Goal: Task Accomplishment & Management: Manage account settings

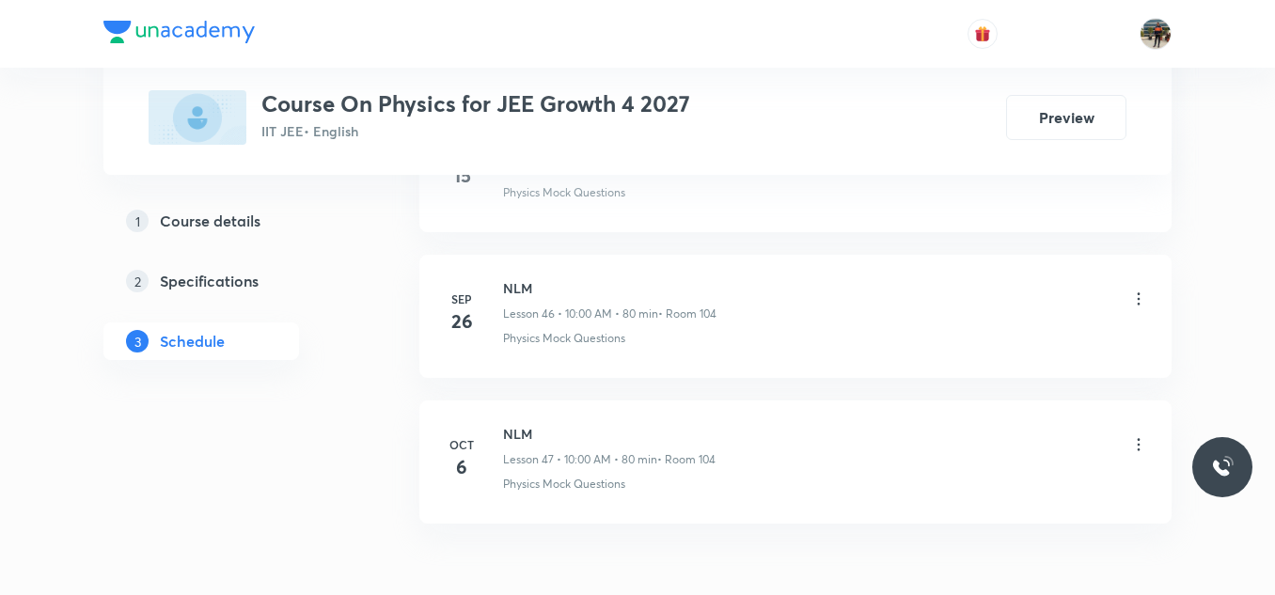
scroll to position [7760, 0]
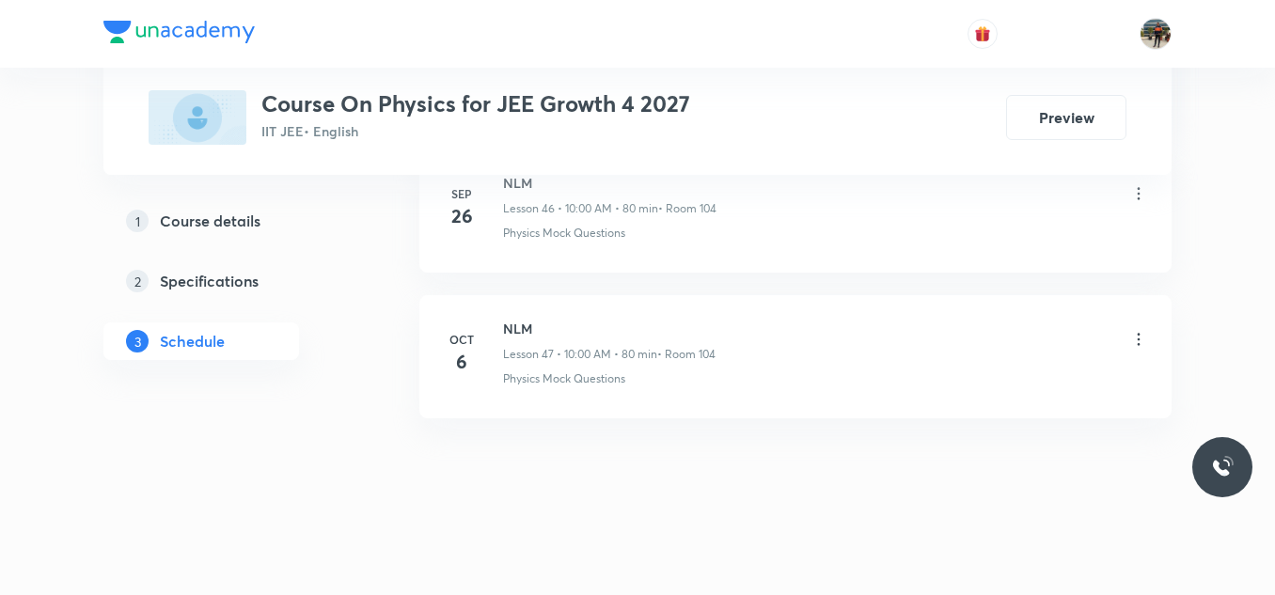
click at [522, 319] on h6 "NLM" at bounding box center [609, 329] width 212 height 20
copy h6 "NLM"
click at [522, 319] on h6 "NLM" at bounding box center [609, 329] width 212 height 20
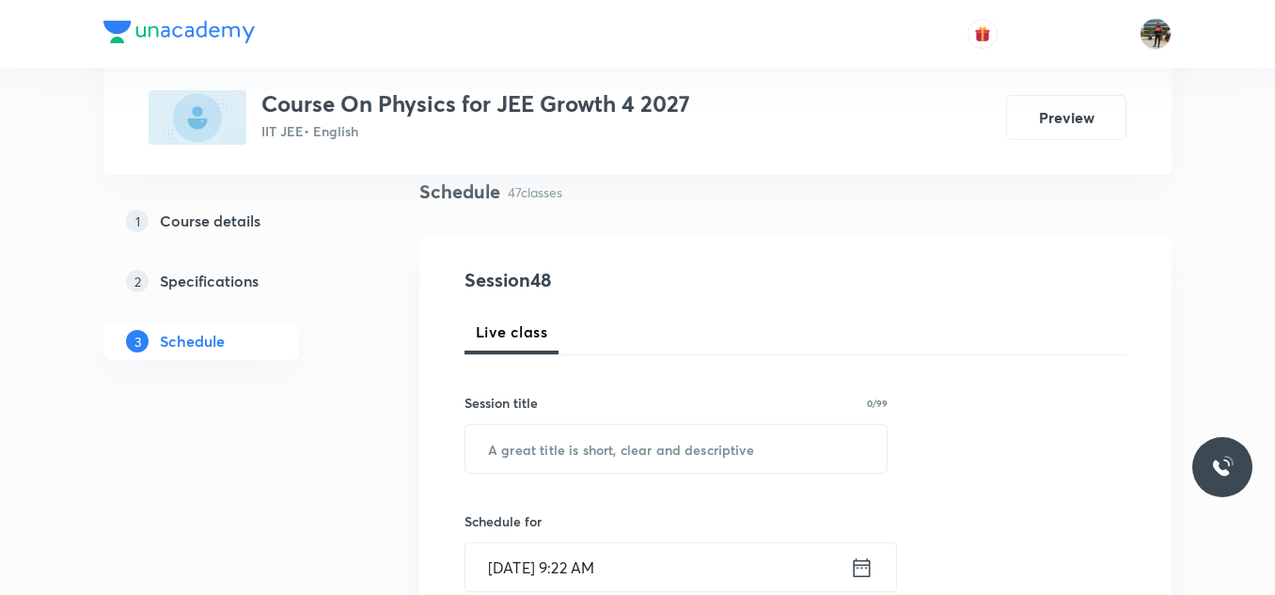
scroll to position [282, 0]
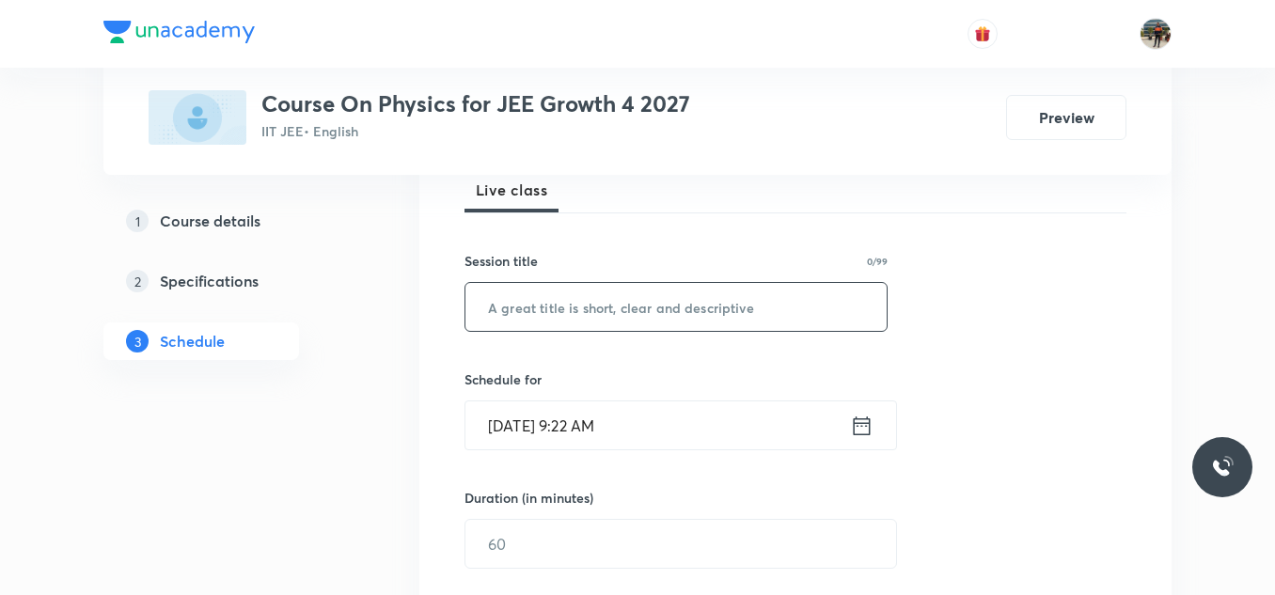
click at [547, 303] on input "text" at bounding box center [675, 307] width 421 height 48
paste input "NLM"
type input "NLM"
click at [858, 427] on icon at bounding box center [862, 426] width 24 height 26
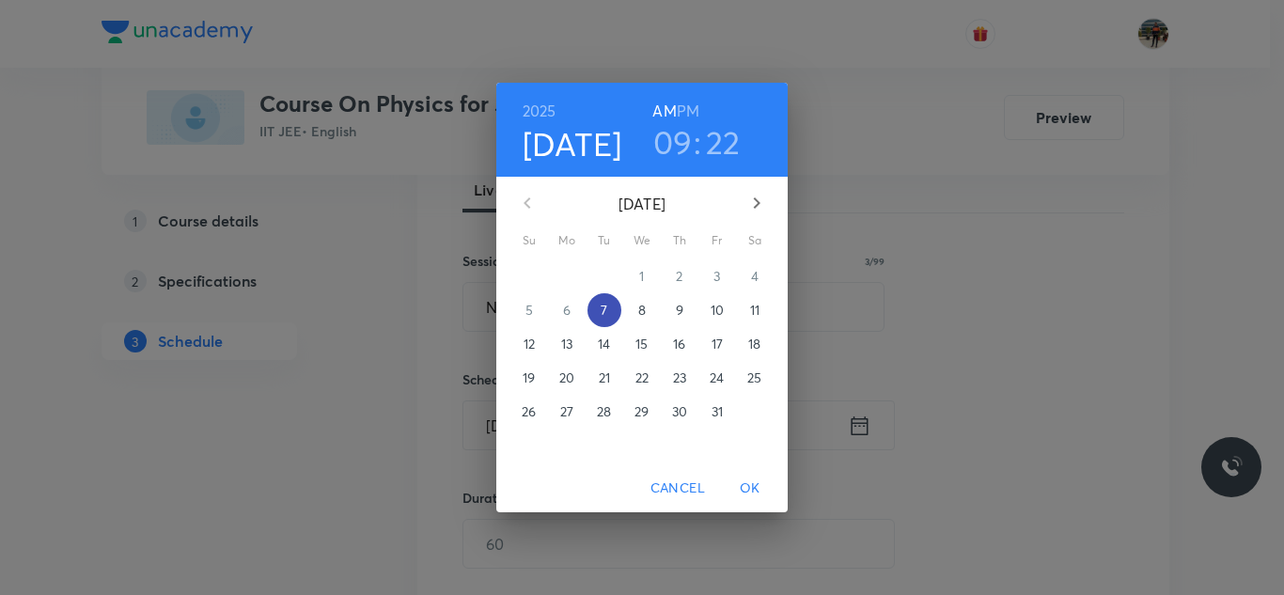
click at [612, 308] on span "7" at bounding box center [605, 310] width 34 height 19
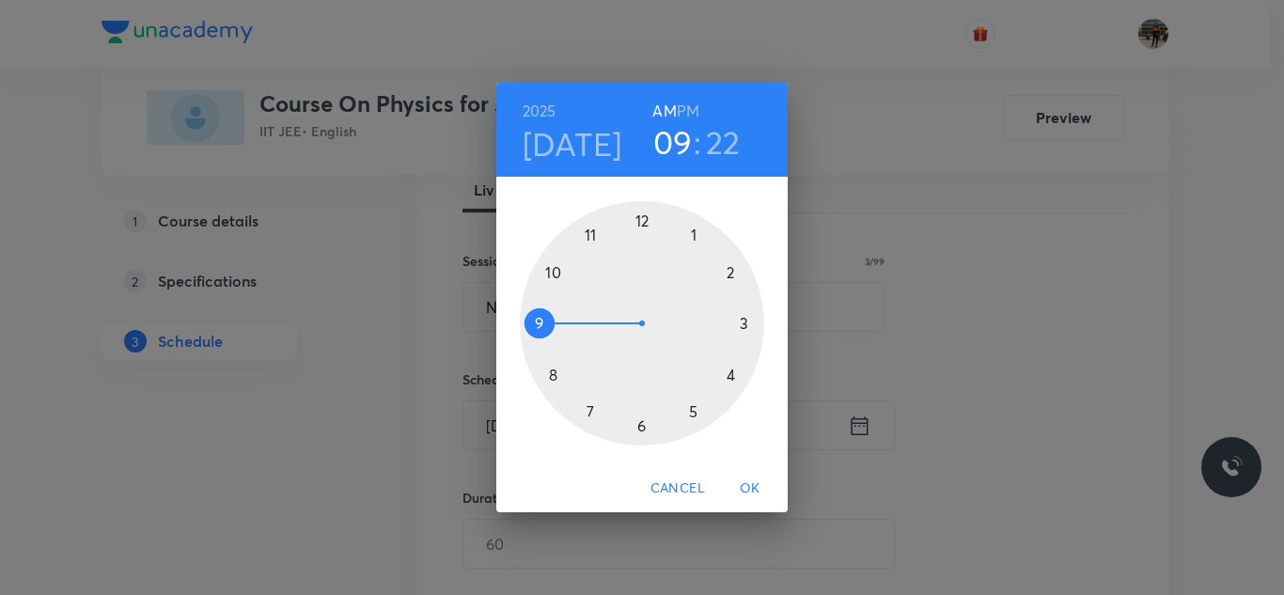
click at [551, 270] on div at bounding box center [642, 323] width 244 height 244
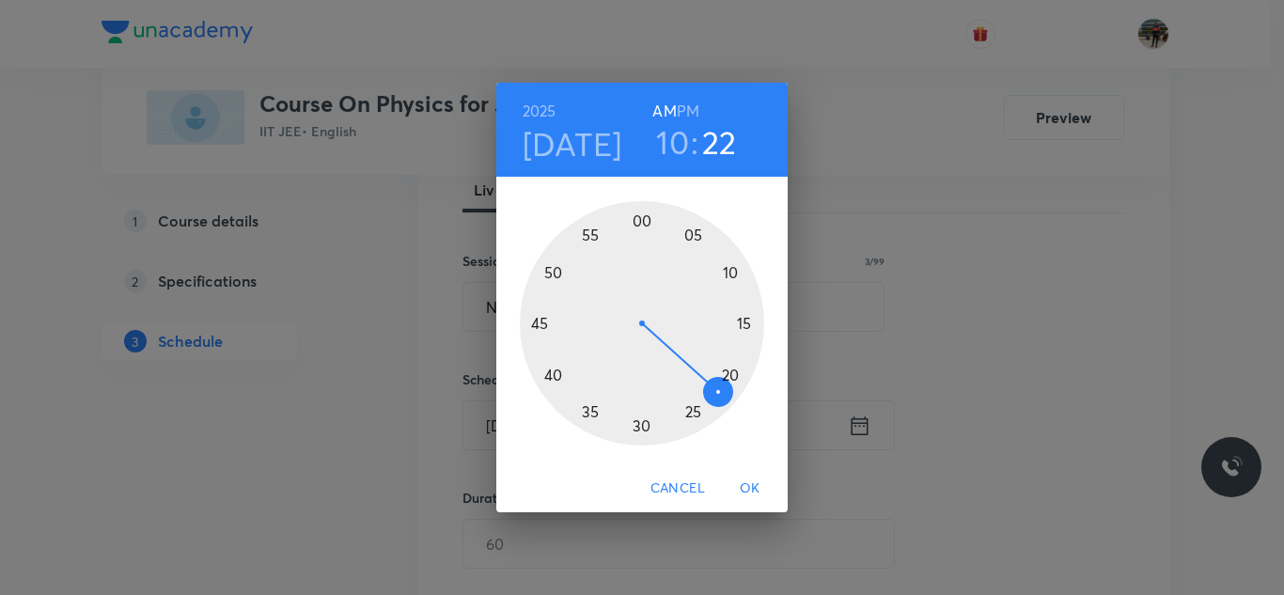
click at [640, 218] on div at bounding box center [642, 323] width 244 height 244
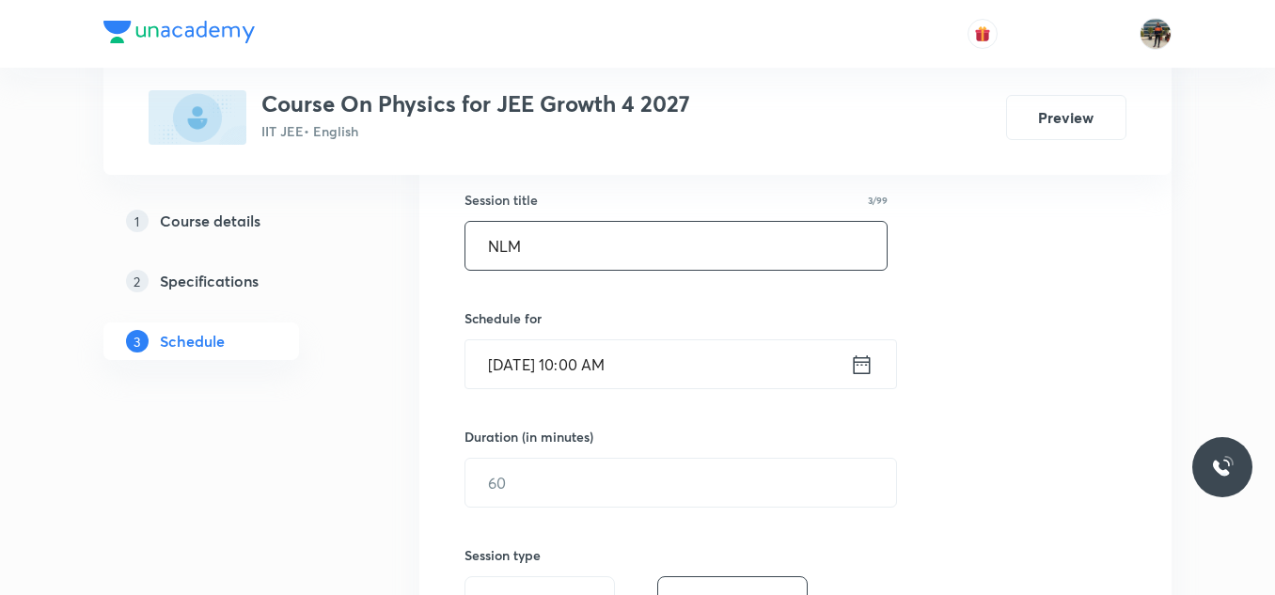
scroll to position [376, 0]
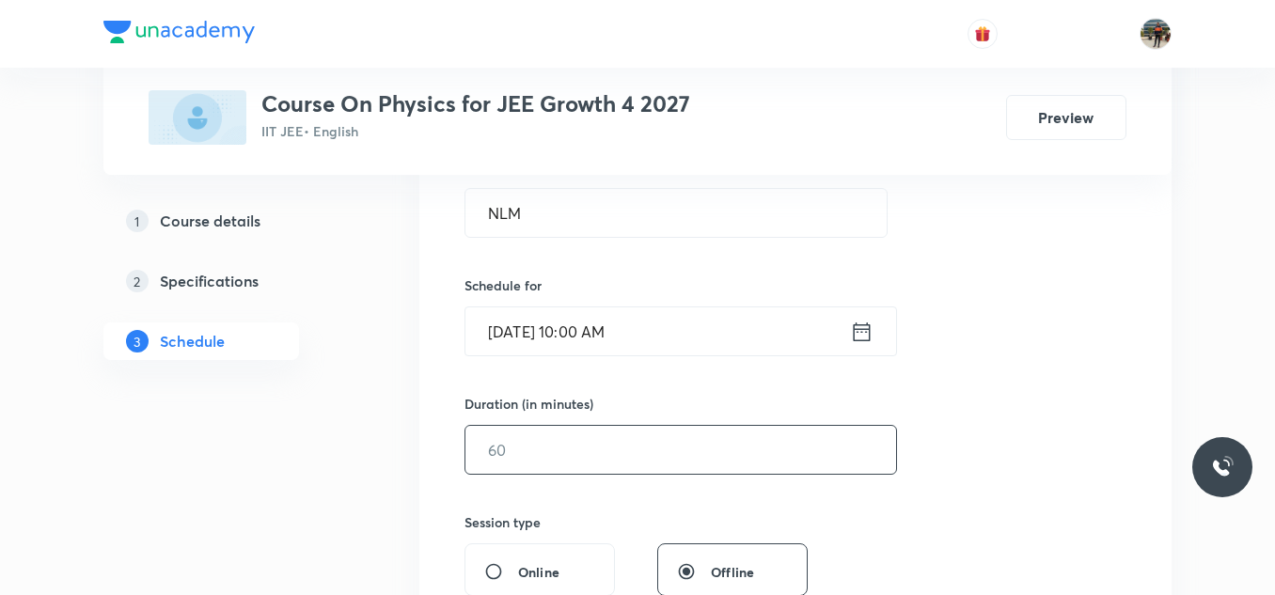
click at [544, 435] on input "text" at bounding box center [680, 450] width 431 height 48
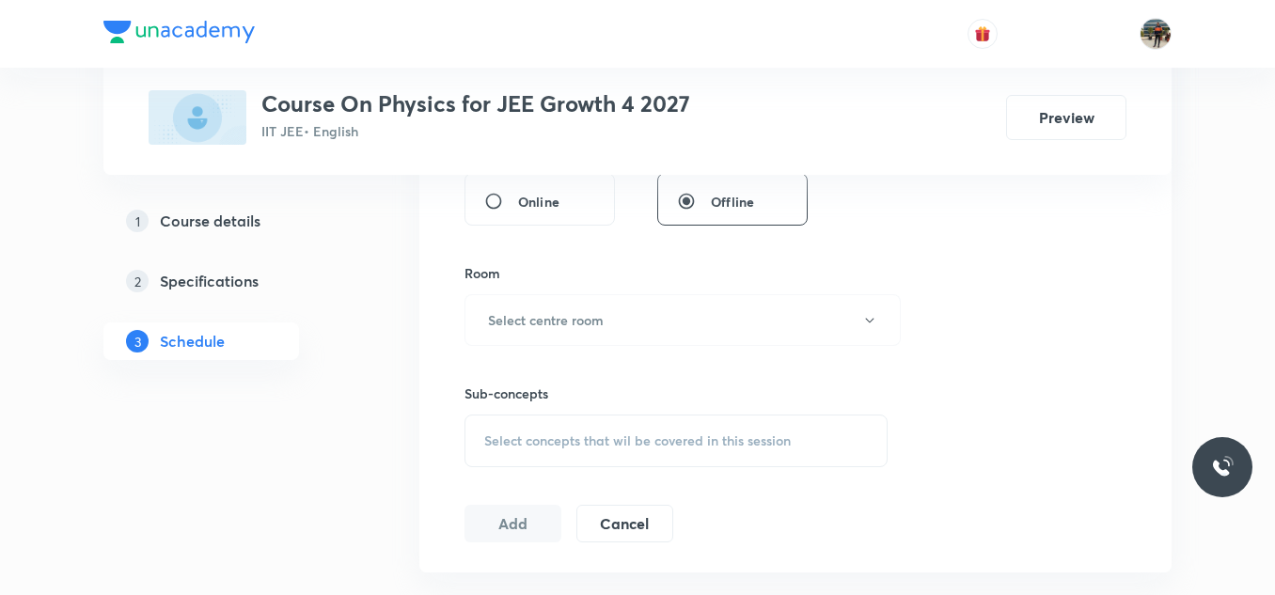
scroll to position [752, 0]
type input "80"
click at [494, 301] on button "Select centre room" at bounding box center [682, 315] width 436 height 52
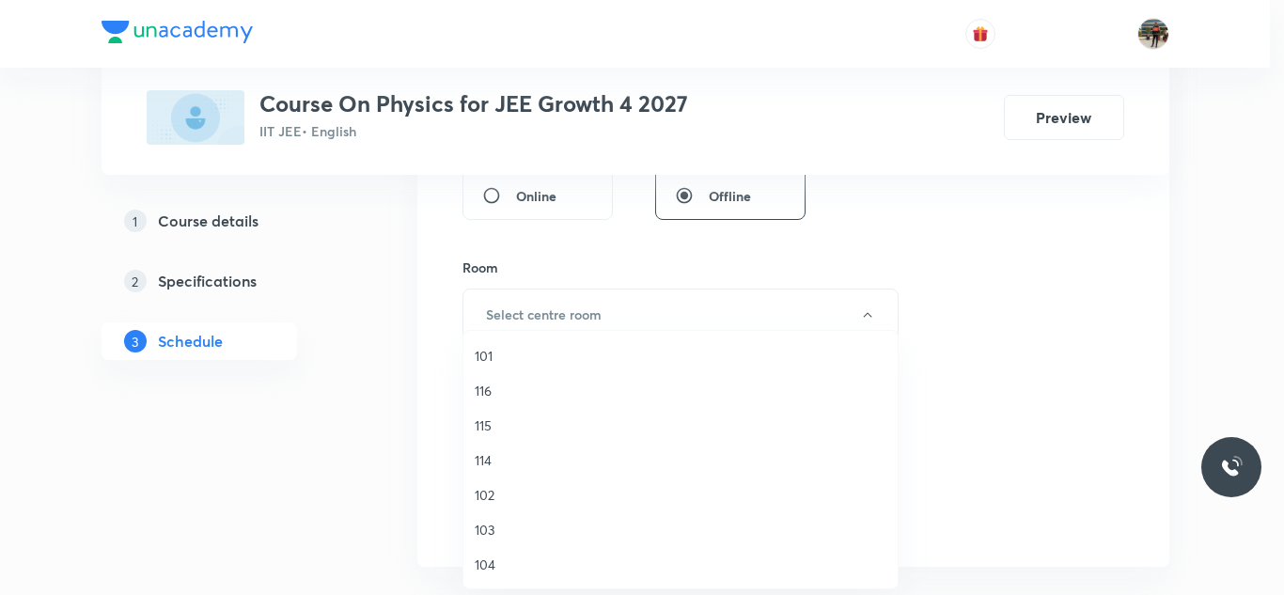
click at [478, 564] on span "104" at bounding box center [681, 565] width 412 height 20
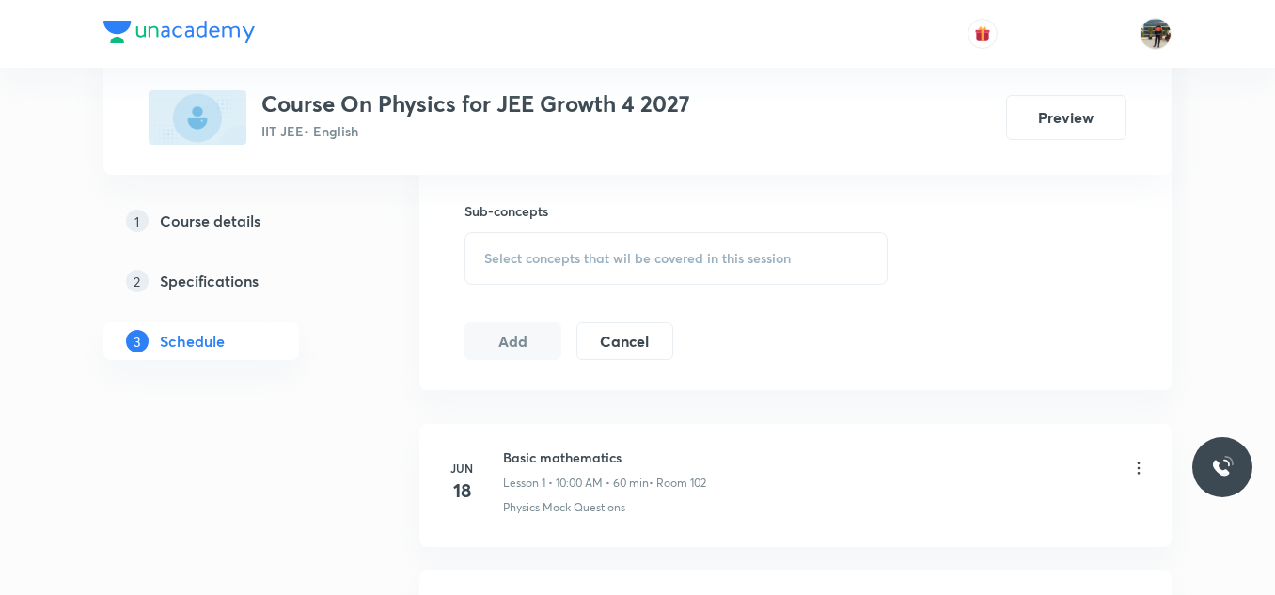
scroll to position [940, 0]
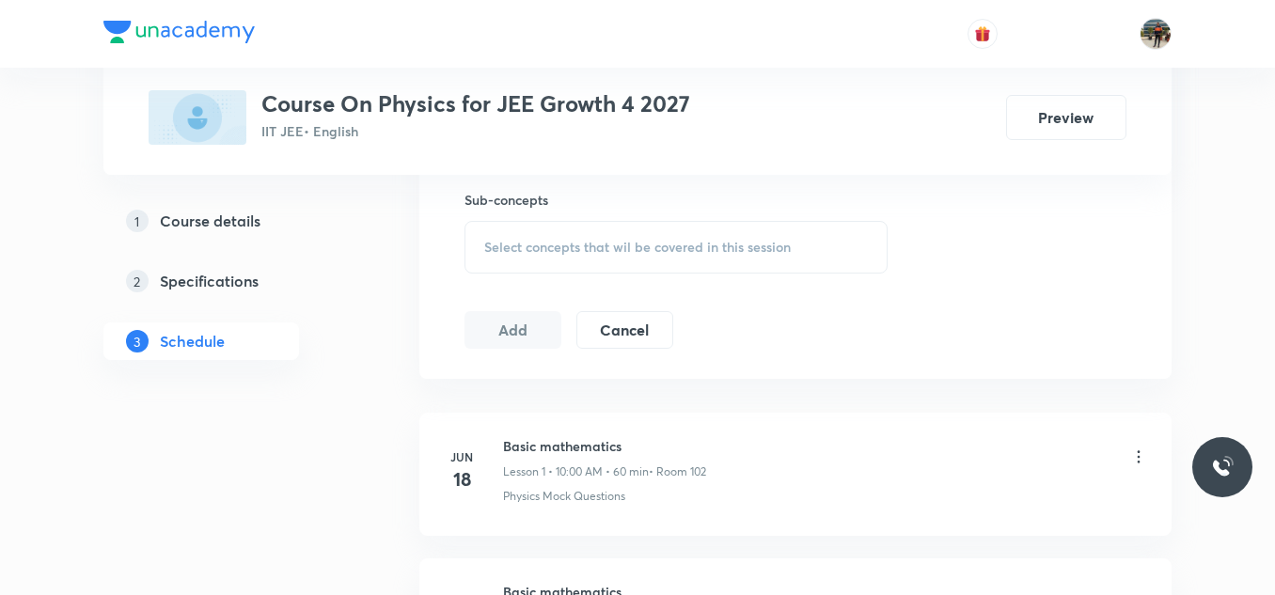
click at [497, 240] on span "Select concepts that wil be covered in this session" at bounding box center [637, 247] width 306 height 15
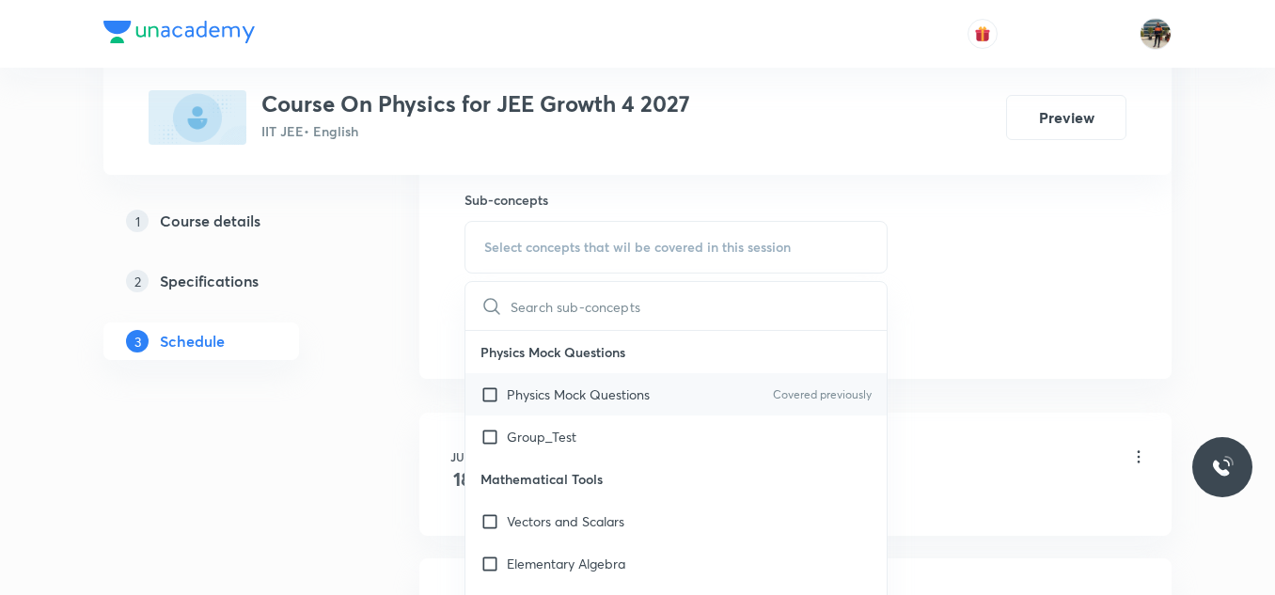
click at [489, 395] on input "checkbox" at bounding box center [493, 394] width 26 height 20
checkbox input "true"
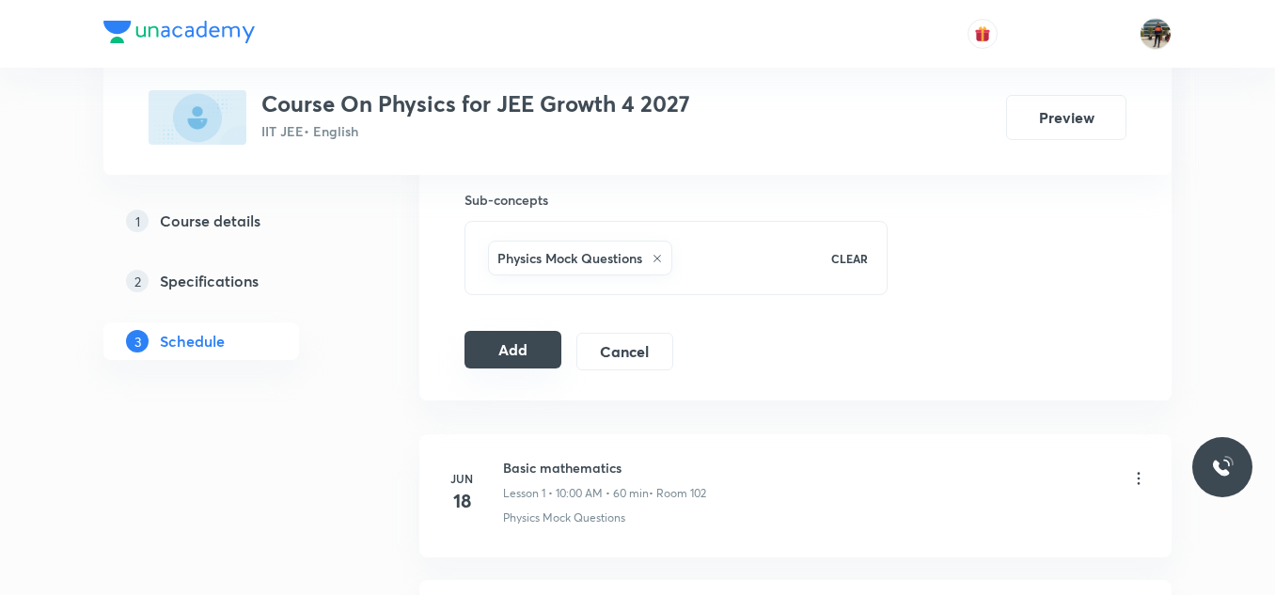
click at [498, 355] on button "Add" at bounding box center [512, 350] width 97 height 38
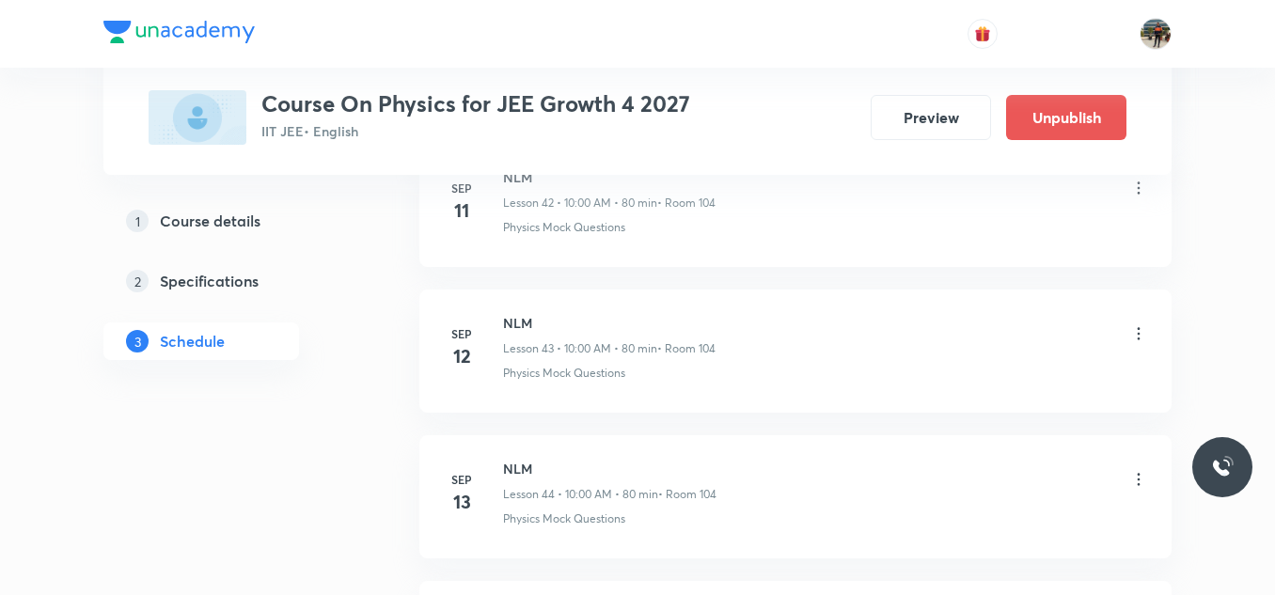
scroll to position [7042, 0]
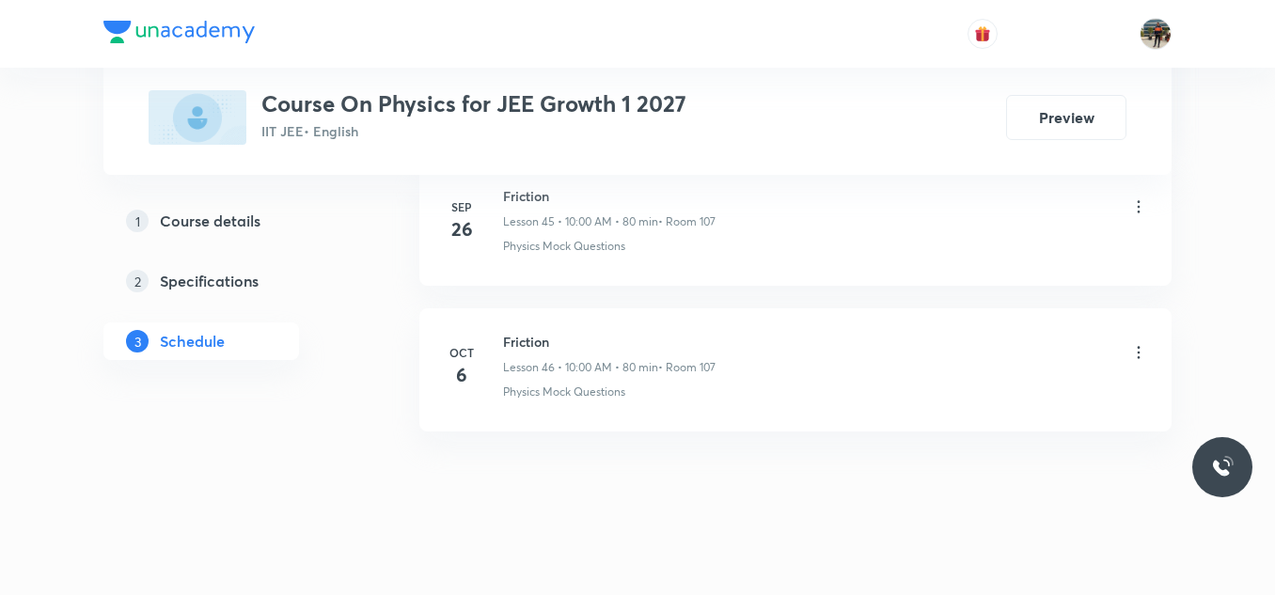
scroll to position [7735, 0]
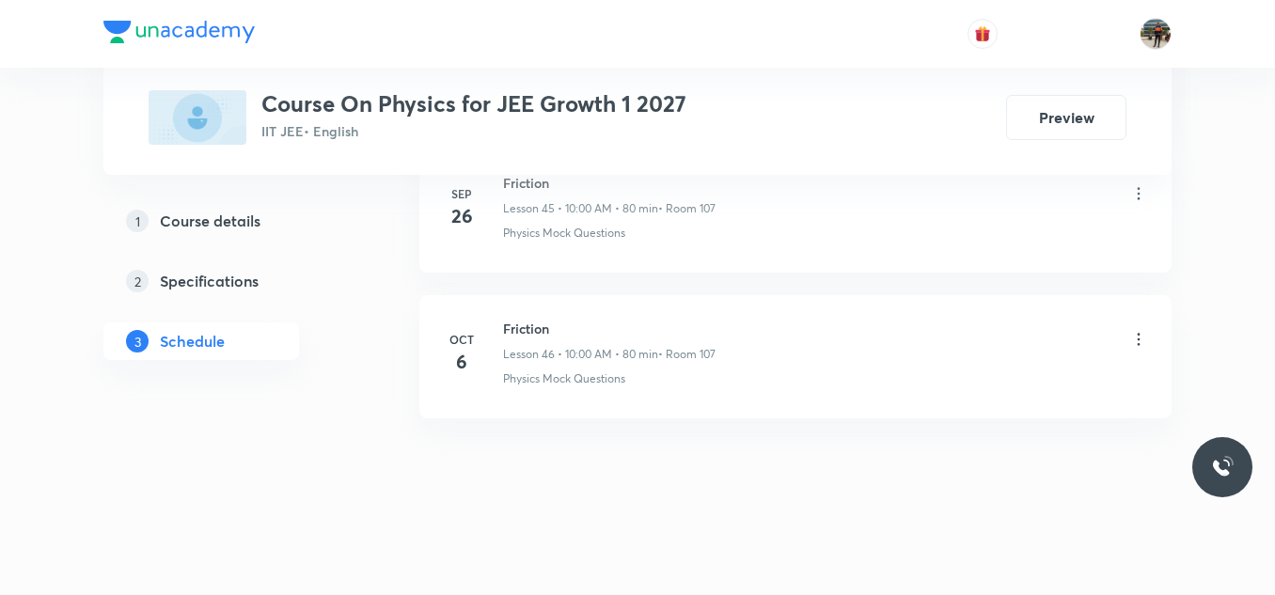
click at [527, 324] on h6 "Friction" at bounding box center [609, 329] width 212 height 20
copy h6 "Friction"
click at [527, 324] on h6 "Friction" at bounding box center [609, 329] width 212 height 20
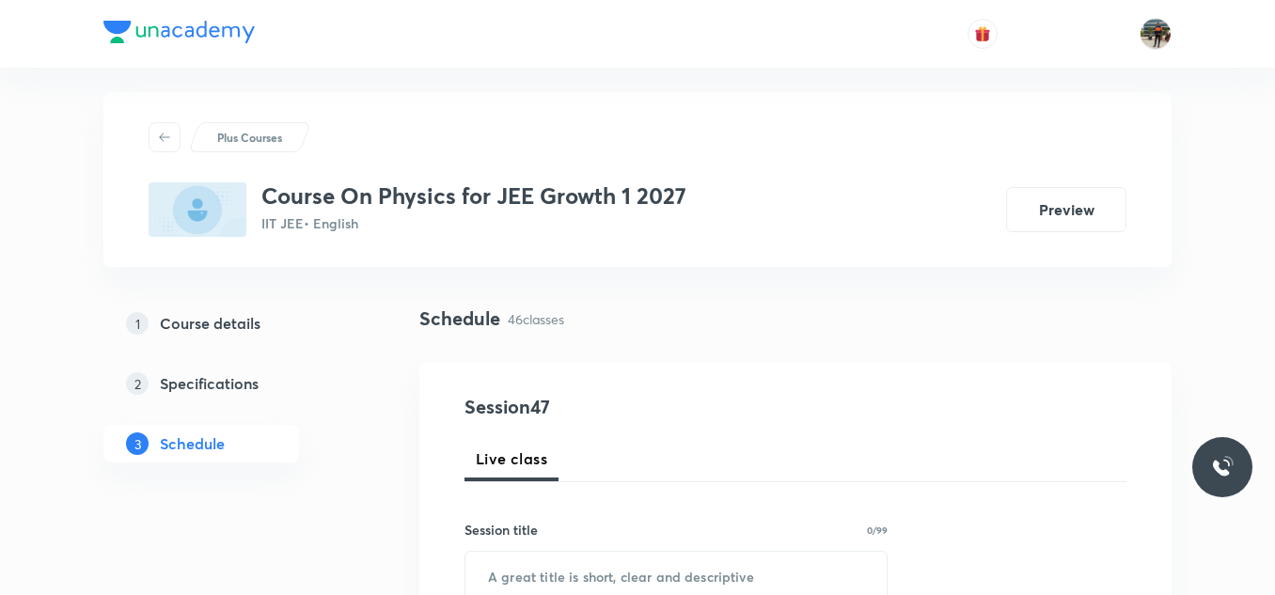
scroll to position [295, 0]
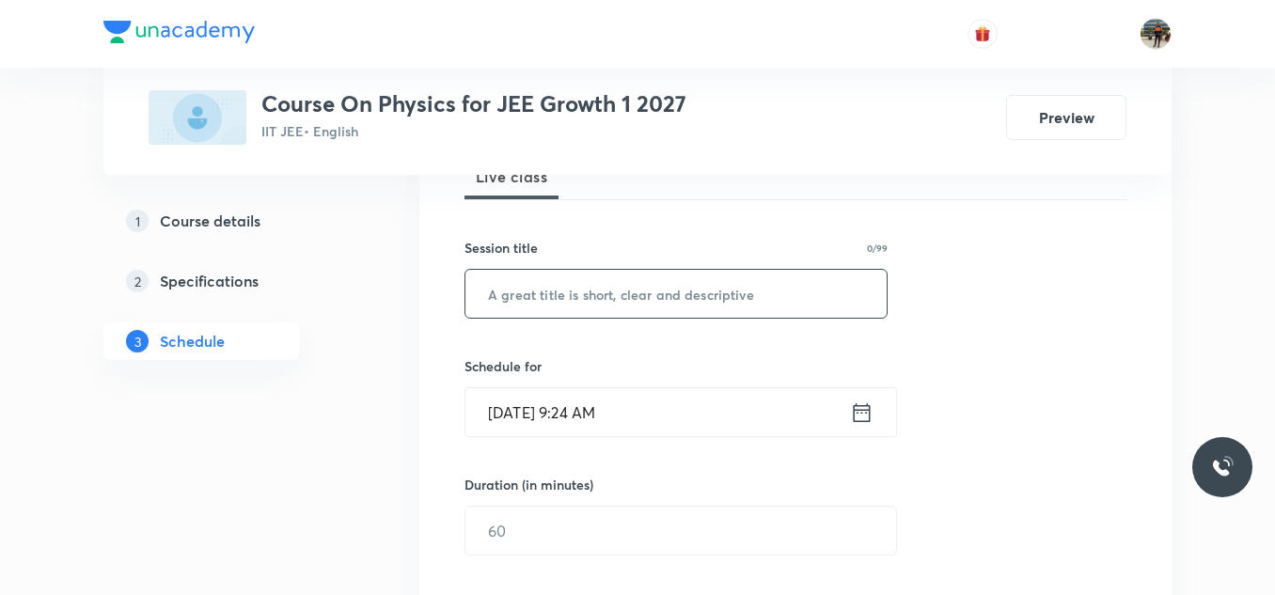
click at [712, 299] on input "text" at bounding box center [675, 294] width 421 height 48
paste input "Friction"
type input "Friction"
click at [860, 413] on icon at bounding box center [862, 413] width 24 height 26
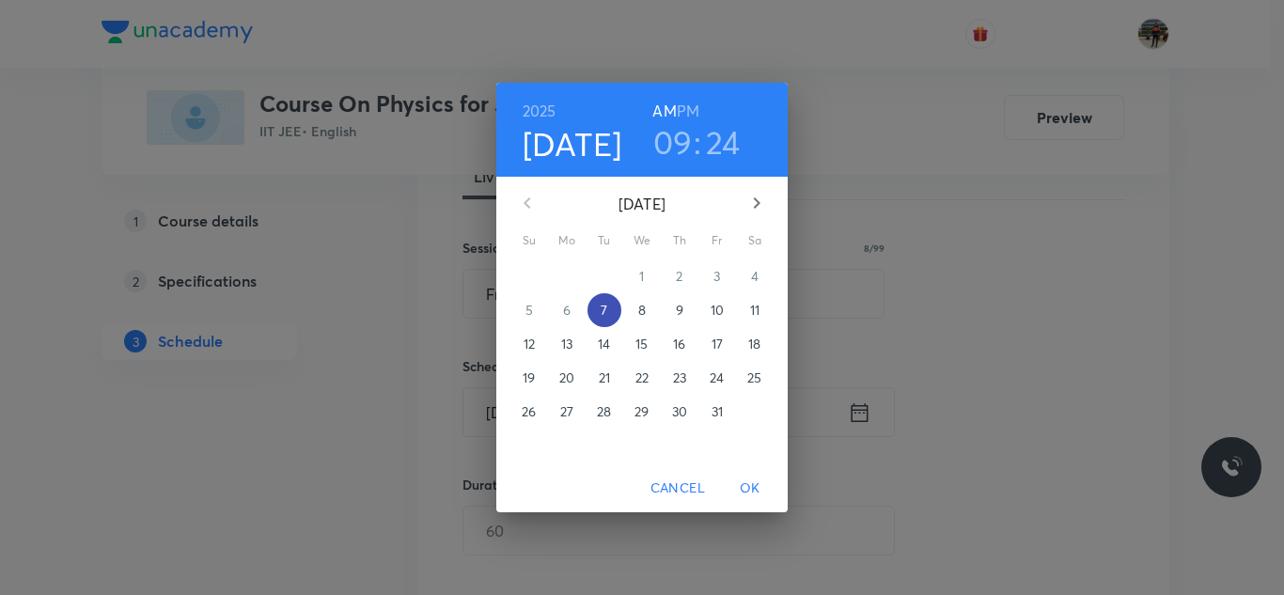
click at [604, 300] on button "7" at bounding box center [605, 310] width 34 height 34
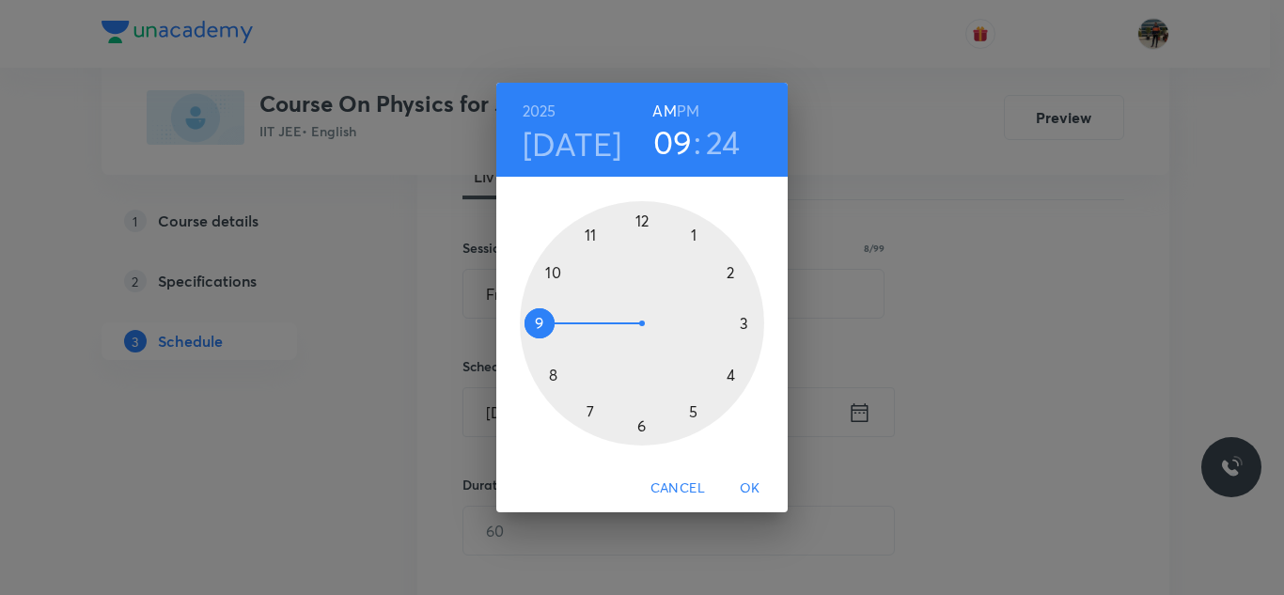
click at [551, 270] on div at bounding box center [642, 323] width 244 height 244
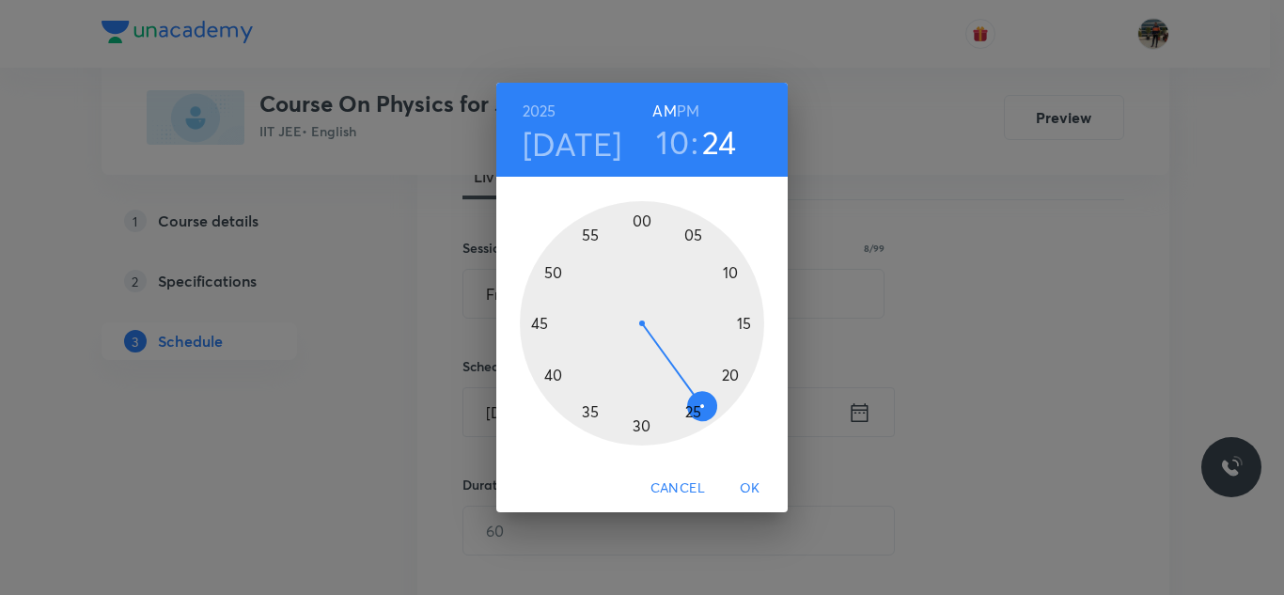
click at [640, 218] on div at bounding box center [642, 323] width 244 height 244
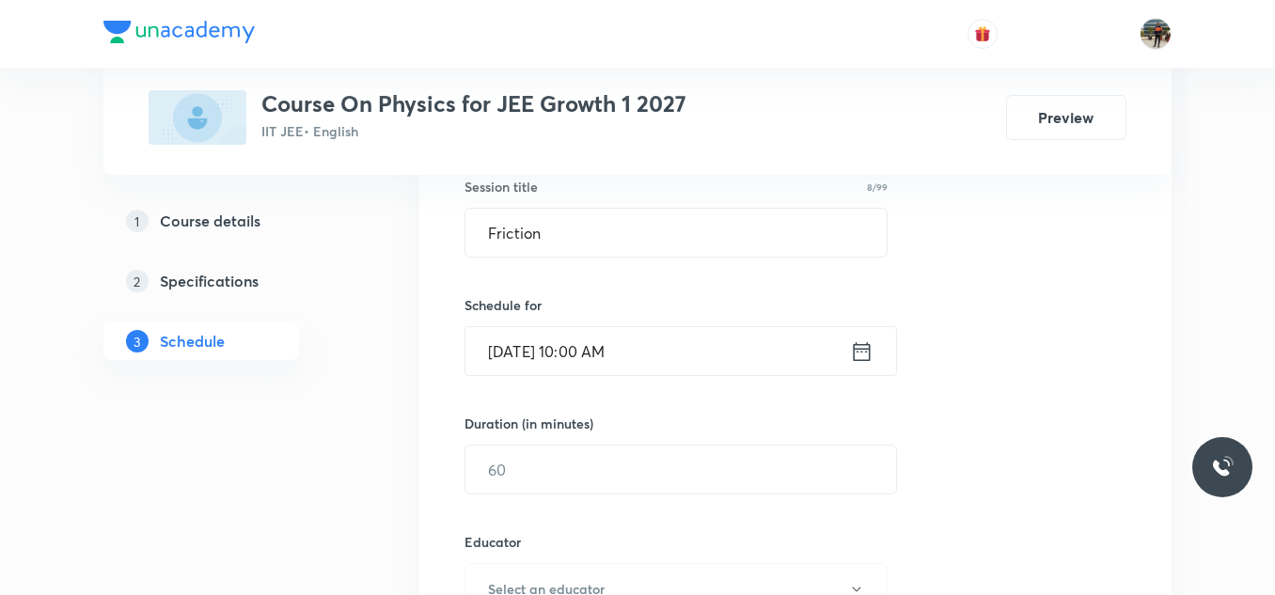
scroll to position [389, 0]
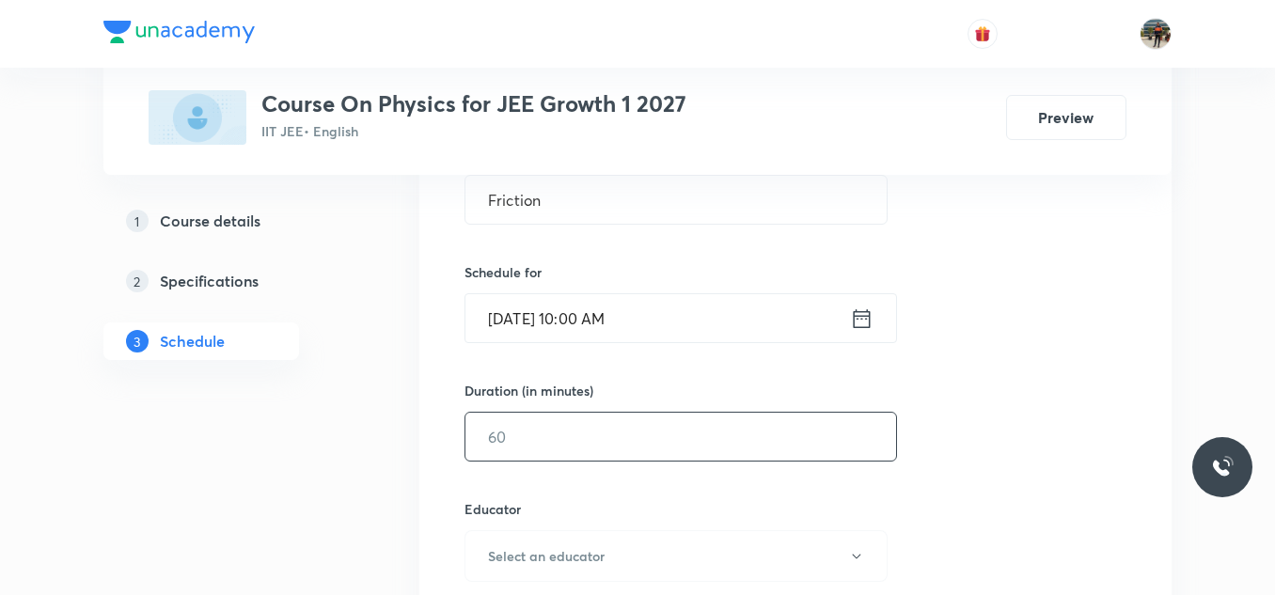
click at [553, 460] on input "text" at bounding box center [680, 437] width 431 height 48
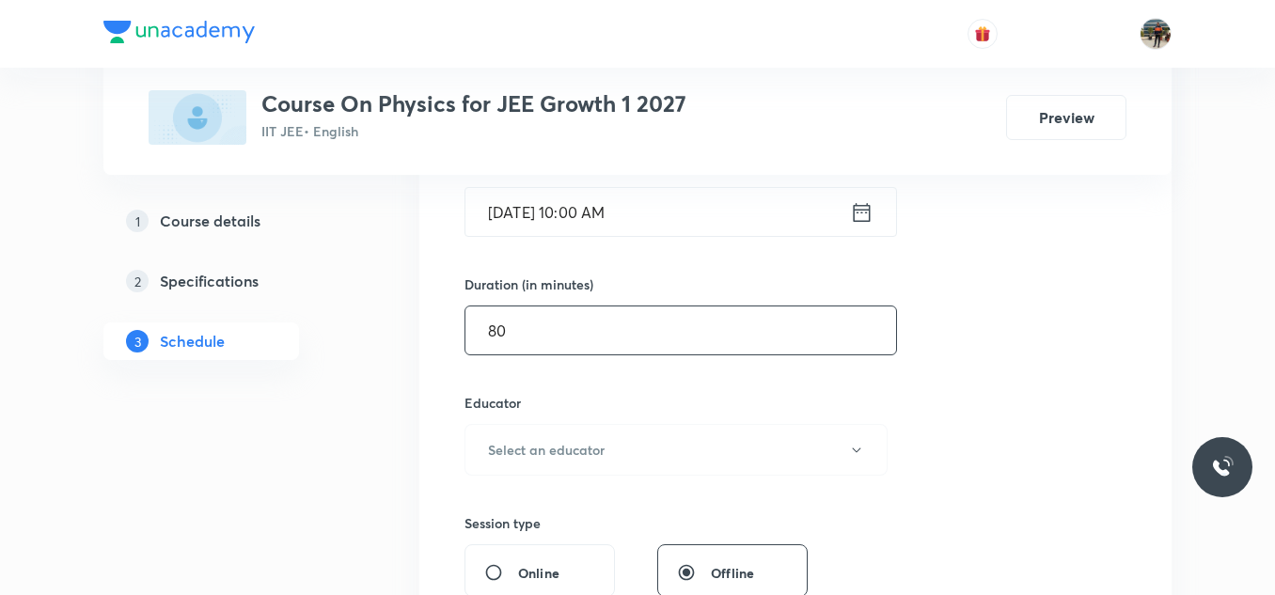
scroll to position [671, 0]
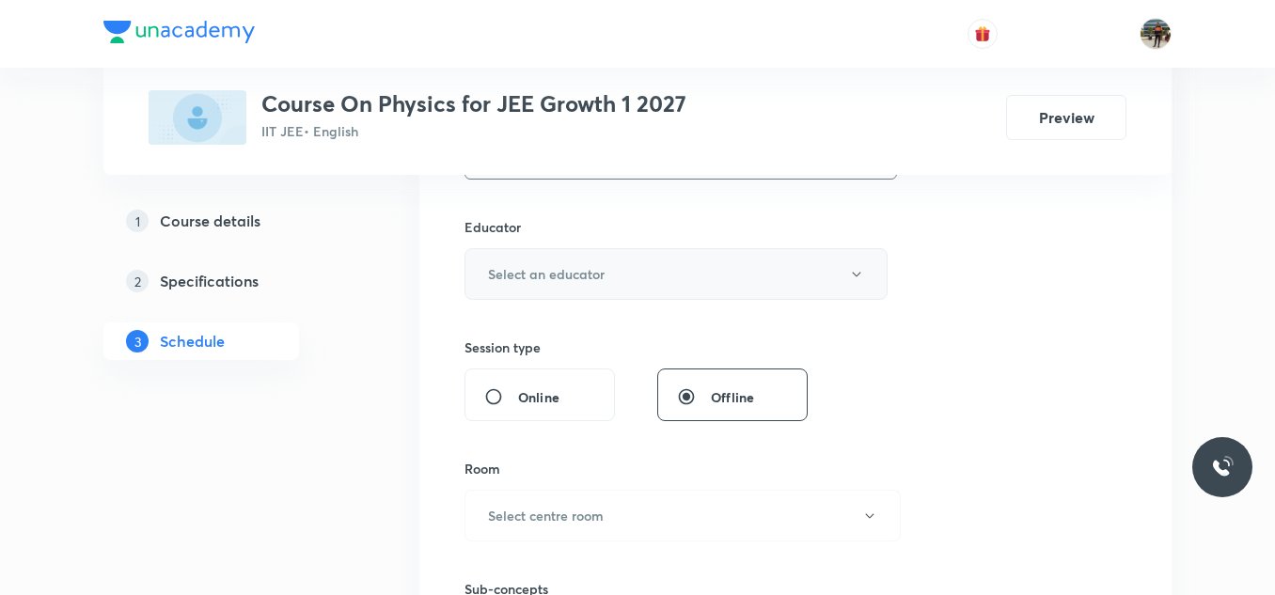
type input "80"
click at [510, 274] on h6 "Select an educator" at bounding box center [546, 274] width 117 height 20
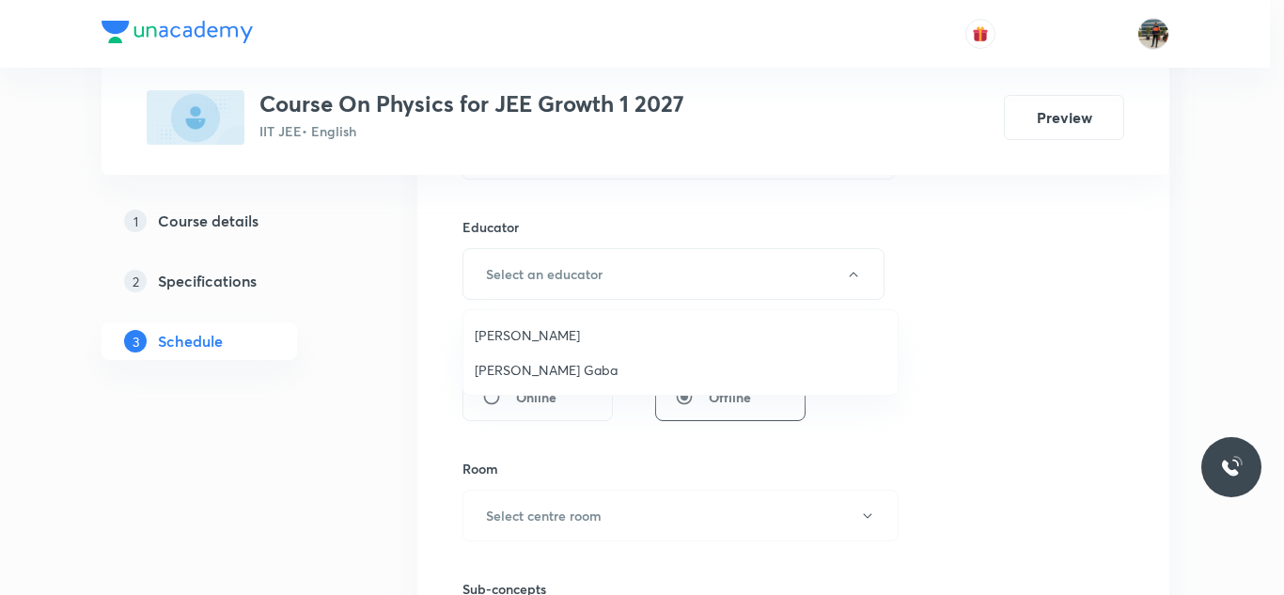
click at [511, 366] on span "[PERSON_NAME] Gaba" at bounding box center [681, 370] width 412 height 20
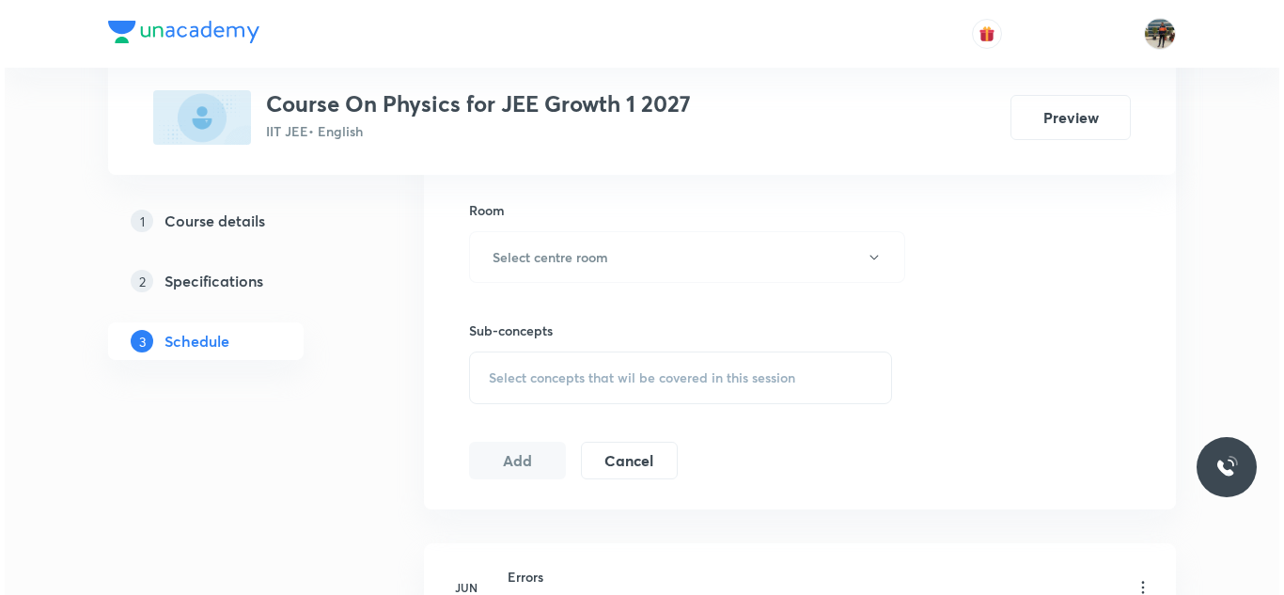
scroll to position [953, 0]
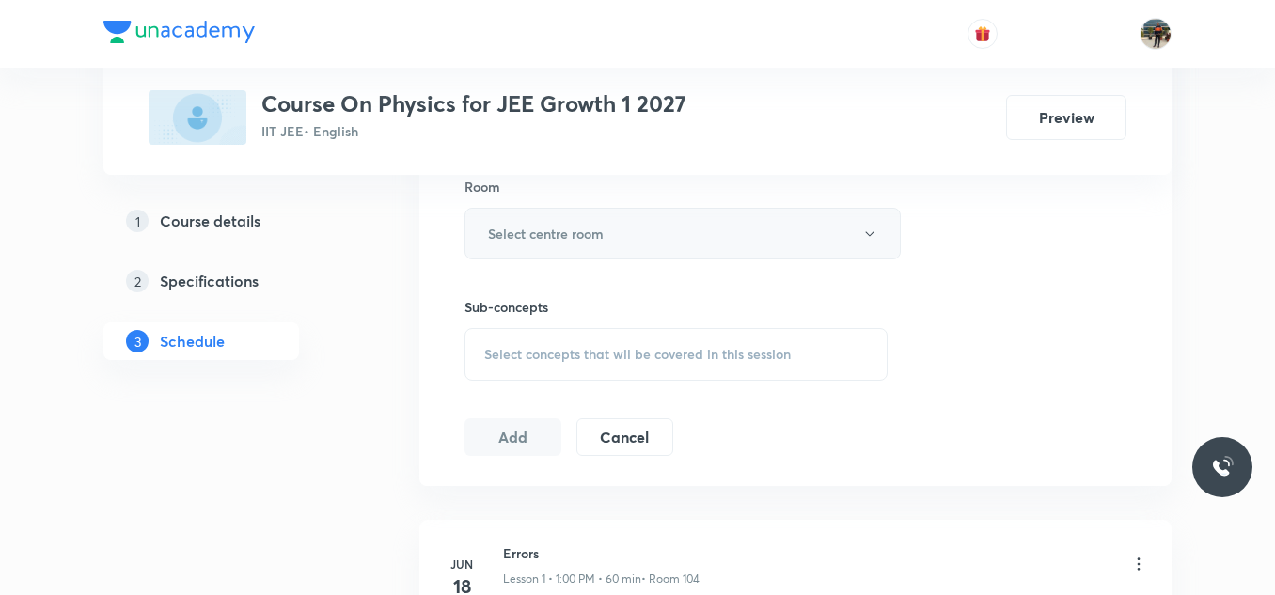
click at [506, 239] on h6 "Select centre room" at bounding box center [546, 234] width 116 height 20
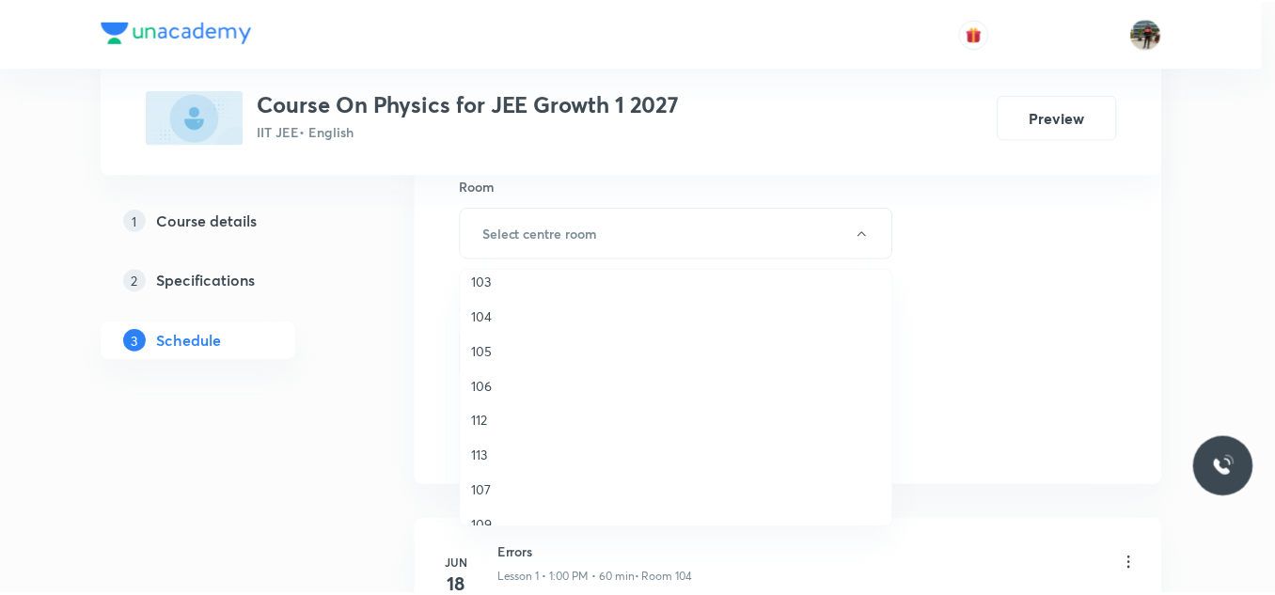
scroll to position [188, 0]
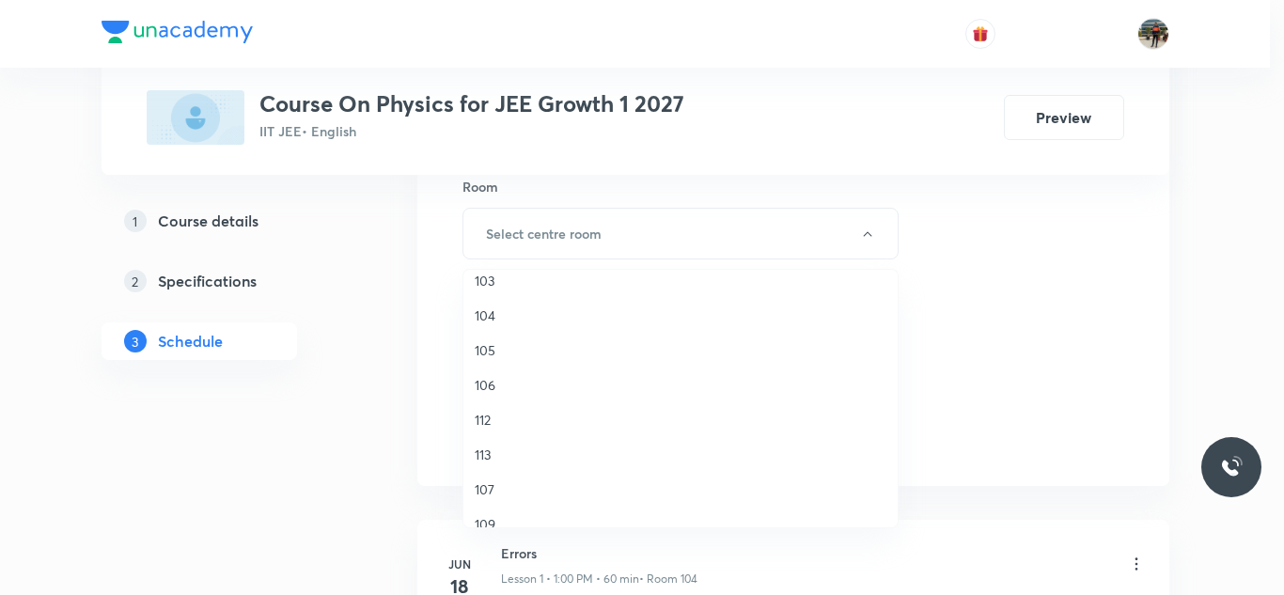
click at [486, 493] on span "107" at bounding box center [681, 489] width 412 height 20
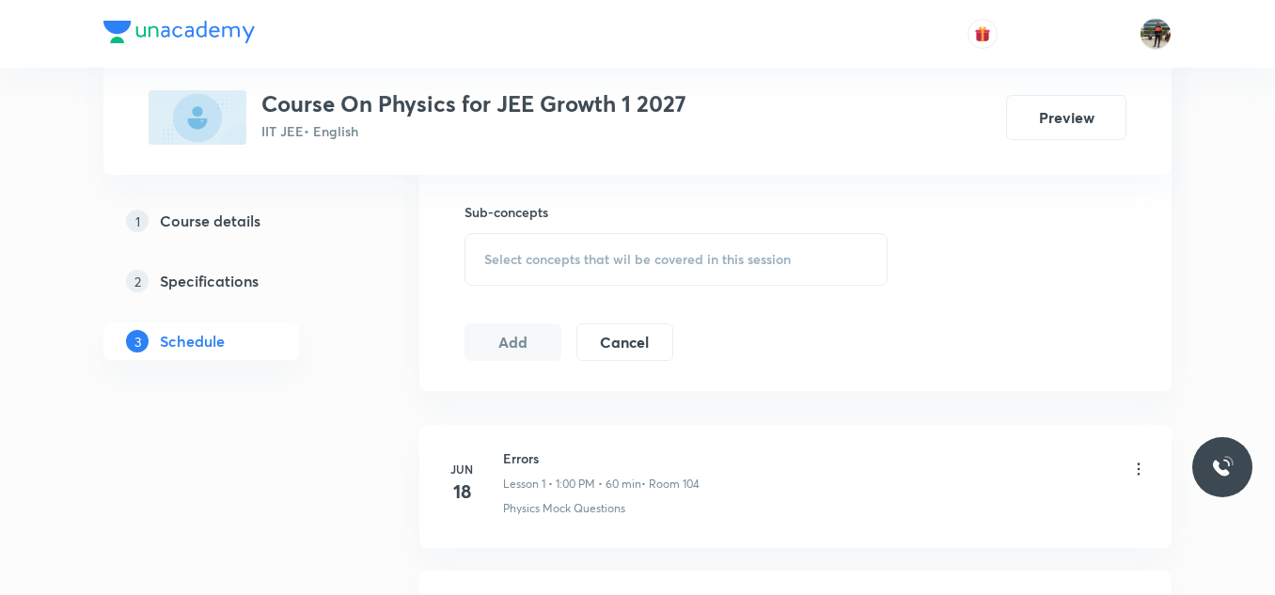
scroll to position [1047, 0]
click at [505, 253] on span "Select concepts that wil be covered in this session" at bounding box center [637, 260] width 306 height 15
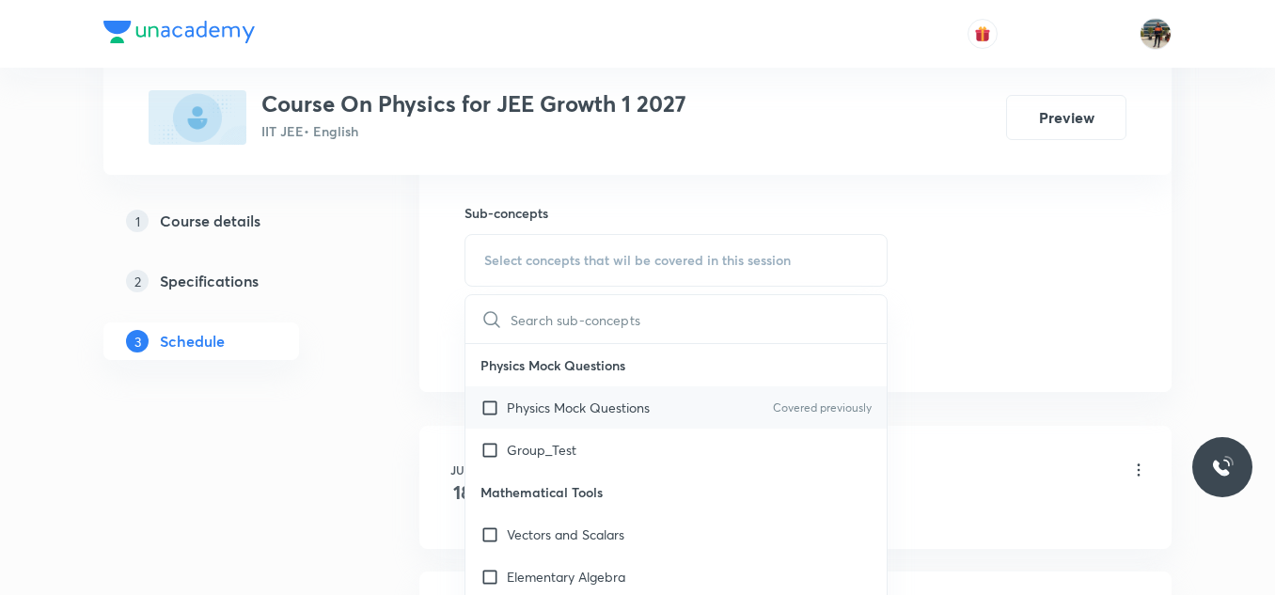
click at [490, 408] on input "checkbox" at bounding box center [493, 408] width 26 height 20
checkbox input "true"
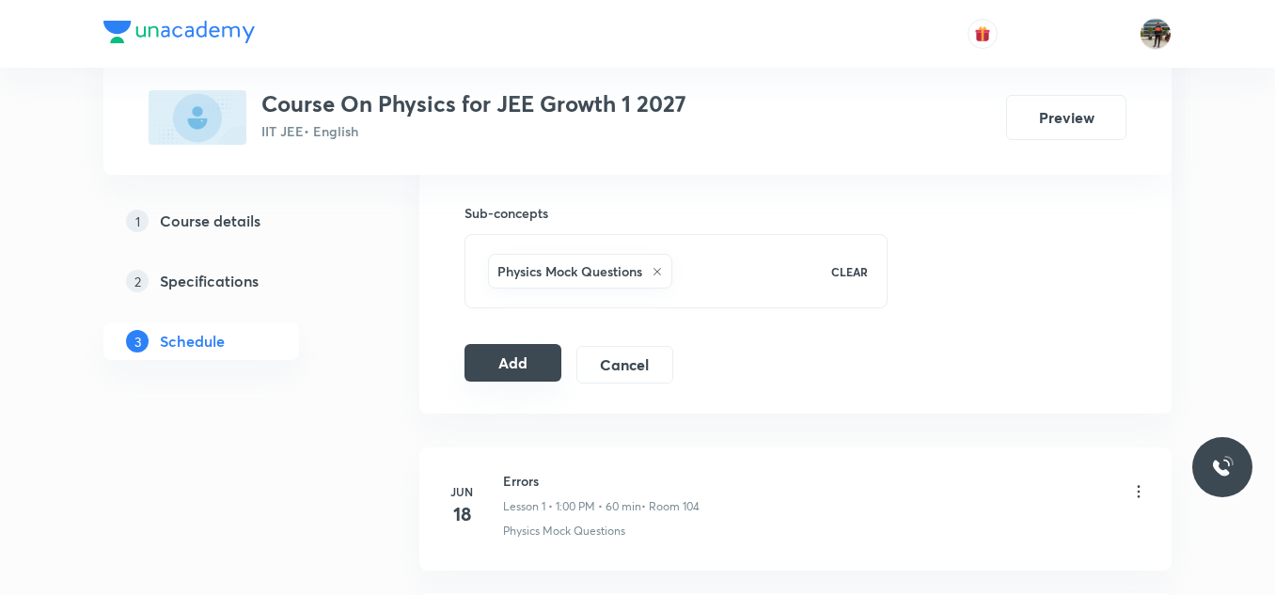
click at [499, 364] on button "Add" at bounding box center [512, 363] width 97 height 38
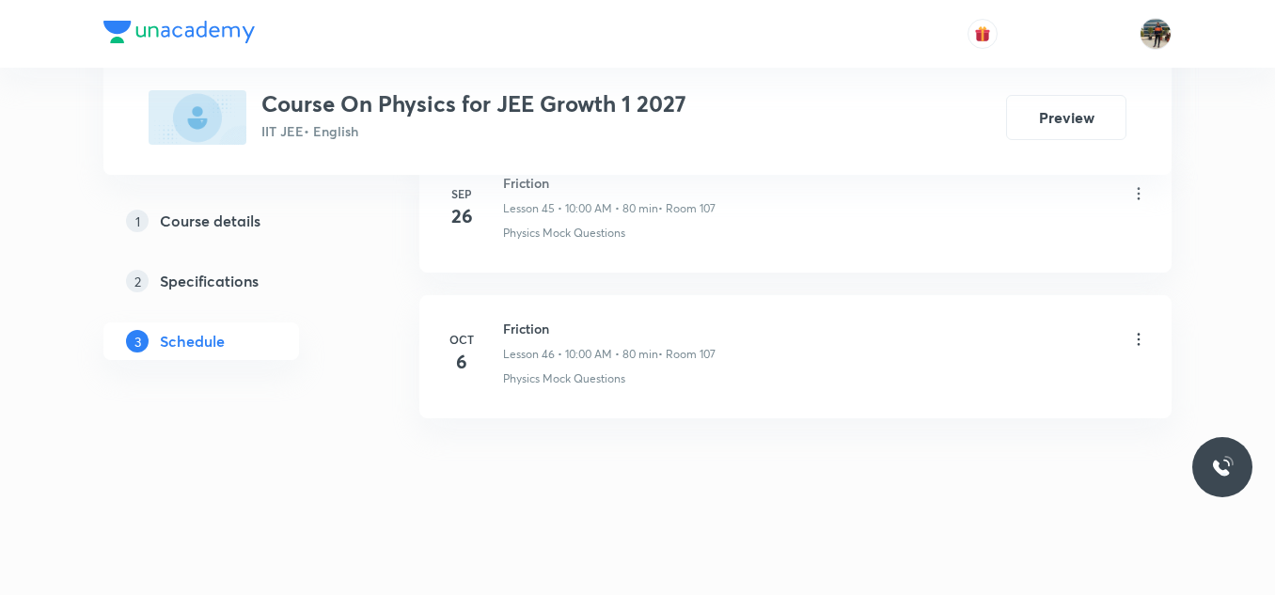
scroll to position [6750, 0]
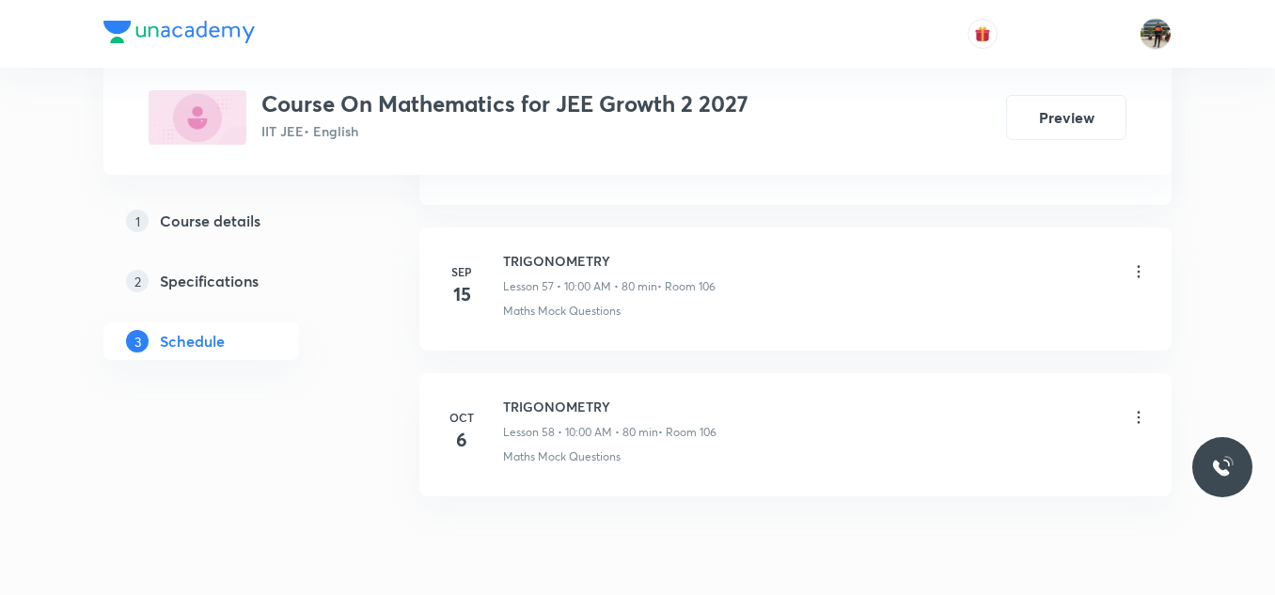
scroll to position [9363, 0]
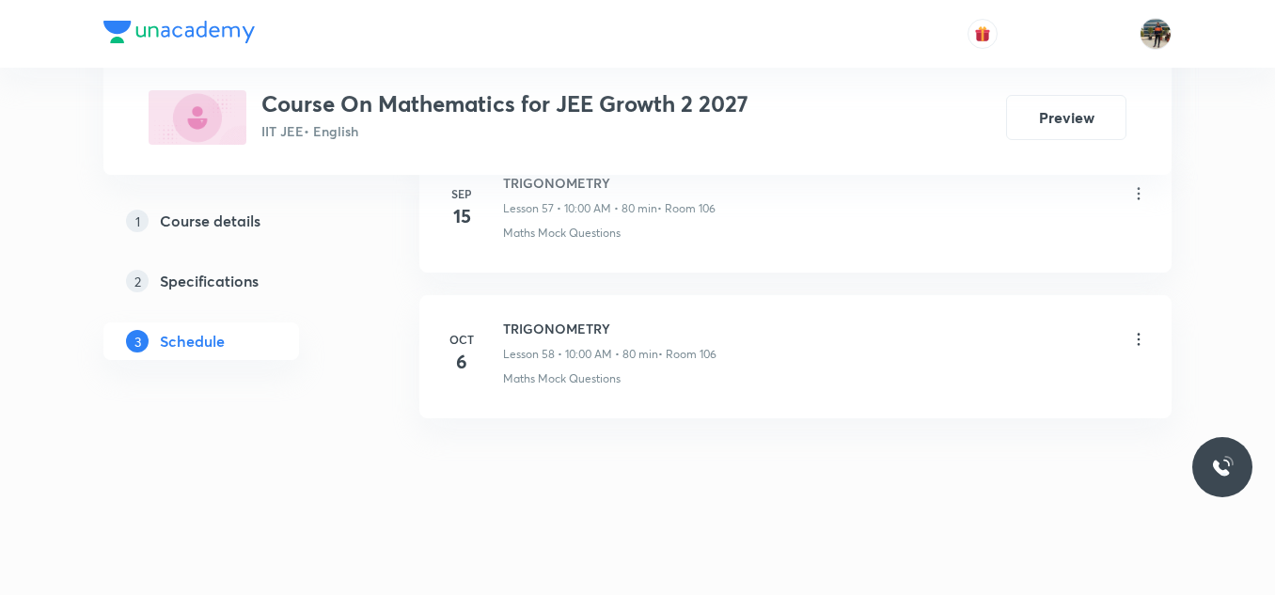
click at [546, 333] on h6 "TRIGONOMETRY" at bounding box center [609, 329] width 213 height 20
copy h6 "TRIGONOMETRY"
click at [546, 333] on h6 "TRIGONOMETRY" at bounding box center [609, 329] width 213 height 20
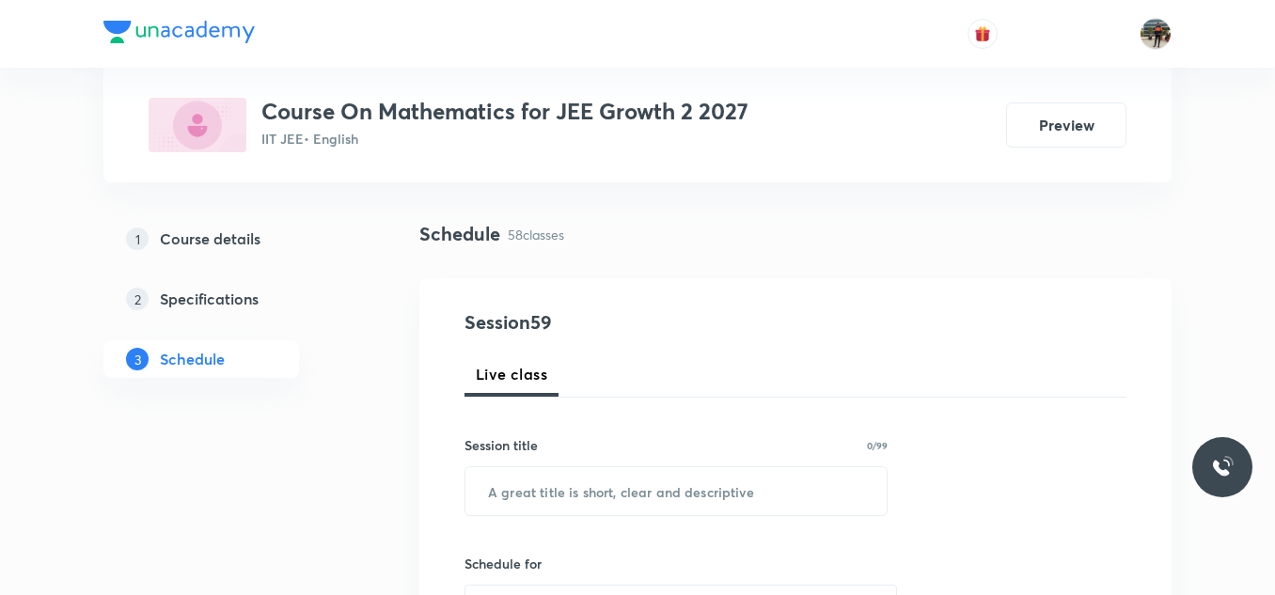
scroll to position [188, 0]
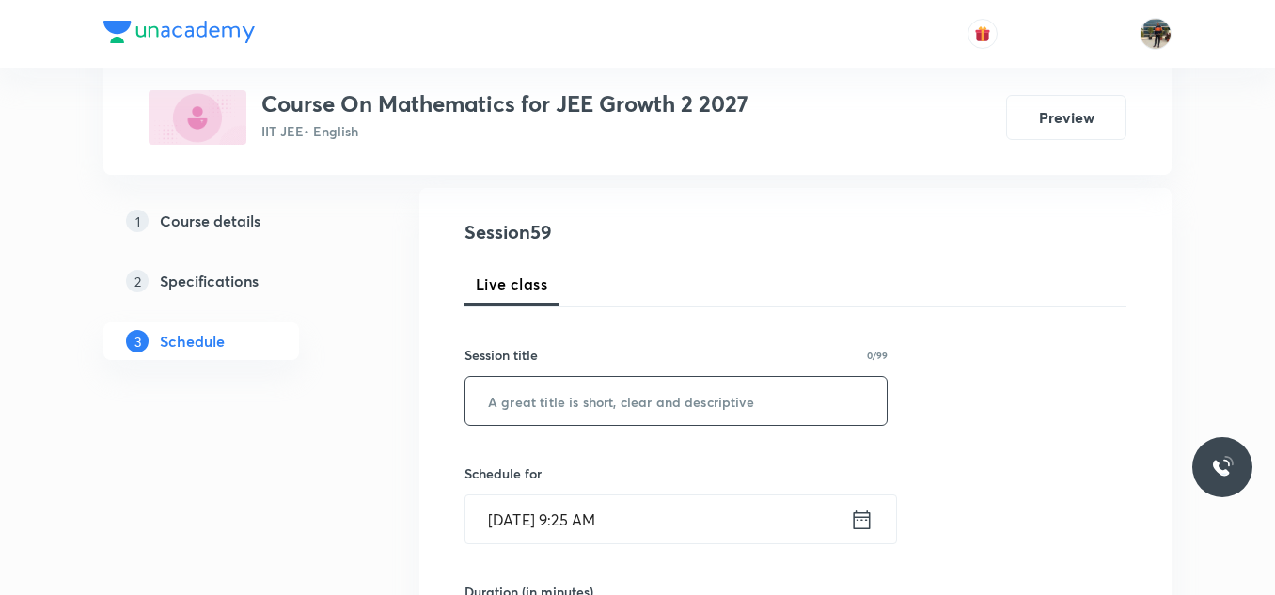
click at [581, 381] on input "text" at bounding box center [675, 401] width 421 height 48
paste input "TRIGONOMETRY"
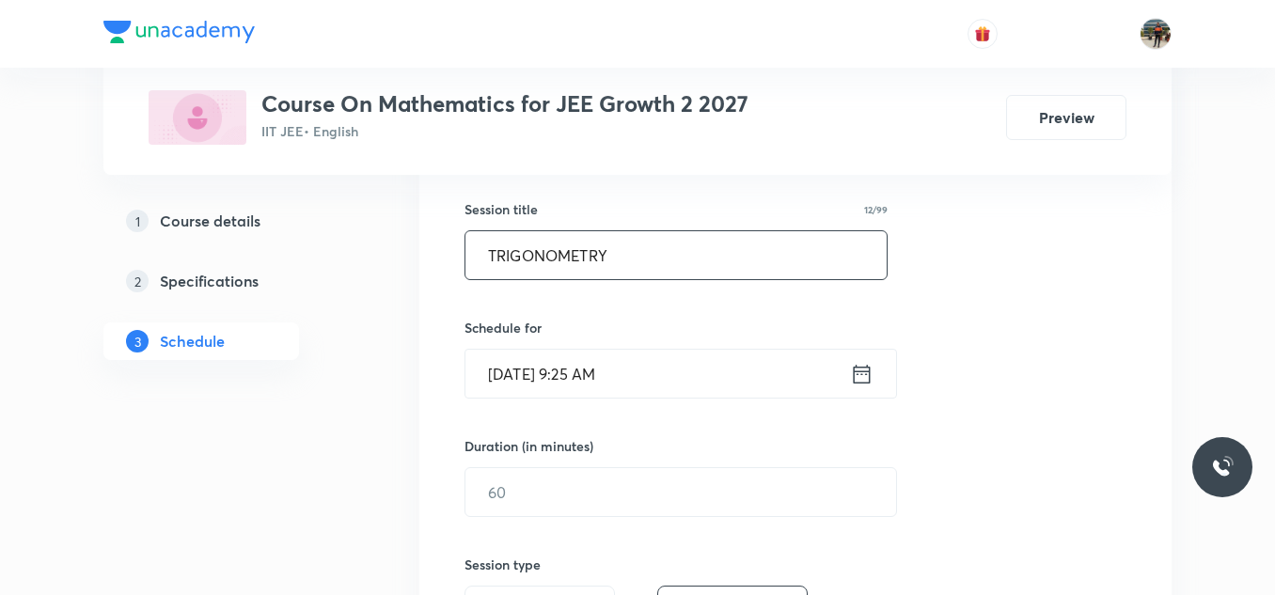
scroll to position [376, 0]
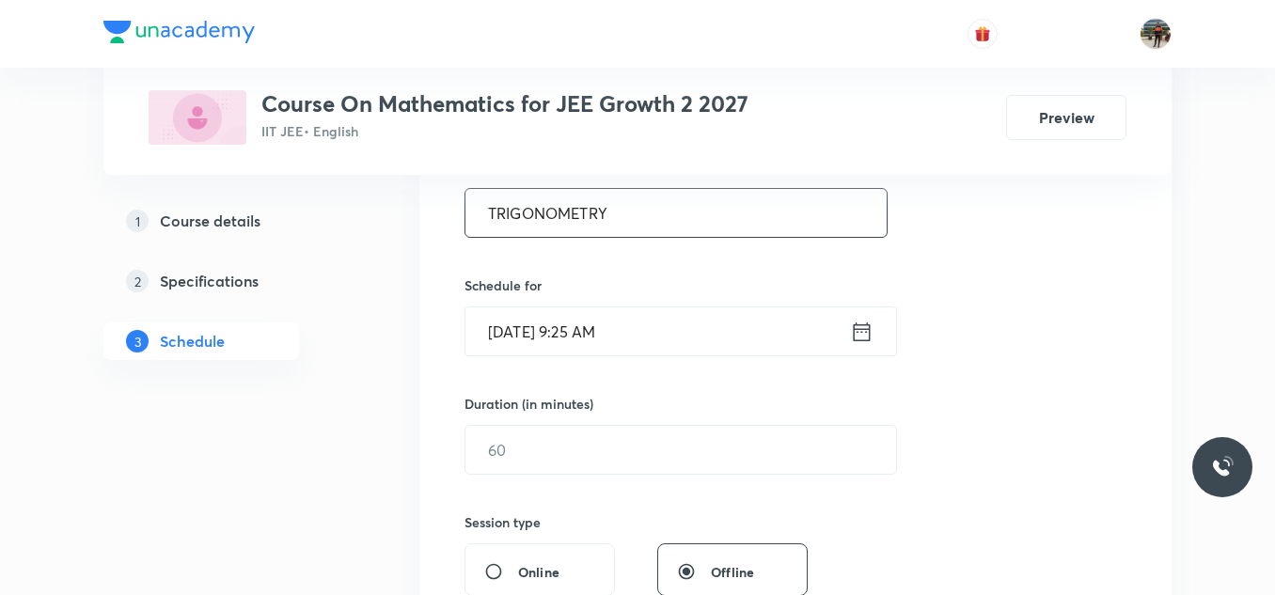
type input "TRIGONOMETRY"
click at [857, 330] on icon at bounding box center [862, 332] width 24 height 26
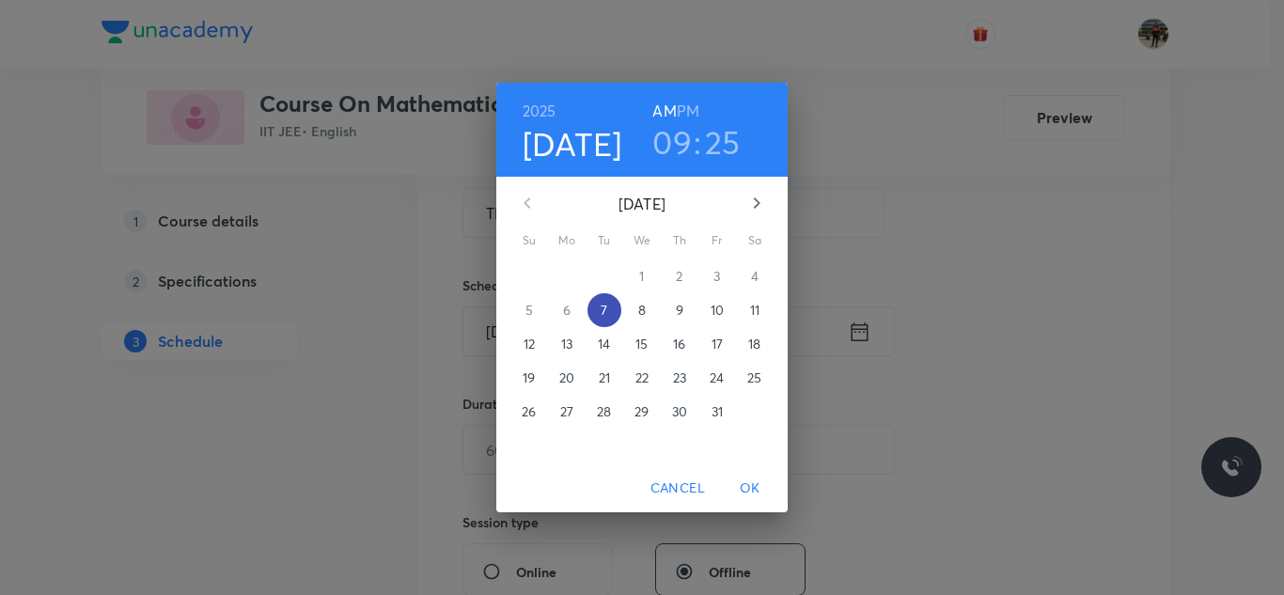
click at [603, 310] on p "7" at bounding box center [604, 310] width 7 height 19
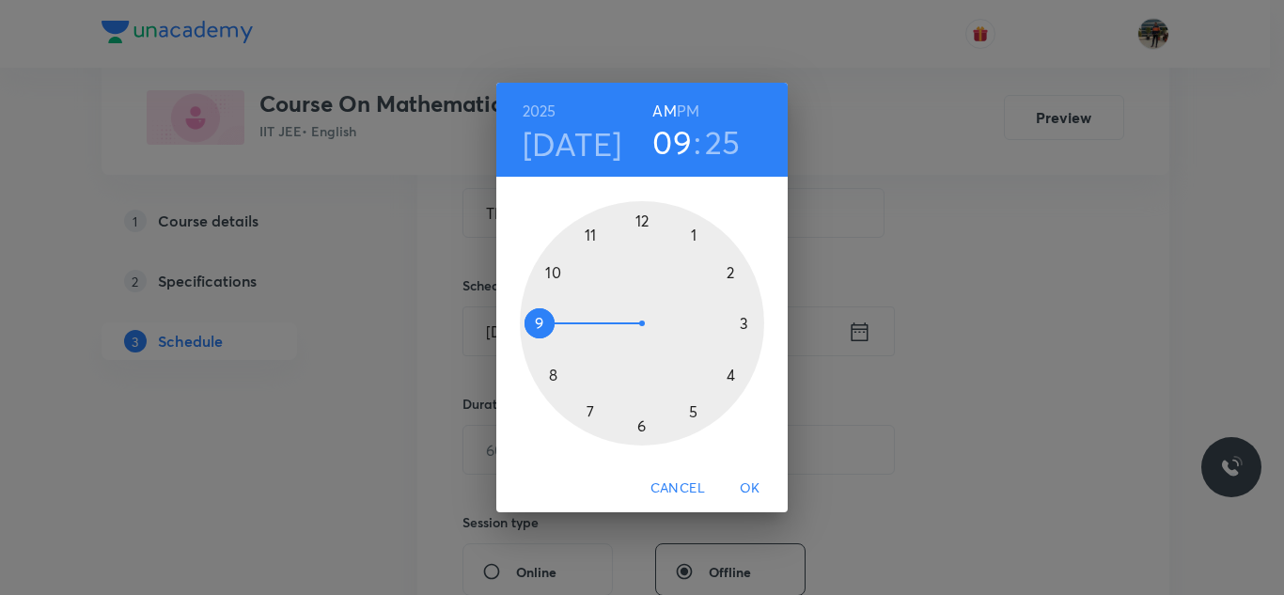
click at [549, 271] on div at bounding box center [642, 323] width 244 height 244
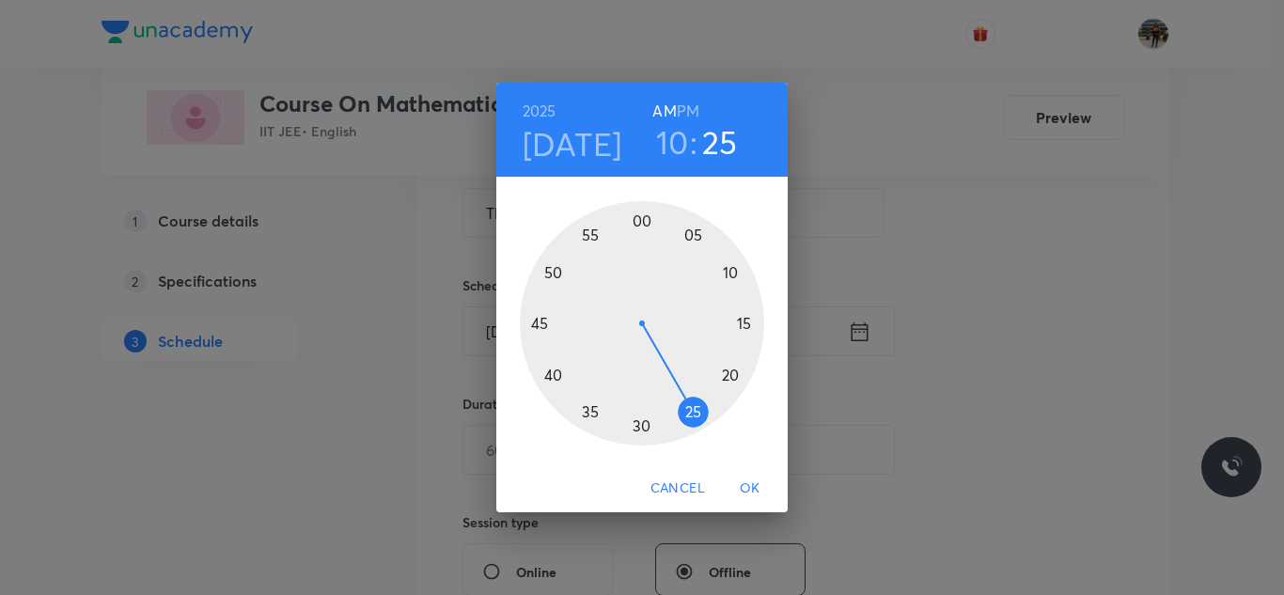
click at [638, 217] on div at bounding box center [642, 323] width 244 height 244
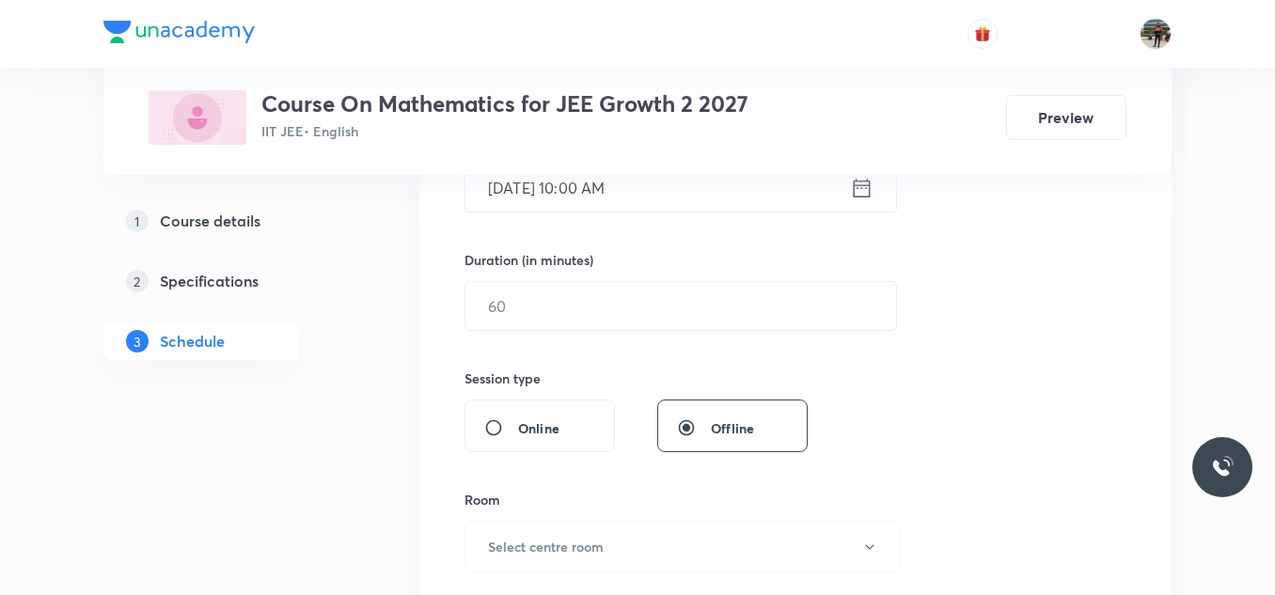
scroll to position [564, 0]
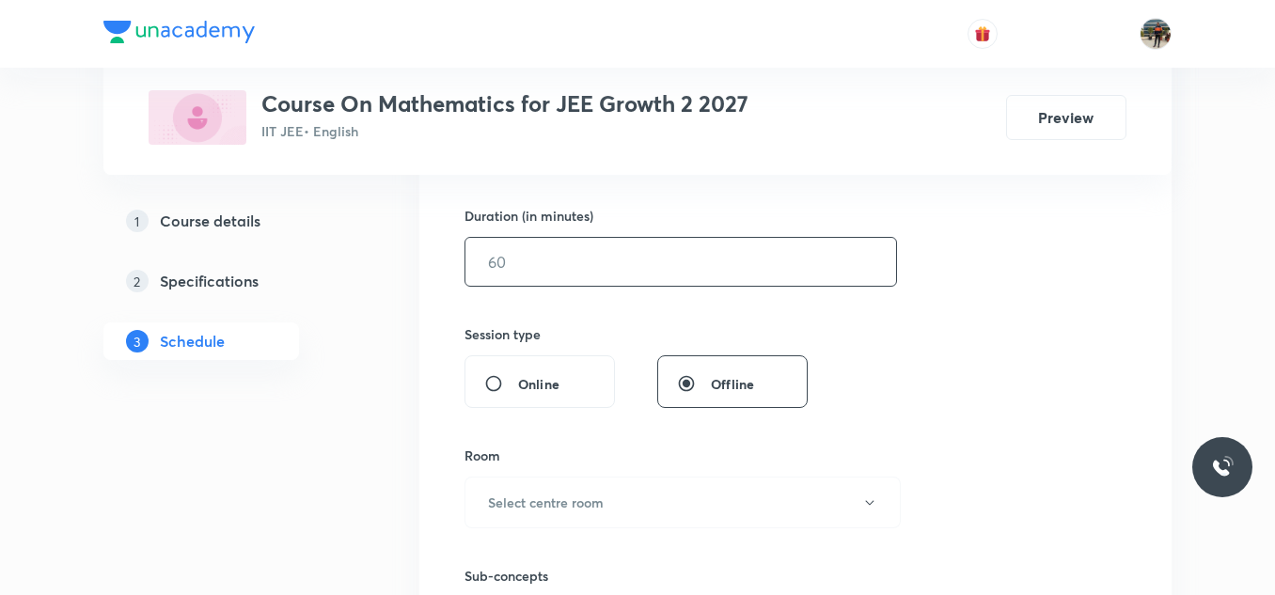
click at [541, 274] on input "text" at bounding box center [680, 262] width 431 height 48
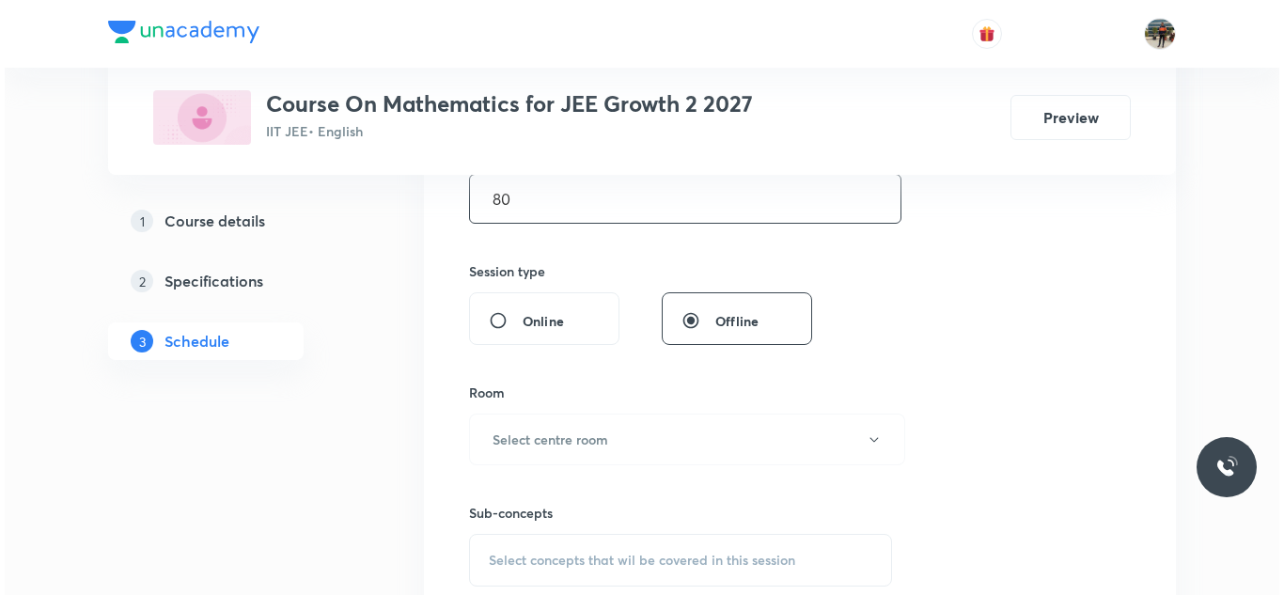
scroll to position [752, 0]
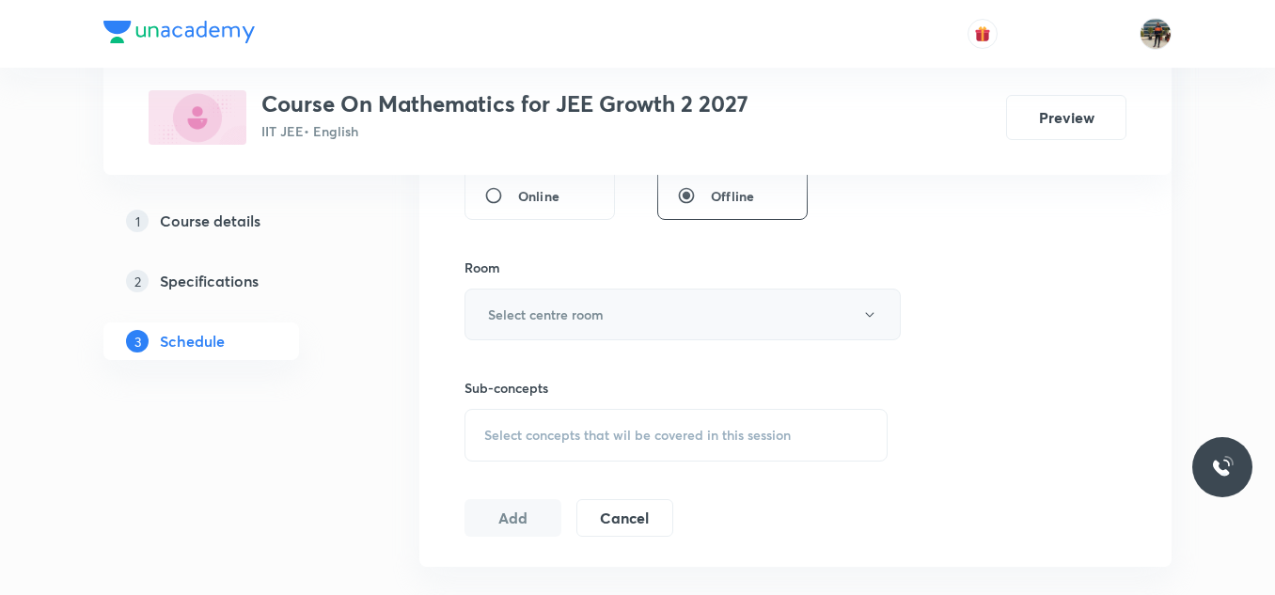
type input "80"
click at [516, 291] on button "Select centre room" at bounding box center [682, 315] width 436 height 52
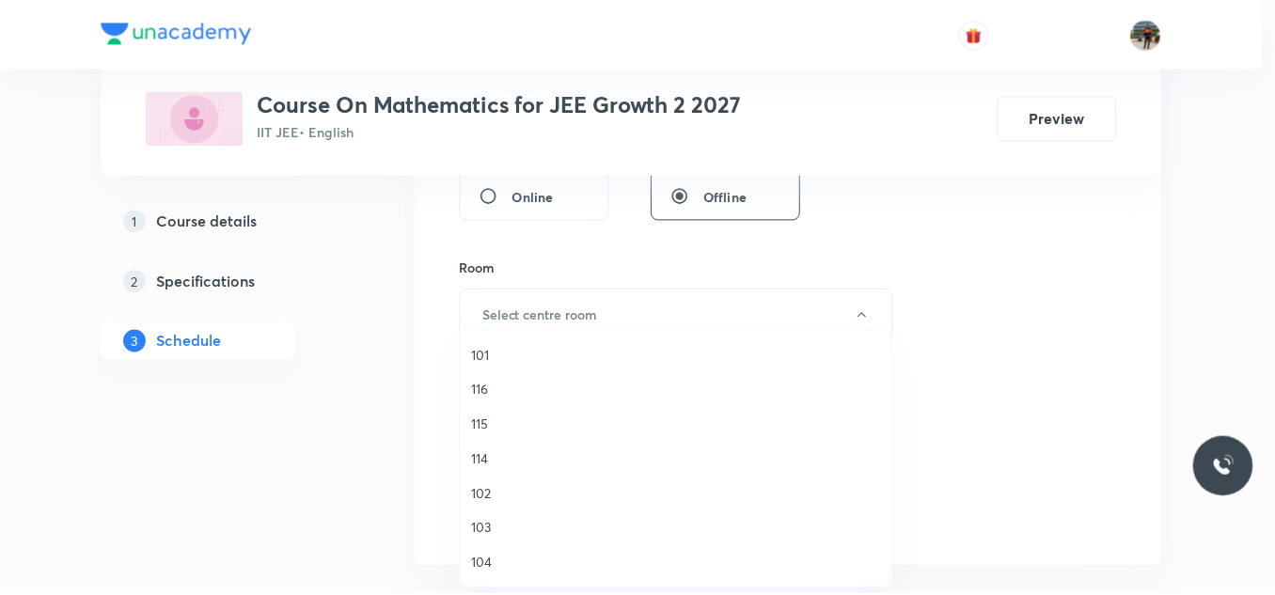
scroll to position [94, 0]
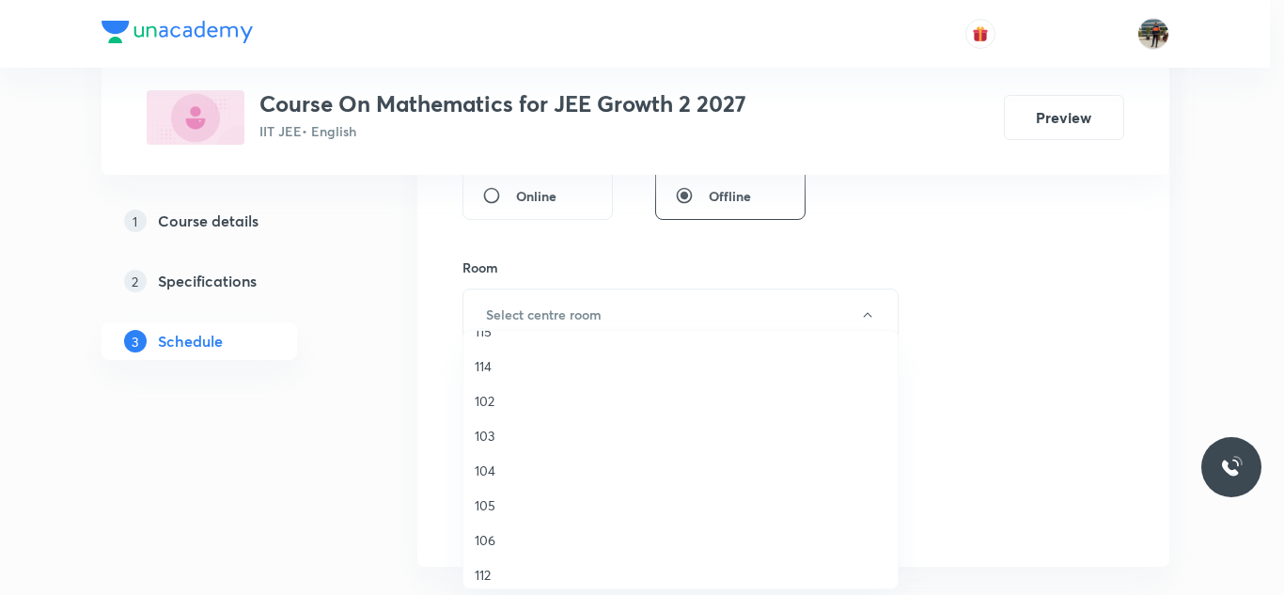
click at [484, 539] on span "106" at bounding box center [681, 540] width 412 height 20
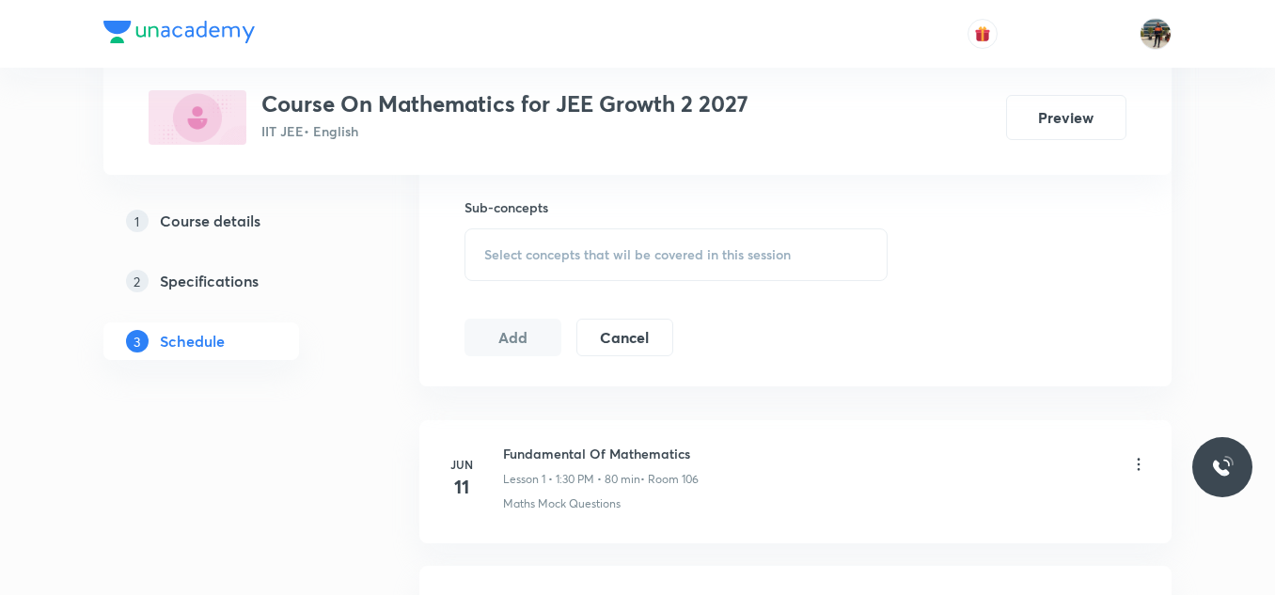
scroll to position [940, 0]
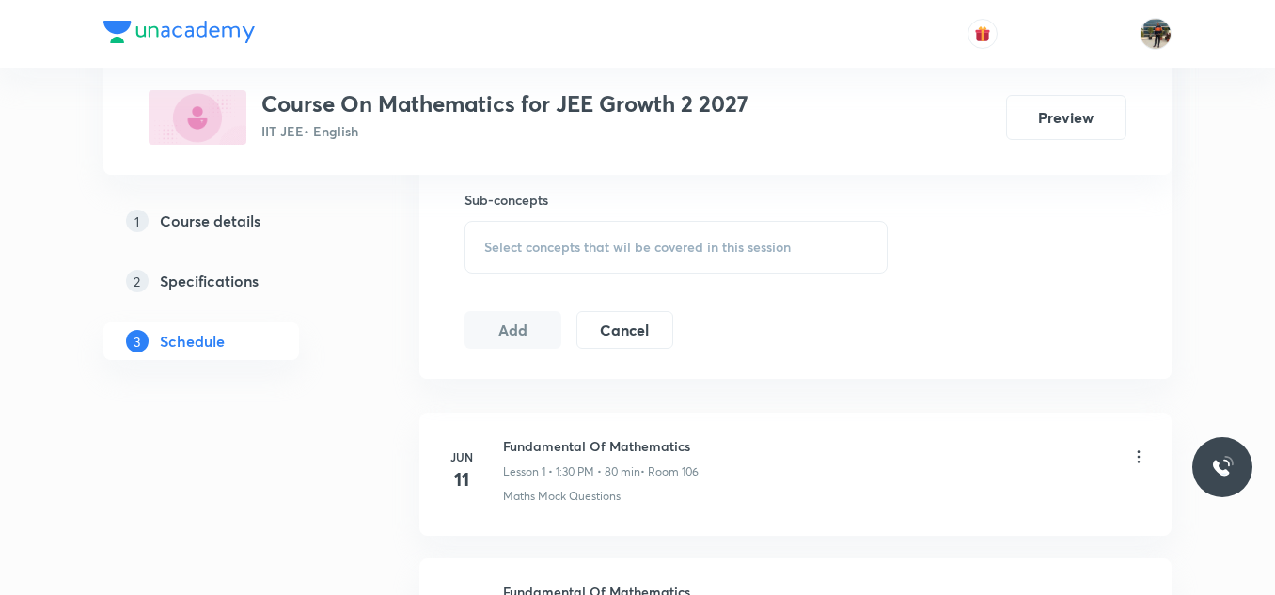
click at [491, 241] on span "Select concepts that wil be covered in this session" at bounding box center [637, 247] width 306 height 15
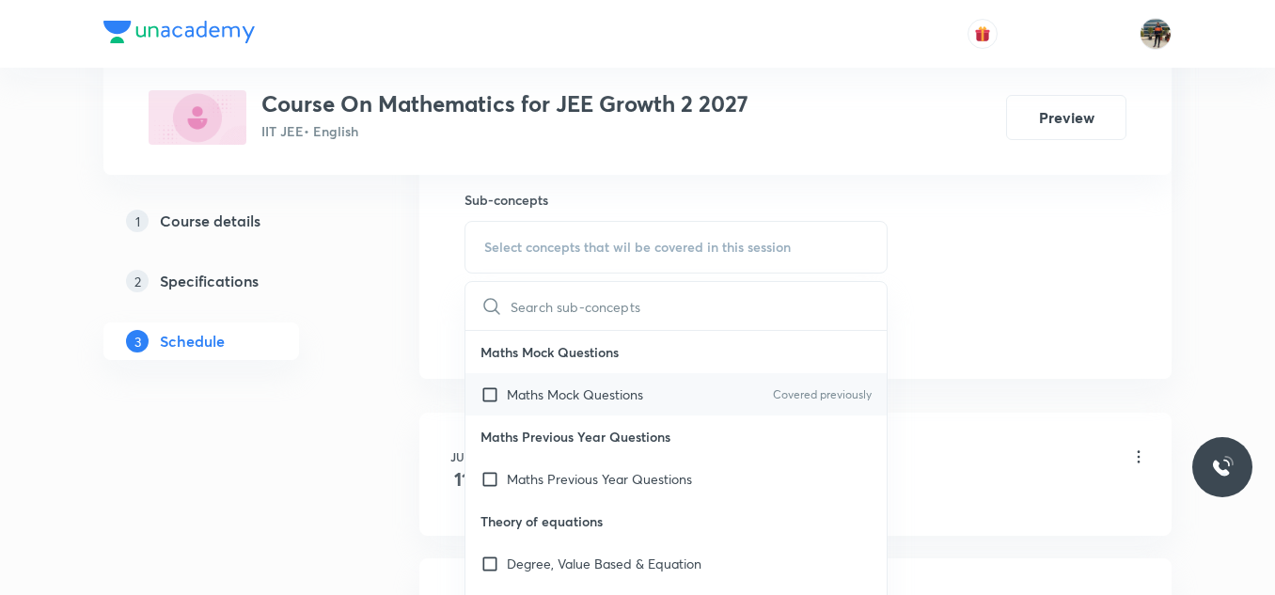
click at [489, 394] on input "checkbox" at bounding box center [493, 394] width 26 height 20
checkbox input "true"
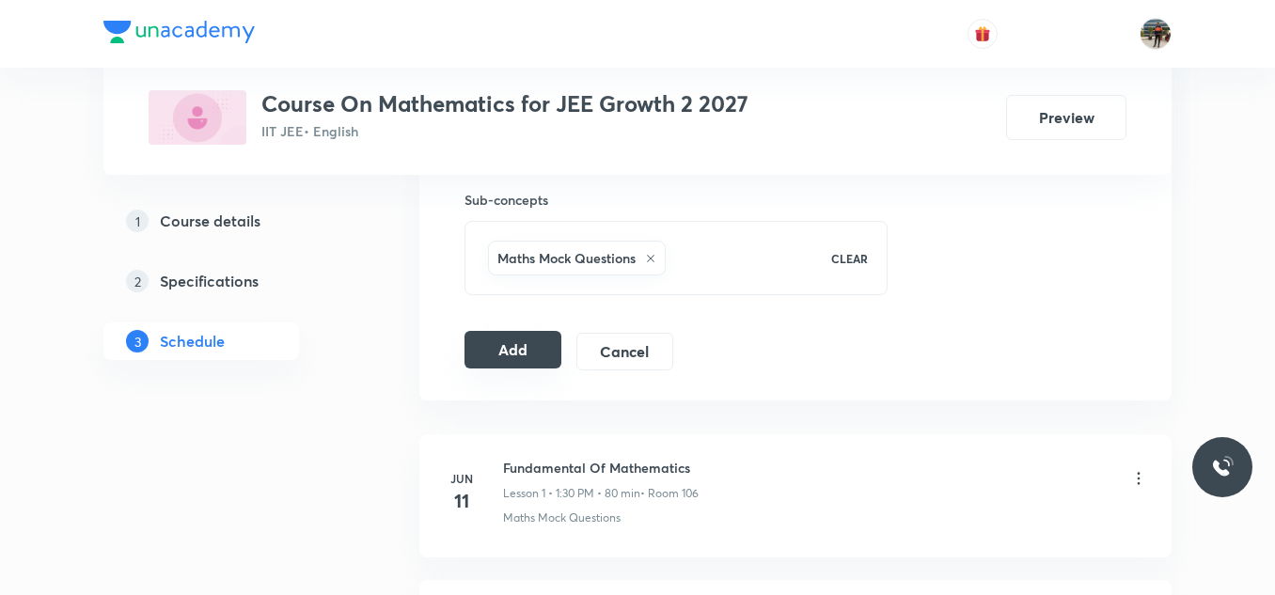
click at [507, 349] on button "Add" at bounding box center [512, 350] width 97 height 38
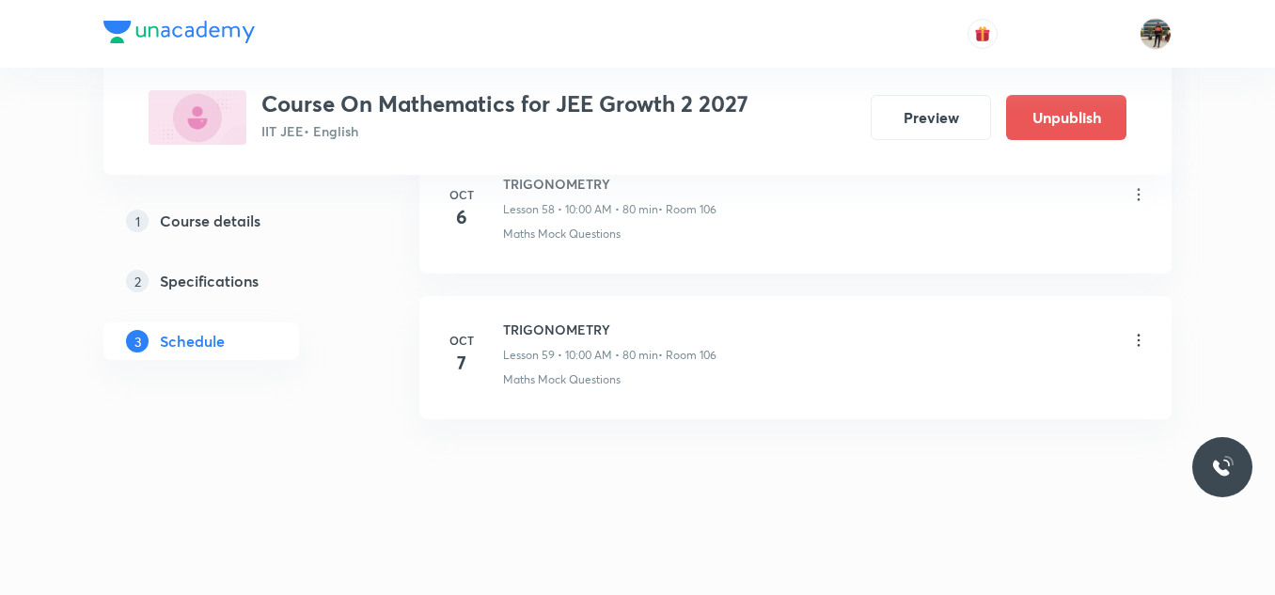
scroll to position [8645, 0]
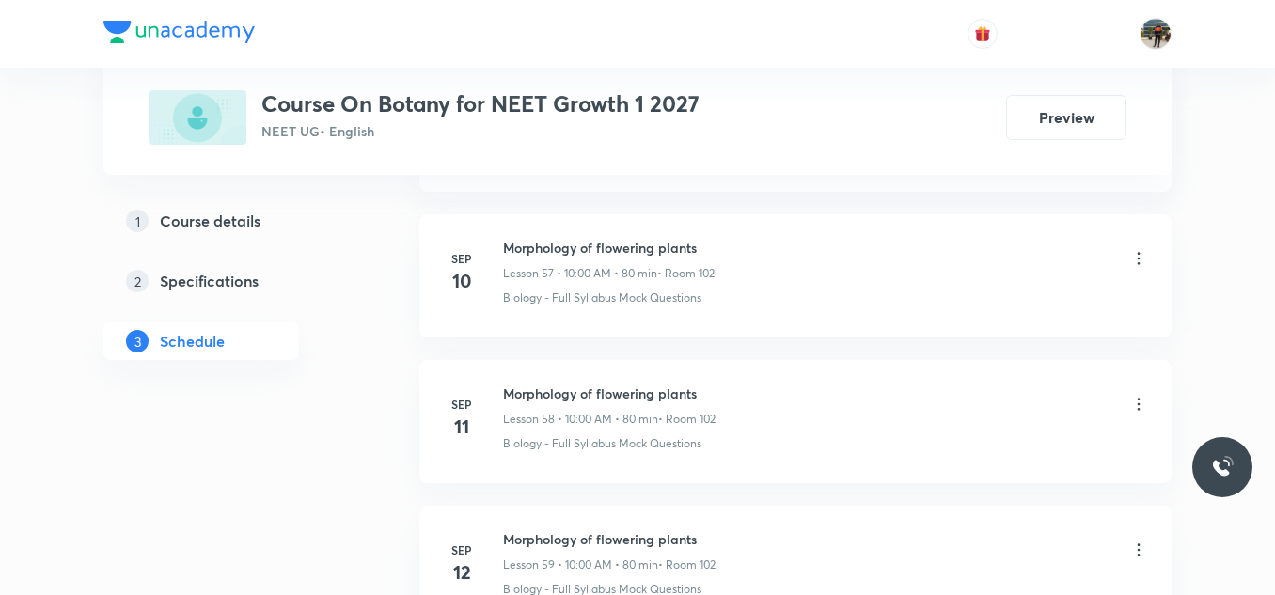
scroll to position [10091, 0]
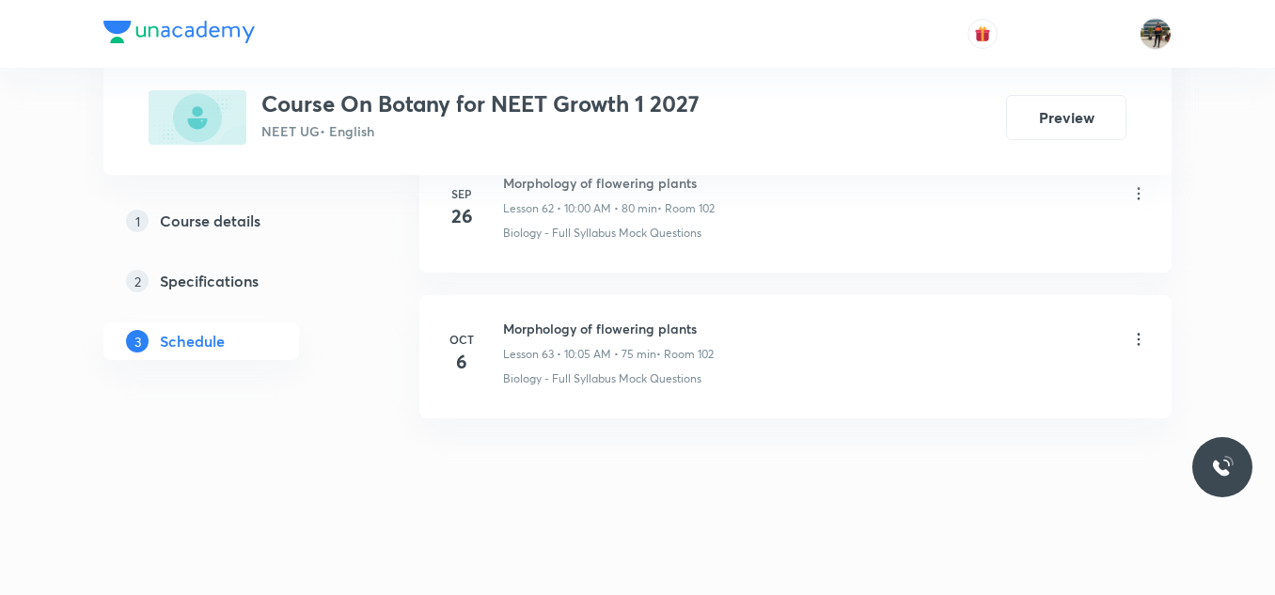
click at [557, 333] on h6 "Morphology of flowering plants" at bounding box center [608, 329] width 211 height 20
copy h6 "Morphology of flowering plants"
click at [557, 333] on h6 "Morphology of flowering plants" at bounding box center [608, 329] width 211 height 20
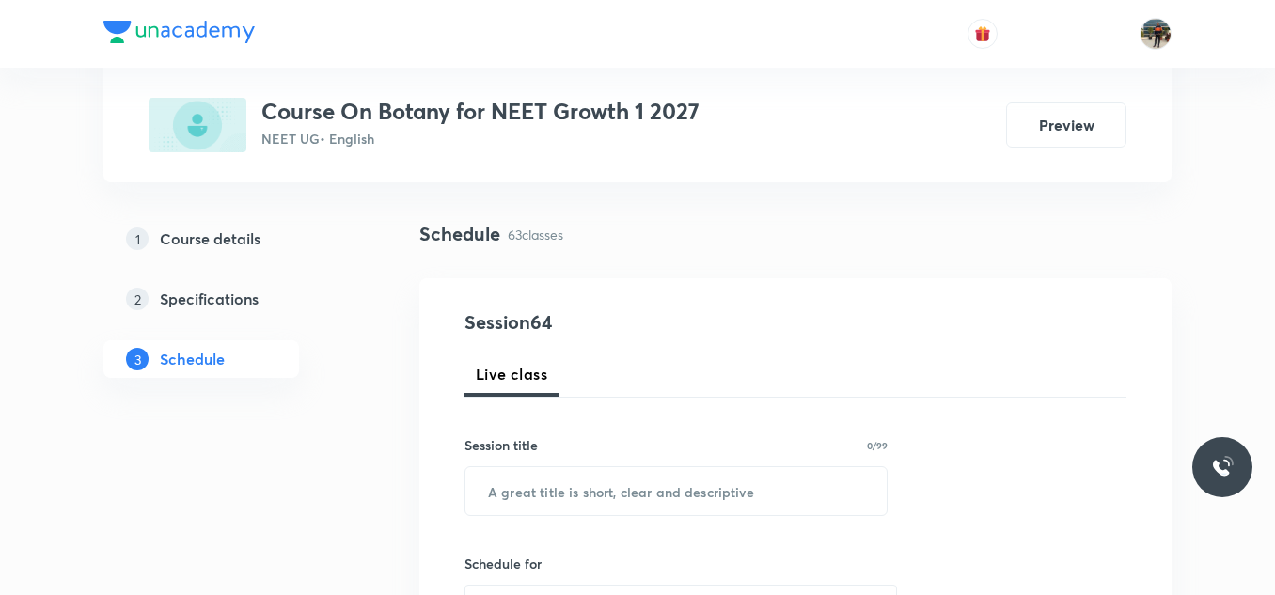
scroll to position [282, 0]
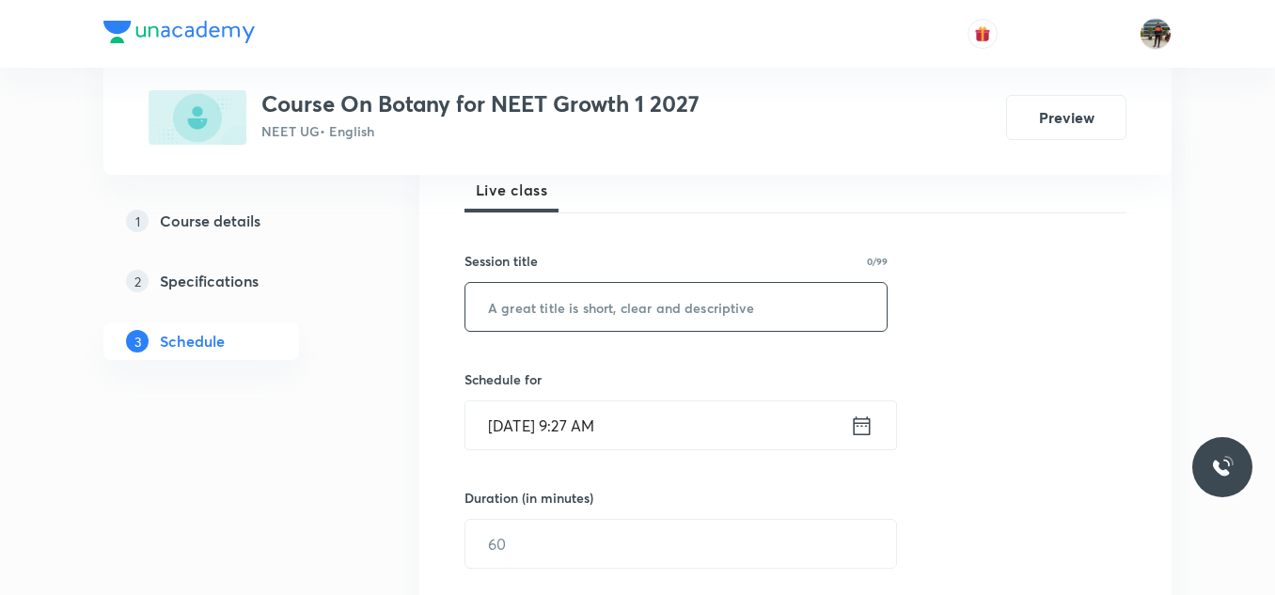
click at [540, 317] on input "text" at bounding box center [675, 307] width 421 height 48
paste input "Morphology of flowering plants"
type input "Morphology of flowering plants"
click at [858, 428] on icon at bounding box center [862, 426] width 24 height 26
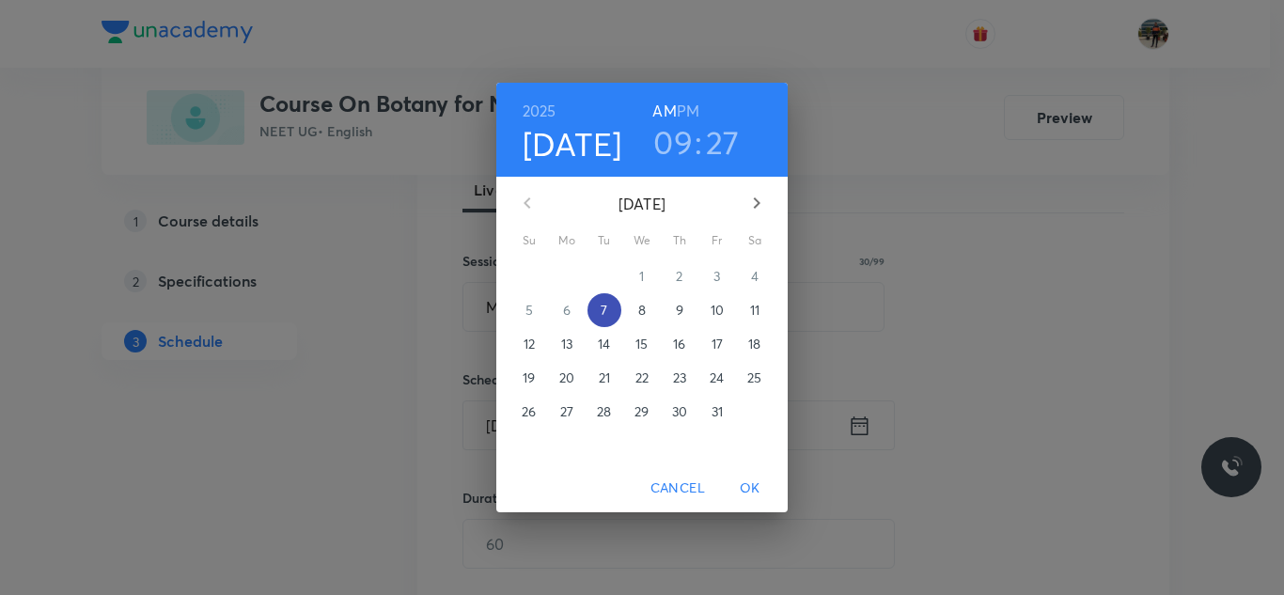
click at [604, 315] on p "7" at bounding box center [604, 310] width 7 height 19
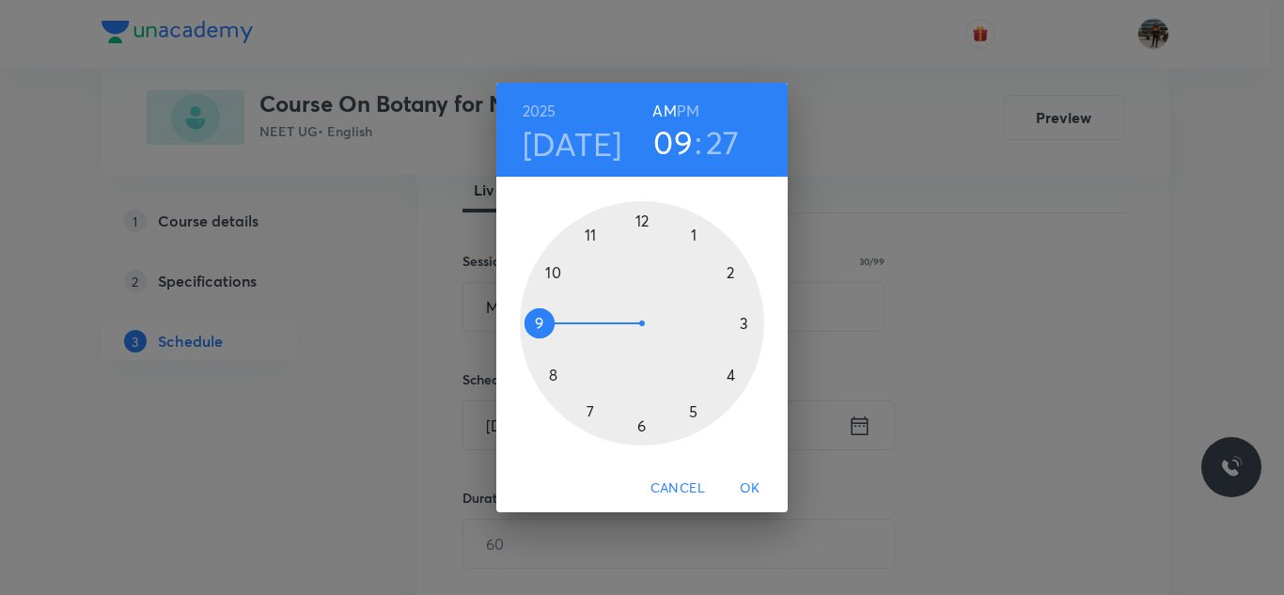
click at [555, 274] on div at bounding box center [642, 323] width 244 height 244
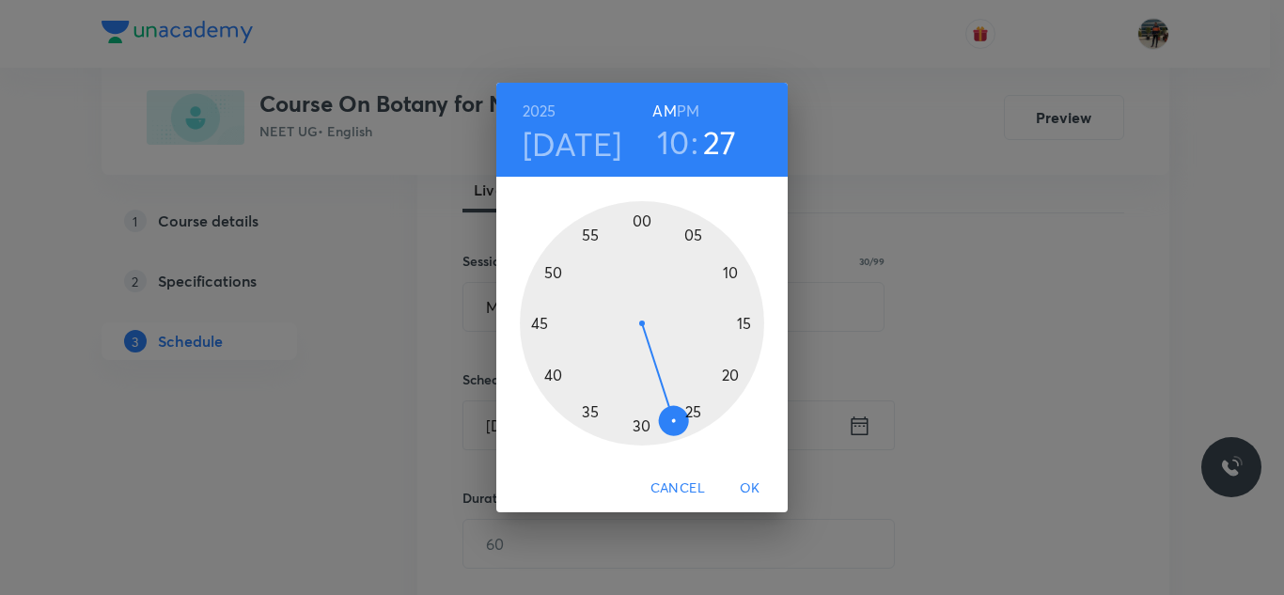
click at [644, 220] on div at bounding box center [642, 323] width 244 height 244
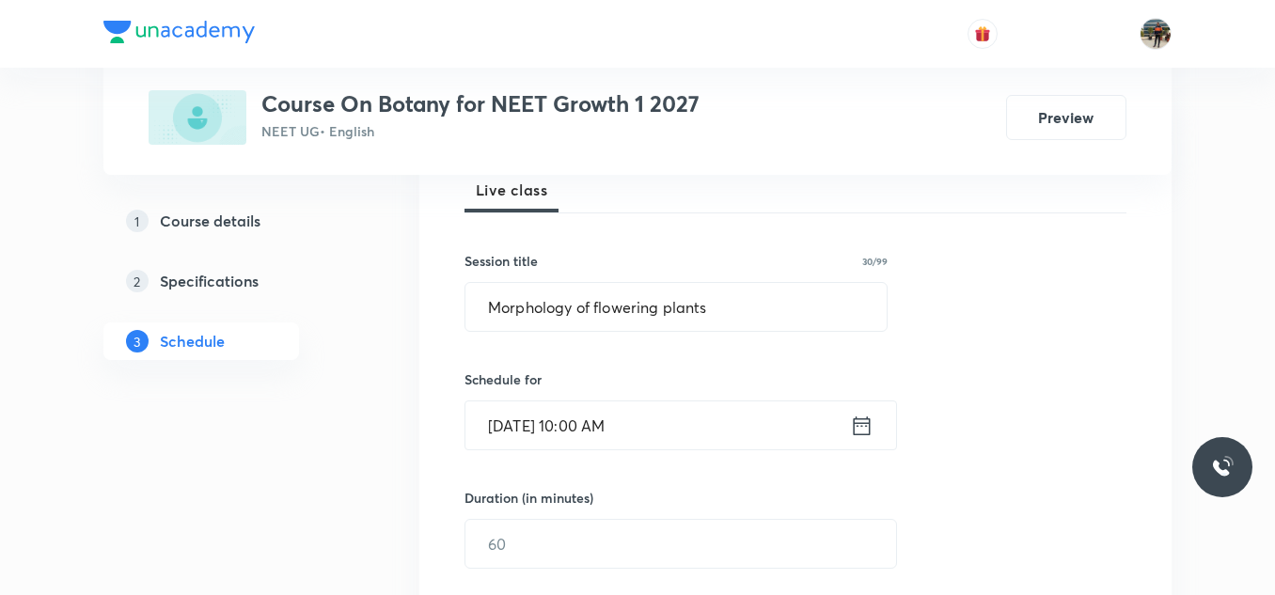
scroll to position [376, 0]
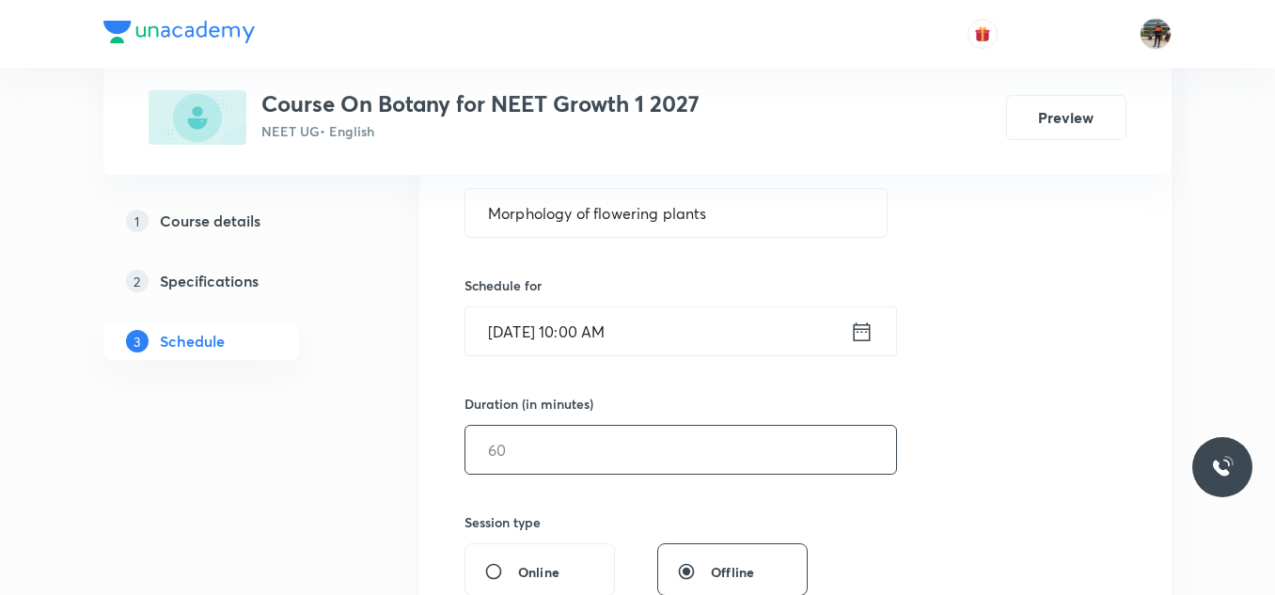
click at [562, 434] on input "text" at bounding box center [680, 450] width 431 height 48
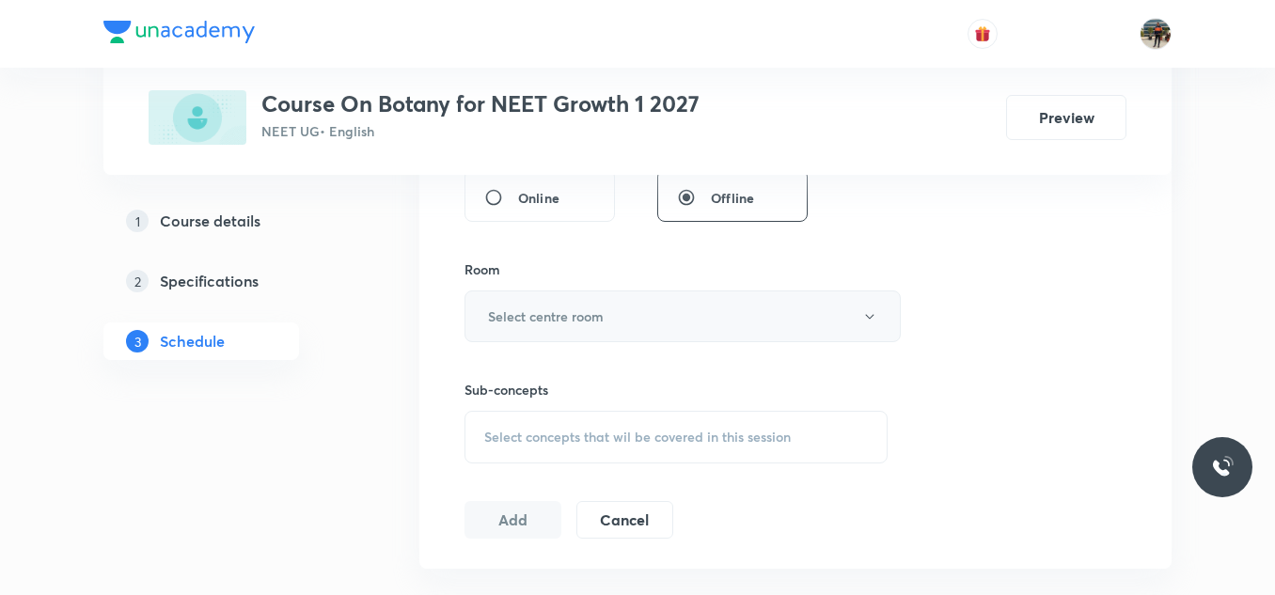
scroll to position [752, 0]
type input "80"
click at [510, 310] on h6 "Select centre room" at bounding box center [546, 315] width 116 height 20
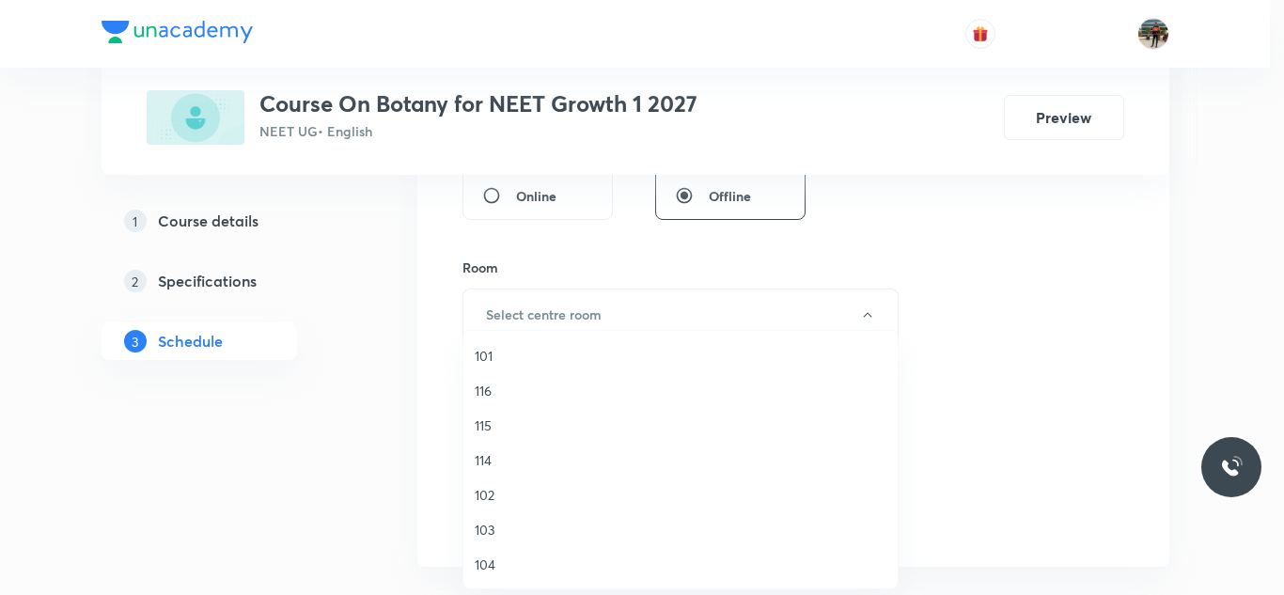
click at [484, 496] on span "102" at bounding box center [681, 495] width 412 height 20
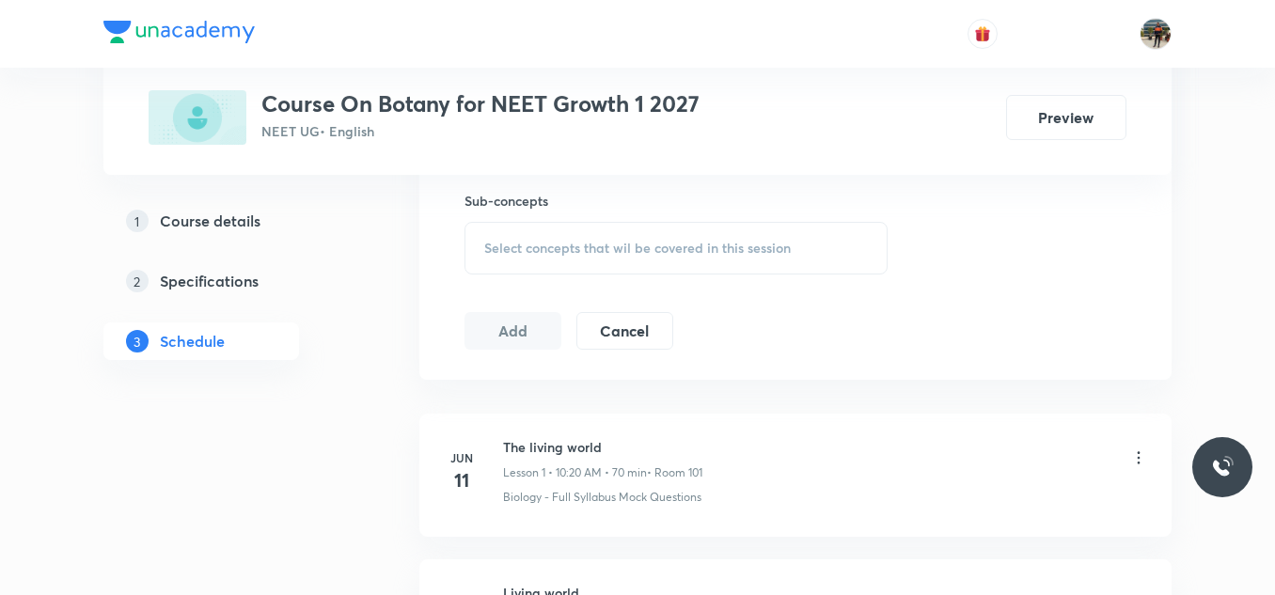
scroll to position [940, 0]
click at [509, 220] on div "Sub-concepts Select concepts that wil be covered in this session" at bounding box center [675, 232] width 423 height 84
click at [518, 246] on span "Select concepts that wil be covered in this session" at bounding box center [637, 247] width 306 height 15
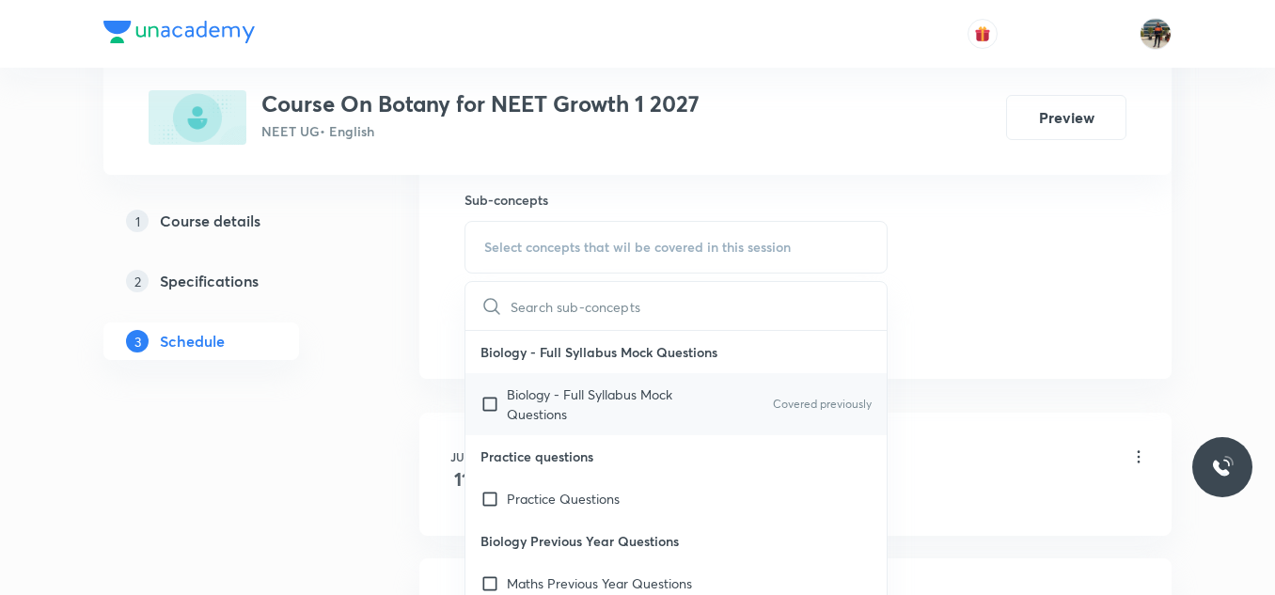
click at [487, 401] on input "checkbox" at bounding box center [493, 403] width 26 height 39
checkbox input "true"
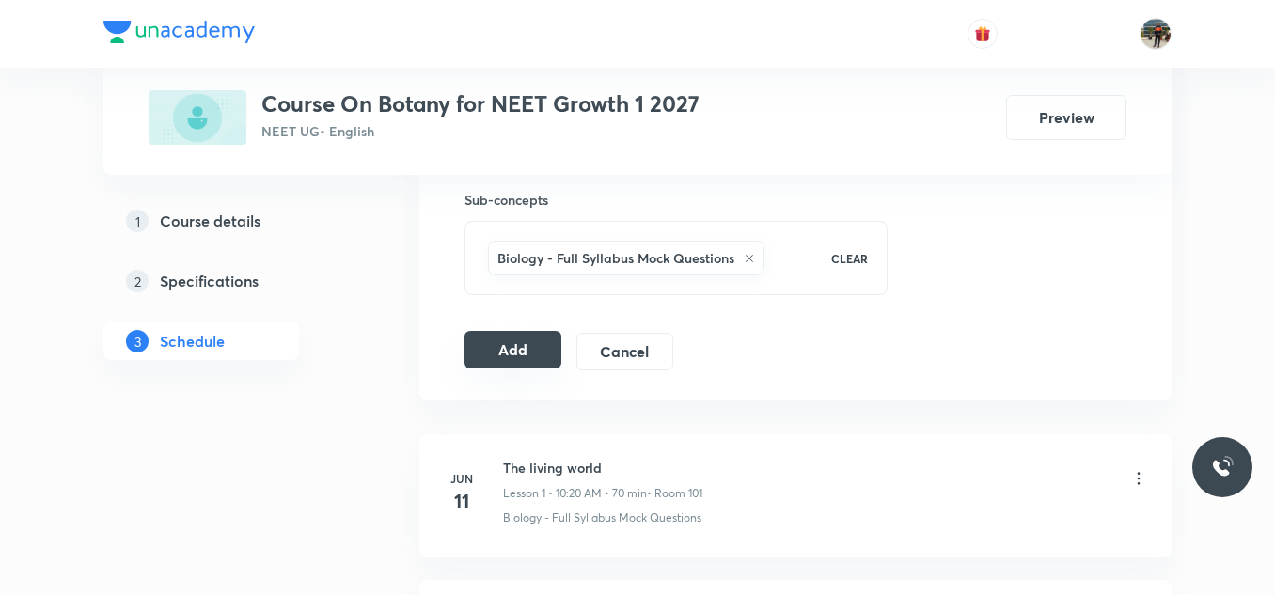
click at [508, 348] on button "Add" at bounding box center [512, 350] width 97 height 38
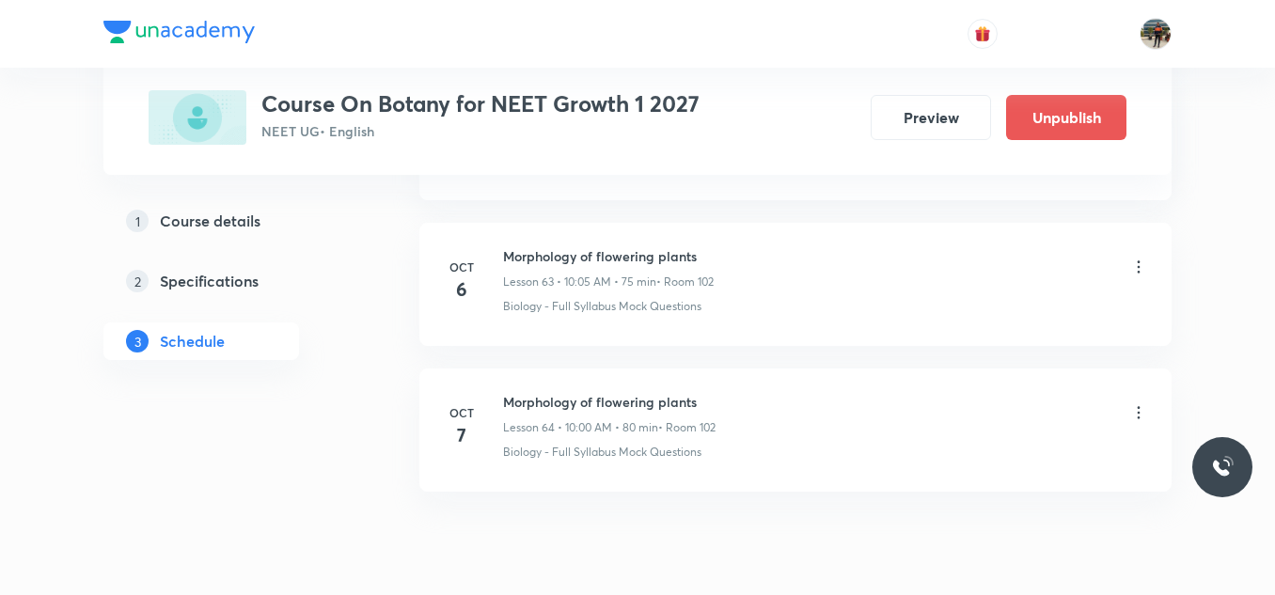
scroll to position [9373, 0]
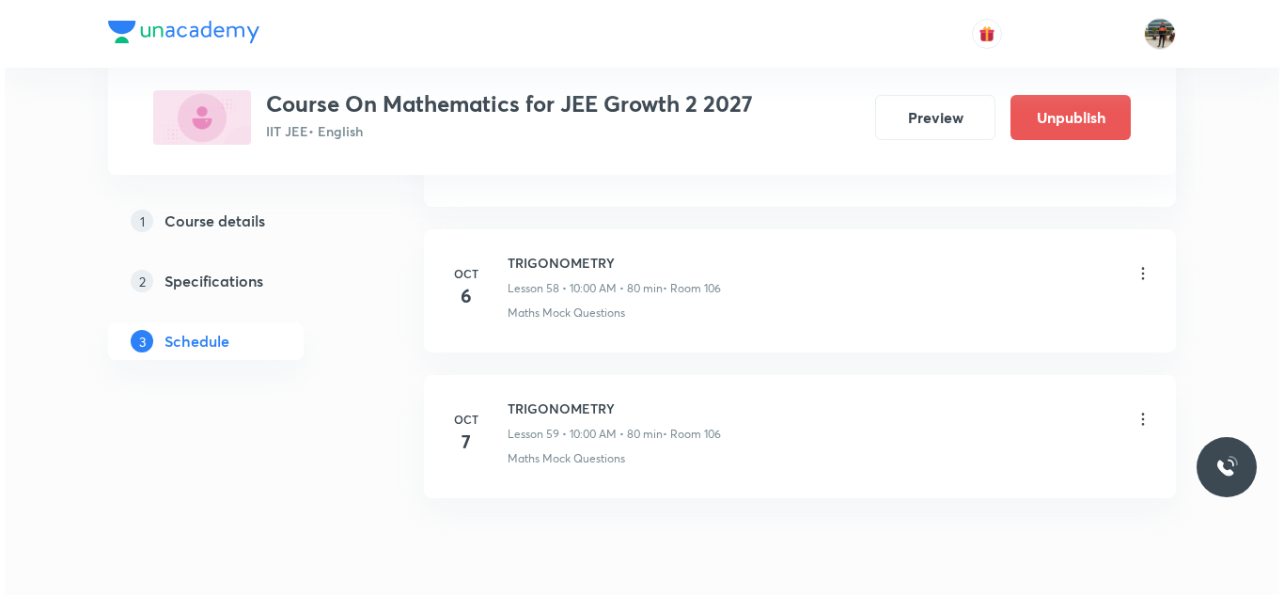
scroll to position [9508, 0]
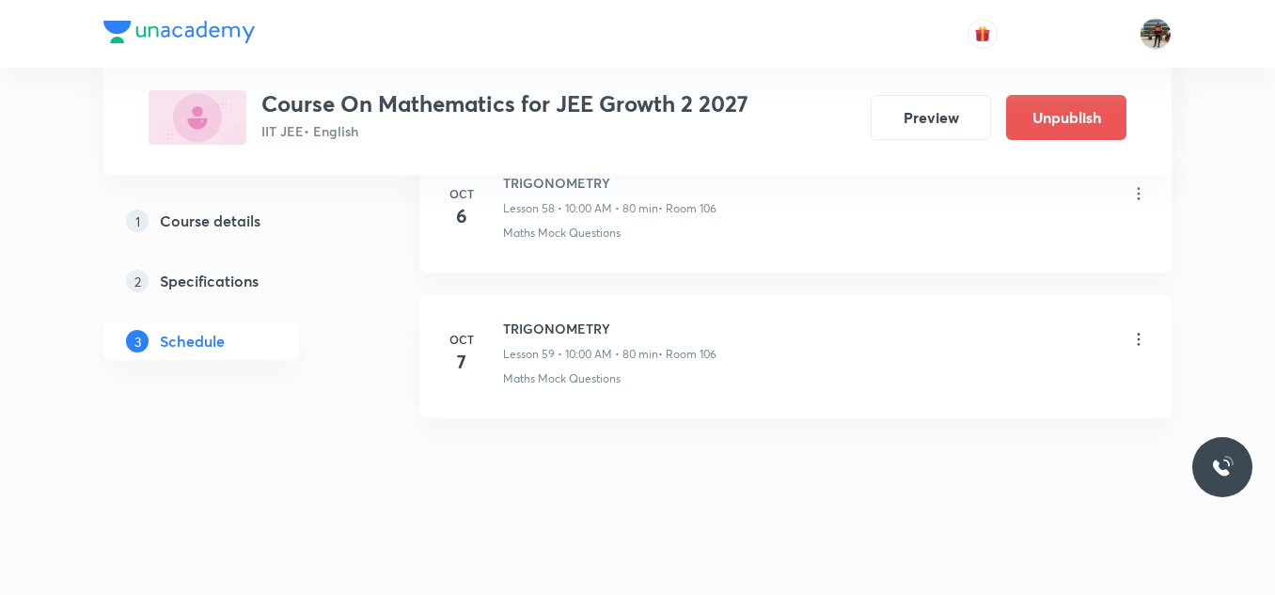
click at [1137, 346] on icon at bounding box center [1138, 339] width 19 height 19
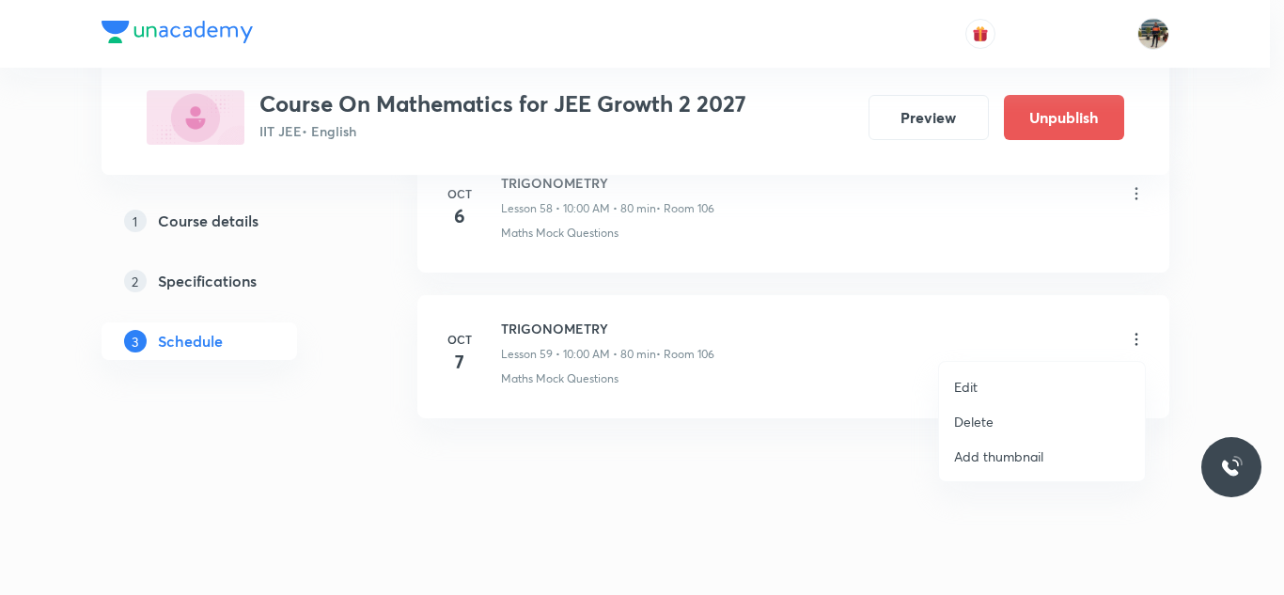
click at [960, 383] on p "Edit" at bounding box center [966, 387] width 24 height 20
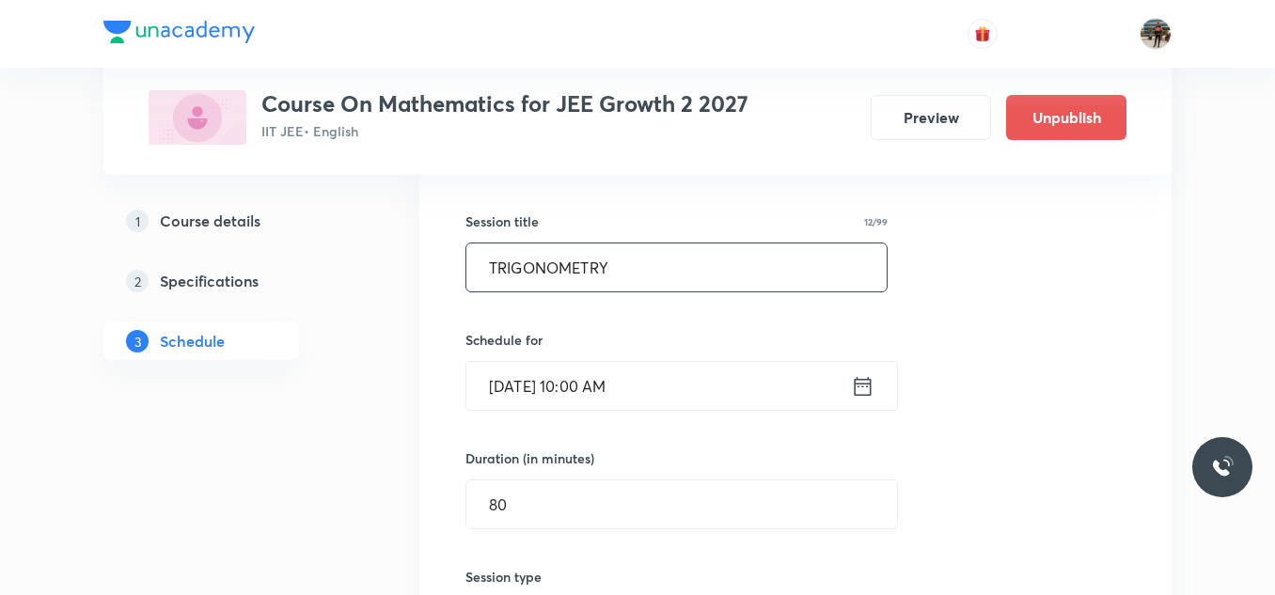
scroll to position [8709, 0]
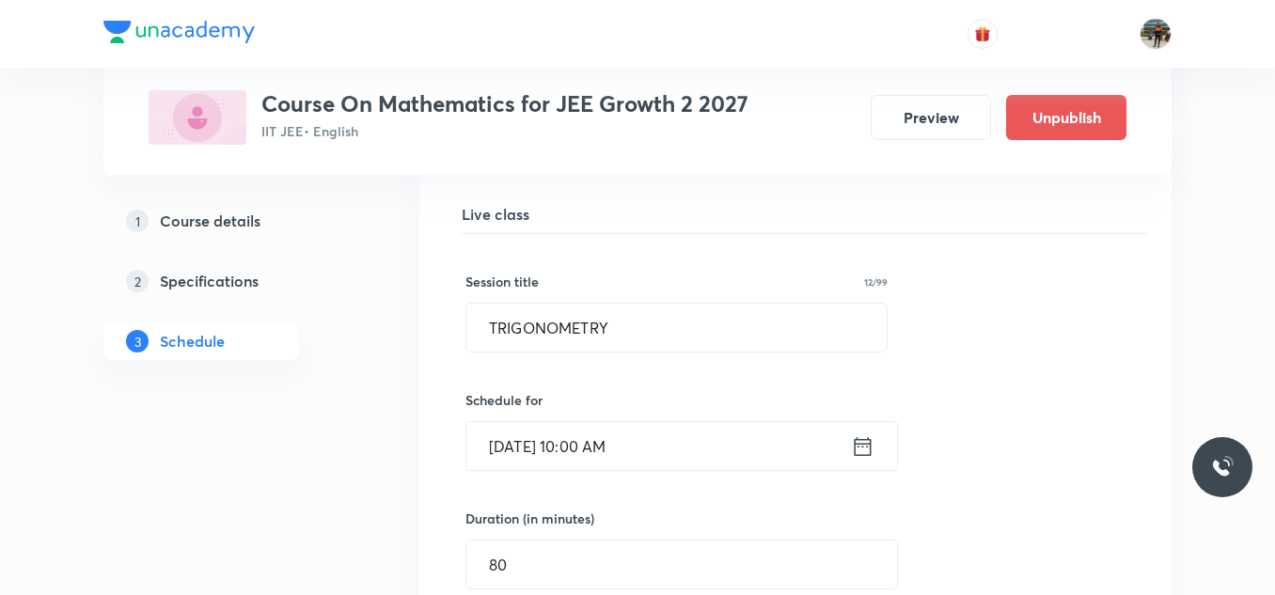
click at [864, 453] on icon at bounding box center [863, 446] width 24 height 26
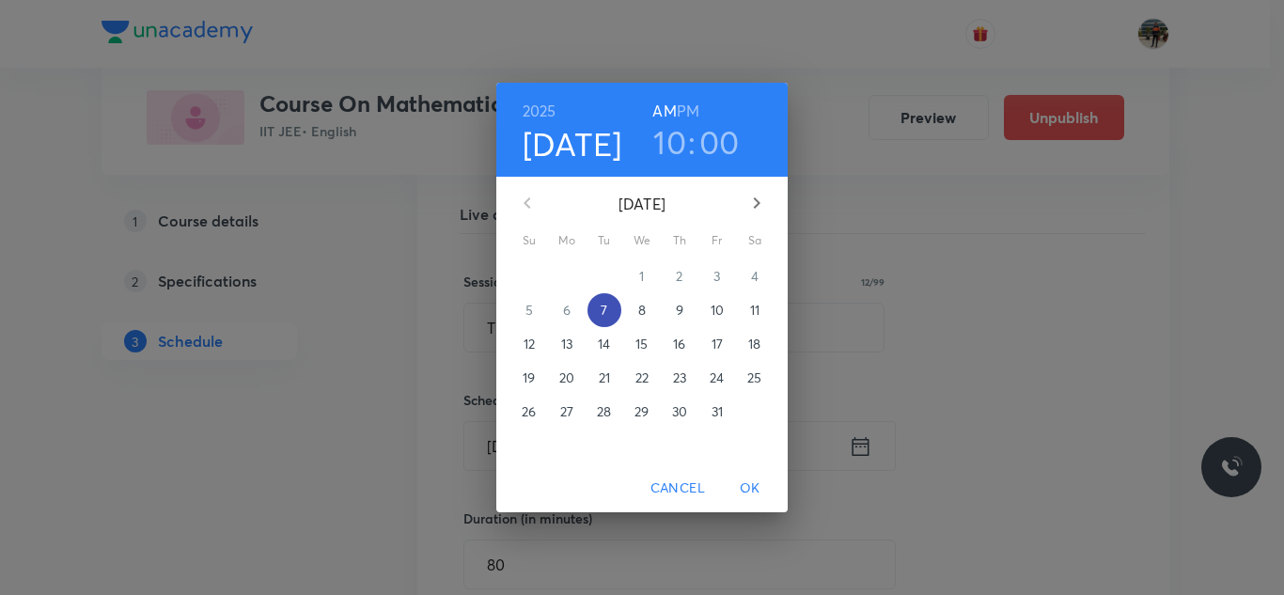
click at [611, 317] on span "7" at bounding box center [605, 310] width 34 height 19
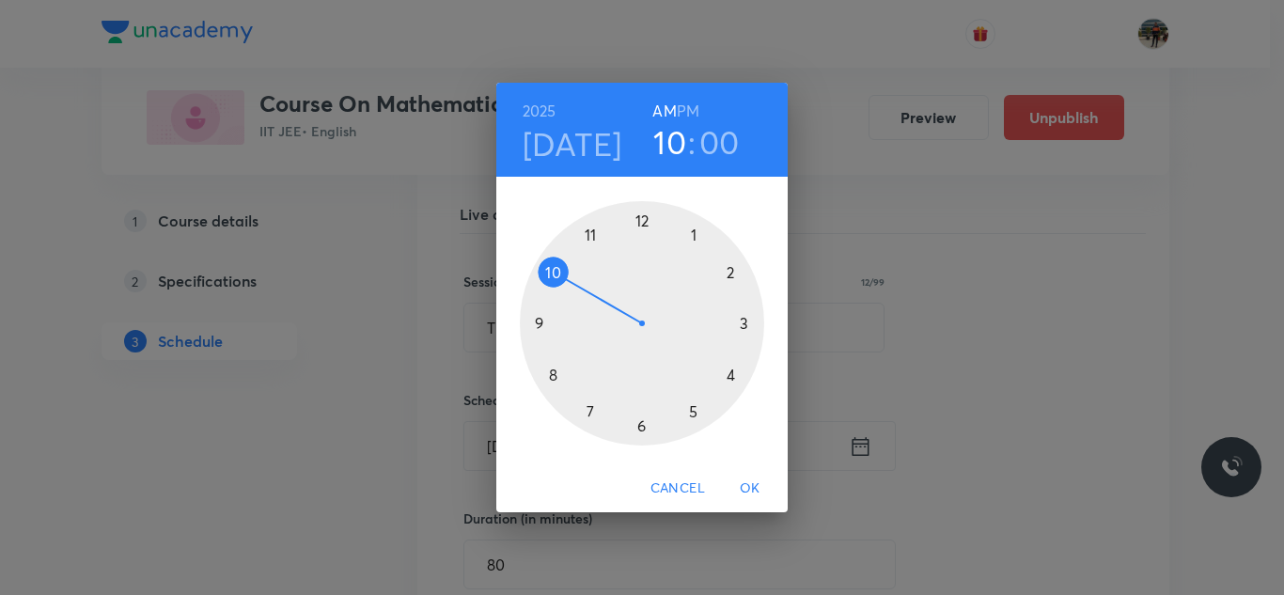
click at [591, 231] on div at bounding box center [642, 323] width 244 height 244
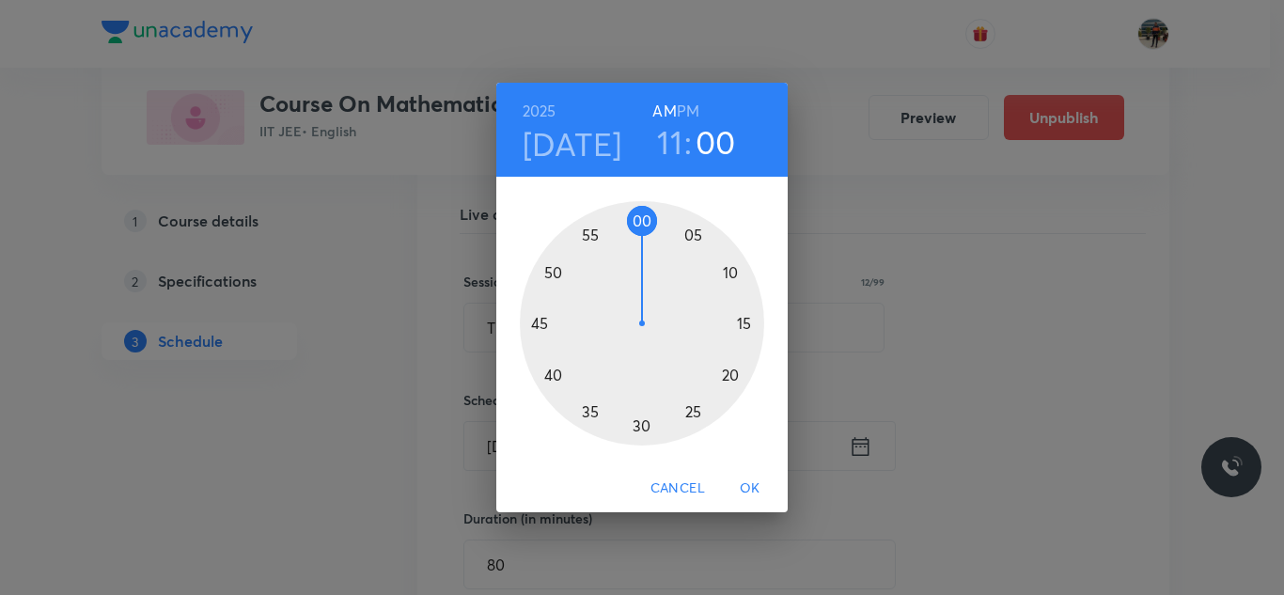
click at [591, 410] on div at bounding box center [642, 323] width 244 height 244
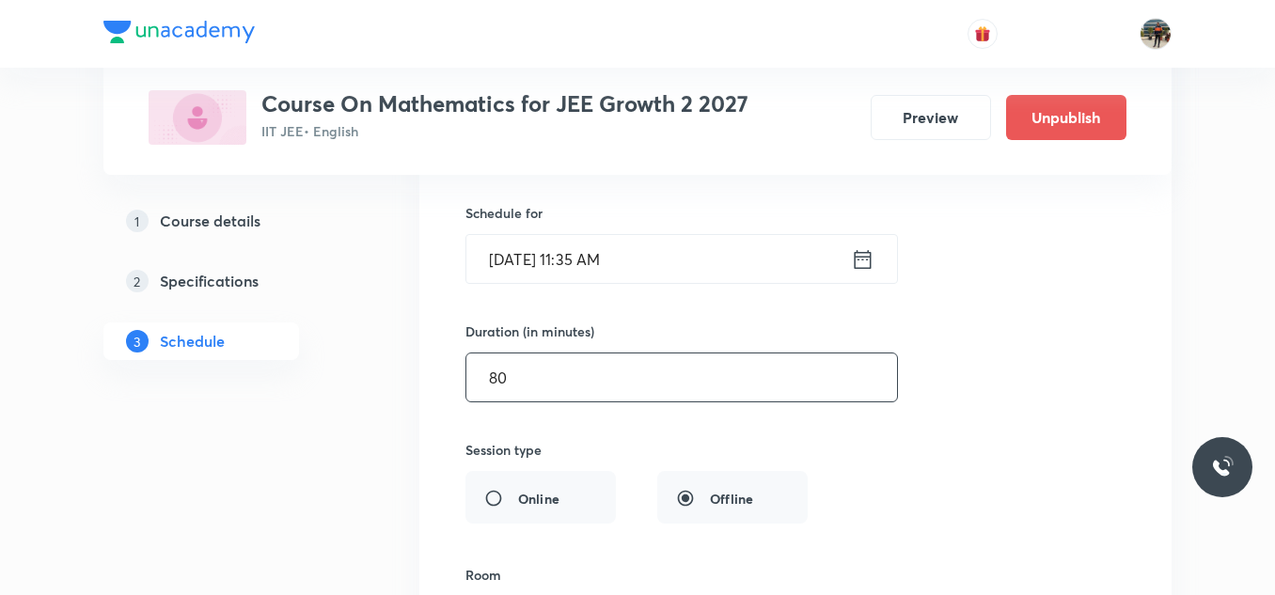
scroll to position [8897, 0]
click at [557, 399] on input "80" at bounding box center [681, 377] width 431 height 48
type input "8"
type input "0"
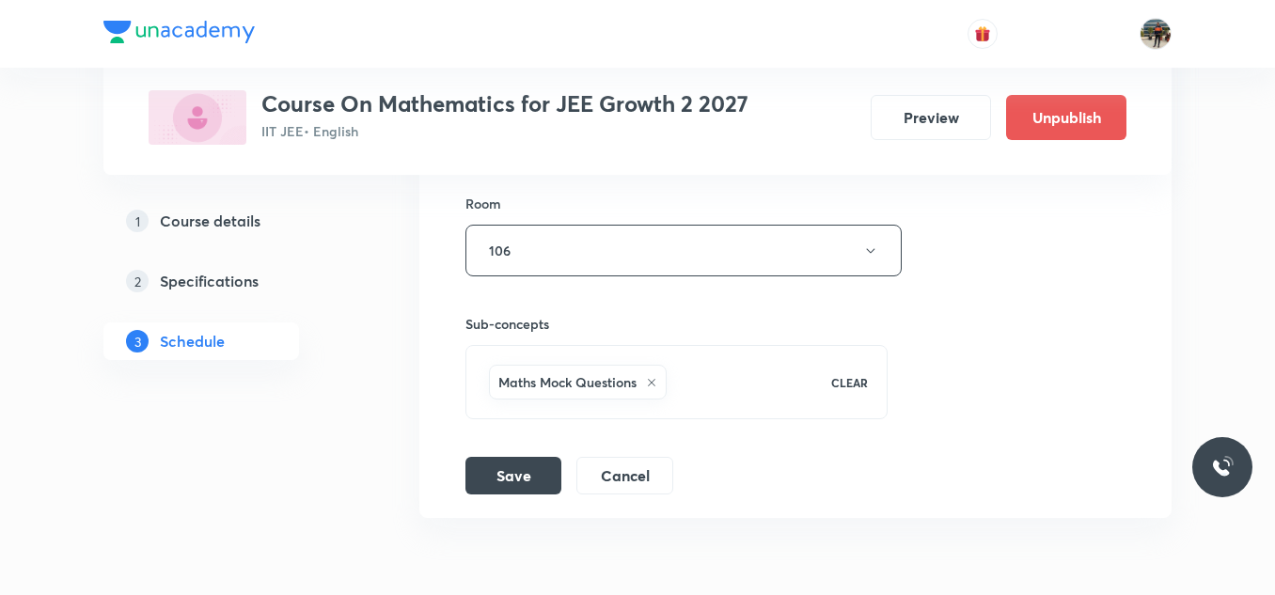
scroll to position [9273, 0]
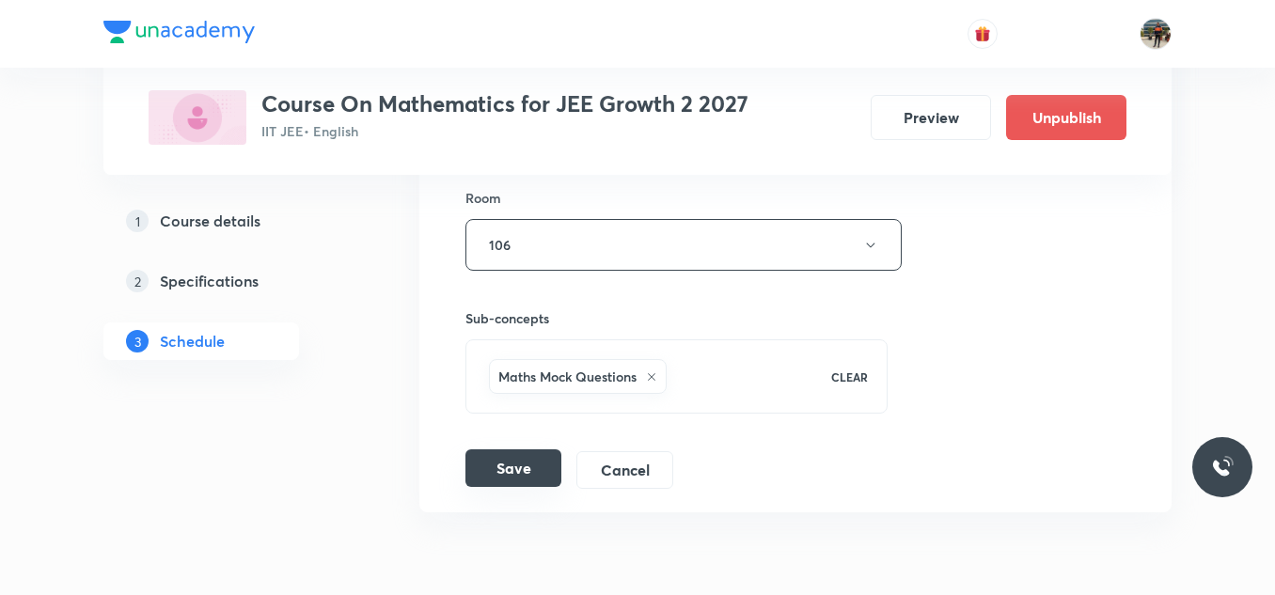
type input "75"
click at [492, 470] on button "Save" at bounding box center [513, 468] width 96 height 38
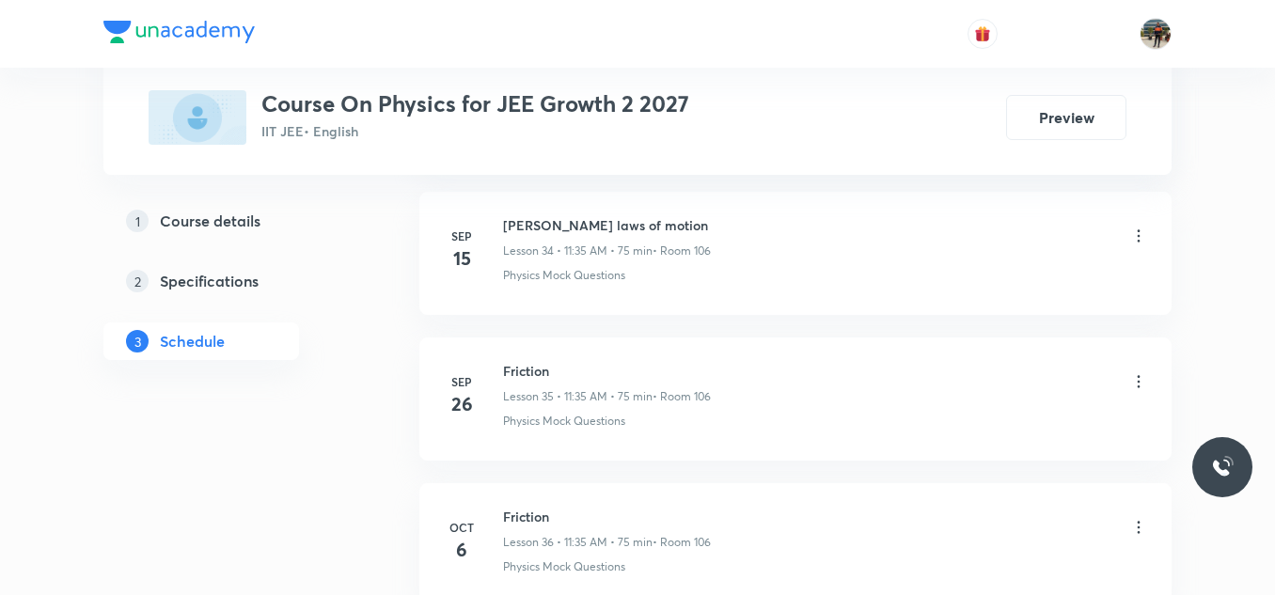
scroll to position [6184, 0]
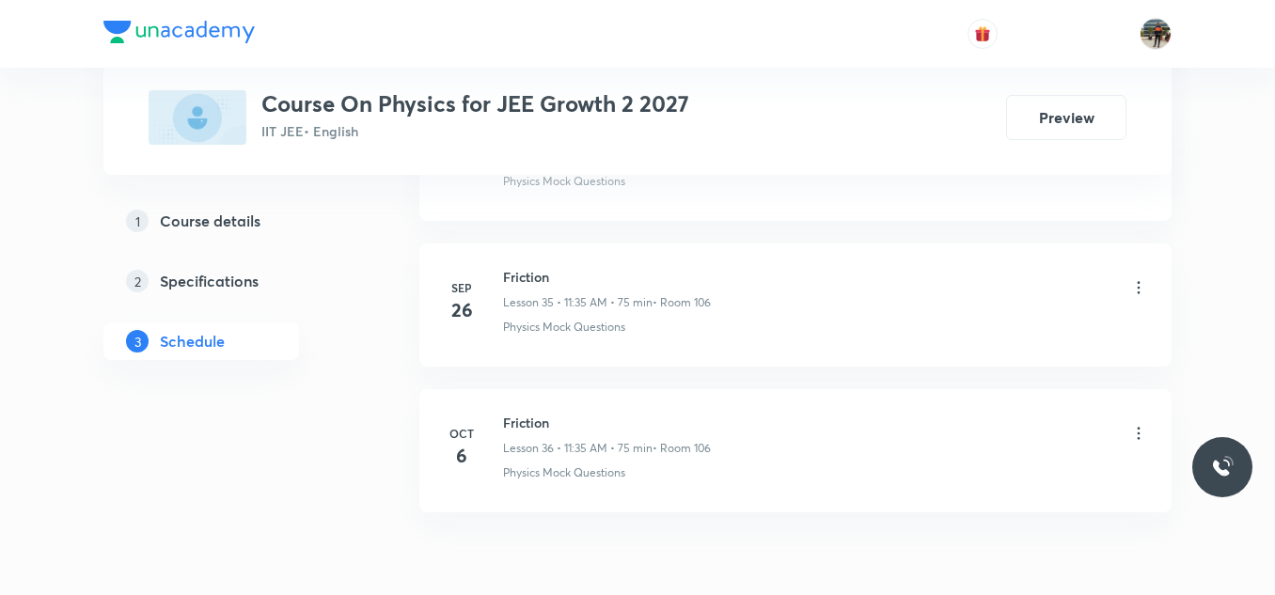
click at [497, 421] on div "[DATE] Friction Lesson 36 • 11:35 AM • 75 min • Room 106 Physics Mock Questions" at bounding box center [795, 447] width 705 height 69
click at [519, 417] on h6 "Friction" at bounding box center [607, 423] width 208 height 20
copy h6 "Friction"
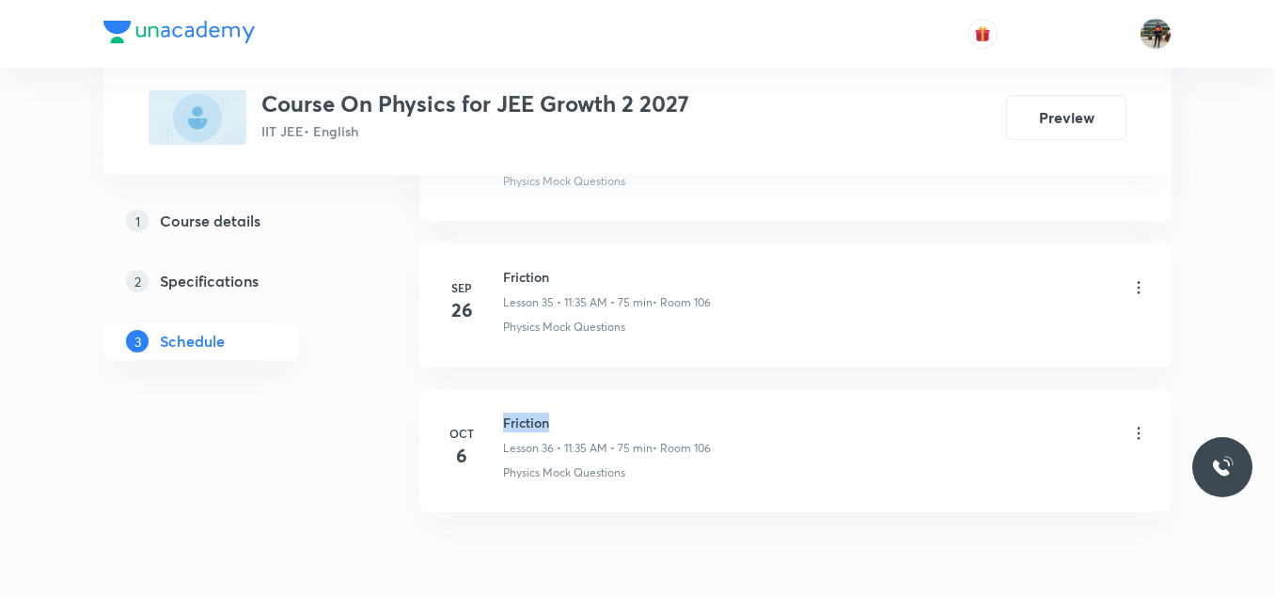
click at [519, 417] on h6 "Friction" at bounding box center [607, 423] width 208 height 20
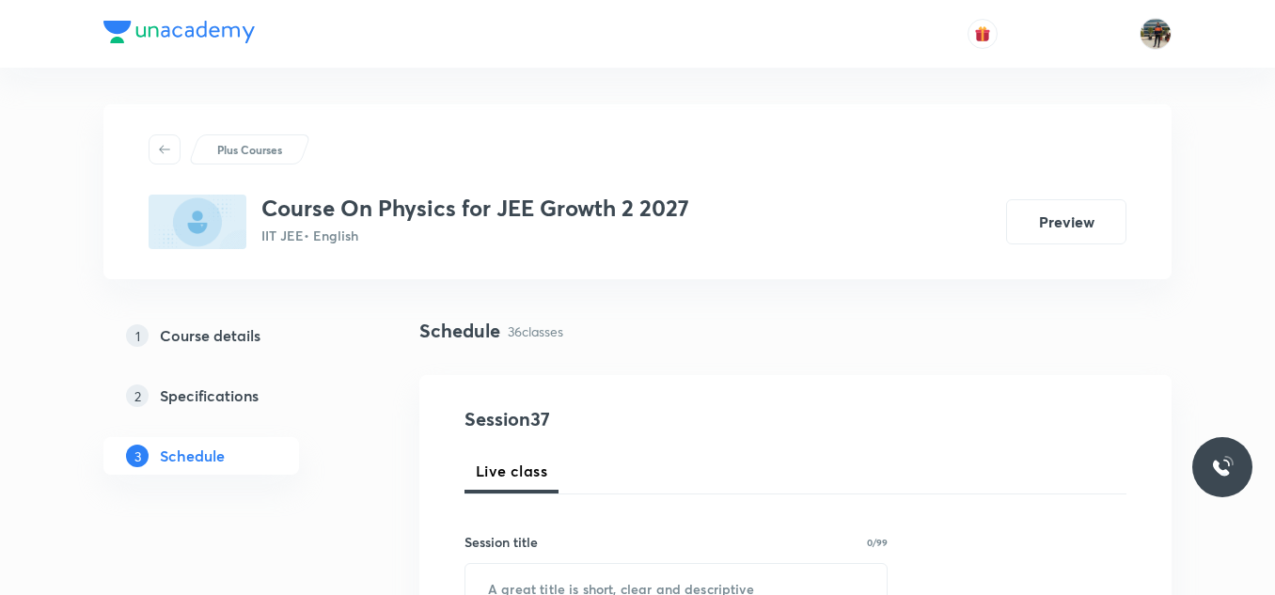
scroll to position [188, 0]
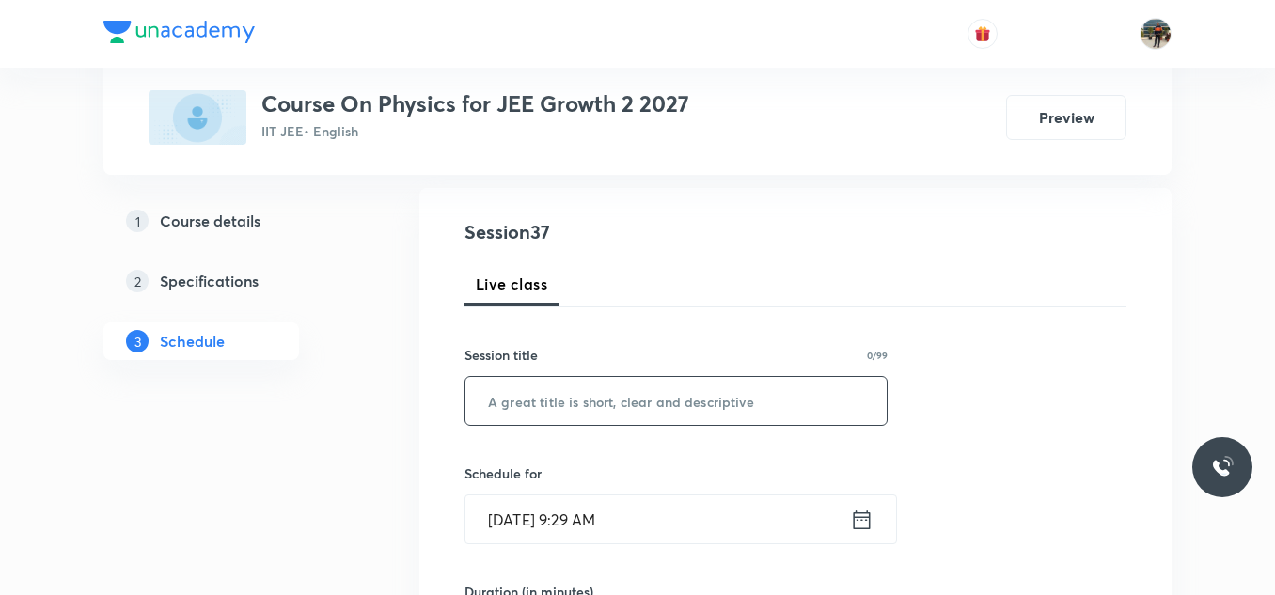
click at [570, 399] on input "text" at bounding box center [675, 401] width 421 height 48
paste input "Friction"
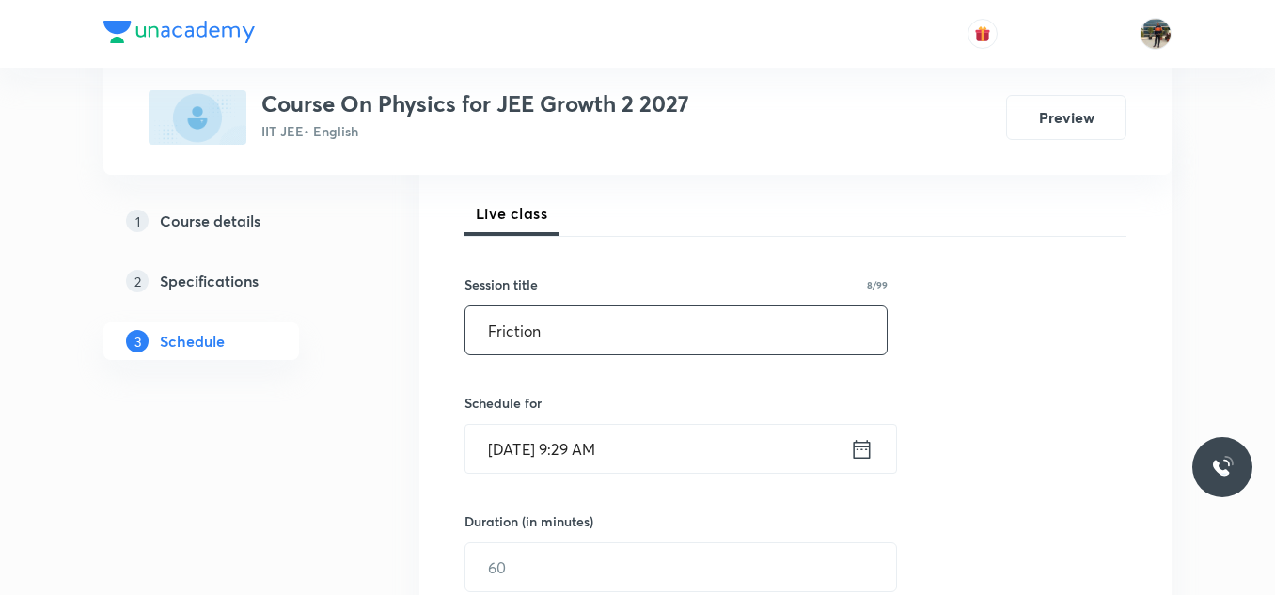
scroll to position [376, 0]
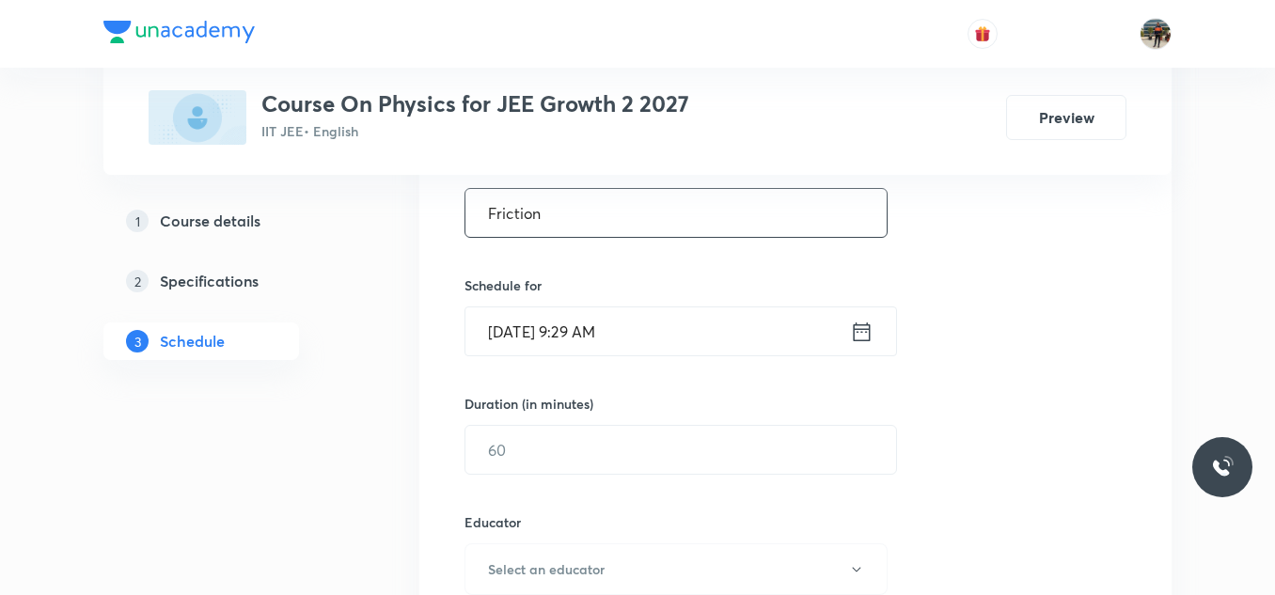
type input "Friction"
click at [863, 334] on icon at bounding box center [862, 332] width 24 height 26
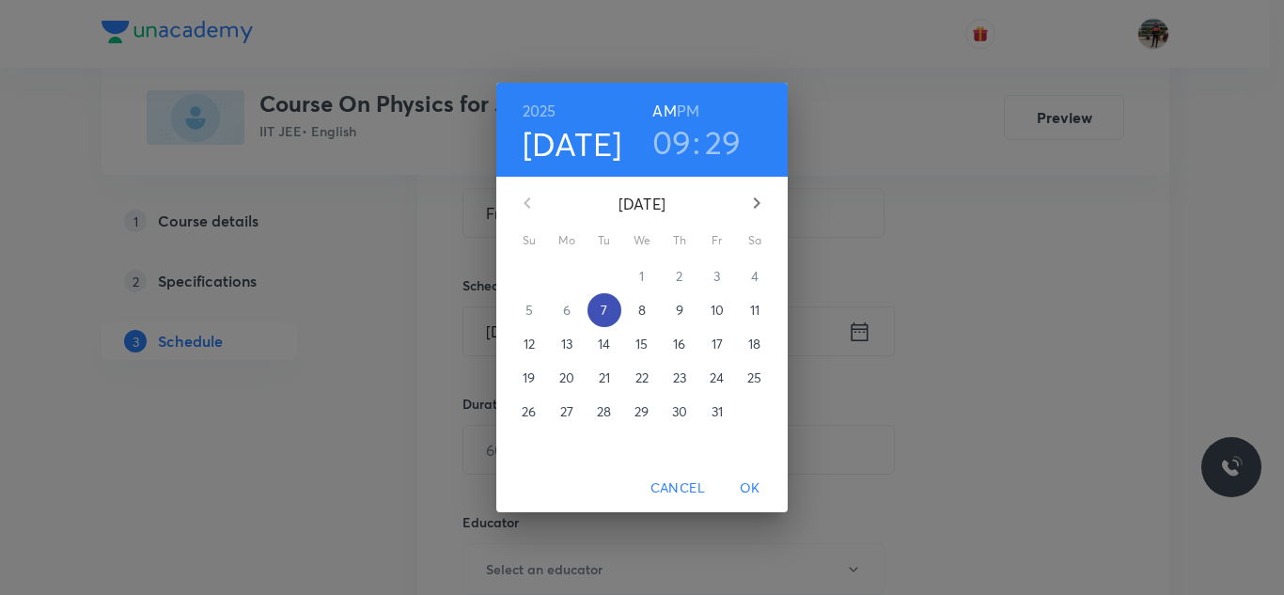
click at [595, 300] on button "7" at bounding box center [605, 310] width 34 height 34
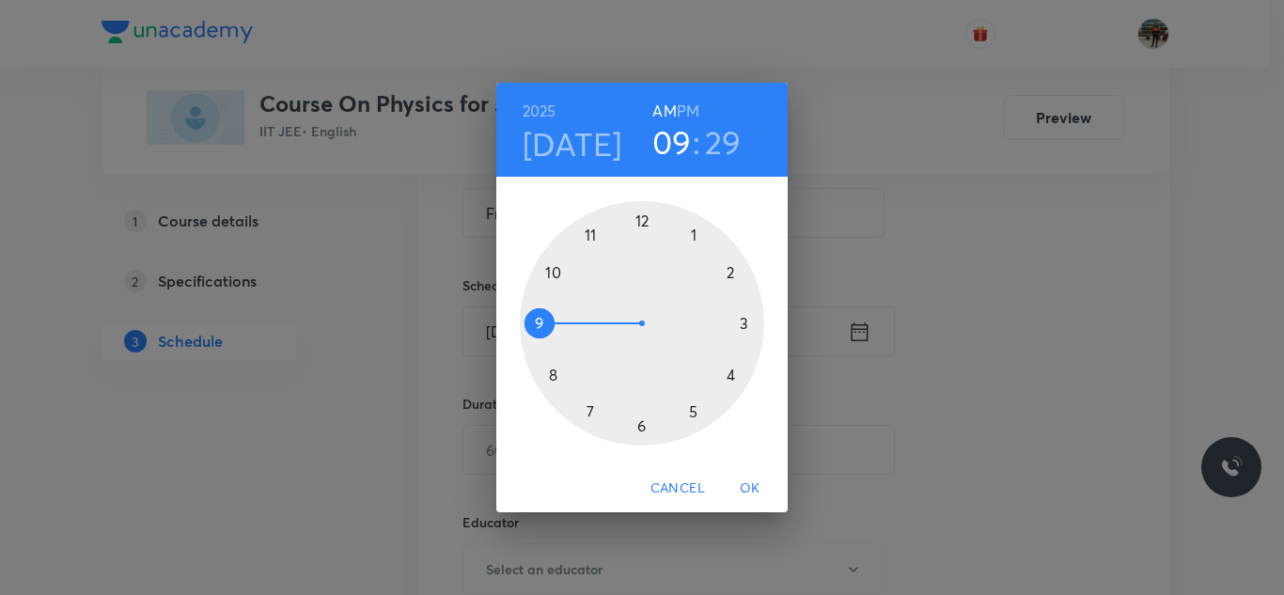
click at [550, 270] on div at bounding box center [642, 323] width 244 height 244
click at [643, 221] on div at bounding box center [642, 323] width 244 height 244
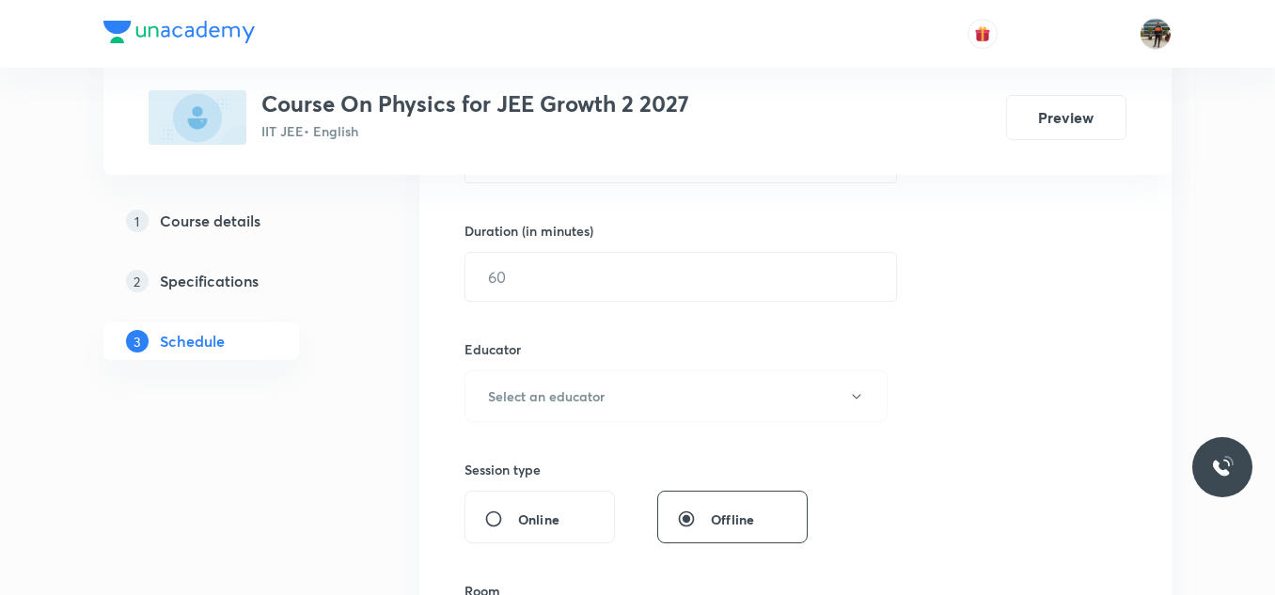
scroll to position [564, 0]
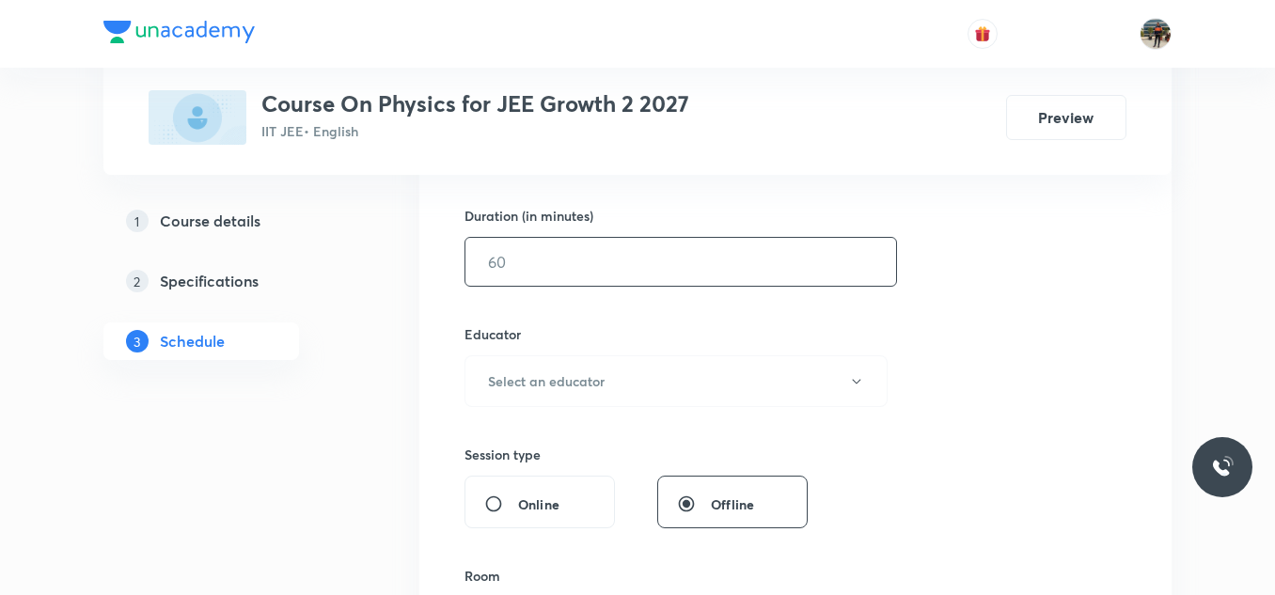
click at [542, 270] on input "text" at bounding box center [680, 262] width 431 height 48
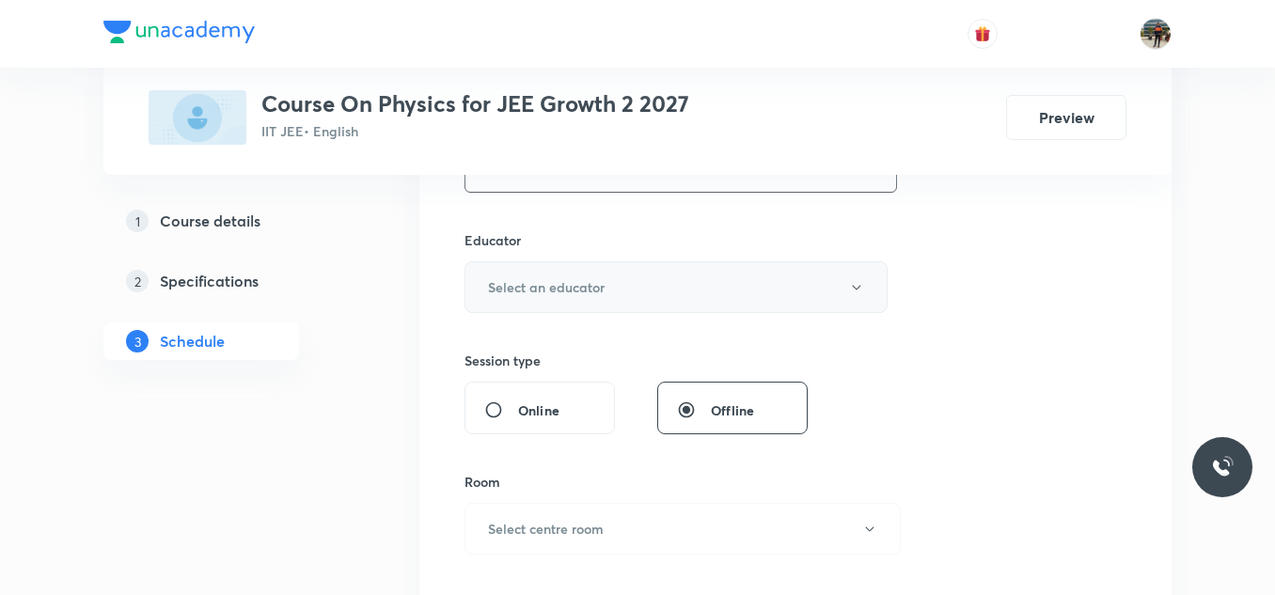
type input "80"
click at [539, 298] on button "Select an educator" at bounding box center [675, 287] width 423 height 52
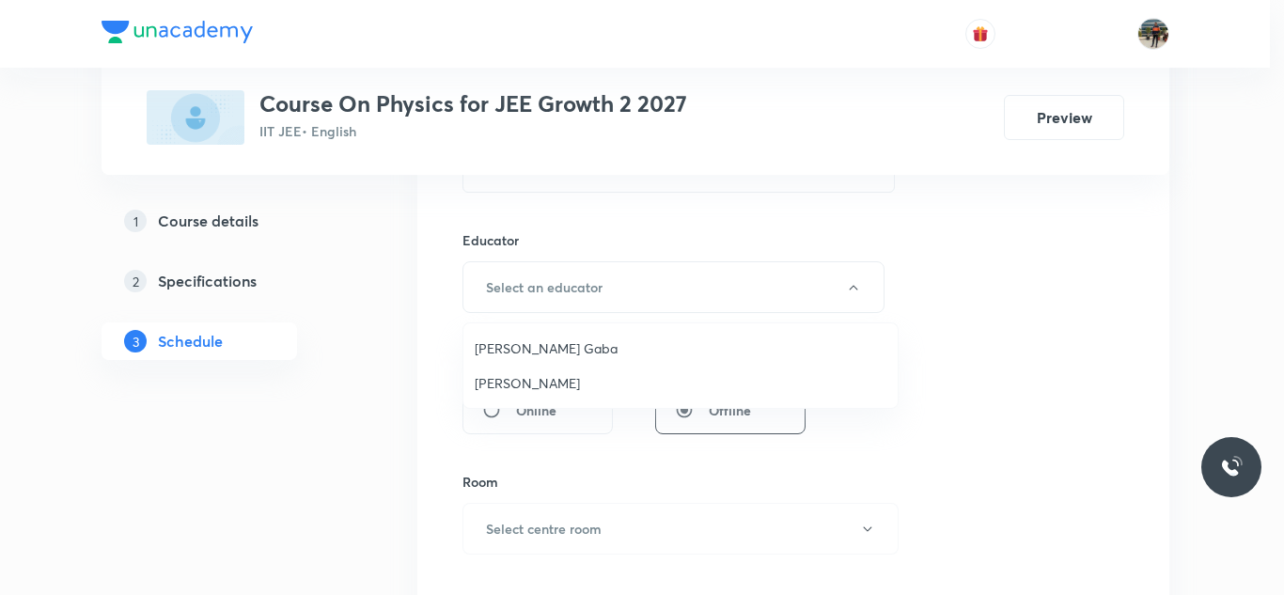
click at [512, 344] on span "[PERSON_NAME] Gaba" at bounding box center [681, 348] width 412 height 20
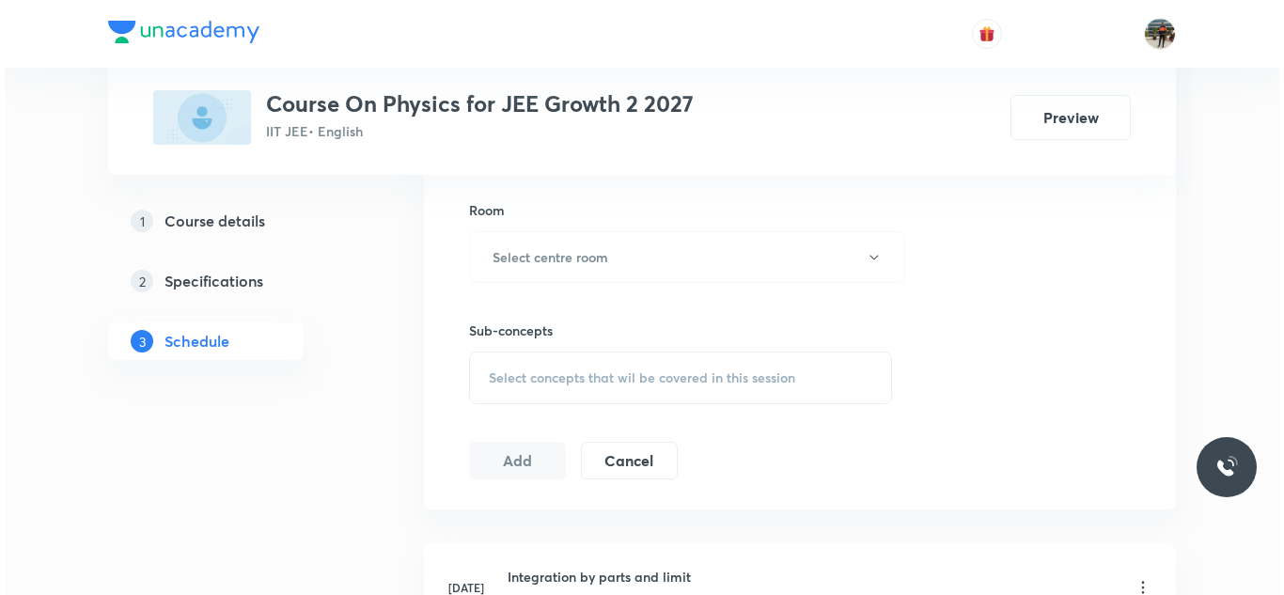
scroll to position [940, 0]
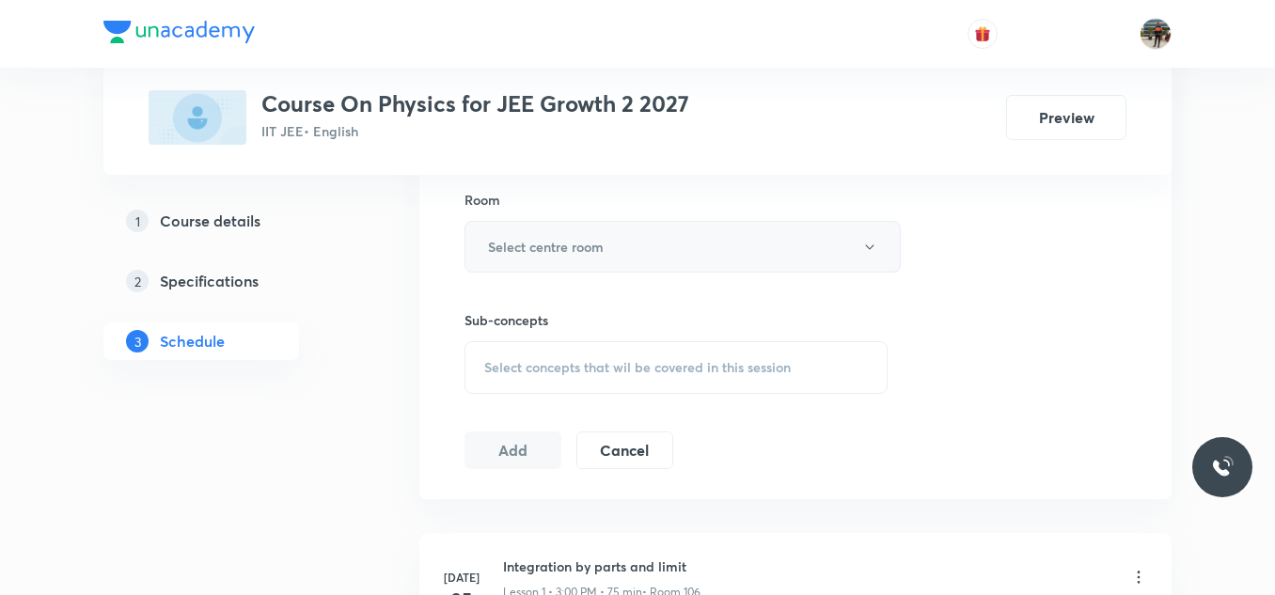
click at [515, 230] on button "Select centre room" at bounding box center [682, 247] width 436 height 52
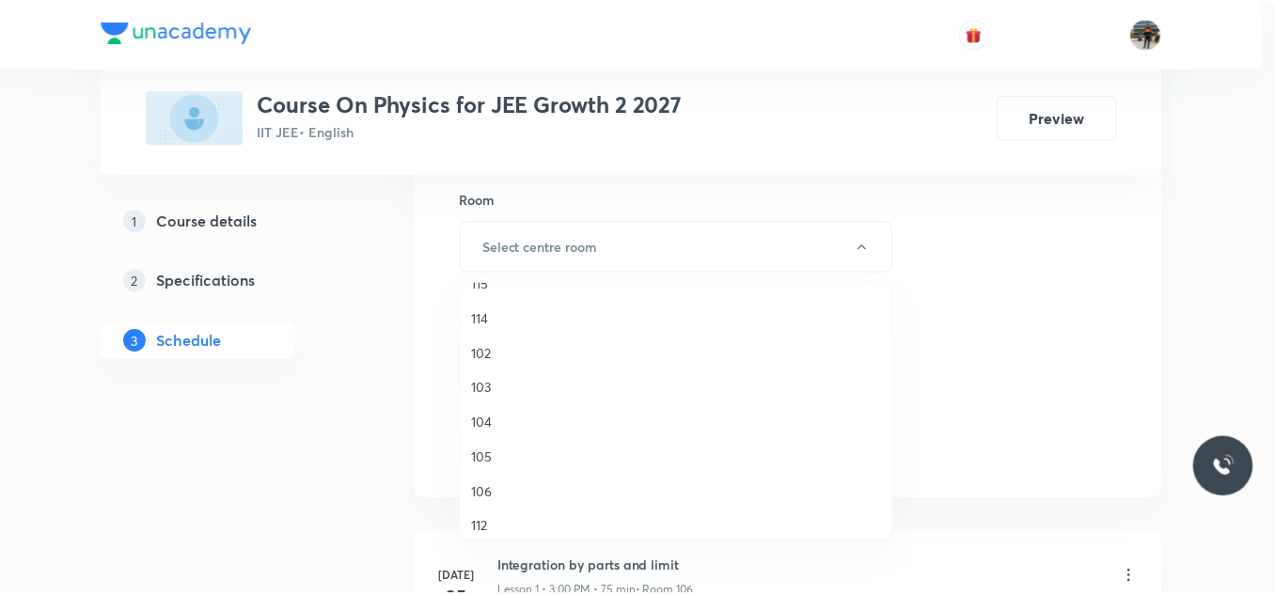
scroll to position [282, 0]
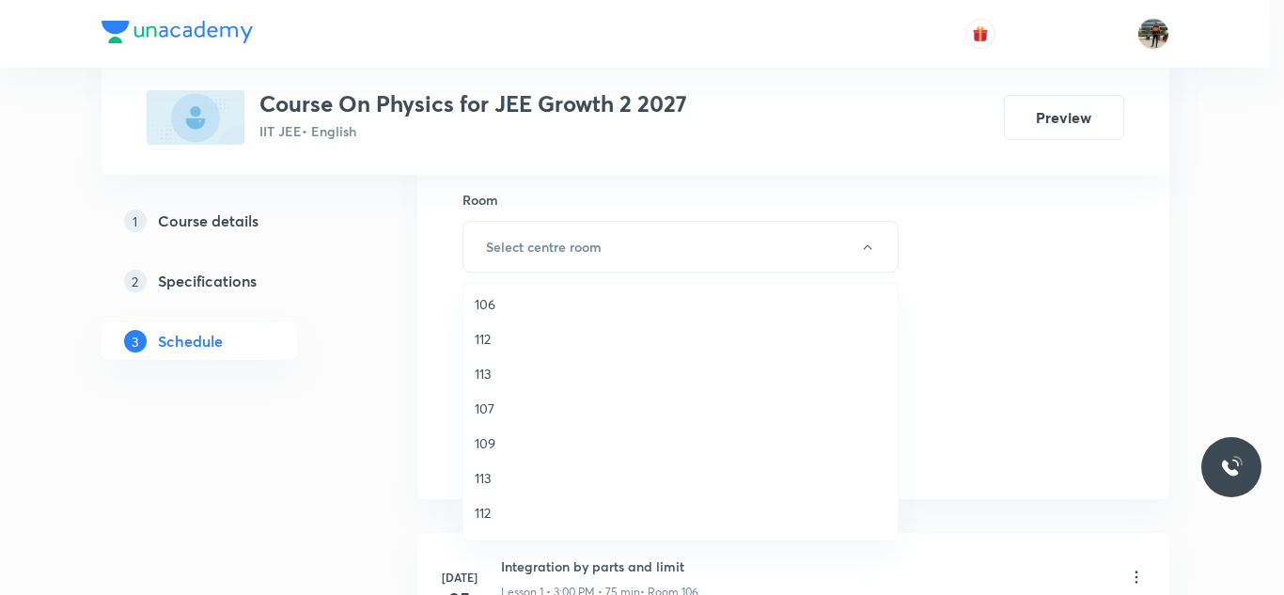
click at [483, 413] on span "107" at bounding box center [681, 409] width 412 height 20
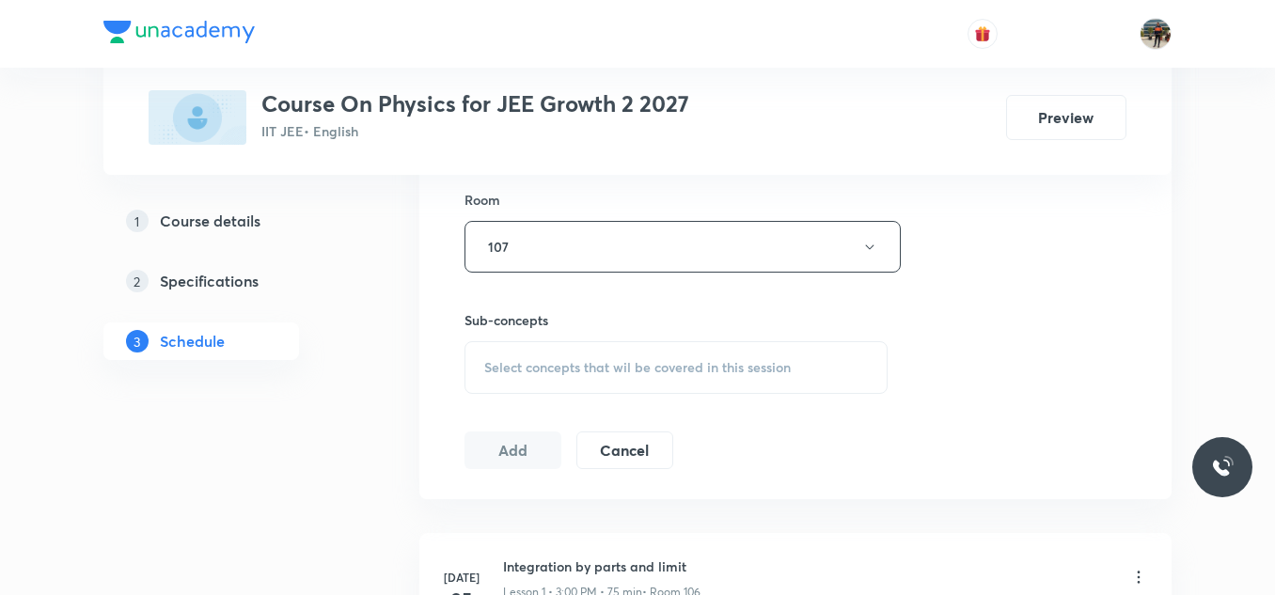
scroll to position [1034, 0]
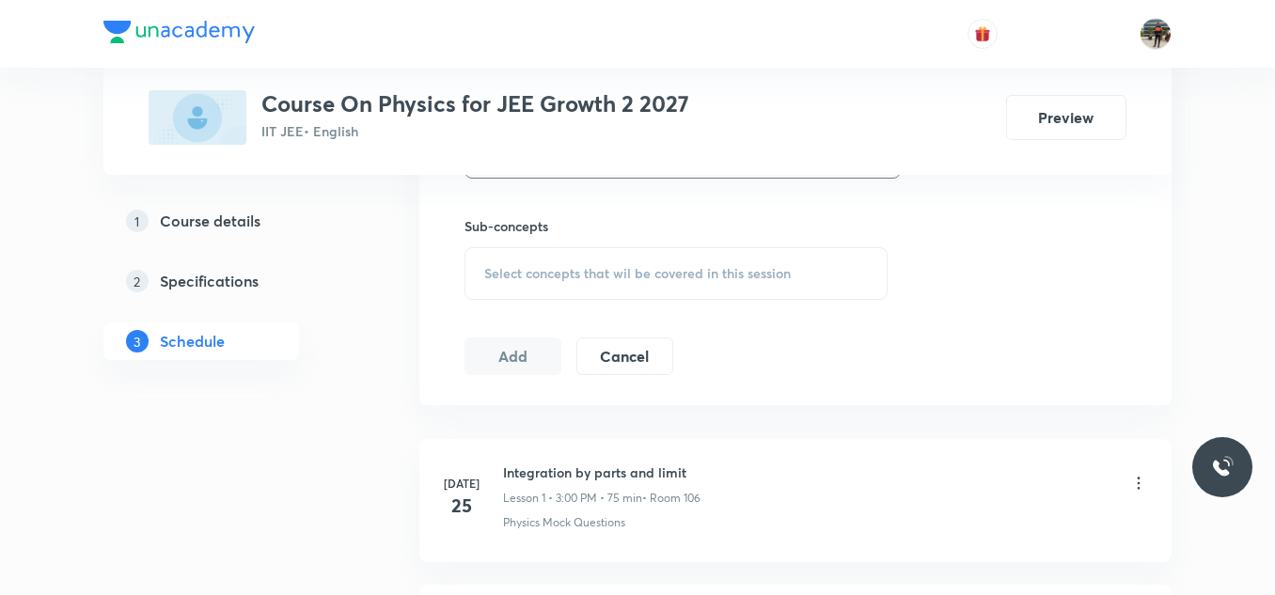
click at [508, 247] on div "Select concepts that wil be covered in this session" at bounding box center [675, 273] width 423 height 53
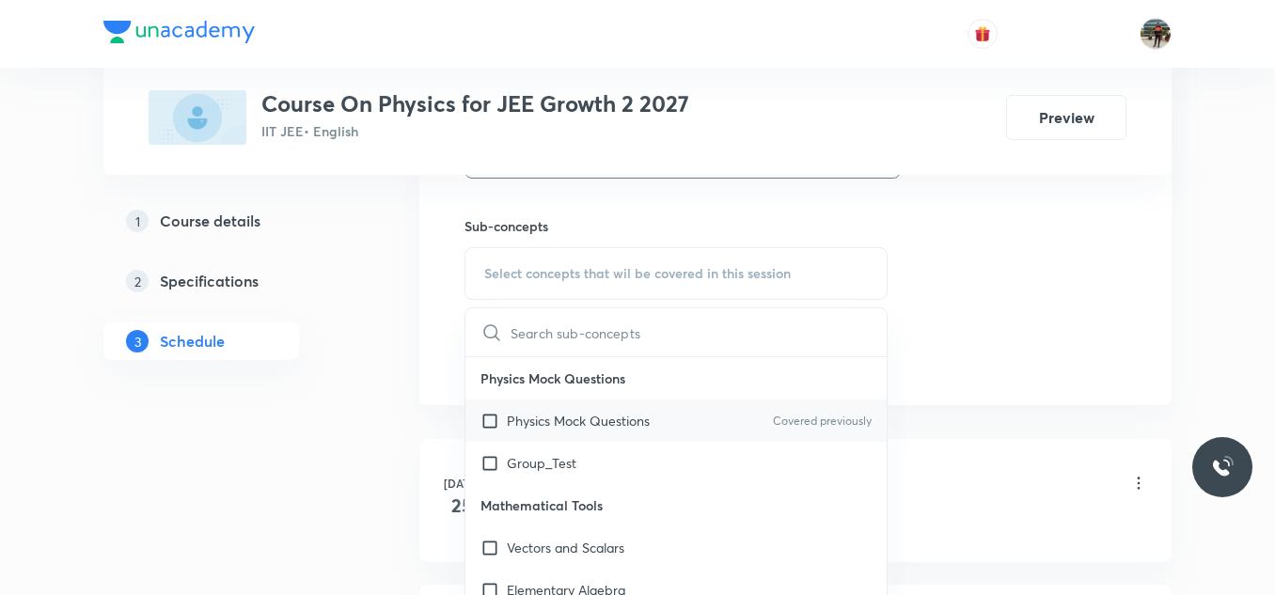
click at [480, 419] on input "checkbox" at bounding box center [493, 421] width 26 height 20
checkbox input "true"
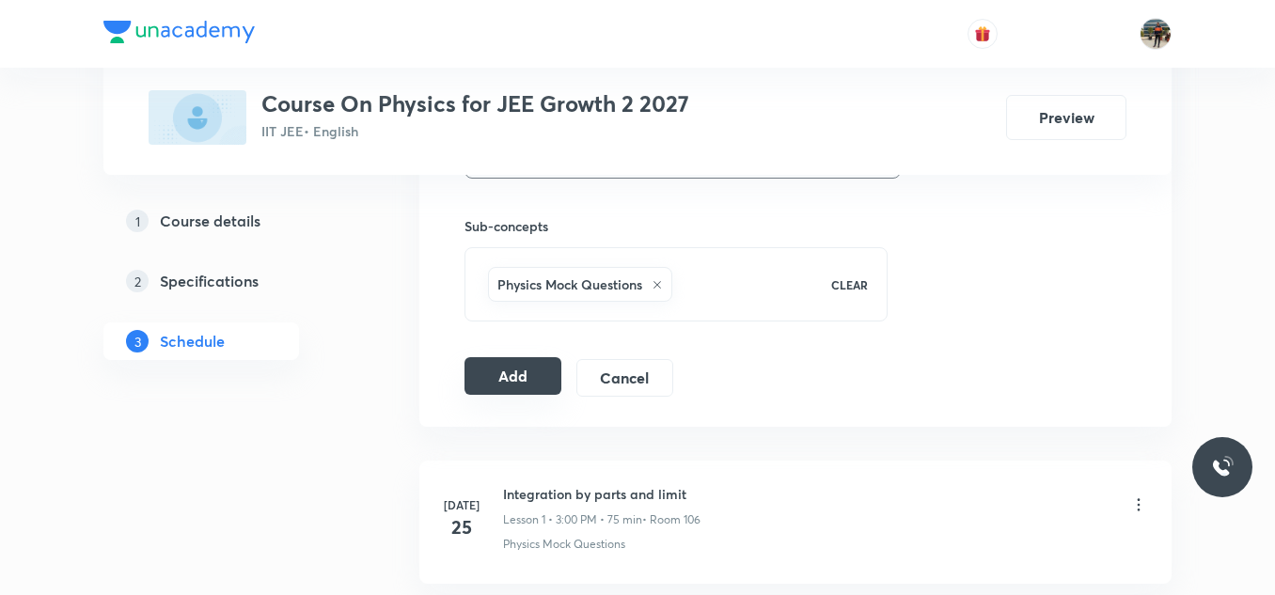
click at [527, 371] on button "Add" at bounding box center [512, 376] width 97 height 38
click at [542, 370] on button "Add" at bounding box center [512, 376] width 97 height 38
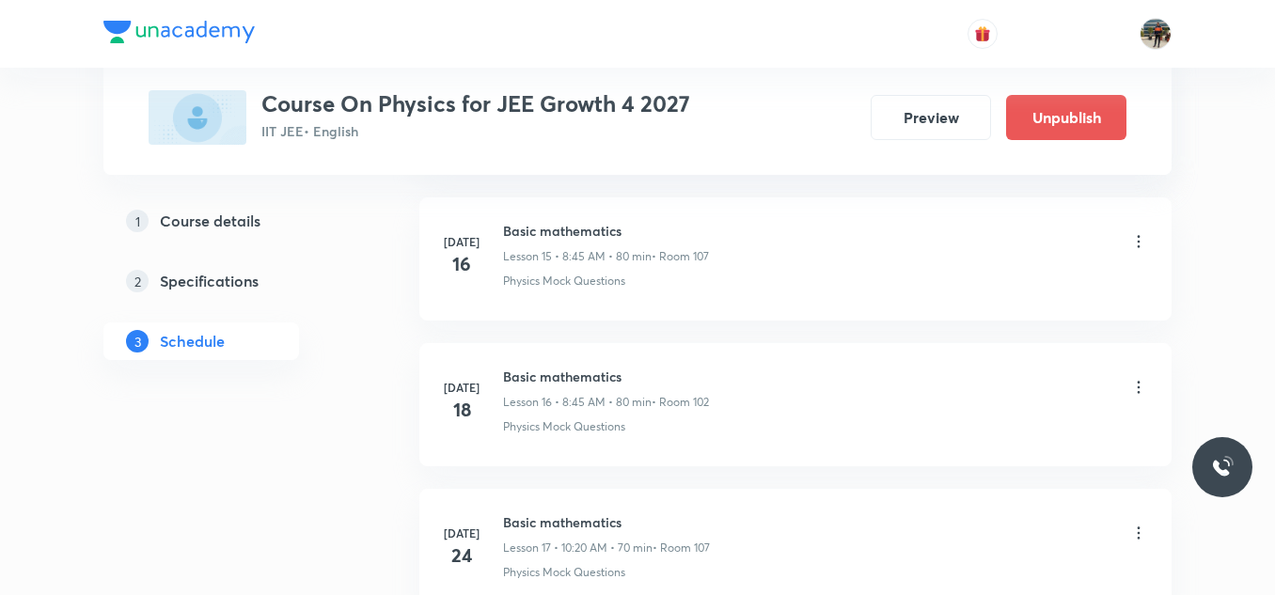
scroll to position [7906, 0]
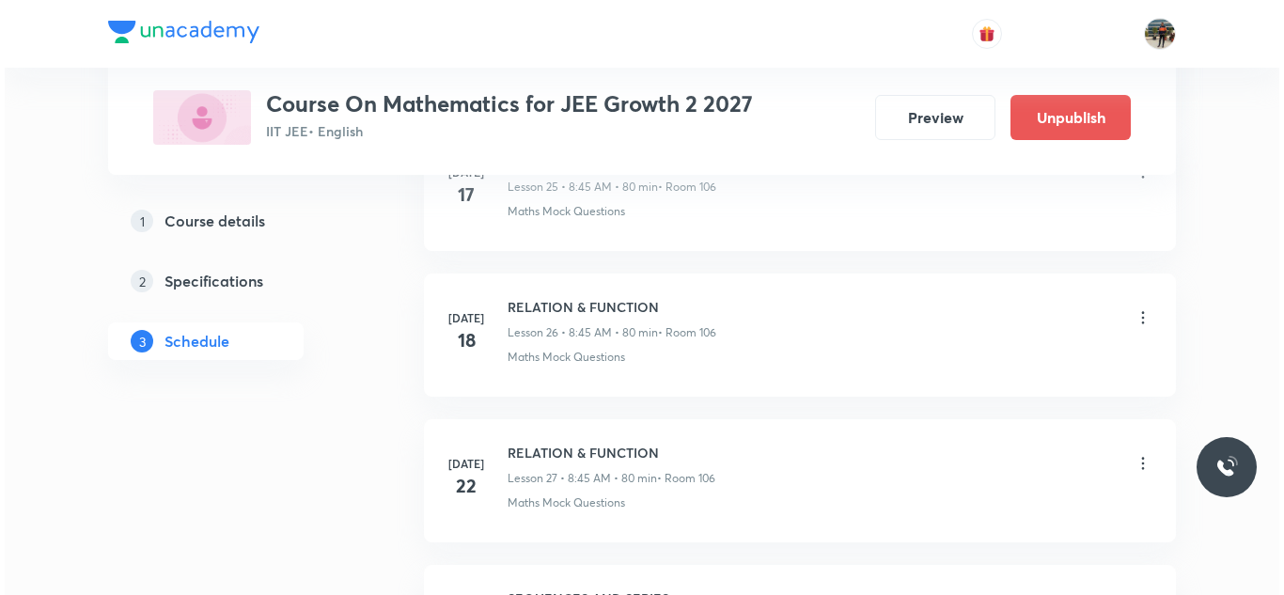
scroll to position [9508, 0]
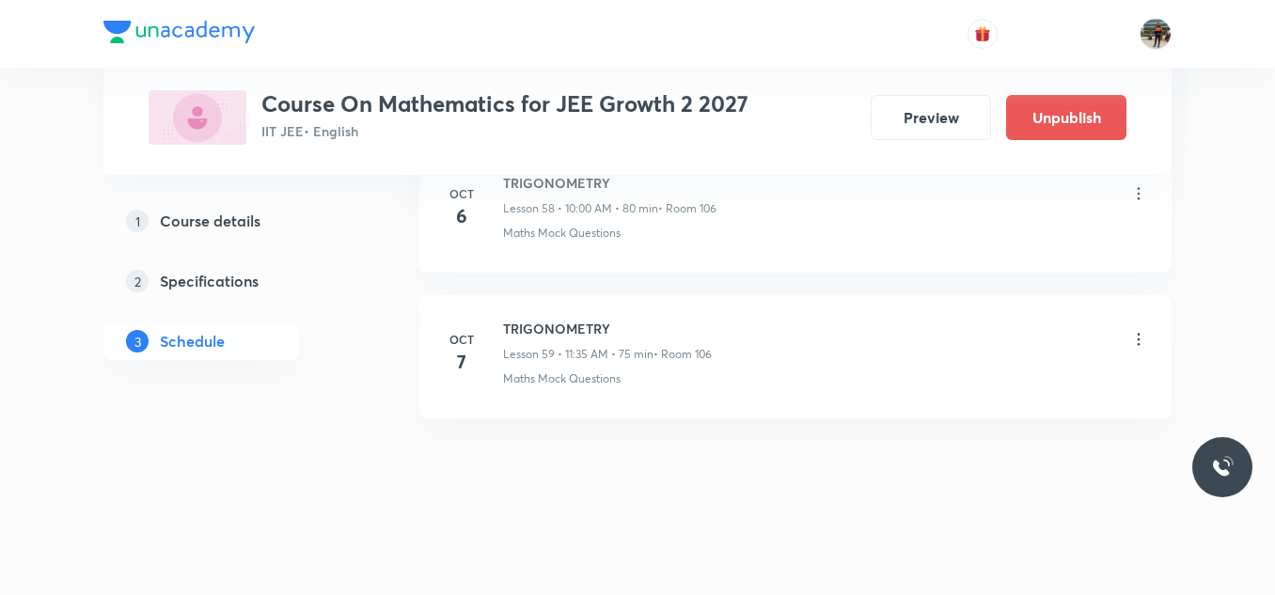
click at [1136, 336] on icon at bounding box center [1138, 339] width 19 height 19
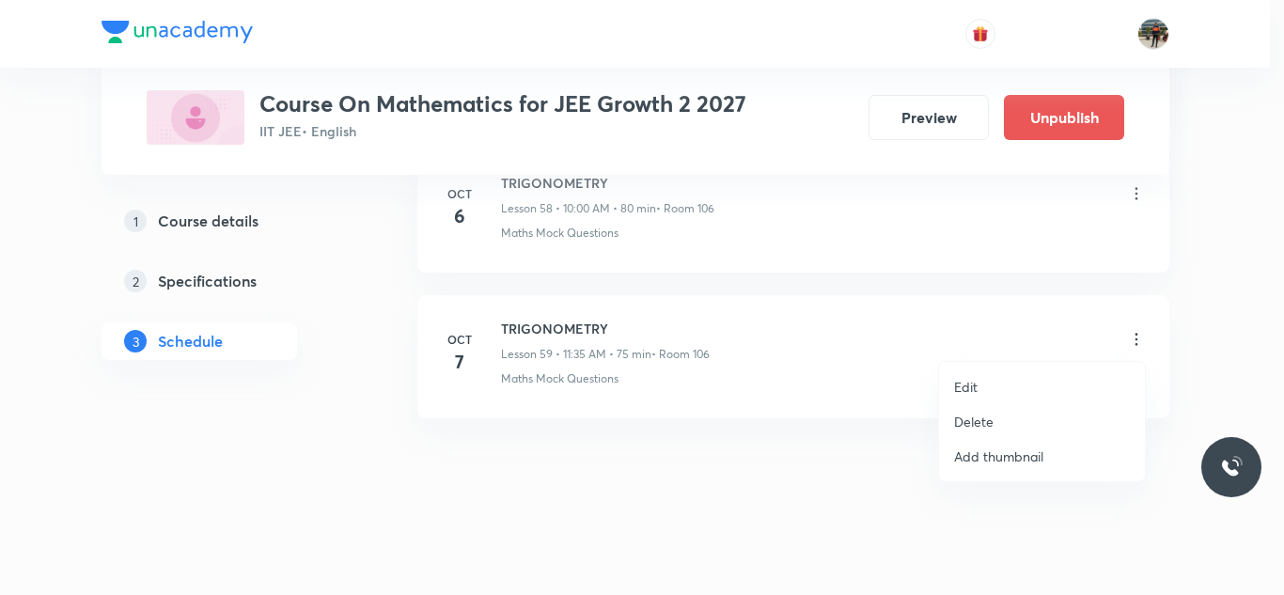
click at [974, 387] on p "Edit" at bounding box center [966, 387] width 24 height 20
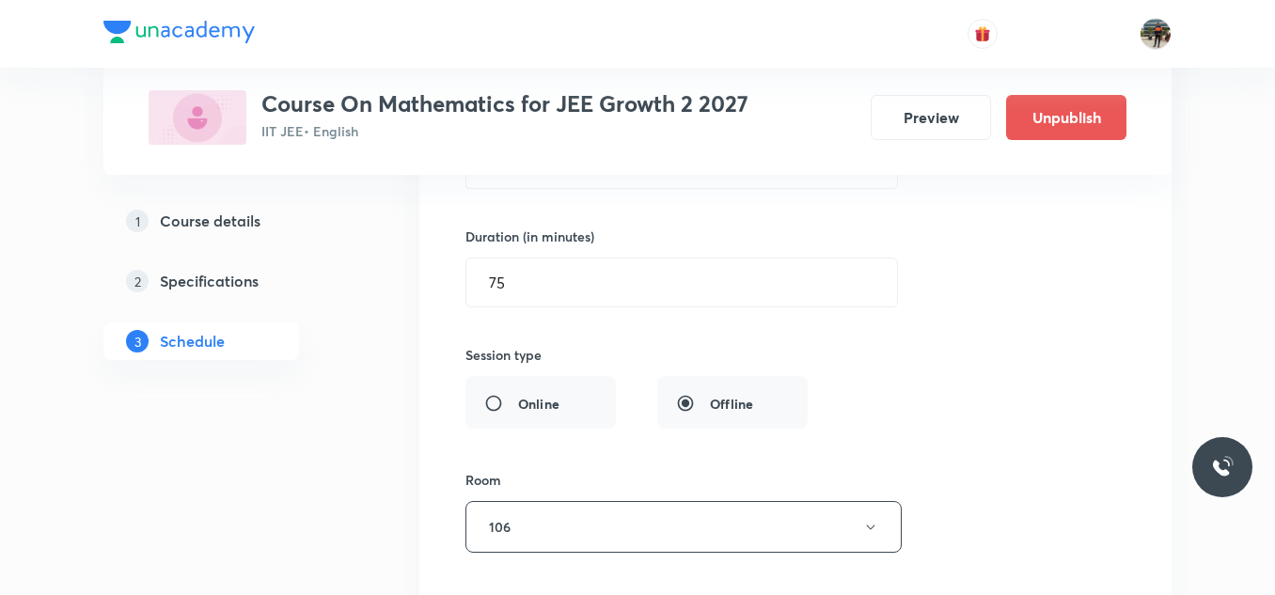
scroll to position [8709, 0]
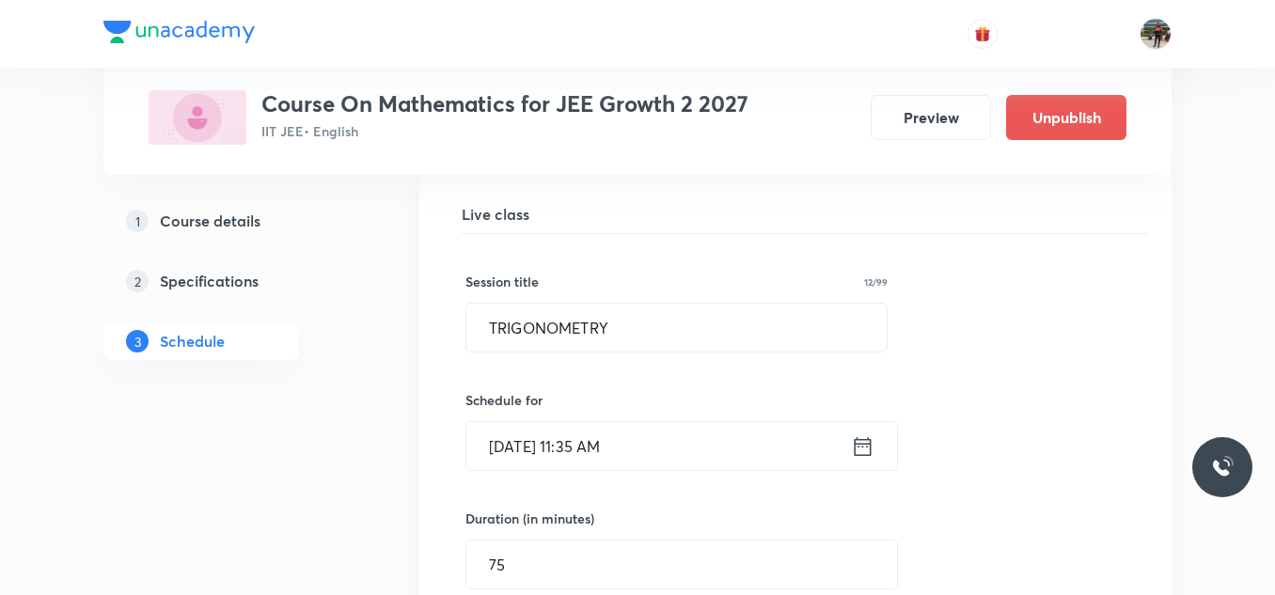
click at [860, 450] on icon at bounding box center [863, 446] width 24 height 26
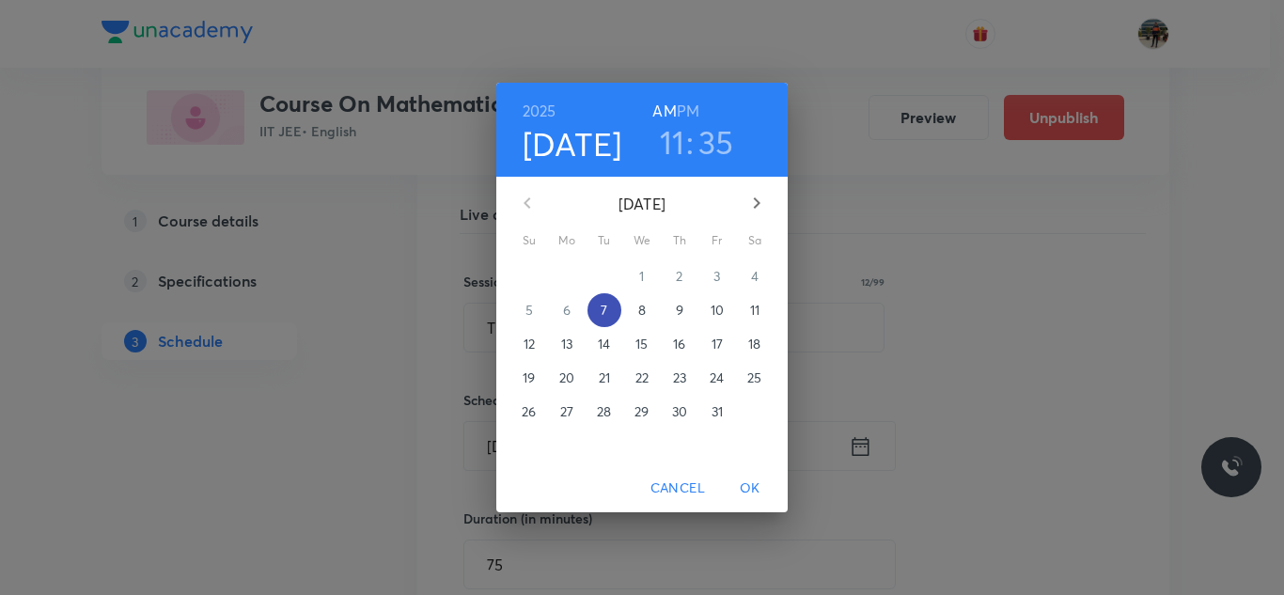
click at [613, 310] on span "7" at bounding box center [605, 310] width 34 height 19
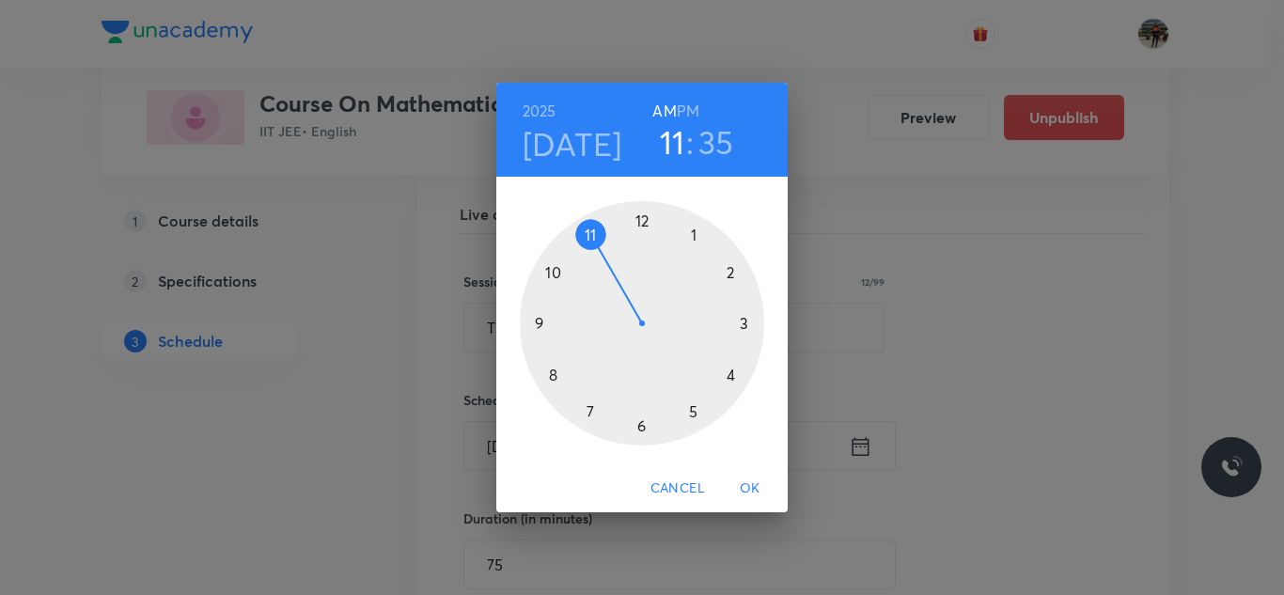
click at [554, 271] on div at bounding box center [642, 323] width 244 height 244
click at [644, 215] on div at bounding box center [642, 323] width 244 height 244
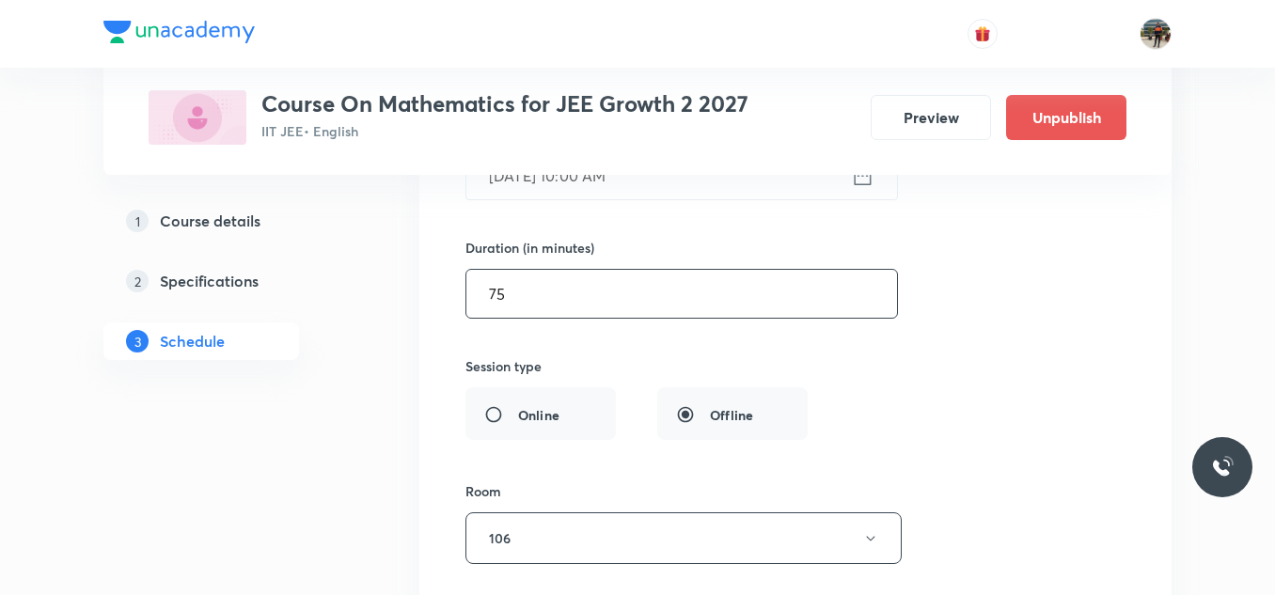
scroll to position [8991, 0]
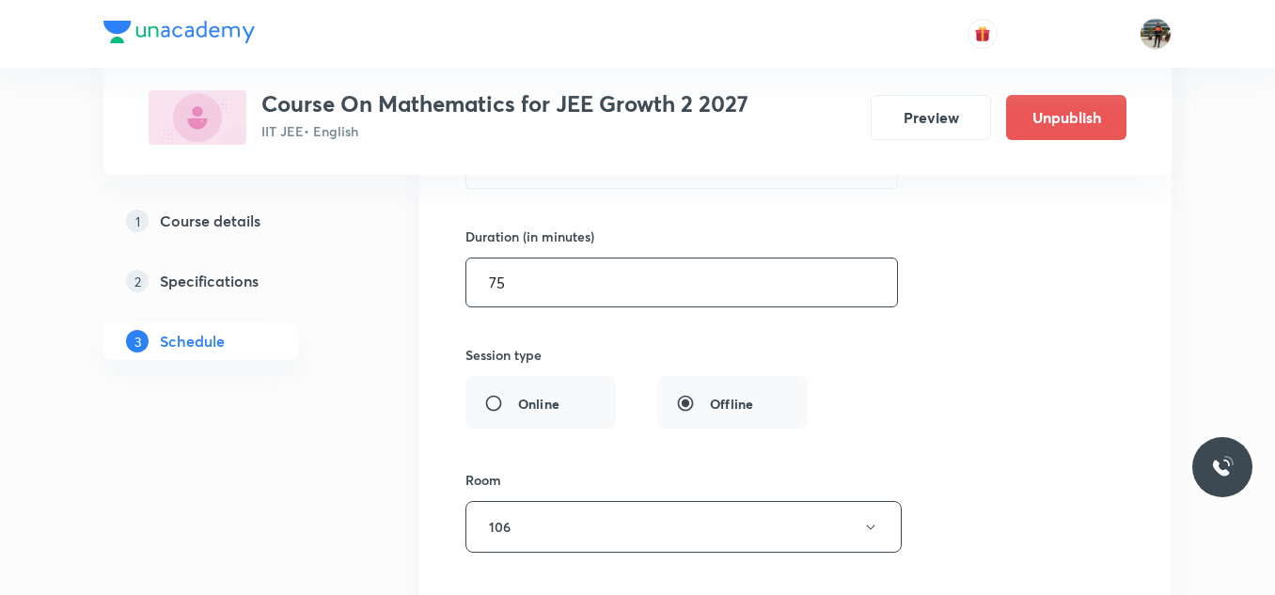
click at [573, 272] on input "75" at bounding box center [681, 283] width 431 height 48
type input "7"
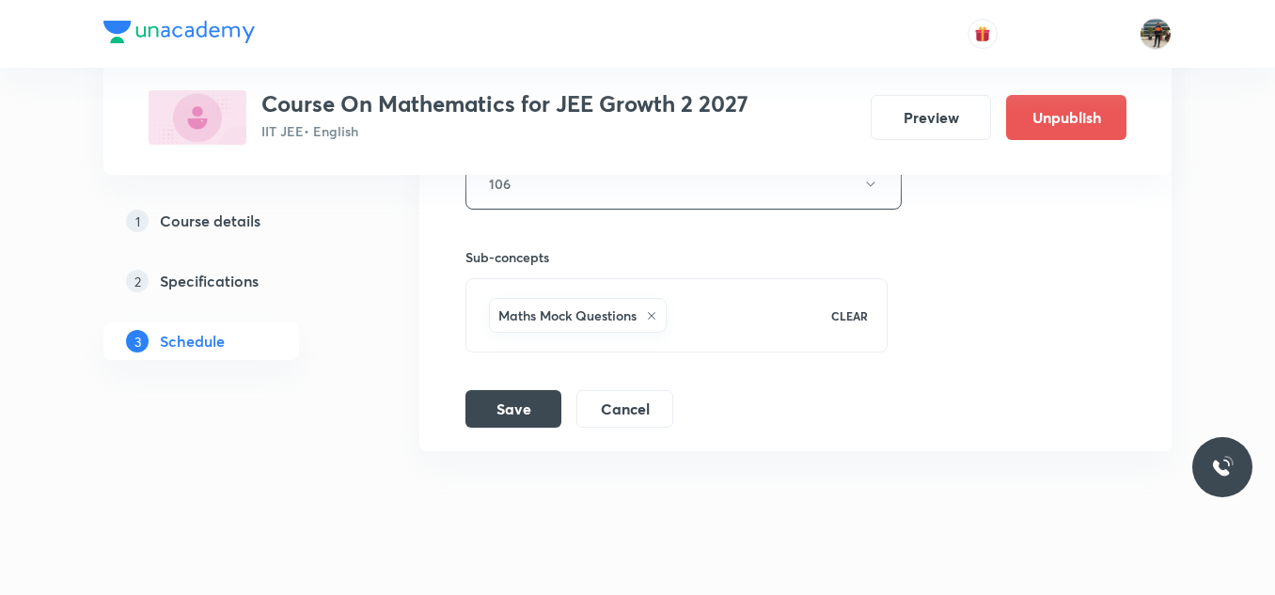
scroll to position [9367, 0]
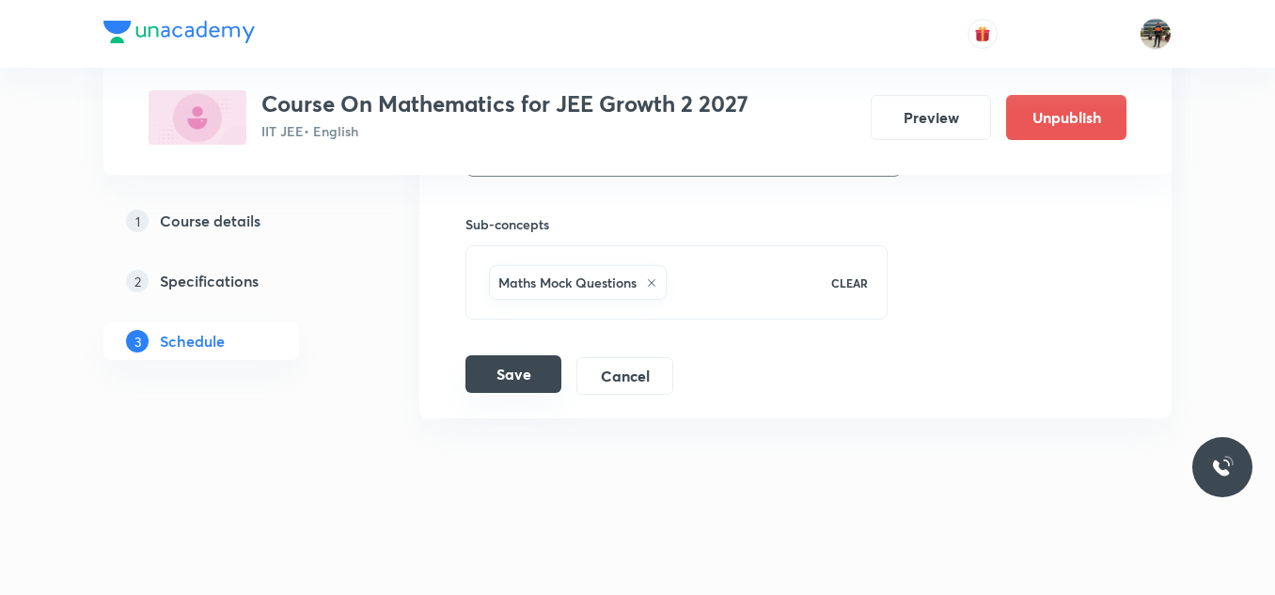
type input "80"
click at [535, 378] on button "Save" at bounding box center [513, 374] width 96 height 38
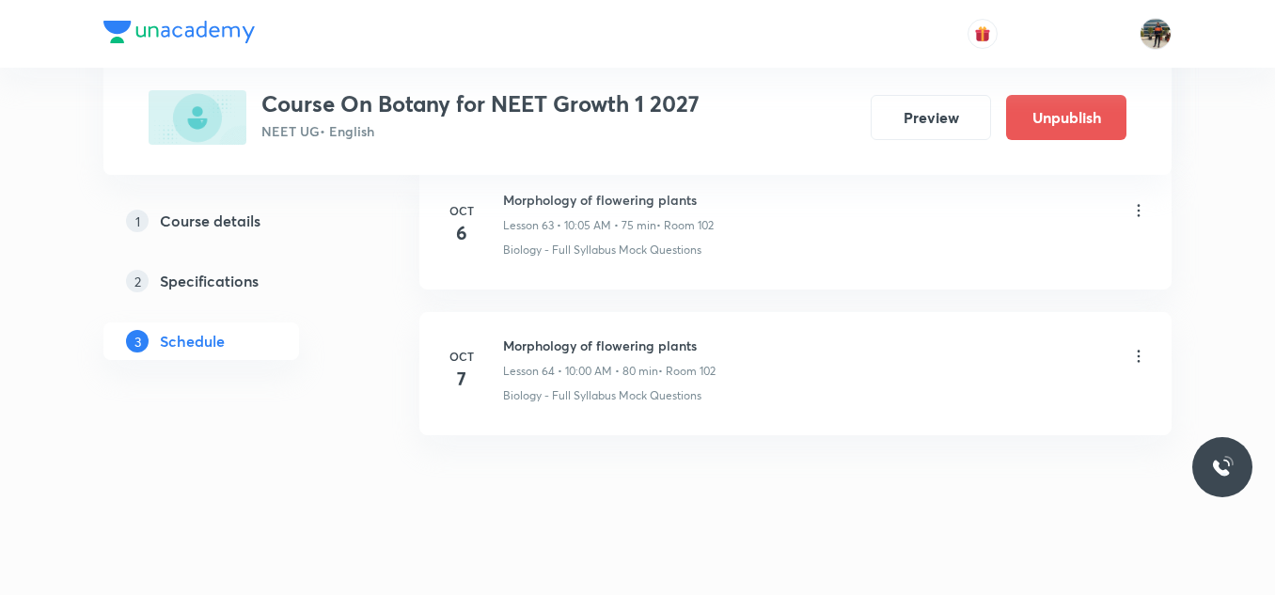
scroll to position [10237, 0]
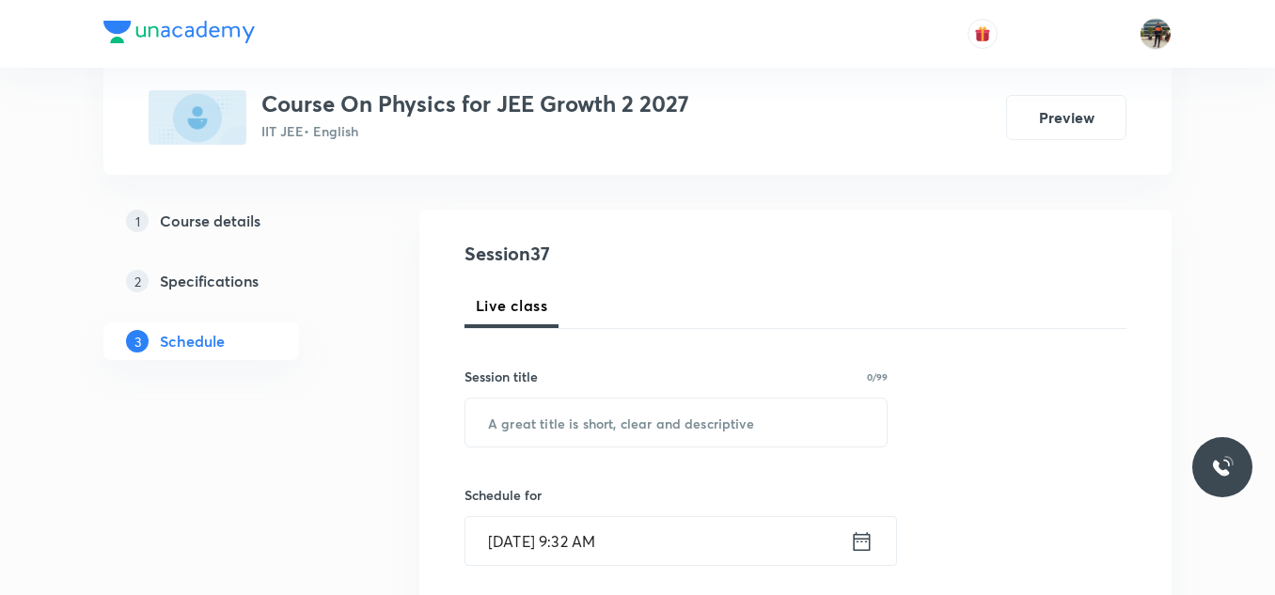
scroll to position [188, 0]
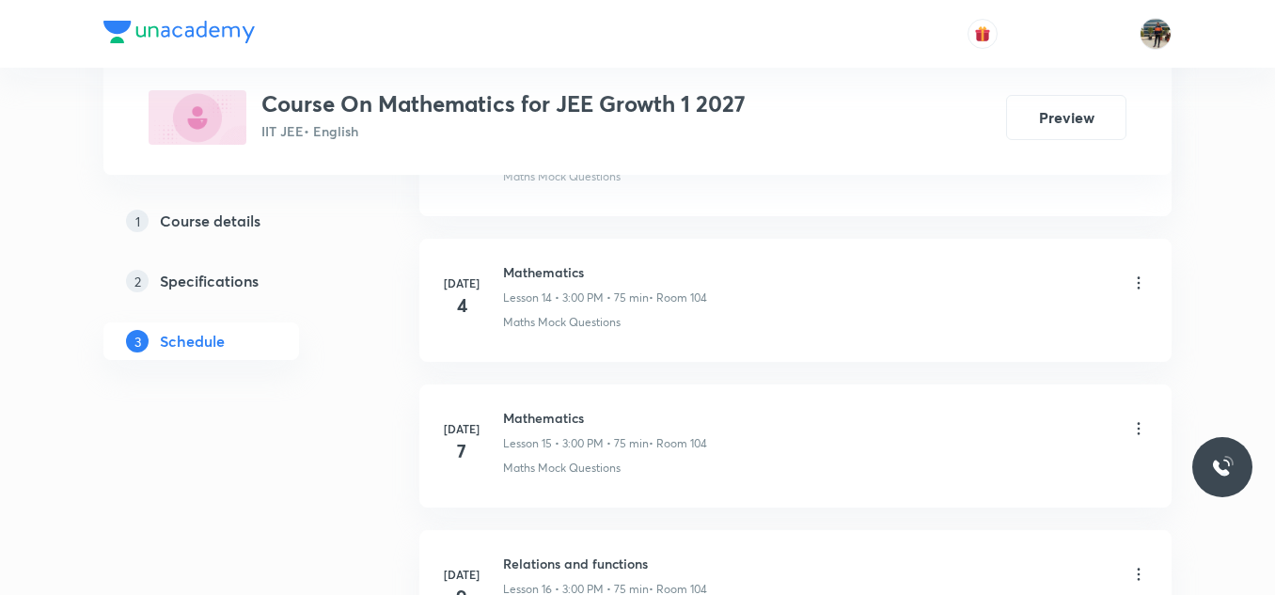
scroll to position [9071, 0]
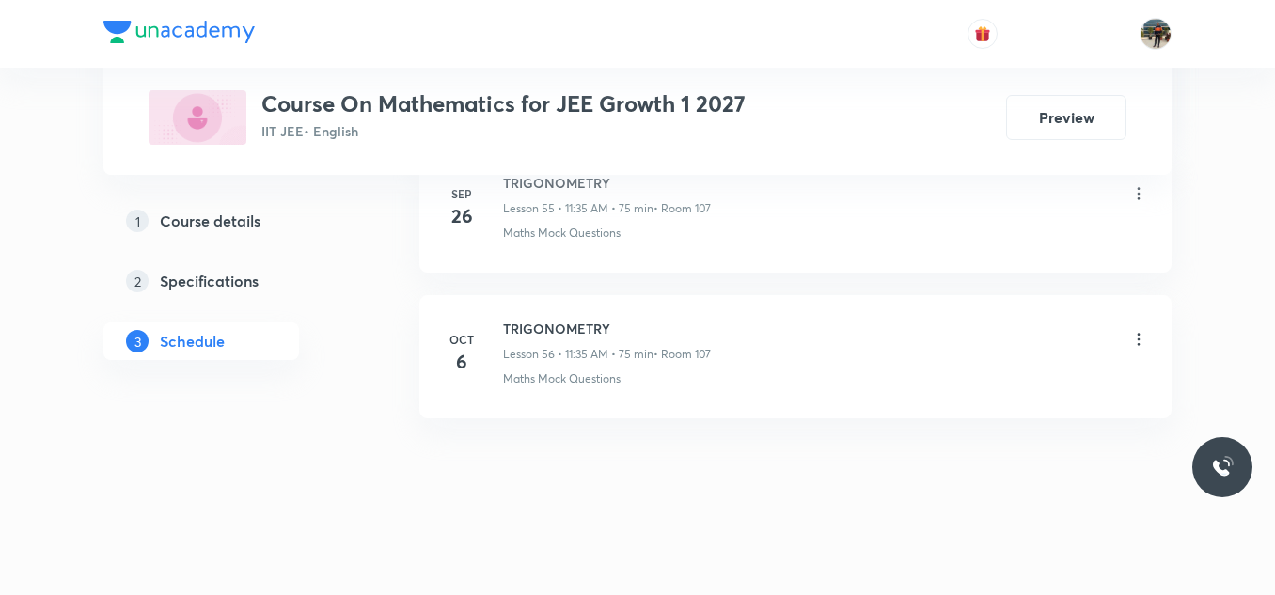
click at [519, 334] on h6 "TRIGONOMETRY" at bounding box center [607, 329] width 208 height 20
copy h6 "TRIGONOMETRY"
click at [519, 334] on h6 "TRIGONOMETRY" at bounding box center [607, 329] width 208 height 20
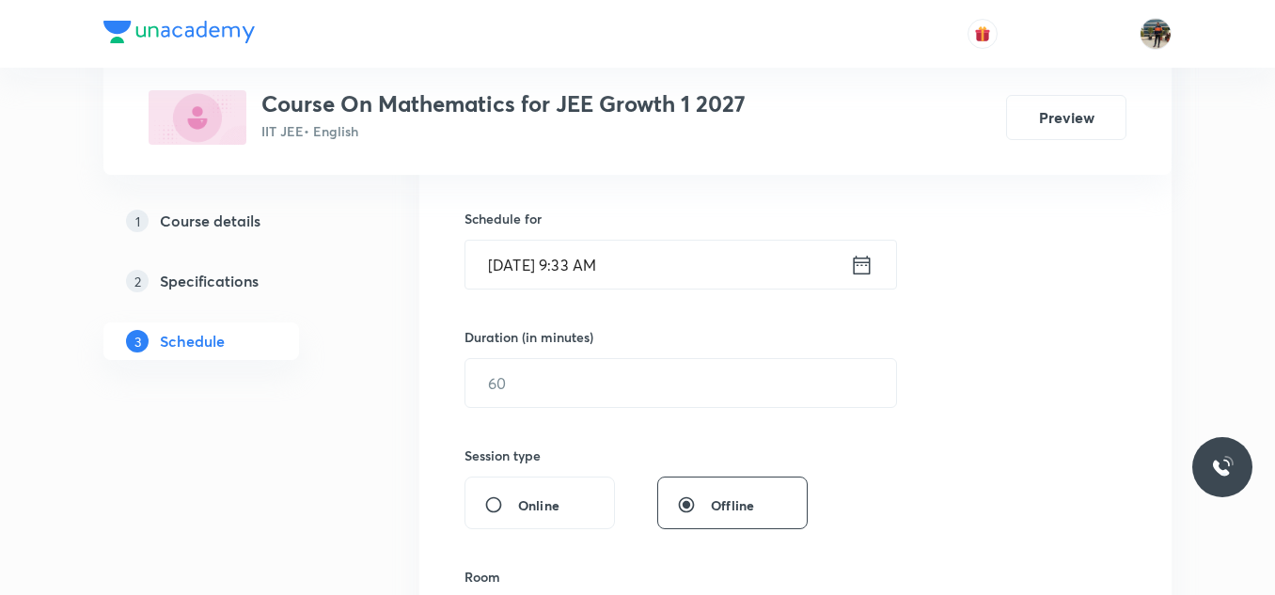
scroll to position [0, 0]
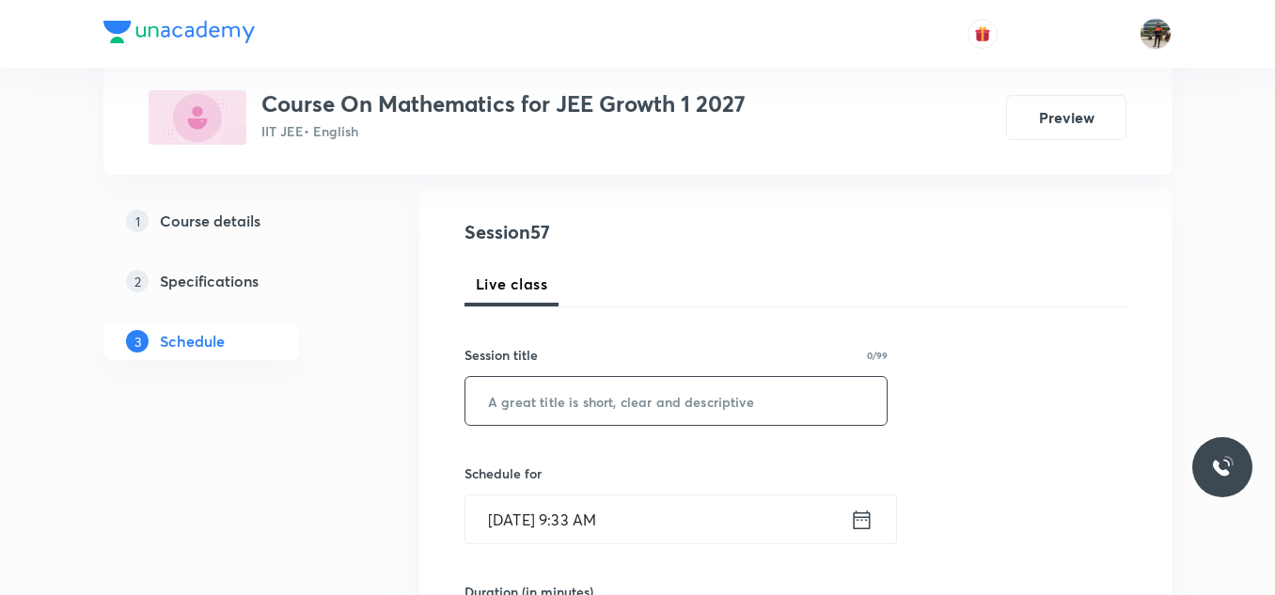
click at [549, 407] on input "text" at bounding box center [675, 401] width 421 height 48
paste input "TRIGONOMETRY"
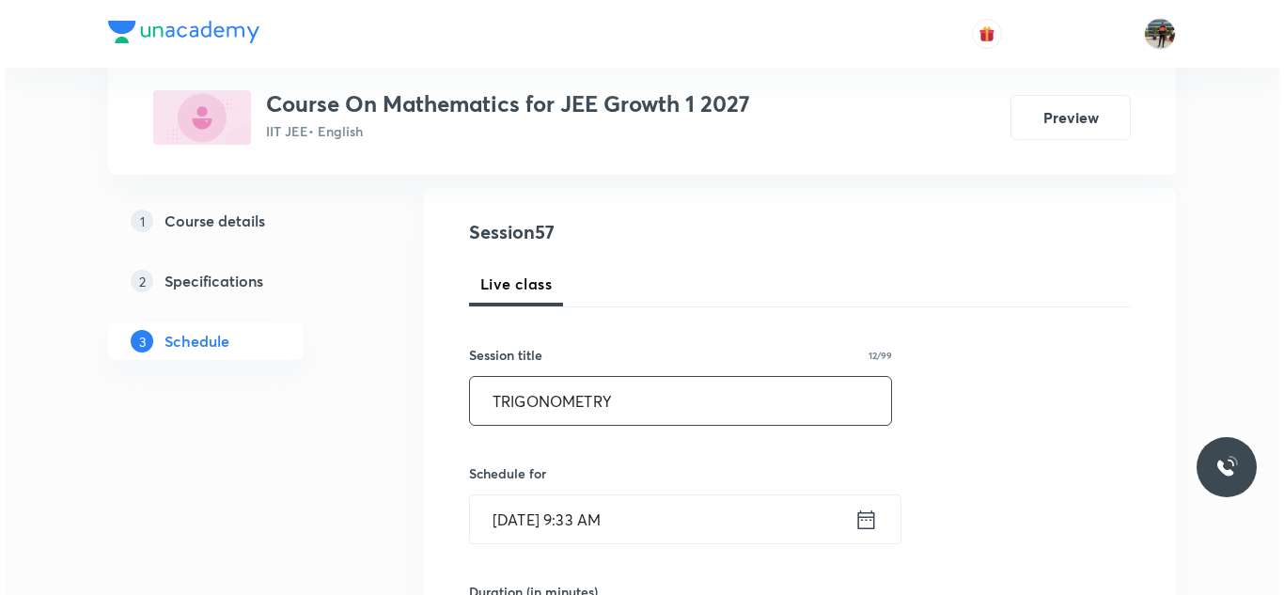
scroll to position [282, 0]
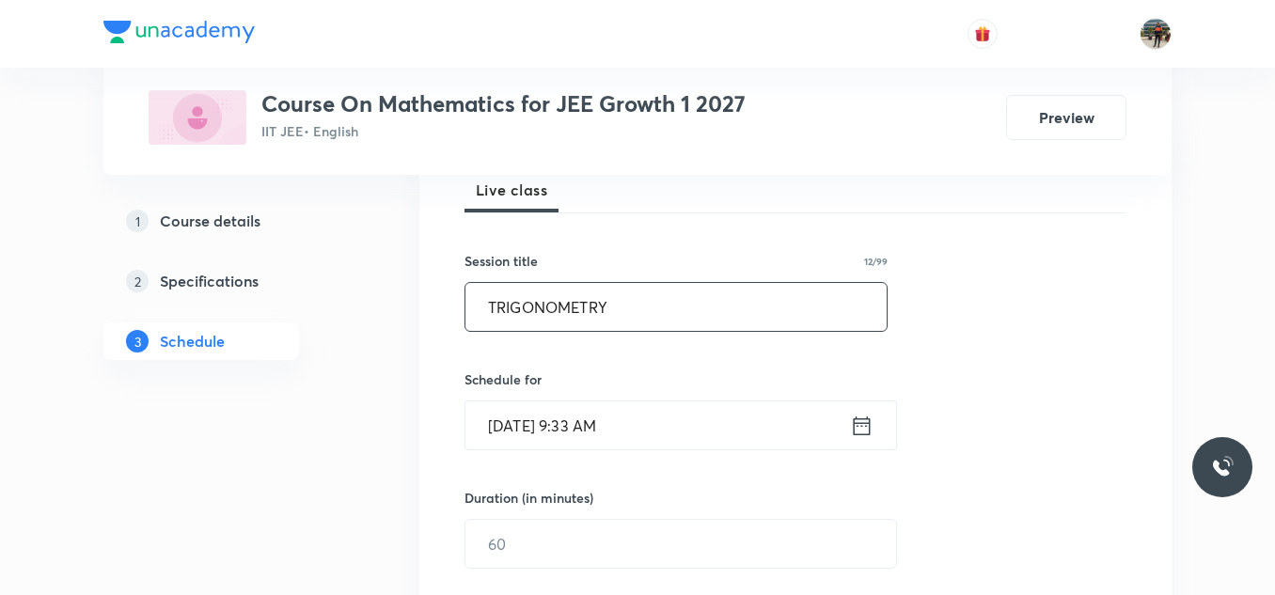
type input "TRIGONOMETRY"
click at [856, 419] on icon at bounding box center [862, 424] width 17 height 19
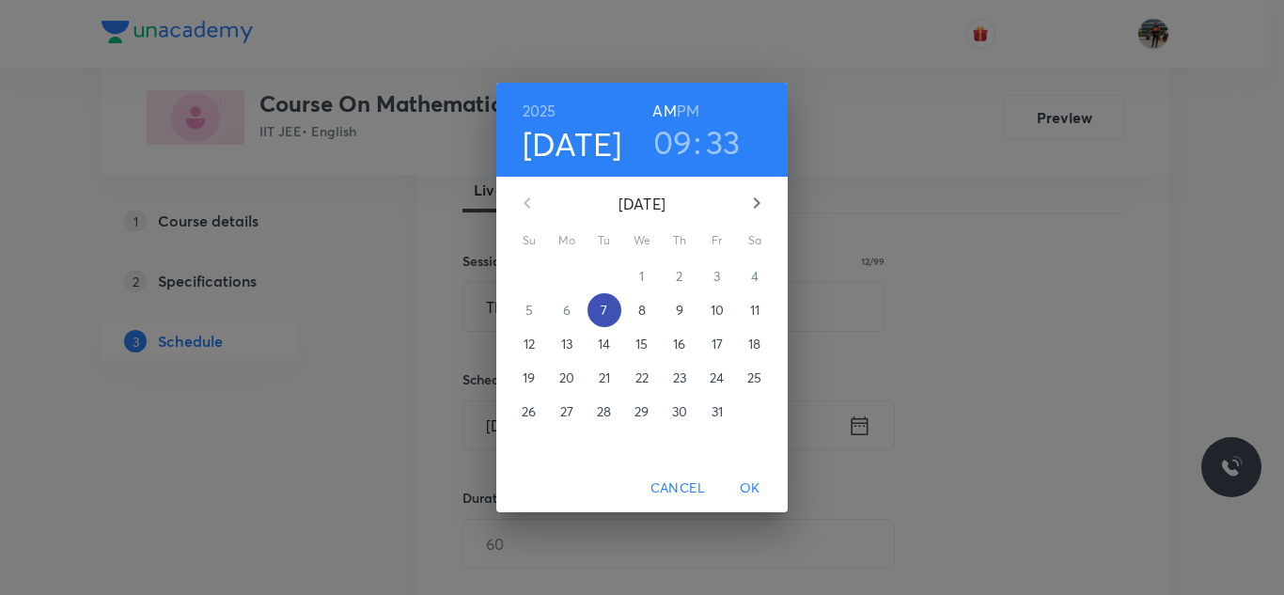
click at [611, 319] on span "7" at bounding box center [605, 310] width 34 height 19
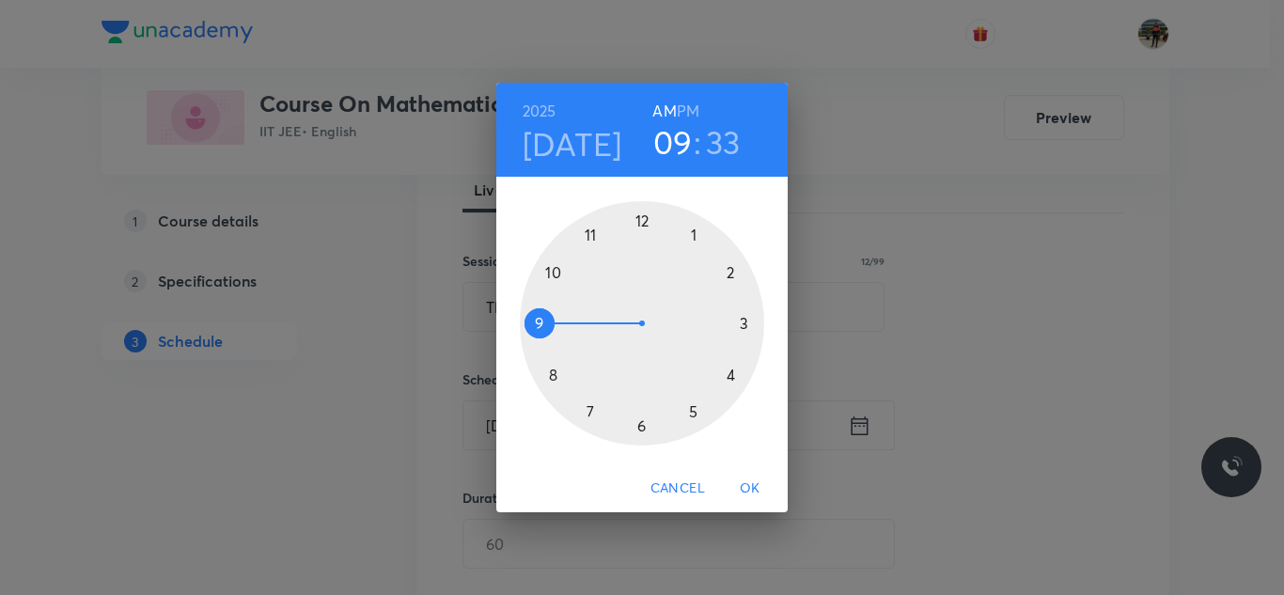
click at [589, 231] on div at bounding box center [642, 323] width 244 height 244
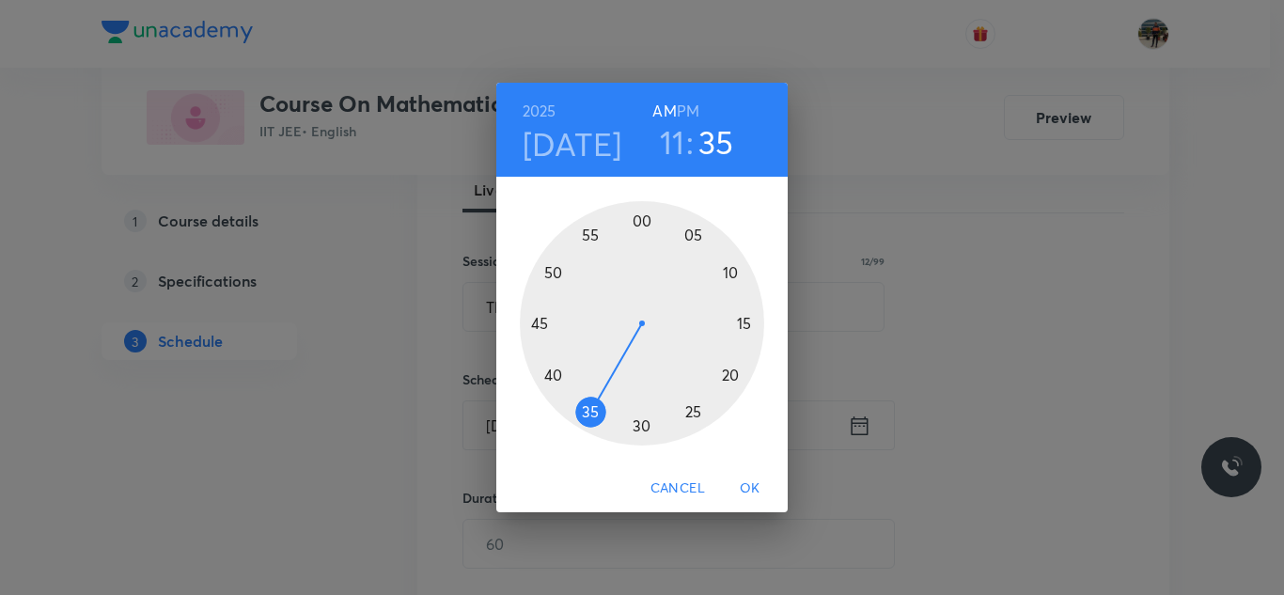
click at [592, 411] on div at bounding box center [642, 323] width 244 height 244
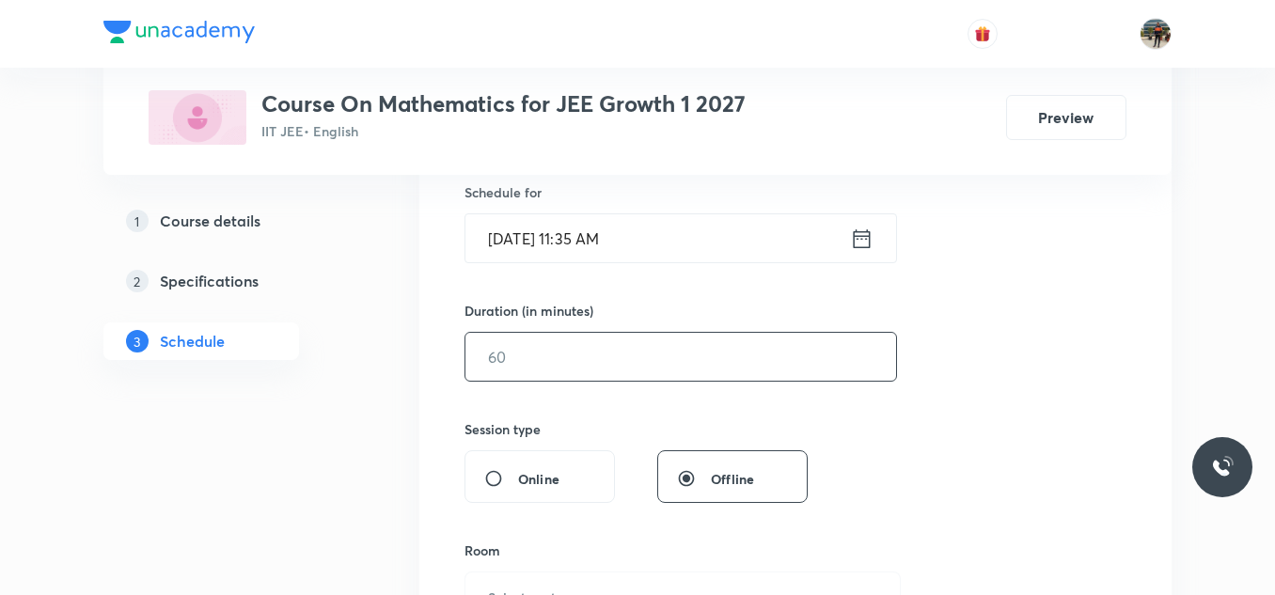
scroll to position [470, 0]
click at [548, 368] on input "text" at bounding box center [680, 356] width 431 height 48
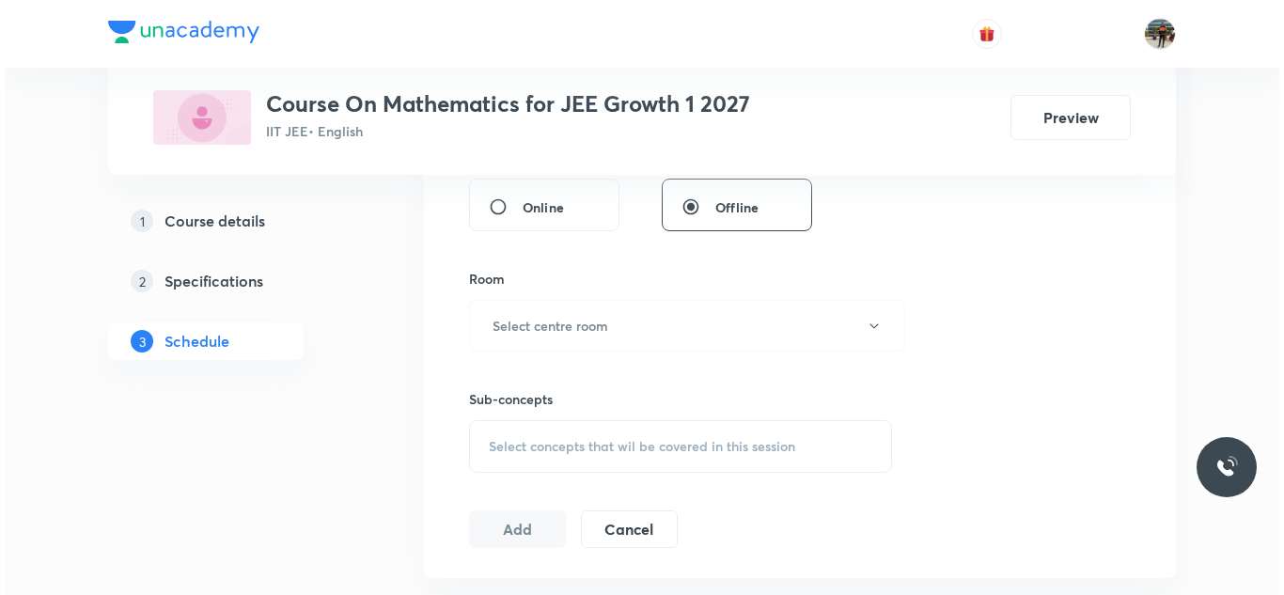
scroll to position [752, 0]
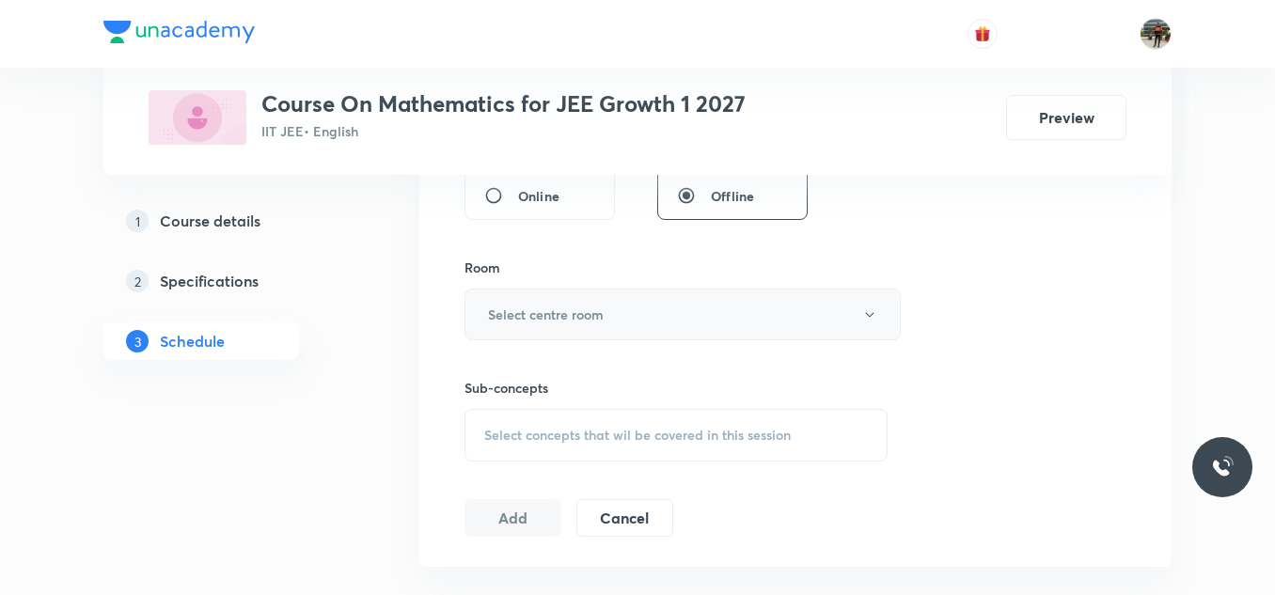
type input "75"
click at [516, 318] on h6 "Select centre room" at bounding box center [546, 315] width 116 height 20
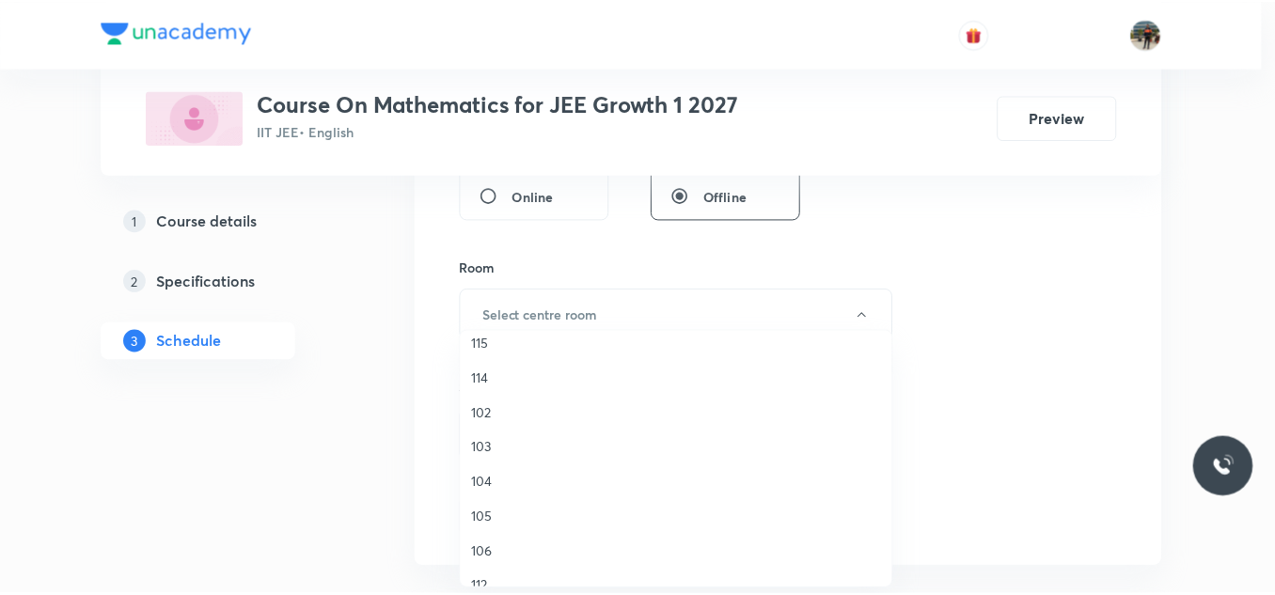
scroll to position [188, 0]
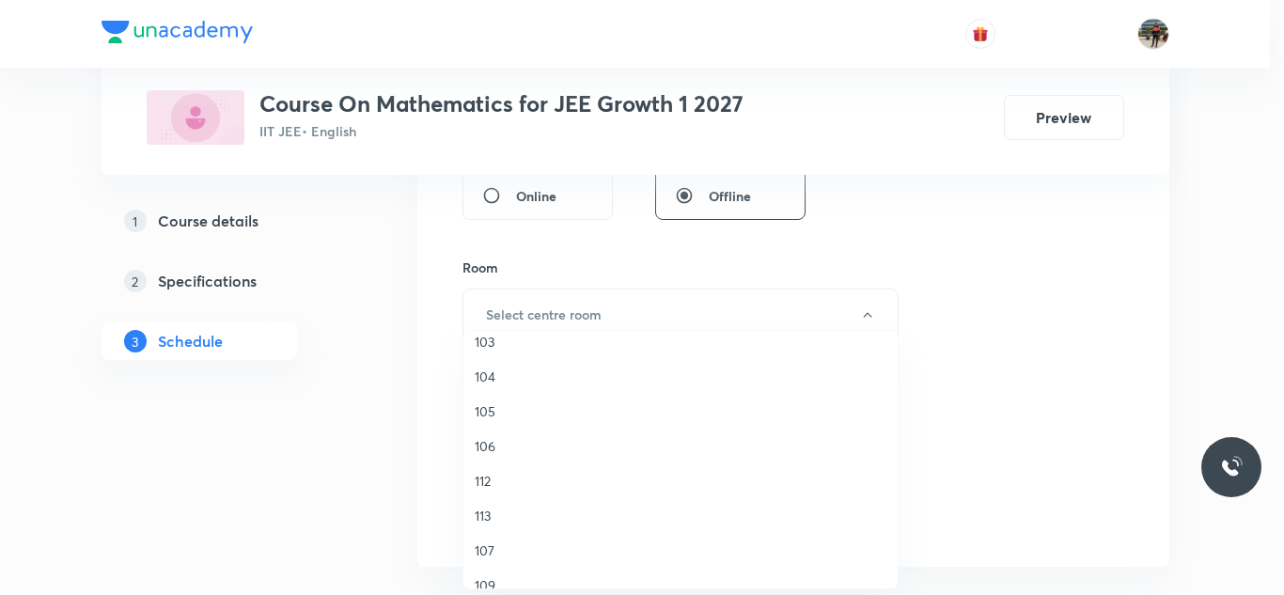
click at [487, 546] on span "107" at bounding box center [681, 551] width 412 height 20
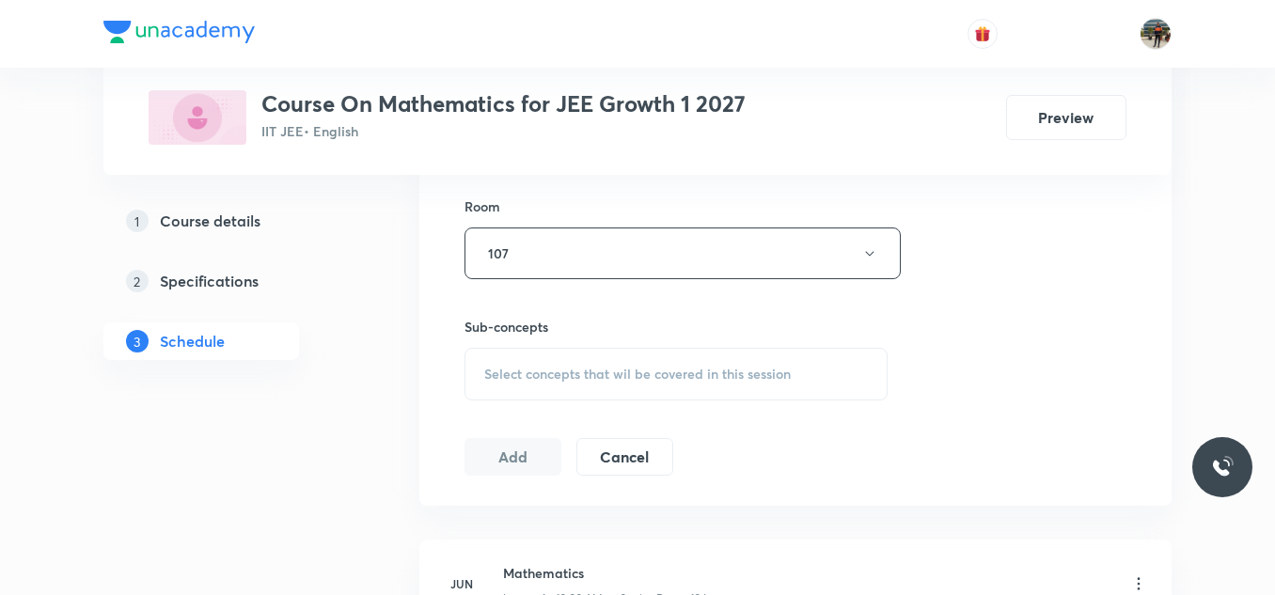
scroll to position [846, 0]
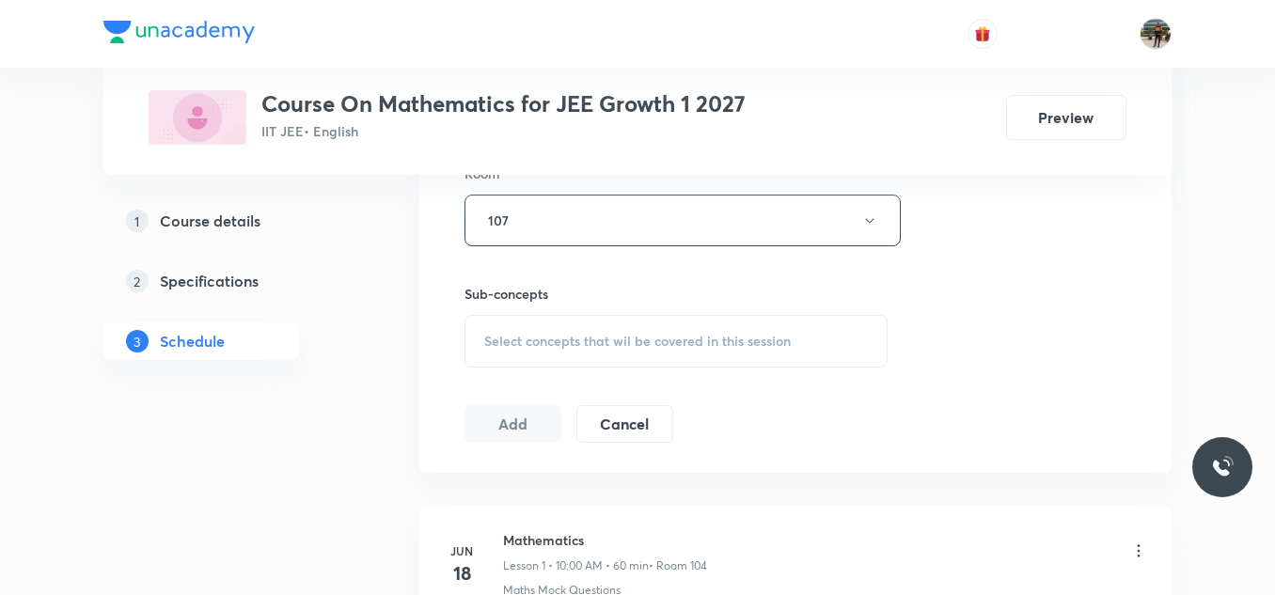
click at [488, 339] on span "Select concepts that wil be covered in this session" at bounding box center [637, 341] width 306 height 15
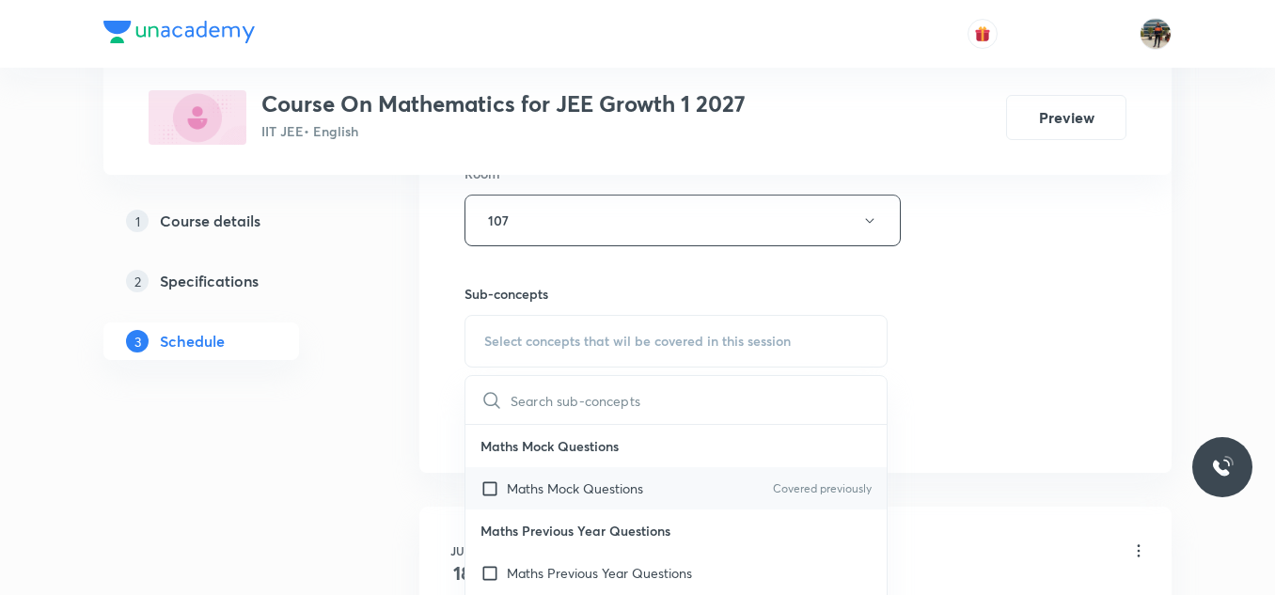
click at [491, 486] on input "checkbox" at bounding box center [493, 488] width 26 height 20
checkbox input "true"
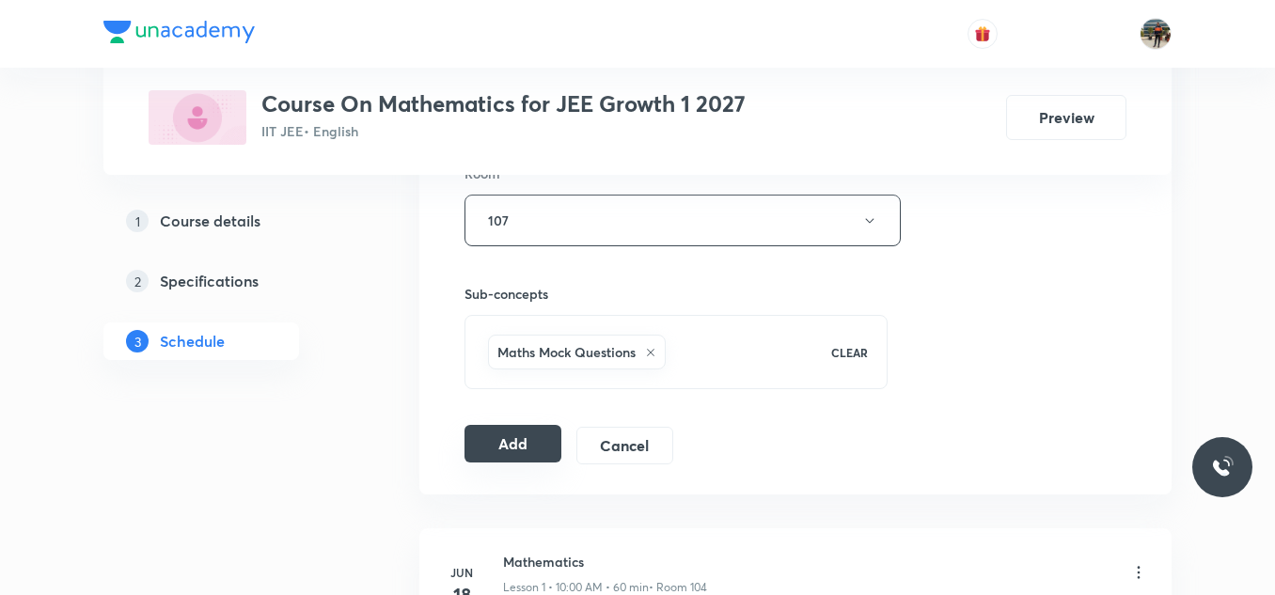
click at [491, 439] on button "Add" at bounding box center [512, 444] width 97 height 38
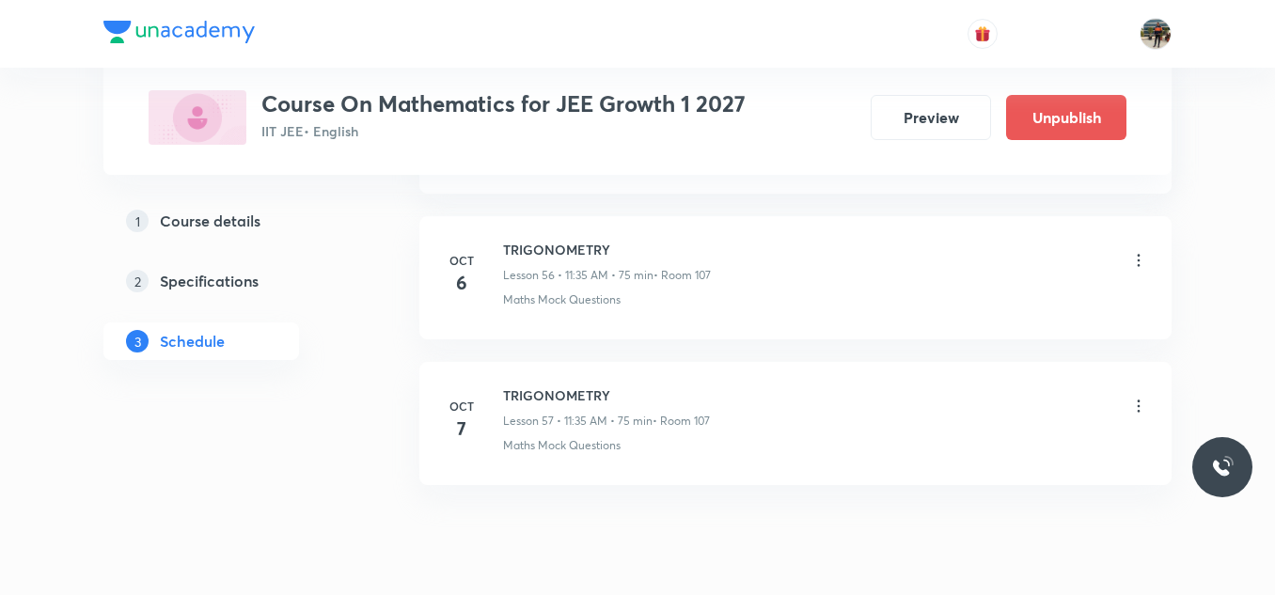
scroll to position [8353, 0]
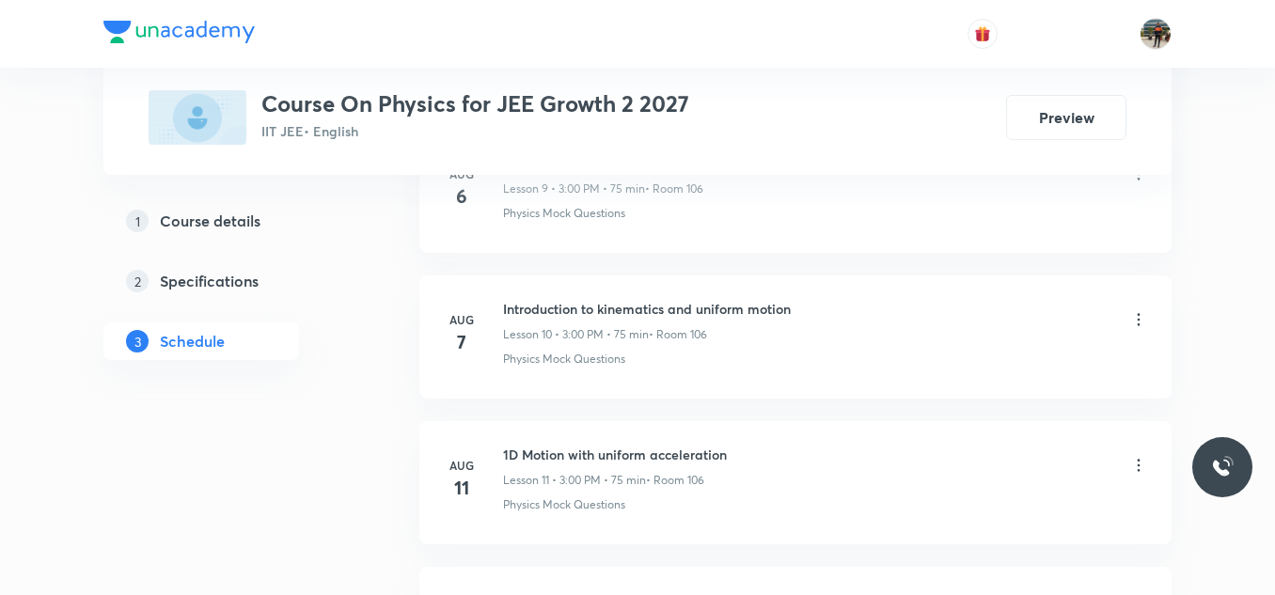
scroll to position [6278, 0]
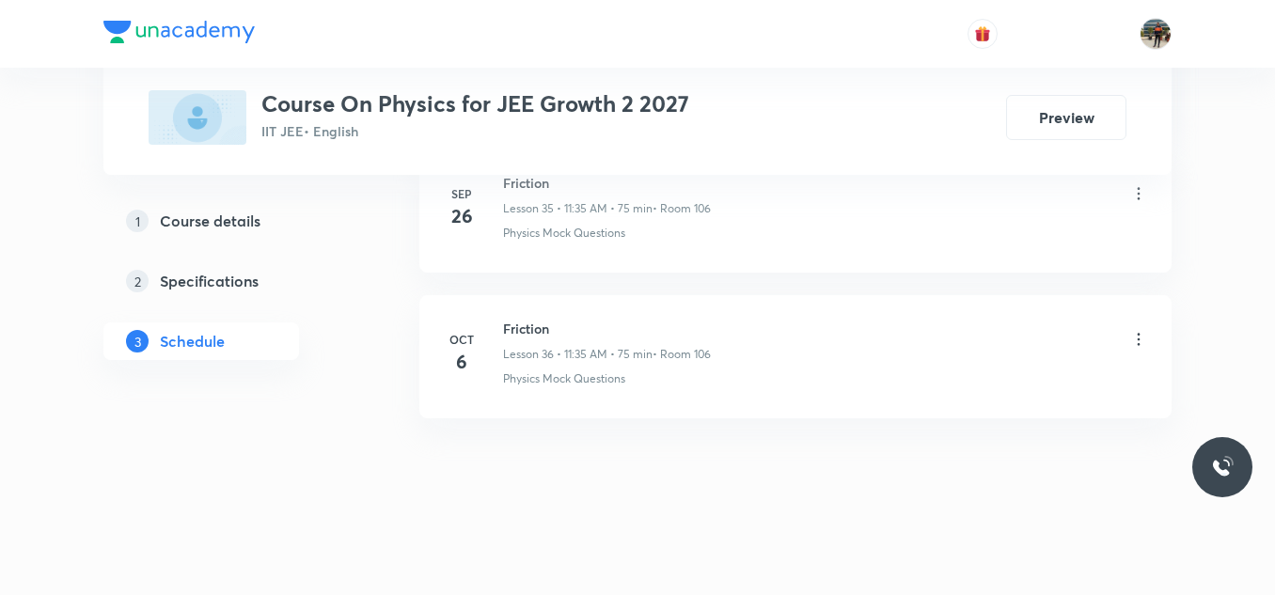
click at [513, 326] on h6 "Friction" at bounding box center [607, 329] width 208 height 20
copy h6 "Friction"
click at [513, 326] on h6 "Friction" at bounding box center [607, 329] width 208 height 20
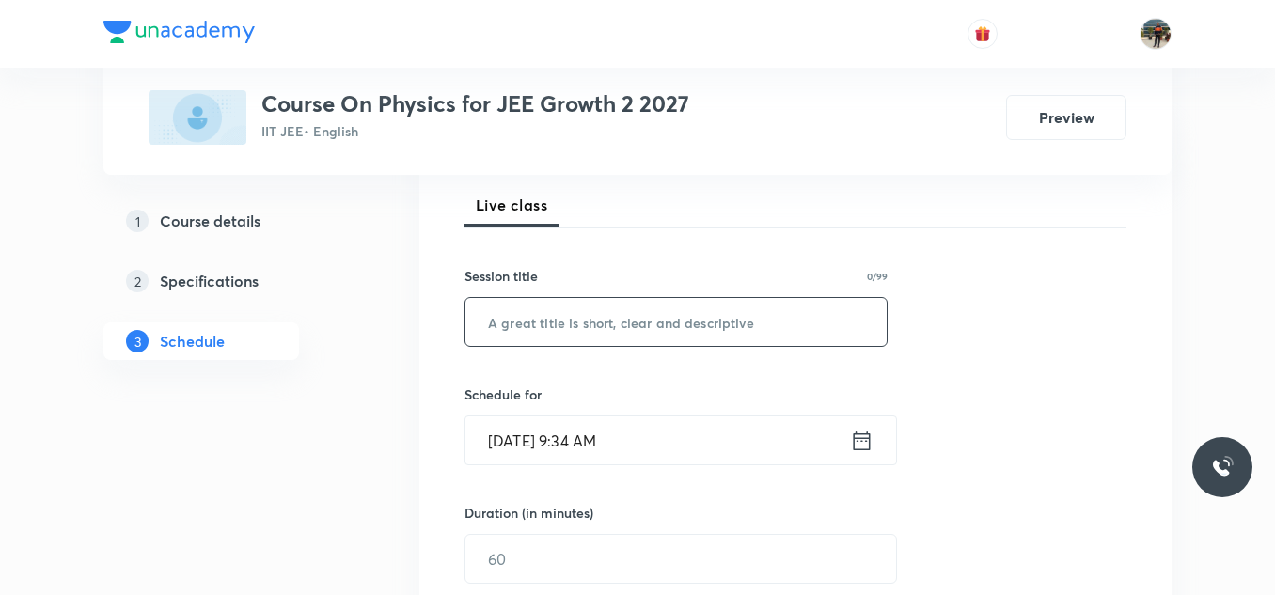
scroll to position [282, 0]
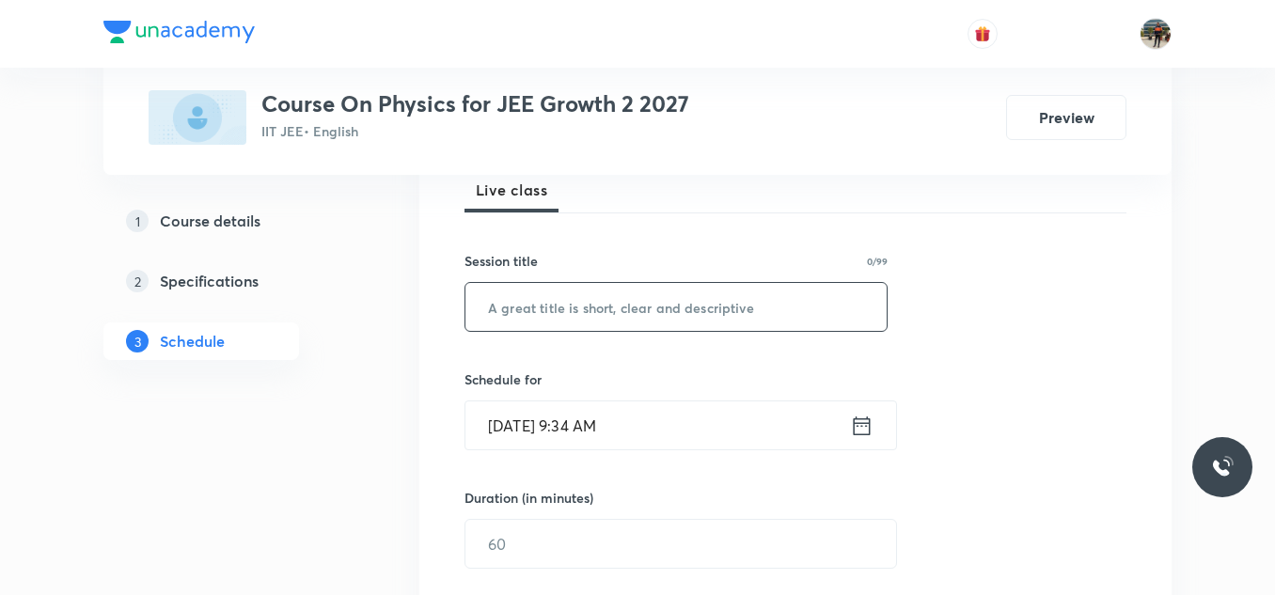
click at [573, 321] on input "text" at bounding box center [675, 307] width 421 height 48
paste input "Friction"
type input "Friction"
click at [859, 424] on icon at bounding box center [862, 426] width 24 height 26
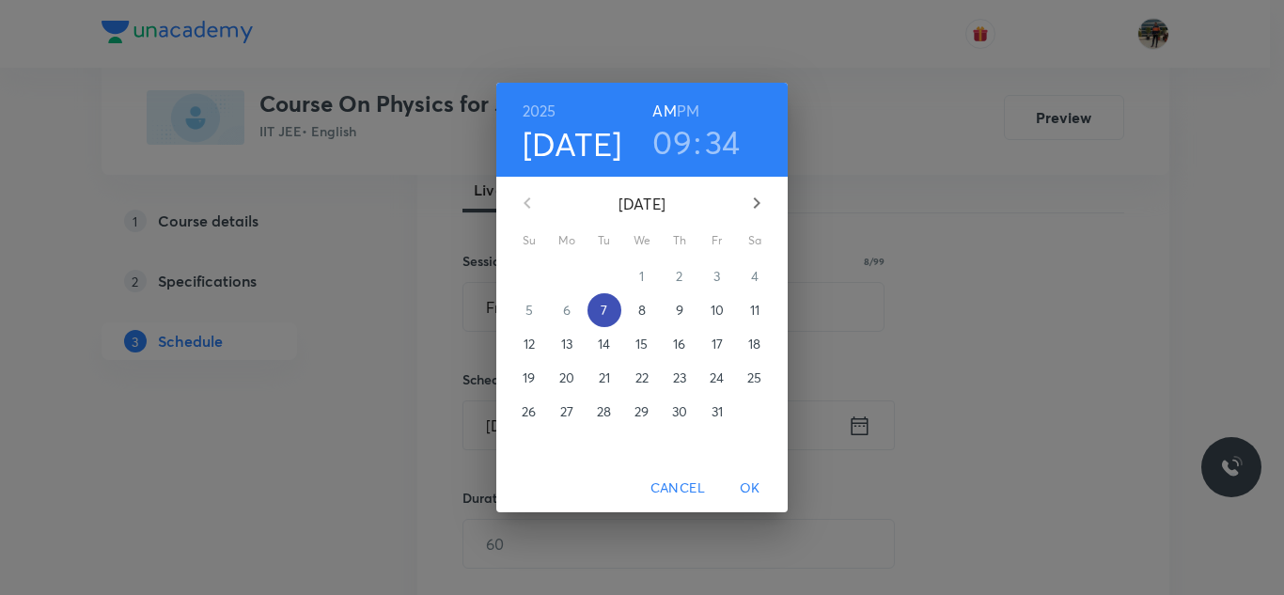
click at [607, 308] on p "7" at bounding box center [604, 310] width 7 height 19
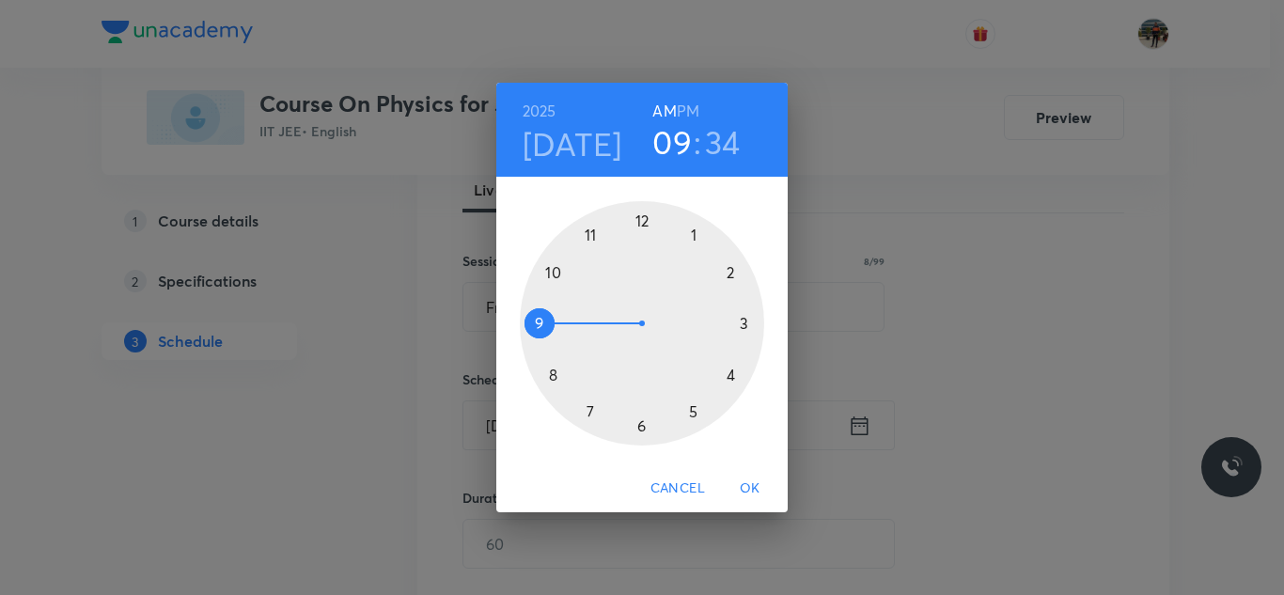
click at [592, 234] on div at bounding box center [642, 323] width 244 height 244
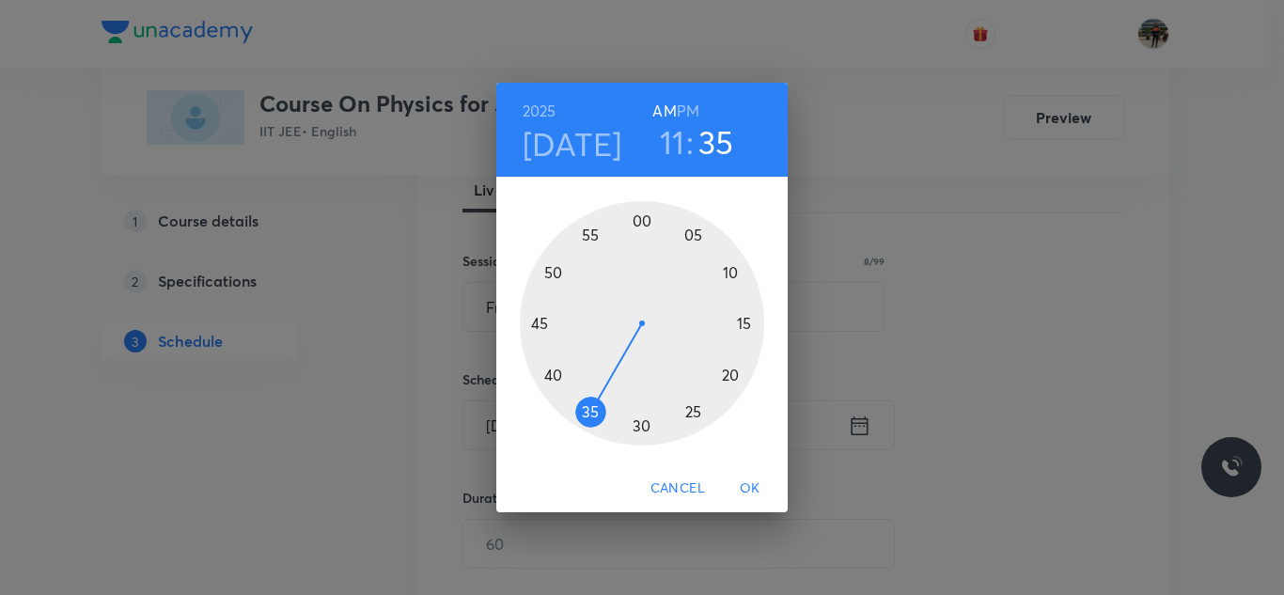
drag, startPoint x: 610, startPoint y: 415, endPoint x: 591, endPoint y: 415, distance: 18.8
click at [591, 415] on div at bounding box center [642, 323] width 244 height 244
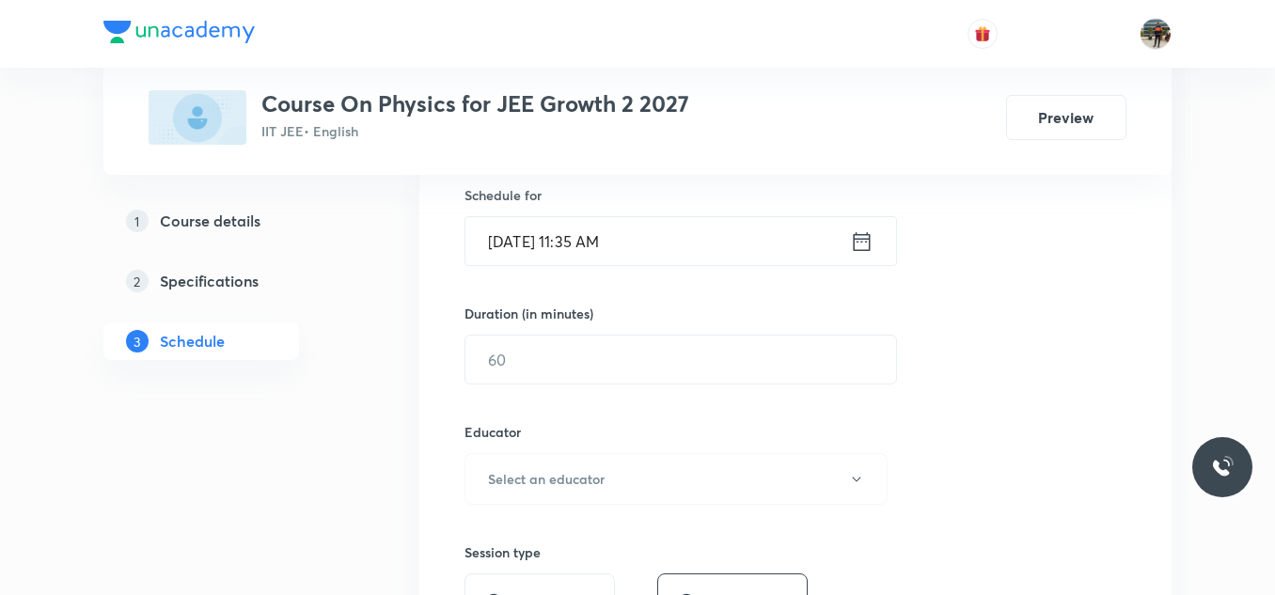
scroll to position [470, 0]
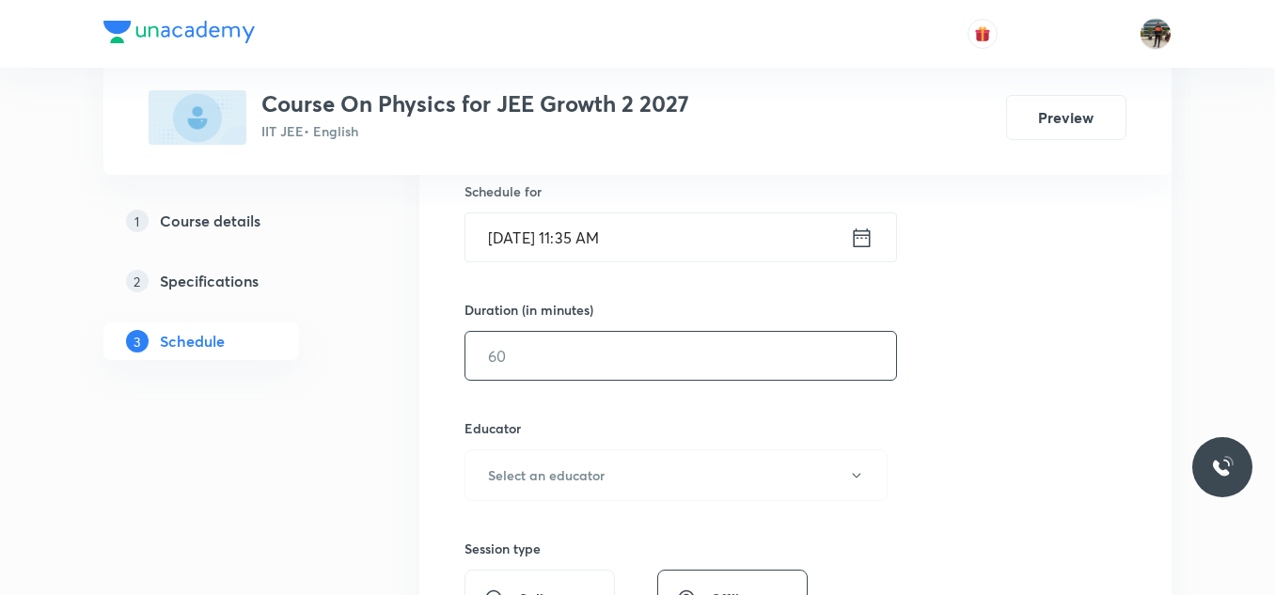
click at [547, 368] on input "text" at bounding box center [680, 356] width 431 height 48
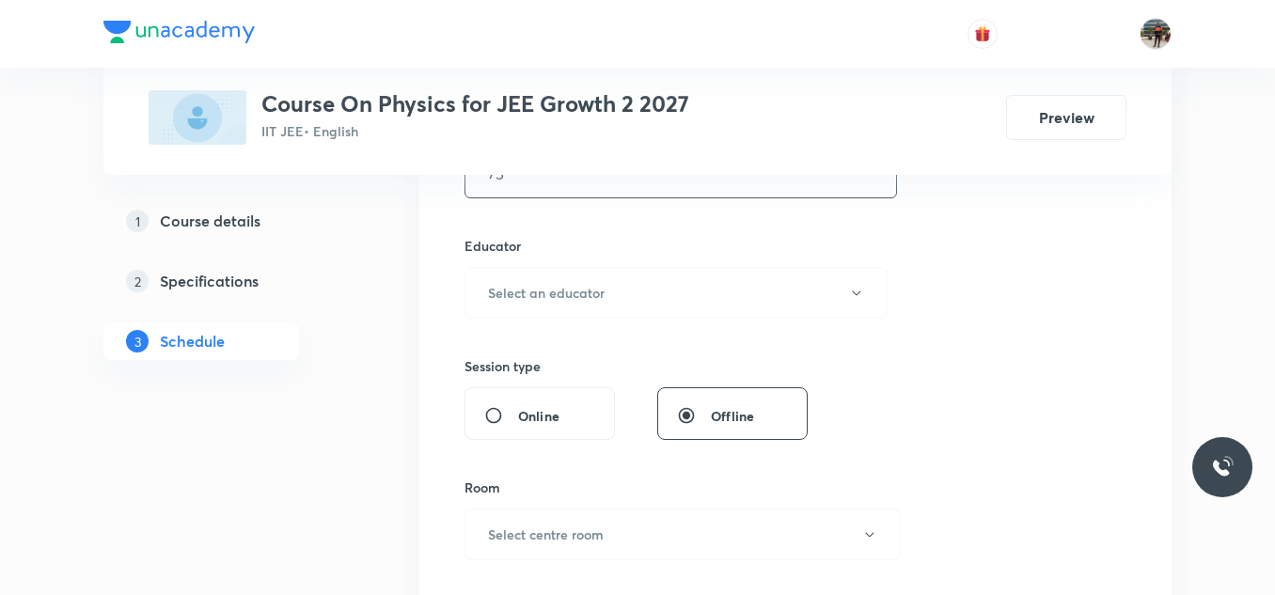
scroll to position [658, 0]
type input "75"
click at [491, 283] on h6 "Select an educator" at bounding box center [546, 287] width 117 height 20
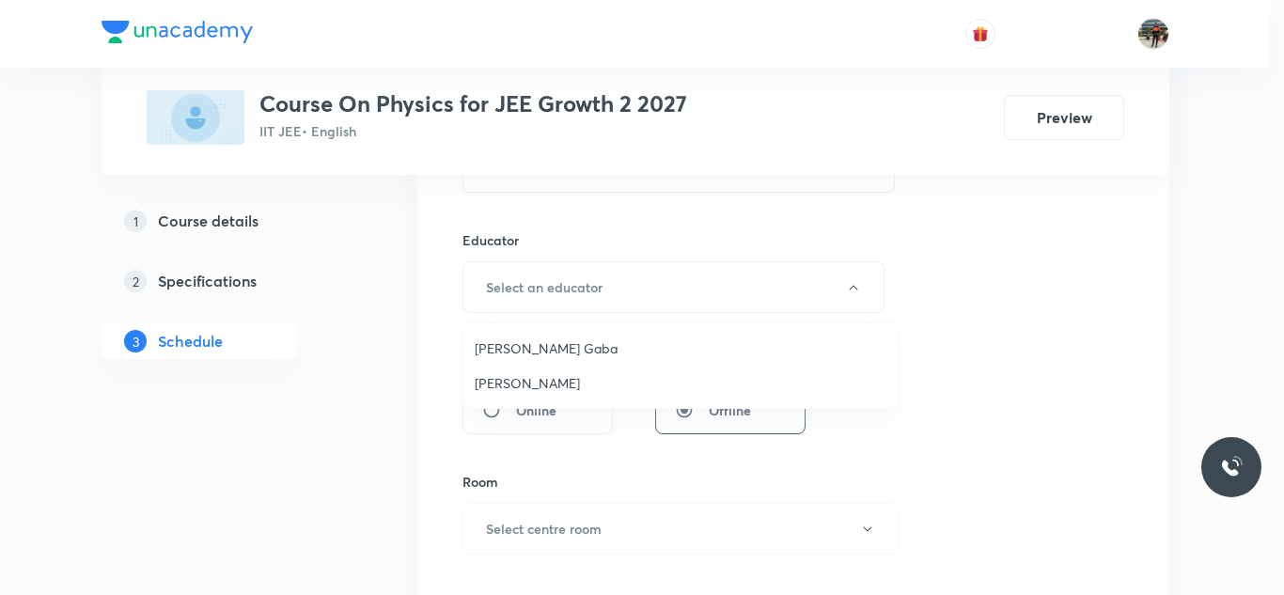
click at [523, 346] on span "Arpit Gaba" at bounding box center [681, 348] width 412 height 20
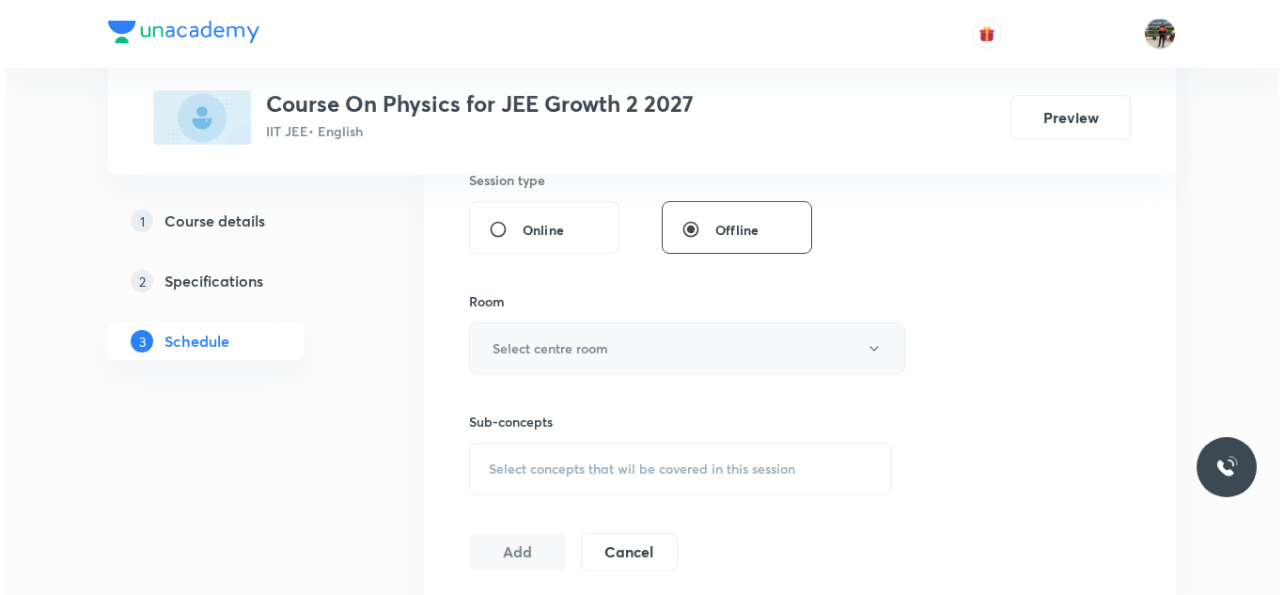
scroll to position [846, 0]
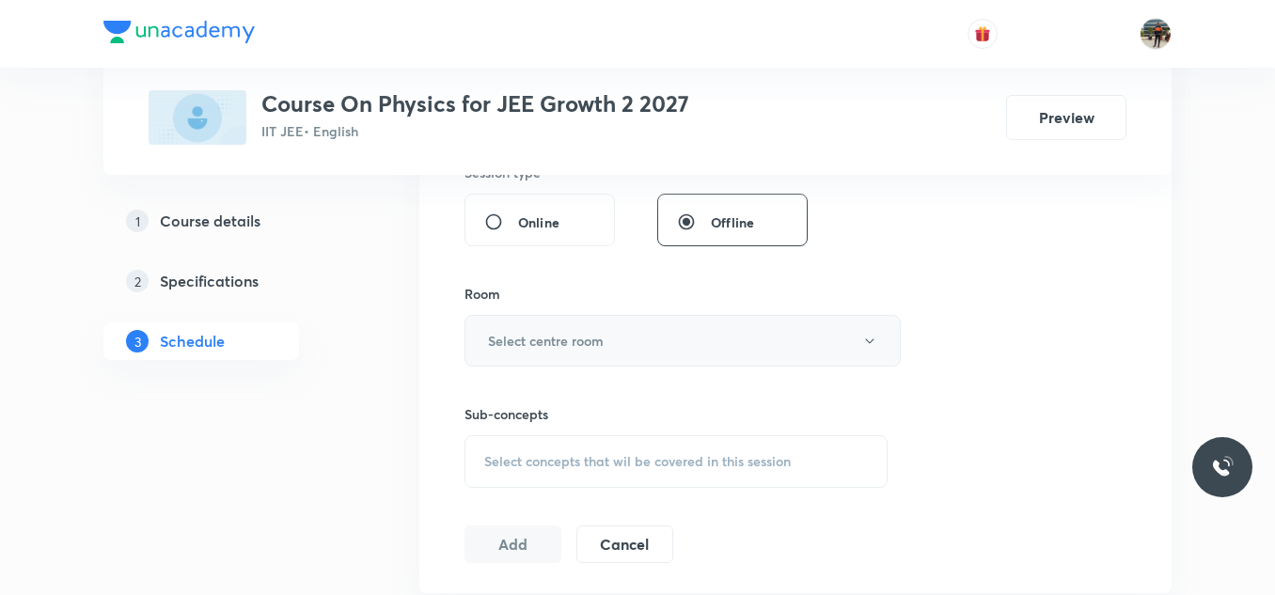
click at [518, 333] on h6 "Select centre room" at bounding box center [546, 341] width 116 height 20
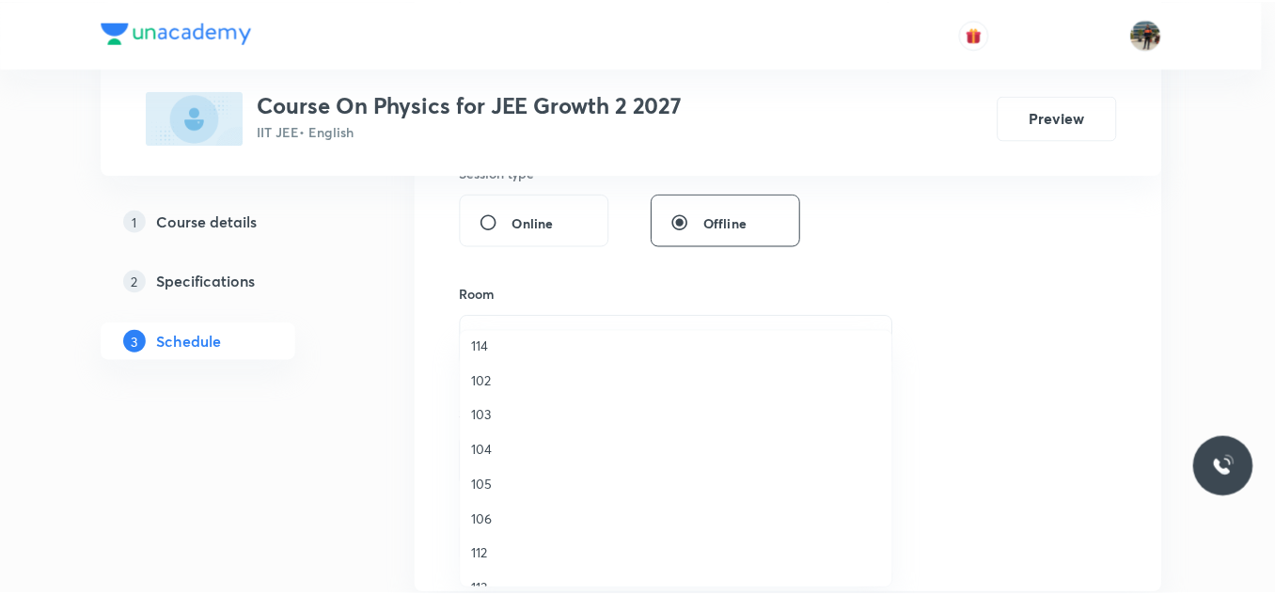
scroll to position [188, 0]
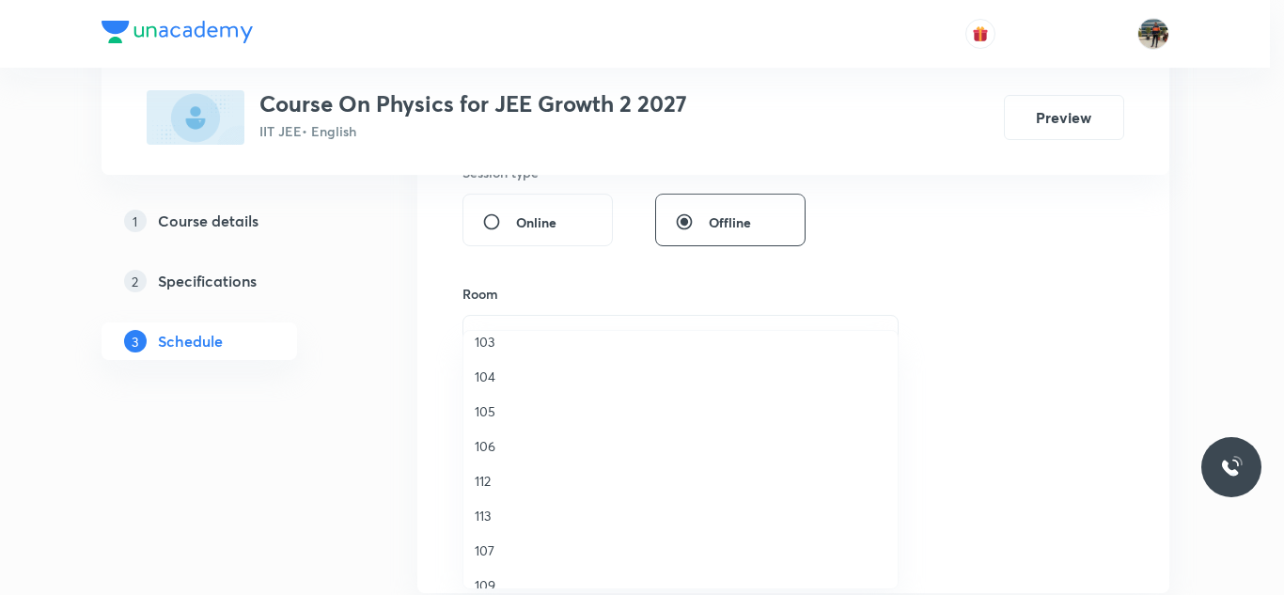
click at [485, 448] on span "106" at bounding box center [681, 446] width 412 height 20
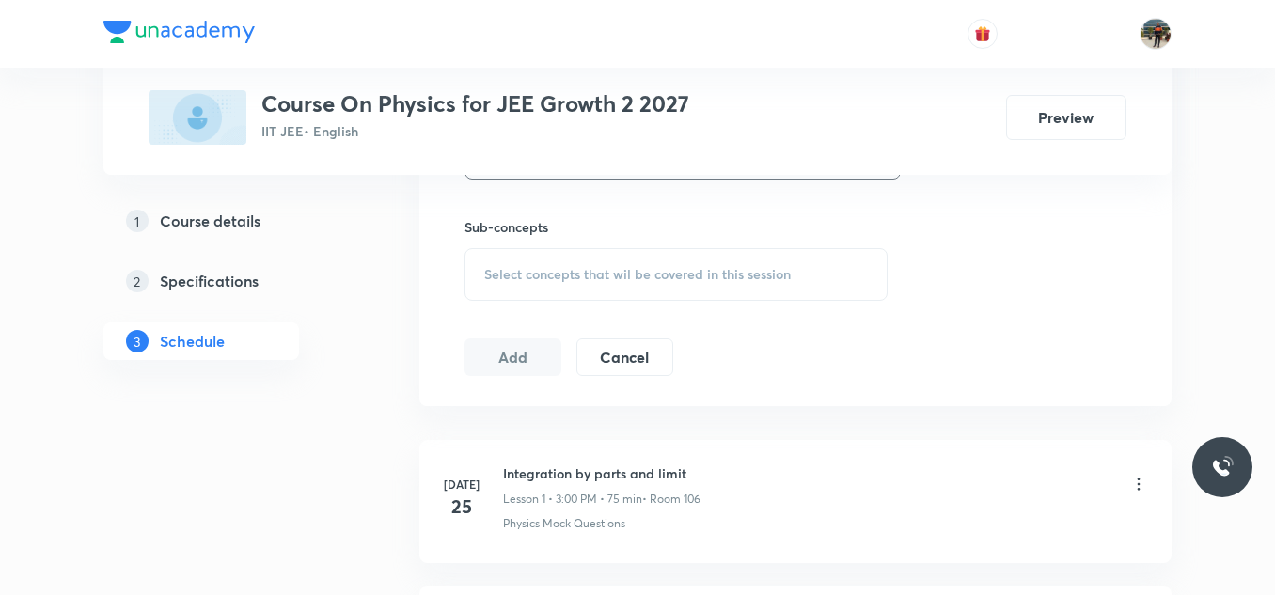
scroll to position [1034, 0]
click at [477, 286] on div "Select concepts that wil be covered in this session" at bounding box center [675, 273] width 423 height 53
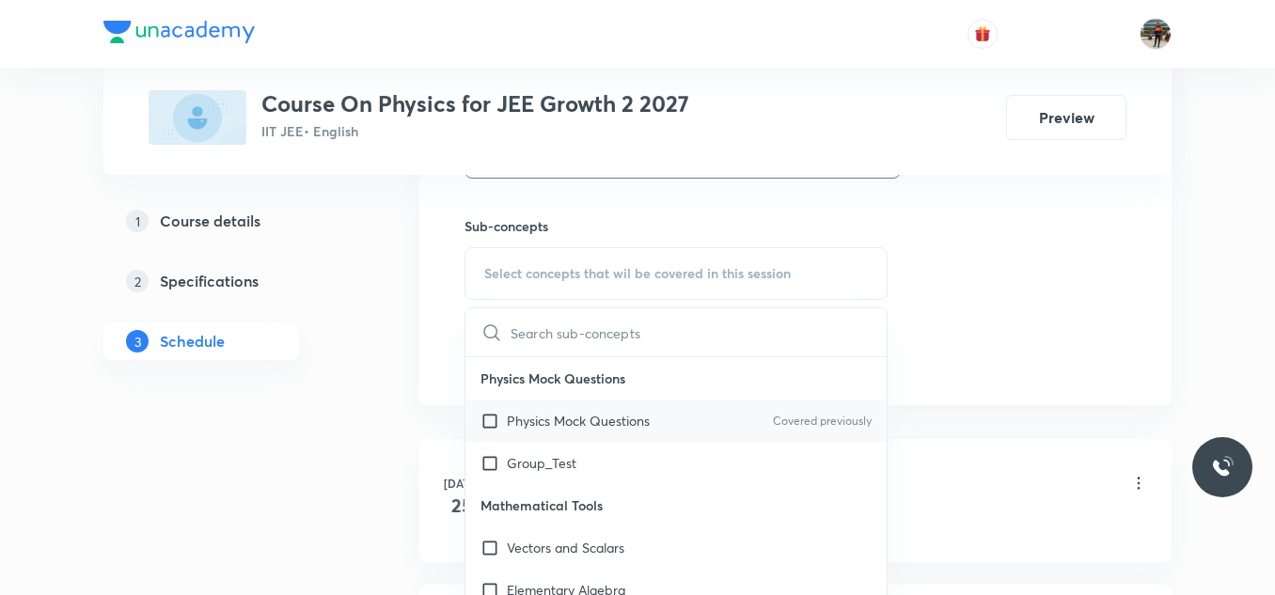
click at [491, 419] on input "checkbox" at bounding box center [493, 421] width 26 height 20
checkbox input "true"
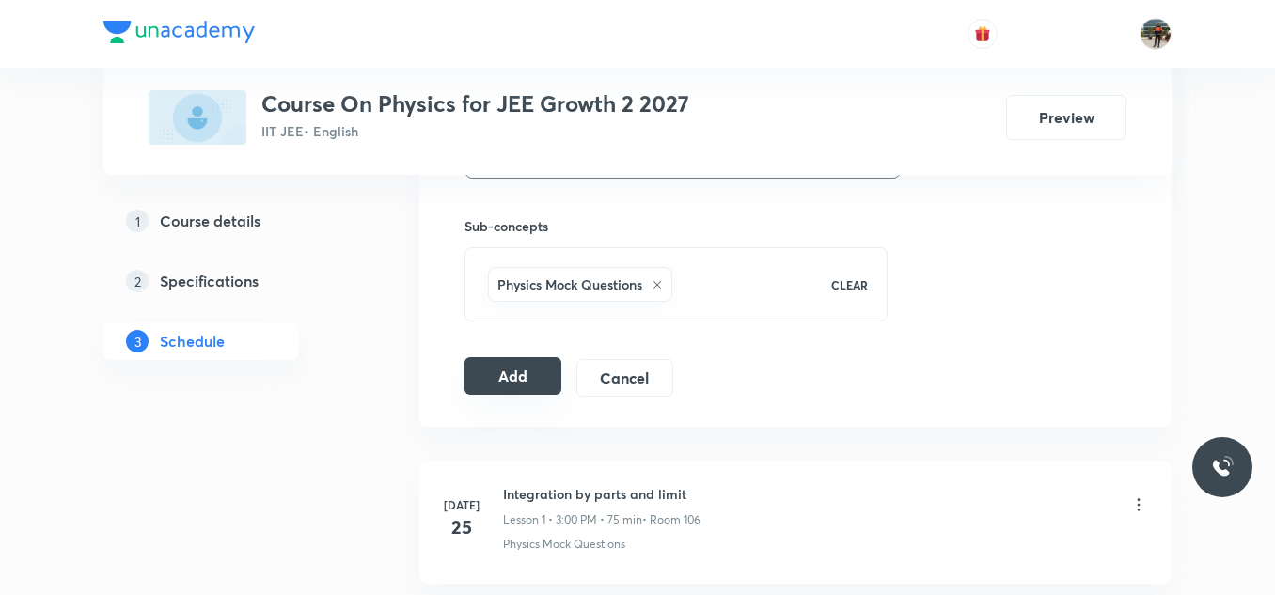
click at [555, 376] on button "Add" at bounding box center [512, 376] width 97 height 38
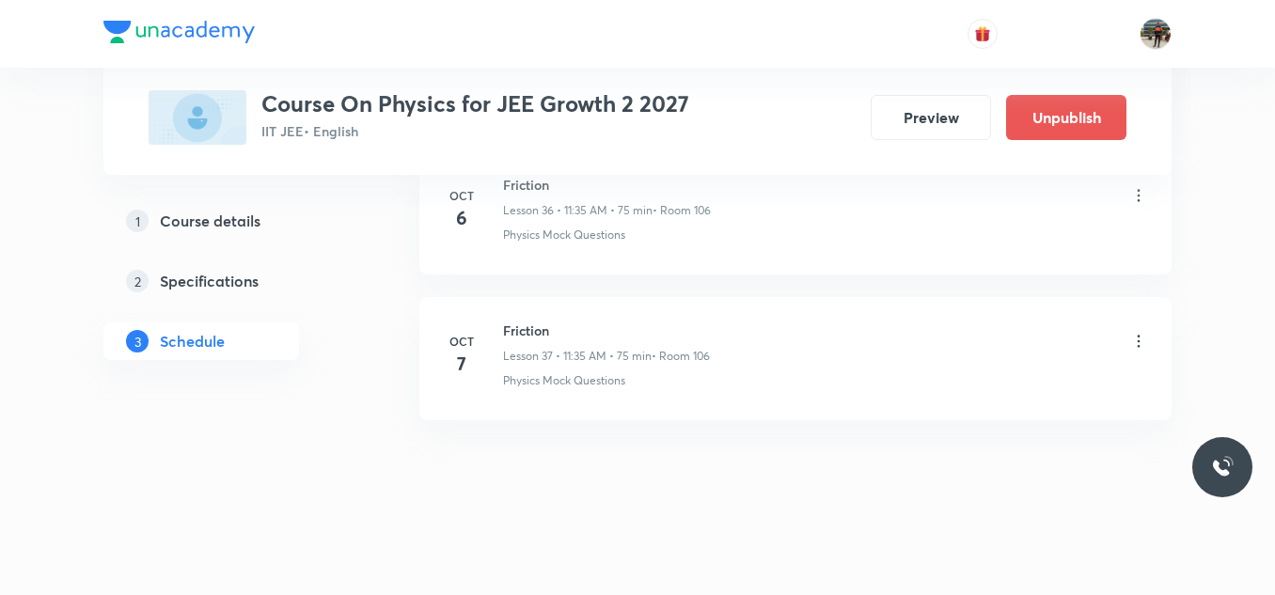
scroll to position [5439, 0]
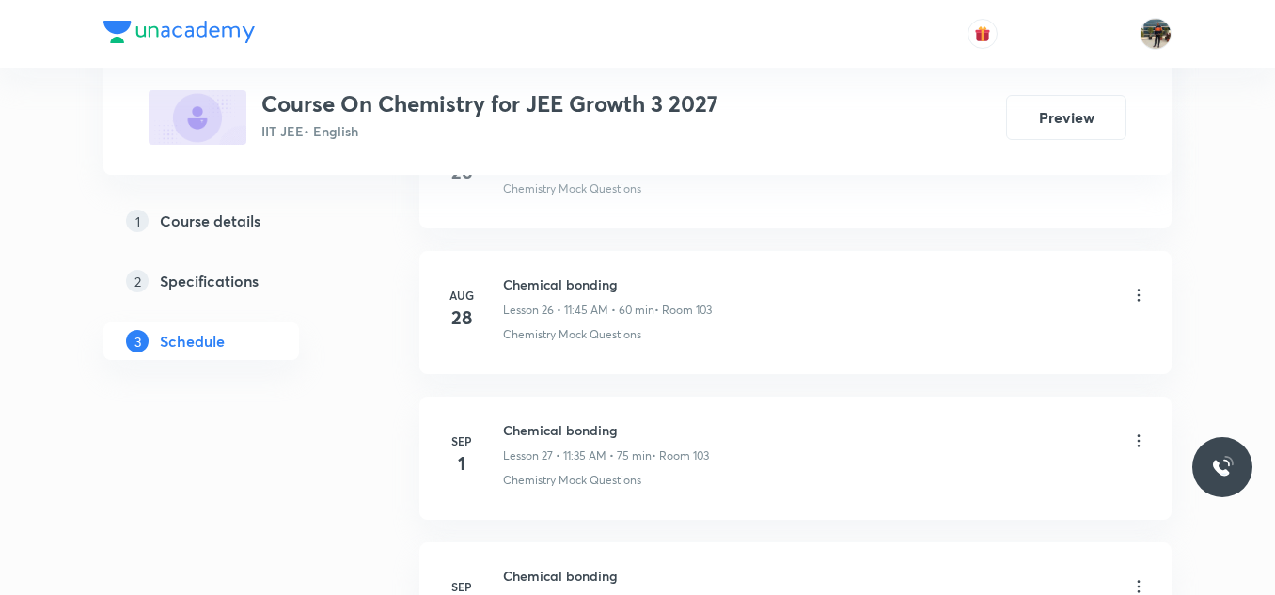
scroll to position [6594, 0]
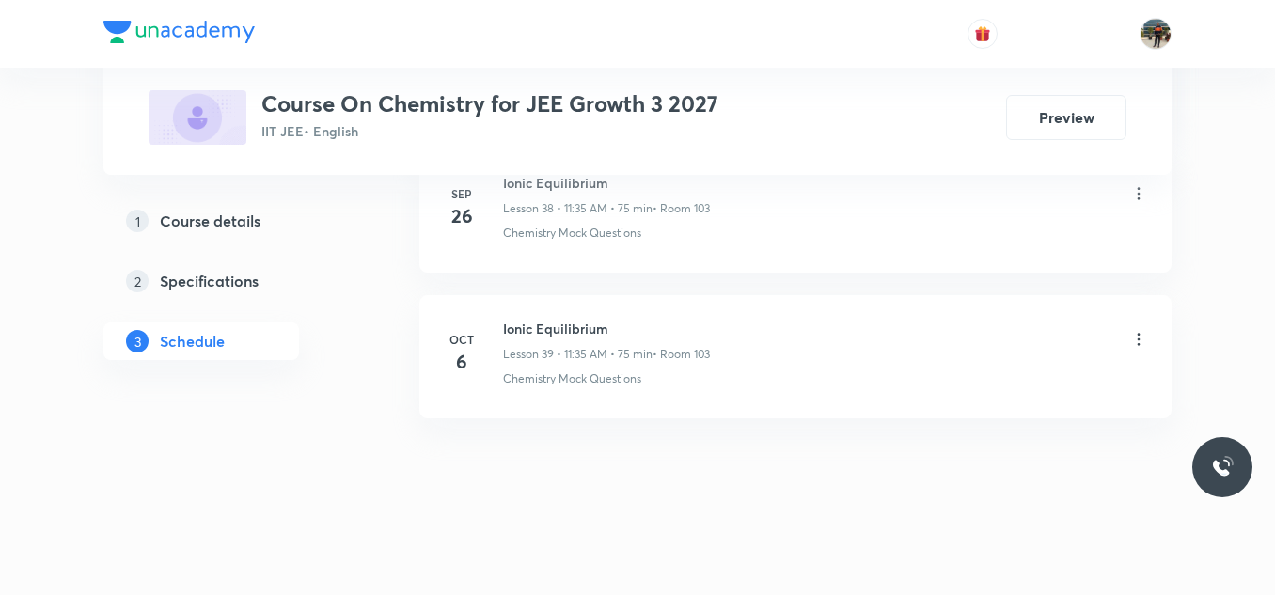
click at [572, 331] on h6 "Ionic Equilibrium" at bounding box center [606, 329] width 207 height 20
copy h6 "Ionic Equilibrium"
click at [572, 331] on h6 "Ionic Equilibrium" at bounding box center [606, 329] width 207 height 20
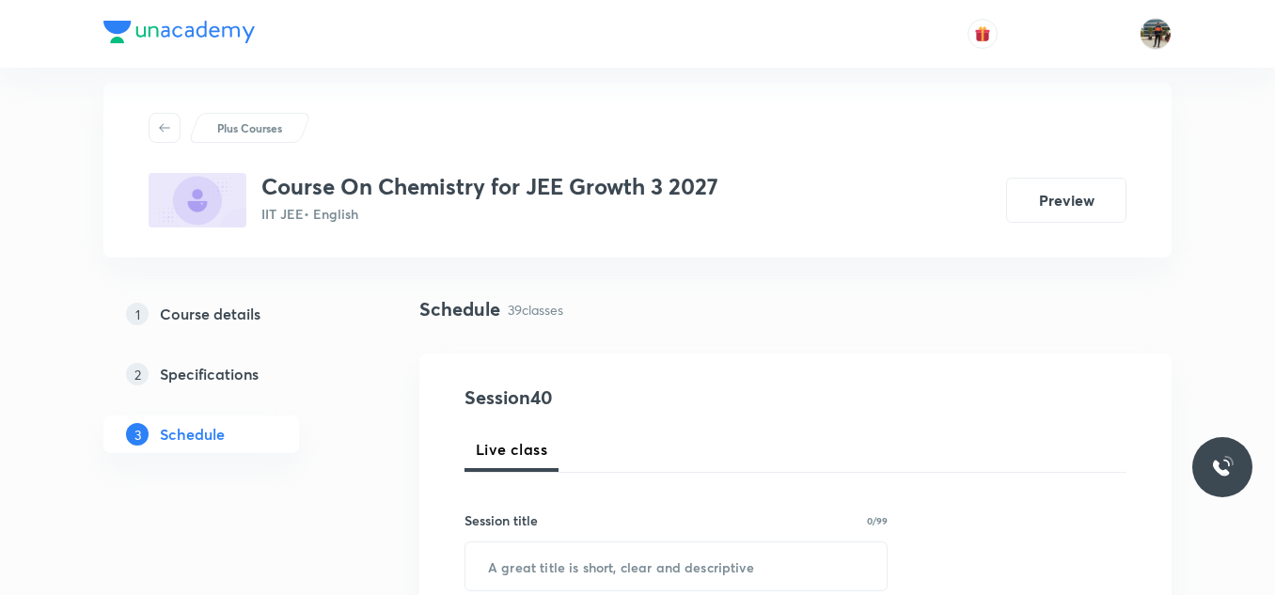
scroll to position [188, 0]
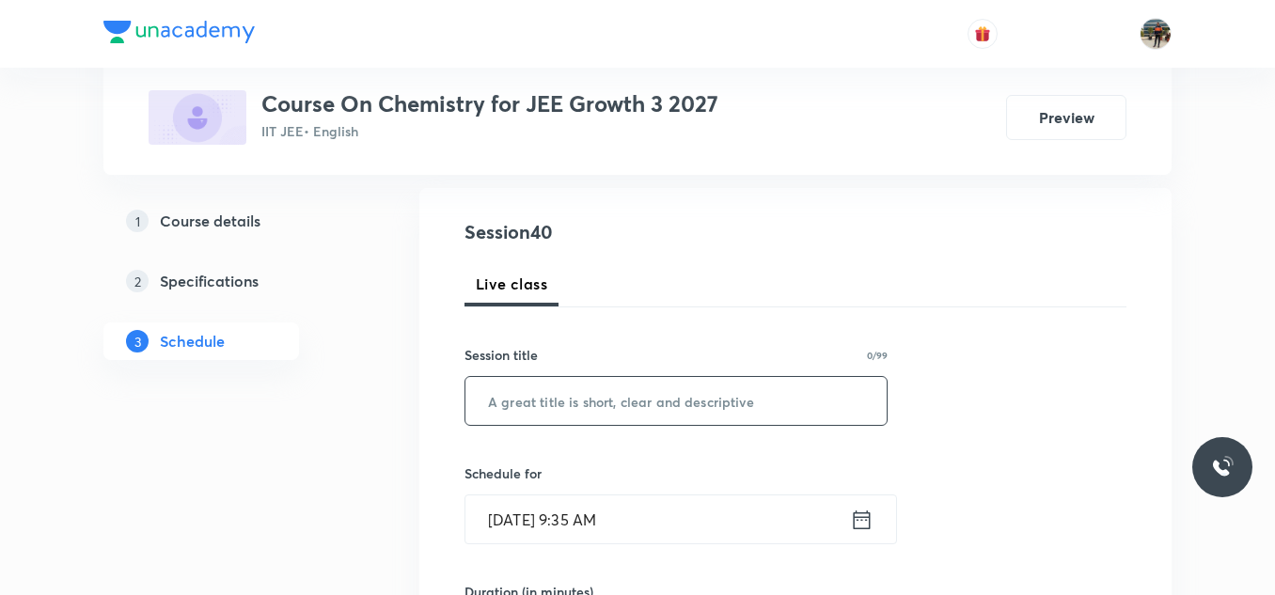
click at [589, 425] on div "​" at bounding box center [675, 401] width 423 height 50
paste input "Ionic Equilibrium"
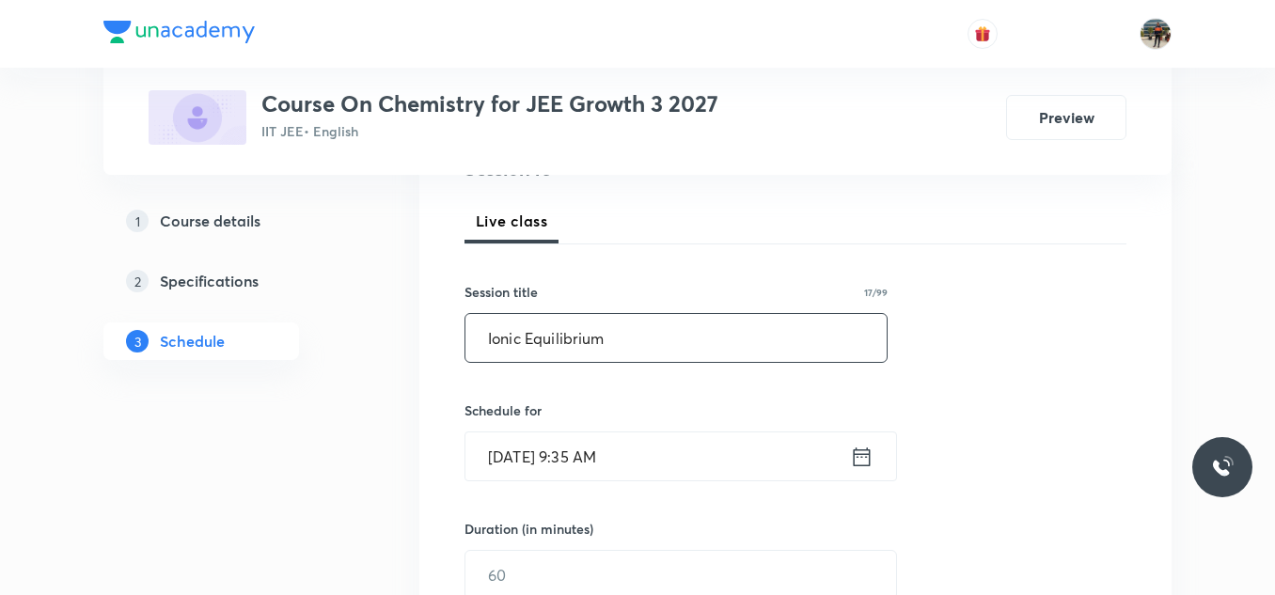
scroll to position [282, 0]
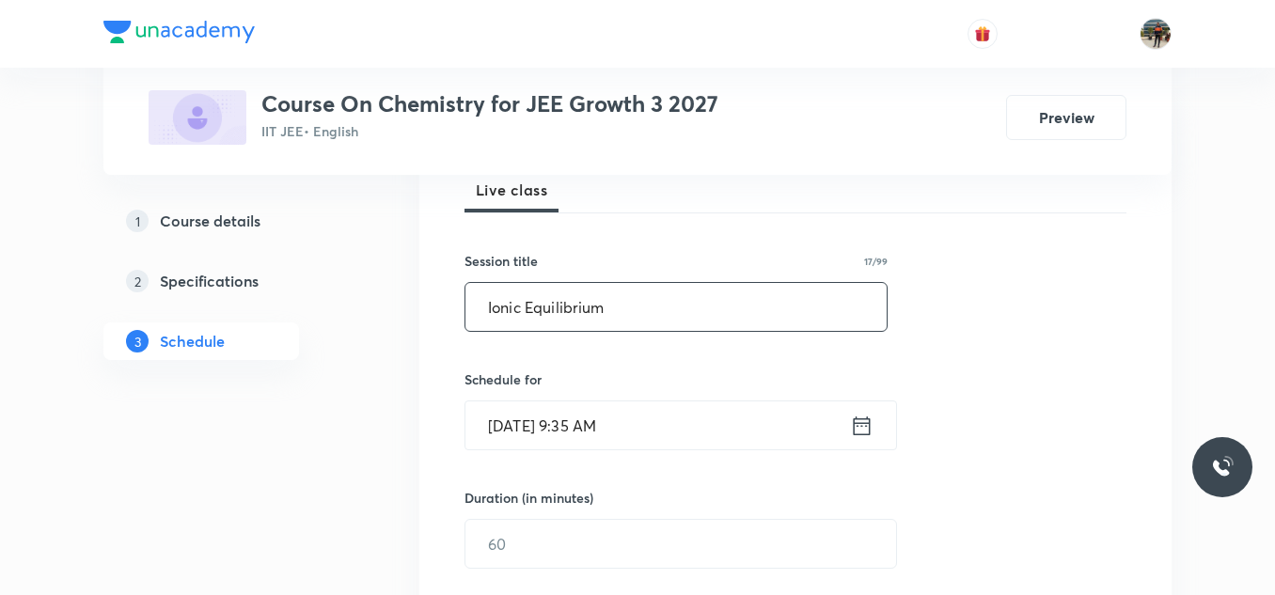
type input "Ionic Equilibrium"
click at [860, 424] on icon at bounding box center [862, 426] width 24 height 26
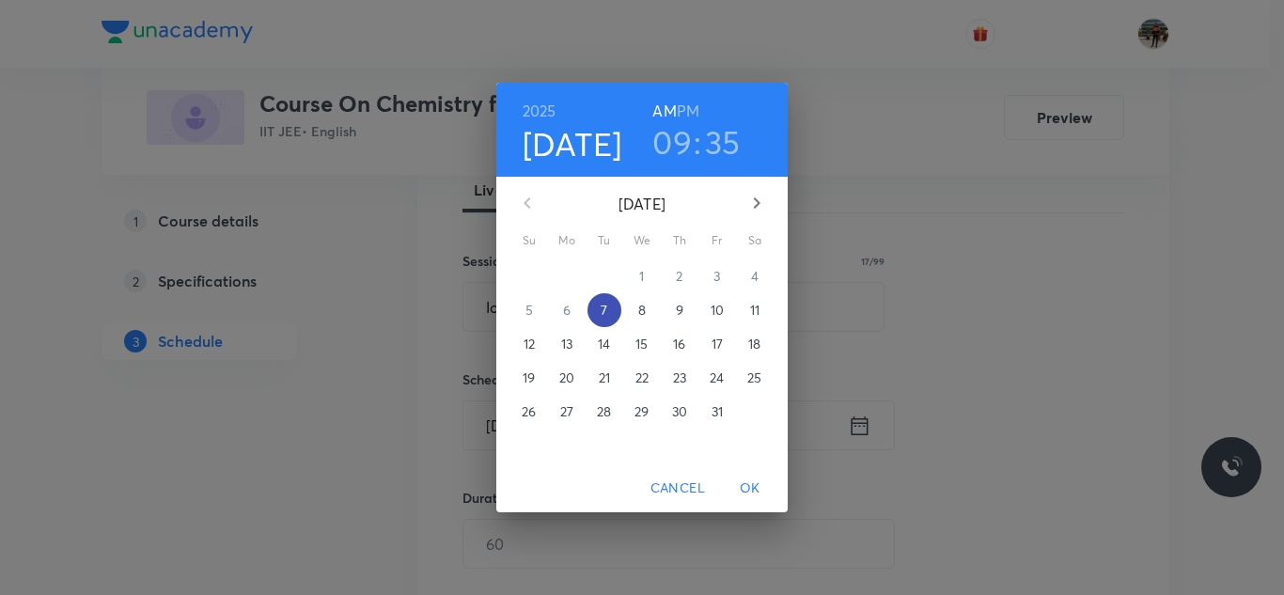
click at [607, 315] on p "7" at bounding box center [604, 310] width 7 height 19
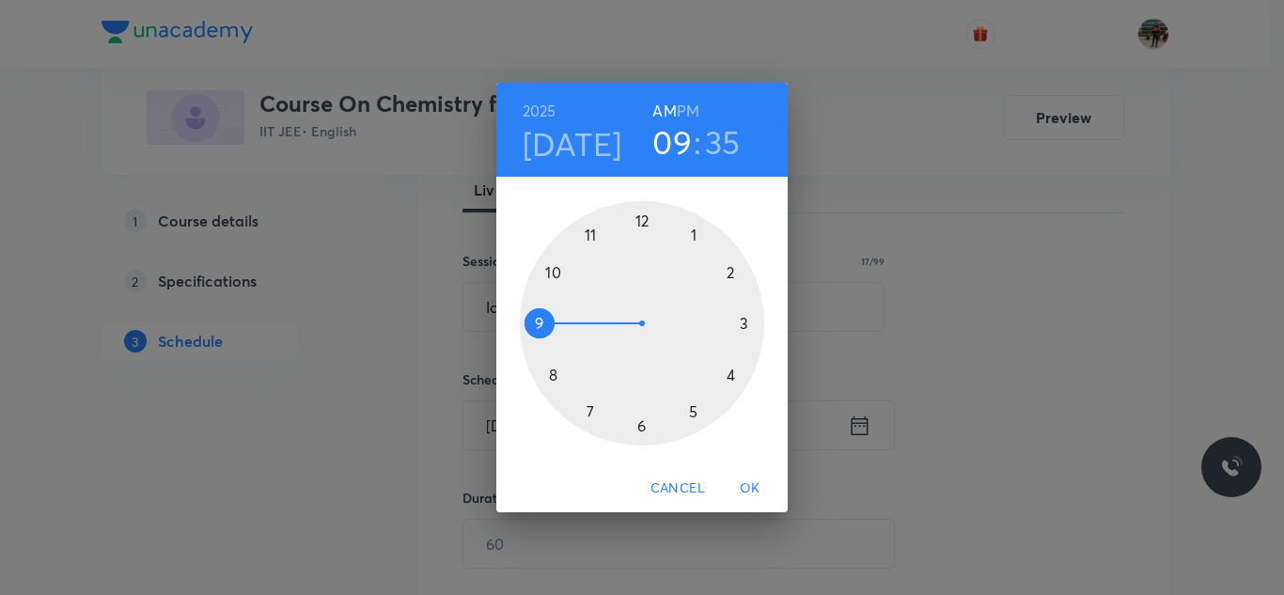
click at [591, 232] on div at bounding box center [642, 323] width 244 height 244
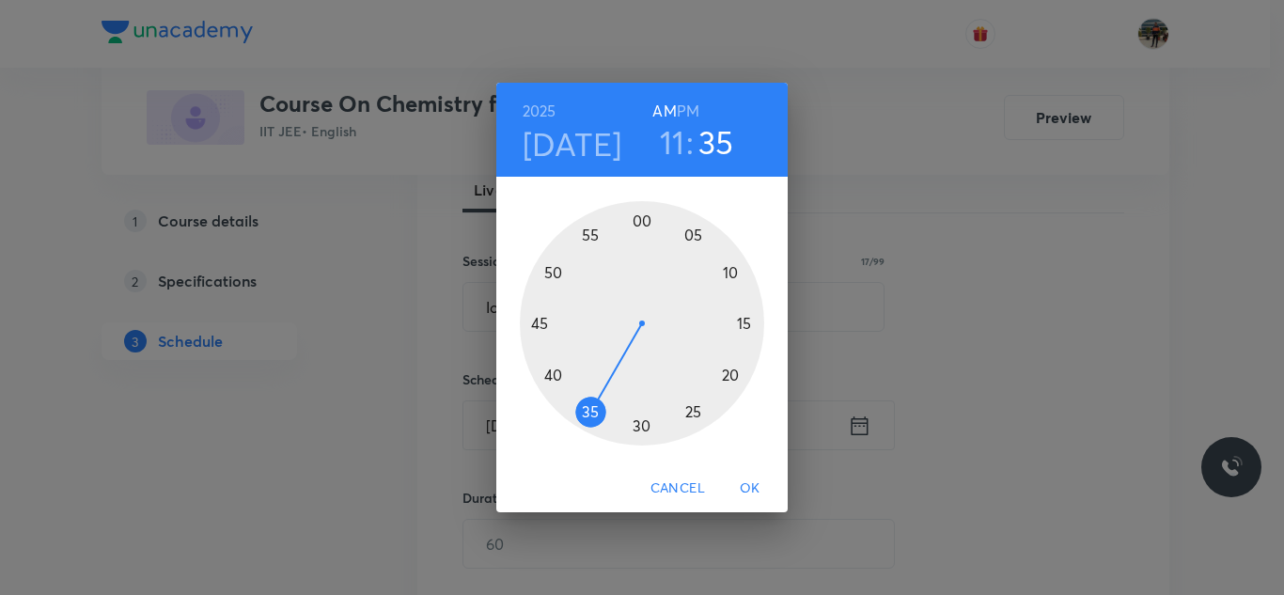
click at [589, 412] on div at bounding box center [642, 323] width 244 height 244
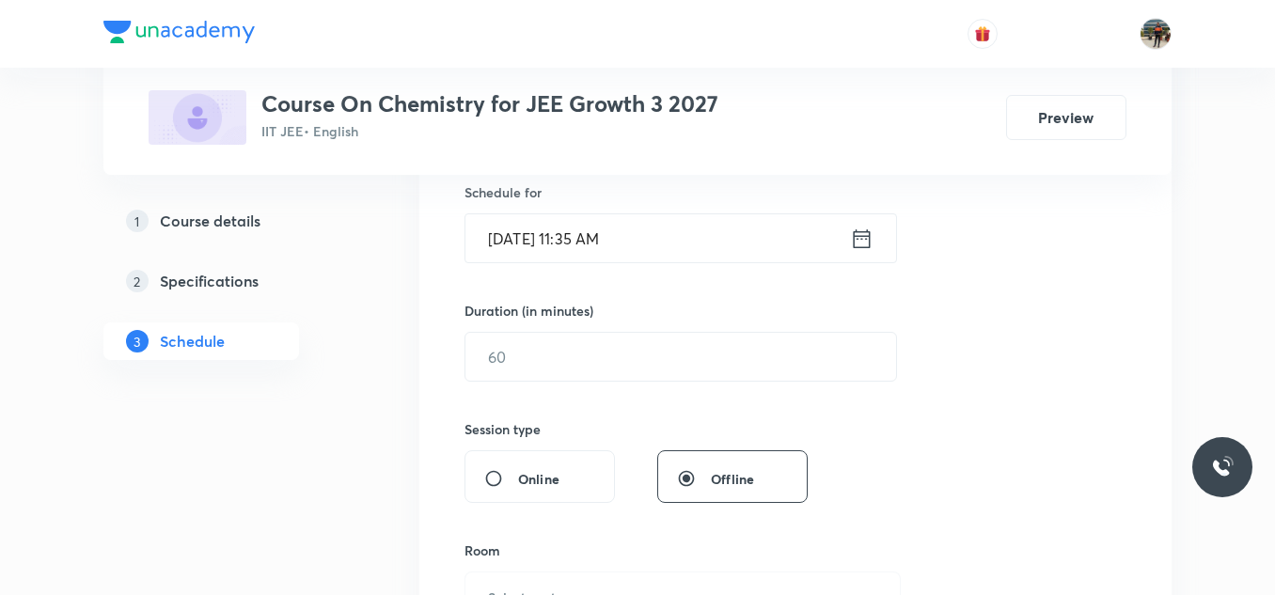
scroll to position [470, 0]
click at [557, 356] on input "text" at bounding box center [680, 356] width 431 height 48
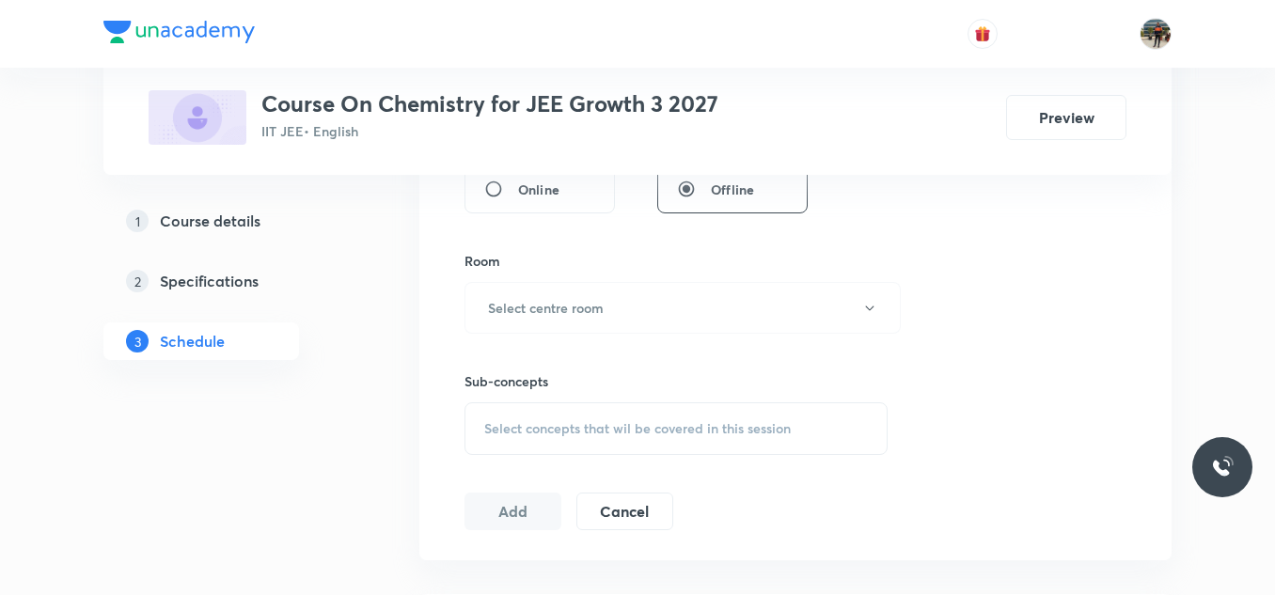
scroll to position [846, 0]
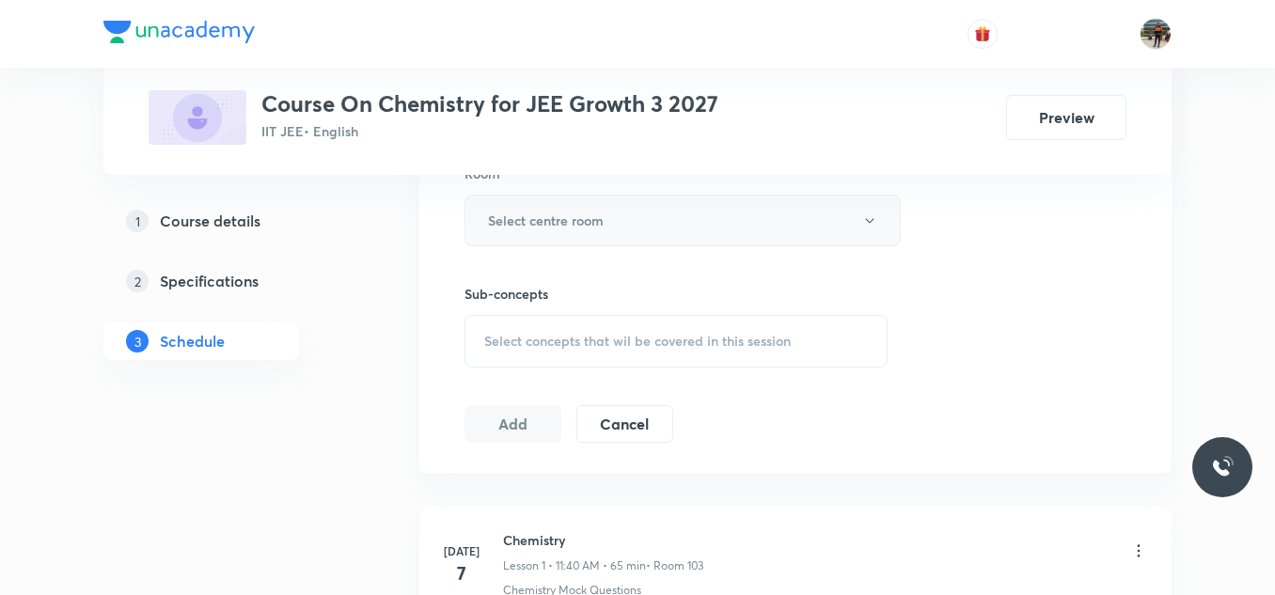
type input "75"
click at [509, 220] on h6 "Select centre room" at bounding box center [546, 221] width 116 height 20
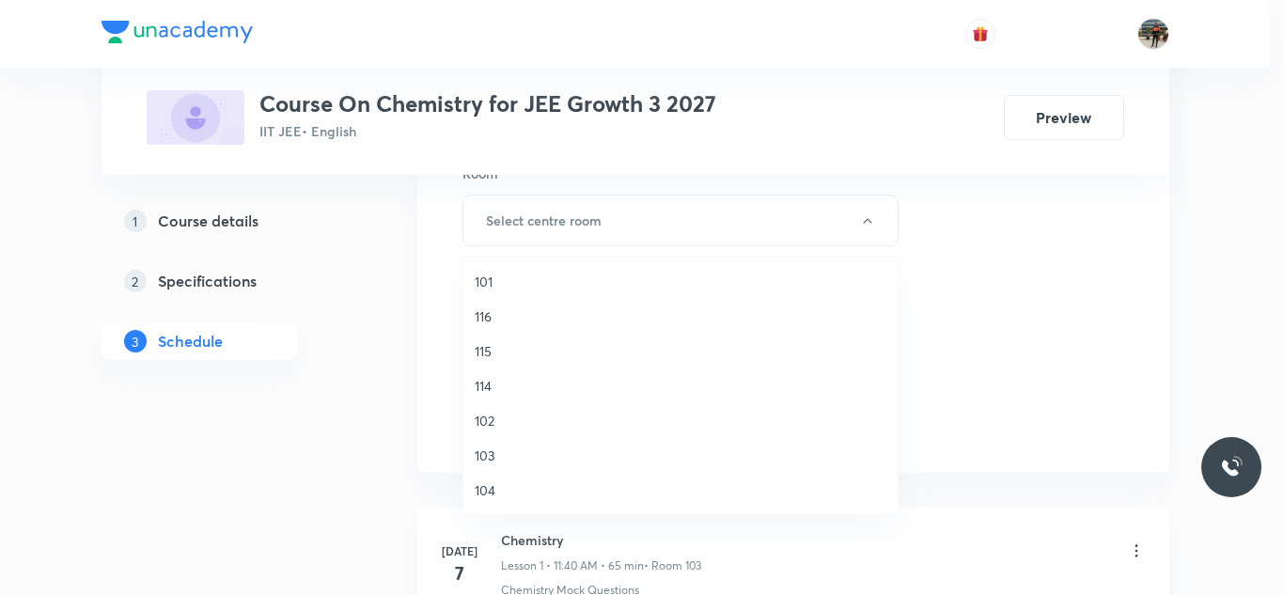
click at [482, 455] on span "103" at bounding box center [681, 456] width 412 height 20
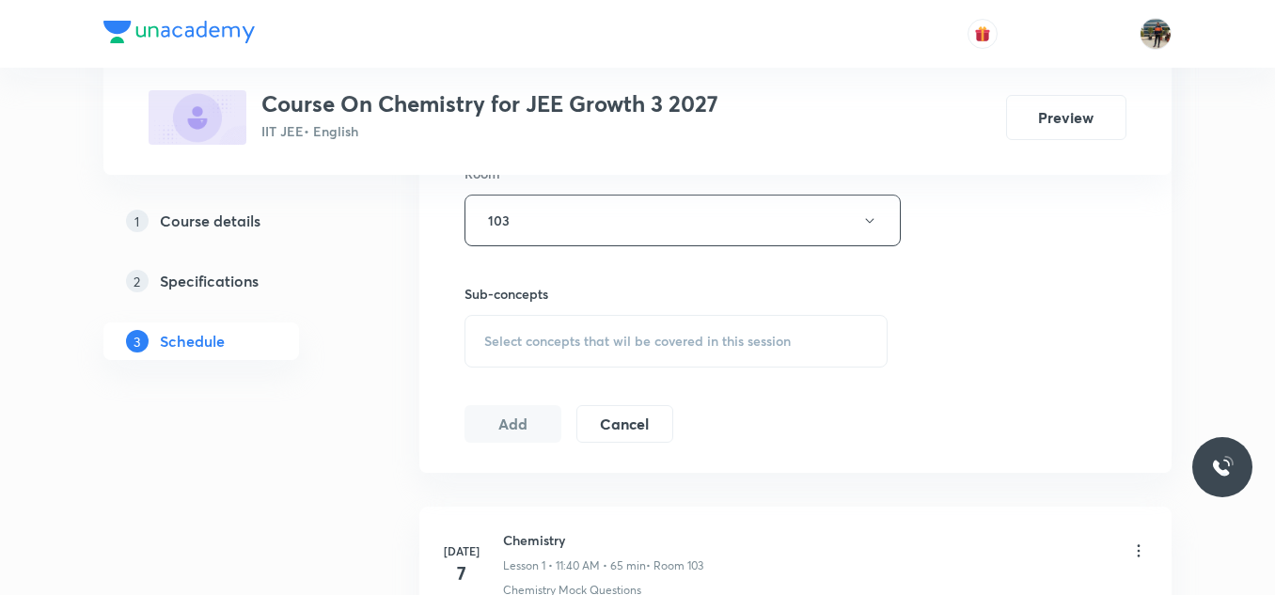
click at [474, 339] on div "Select concepts that wil be covered in this session" at bounding box center [675, 341] width 423 height 53
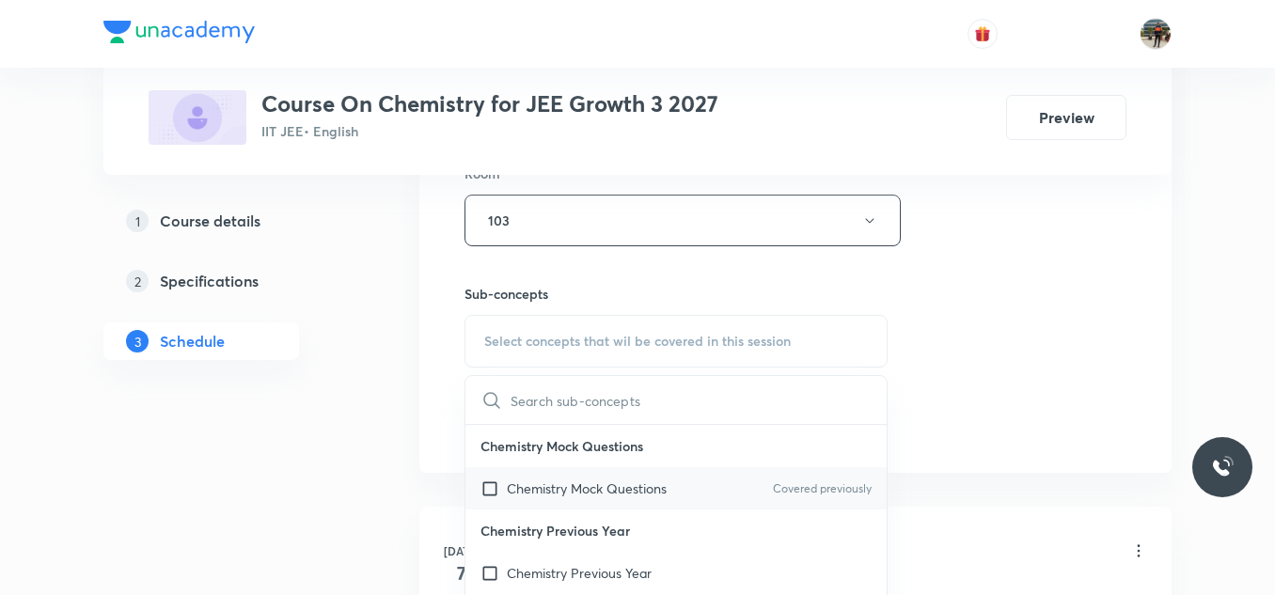
click at [492, 492] on input "checkbox" at bounding box center [493, 488] width 26 height 20
checkbox input "true"
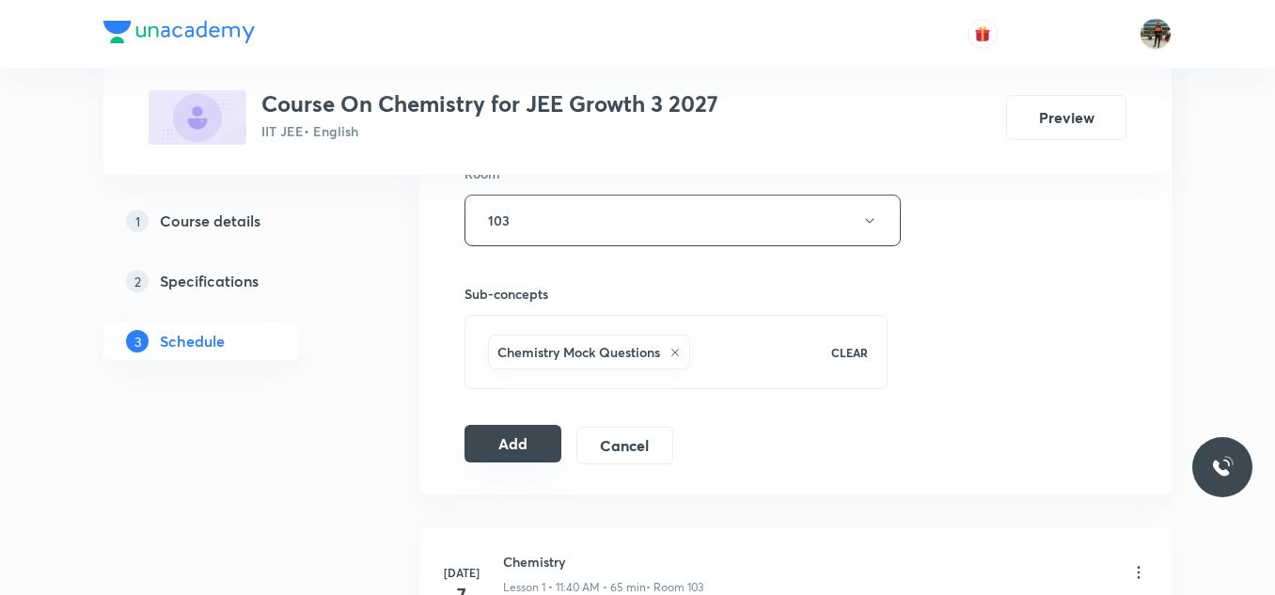
click at [465, 437] on button "Add" at bounding box center [512, 444] width 97 height 38
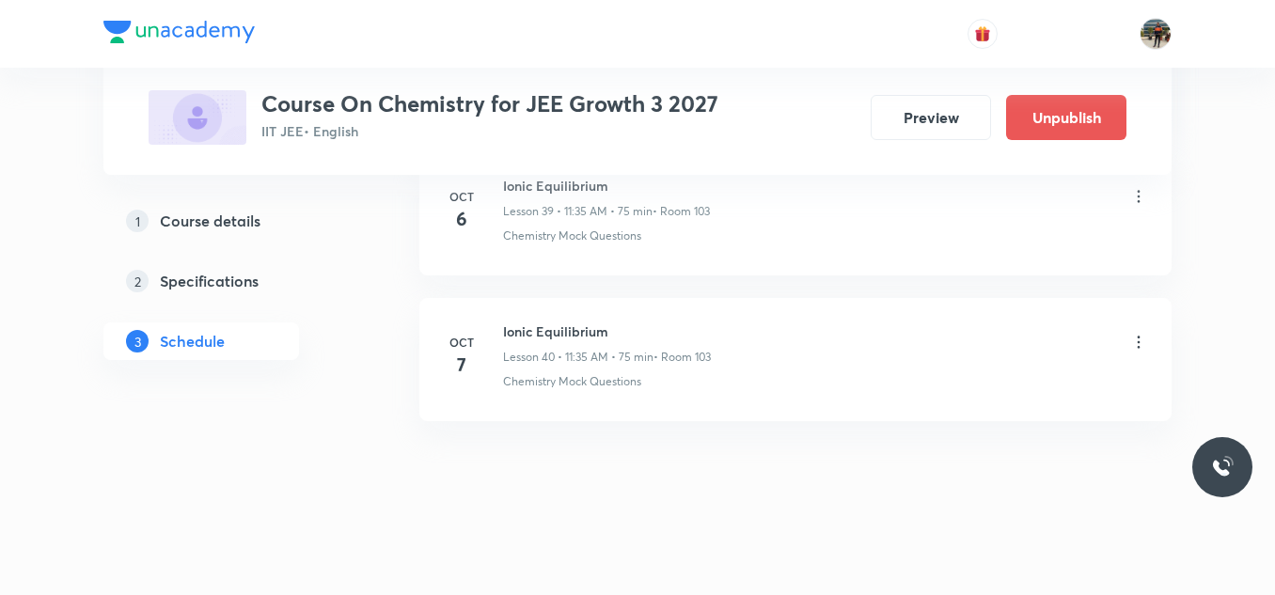
scroll to position [5876, 0]
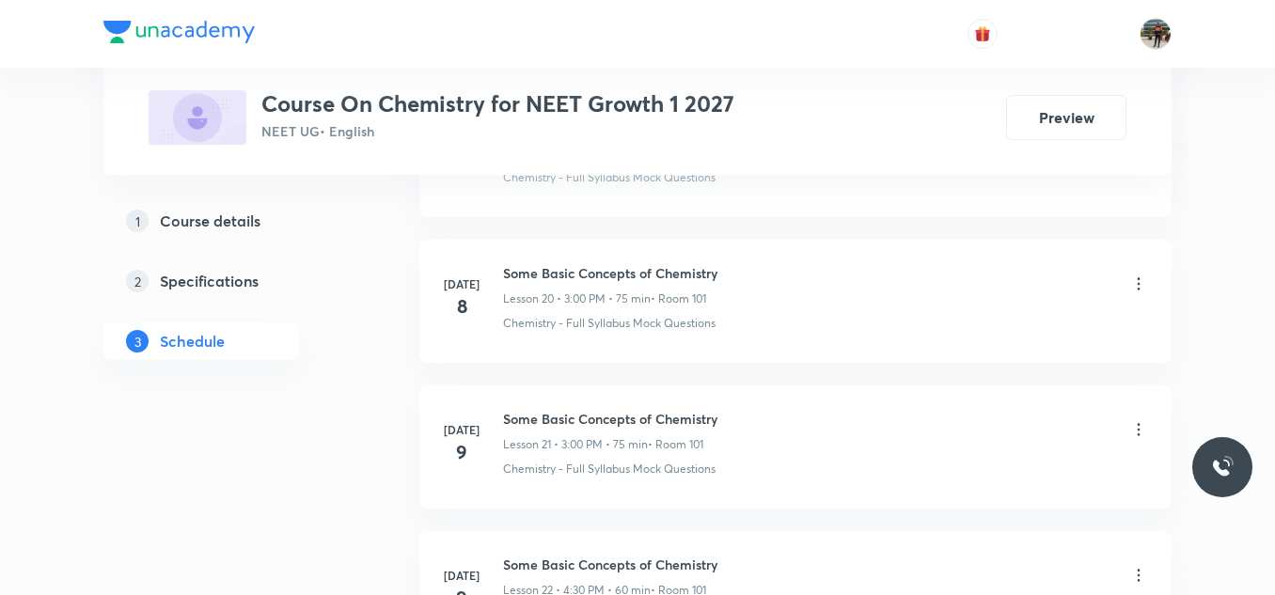
scroll to position [10091, 0]
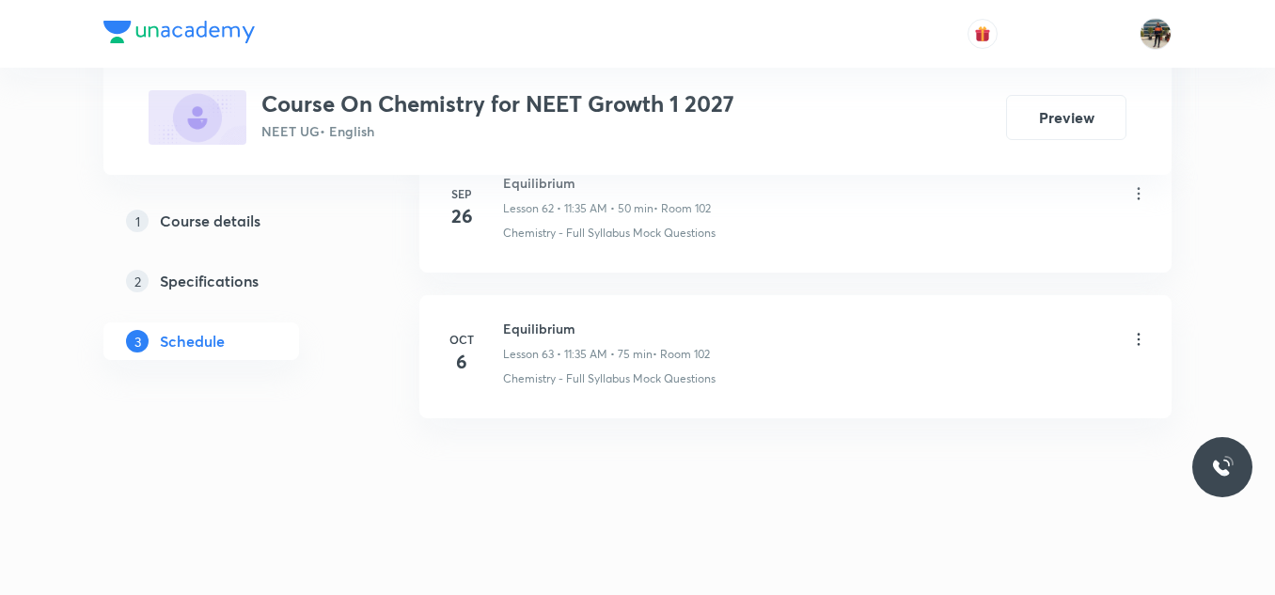
click at [558, 334] on h6 "Equilibrium" at bounding box center [606, 329] width 207 height 20
copy h6 "Equilibrium"
click at [558, 334] on h6 "Equilibrium" at bounding box center [606, 329] width 207 height 20
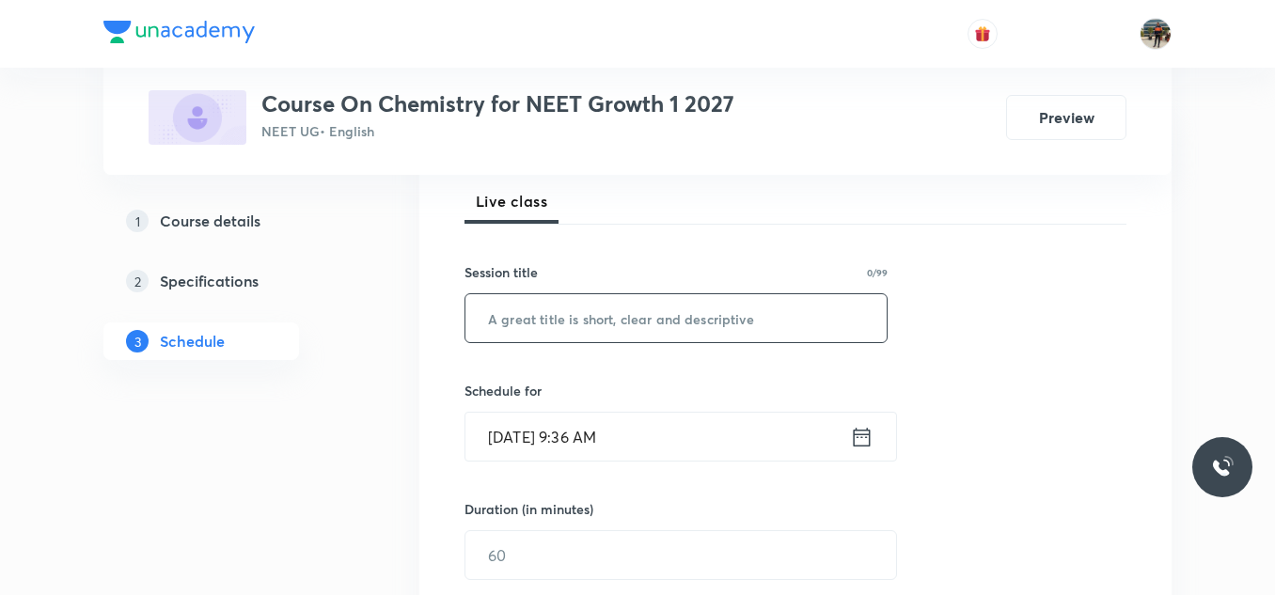
scroll to position [282, 0]
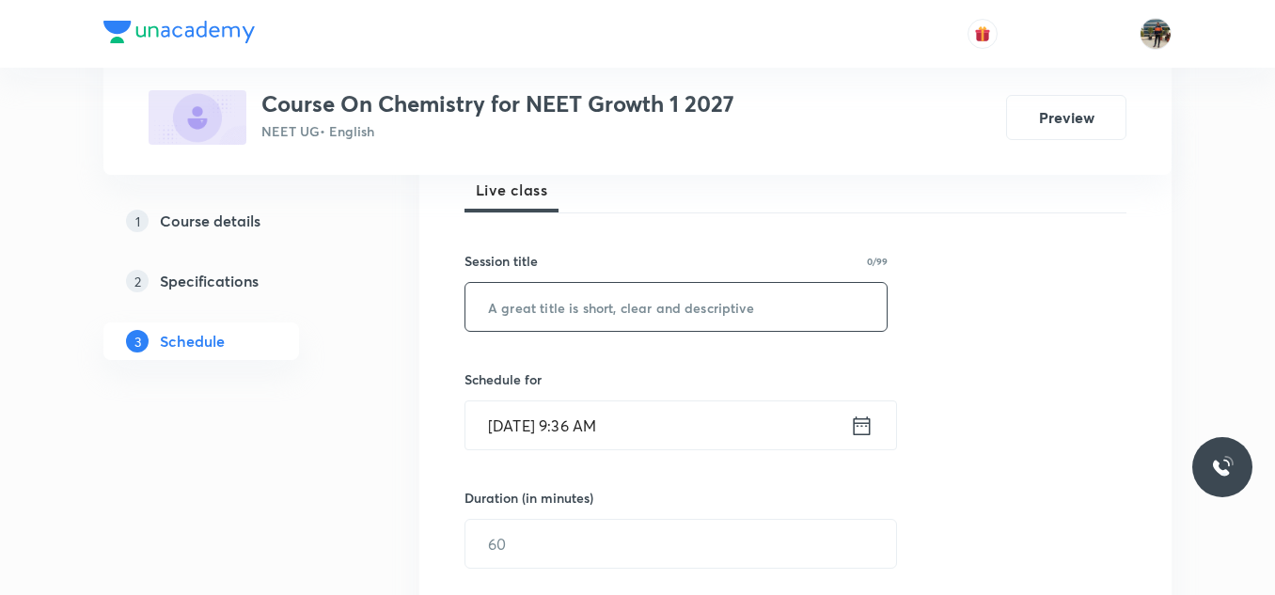
click at [579, 318] on input "text" at bounding box center [675, 307] width 421 height 48
paste input "Equilibrium"
type input "Equilibrium"
click at [859, 427] on icon at bounding box center [862, 426] width 24 height 26
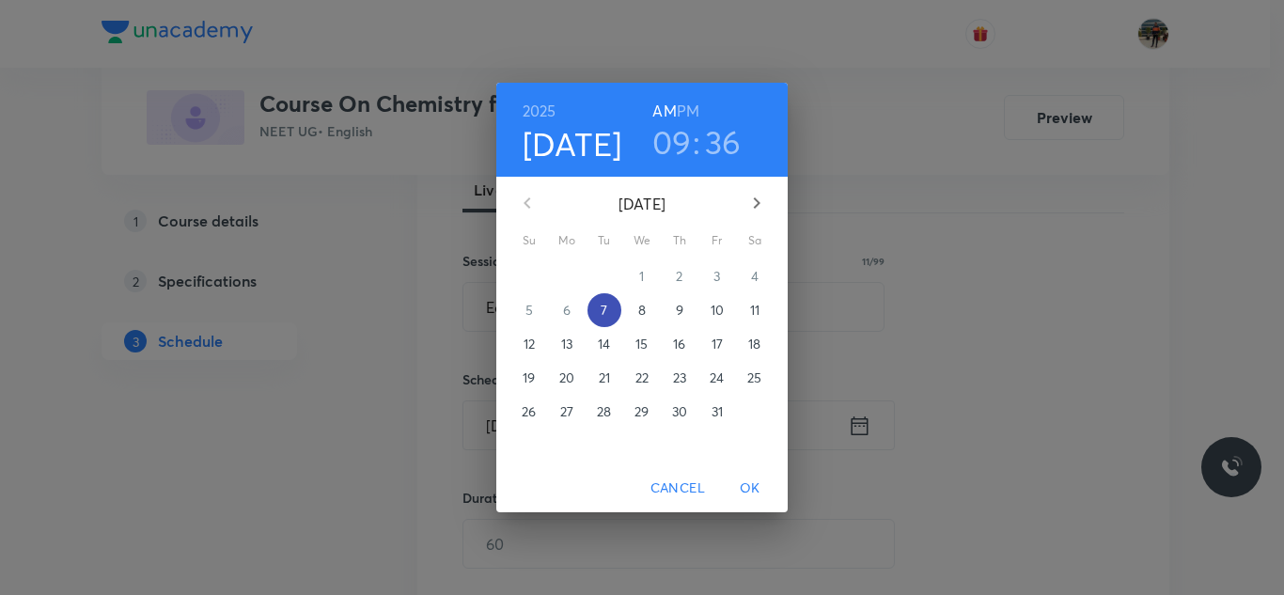
click at [615, 316] on span "7" at bounding box center [605, 310] width 34 height 19
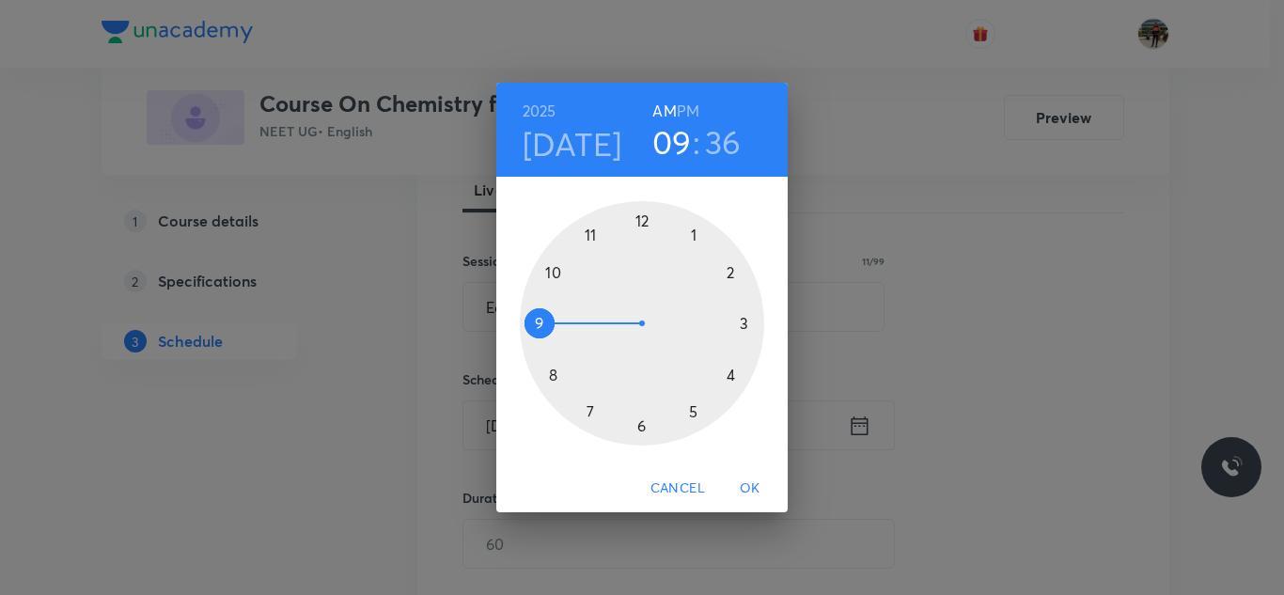
click at [589, 234] on div at bounding box center [642, 323] width 244 height 244
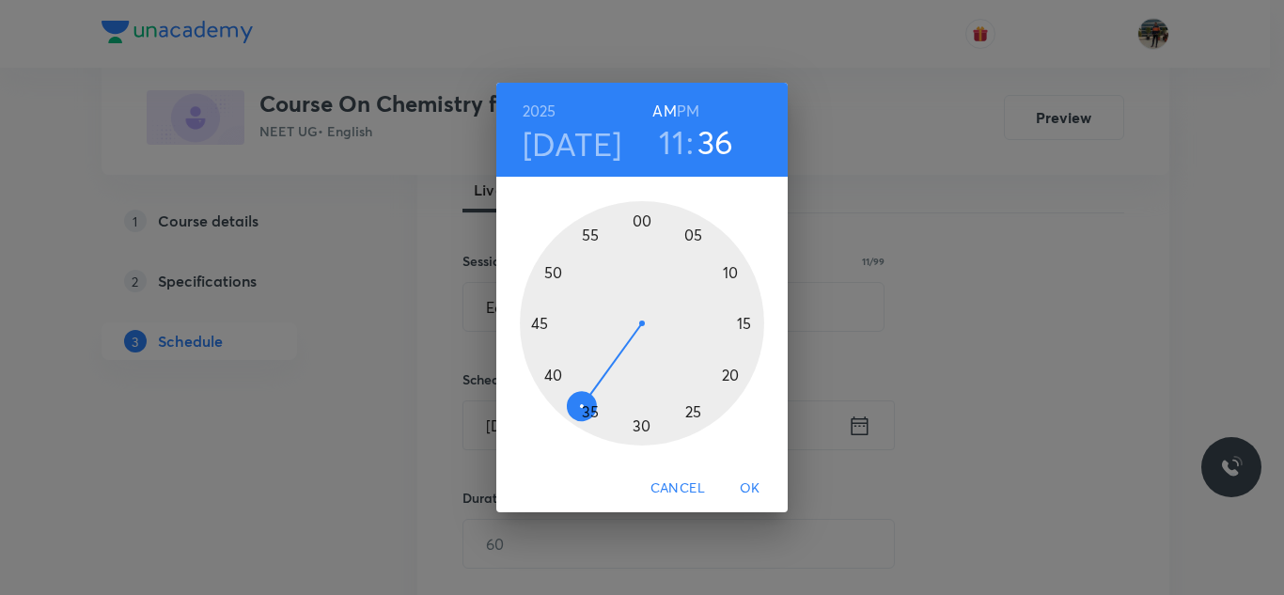
click at [597, 412] on div at bounding box center [642, 323] width 244 height 244
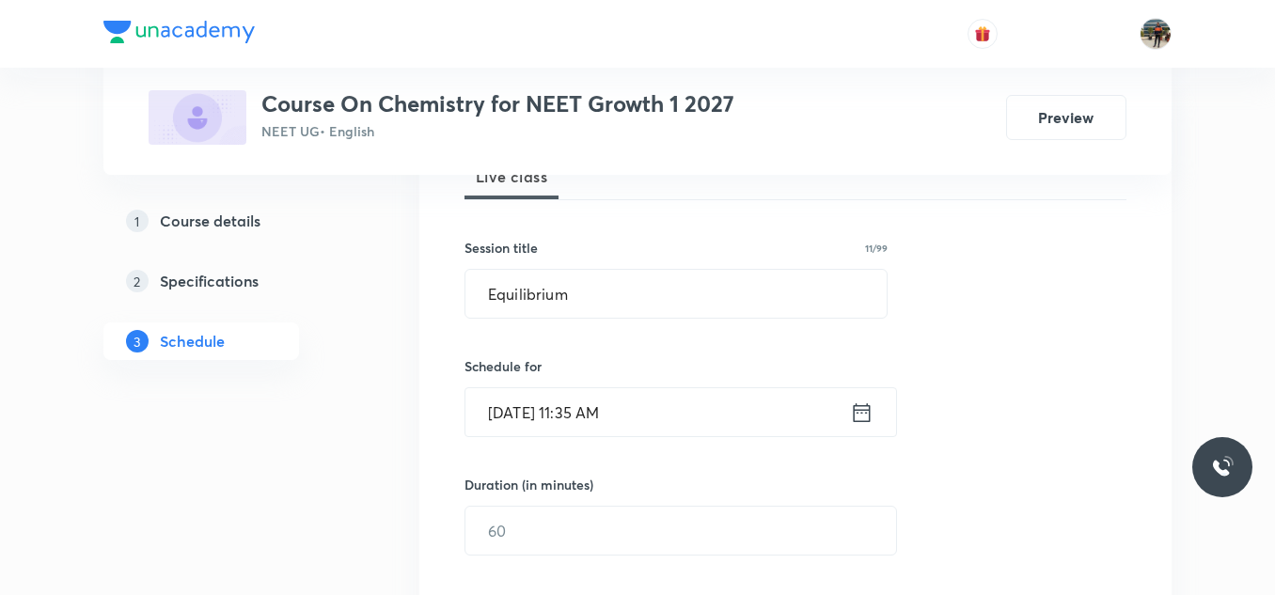
scroll to position [470, 0]
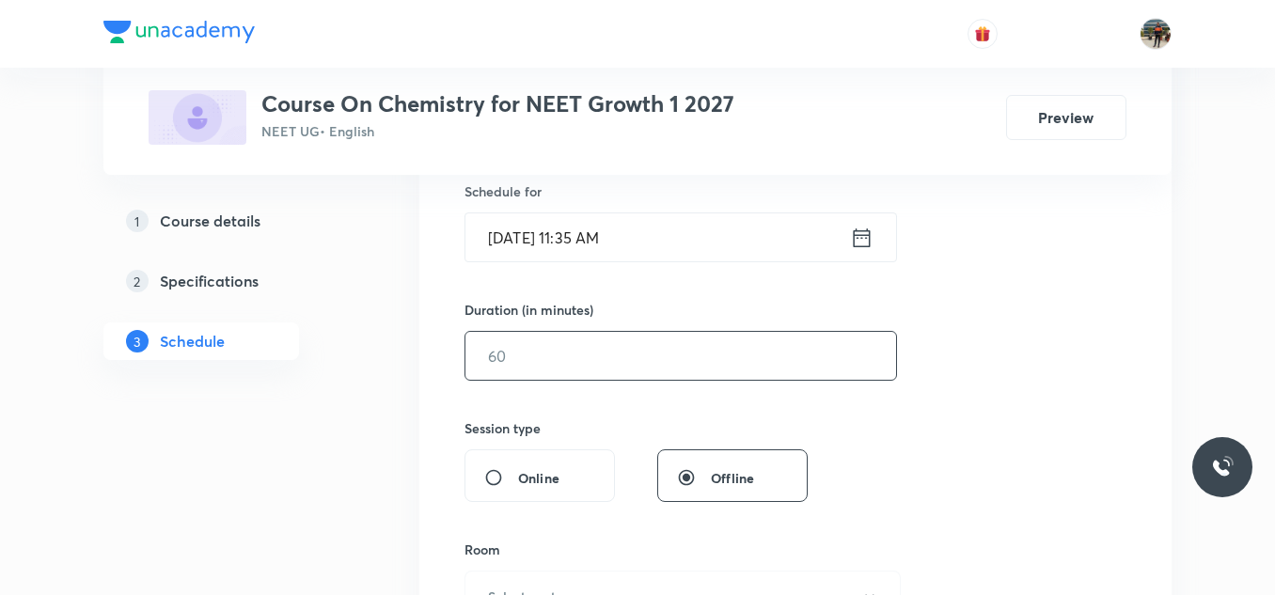
click at [541, 360] on input "text" at bounding box center [680, 356] width 431 height 48
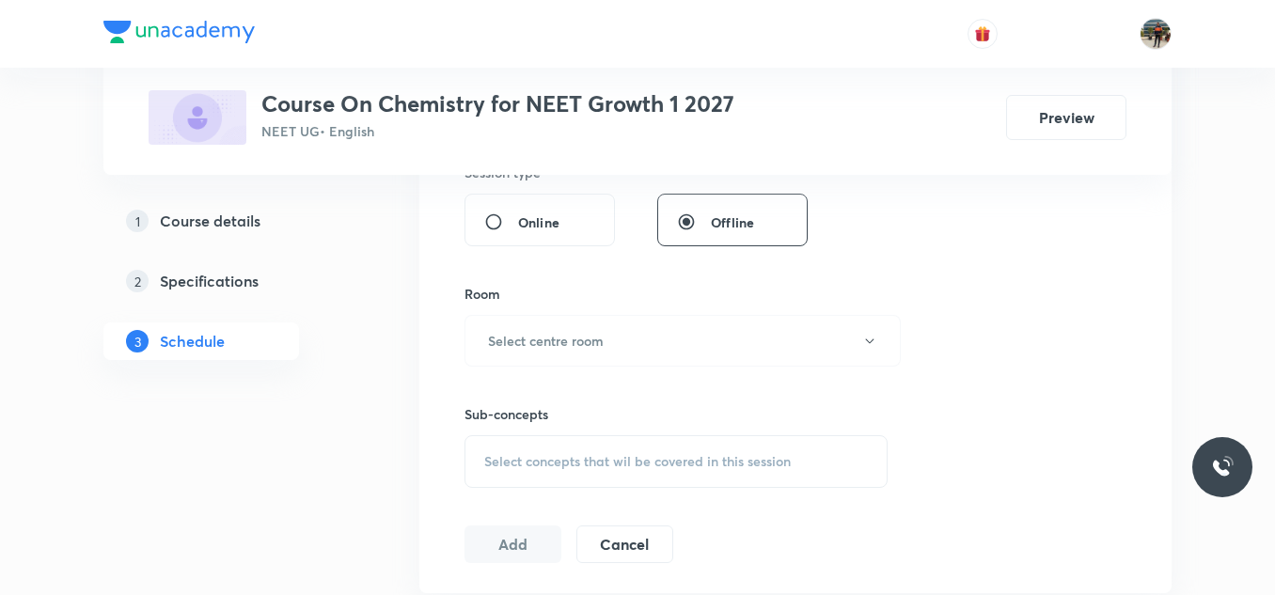
scroll to position [846, 0]
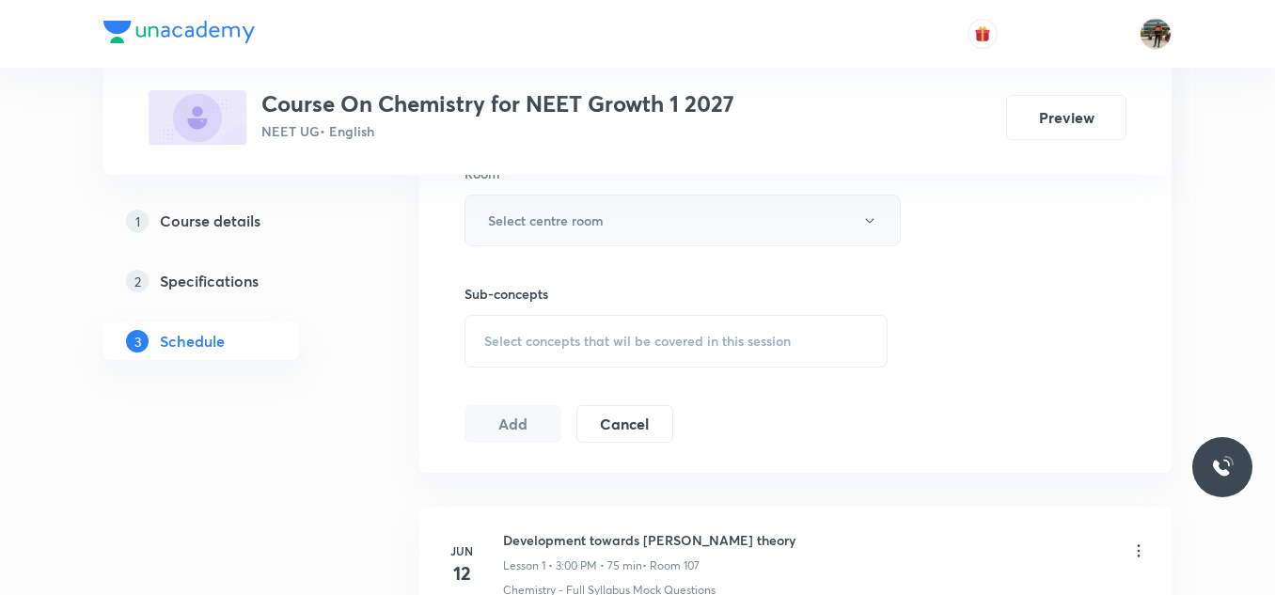
type input "75"
click at [514, 204] on button "Select centre room" at bounding box center [682, 221] width 436 height 52
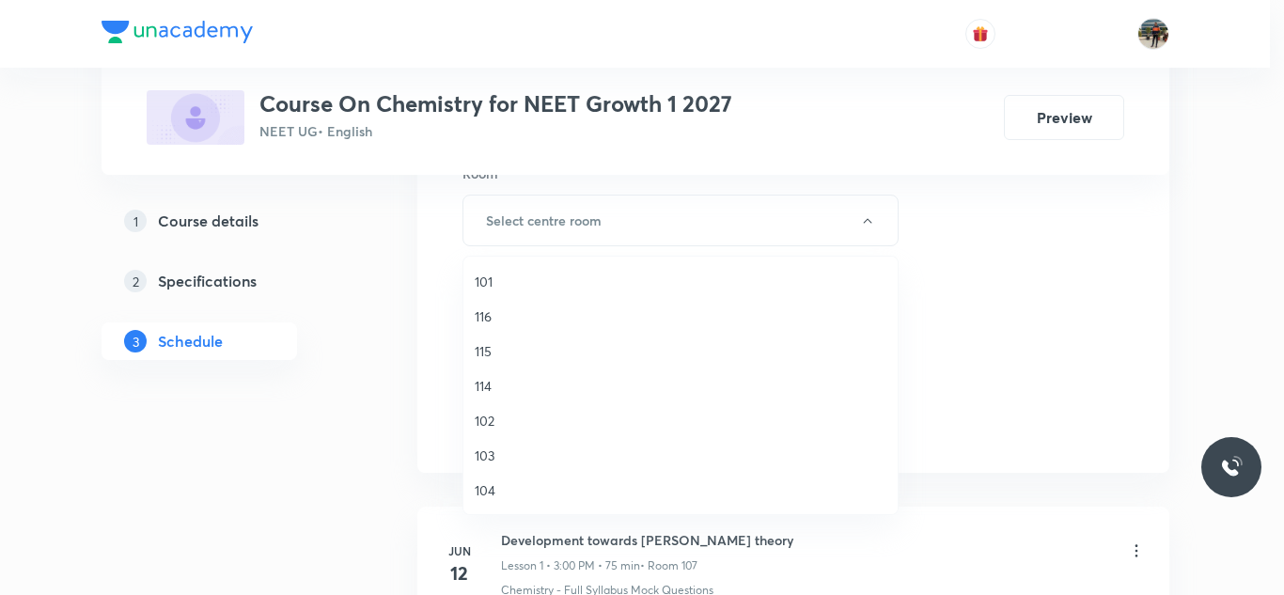
click at [487, 418] on span "102" at bounding box center [681, 421] width 412 height 20
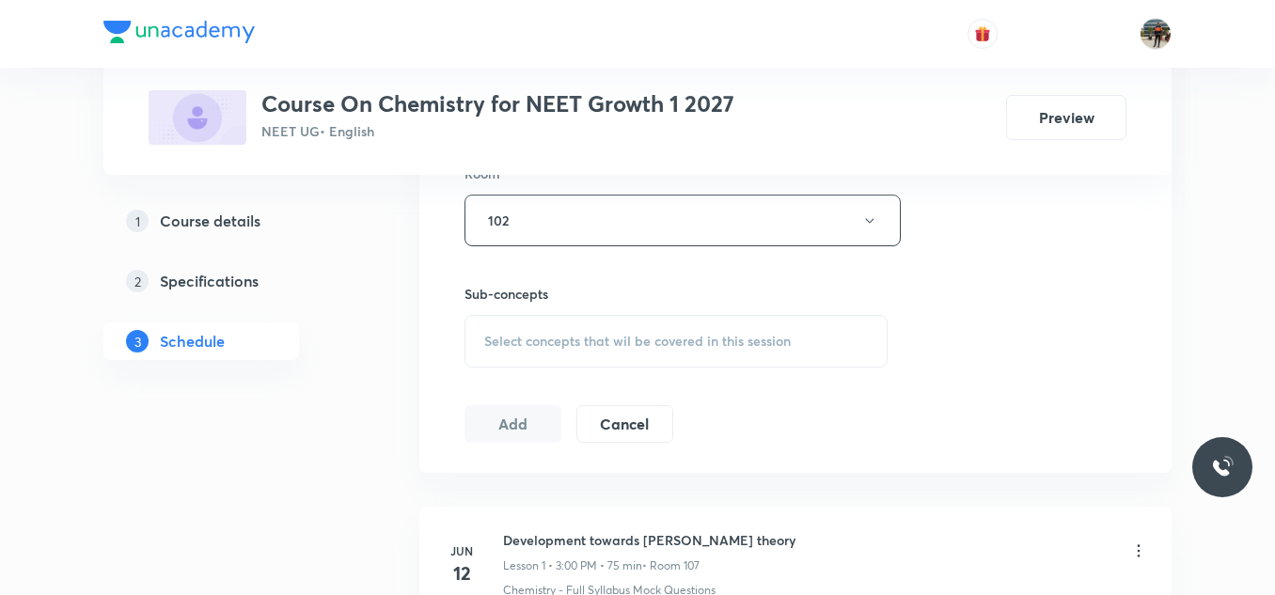
click at [493, 344] on span "Select concepts that wil be covered in this session" at bounding box center [637, 341] width 306 height 15
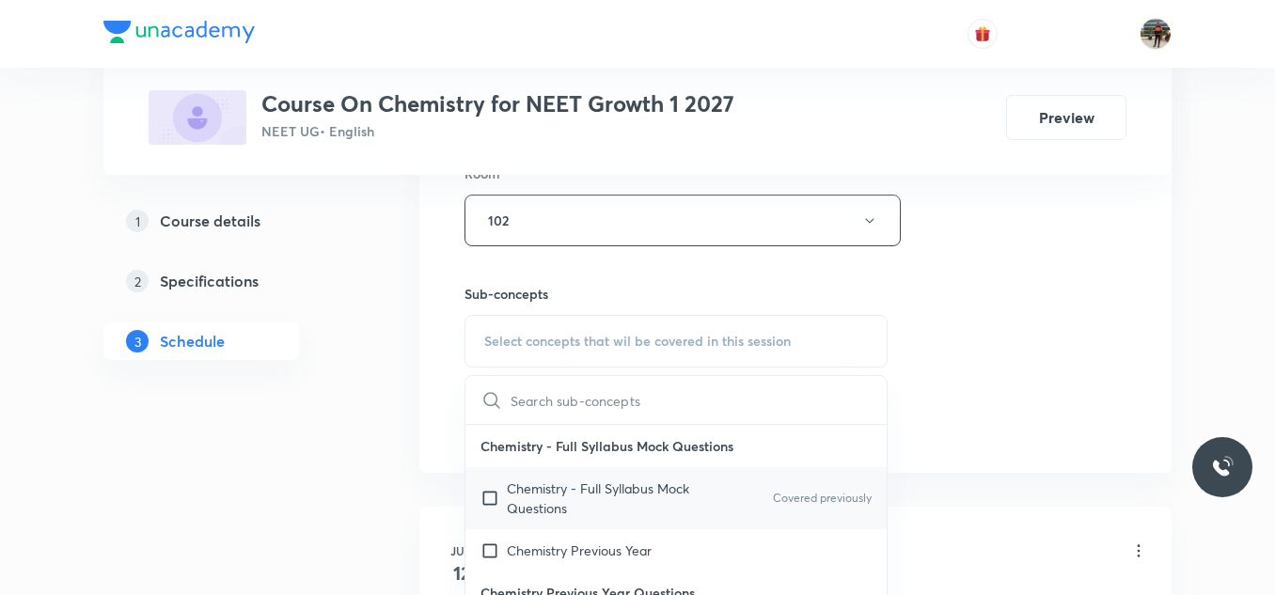
click at [489, 494] on input "checkbox" at bounding box center [493, 497] width 26 height 39
checkbox input "true"
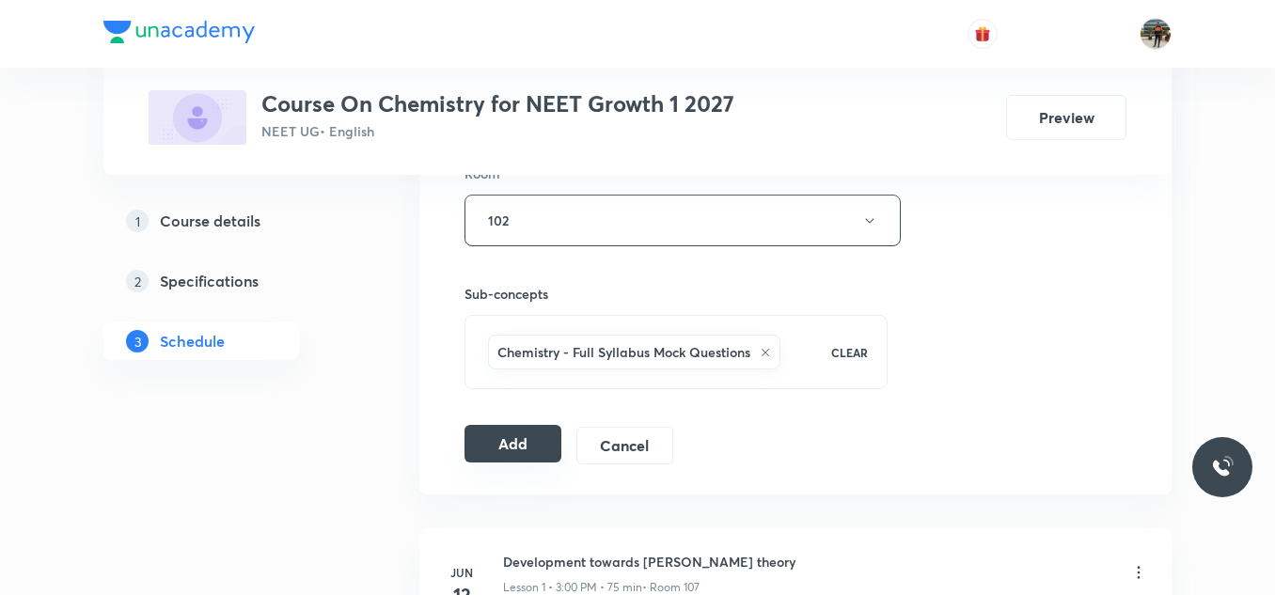
click at [534, 446] on button "Add" at bounding box center [512, 444] width 97 height 38
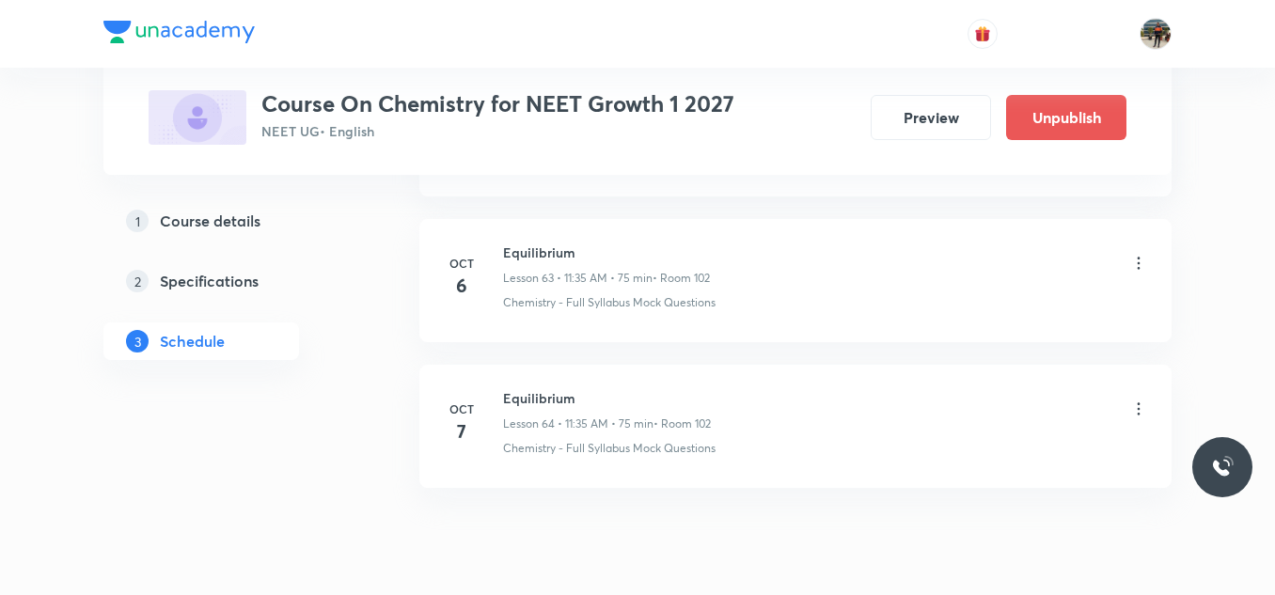
scroll to position [9373, 0]
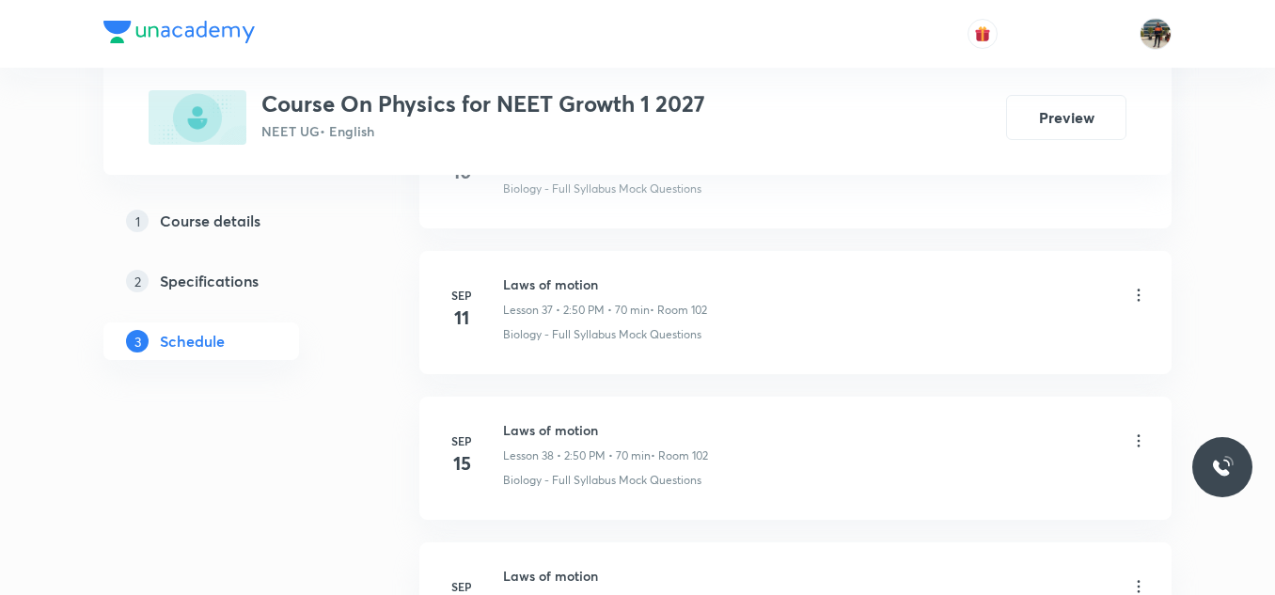
scroll to position [6740, 0]
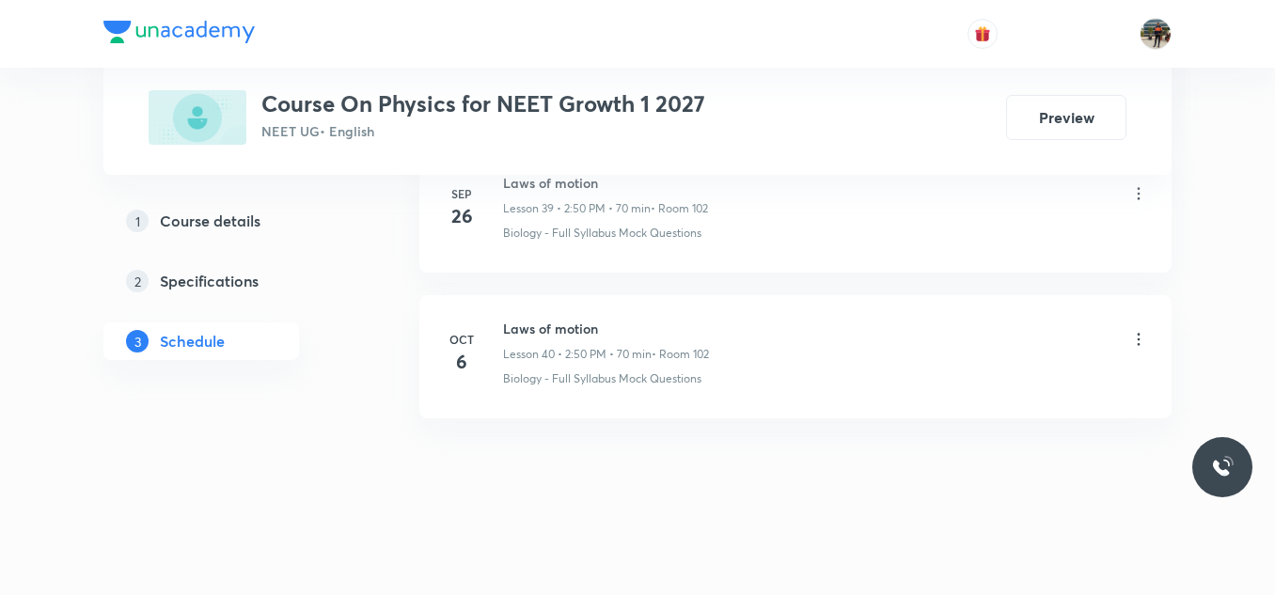
click at [510, 329] on h6 "Laws of motion" at bounding box center [606, 329] width 206 height 20
copy h6 "Laws of motion"
click at [510, 329] on h6 "Laws of motion" at bounding box center [606, 329] width 206 height 20
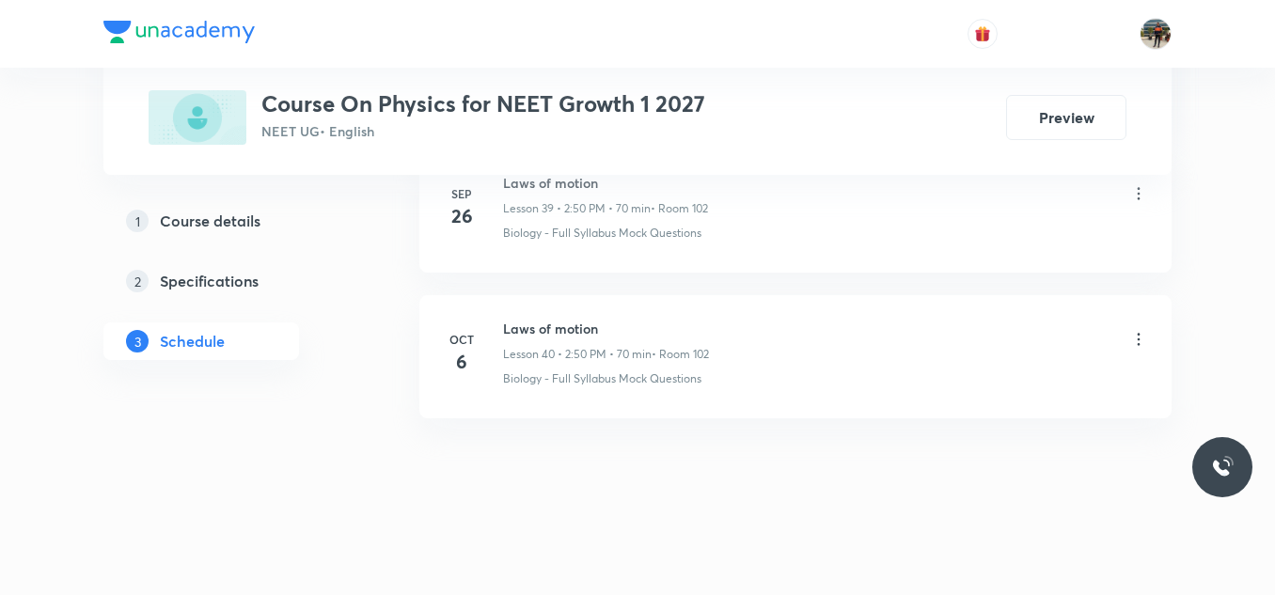
click at [510, 329] on h6 "Laws of motion" at bounding box center [606, 329] width 206 height 20
copy h6 "Laws of motion"
click at [510, 329] on h6 "Laws of motion" at bounding box center [606, 329] width 206 height 20
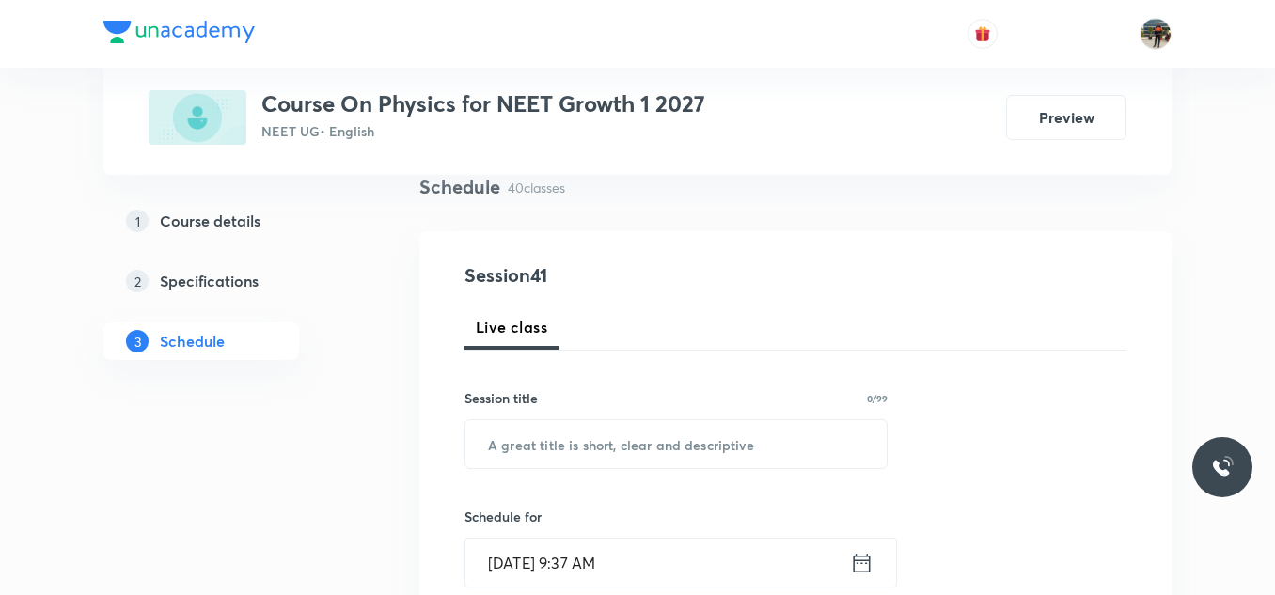
scroll to position [282, 0]
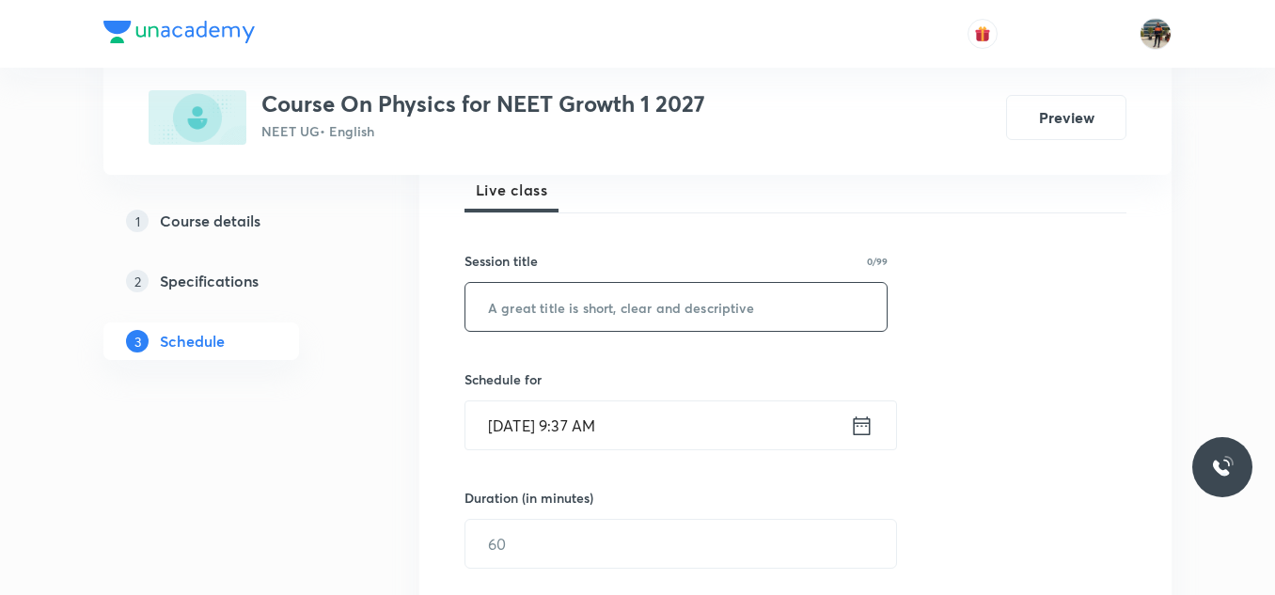
click at [598, 305] on input "text" at bounding box center [675, 307] width 421 height 48
paste input "Laws of motion"
type input "Laws of motion"
click at [861, 424] on icon at bounding box center [862, 426] width 24 height 26
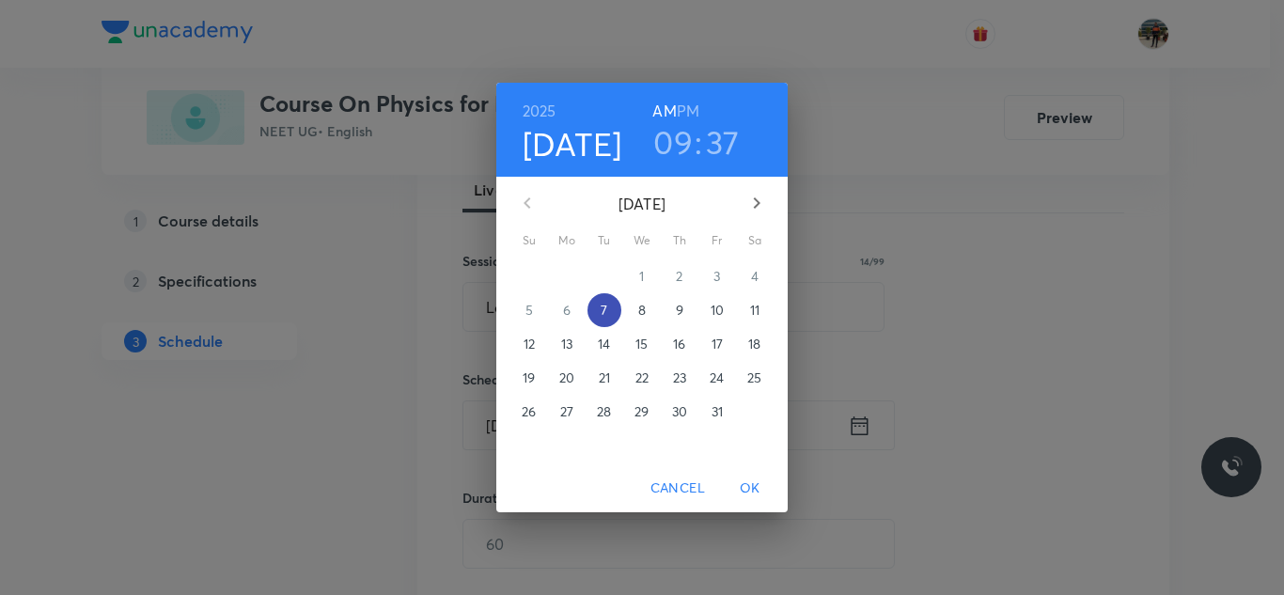
click at [604, 304] on p "7" at bounding box center [604, 310] width 7 height 19
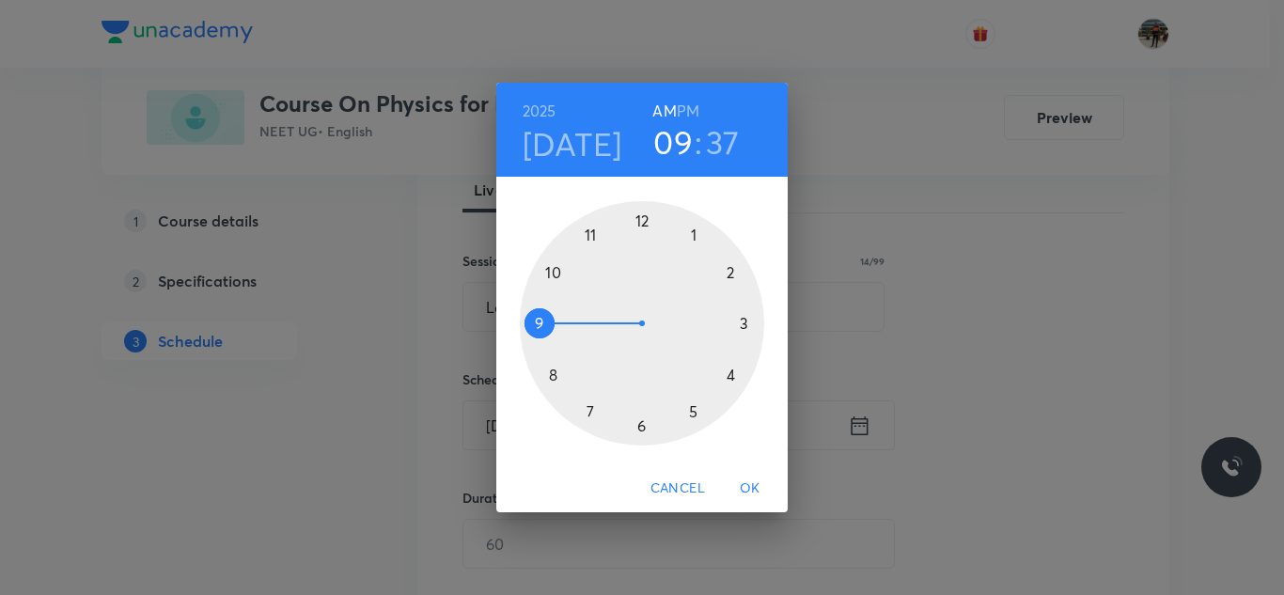
click at [681, 101] on h6 "PM" at bounding box center [688, 111] width 23 height 26
click at [728, 270] on div at bounding box center [642, 323] width 244 height 244
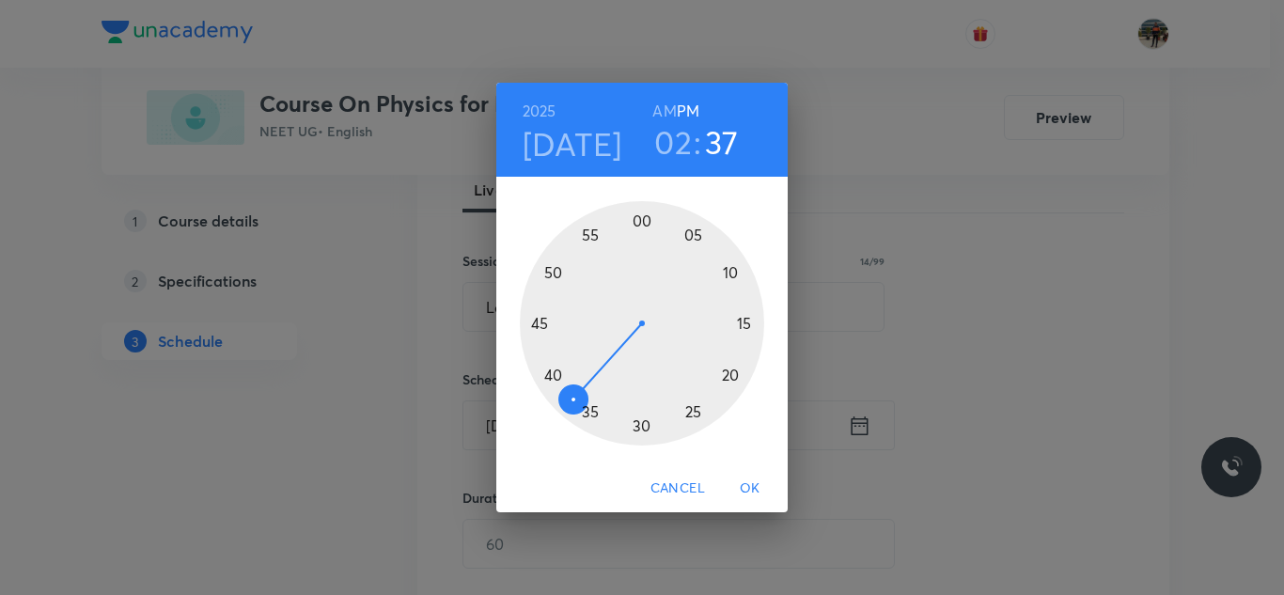
click at [551, 274] on div at bounding box center [642, 323] width 244 height 244
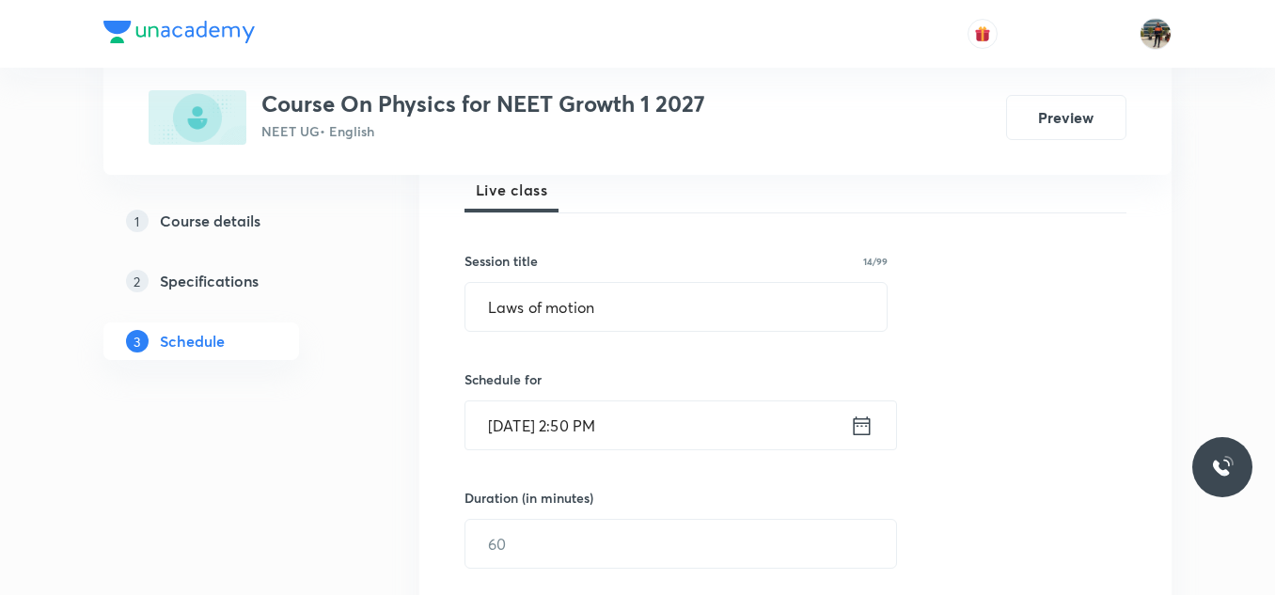
scroll to position [376, 0]
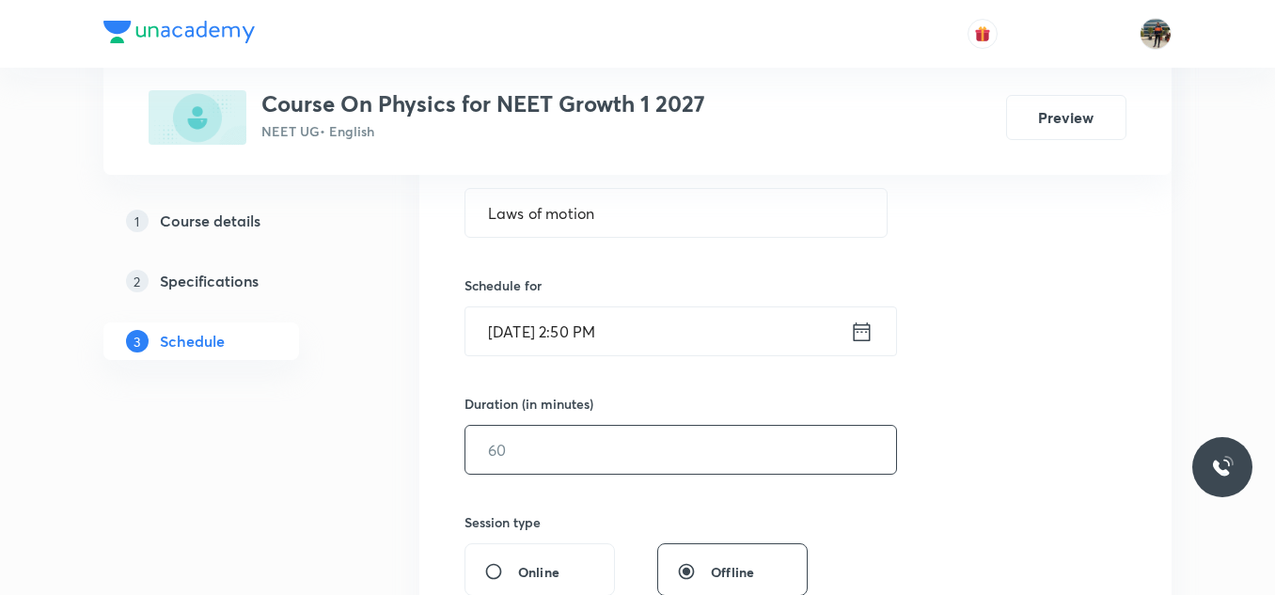
click at [599, 428] on input "text" at bounding box center [680, 450] width 431 height 48
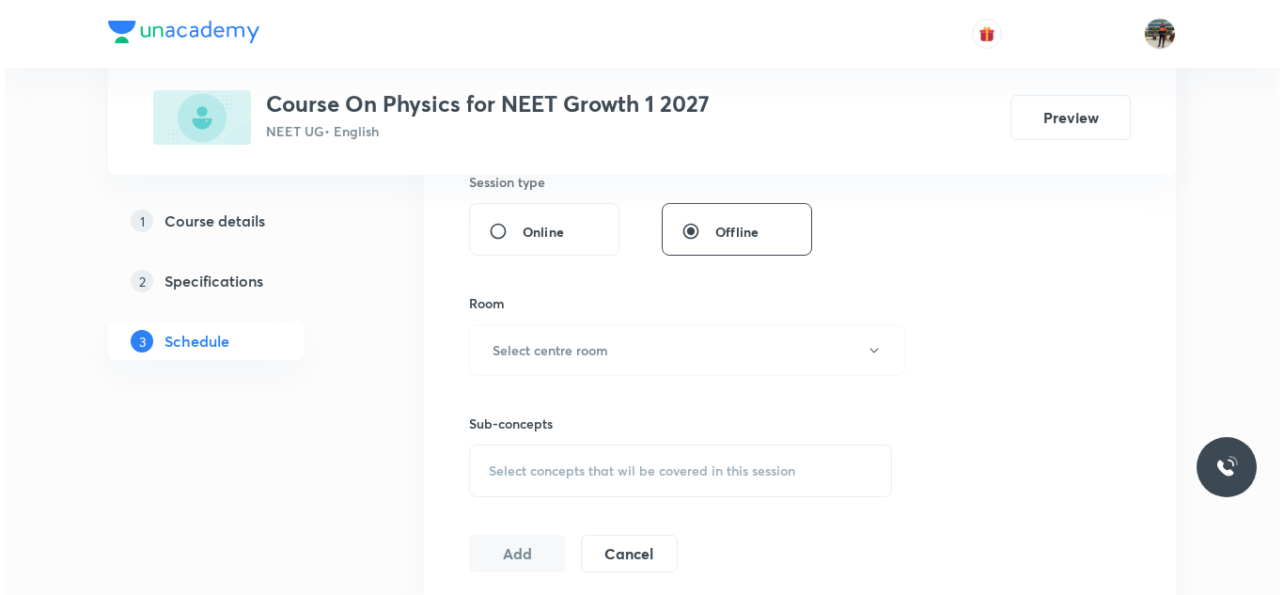
scroll to position [752, 0]
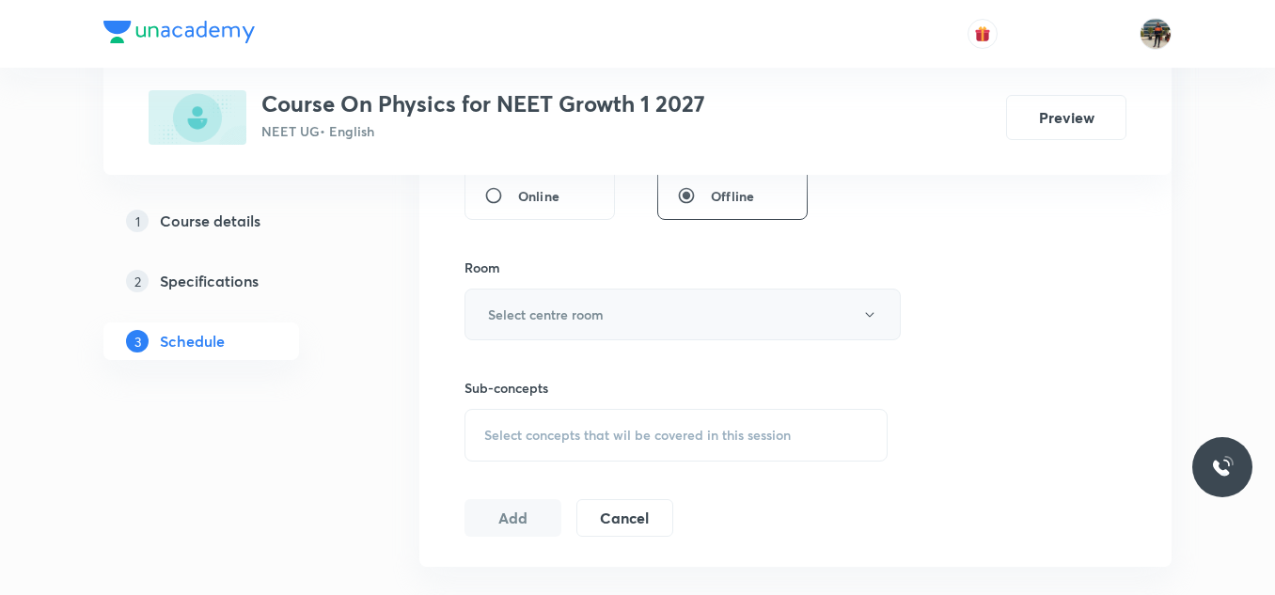
type input "70"
click at [519, 311] on h6 "Select centre room" at bounding box center [546, 315] width 116 height 20
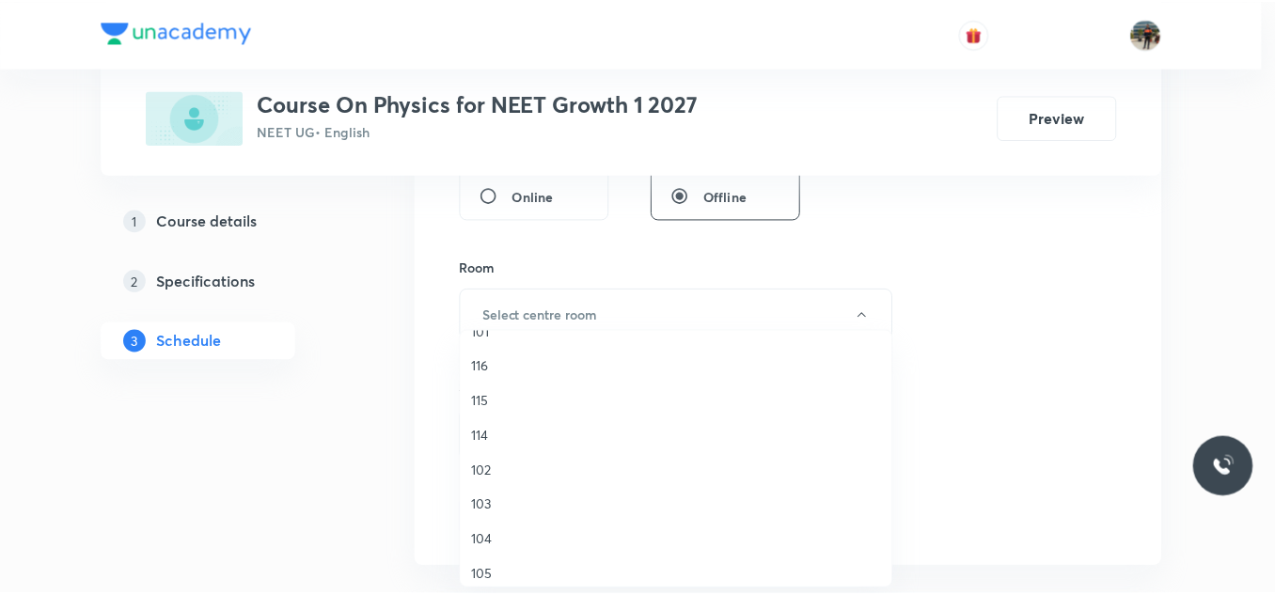
scroll to position [94, 0]
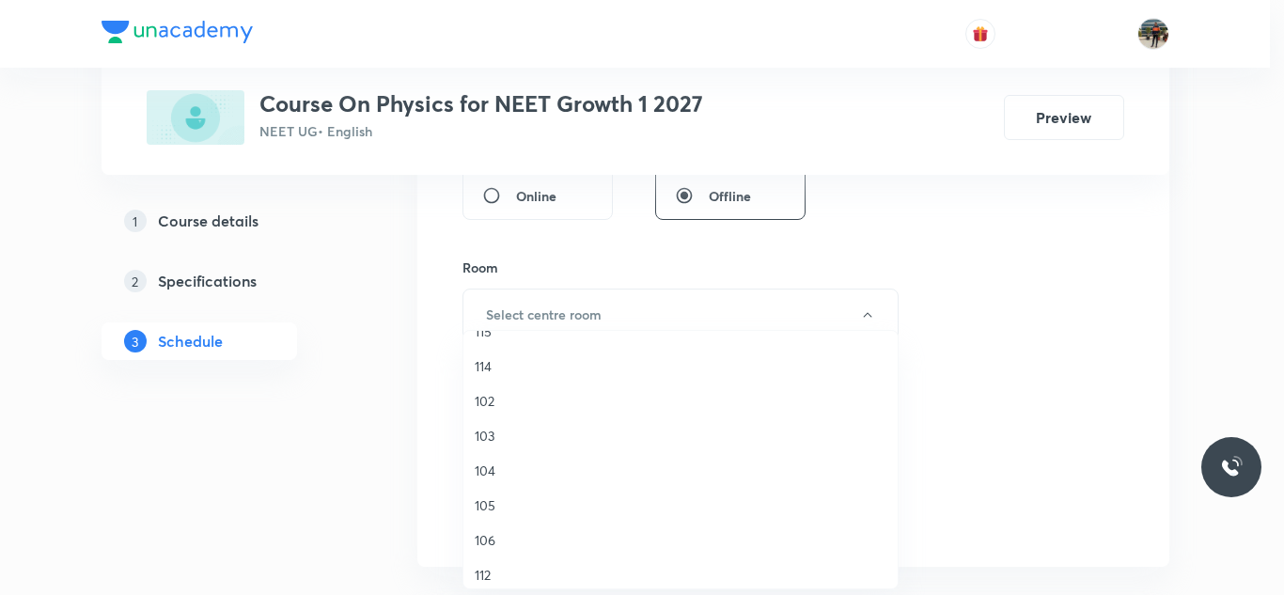
click at [491, 397] on span "102" at bounding box center [681, 401] width 412 height 20
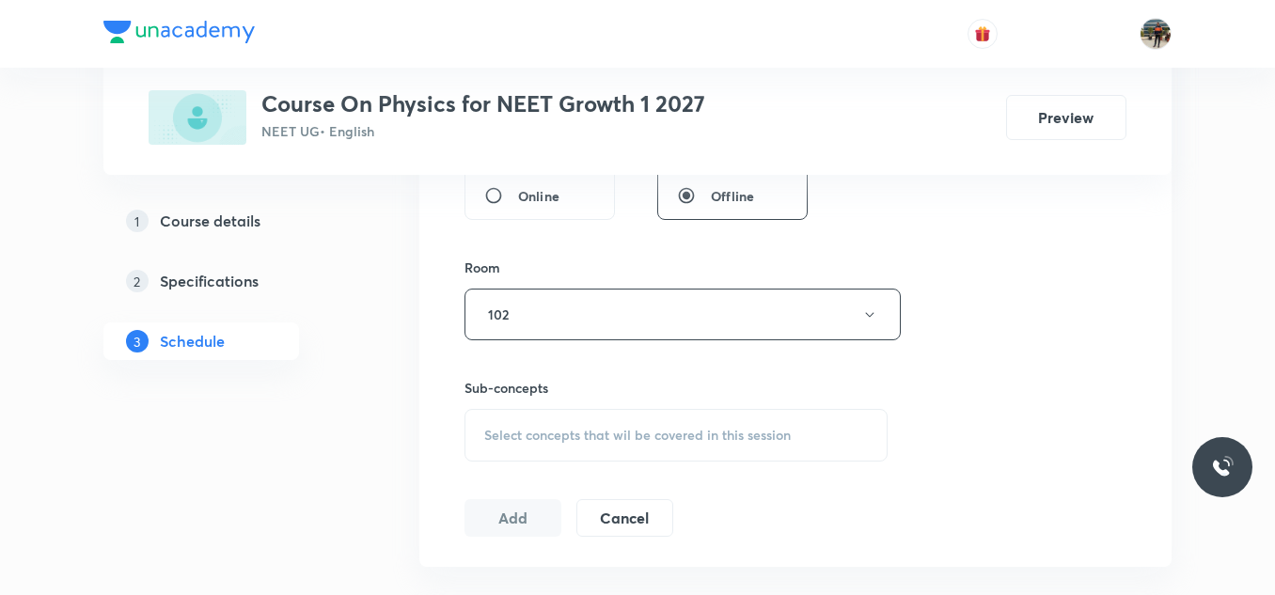
scroll to position [846, 0]
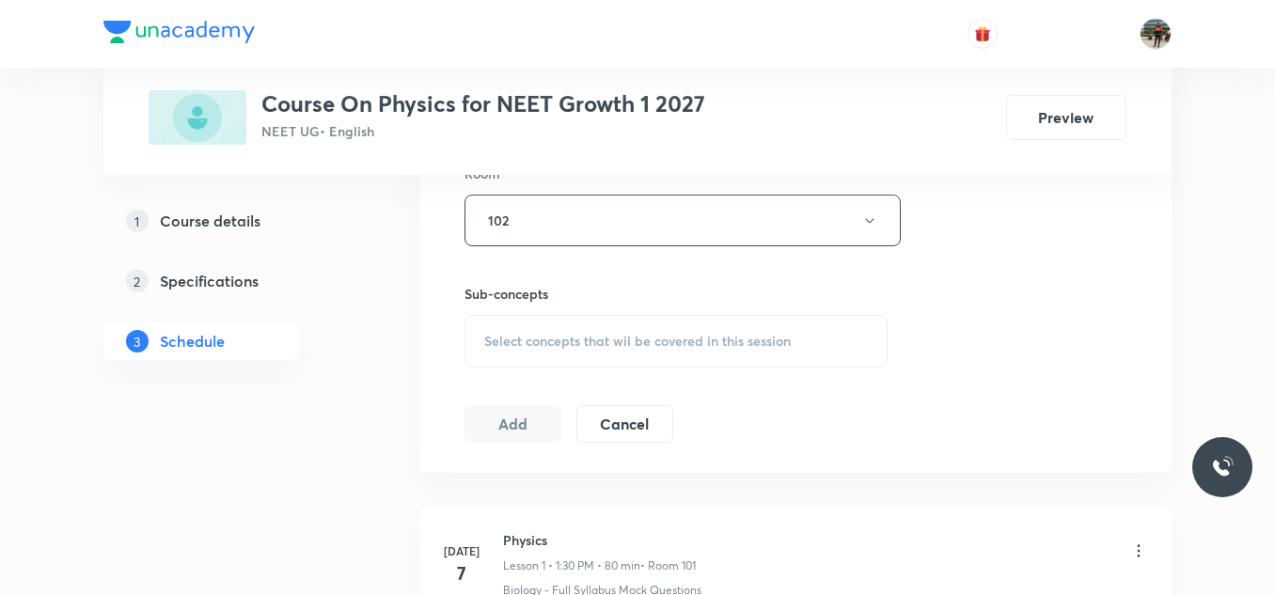
click at [500, 335] on span "Select concepts that wil be covered in this session" at bounding box center [637, 341] width 306 height 15
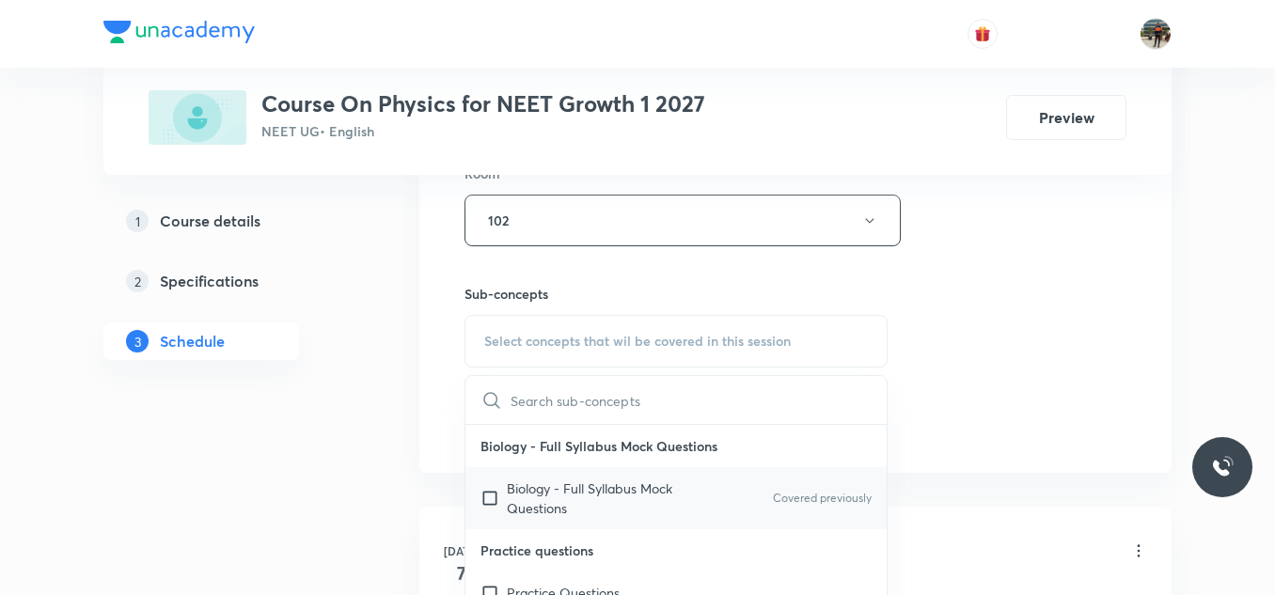
click at [484, 497] on input "checkbox" at bounding box center [493, 497] width 26 height 39
checkbox input "true"
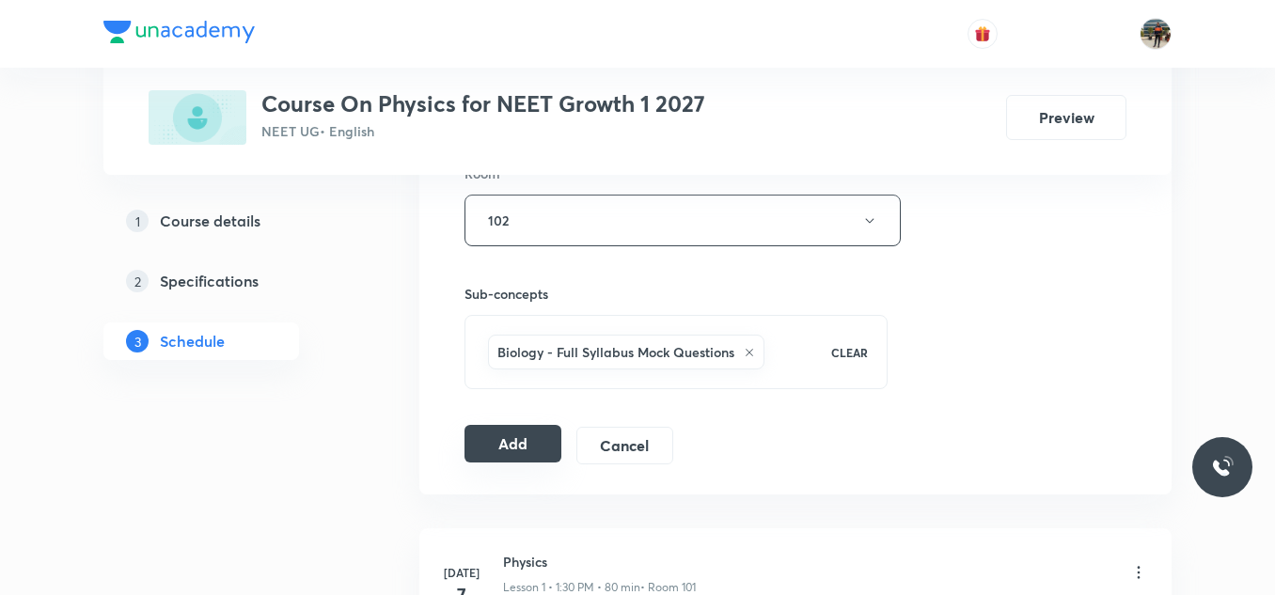
click at [499, 450] on button "Add" at bounding box center [512, 444] width 97 height 38
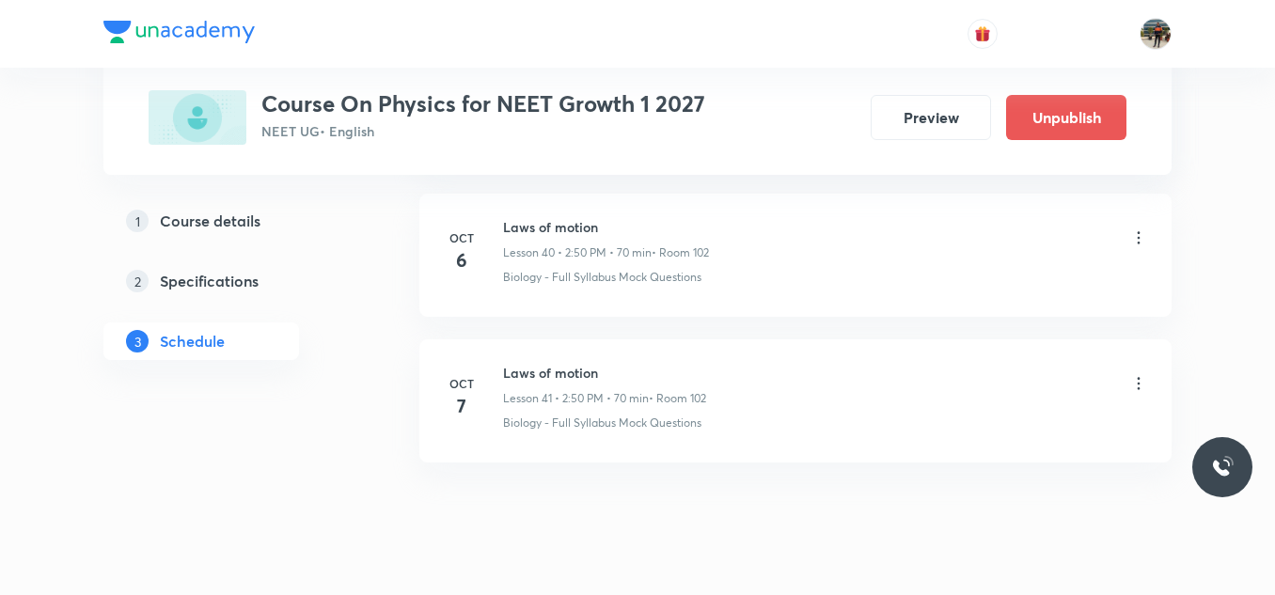
scroll to position [6022, 0]
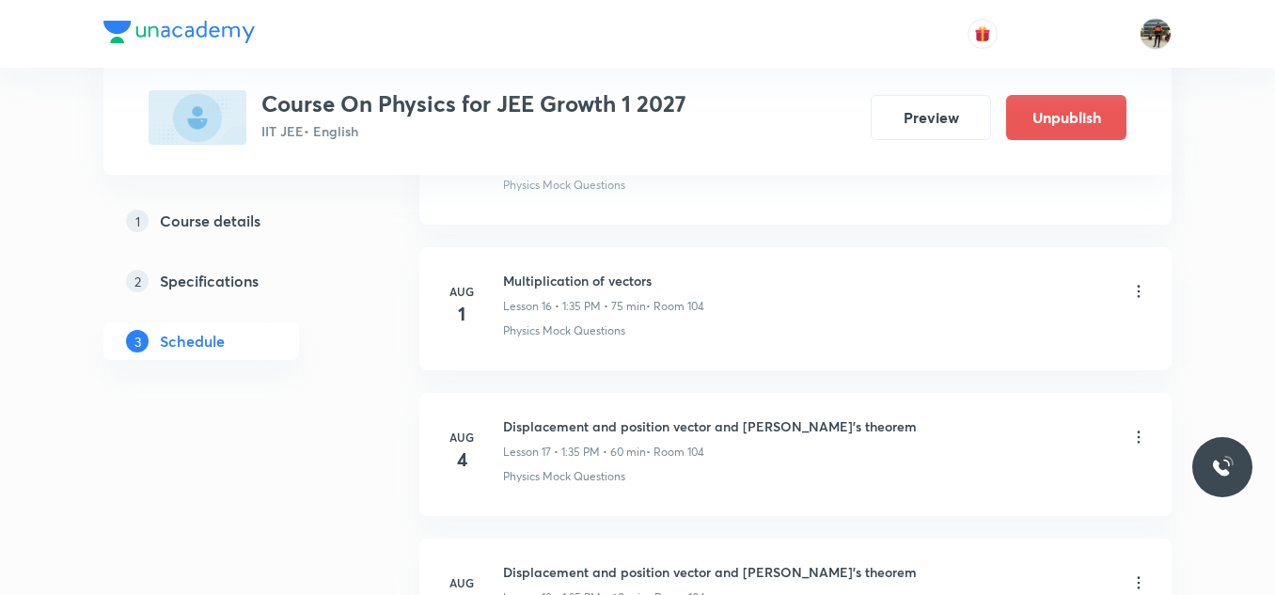
scroll to position [7880, 0]
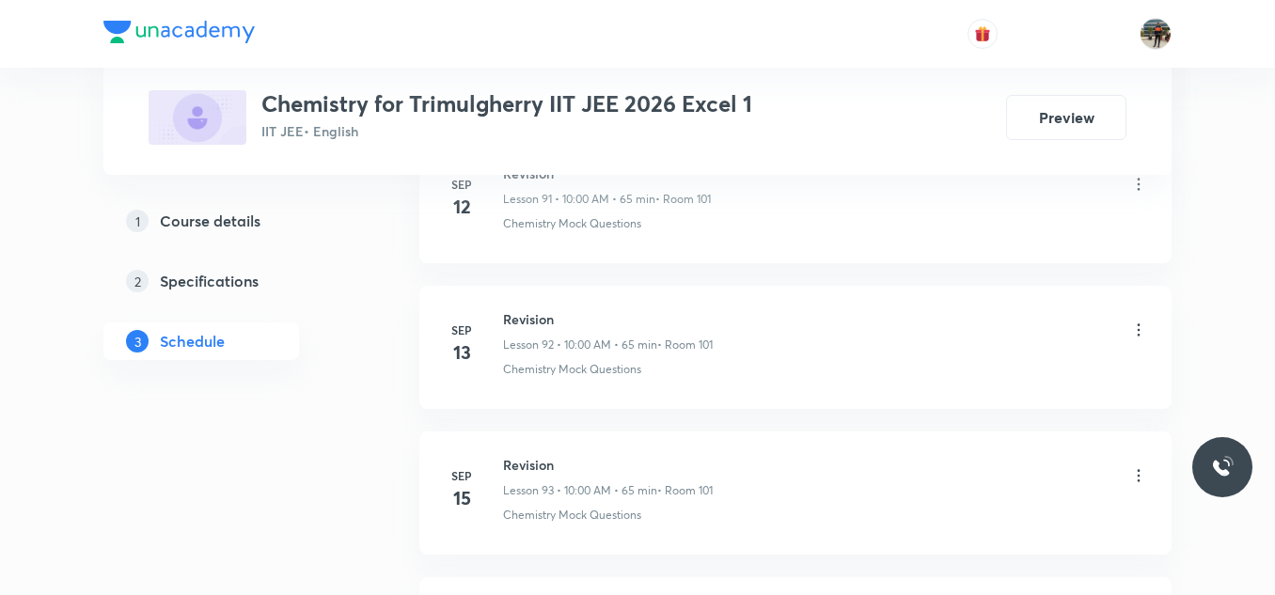
scroll to position [14729, 0]
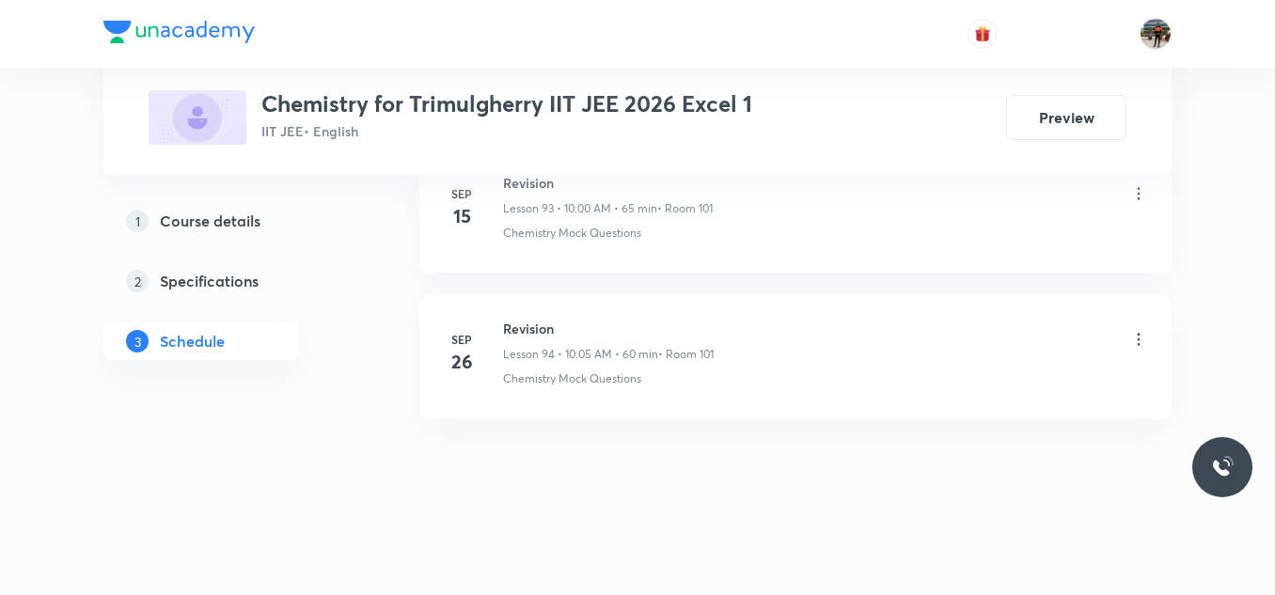
click at [526, 319] on h6 "Revision" at bounding box center [608, 329] width 211 height 20
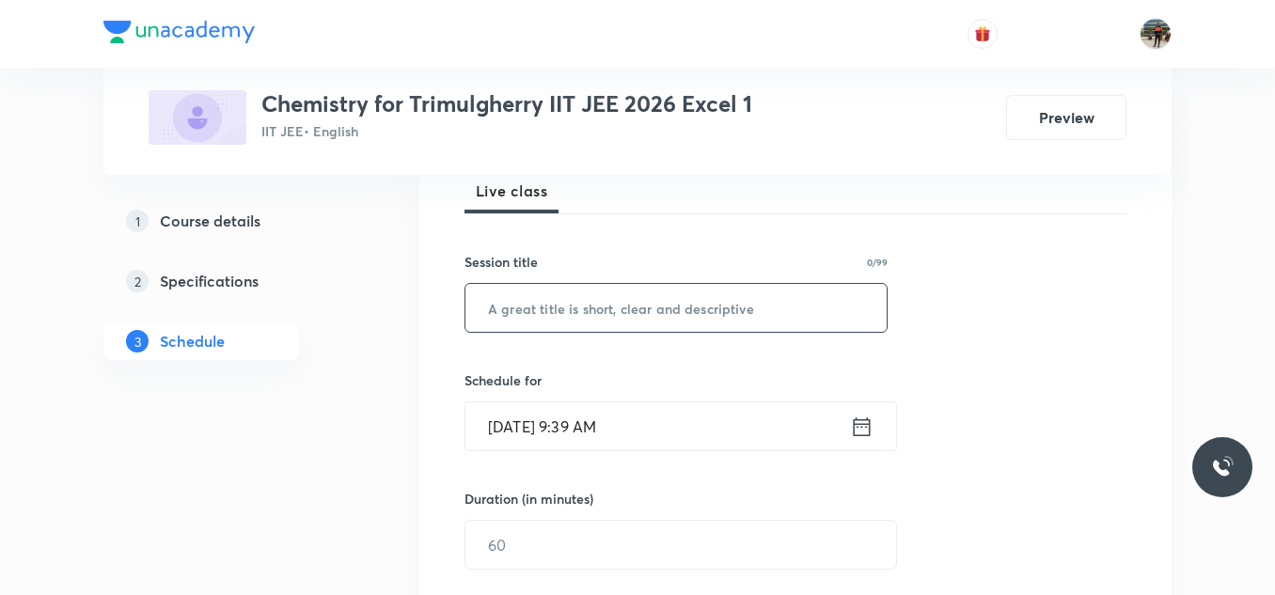
scroll to position [282, 0]
click at [600, 298] on input "text" at bounding box center [675, 307] width 421 height 48
paste input "Revision"
type input "Revision"
click at [856, 430] on icon at bounding box center [862, 426] width 24 height 26
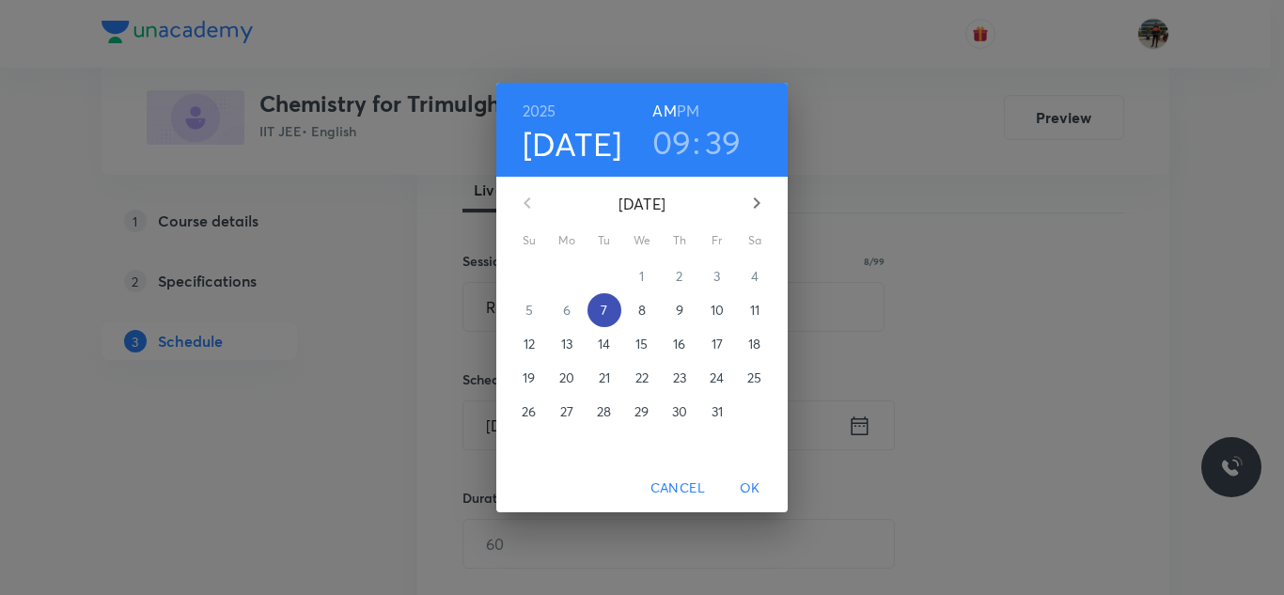
click at [599, 319] on span "7" at bounding box center [605, 310] width 34 height 19
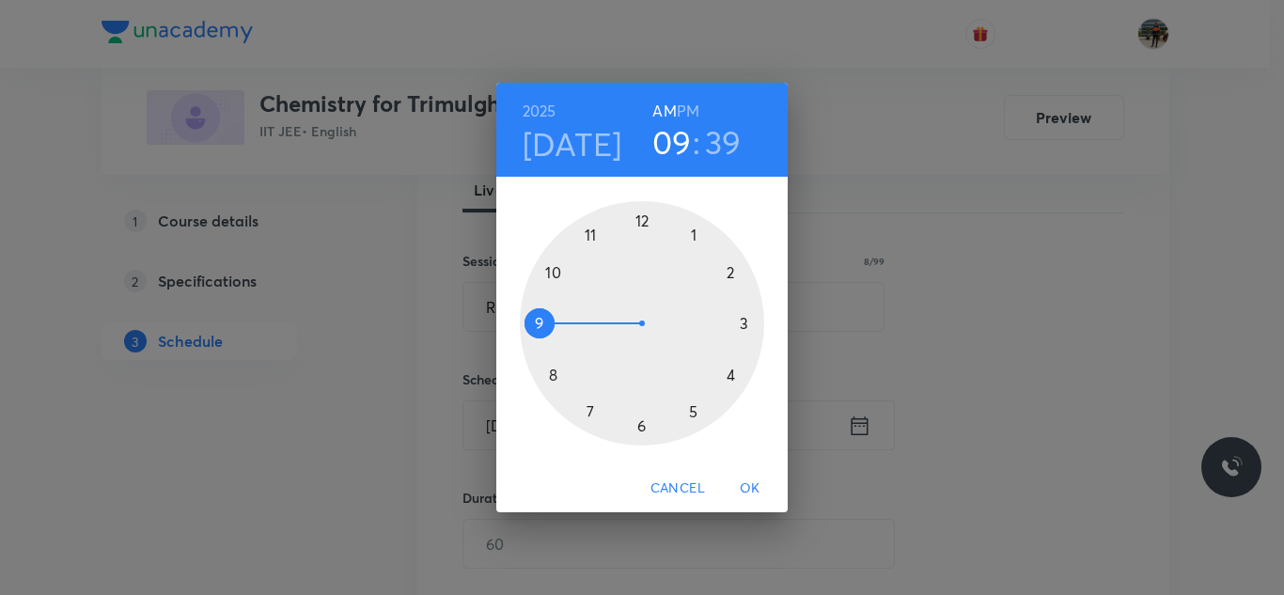
click at [552, 272] on div at bounding box center [642, 323] width 244 height 244
click at [638, 218] on div at bounding box center [642, 323] width 244 height 244
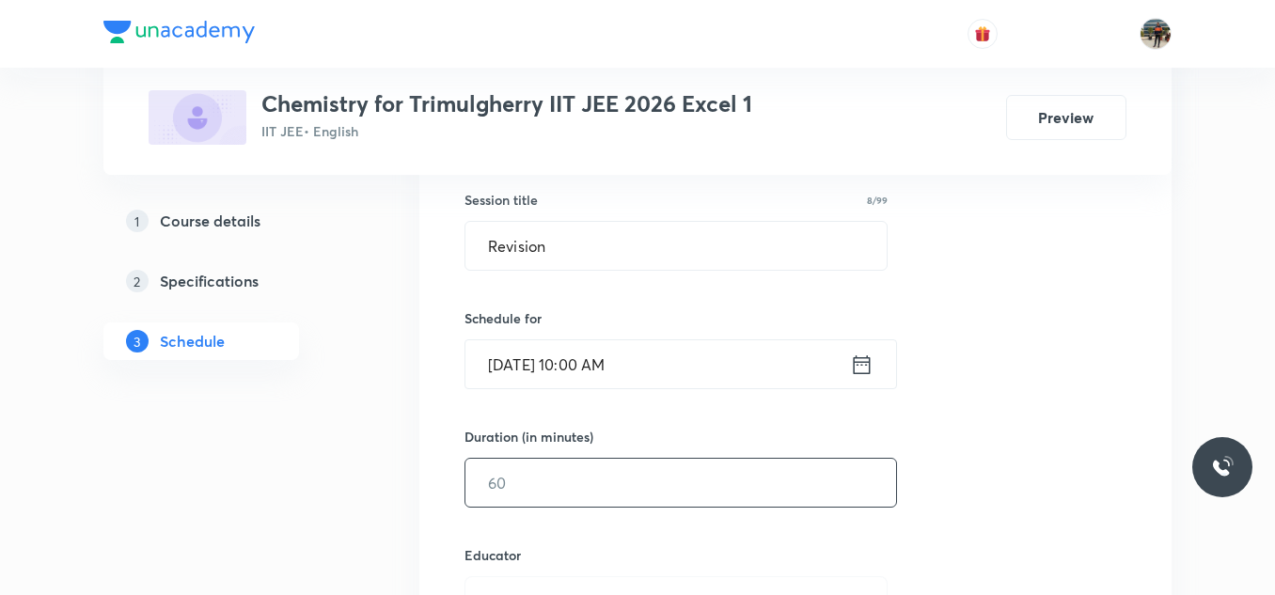
scroll to position [376, 0]
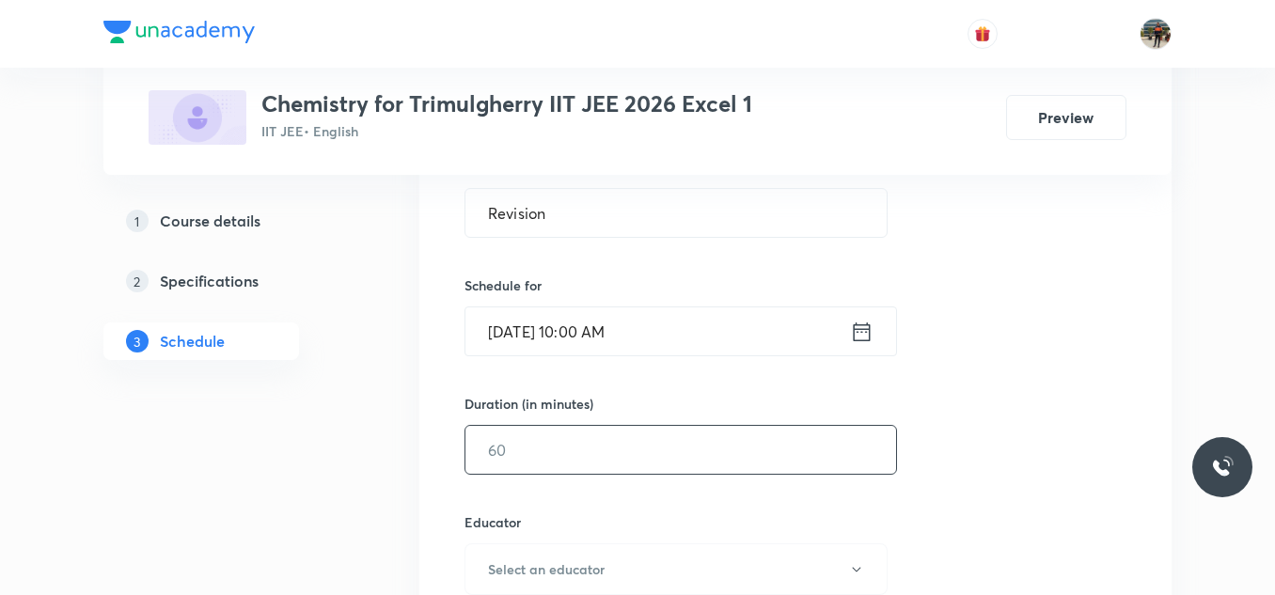
click at [539, 434] on input "text" at bounding box center [680, 450] width 431 height 48
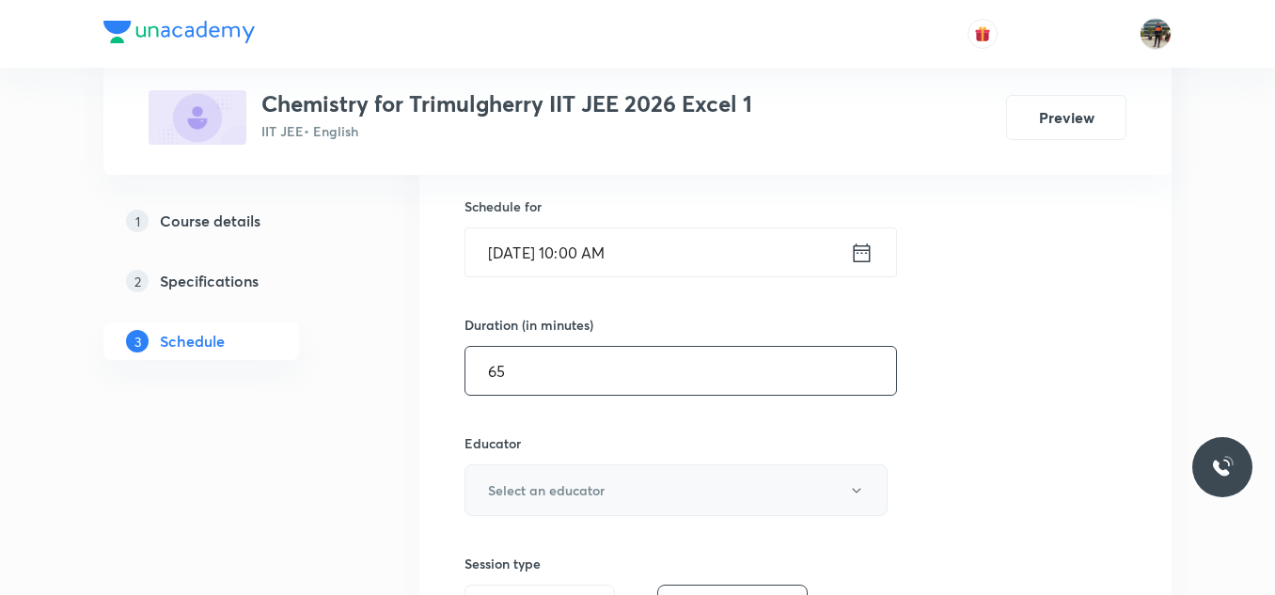
scroll to position [564, 0]
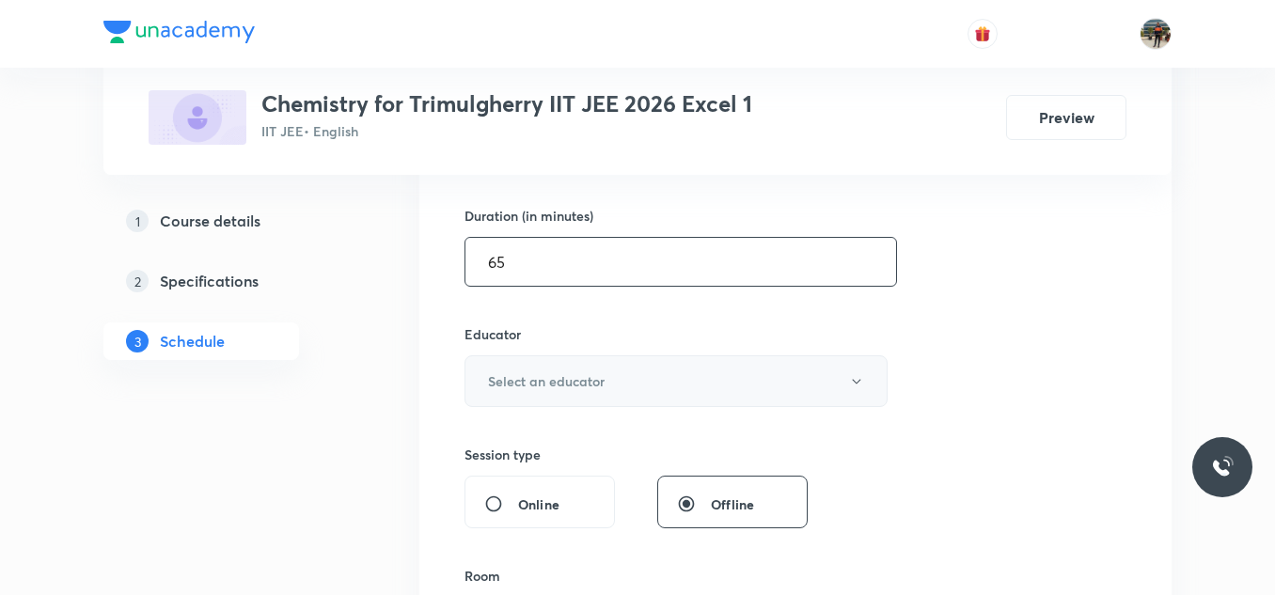
type input "65"
click at [541, 367] on button "Select an educator" at bounding box center [675, 381] width 423 height 52
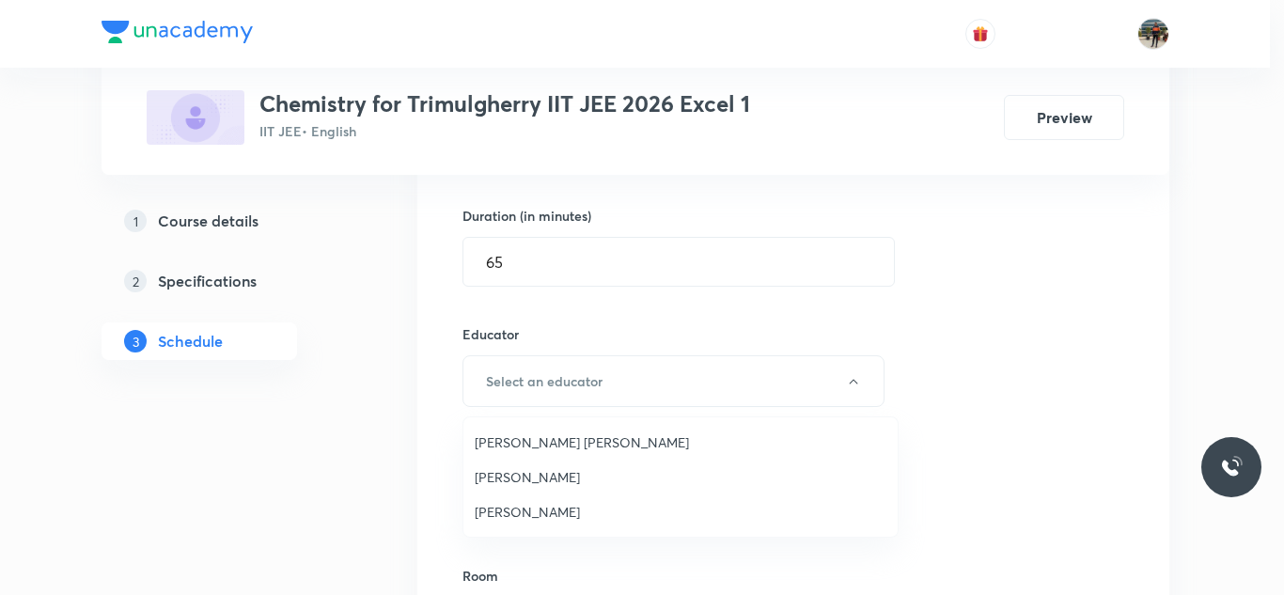
click at [511, 453] on li "[PERSON_NAME] [PERSON_NAME]" at bounding box center [680, 442] width 434 height 35
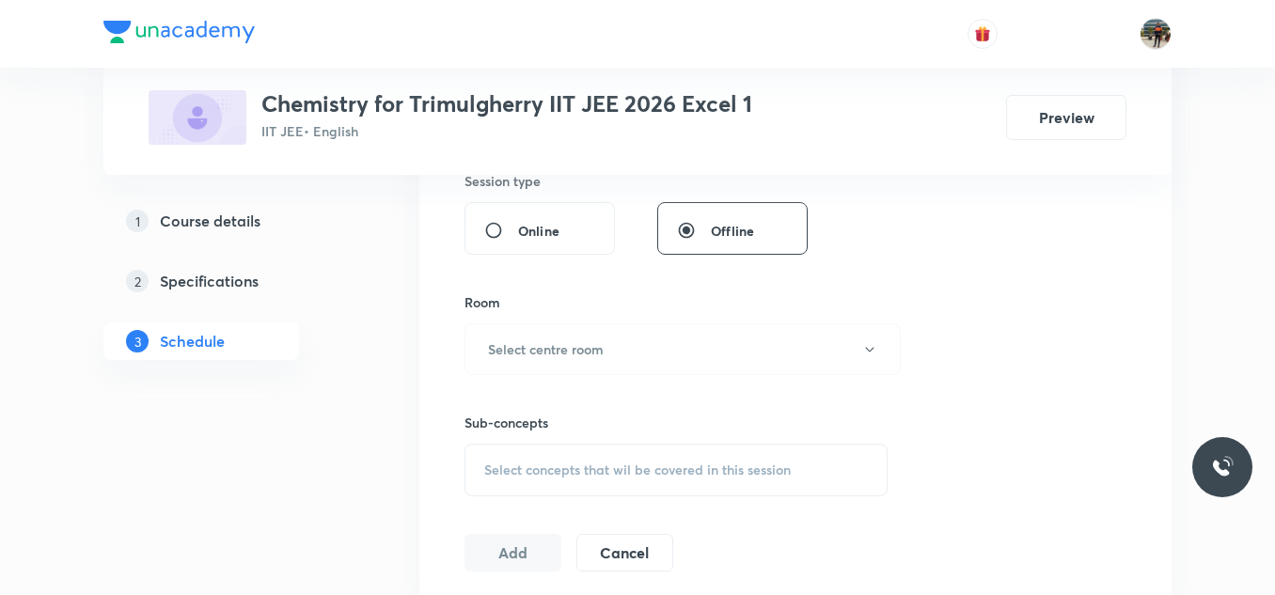
scroll to position [846, 0]
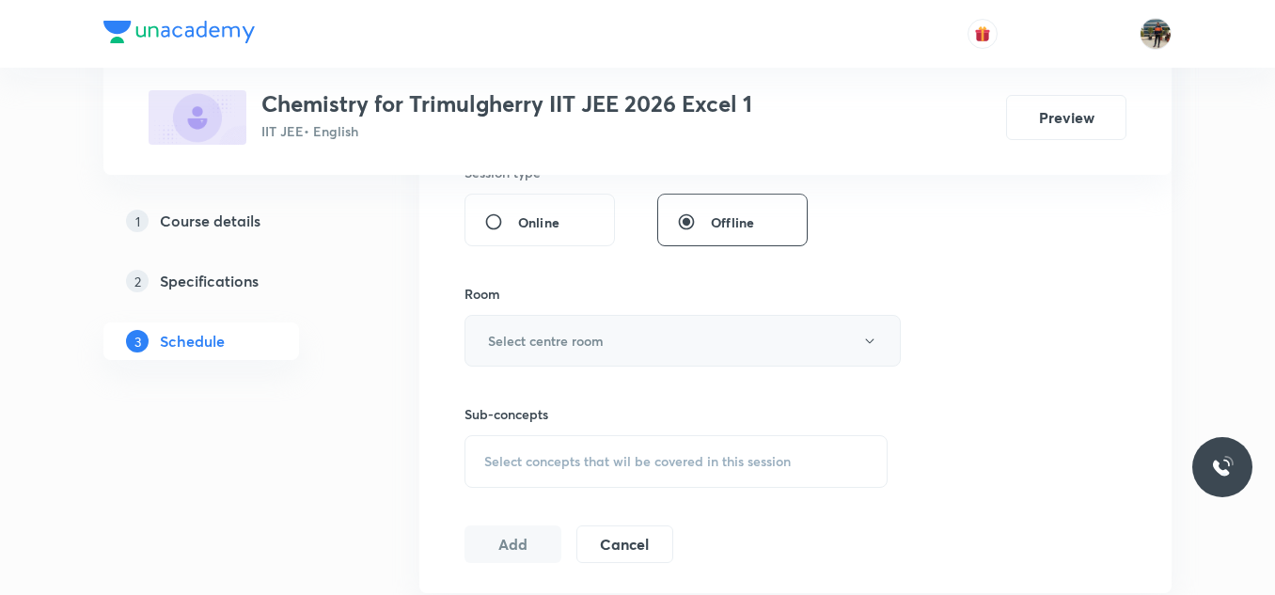
click at [525, 353] on button "Select centre room" at bounding box center [682, 341] width 436 height 52
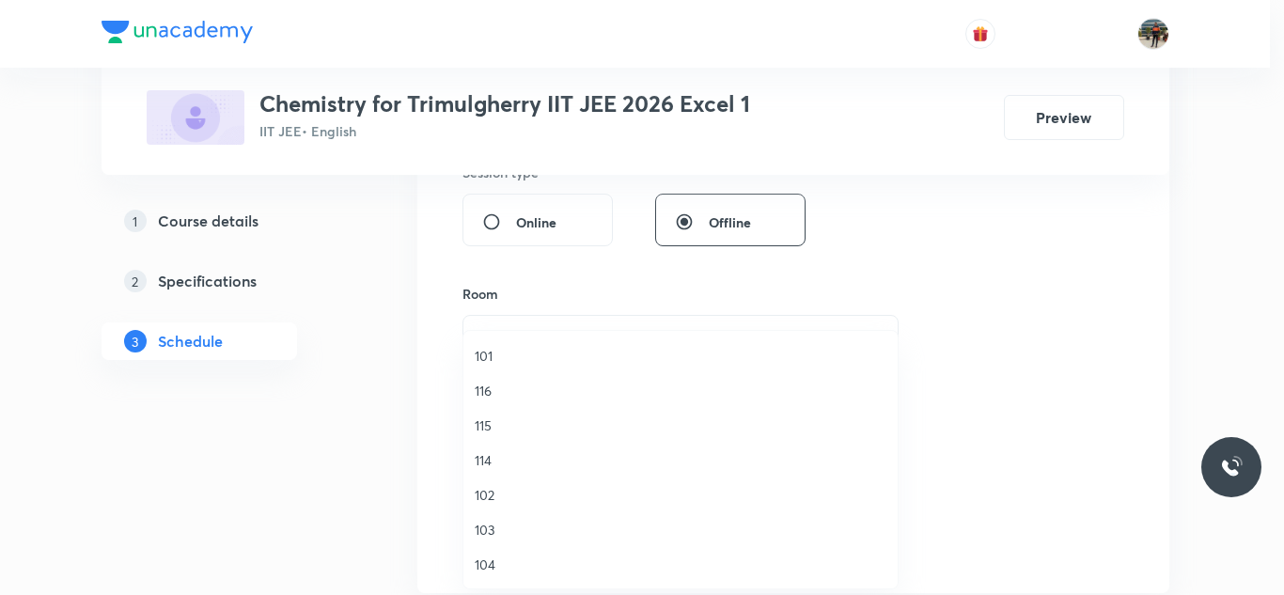
click at [487, 359] on span "101" at bounding box center [681, 356] width 412 height 20
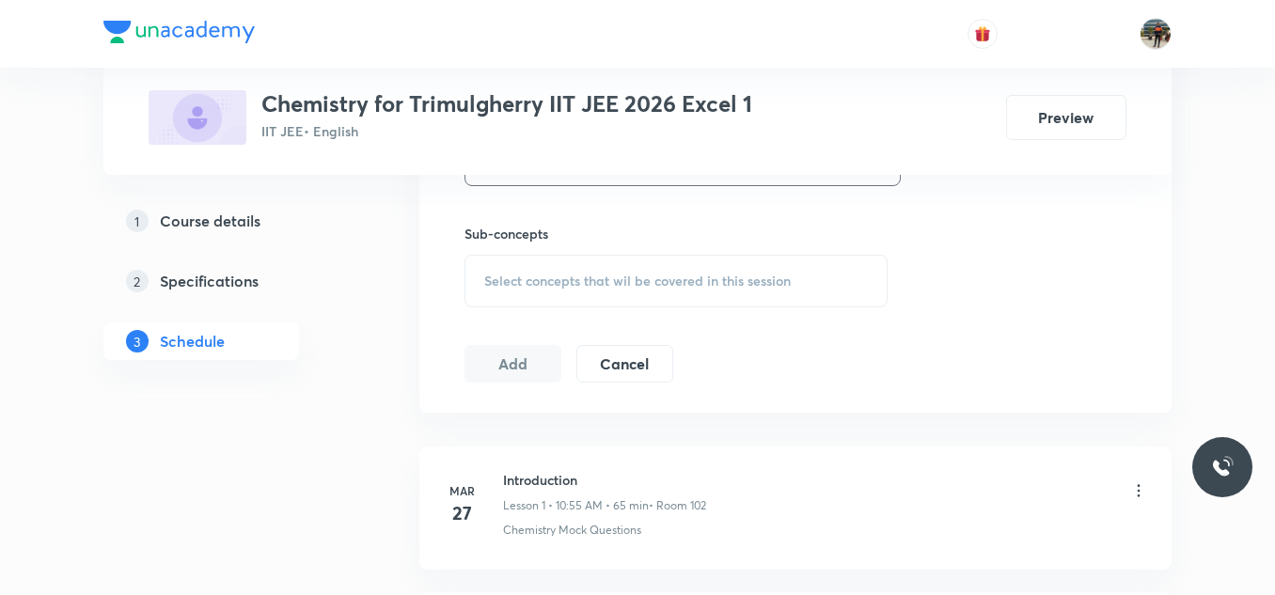
scroll to position [1034, 0]
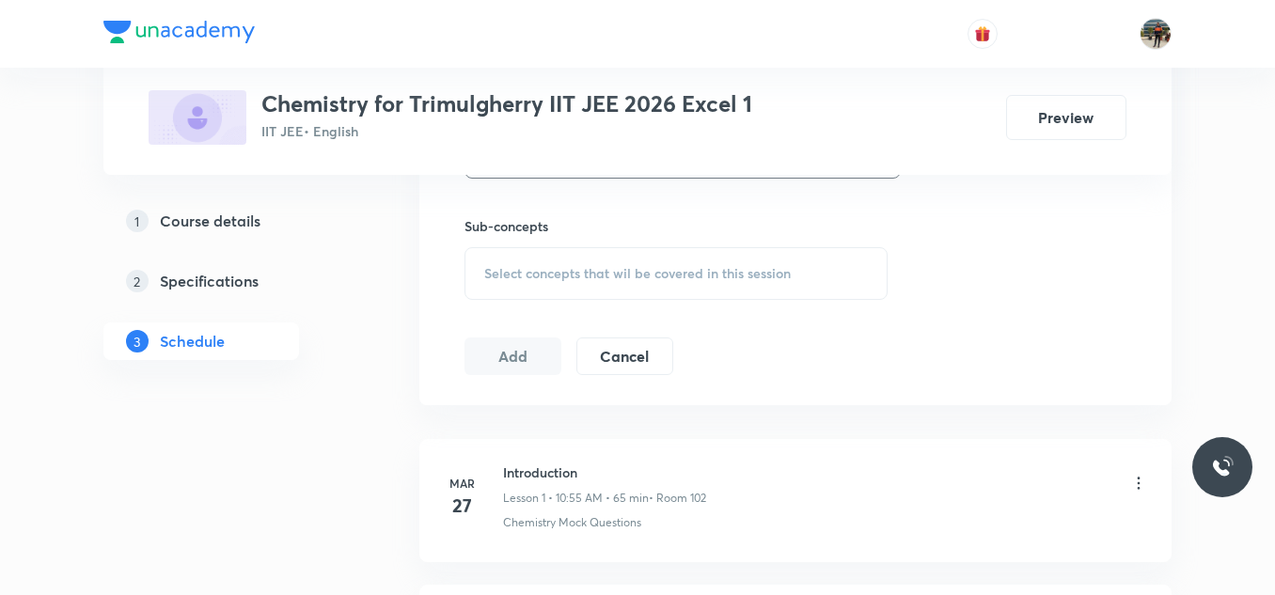
click at [490, 274] on span "Select concepts that wil be covered in this session" at bounding box center [637, 273] width 306 height 15
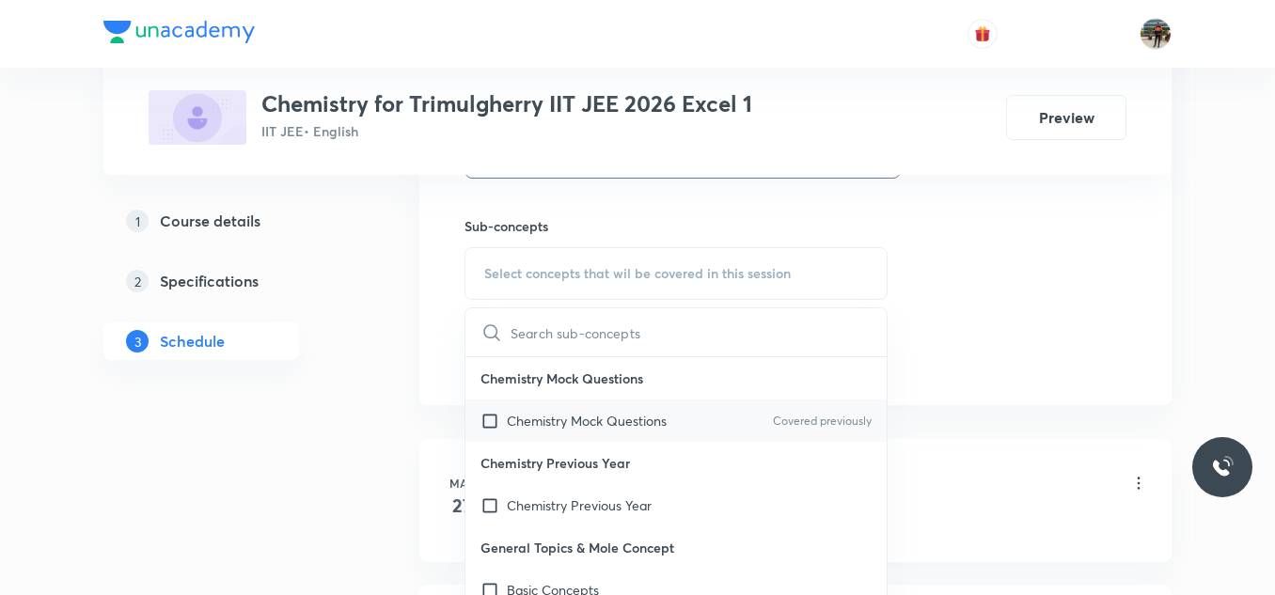
click at [494, 420] on input "checkbox" at bounding box center [493, 421] width 26 height 20
checkbox input "true"
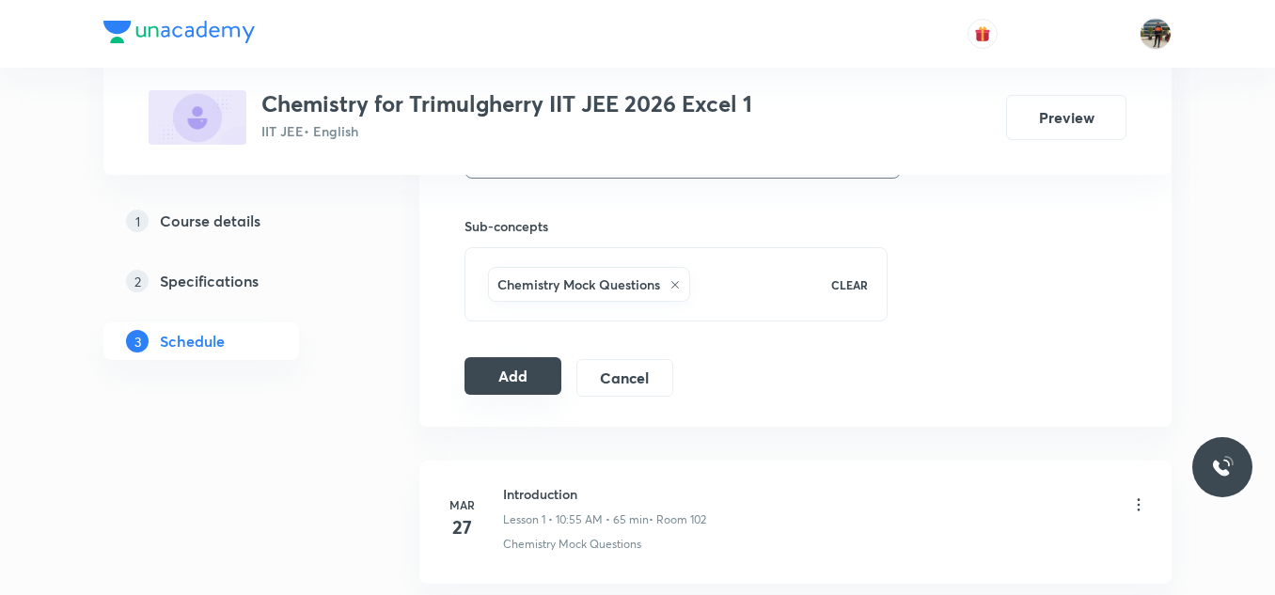
click at [502, 386] on button "Add" at bounding box center [512, 376] width 97 height 38
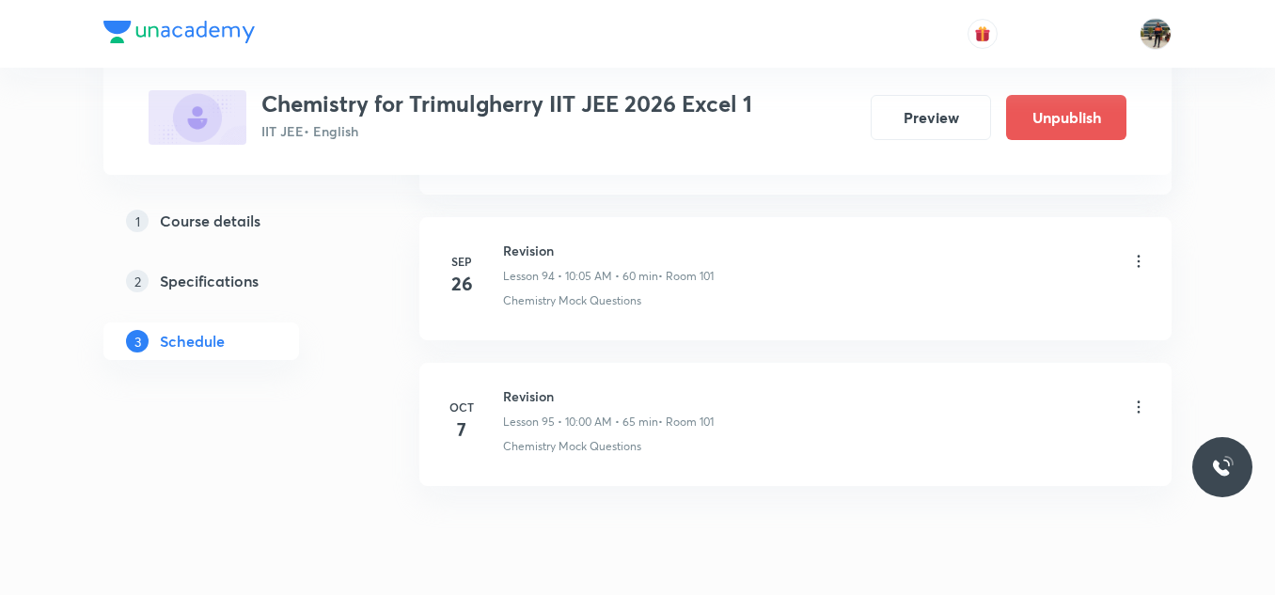
scroll to position [13890, 0]
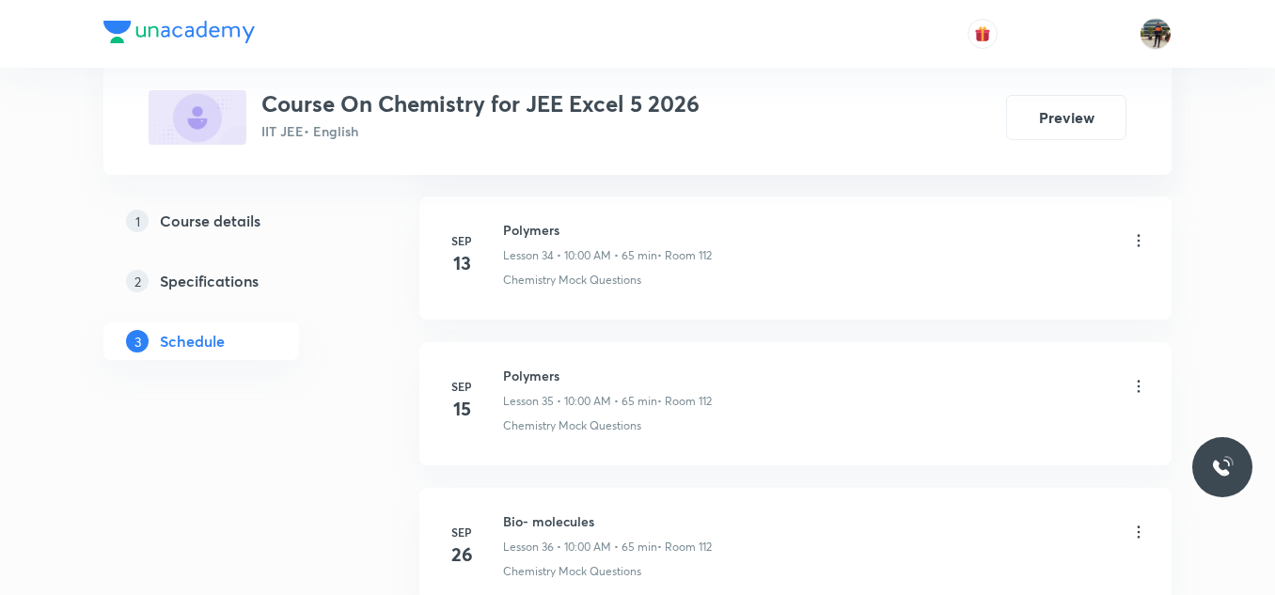
scroll to position [6303, 0]
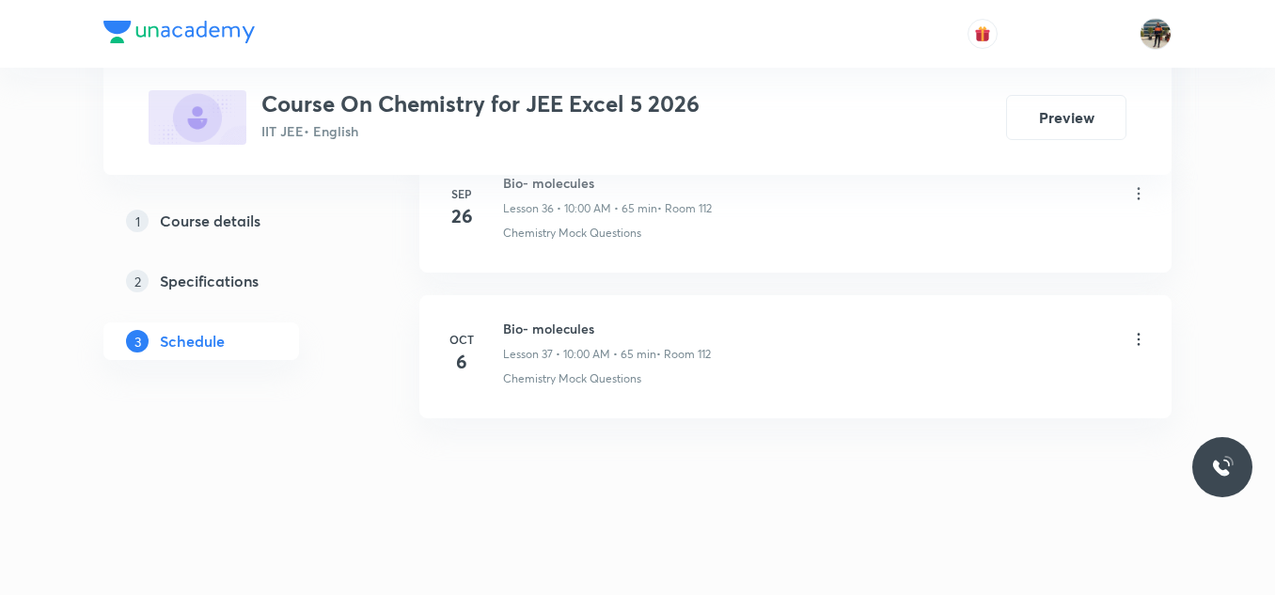
click at [551, 329] on h6 "Bio- molecules" at bounding box center [607, 329] width 208 height 20
copy h6 "Bio- molecules"
click at [551, 329] on h6 "Bio- molecules" at bounding box center [607, 329] width 208 height 20
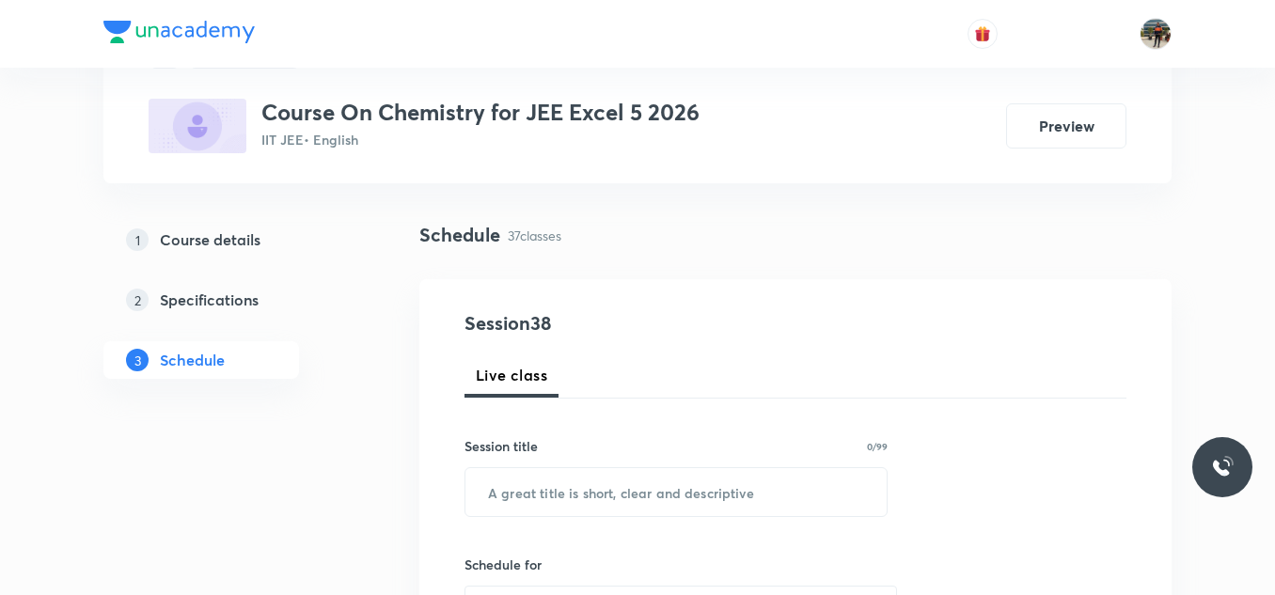
scroll to position [188, 0]
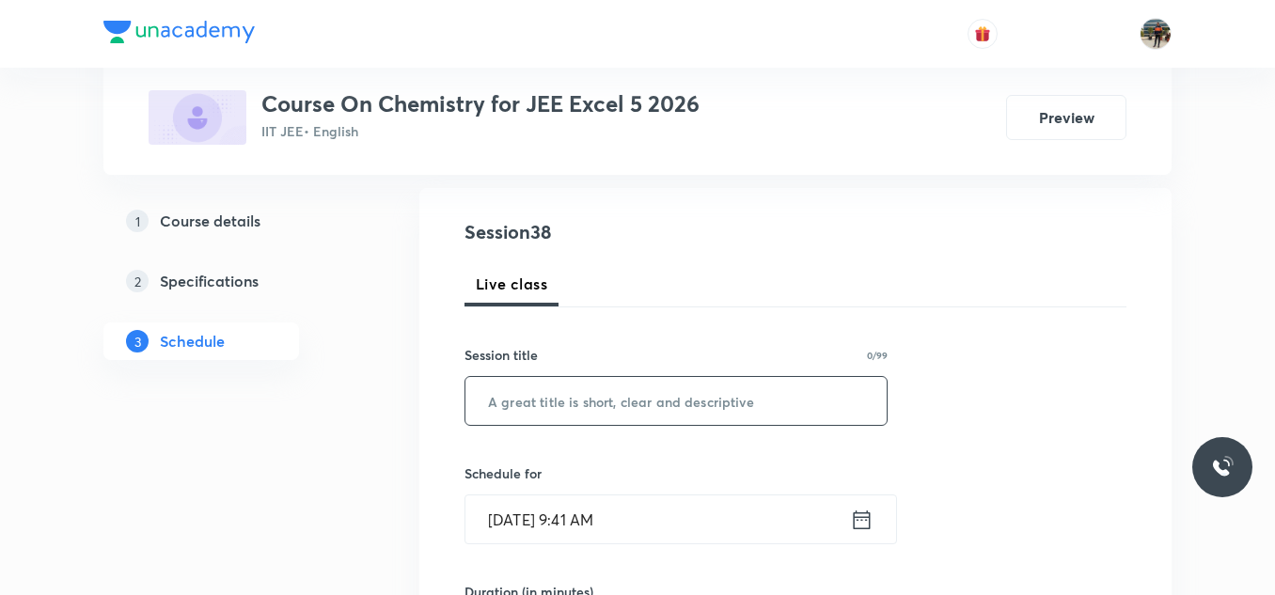
click at [577, 398] on input "text" at bounding box center [675, 401] width 421 height 48
paste input "Bio- molecules"
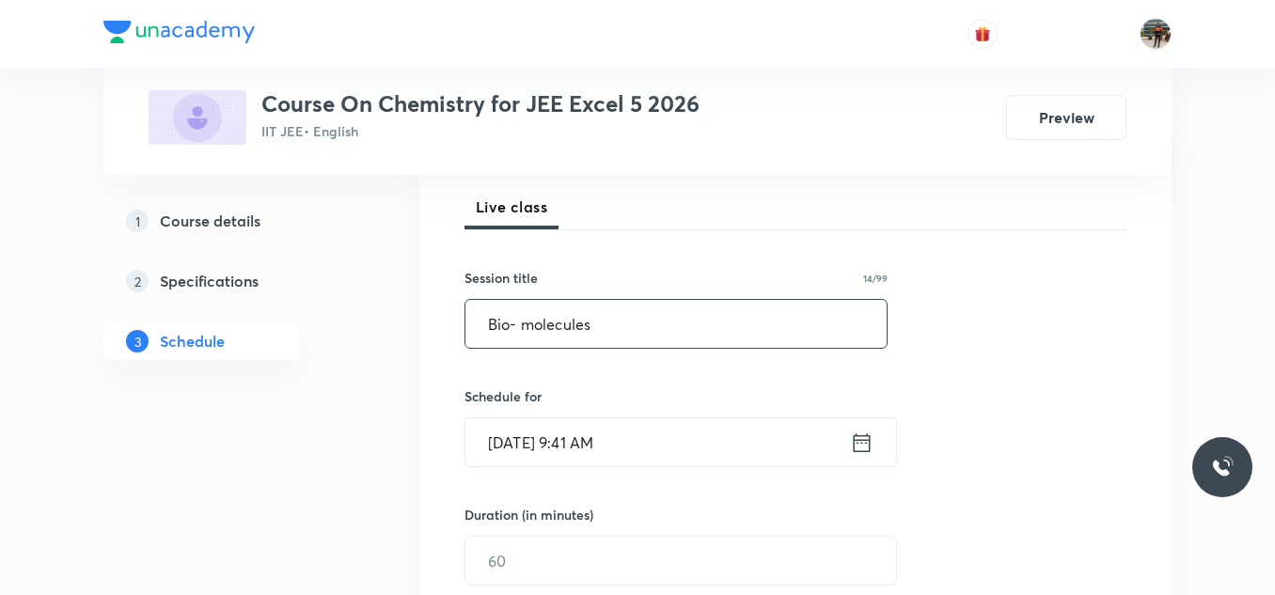
scroll to position [376, 0]
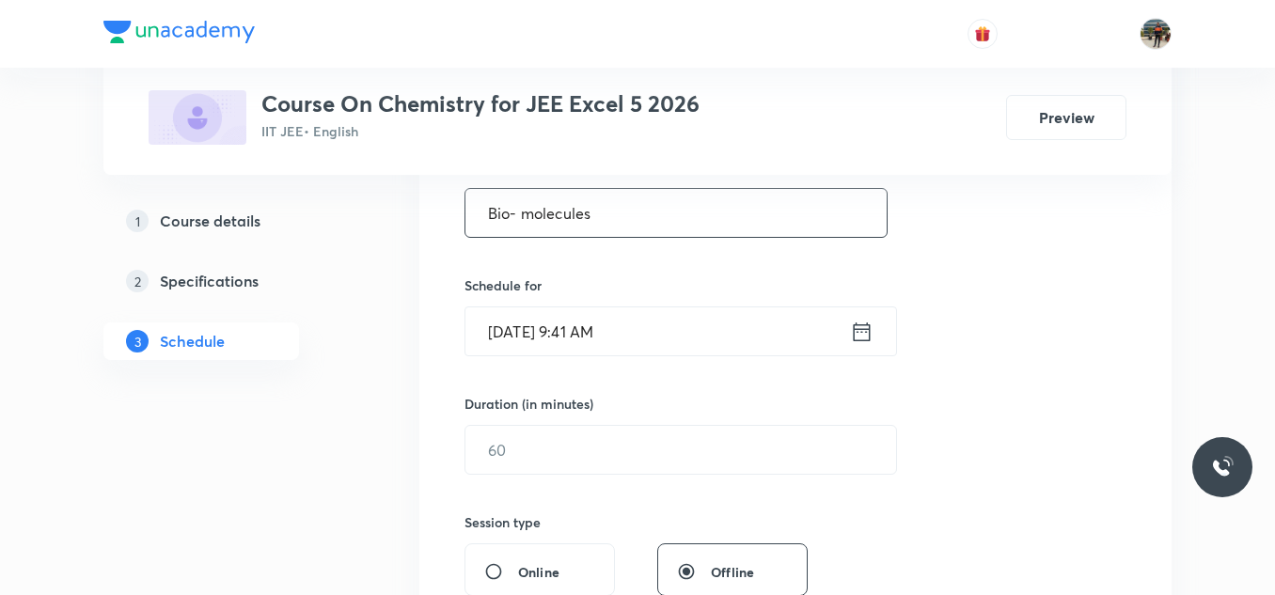
type input "Bio- molecules"
click at [858, 333] on icon at bounding box center [862, 332] width 24 height 26
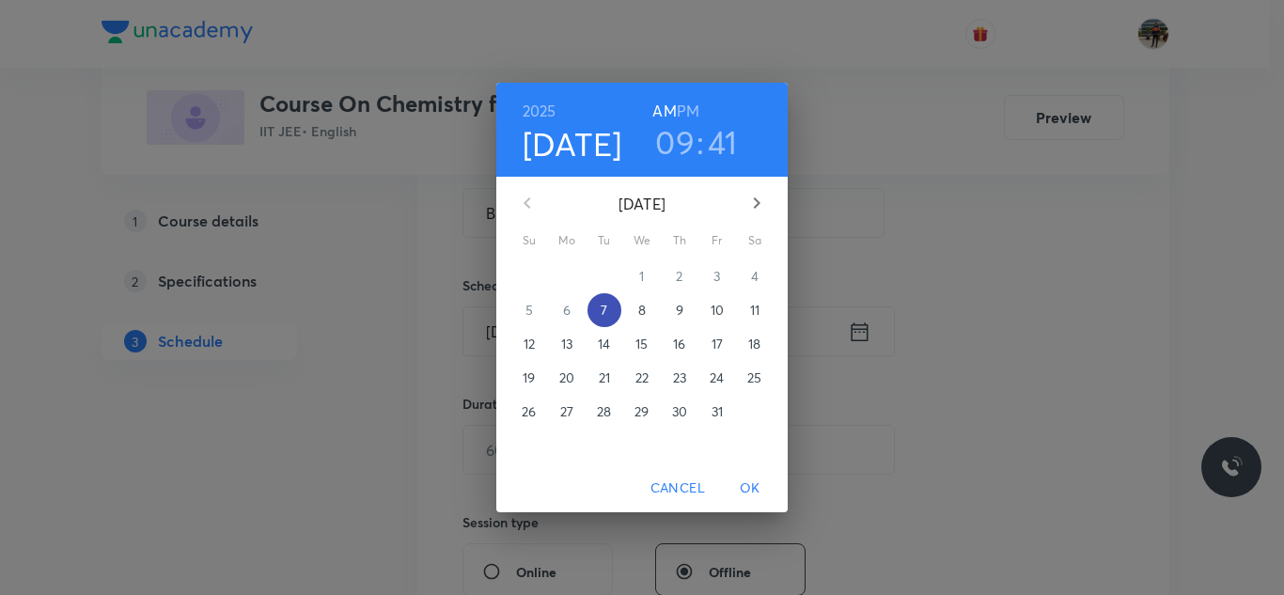
click at [602, 308] on p "7" at bounding box center [604, 310] width 7 height 19
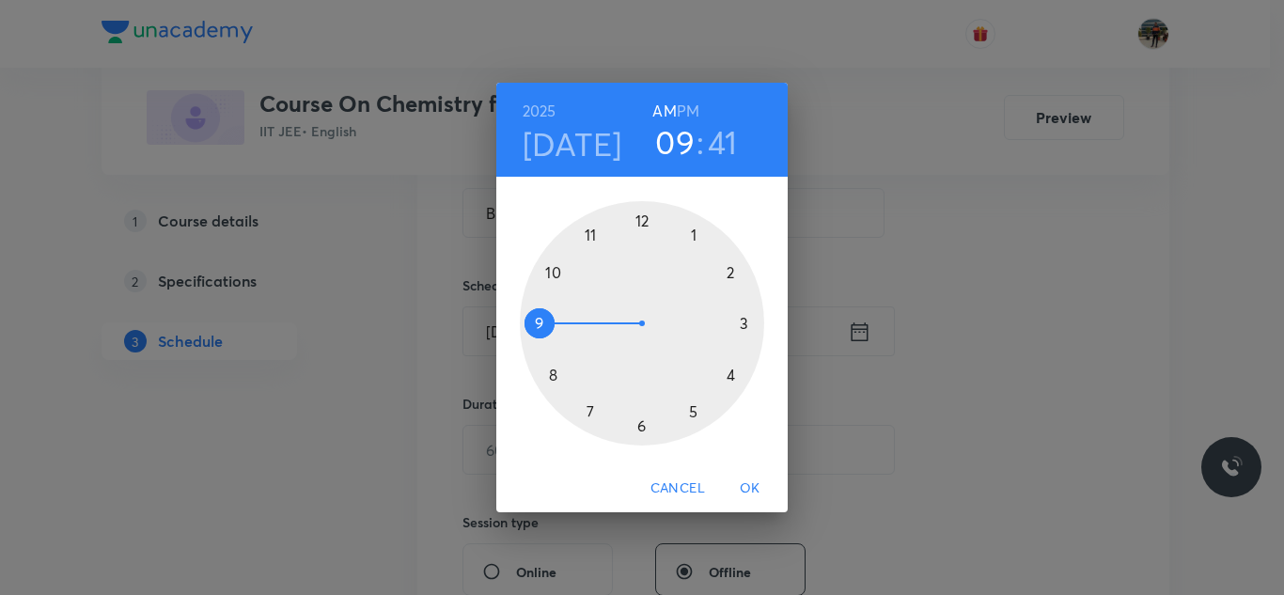
click at [551, 271] on div at bounding box center [642, 323] width 244 height 244
click at [639, 223] on div at bounding box center [642, 323] width 244 height 244
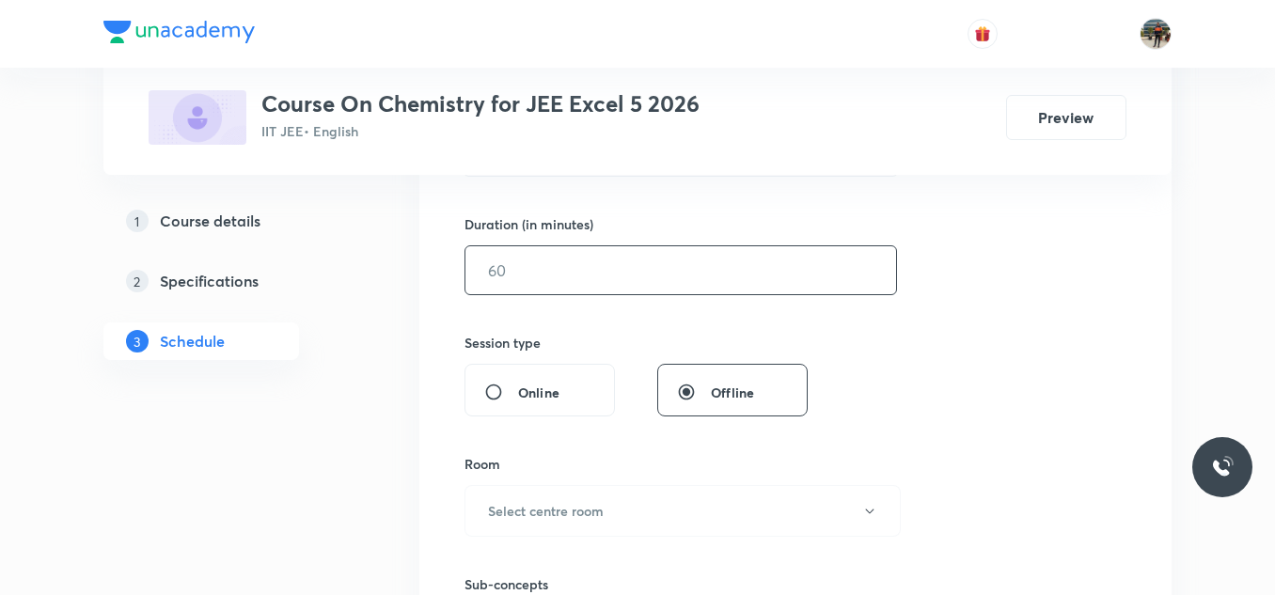
scroll to position [564, 0]
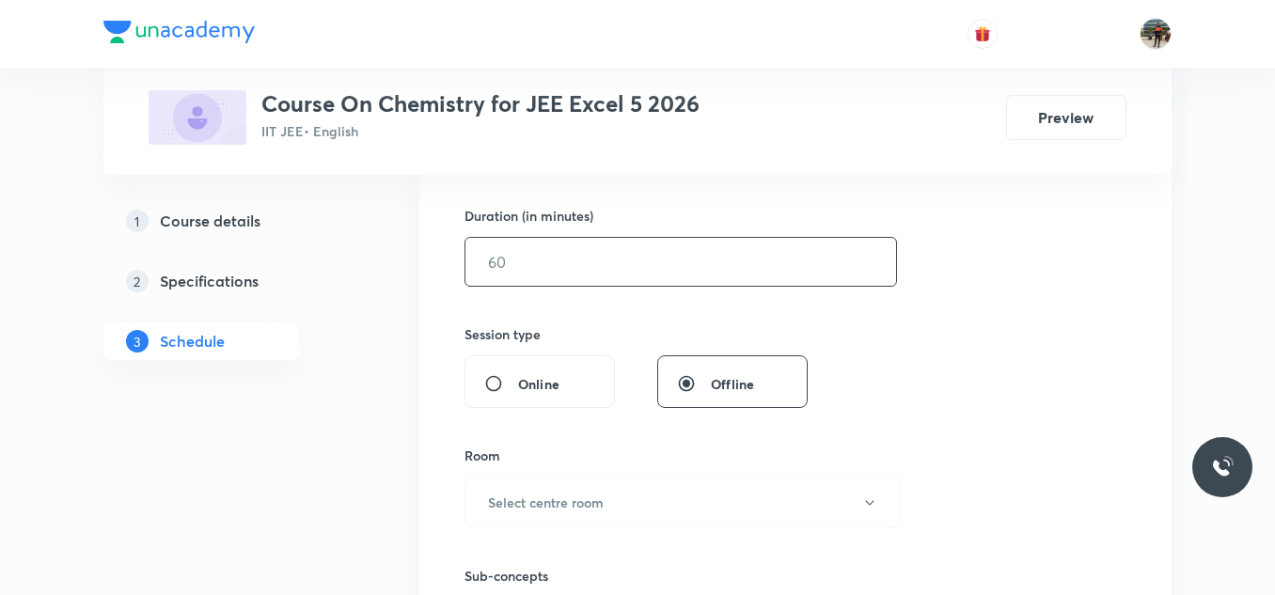
click at [536, 259] on input "text" at bounding box center [680, 262] width 431 height 48
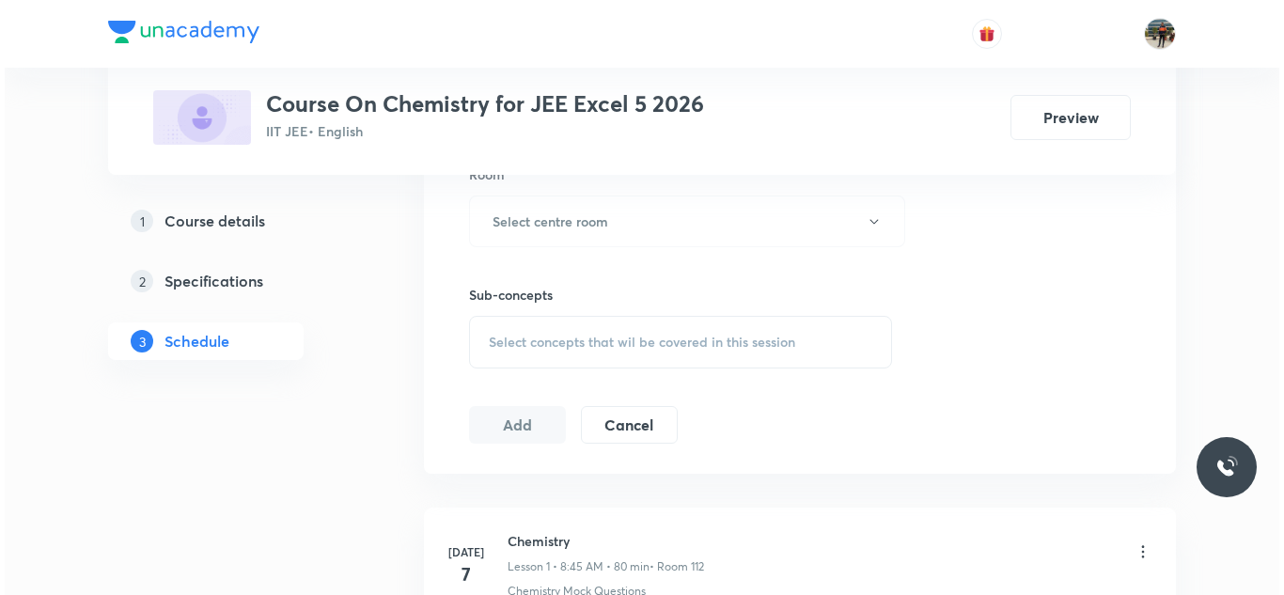
scroll to position [846, 0]
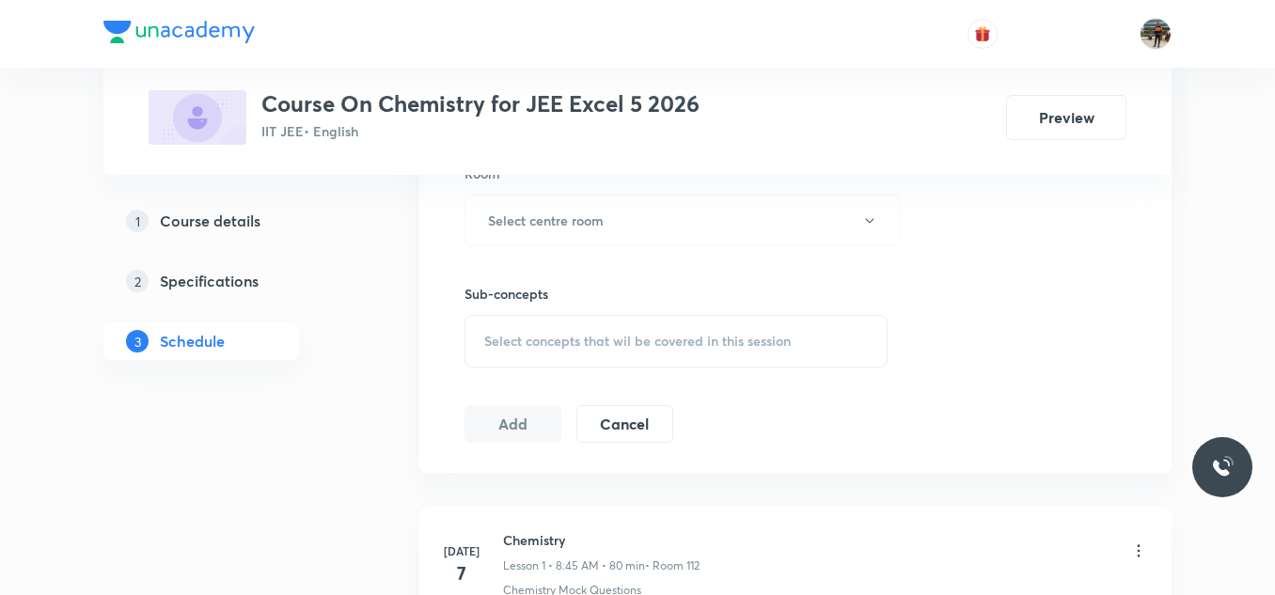
type input "65"
click at [516, 179] on div "Room" at bounding box center [675, 174] width 423 height 20
click at [479, 212] on button "Select centre room" at bounding box center [682, 221] width 436 height 52
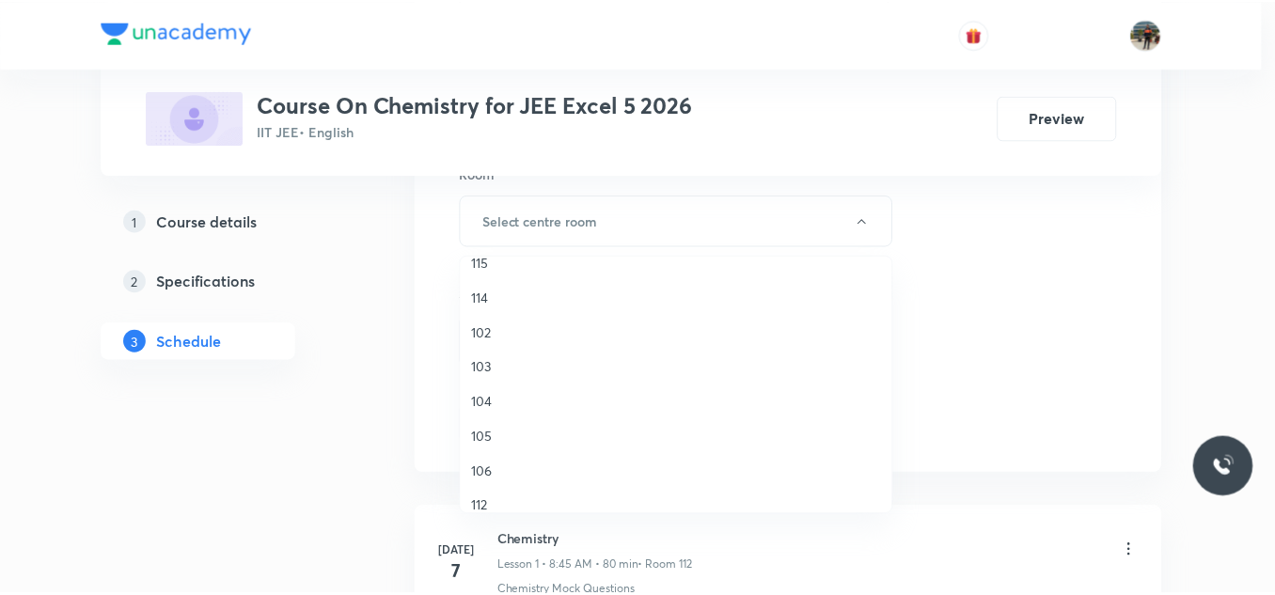
scroll to position [188, 0]
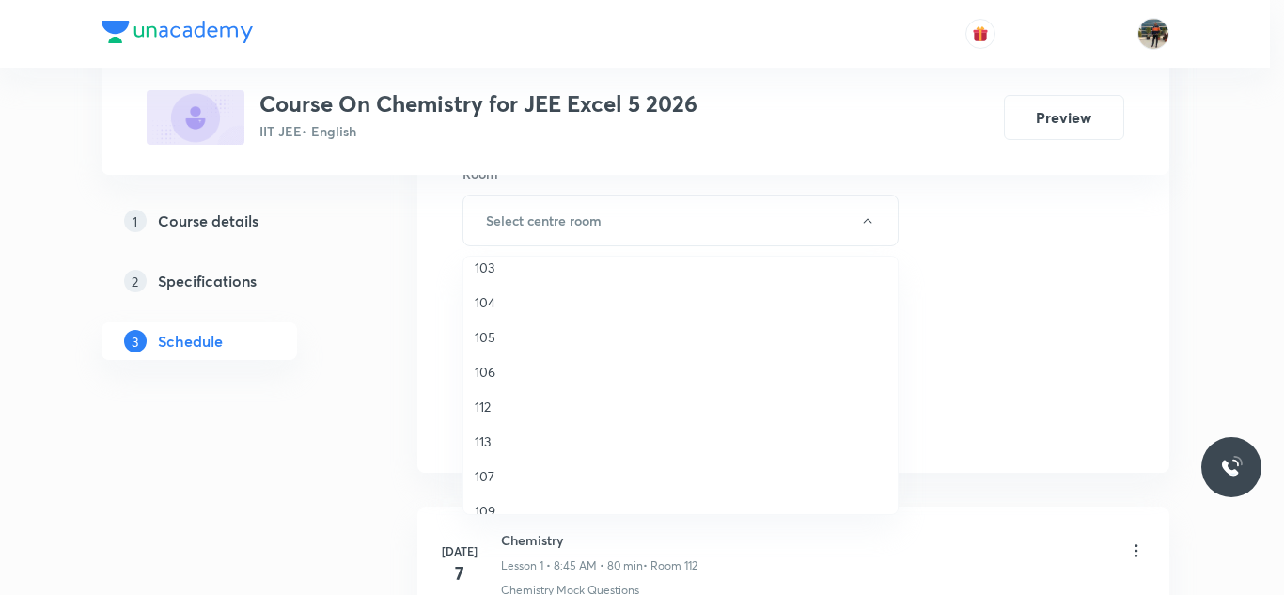
click at [482, 408] on span "112" at bounding box center [681, 407] width 412 height 20
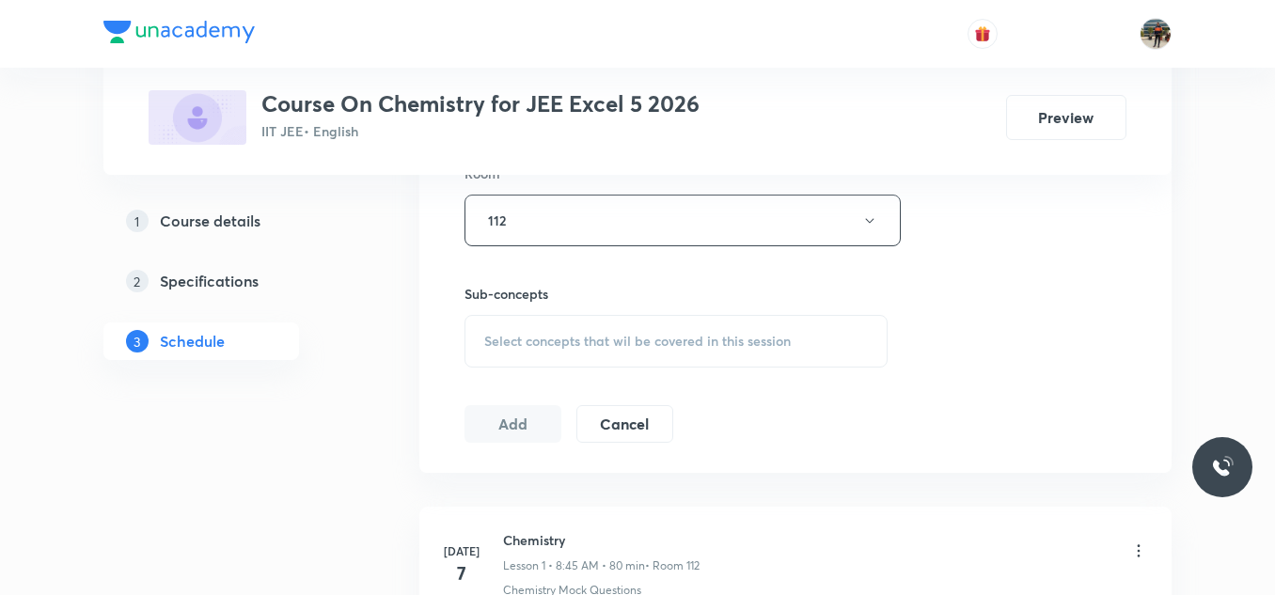
scroll to position [940, 0]
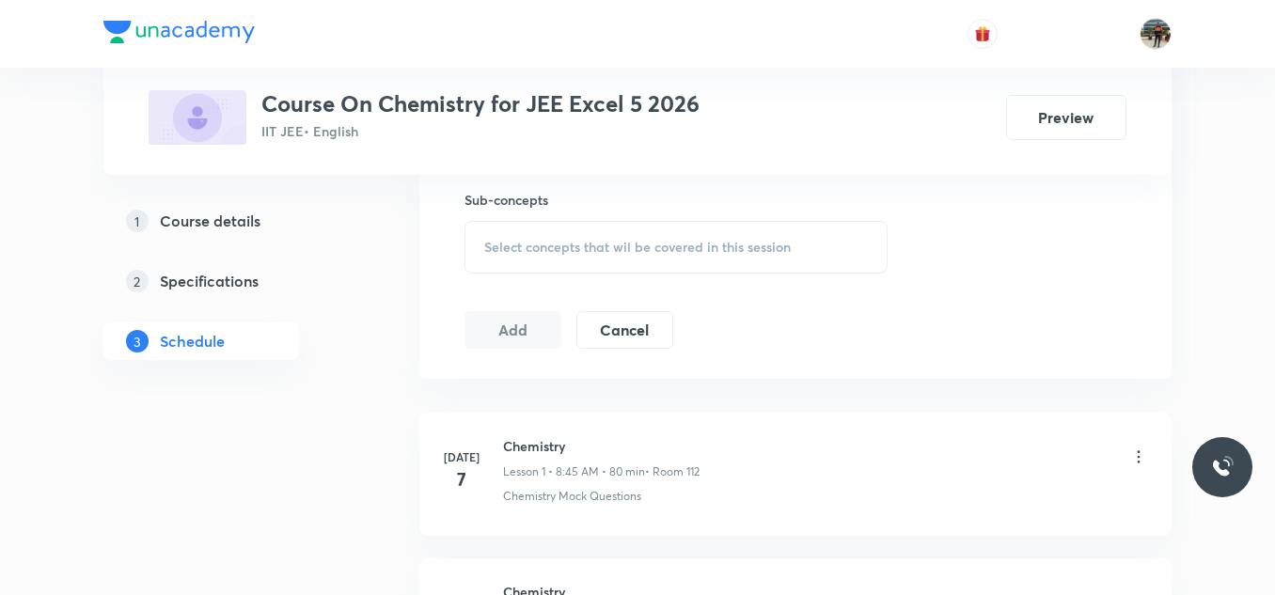
click at [514, 253] on span "Select concepts that wil be covered in this session" at bounding box center [637, 247] width 306 height 15
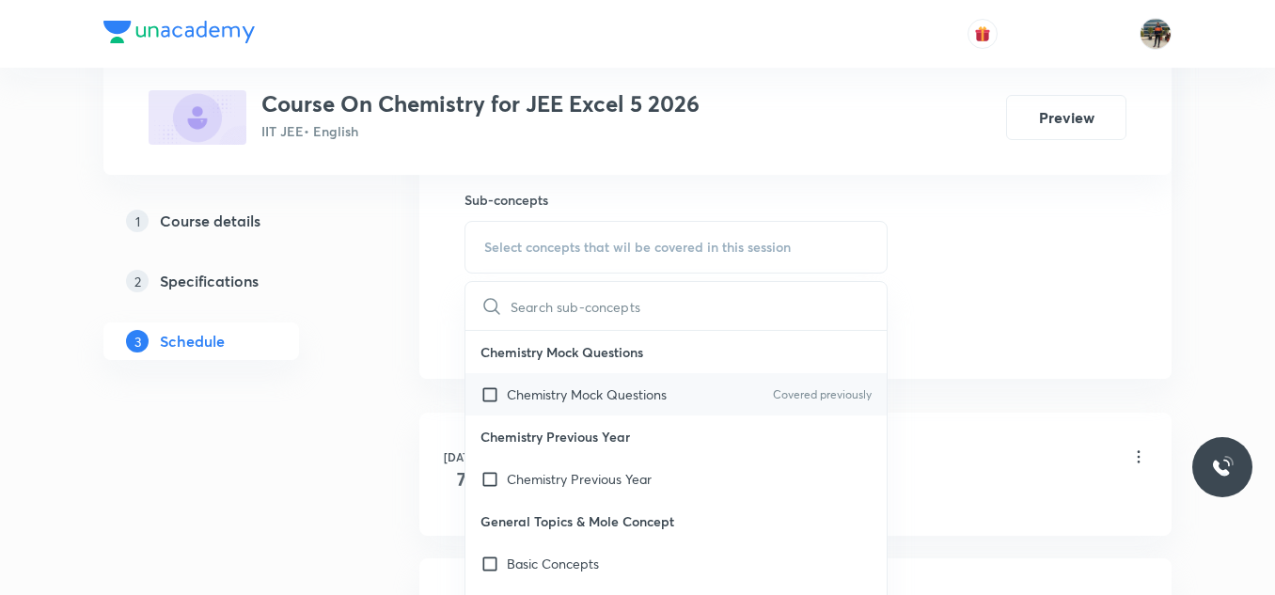
click at [494, 394] on input "checkbox" at bounding box center [493, 394] width 26 height 20
checkbox input "true"
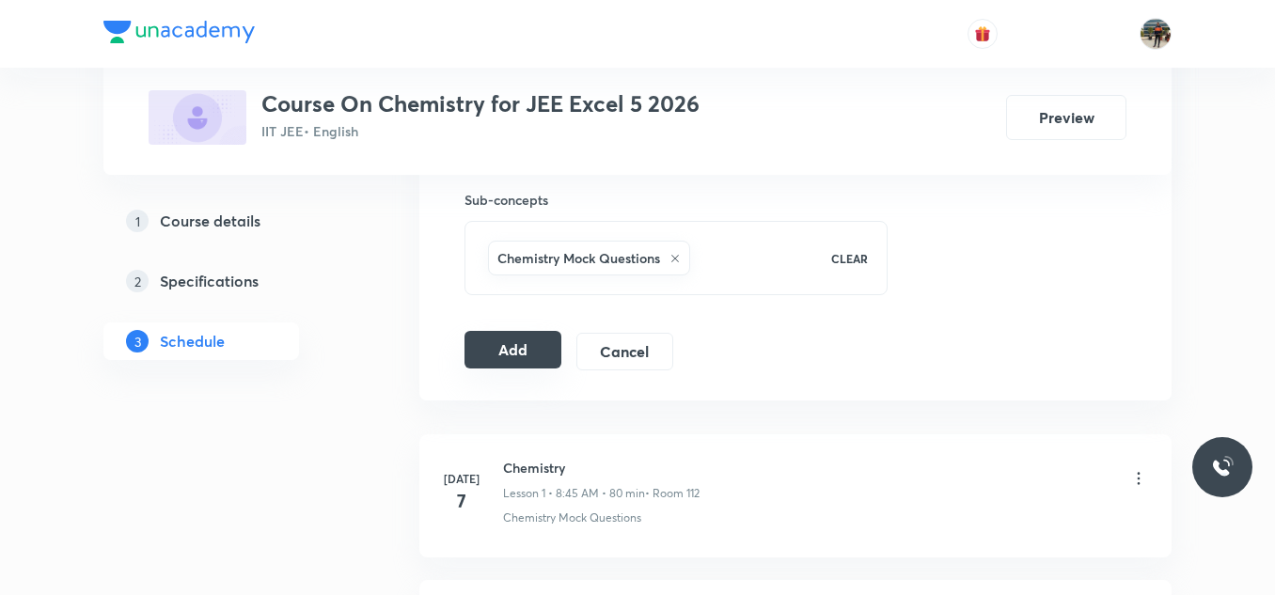
click at [503, 363] on button "Add" at bounding box center [512, 350] width 97 height 38
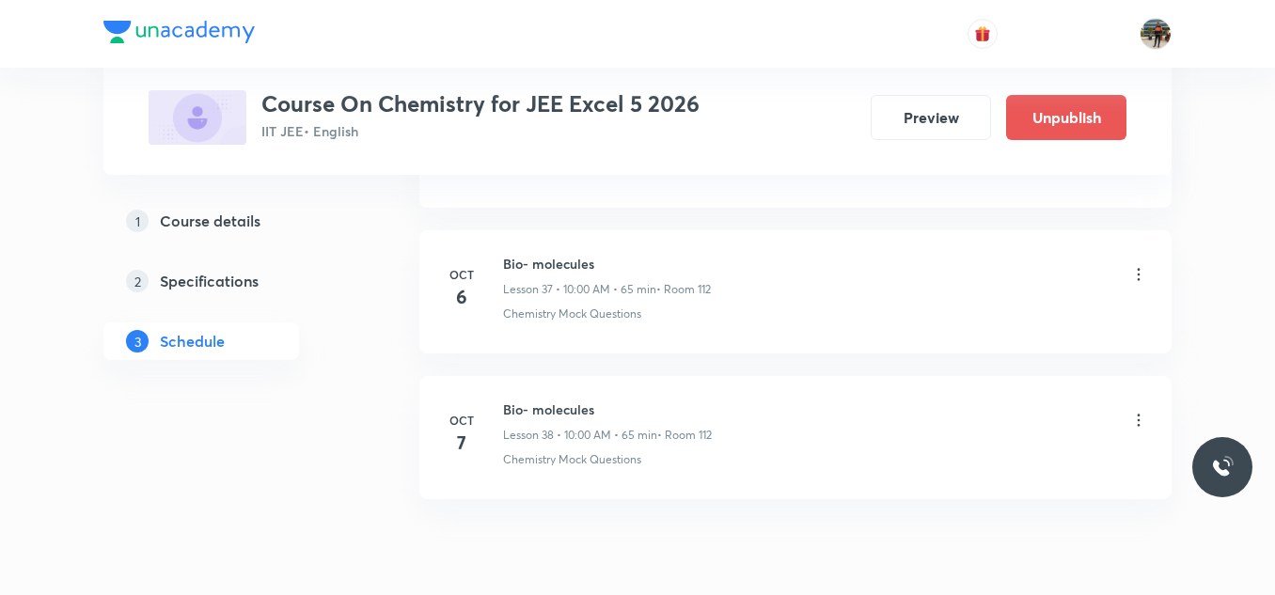
scroll to position [5585, 0]
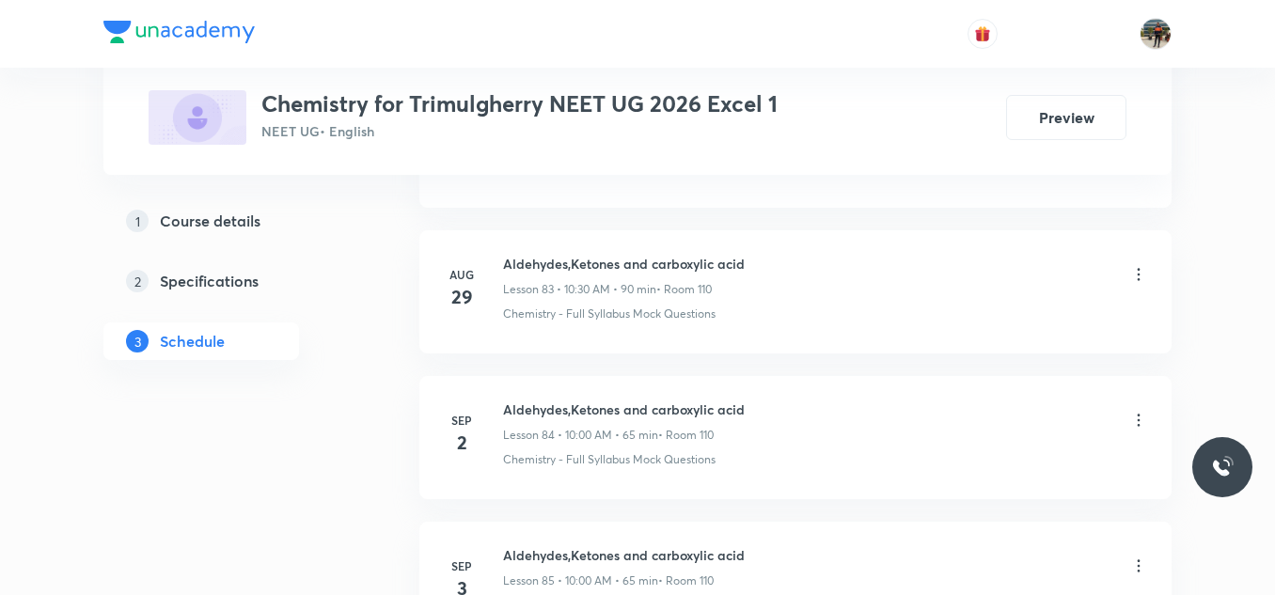
scroll to position [14608, 0]
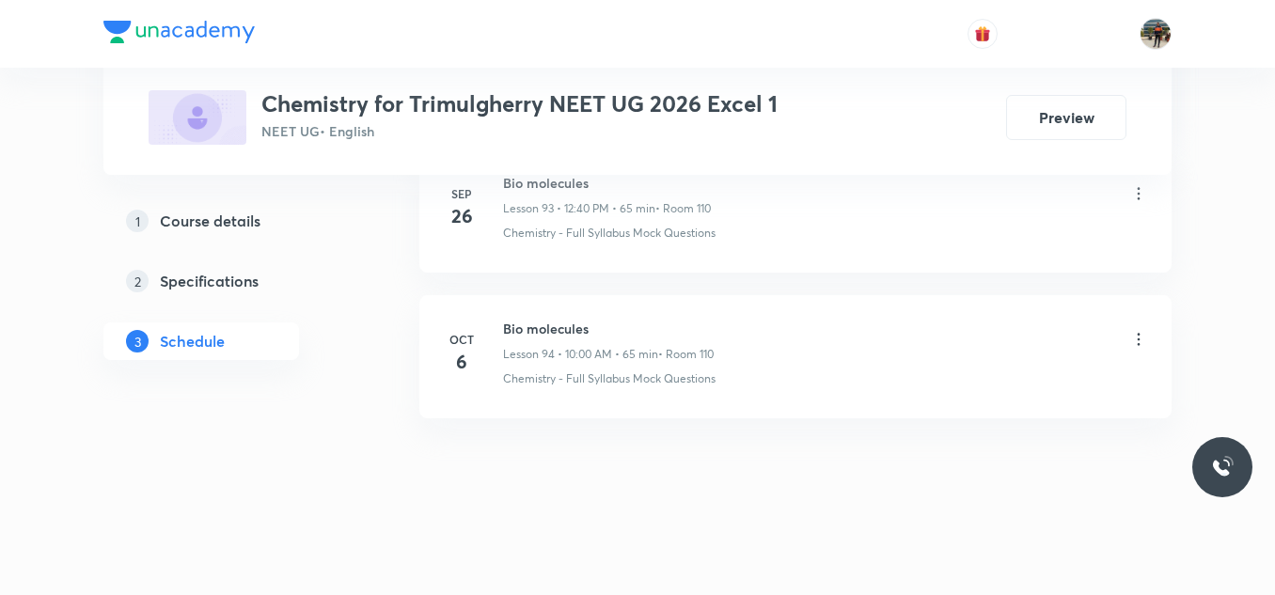
click at [556, 323] on h6 "Bio molecules" at bounding box center [608, 329] width 211 height 20
copy h6 "Bio molecules"
click at [556, 323] on h6 "Bio molecules" at bounding box center [608, 329] width 211 height 20
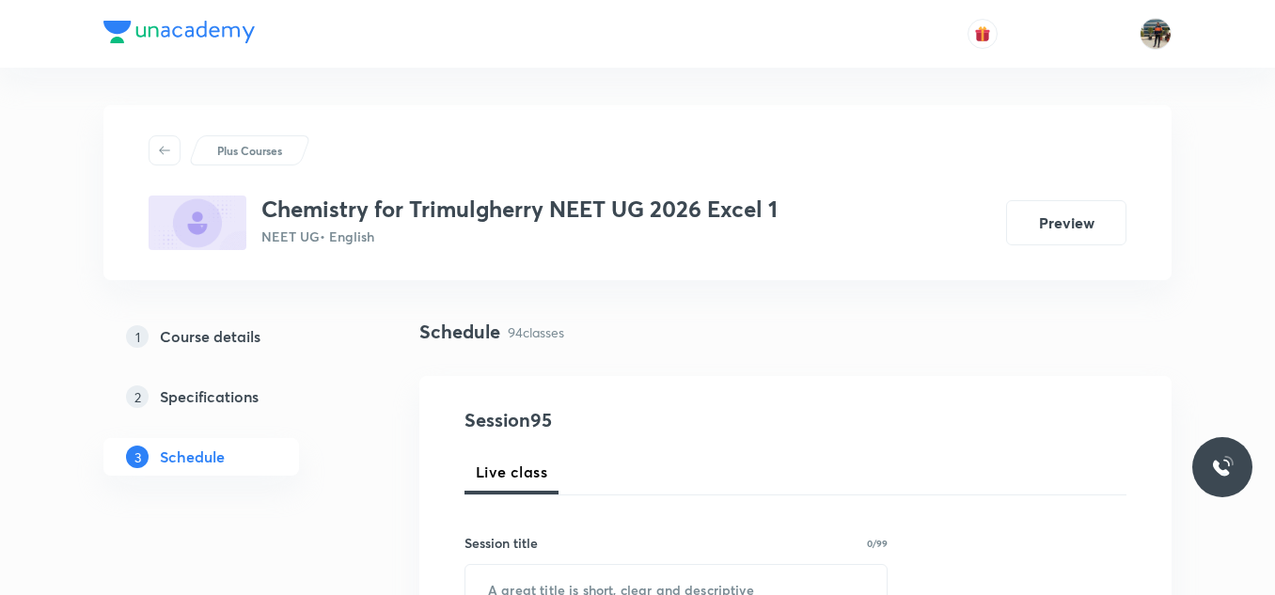
scroll to position [188, 0]
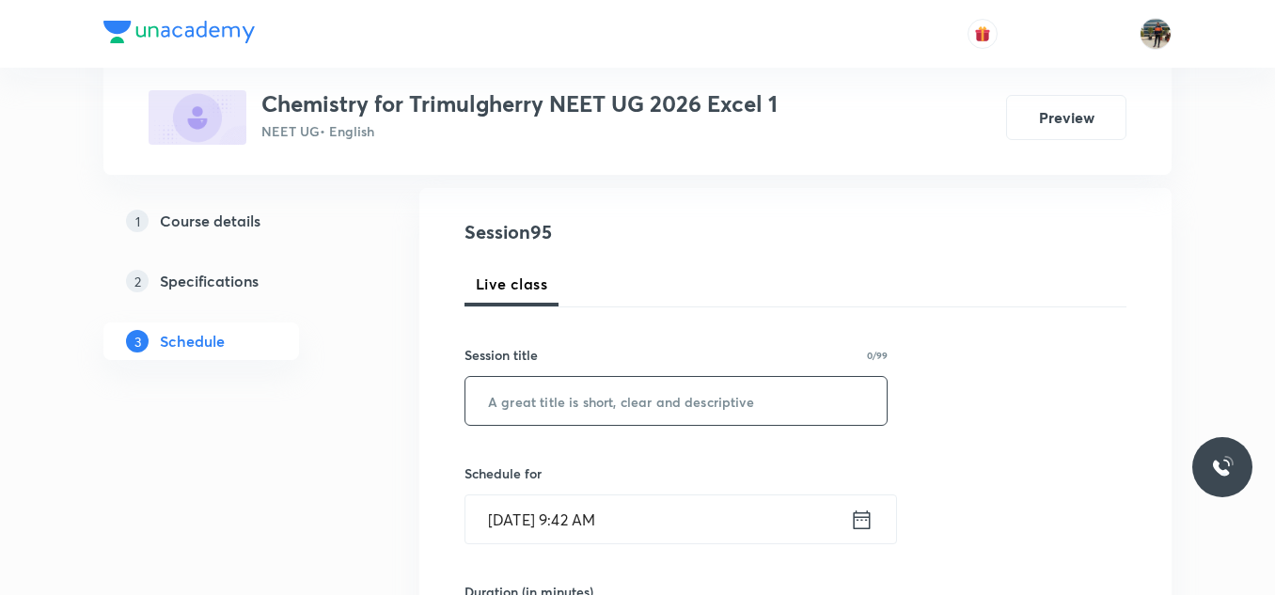
click at [477, 382] on input "text" at bounding box center [675, 401] width 421 height 48
paste input "Bio molecules"
type input "Bio molecules"
click at [839, 522] on input "Oct 7, 2025, 9:42 AM" at bounding box center [657, 519] width 384 height 48
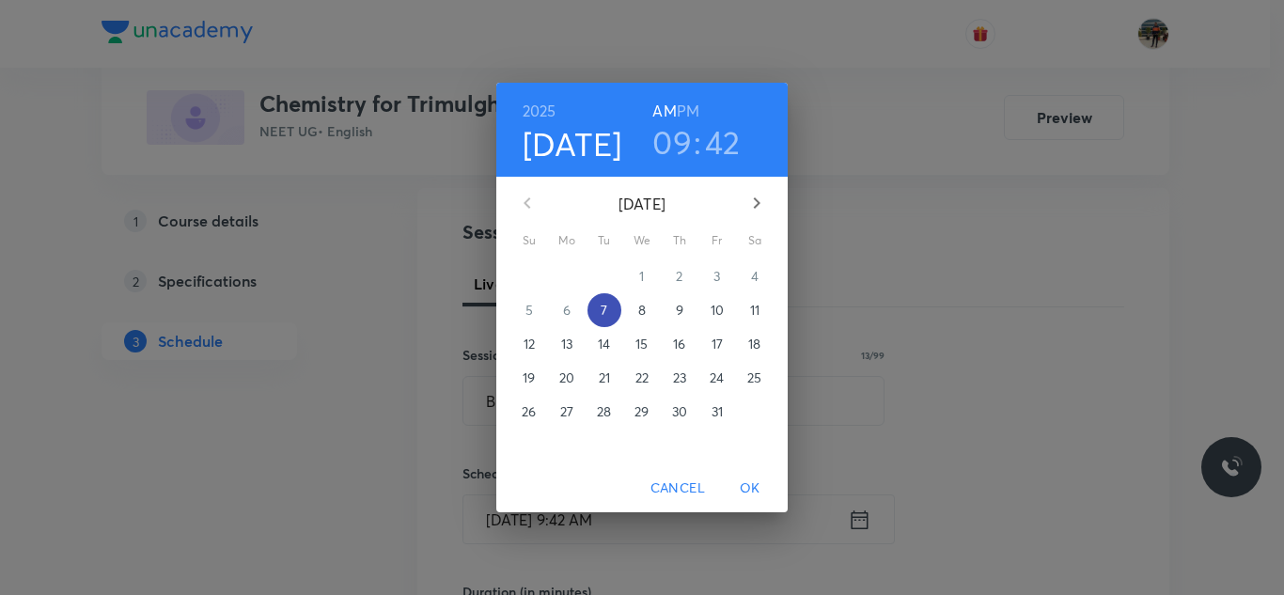
click at [590, 308] on span "7" at bounding box center [605, 310] width 34 height 19
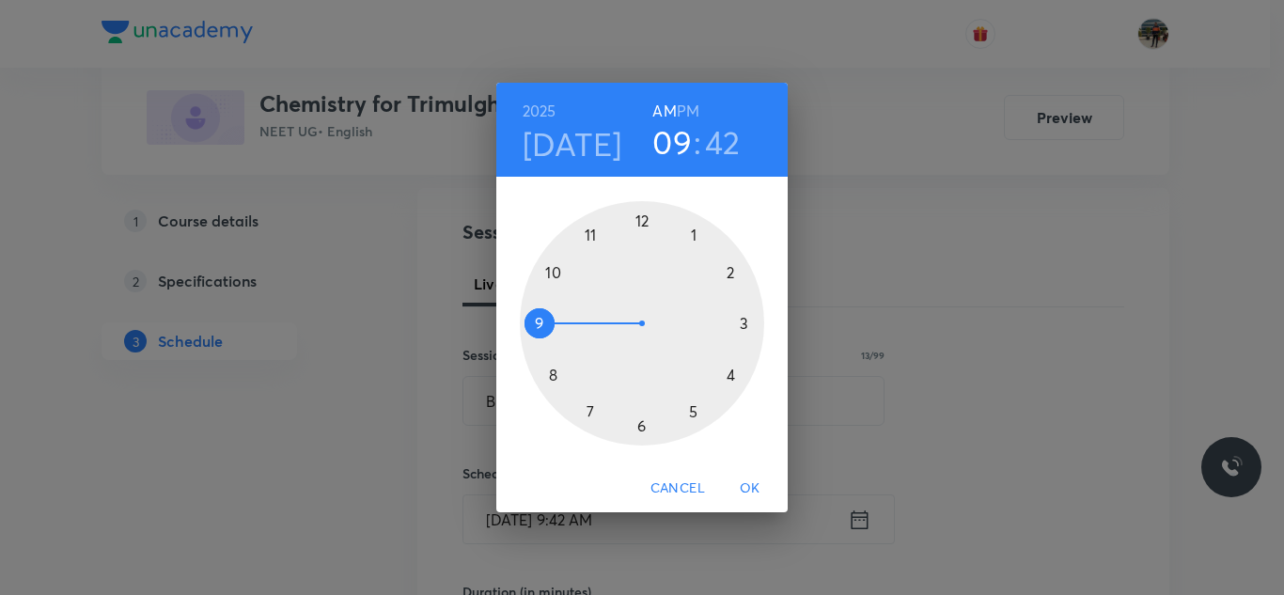
click at [554, 270] on div at bounding box center [642, 323] width 244 height 244
click at [639, 221] on div at bounding box center [642, 323] width 244 height 244
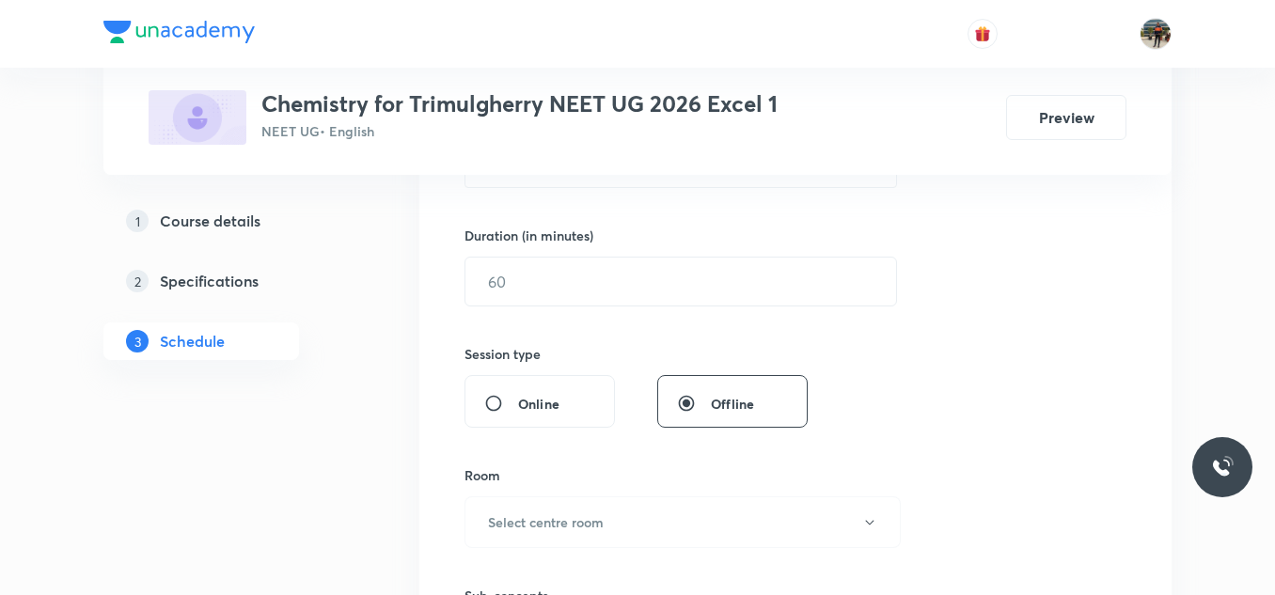
scroll to position [564, 0]
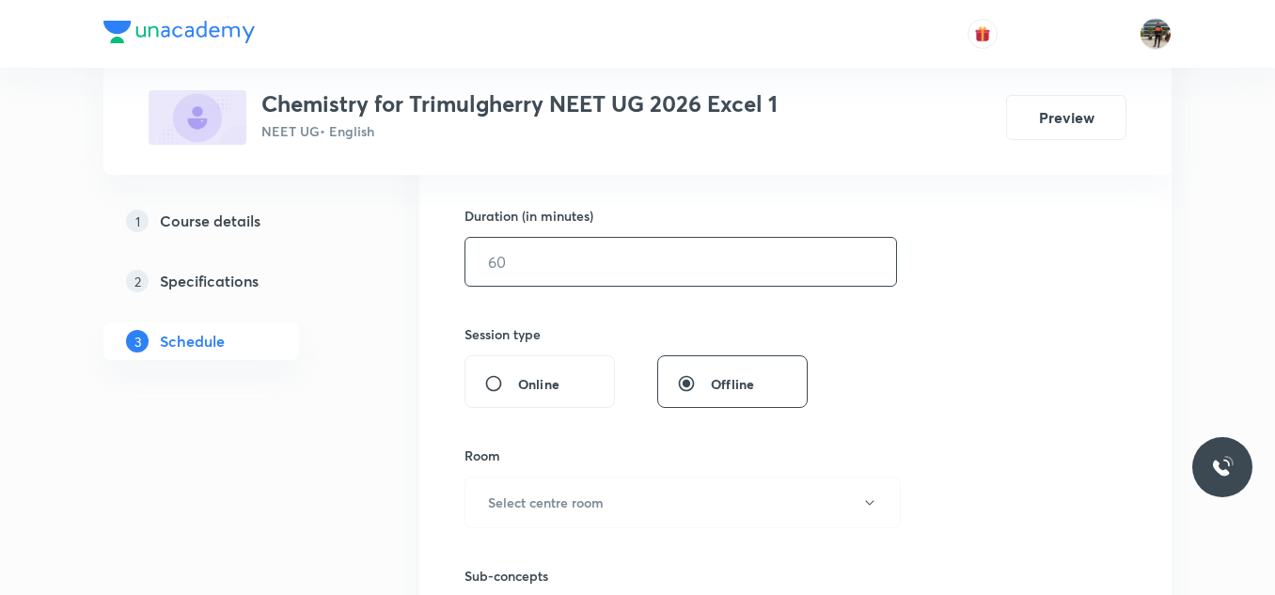
click at [514, 266] on input "text" at bounding box center [680, 262] width 431 height 48
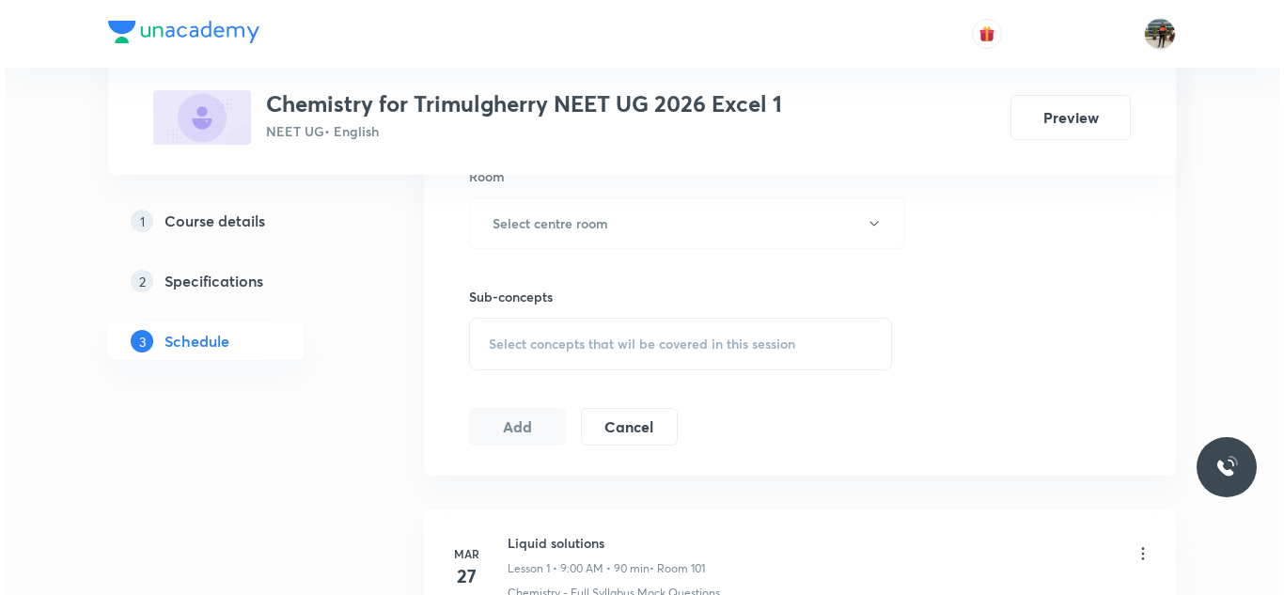
scroll to position [846, 0]
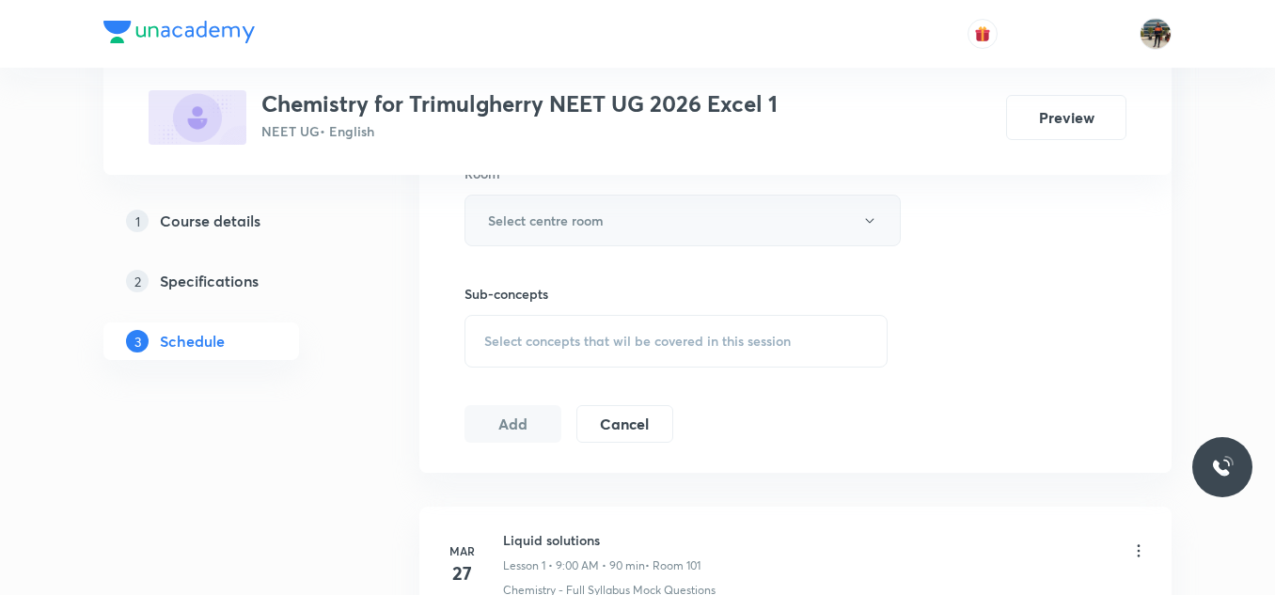
type input "65"
click at [492, 215] on h6 "Select centre room" at bounding box center [546, 221] width 116 height 20
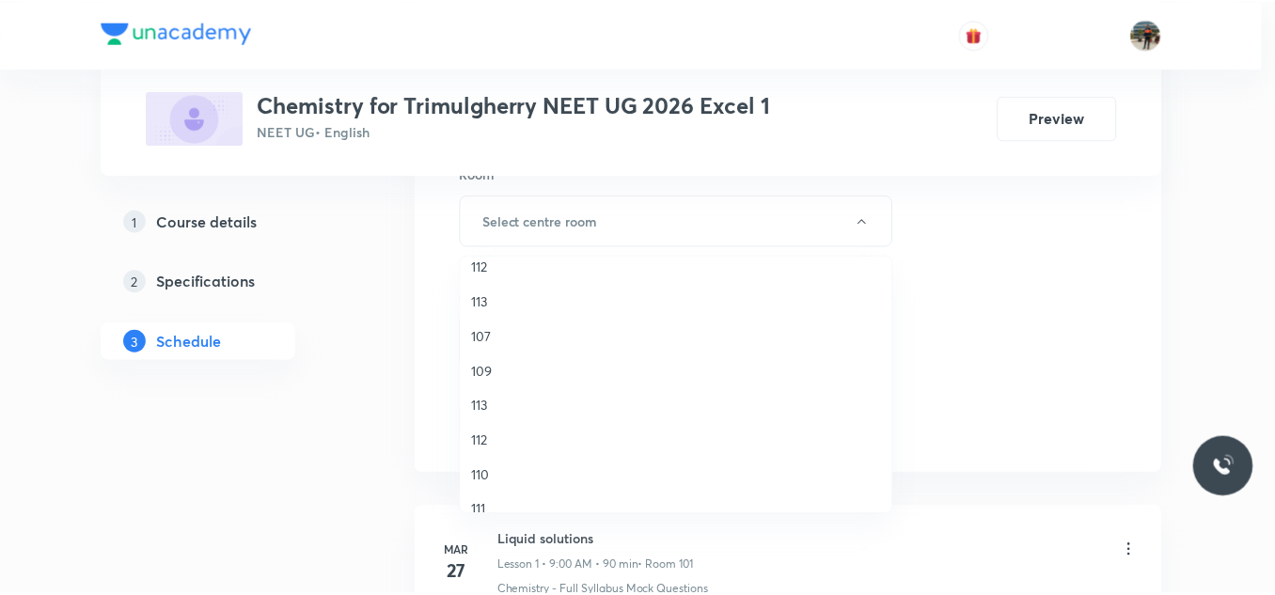
scroll to position [349, 0]
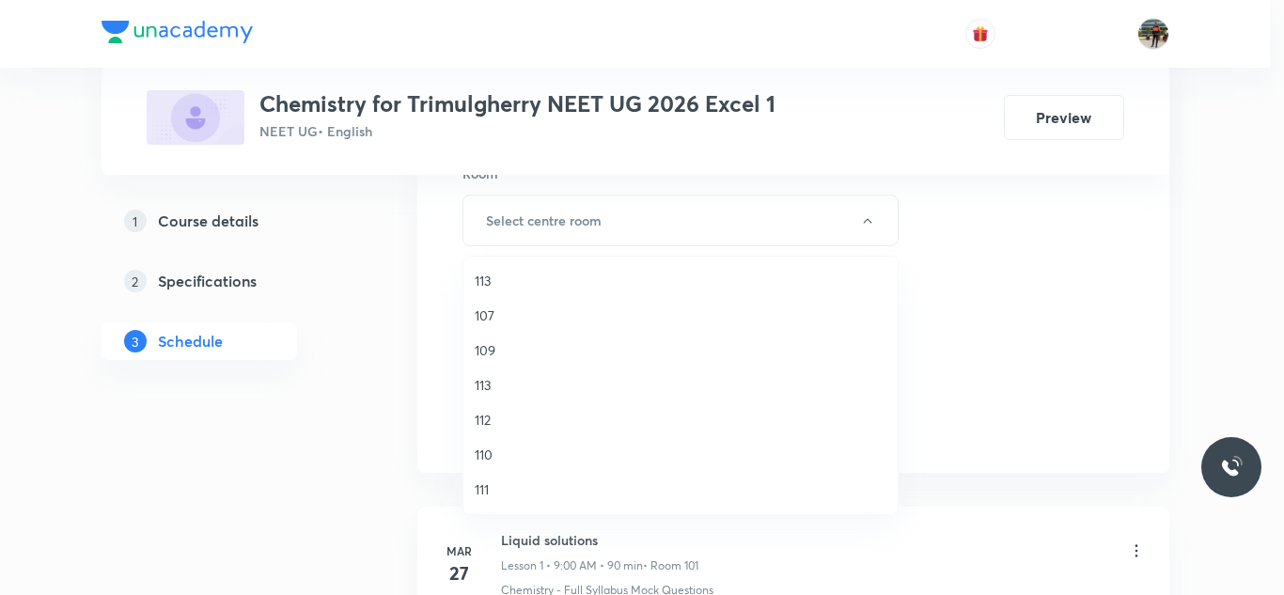
click at [481, 453] on span "110" at bounding box center [681, 455] width 412 height 20
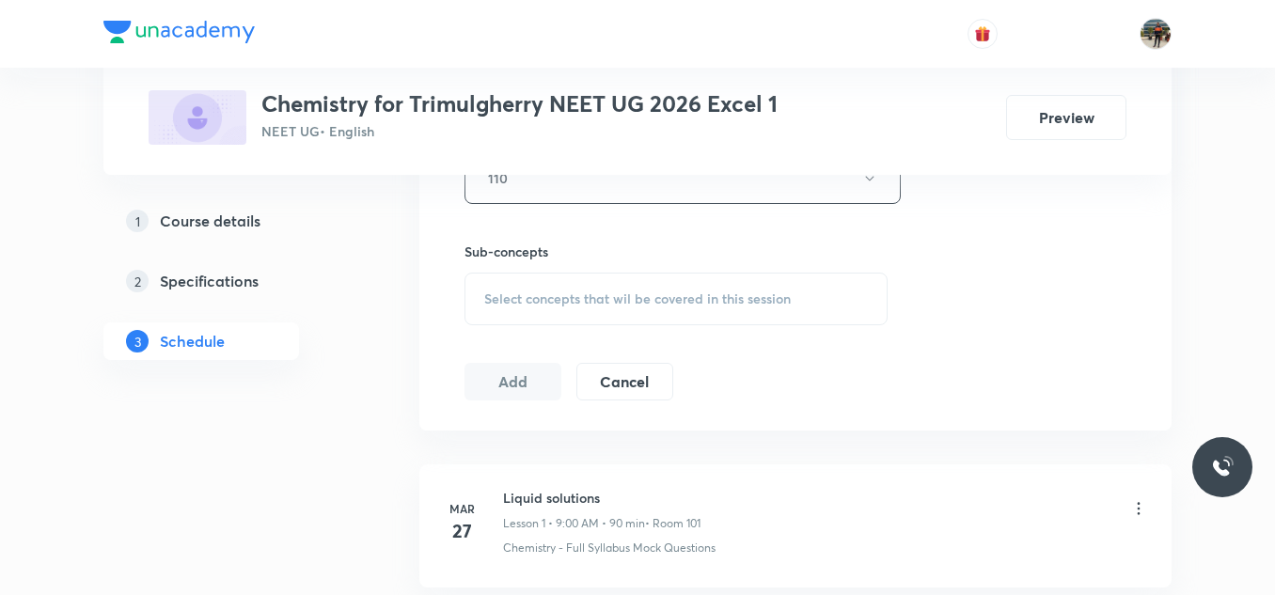
scroll to position [846, 0]
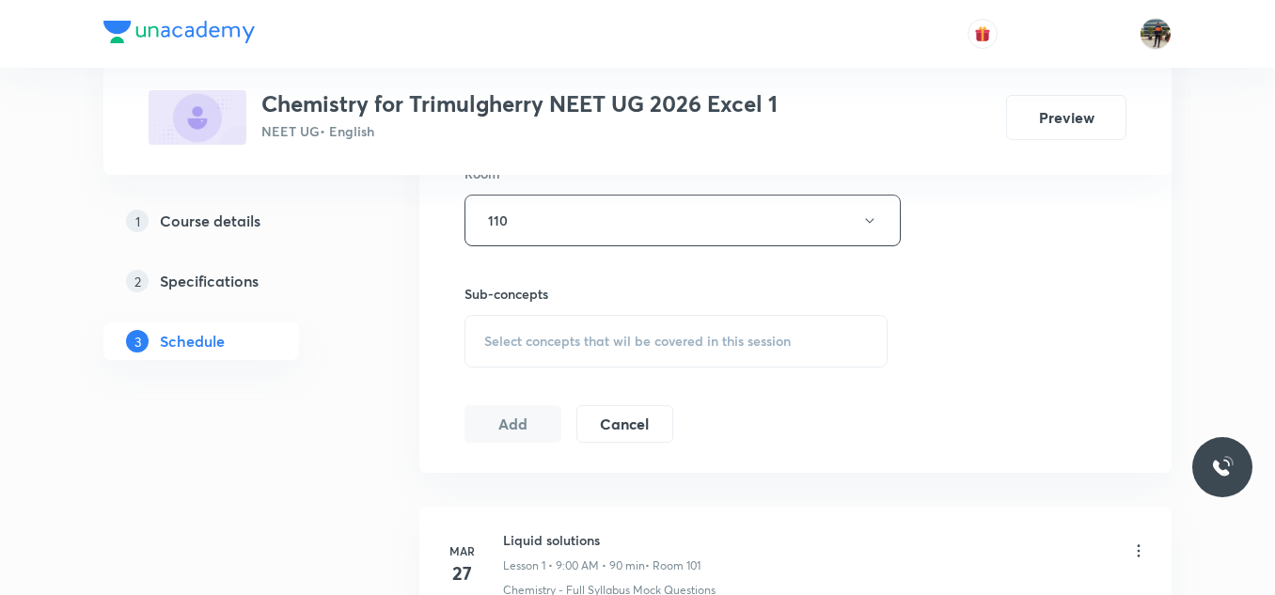
click at [489, 321] on div "Select concepts that wil be covered in this session" at bounding box center [675, 341] width 423 height 53
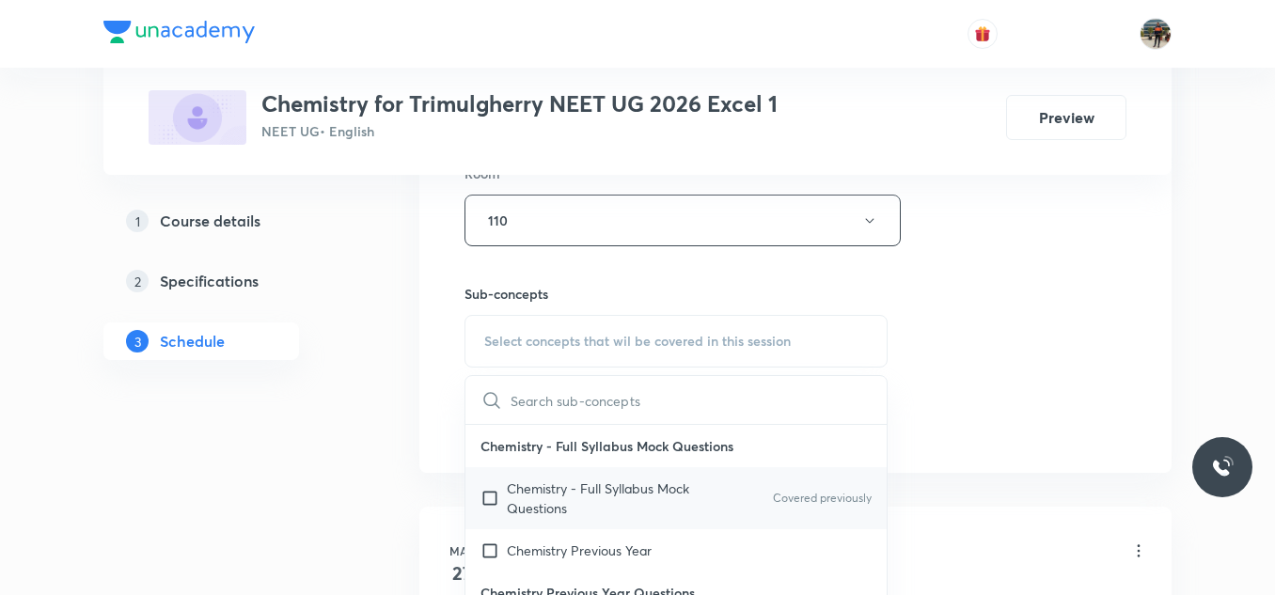
click at [490, 501] on input "checkbox" at bounding box center [493, 497] width 26 height 39
checkbox input "true"
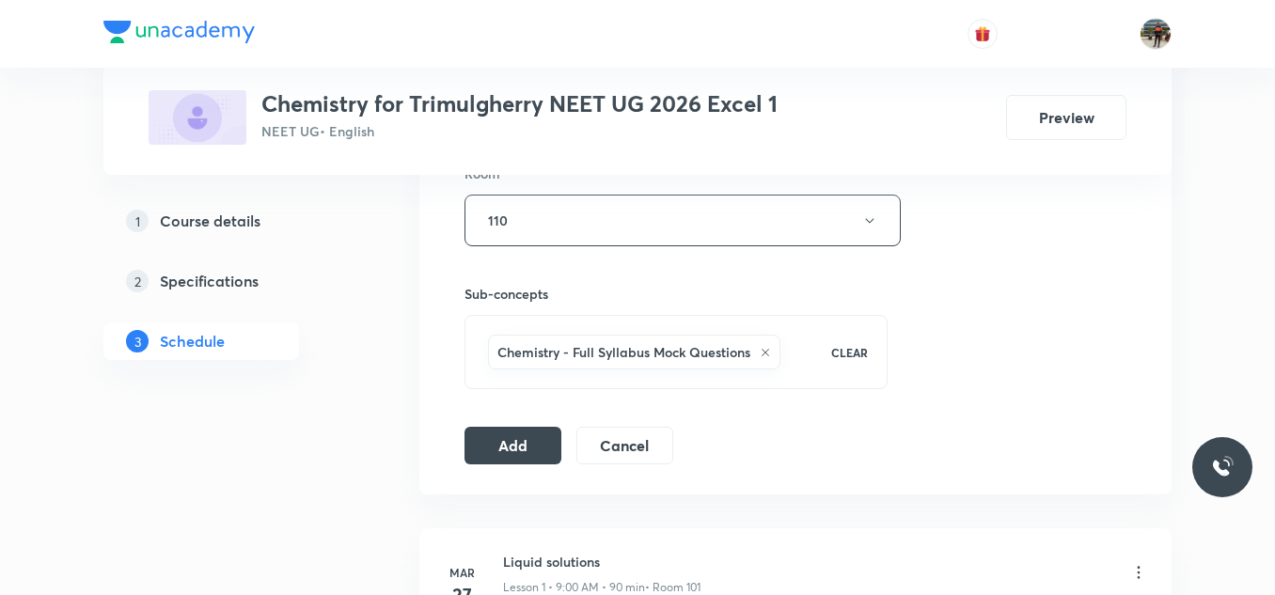
click at [550, 422] on div "Session 95 Live class Session title 13/99 Bio molecules ​ Schedule for Oct 7, 2…" at bounding box center [795, 12] width 662 height 904
click at [498, 446] on button "Add" at bounding box center [512, 444] width 97 height 38
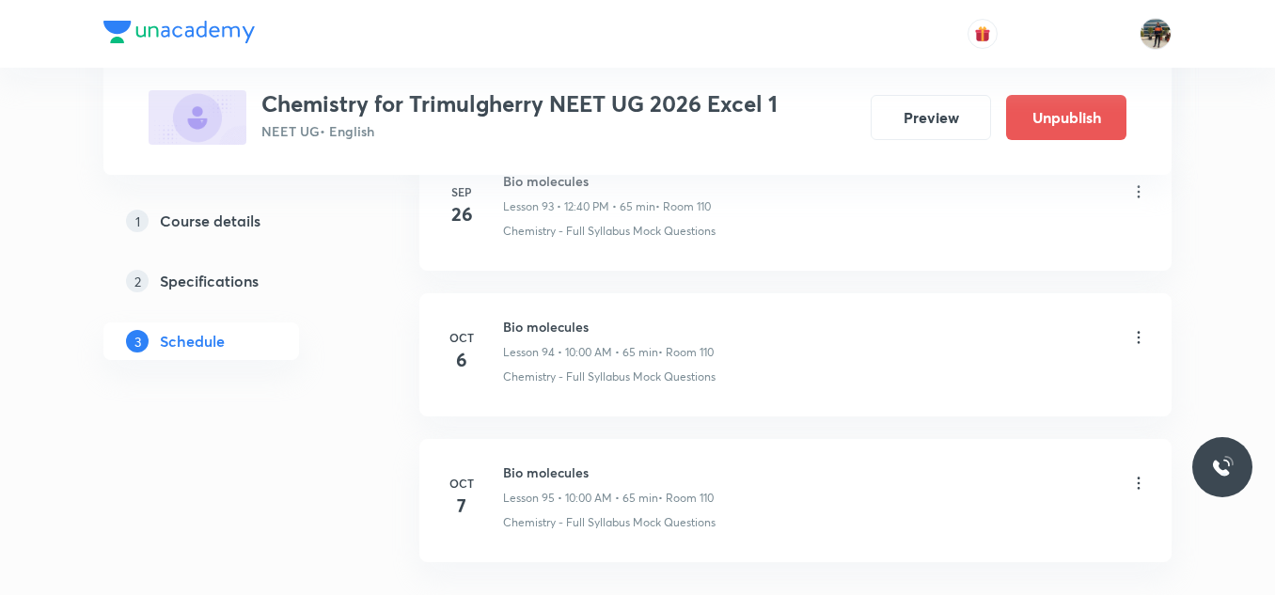
scroll to position [13890, 0]
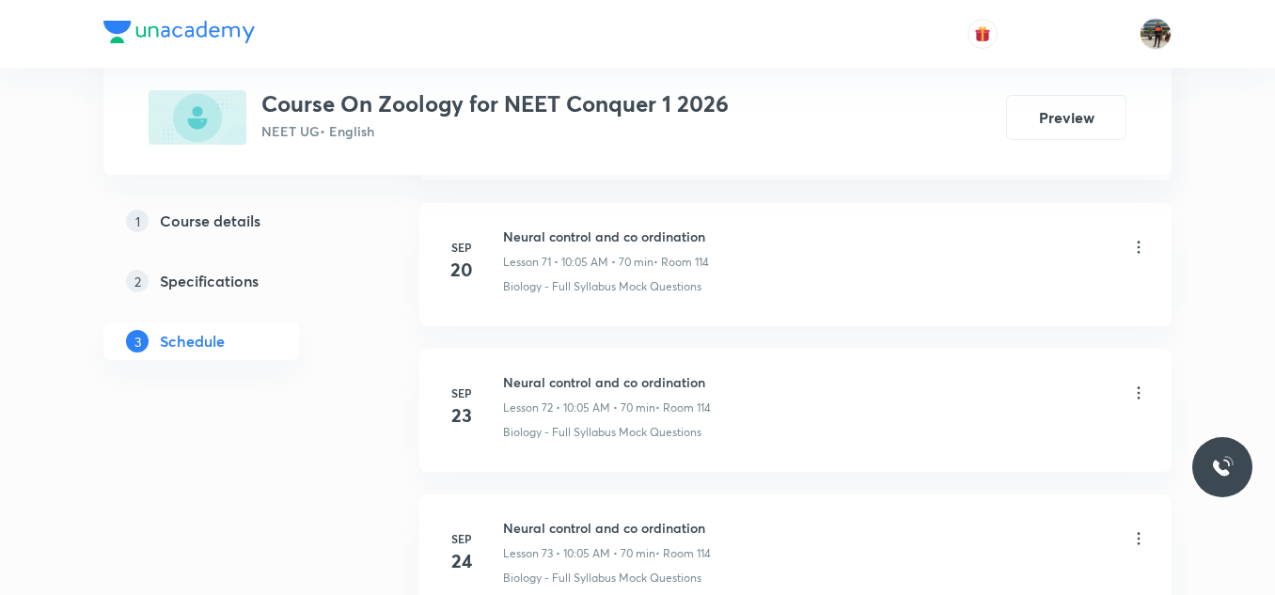
scroll to position [11966, 0]
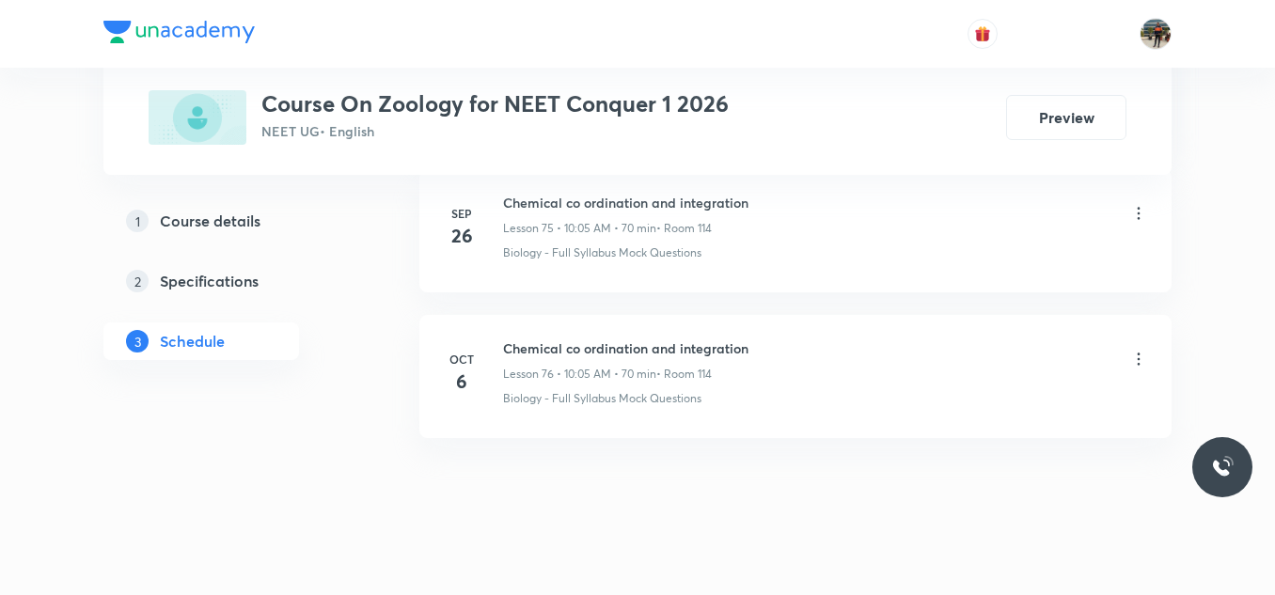
click at [590, 339] on h6 "Chemical co ordination and integration" at bounding box center [625, 348] width 245 height 20
copy h6 "Chemical co ordination and integration"
click at [590, 339] on h6 "Chemical co ordination and integration" at bounding box center [625, 348] width 245 height 20
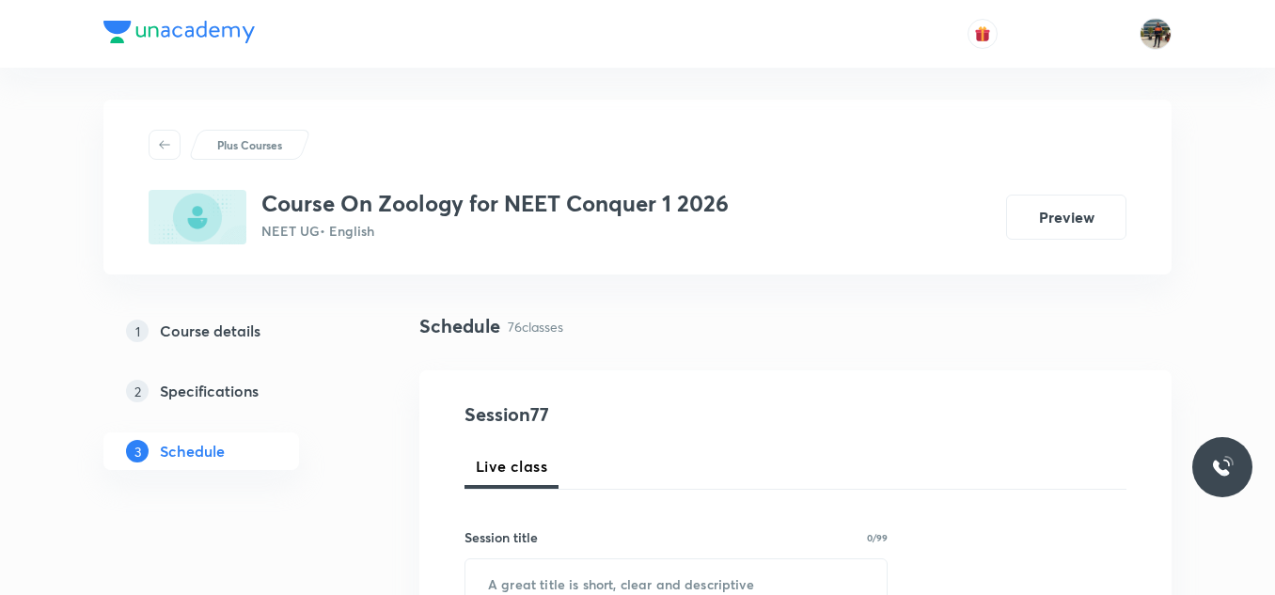
scroll to position [188, 0]
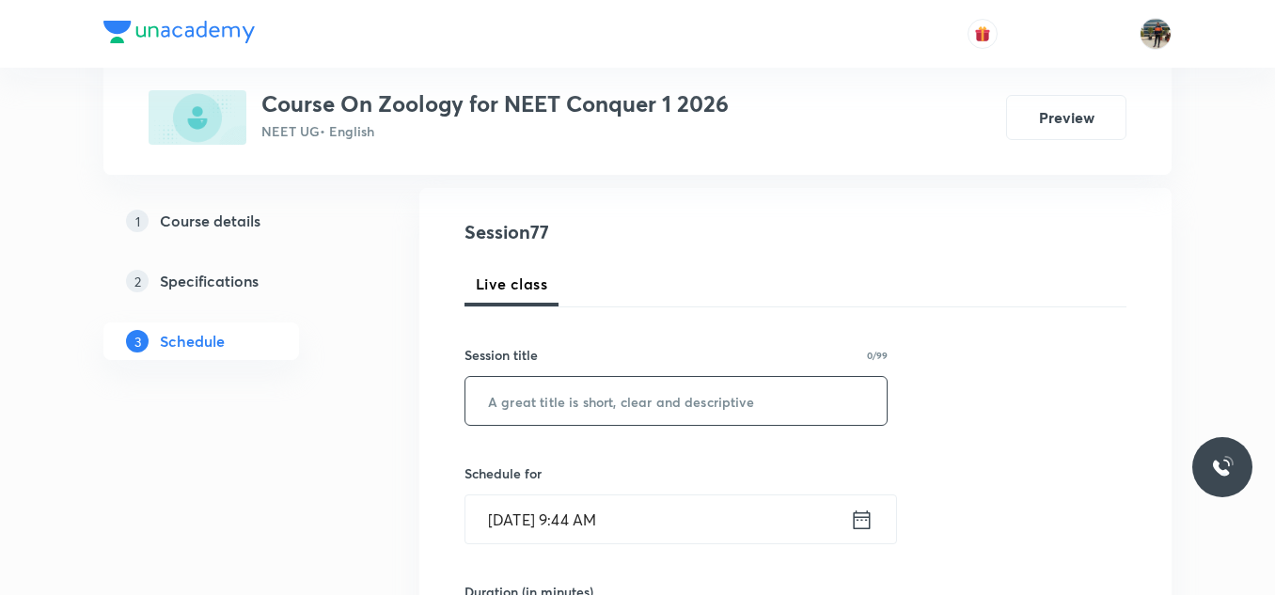
click at [614, 406] on input "text" at bounding box center [675, 401] width 421 height 48
paste input "Chemical co ordination and integration"
type input "Chemical co ordination and integration"
click at [853, 515] on icon at bounding box center [862, 520] width 24 height 26
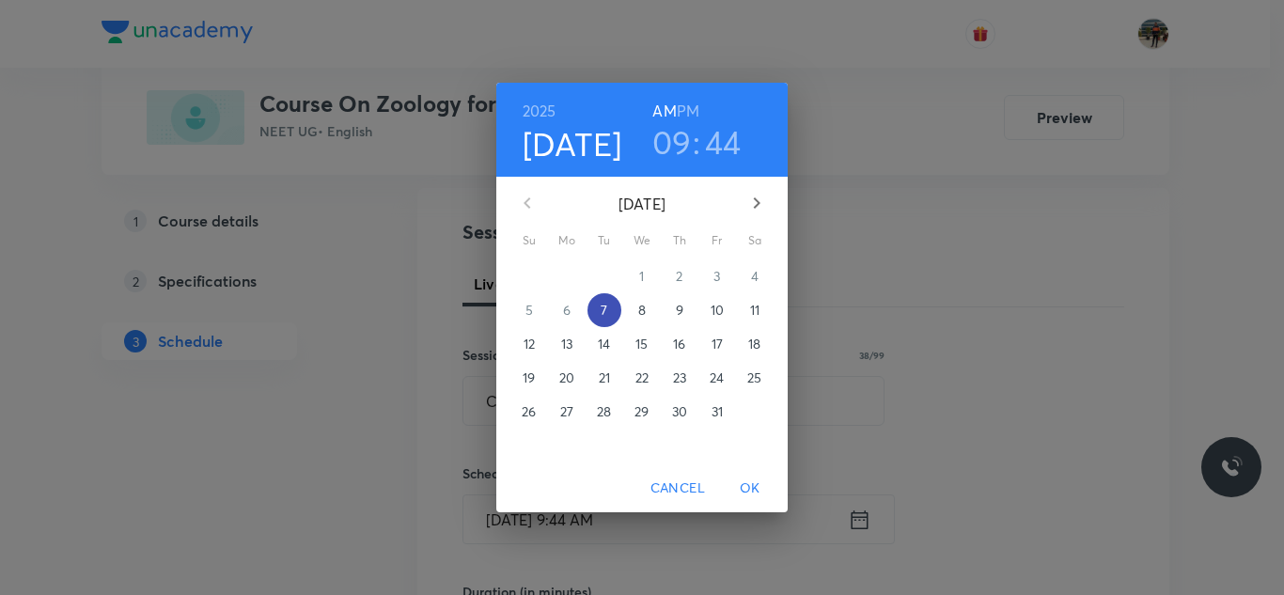
click at [608, 313] on span "7" at bounding box center [605, 310] width 34 height 19
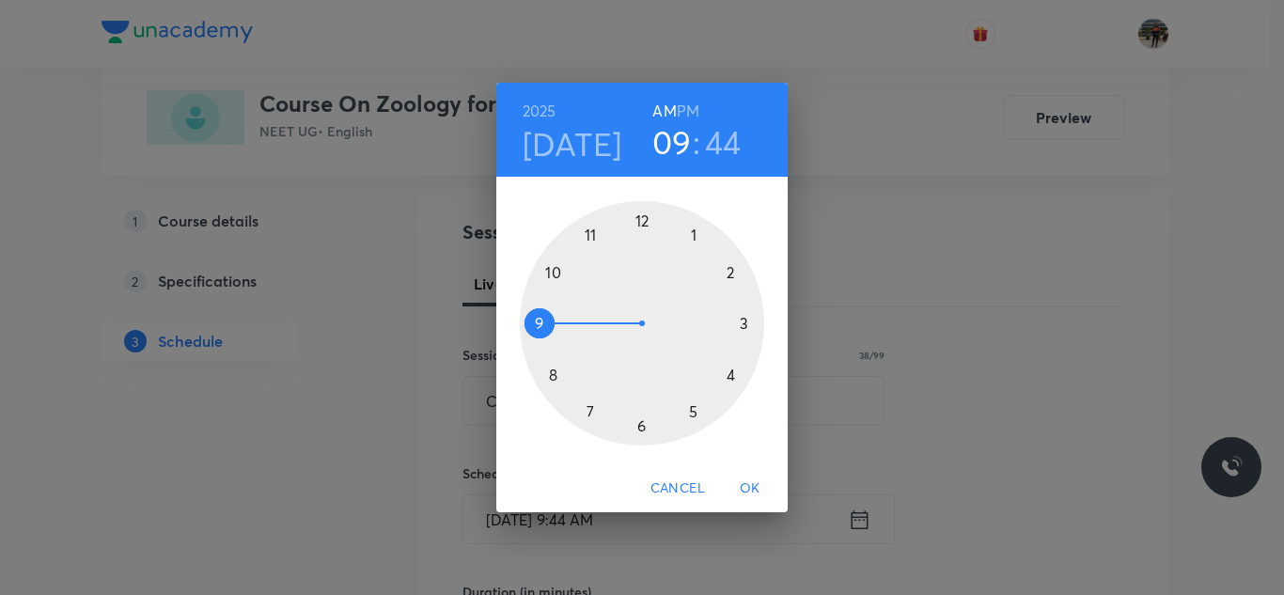
click at [557, 270] on div at bounding box center [642, 323] width 244 height 244
click at [694, 235] on div at bounding box center [642, 323] width 244 height 244
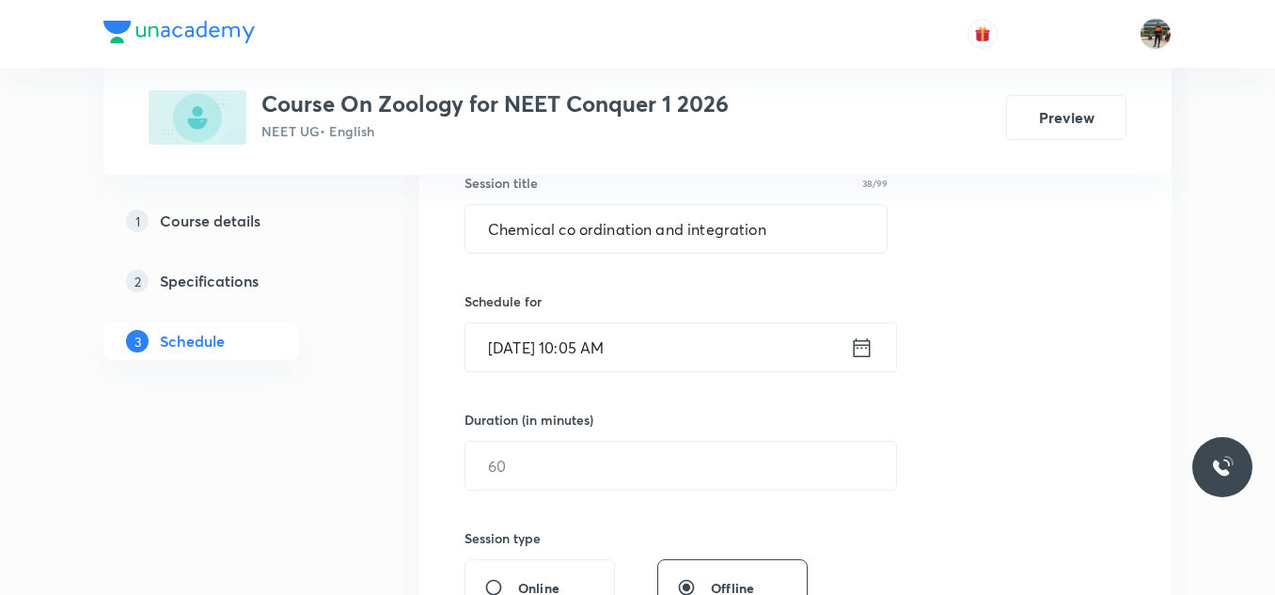
scroll to position [470, 0]
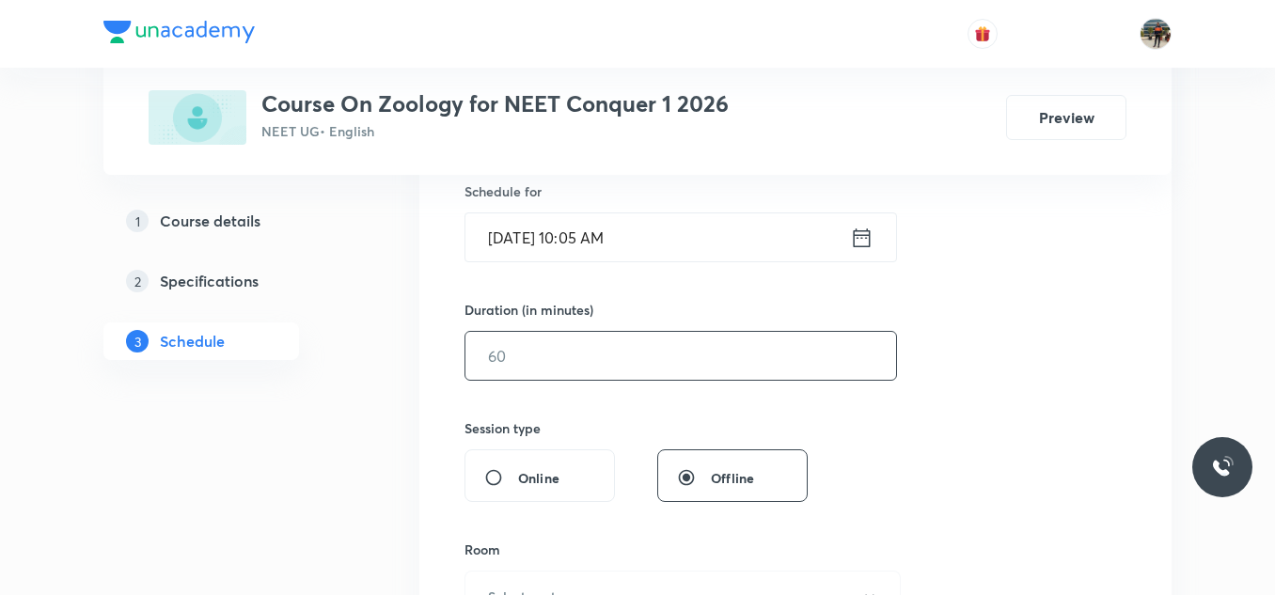
click at [521, 344] on input "text" at bounding box center [680, 356] width 431 height 48
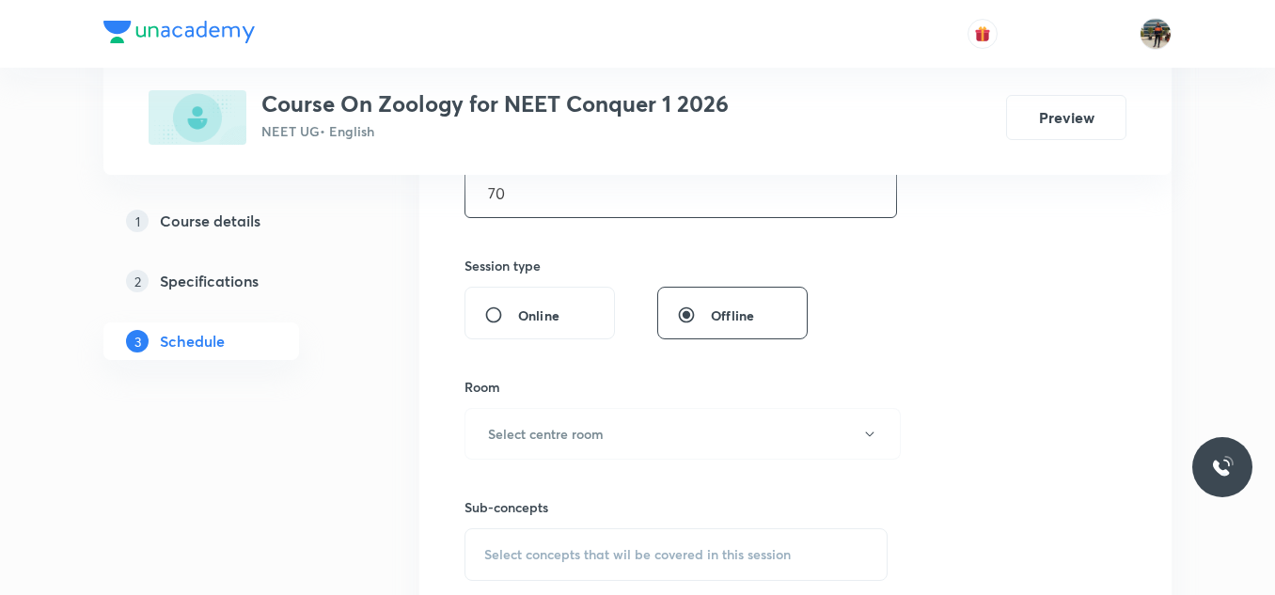
scroll to position [658, 0]
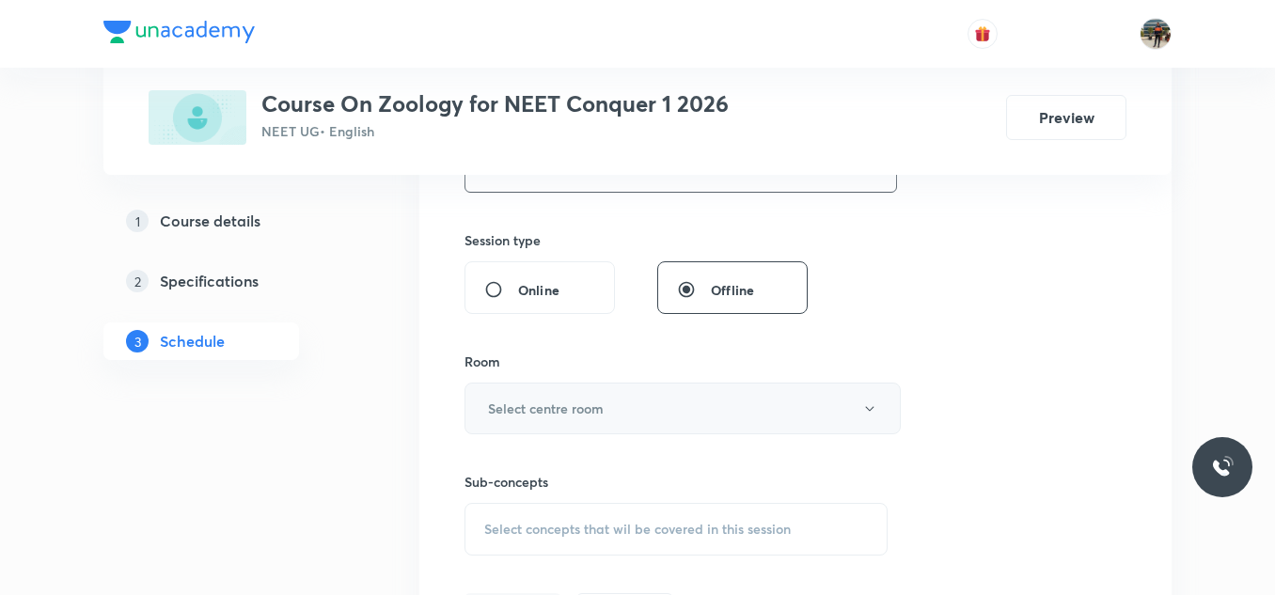
type input "70"
click at [516, 406] on h6 "Select centre room" at bounding box center [546, 409] width 116 height 20
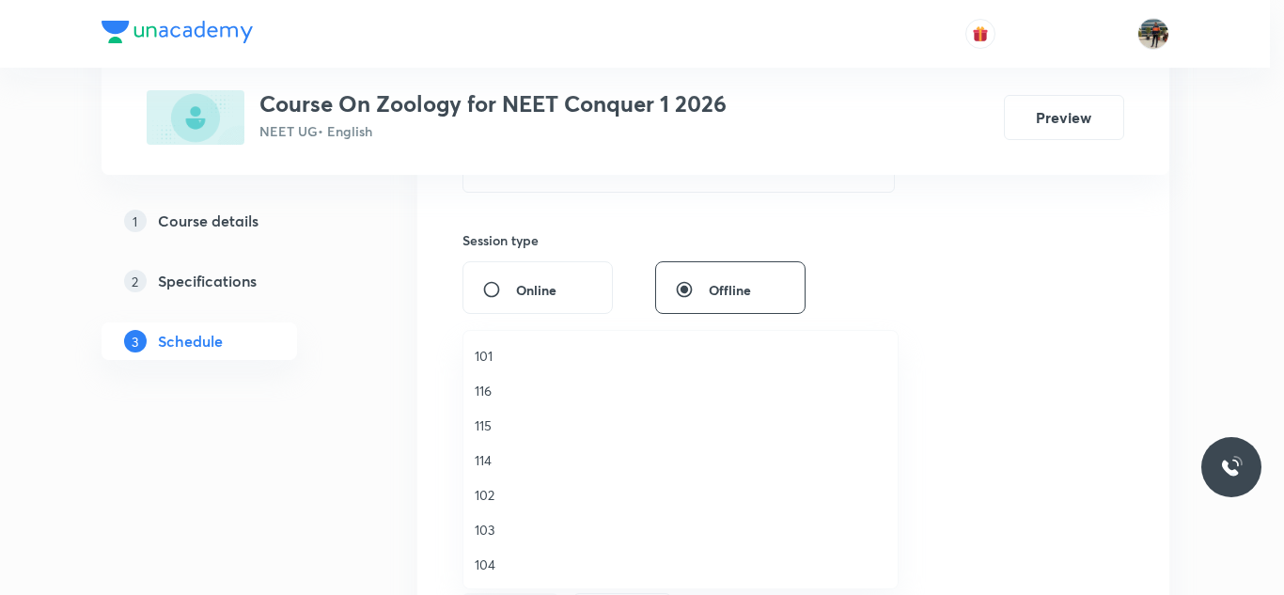
click at [488, 461] on span "114" at bounding box center [681, 460] width 412 height 20
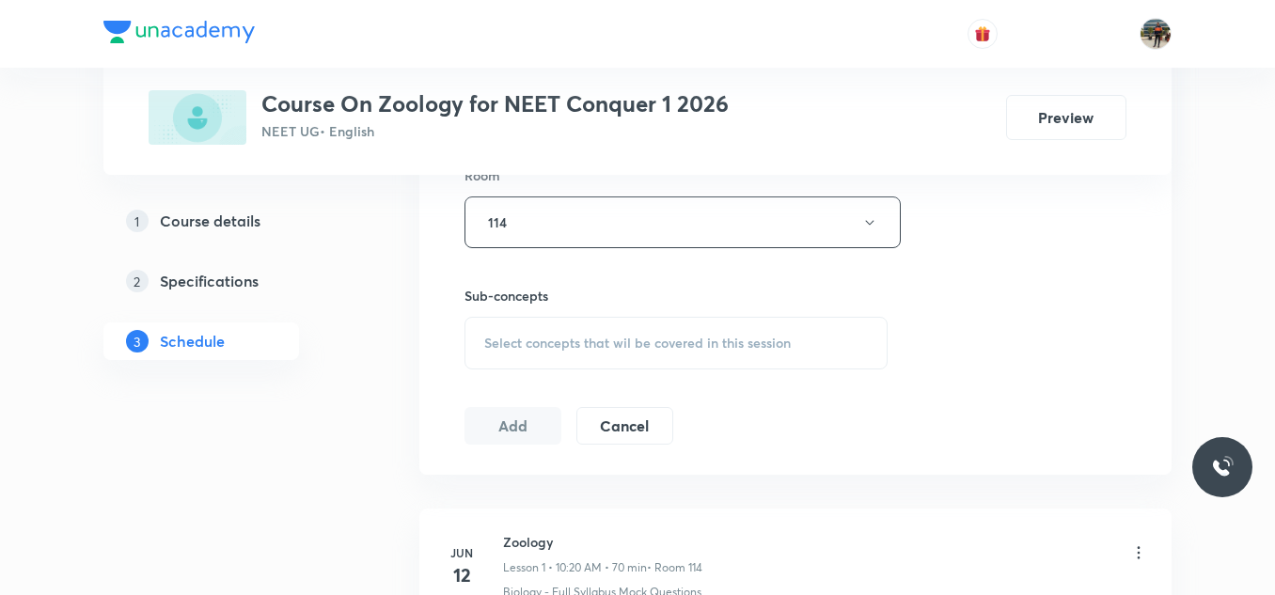
scroll to position [846, 0]
click at [492, 355] on div "Select concepts that wil be covered in this session" at bounding box center [675, 341] width 423 height 53
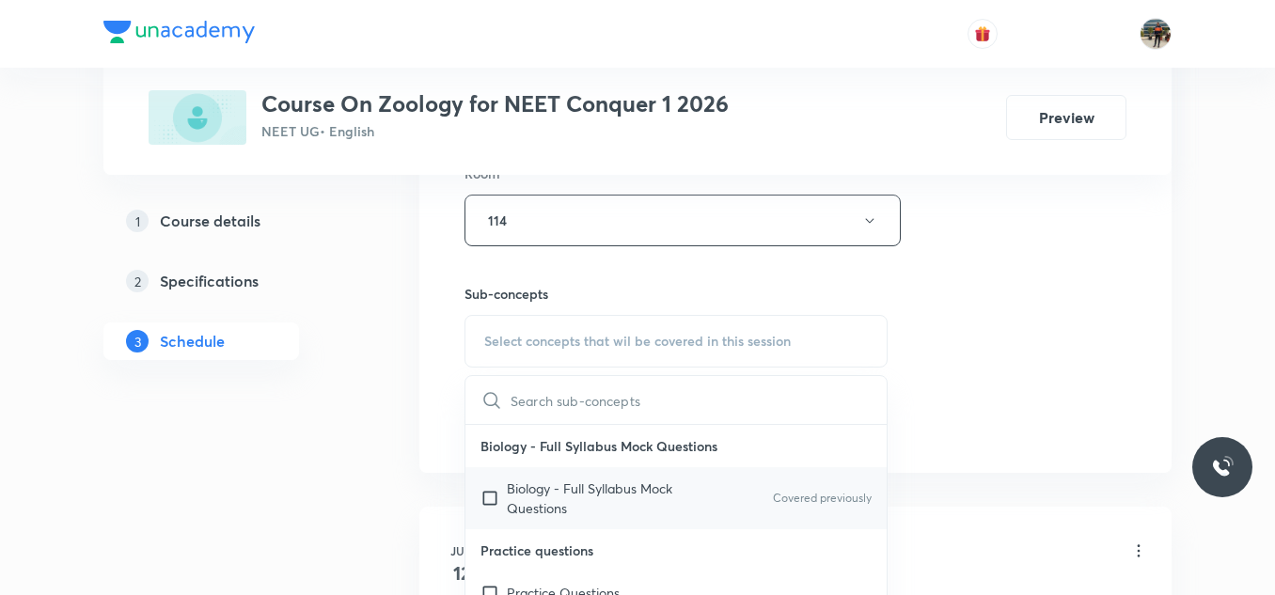
click at [484, 496] on input "checkbox" at bounding box center [493, 497] width 26 height 39
checkbox input "true"
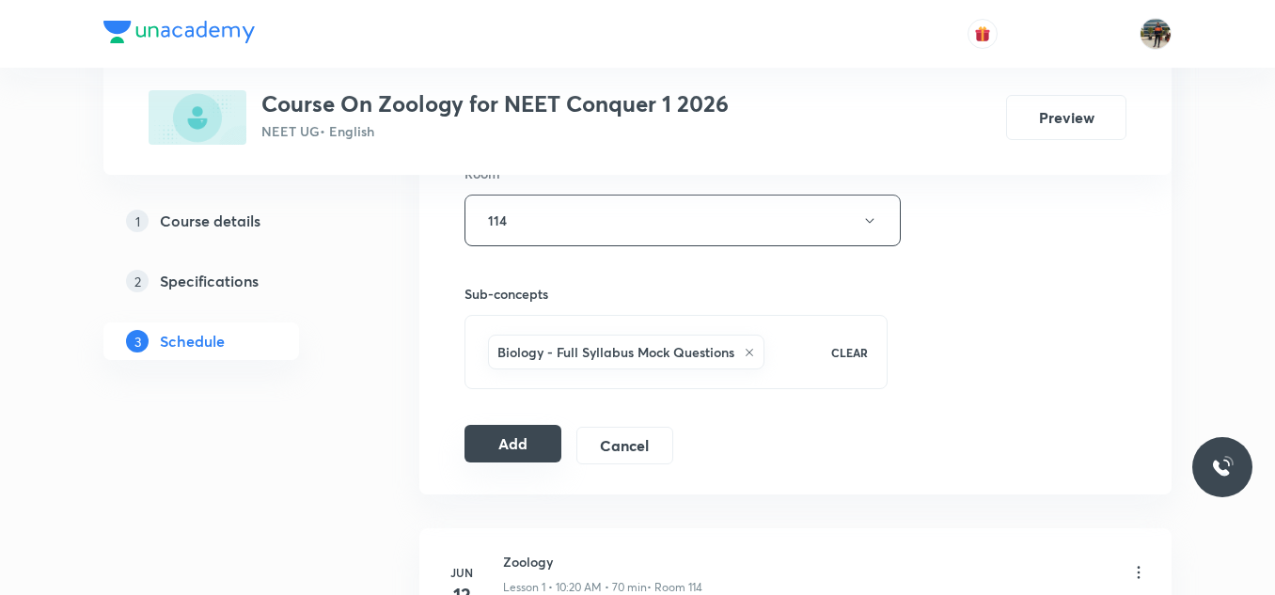
click at [537, 448] on button "Add" at bounding box center [512, 444] width 97 height 38
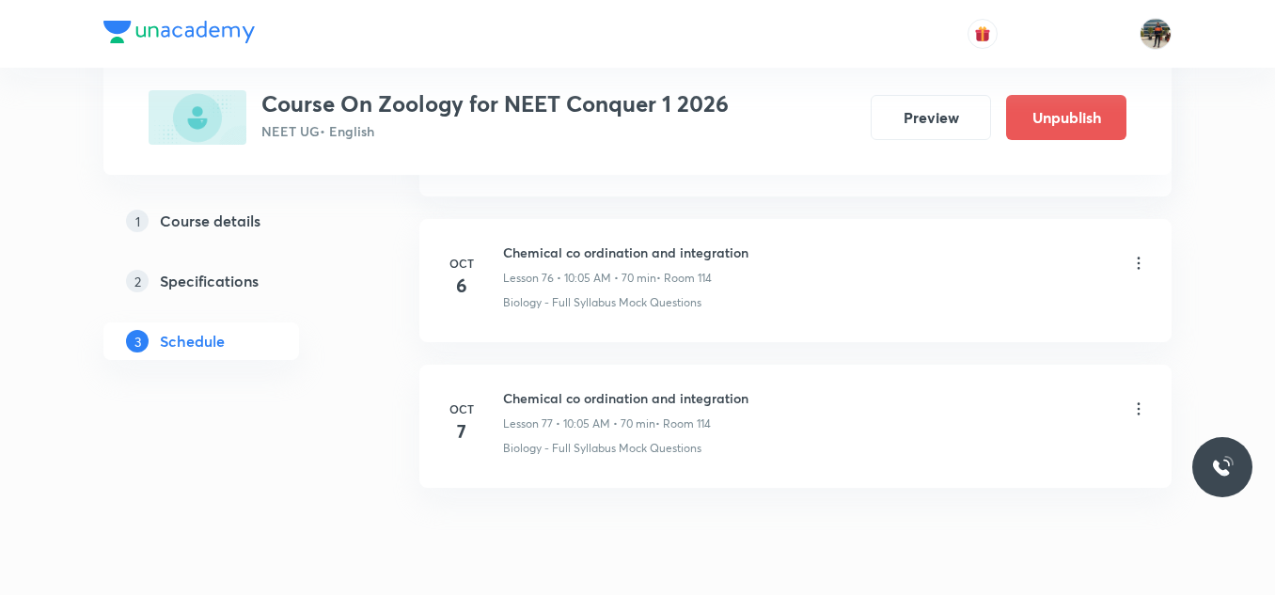
scroll to position [11267, 0]
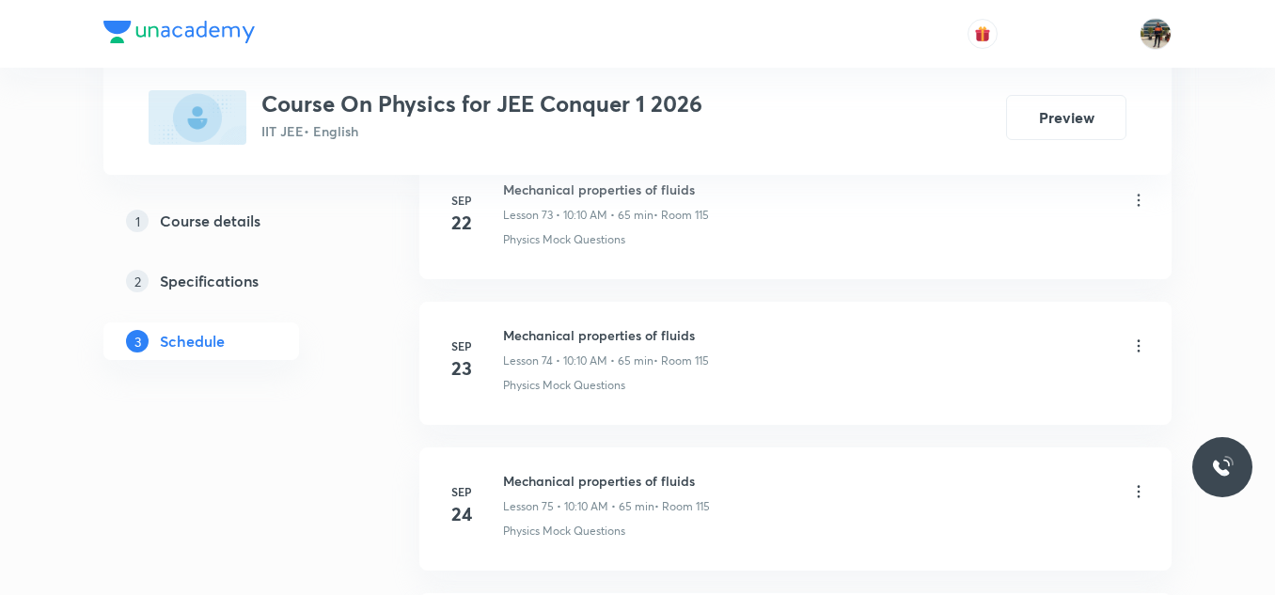
scroll to position [12277, 0]
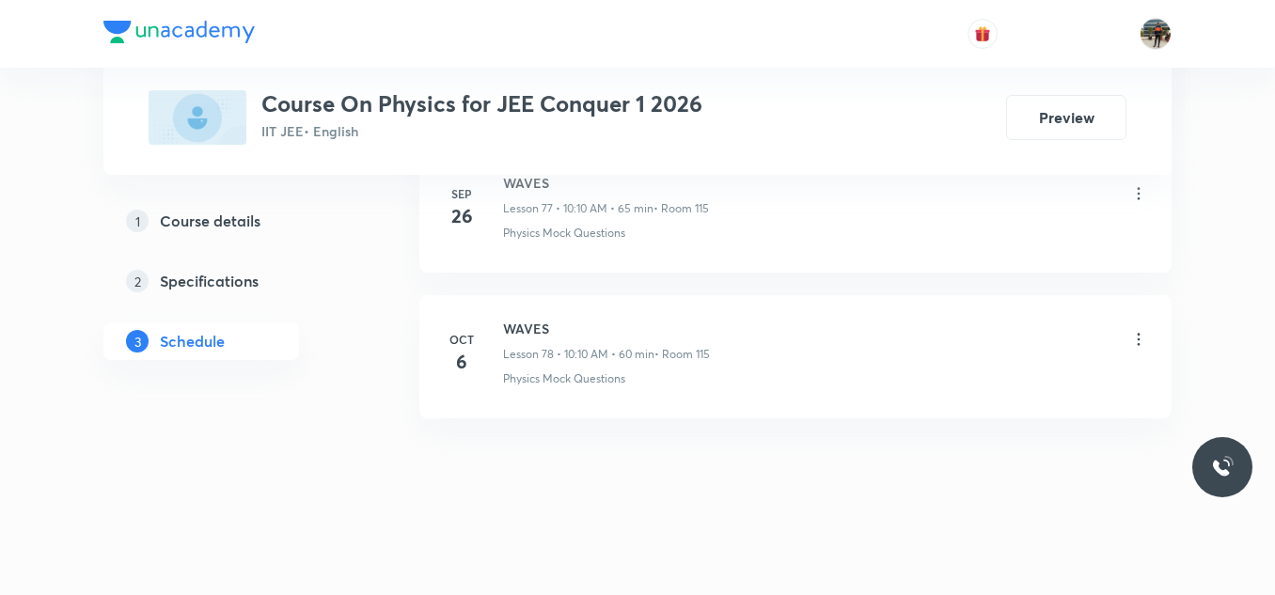
click at [520, 326] on h6 "WAVES" at bounding box center [606, 329] width 207 height 20
click at [682, 307] on li "Oct 6 WAVES Lesson 78 • 10:10 AM • 60 min • Room 115 Physics Mock Questions" at bounding box center [795, 356] width 752 height 123
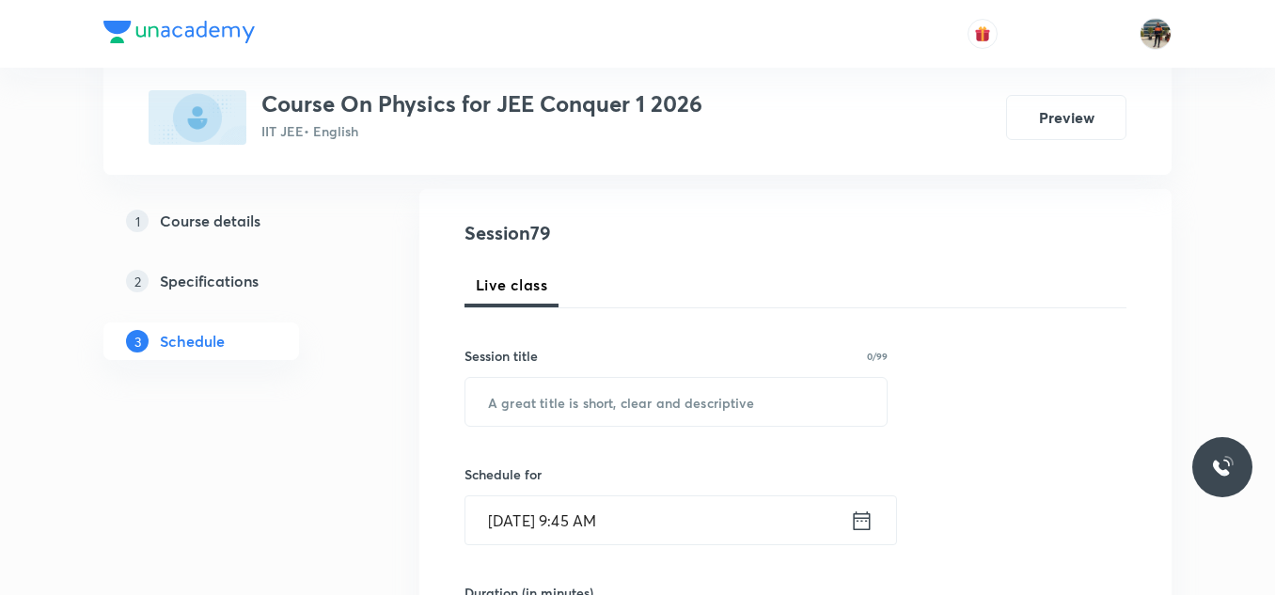
scroll to position [188, 0]
click at [586, 415] on input "text" at bounding box center [675, 401] width 421 height 48
paste input "Gravitation"
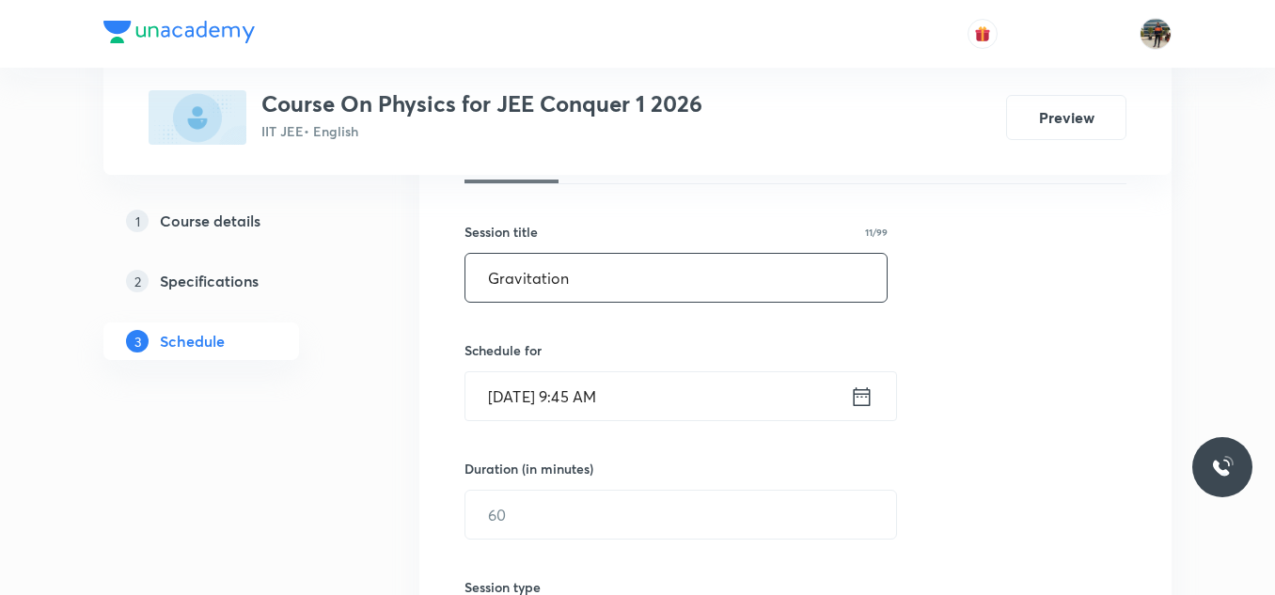
scroll to position [376, 0]
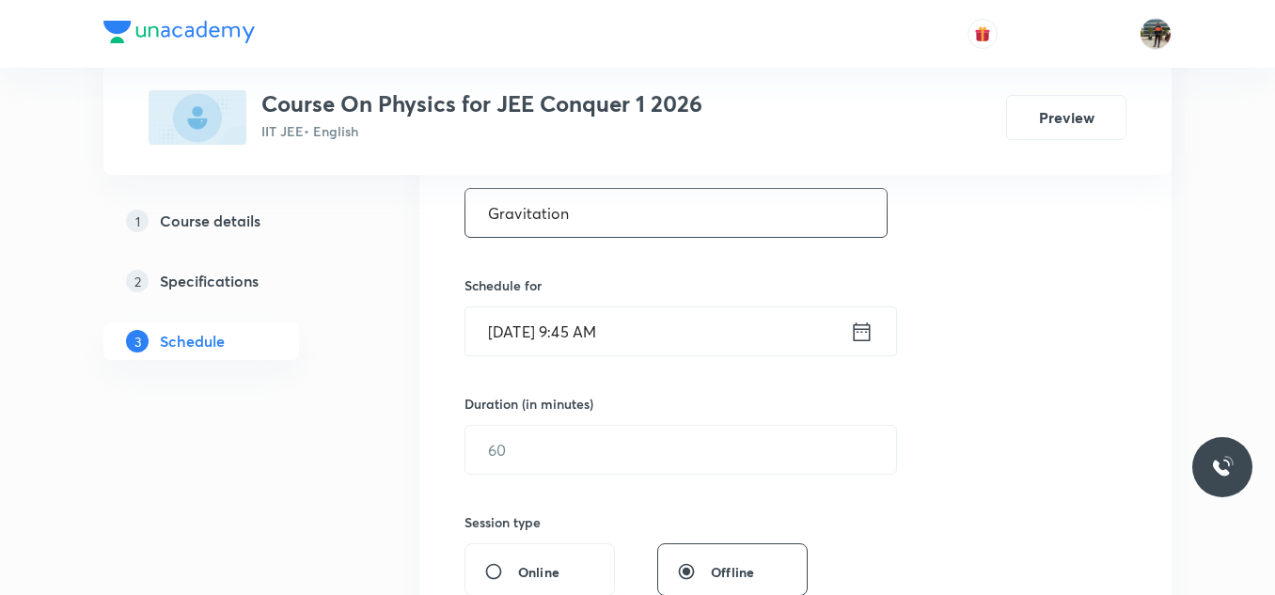
type input "Gravitation"
click at [856, 334] on icon at bounding box center [862, 332] width 24 height 26
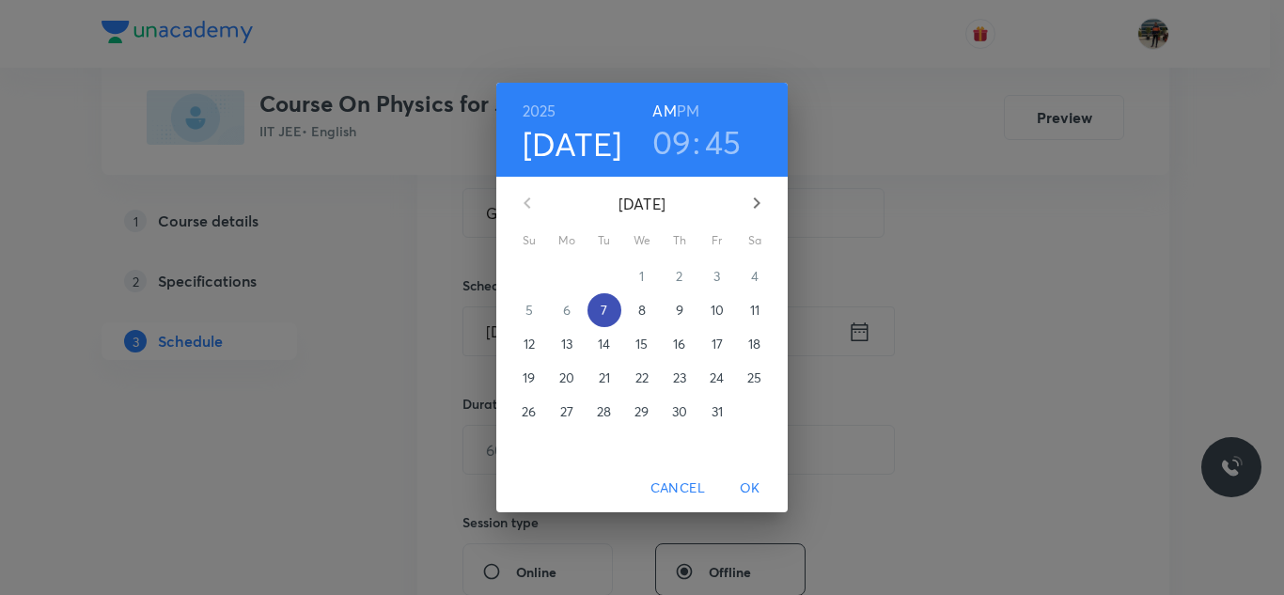
click at [611, 316] on span "7" at bounding box center [605, 310] width 34 height 19
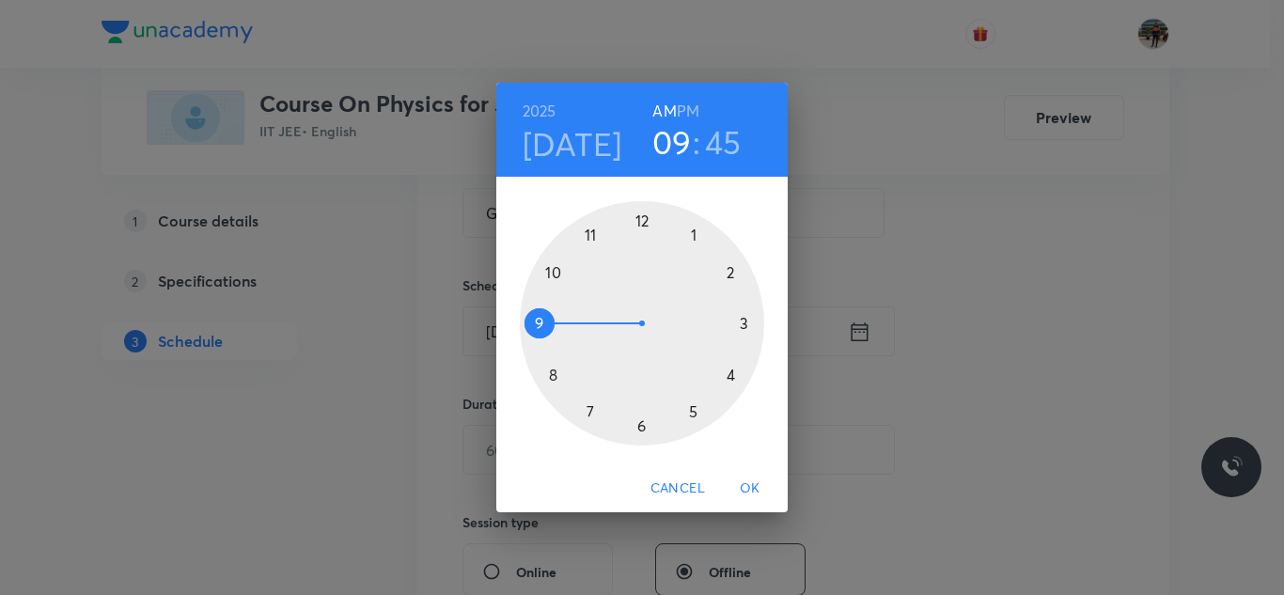
click at [555, 268] on div at bounding box center [642, 323] width 244 height 244
click at [728, 271] on div at bounding box center [642, 323] width 244 height 244
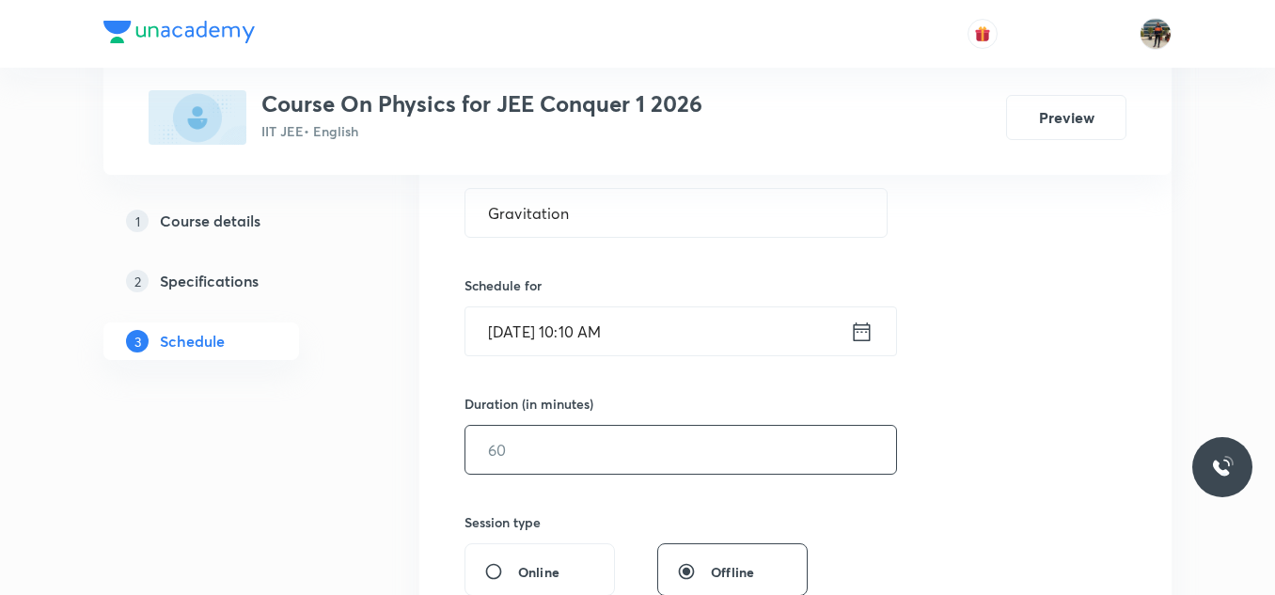
click at [555, 443] on input "text" at bounding box center [680, 450] width 431 height 48
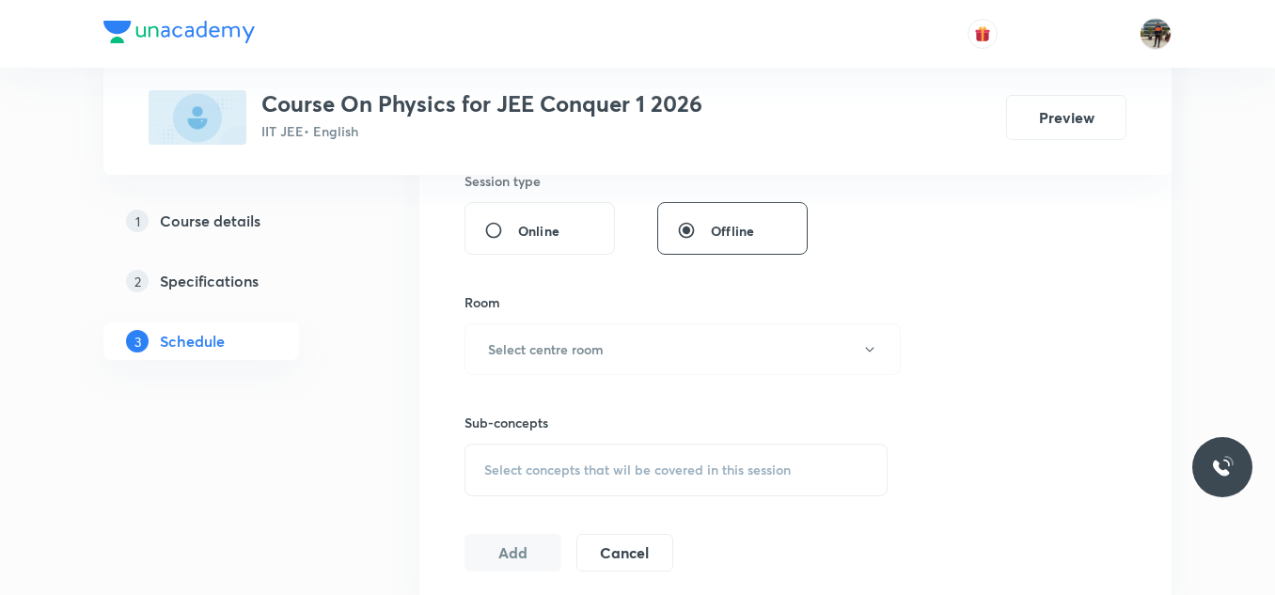
scroll to position [752, 0]
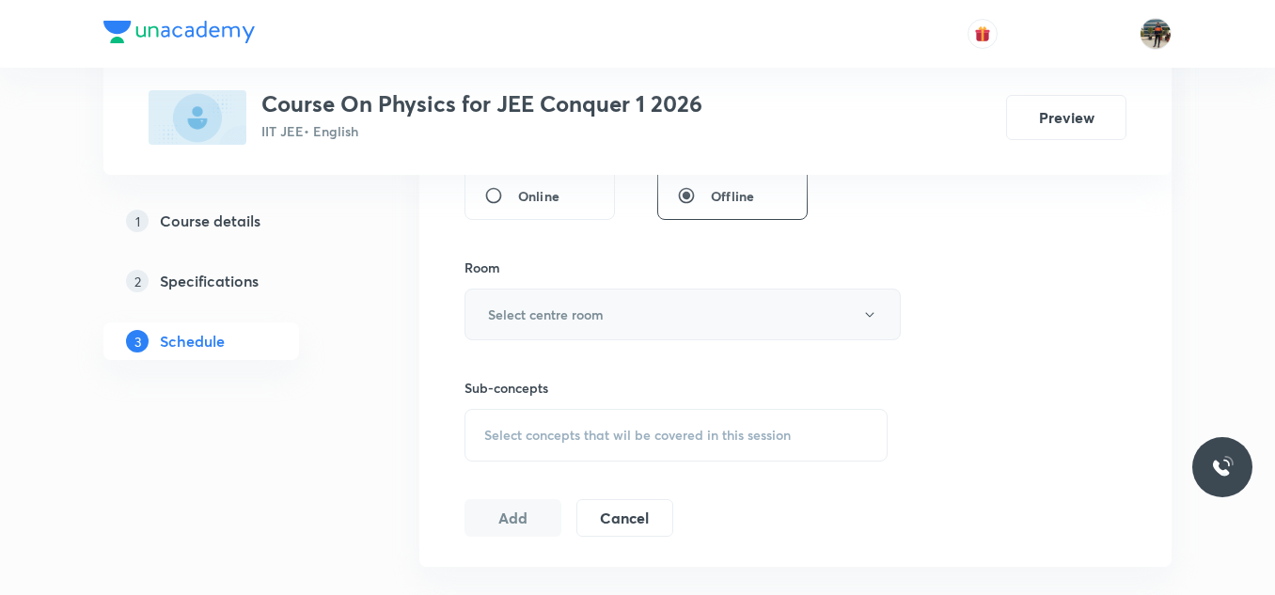
type input "65"
click at [549, 316] on h6 "Select centre room" at bounding box center [546, 315] width 116 height 20
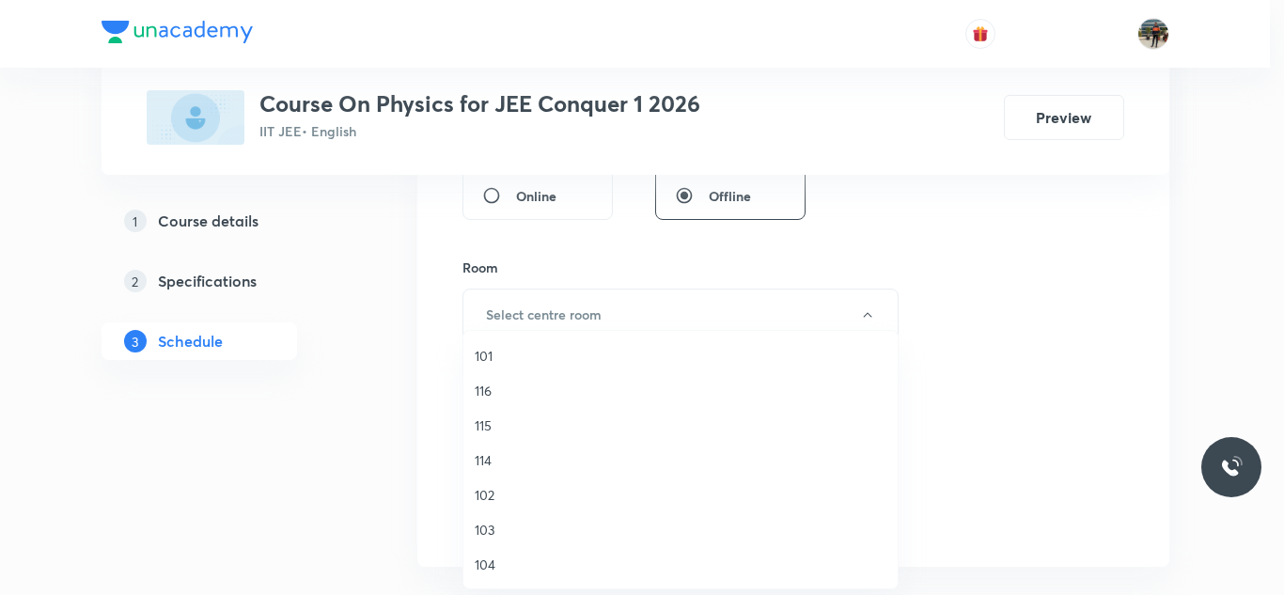
click at [490, 427] on span "115" at bounding box center [681, 425] width 412 height 20
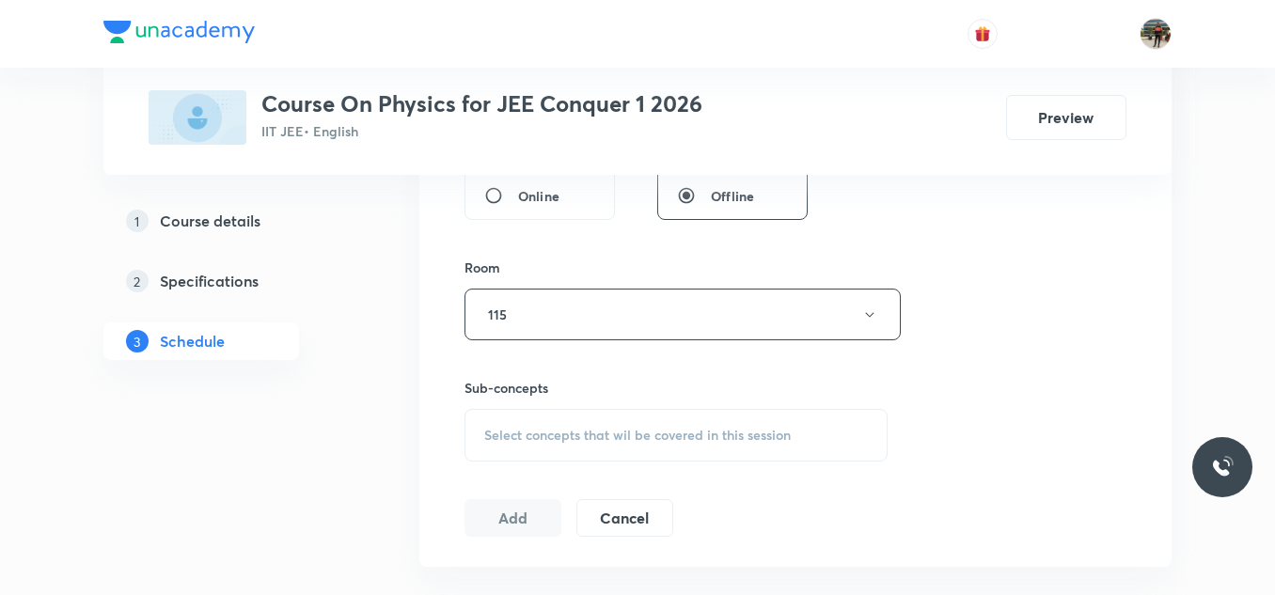
scroll to position [940, 0]
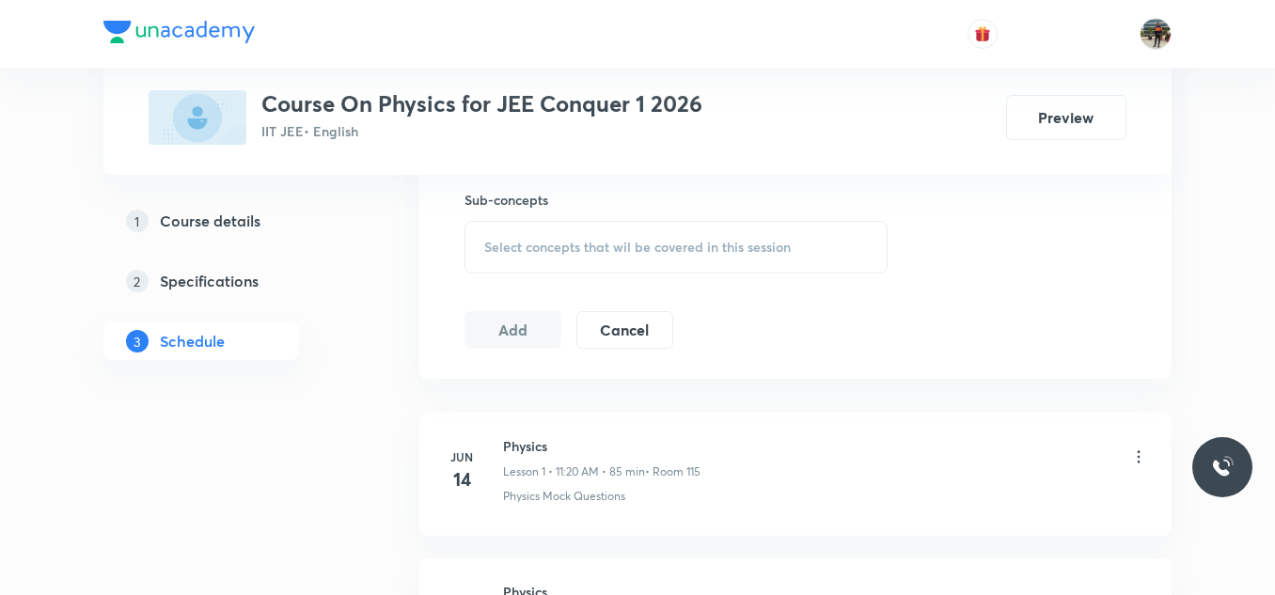
click at [496, 256] on div "Select concepts that wil be covered in this session" at bounding box center [675, 247] width 423 height 53
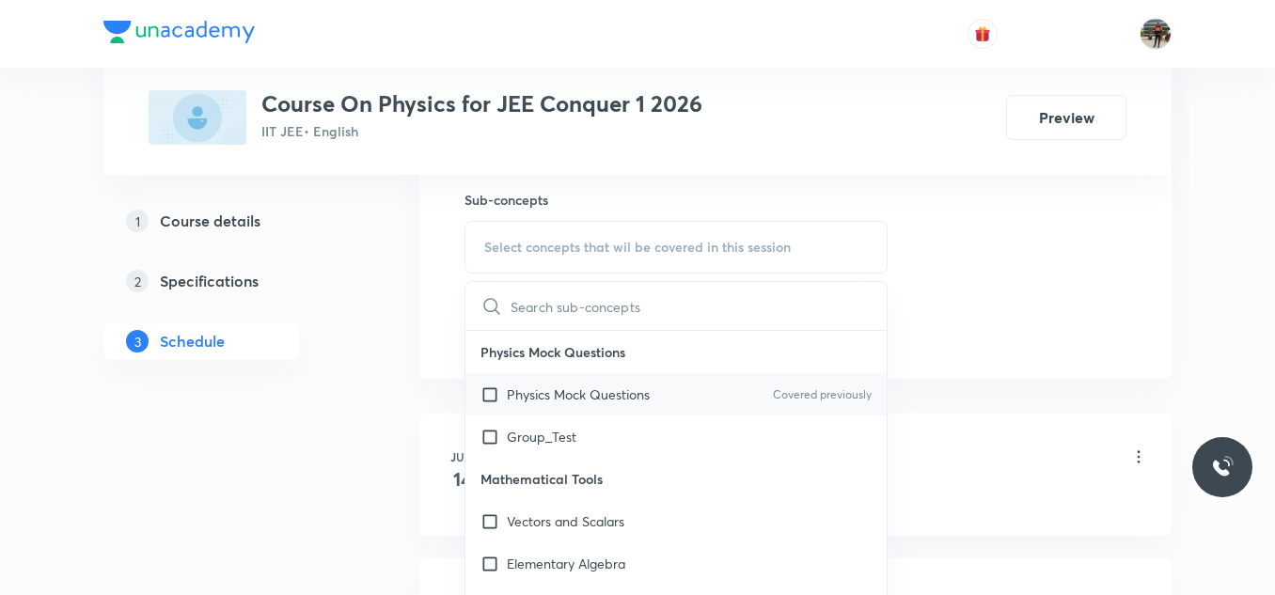
click at [487, 397] on input "checkbox" at bounding box center [493, 394] width 26 height 20
checkbox input "true"
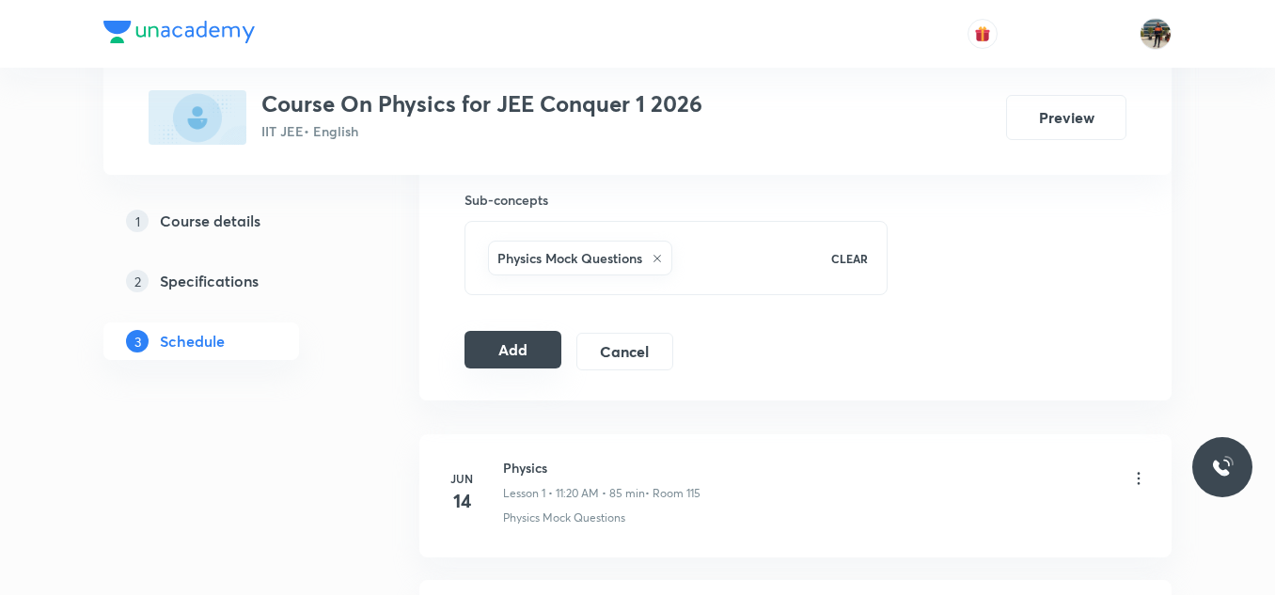
click at [496, 347] on button "Add" at bounding box center [512, 350] width 97 height 38
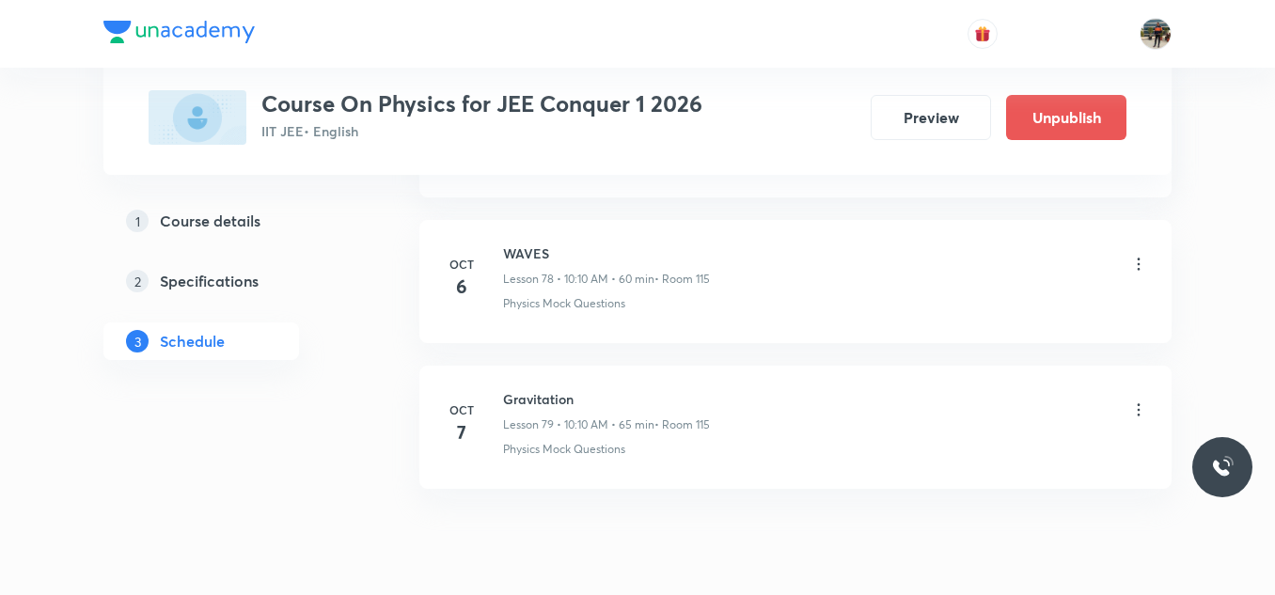
scroll to position [11559, 0]
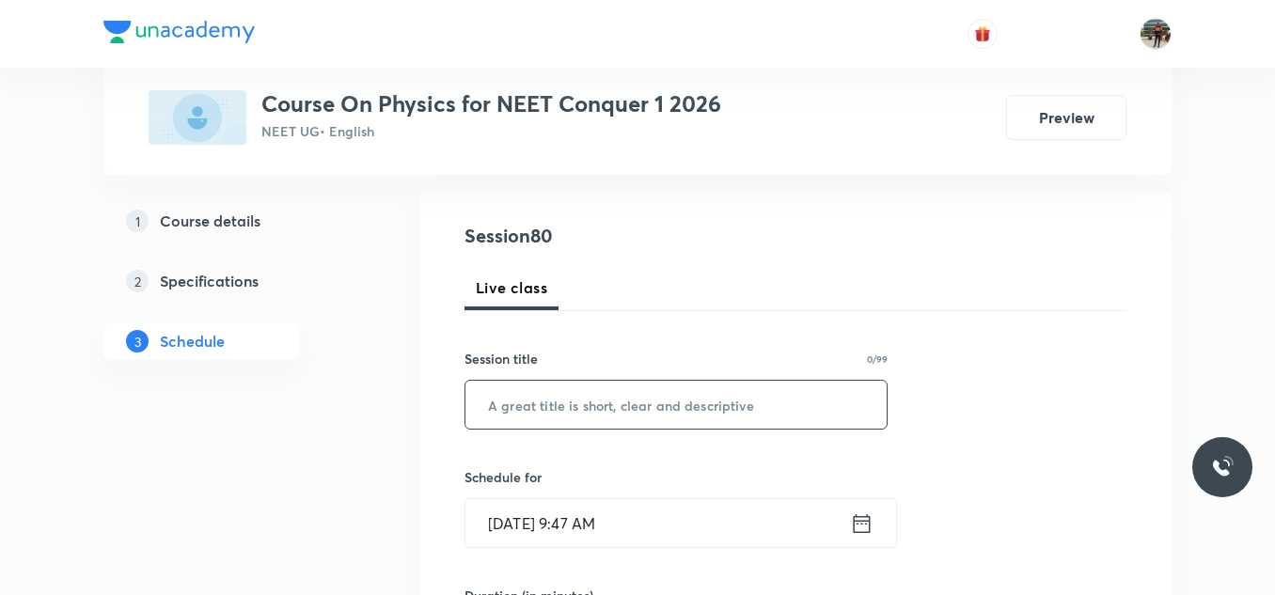
scroll to position [188, 0]
click at [556, 383] on input "text" at bounding box center [675, 401] width 421 height 48
paste input "Thermal properties of matter"
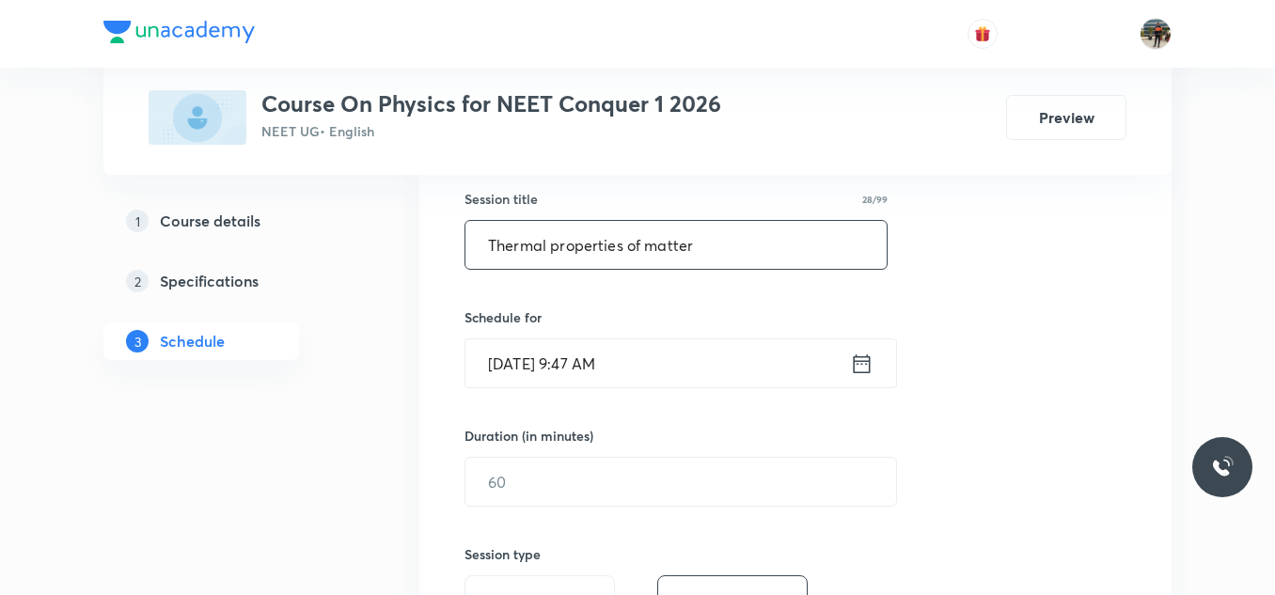
scroll to position [376, 0]
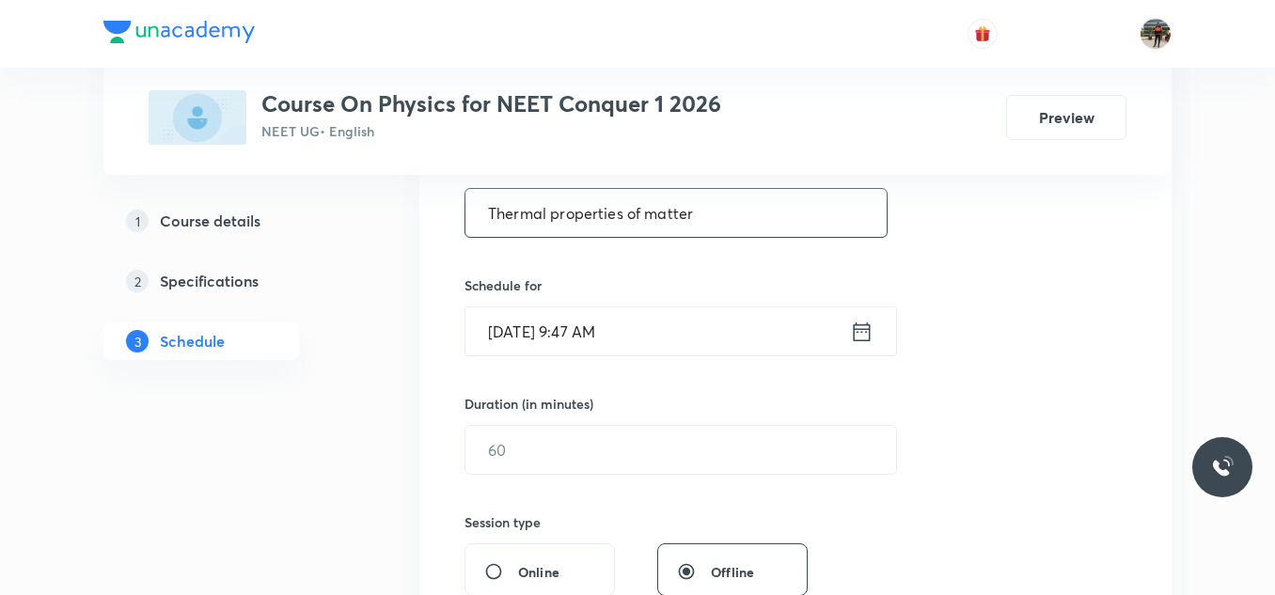
type input "Thermal properties of matter"
click at [862, 337] on icon at bounding box center [862, 332] width 24 height 26
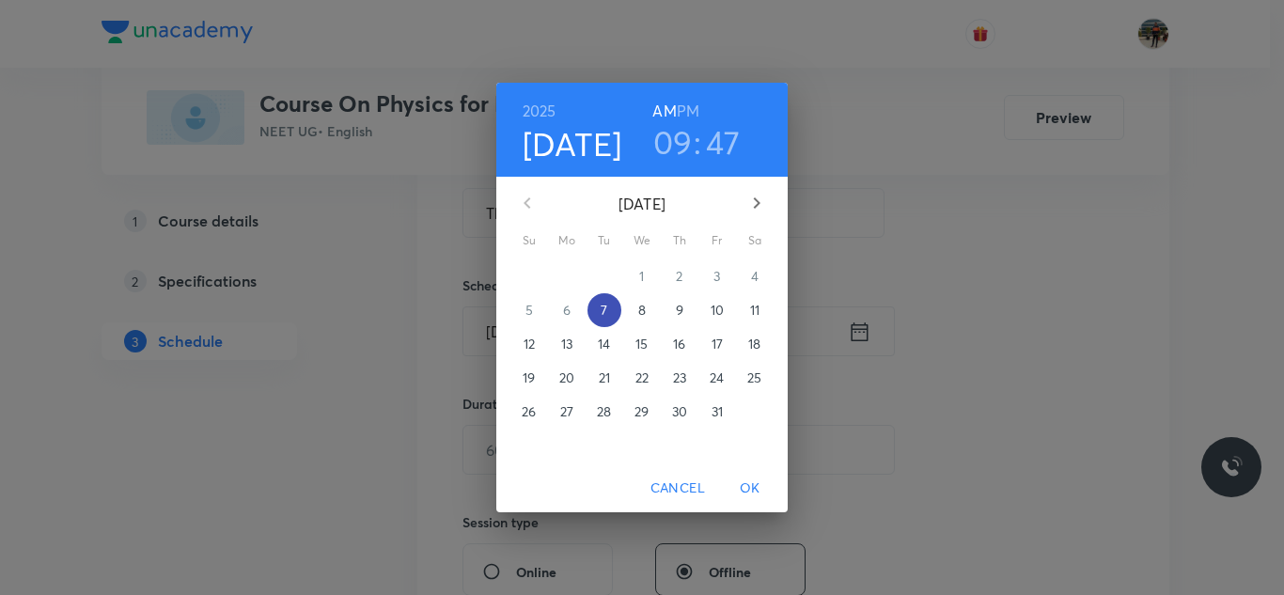
click at [606, 310] on p "7" at bounding box center [604, 310] width 7 height 19
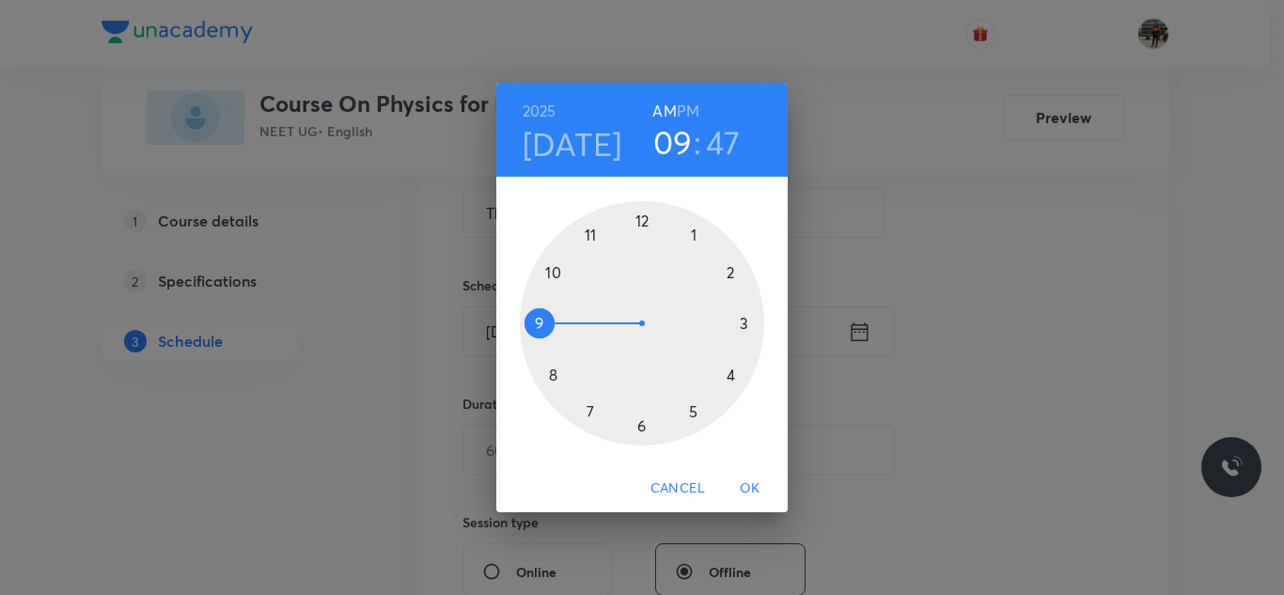
click at [590, 234] on div at bounding box center [642, 323] width 244 height 244
click at [728, 371] on div at bounding box center [642, 323] width 244 height 244
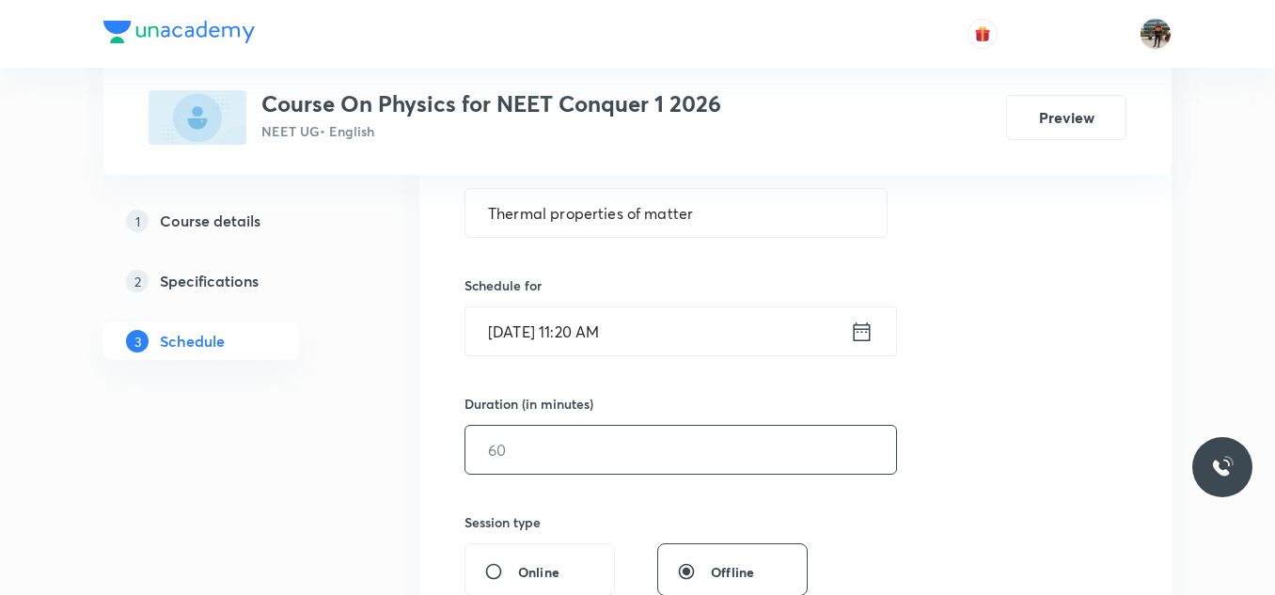
click at [579, 464] on input "text" at bounding box center [680, 450] width 431 height 48
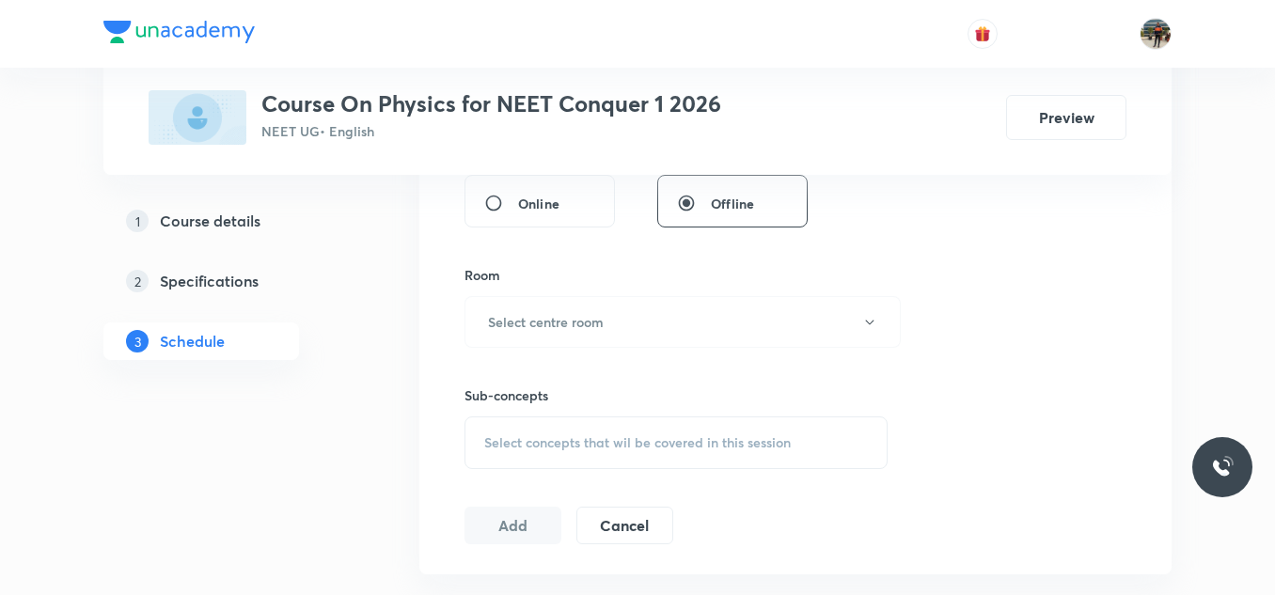
scroll to position [752, 0]
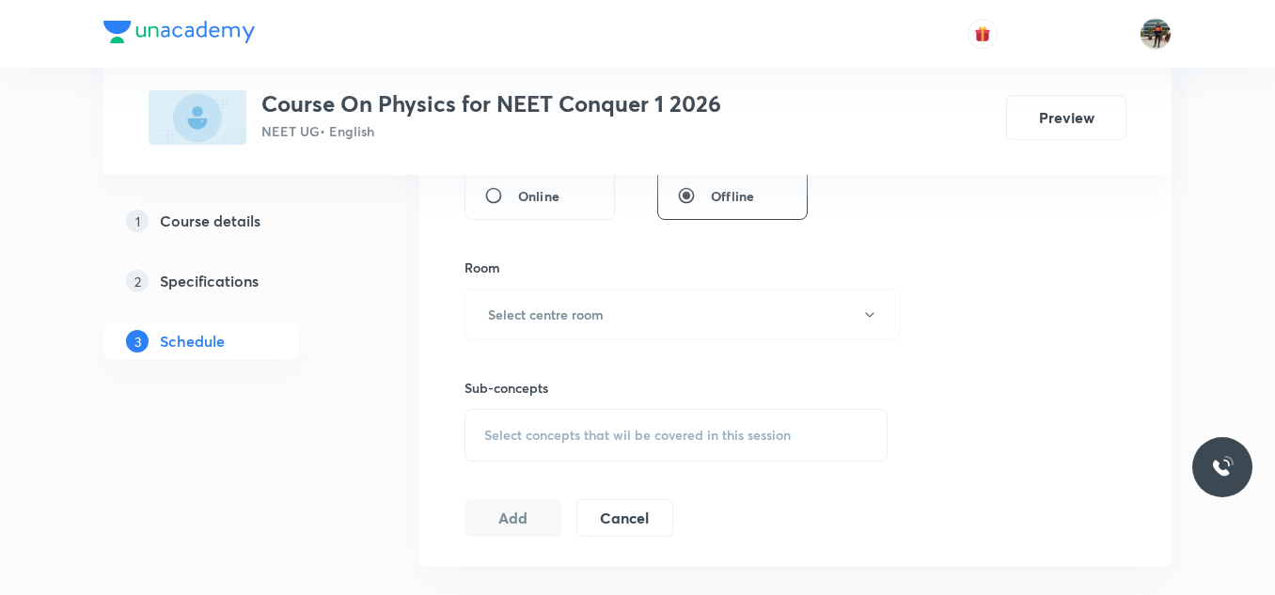
type input "70"
click at [502, 274] on div "Room" at bounding box center [675, 268] width 423 height 20
click at [501, 331] on button "Select centre room" at bounding box center [682, 315] width 436 height 52
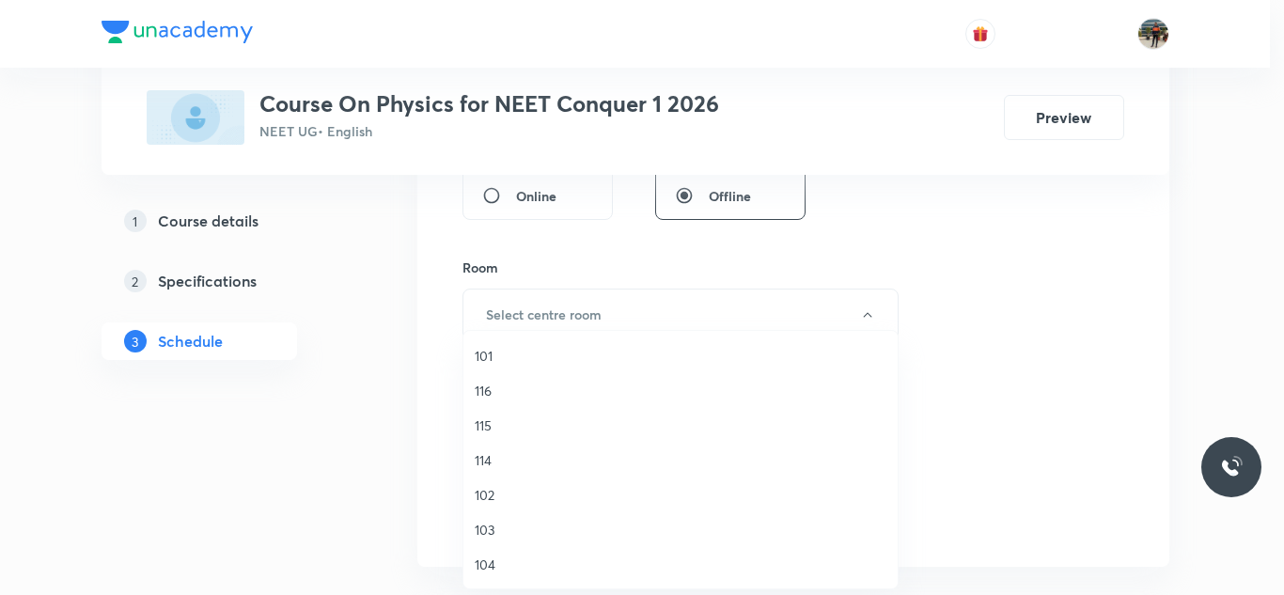
click at [482, 458] on span "114" at bounding box center [681, 460] width 412 height 20
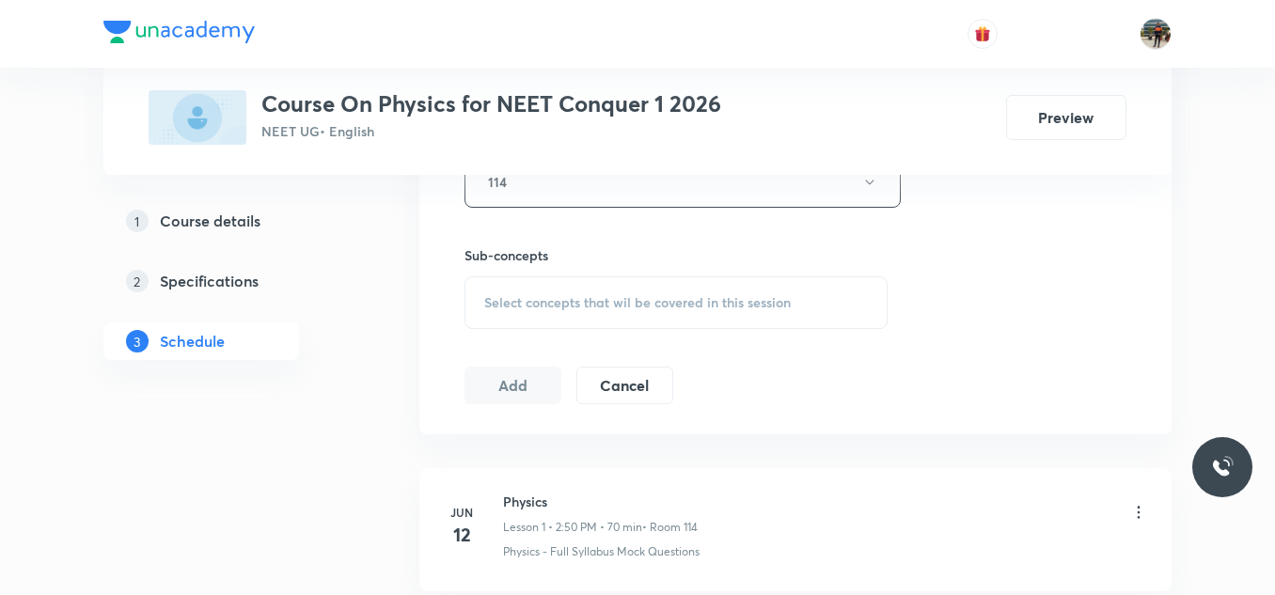
scroll to position [940, 0]
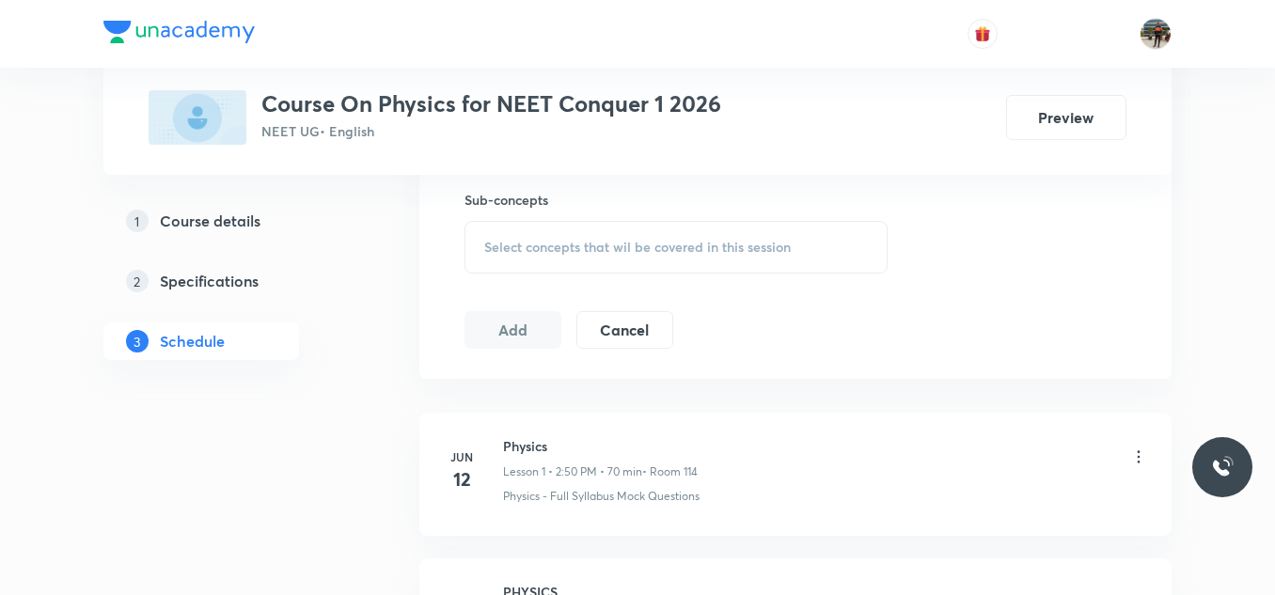
click at [488, 257] on div "Select concepts that wil be covered in this session" at bounding box center [675, 247] width 423 height 53
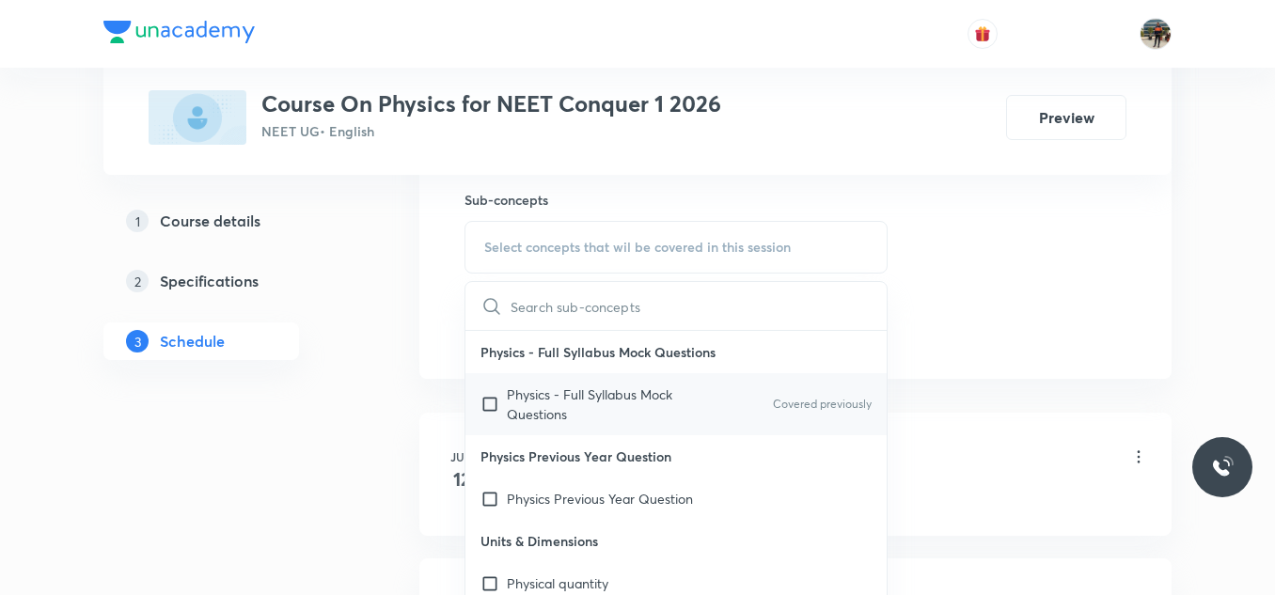
click at [488, 402] on input "checkbox" at bounding box center [493, 403] width 26 height 39
checkbox input "true"
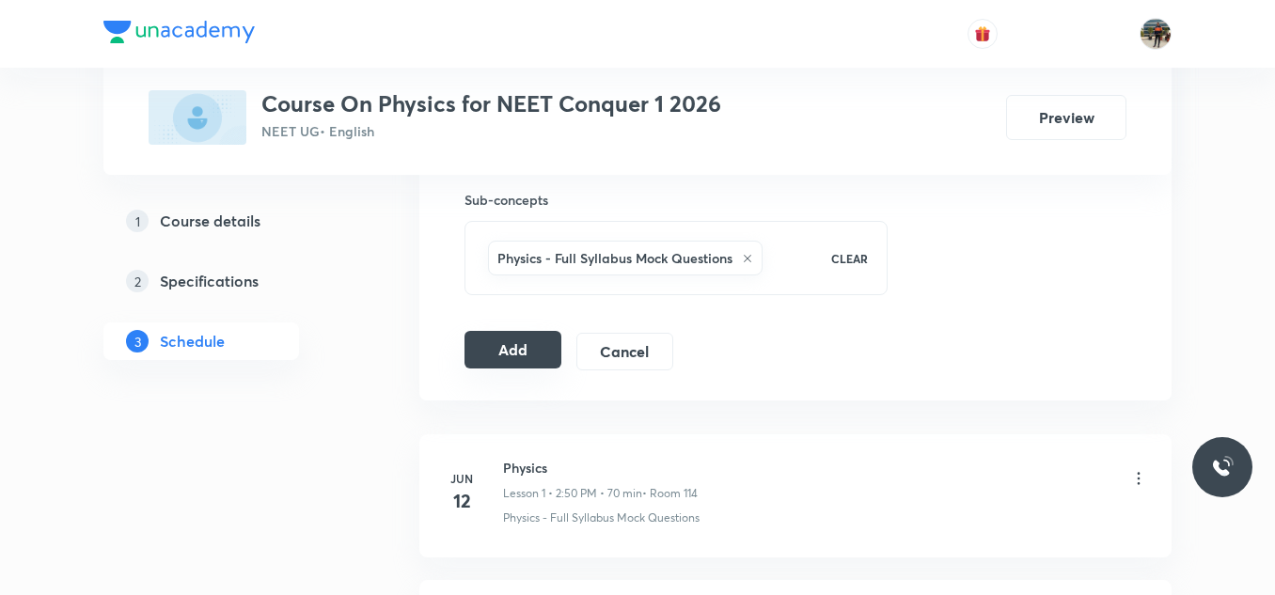
click at [491, 342] on button "Add" at bounding box center [512, 350] width 97 height 38
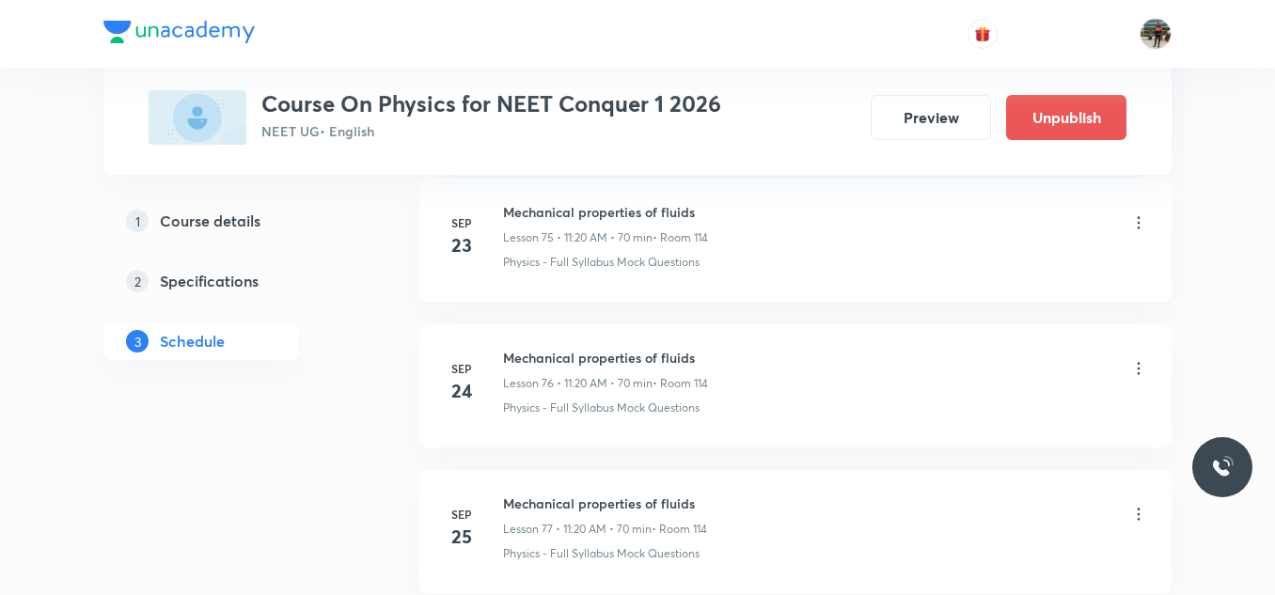
scroll to position [11704, 0]
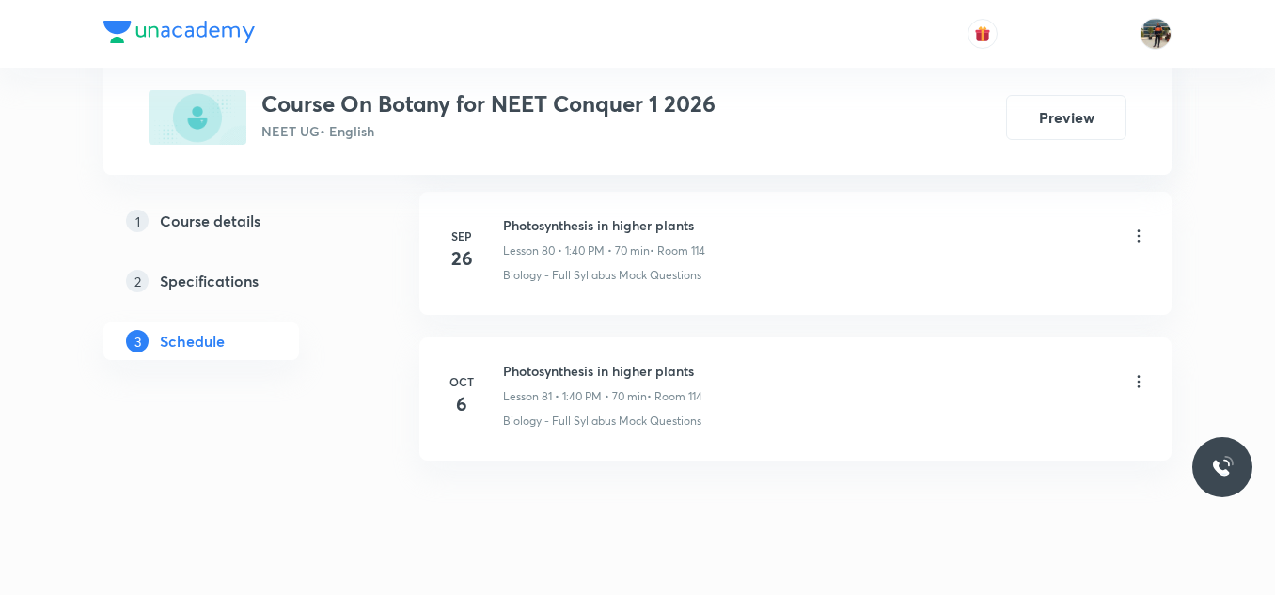
scroll to position [12749, 0]
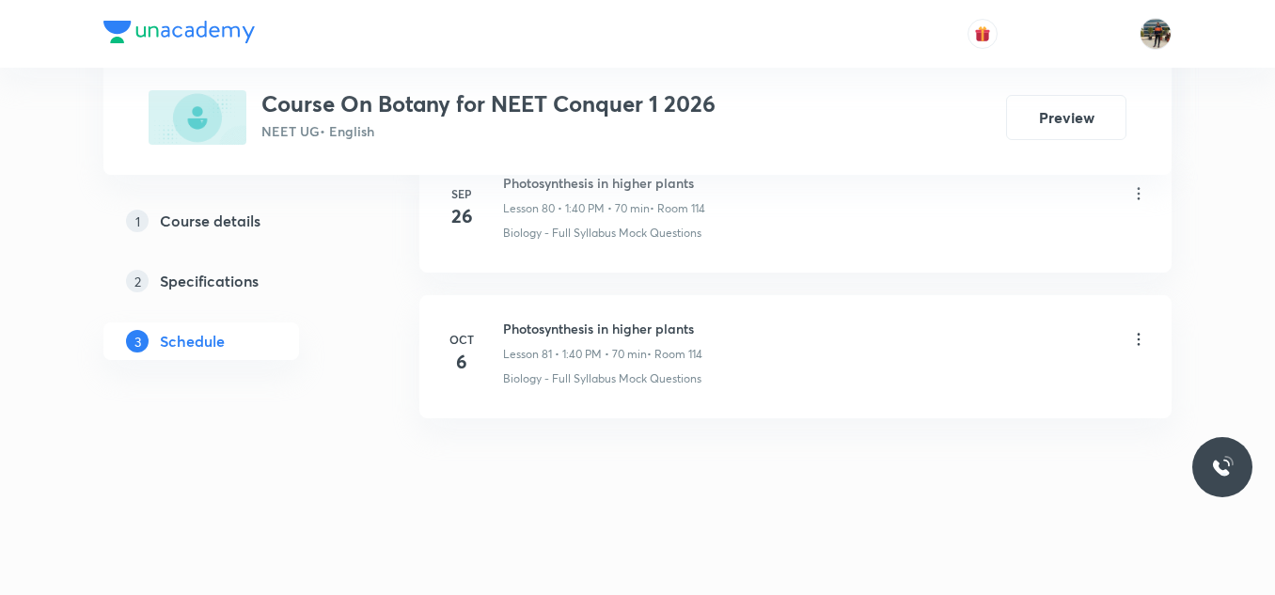
click at [567, 328] on h6 "Photosynthesis in higher plants" at bounding box center [602, 329] width 199 height 20
copy h6 "Photosynthesis in higher plants"
click at [567, 328] on h6 "Photosynthesis in higher plants" at bounding box center [602, 329] width 199 height 20
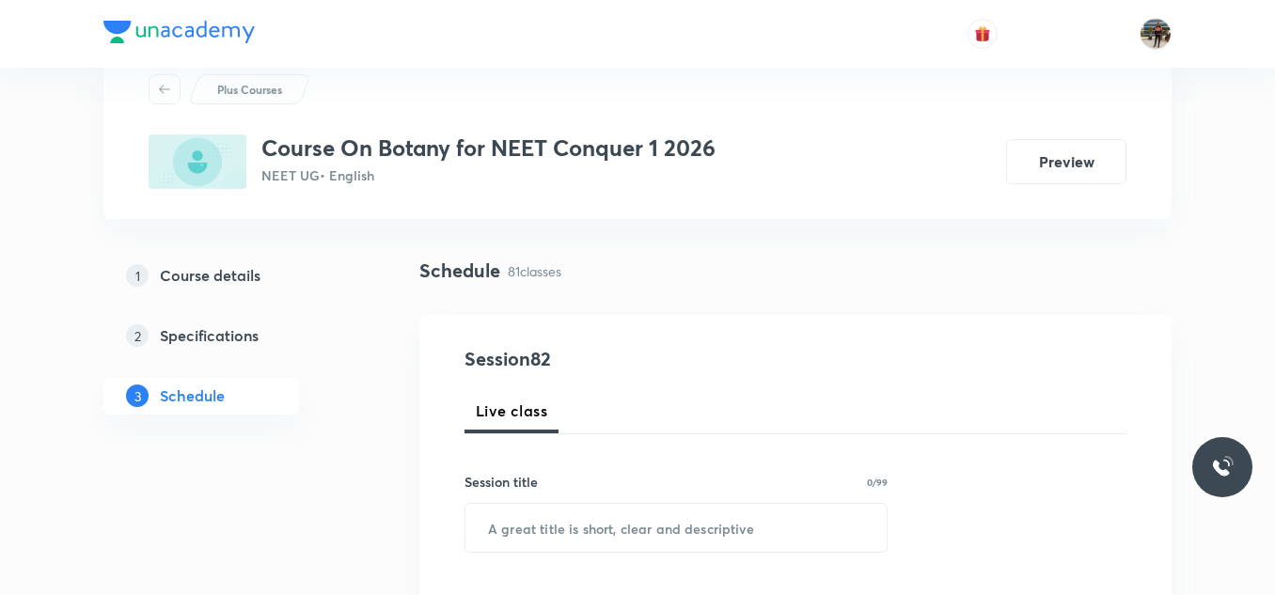
scroll to position [94, 0]
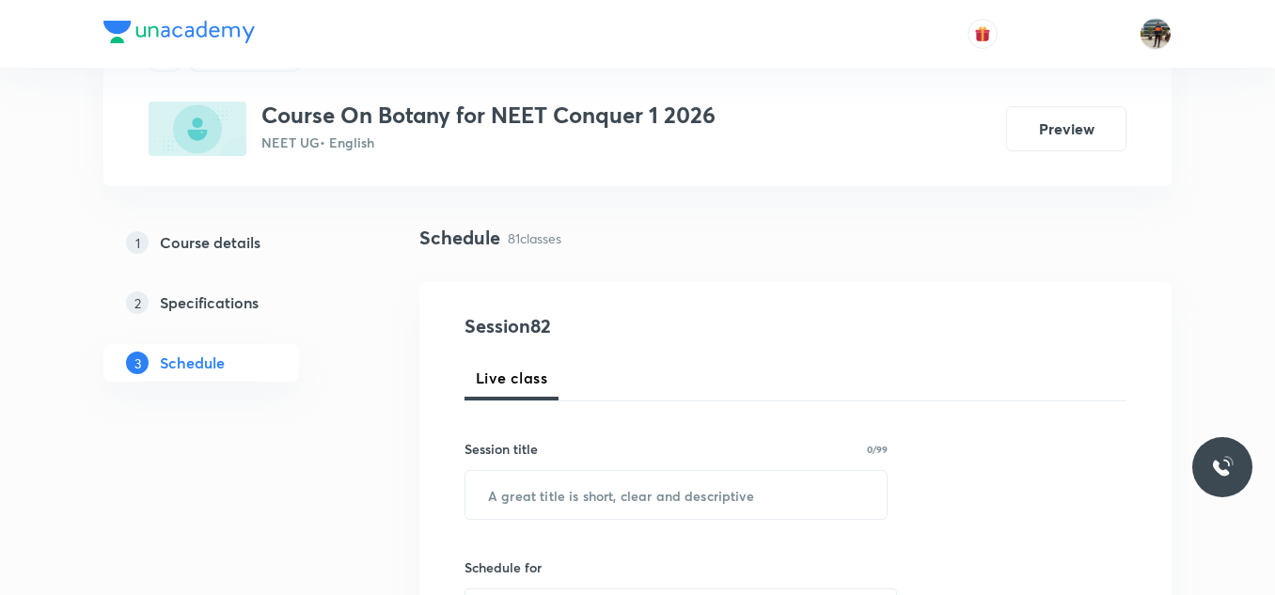
click at [584, 501] on input "text" at bounding box center [675, 495] width 421 height 48
paste input "Photosynthesis in higher plants"
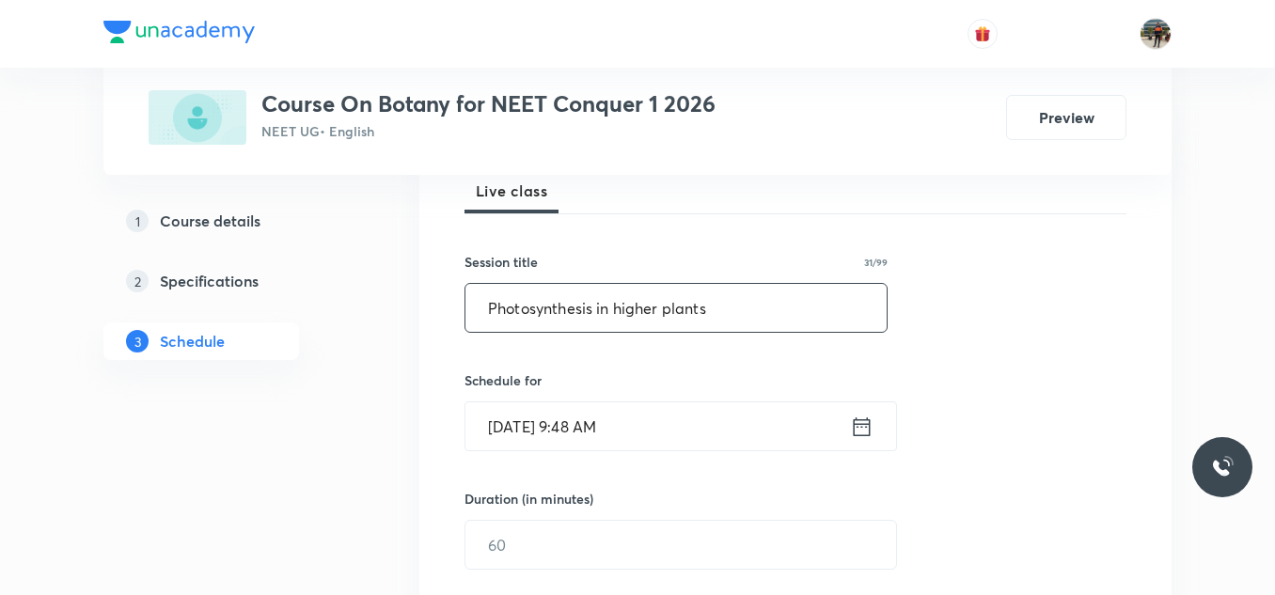
scroll to position [282, 0]
type input "Photosynthesis in higher plants"
click at [866, 425] on icon at bounding box center [862, 424] width 17 height 19
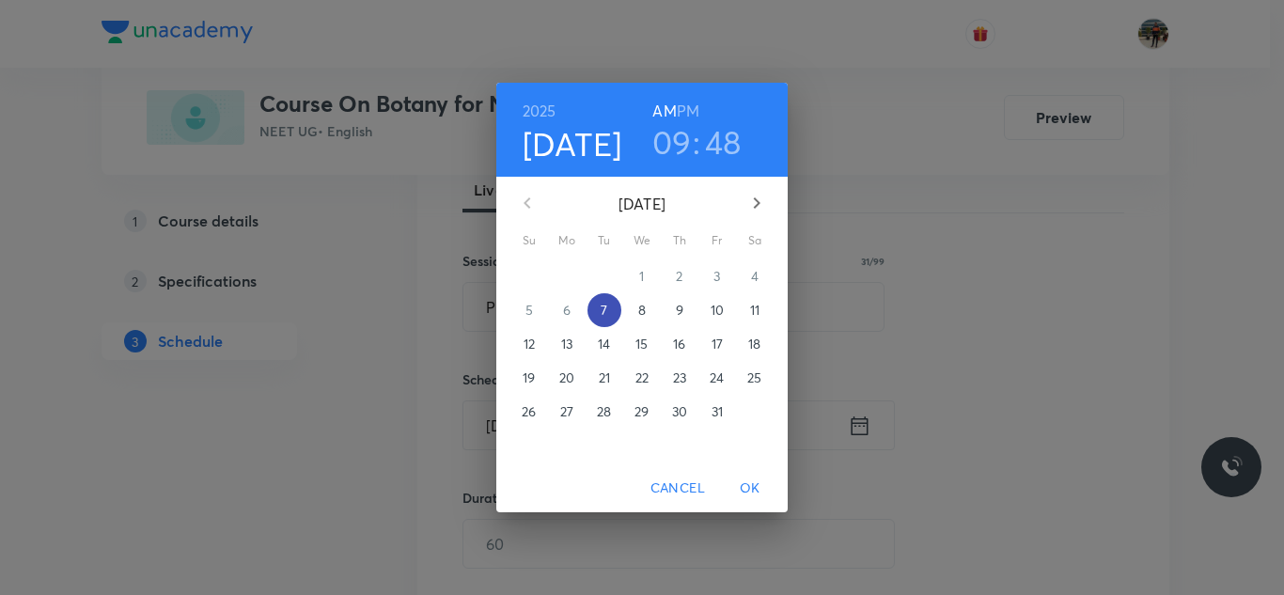
click at [604, 309] on p "7" at bounding box center [604, 310] width 7 height 19
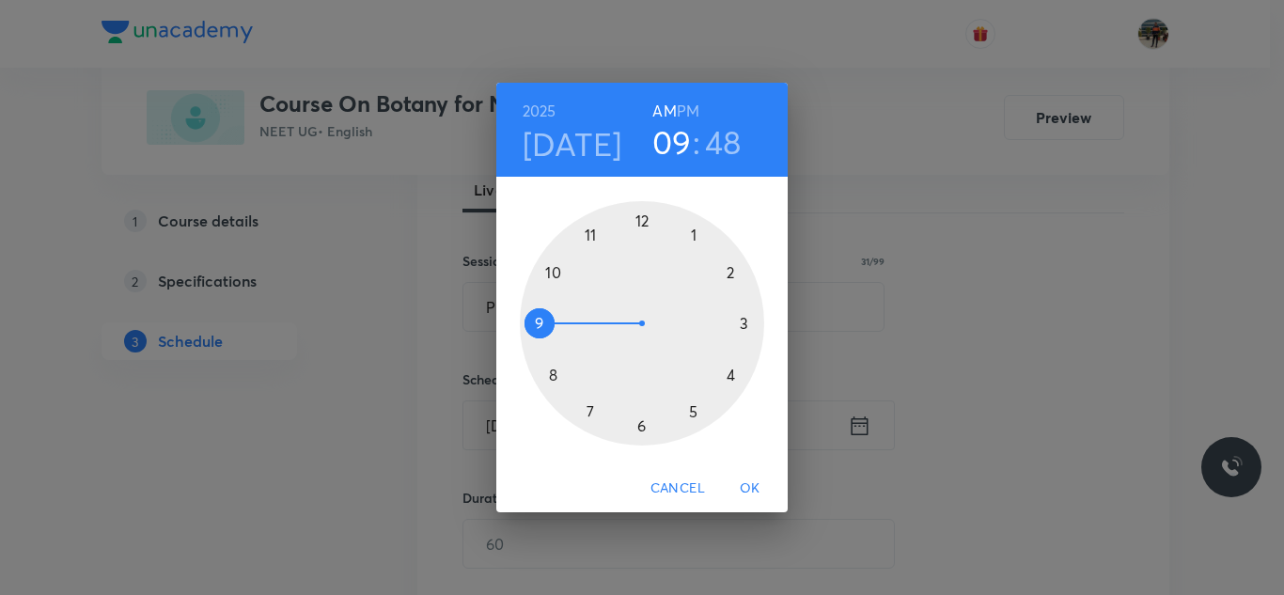
click at [681, 133] on h3 "09" at bounding box center [671, 141] width 39 height 39
click at [686, 103] on h6 "PM" at bounding box center [688, 111] width 23 height 26
click at [693, 232] on div at bounding box center [642, 323] width 244 height 244
click at [555, 375] on div at bounding box center [642, 323] width 244 height 244
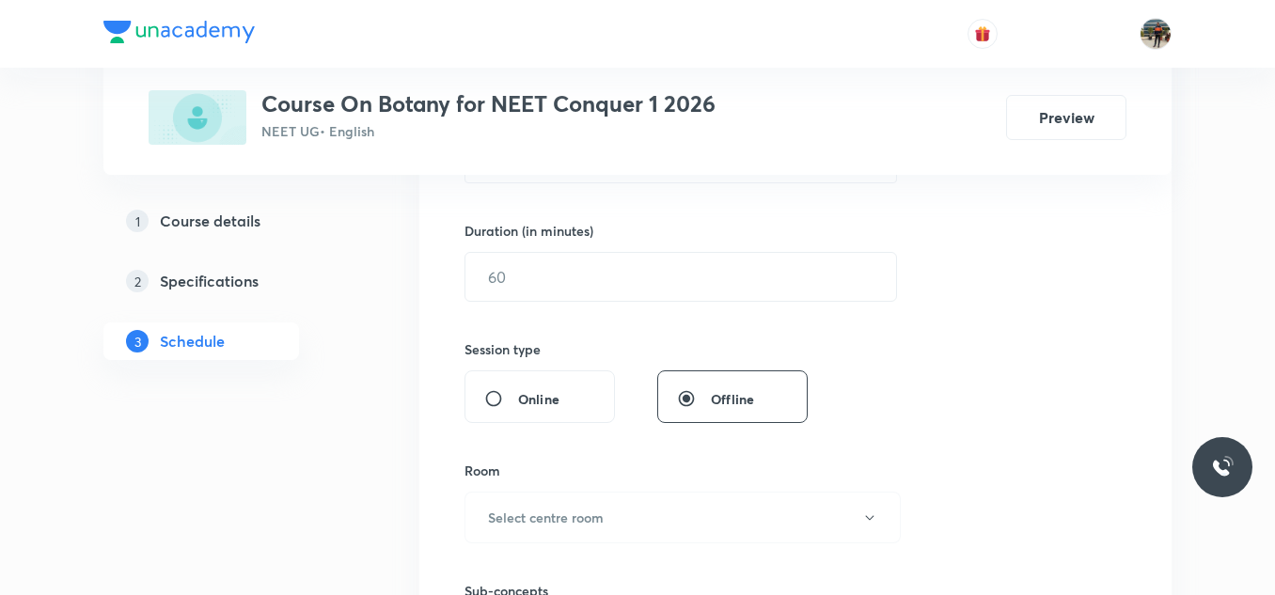
scroll to position [564, 0]
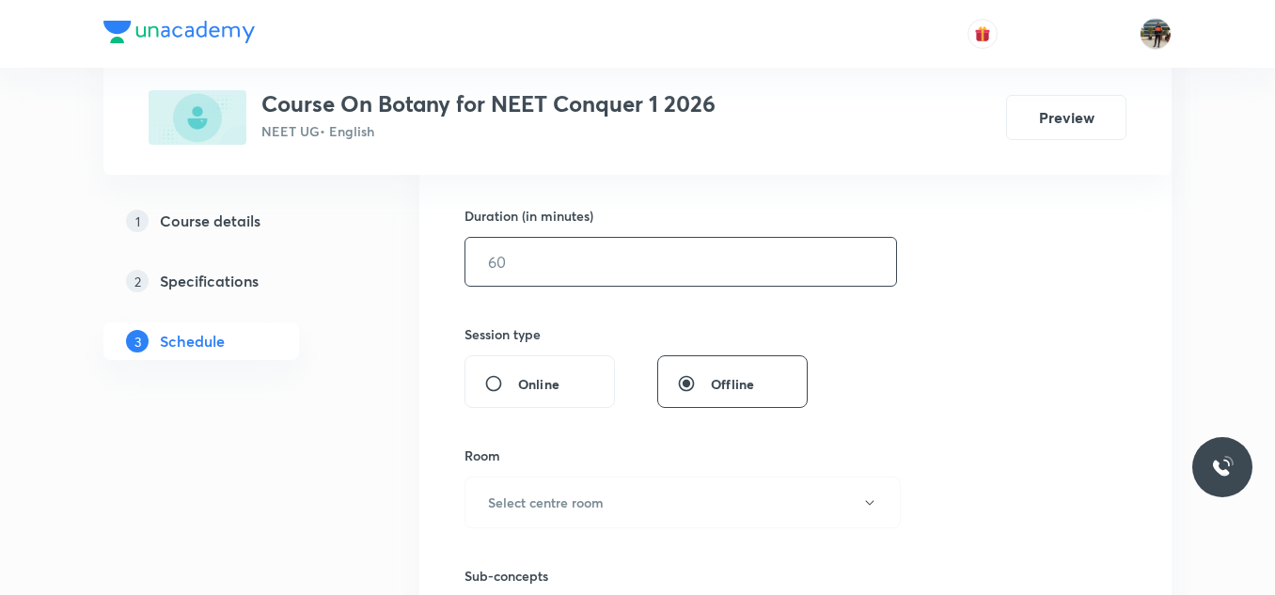
click at [526, 274] on input "text" at bounding box center [680, 262] width 431 height 48
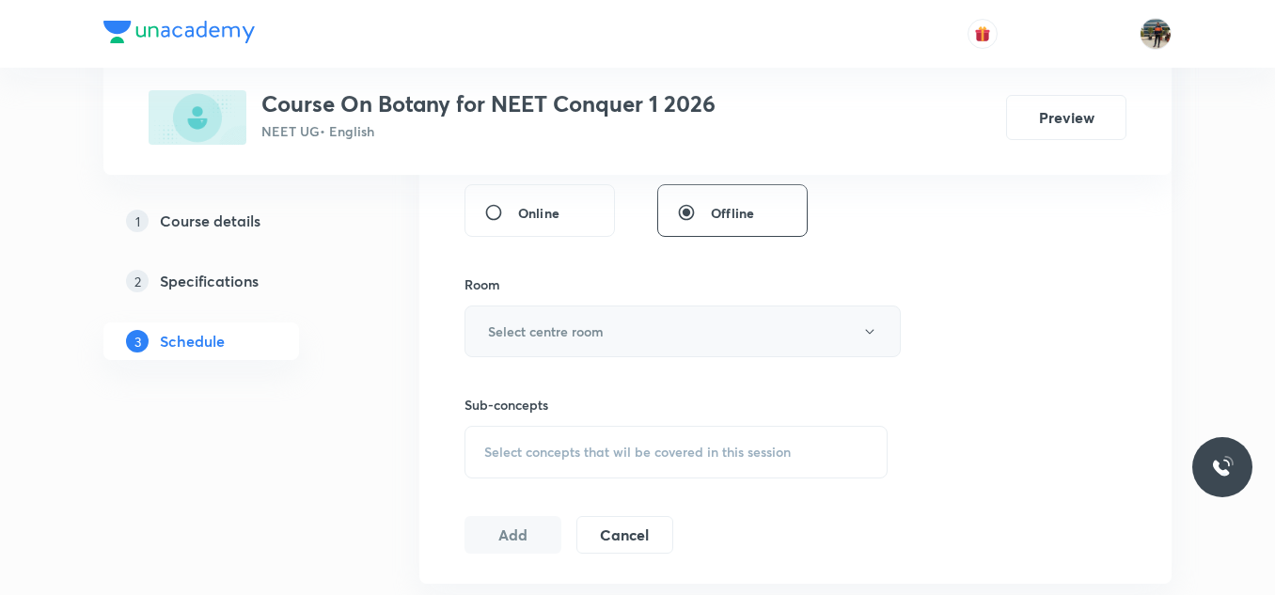
scroll to position [752, 0]
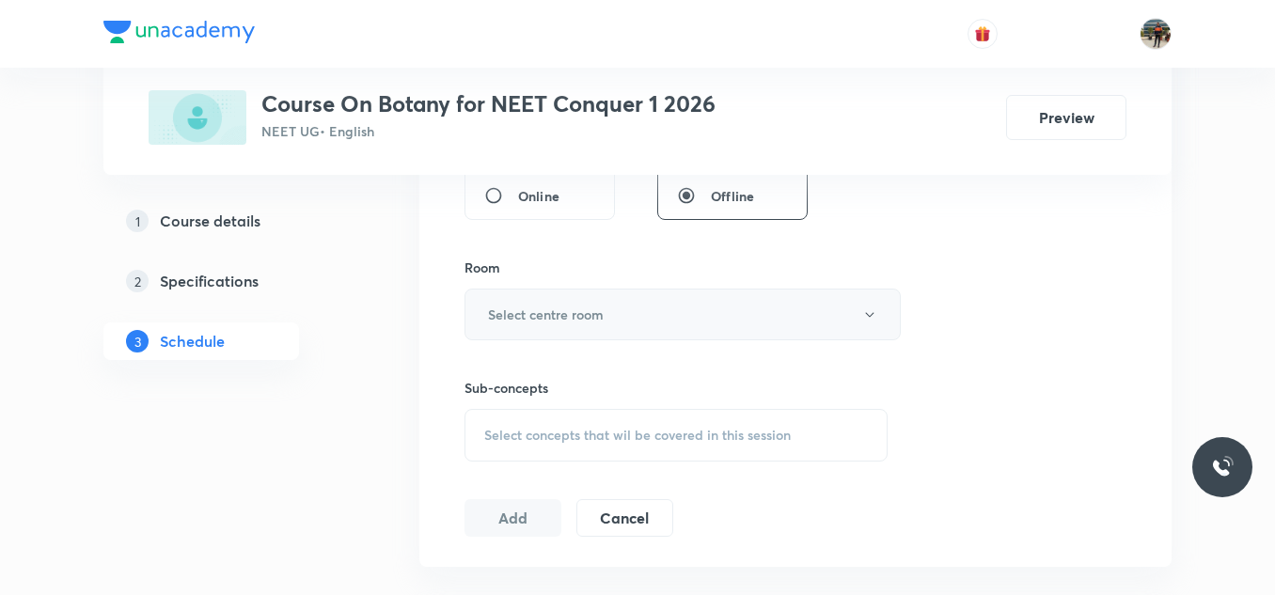
type input "70"
click at [529, 328] on button "Select centre room" at bounding box center [682, 315] width 436 height 52
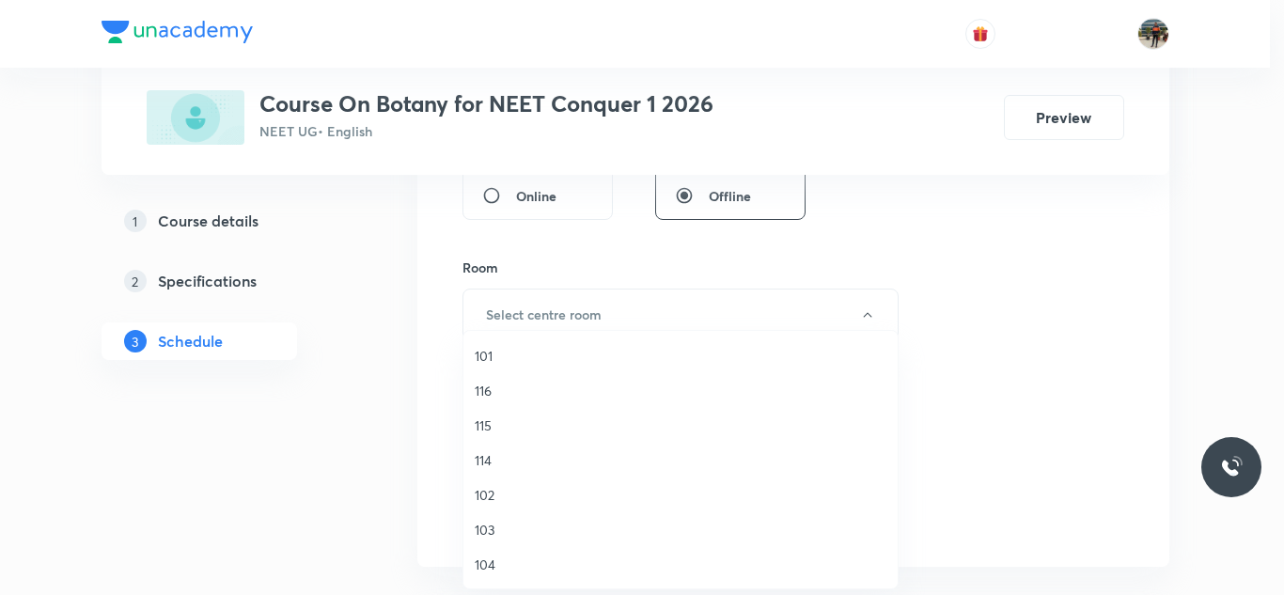
click at [483, 469] on span "114" at bounding box center [681, 460] width 412 height 20
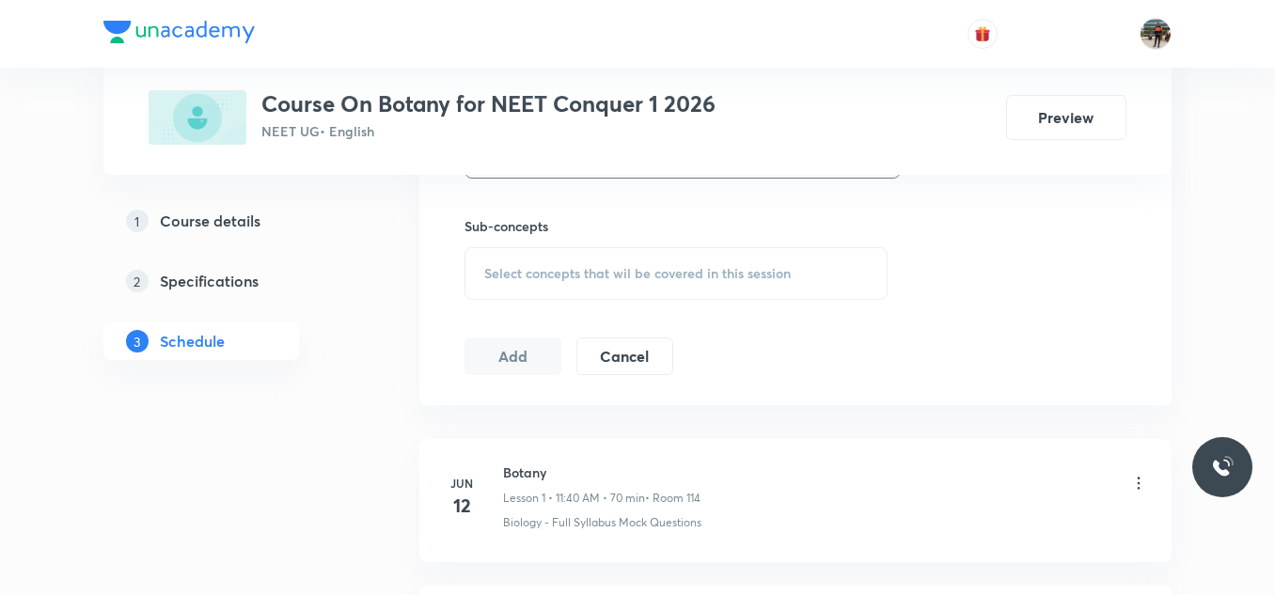
scroll to position [940, 0]
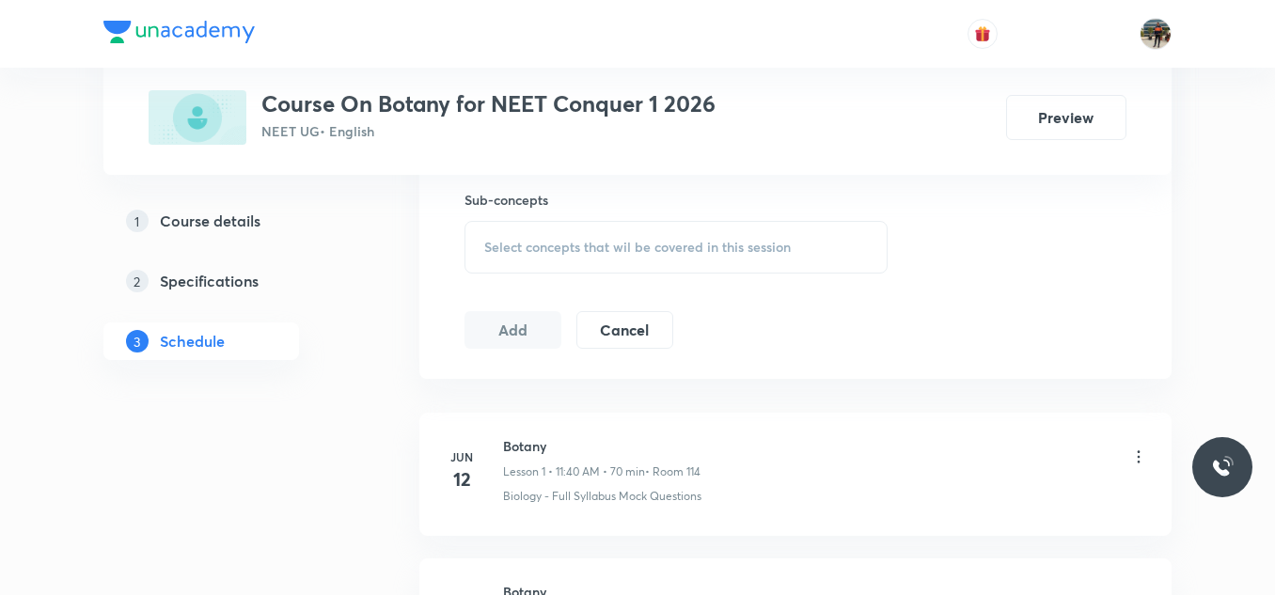
click at [497, 199] on h6 "Sub-concepts" at bounding box center [675, 200] width 423 height 20
click at [493, 243] on span "Select concepts that wil be covered in this session" at bounding box center [637, 247] width 306 height 15
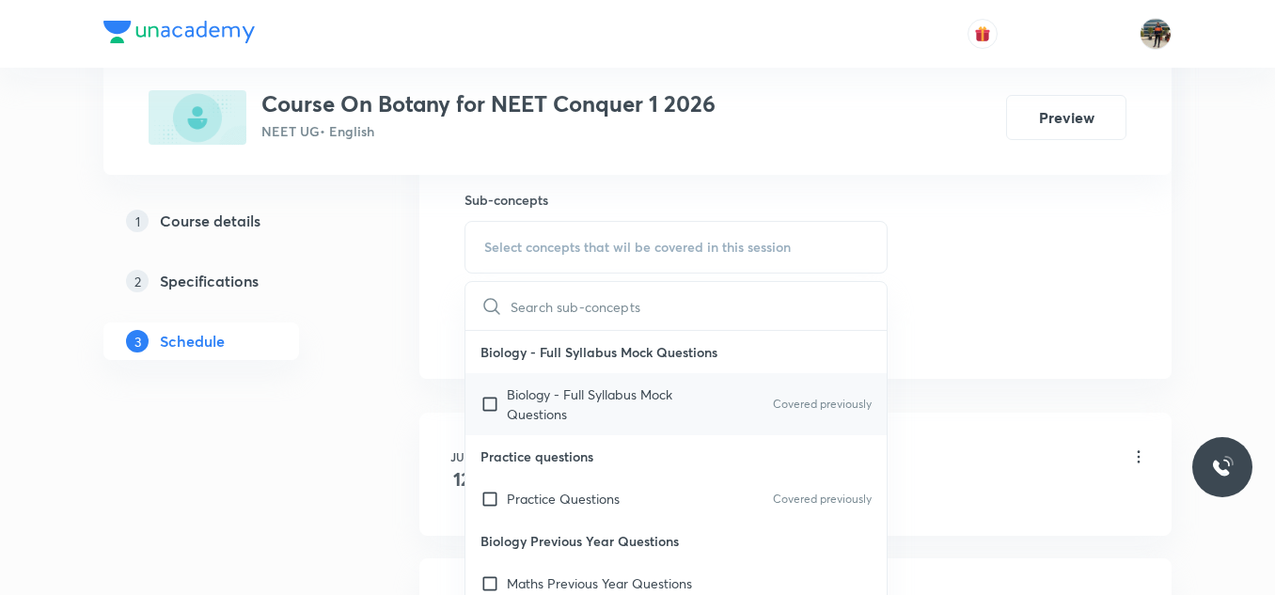
click at [484, 403] on input "checkbox" at bounding box center [493, 403] width 26 height 39
checkbox input "true"
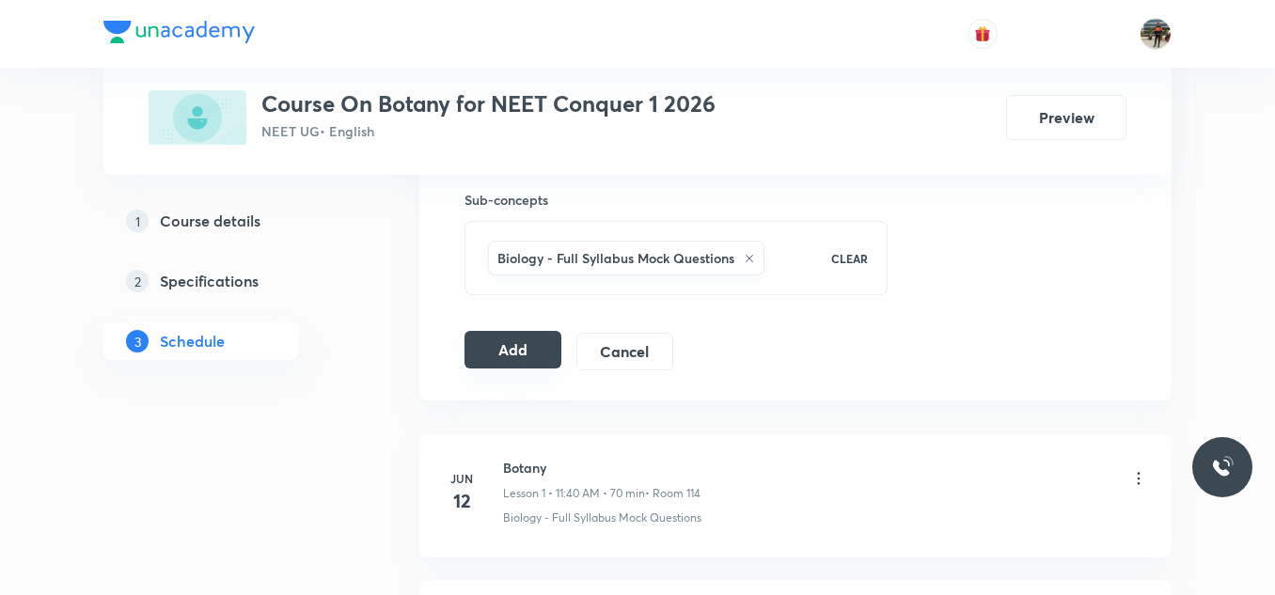
click at [530, 349] on button "Add" at bounding box center [512, 350] width 97 height 38
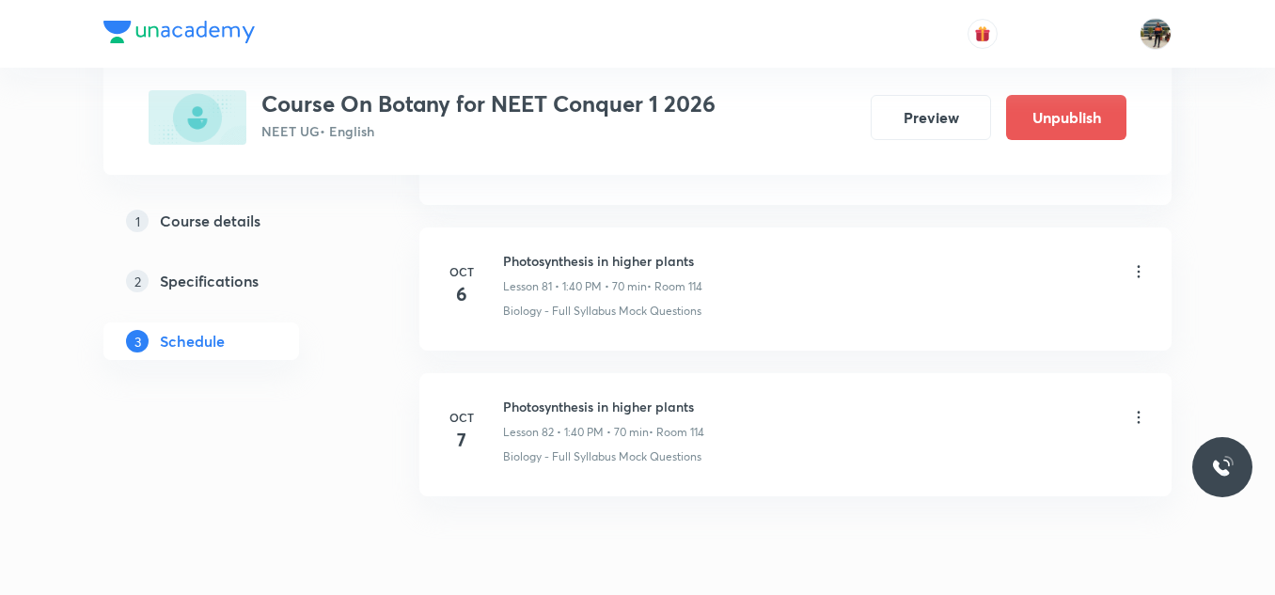
scroll to position [12031, 0]
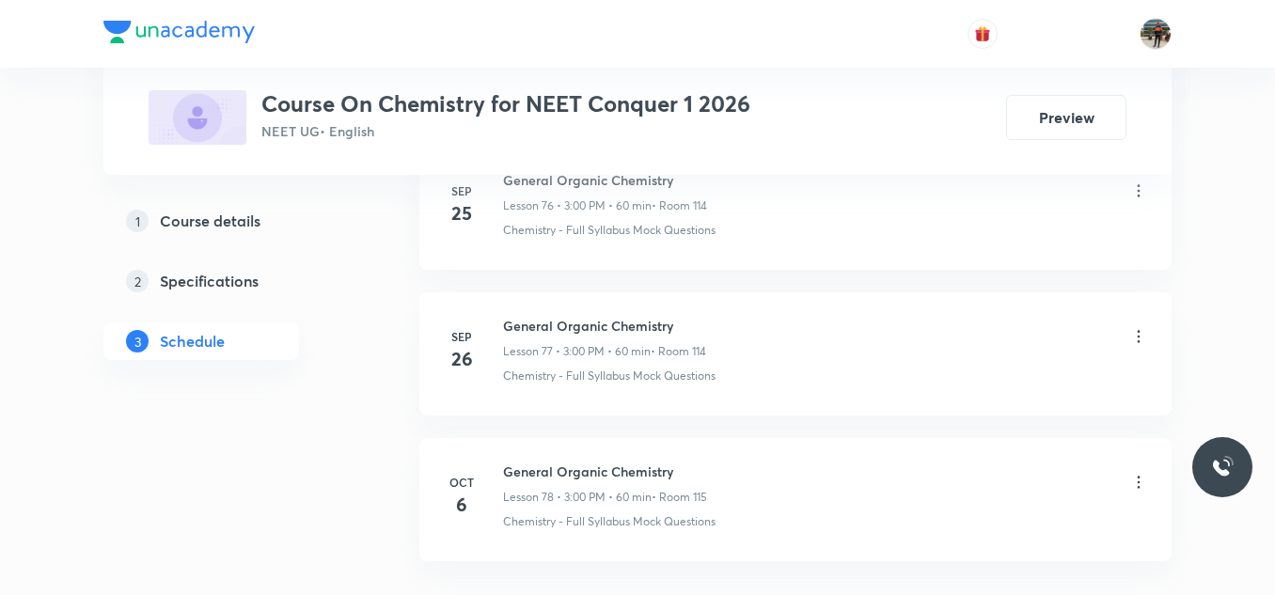
scroll to position [12257, 0]
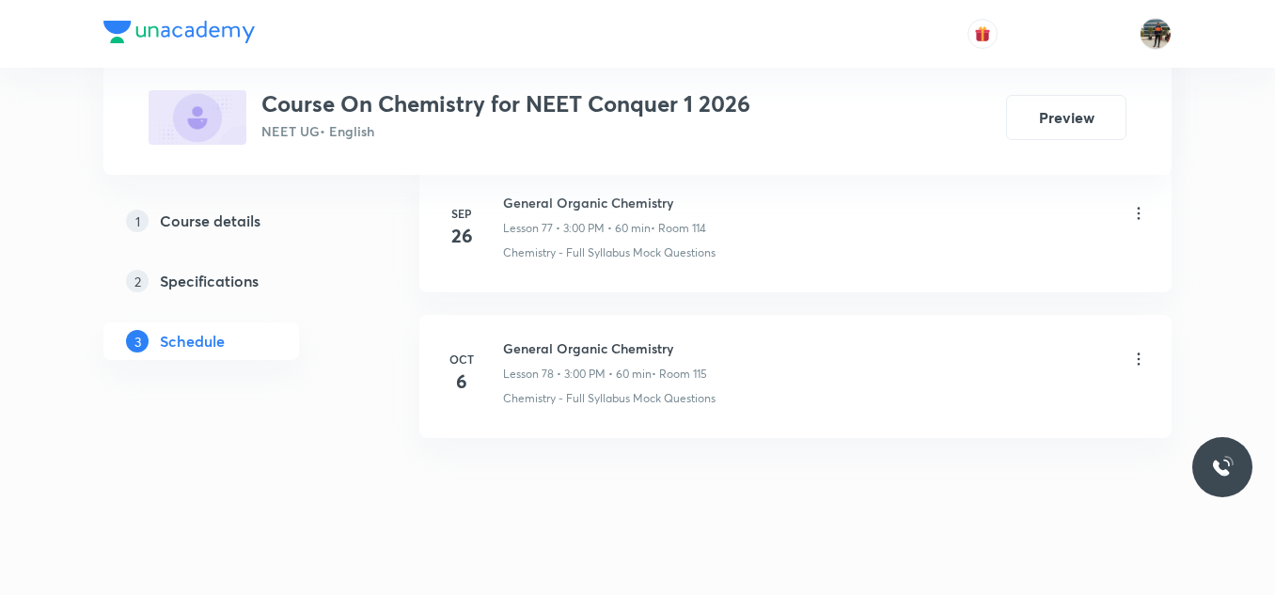
click at [574, 341] on h6 "General Organic Chemistry" at bounding box center [605, 348] width 204 height 20
copy h6 "General Organic Chemistry"
click at [574, 341] on h6 "General Organic Chemistry" at bounding box center [605, 348] width 204 height 20
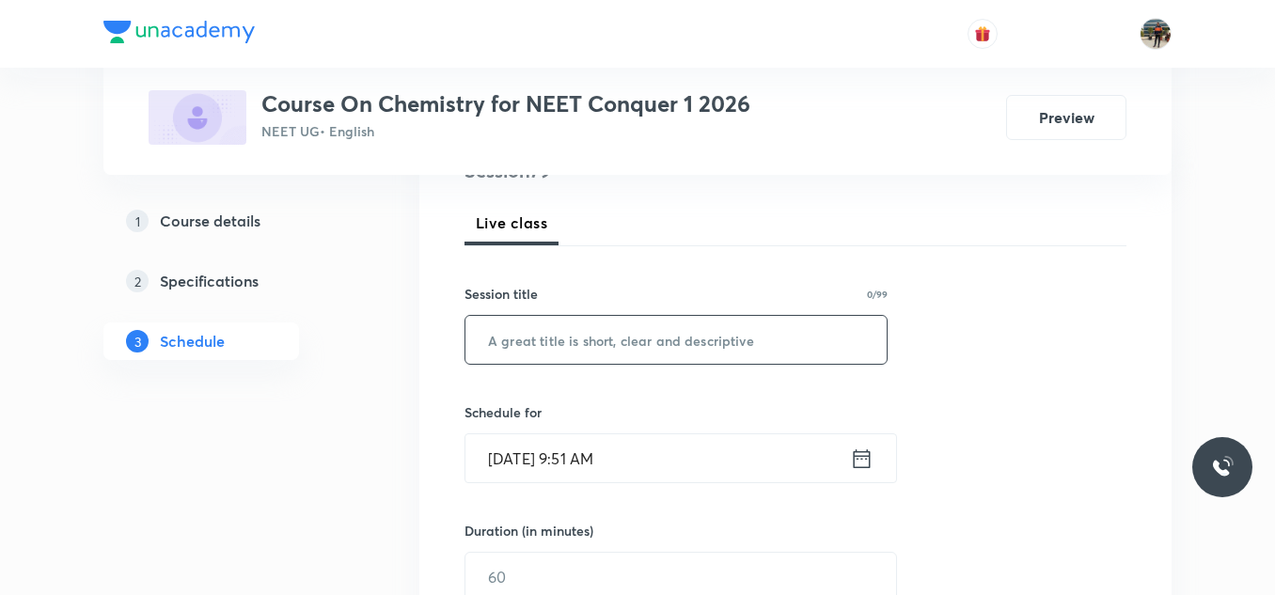
scroll to position [282, 0]
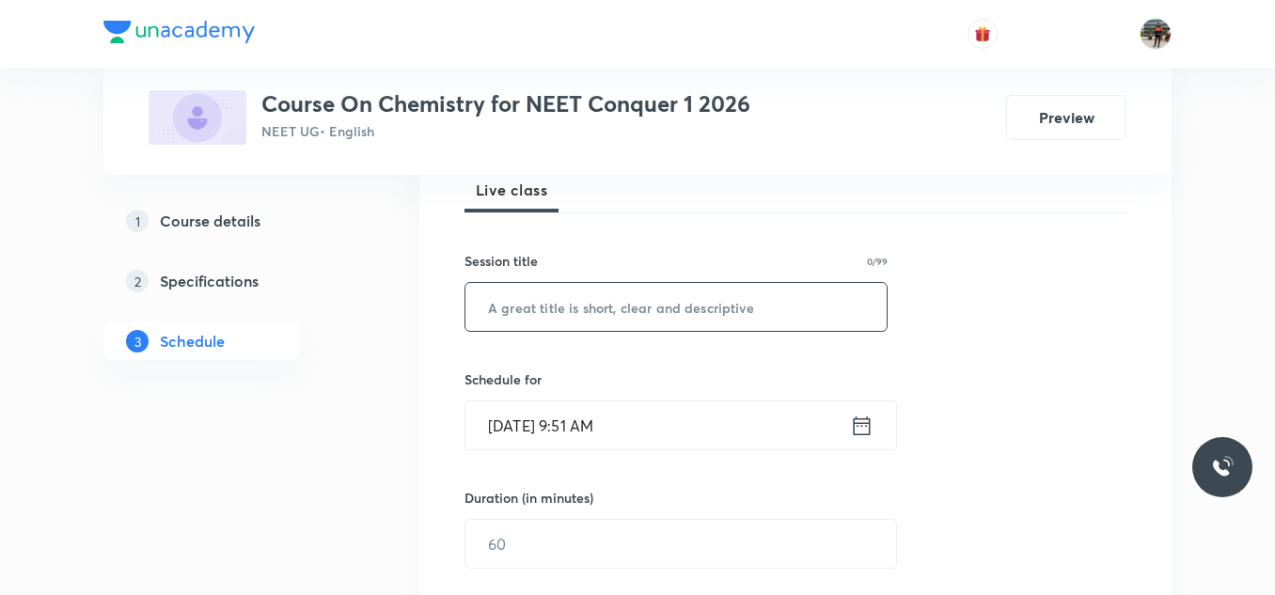
click at [660, 299] on input "text" at bounding box center [675, 307] width 421 height 48
paste input "General Organic Chemistry"
type input "General Organic Chemistry"
click at [853, 422] on icon at bounding box center [862, 426] width 24 height 26
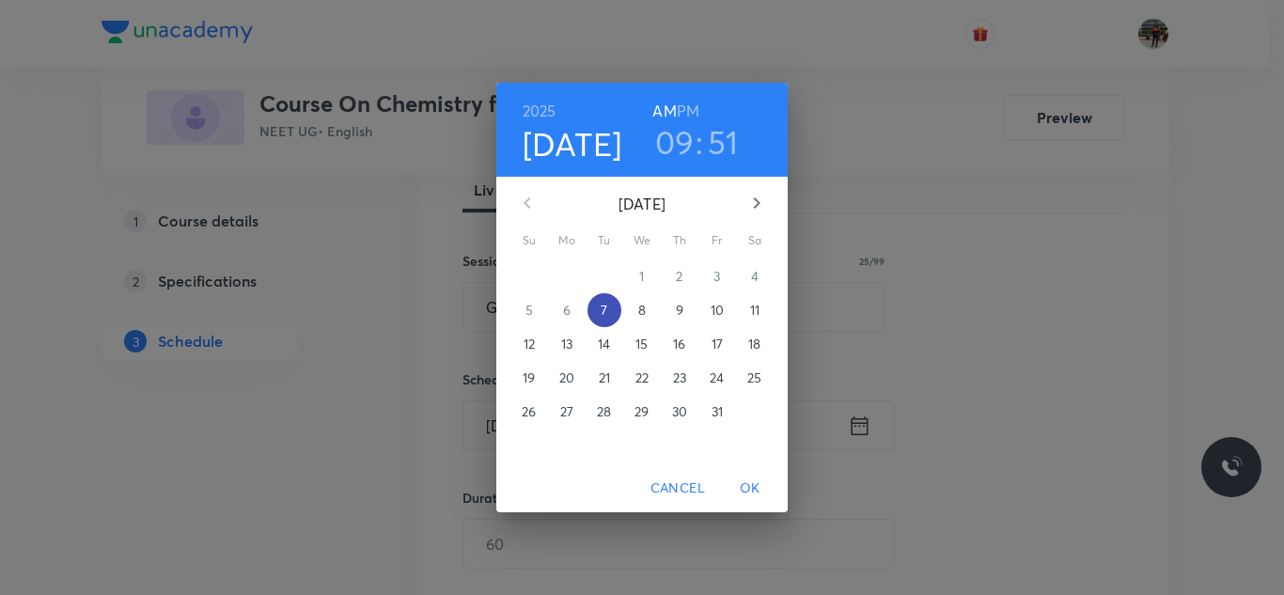
click at [607, 309] on p "7" at bounding box center [604, 310] width 7 height 19
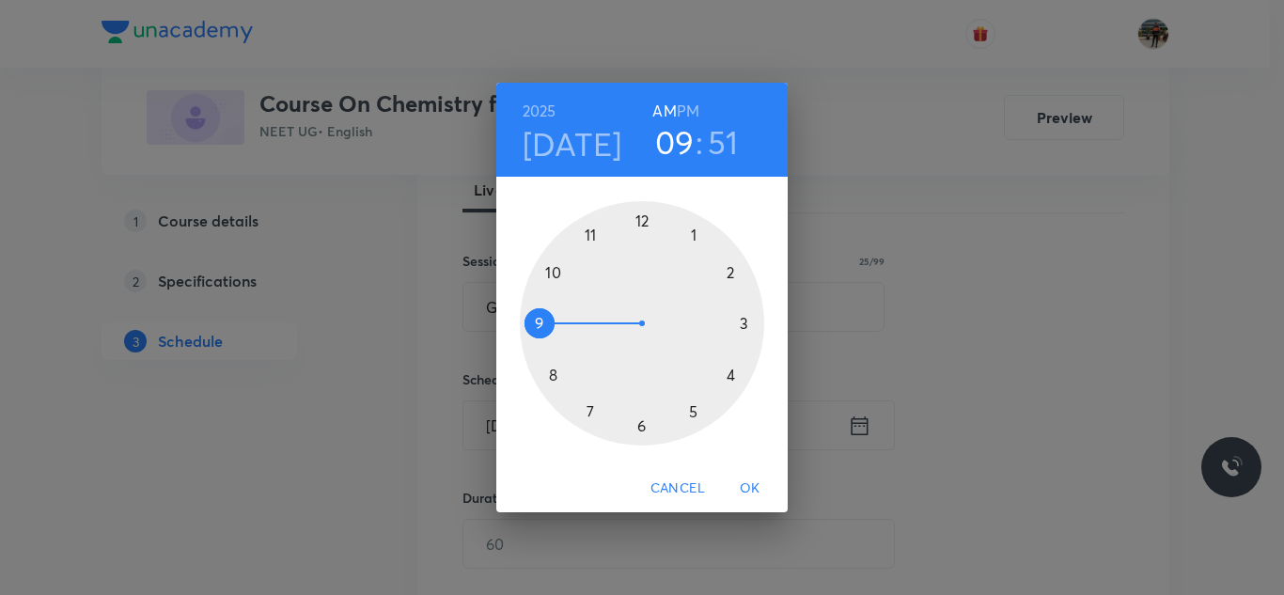
click at [681, 96] on div "[DATE] 09 : 51 AM PM" at bounding box center [641, 130] width 291 height 94
click at [692, 108] on h6 "PM" at bounding box center [688, 111] width 23 height 26
click at [744, 326] on div at bounding box center [642, 323] width 244 height 244
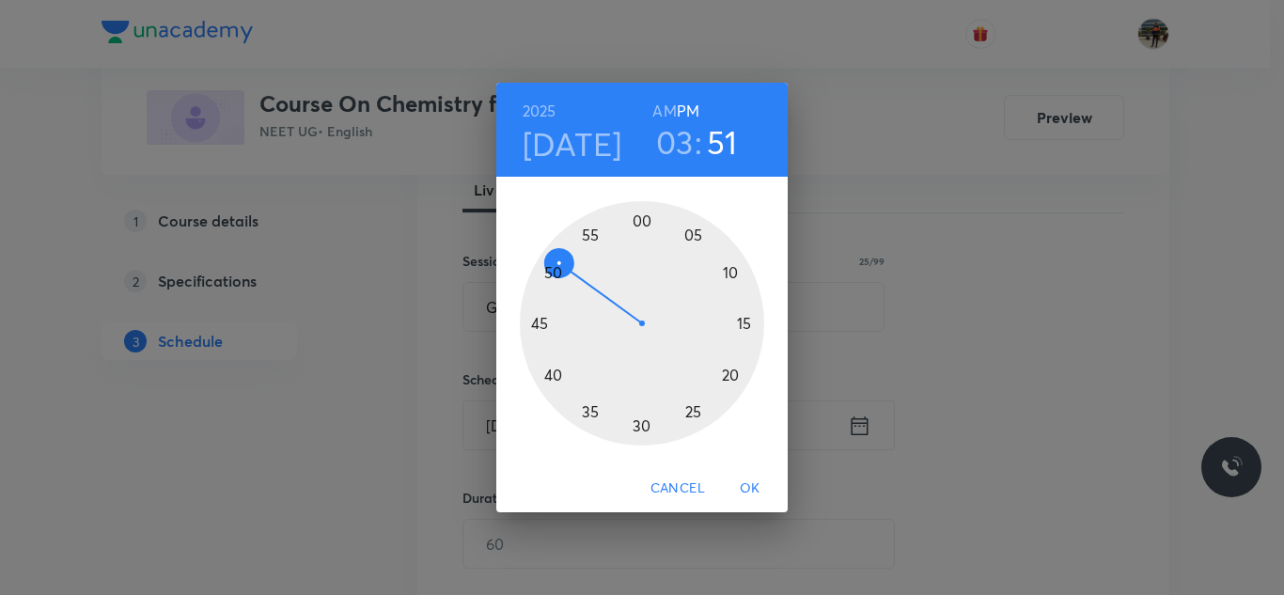
click at [641, 213] on div at bounding box center [642, 323] width 244 height 244
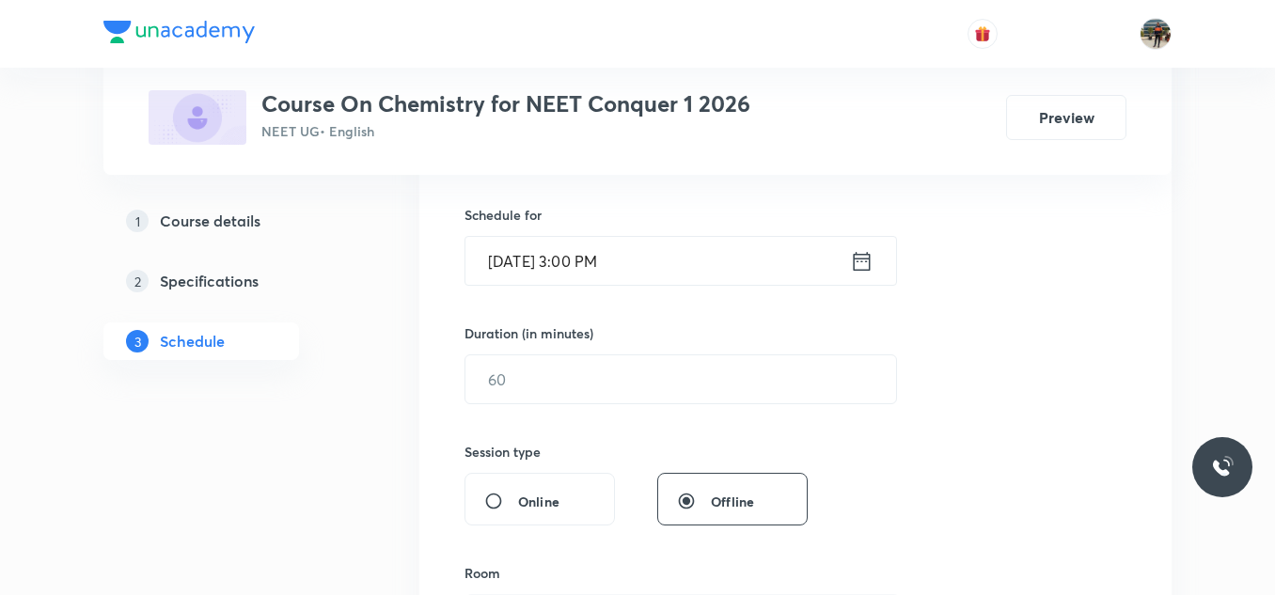
scroll to position [470, 0]
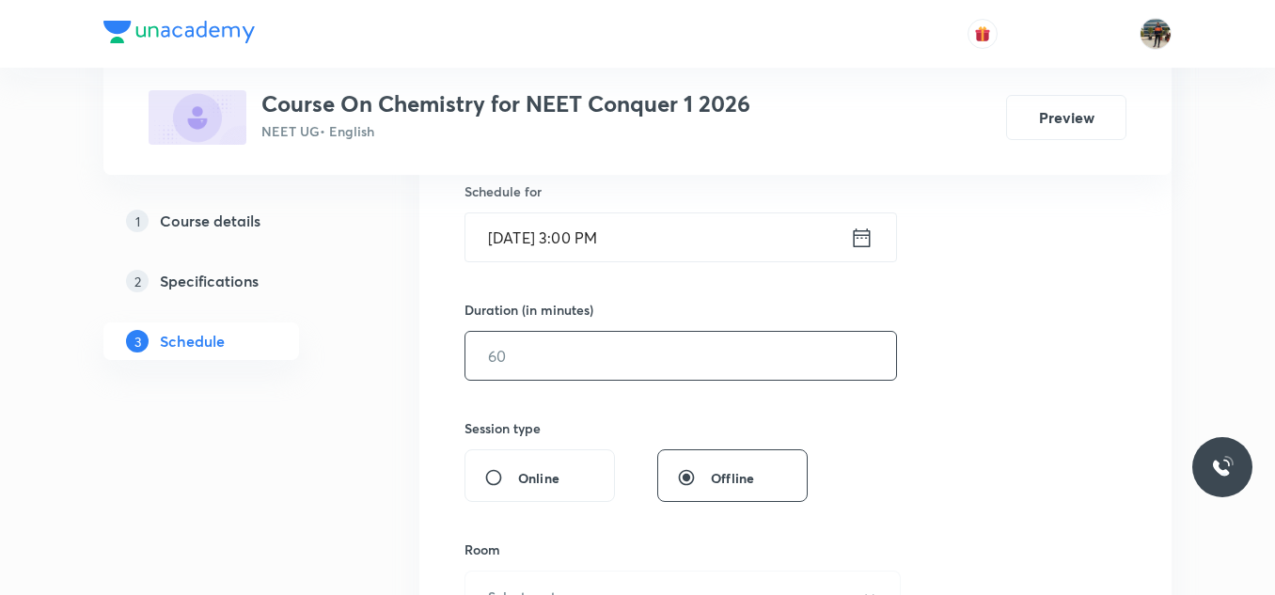
click at [530, 340] on input "text" at bounding box center [680, 356] width 431 height 48
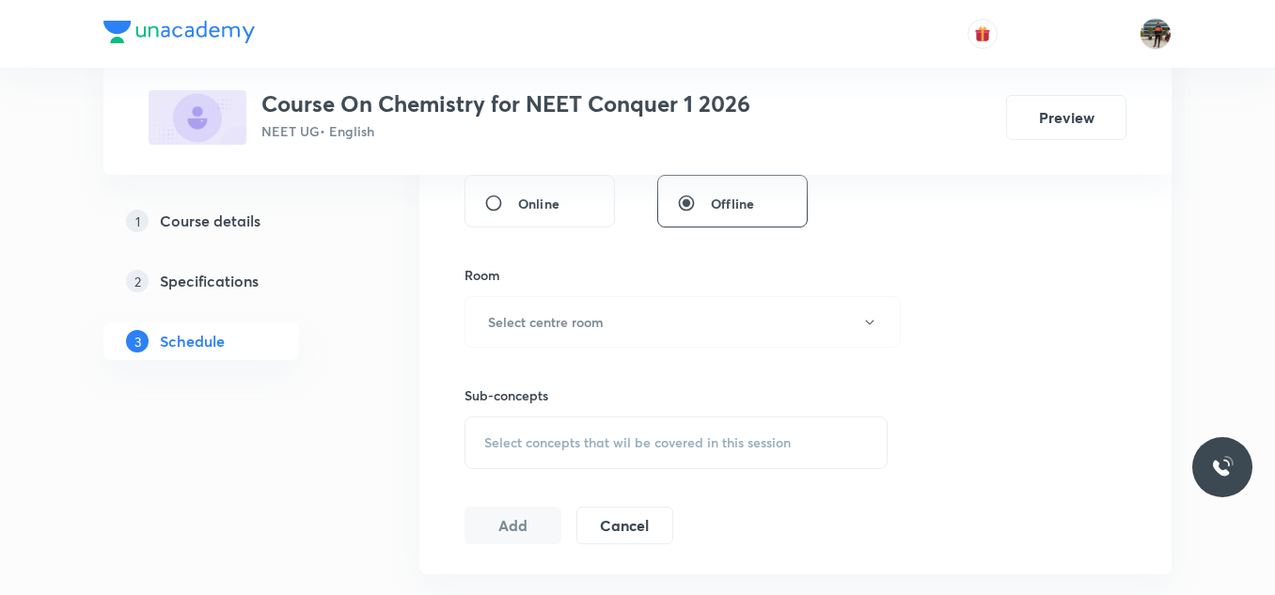
scroll to position [752, 0]
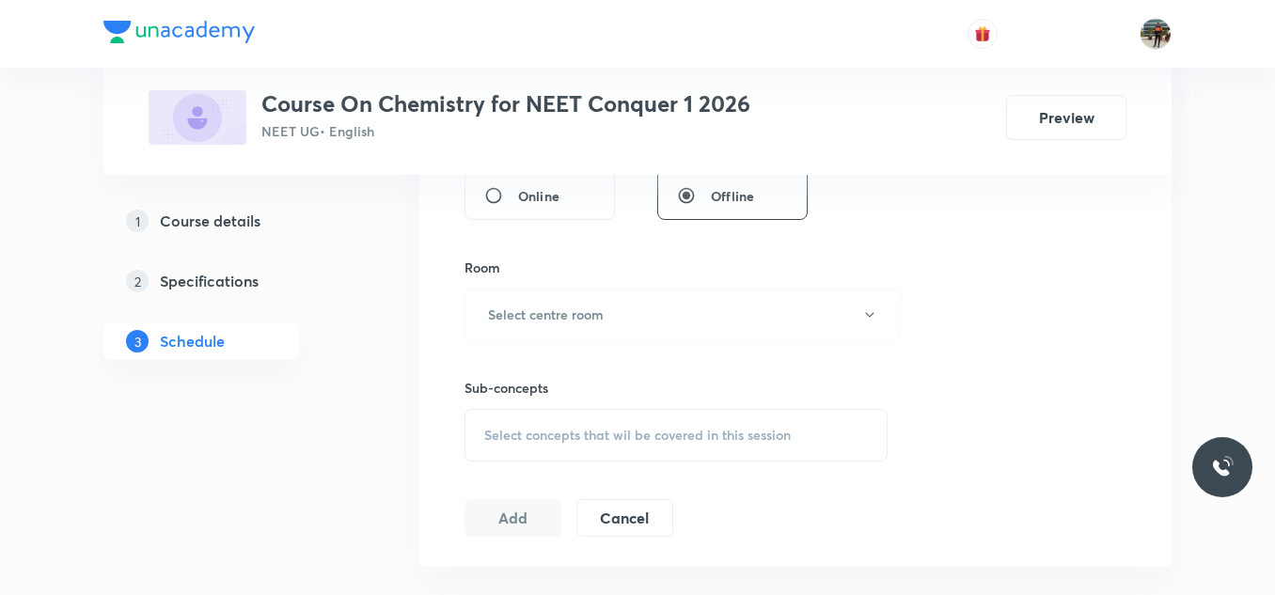
type input "60"
click at [507, 281] on div "Room Select centre room" at bounding box center [675, 299] width 423 height 83
click at [517, 304] on button "Select centre room" at bounding box center [682, 315] width 436 height 52
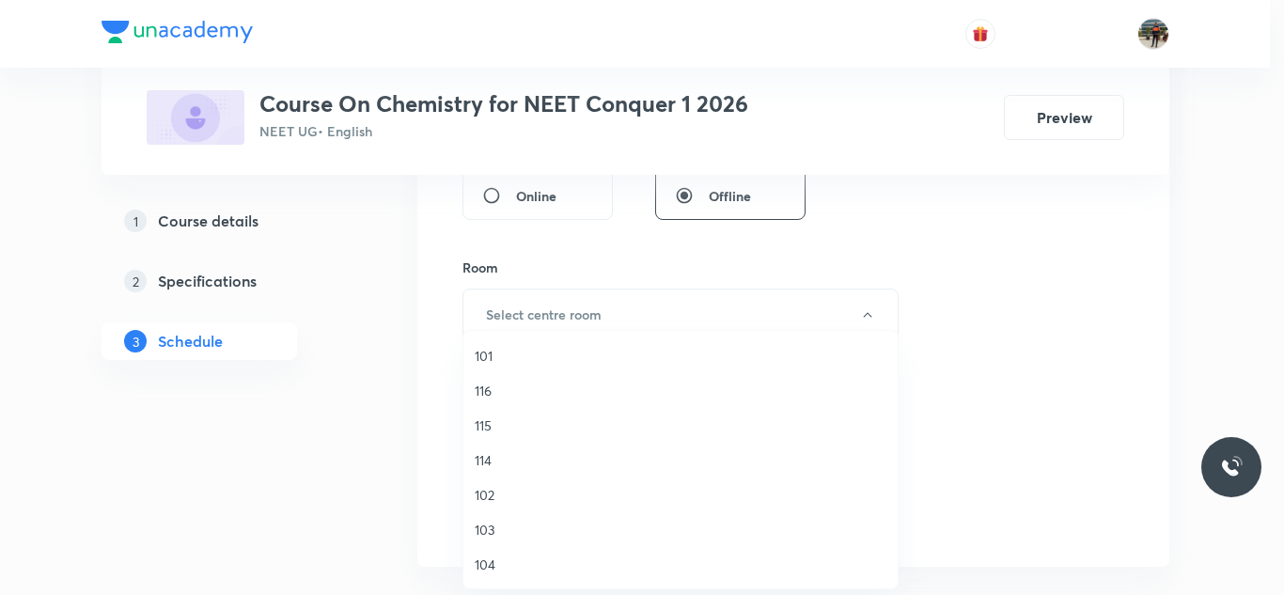
click at [483, 460] on span "114" at bounding box center [681, 460] width 412 height 20
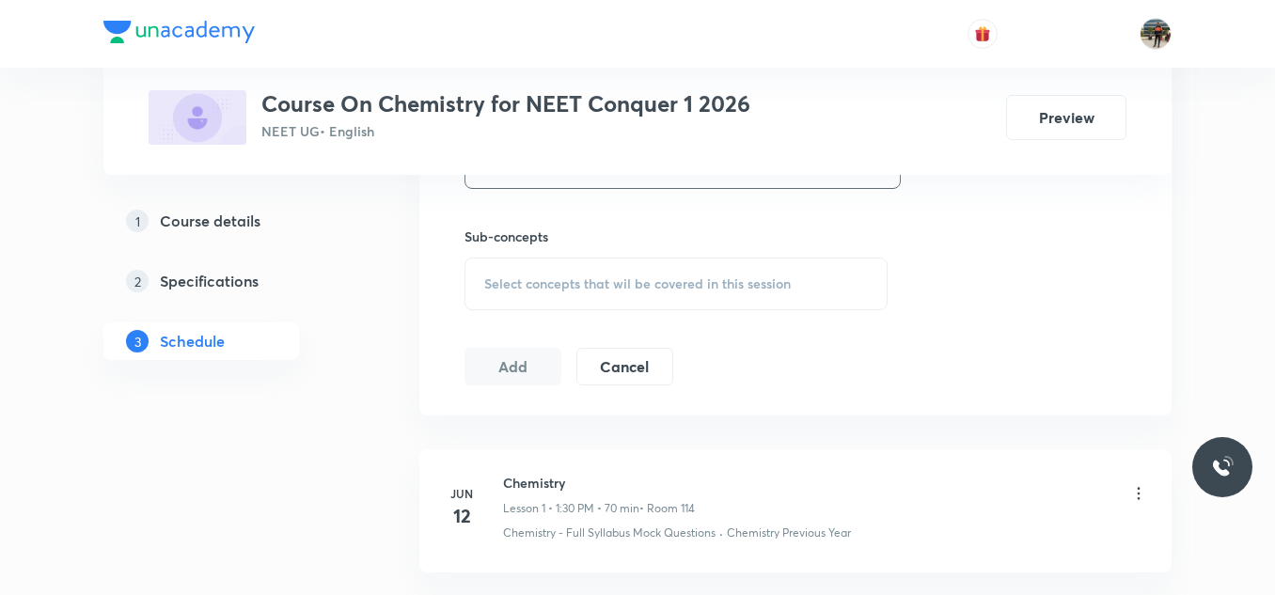
scroll to position [940, 0]
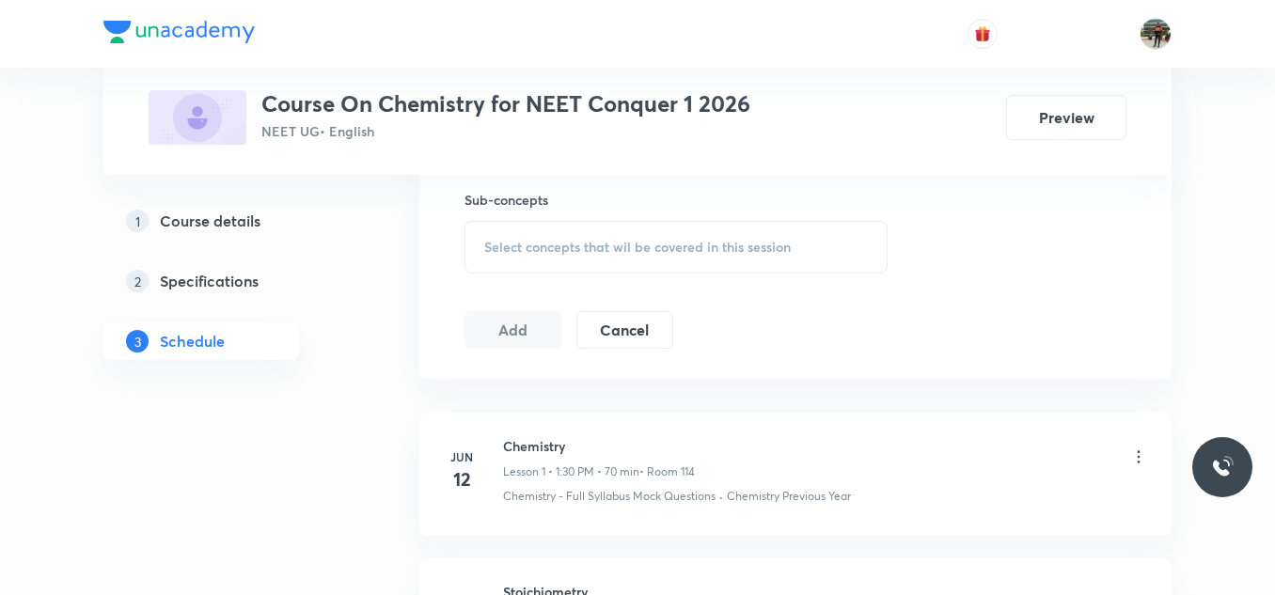
click at [483, 228] on div "Select concepts that wil be covered in this session" at bounding box center [675, 247] width 423 height 53
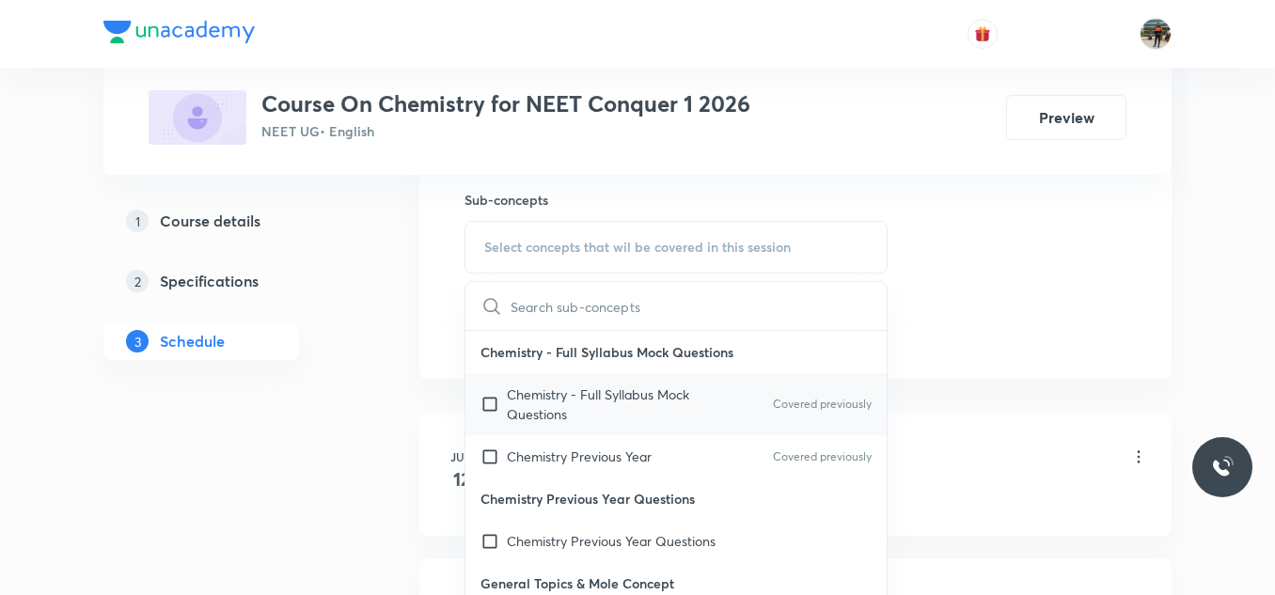
click at [494, 402] on input "checkbox" at bounding box center [493, 403] width 26 height 39
checkbox input "true"
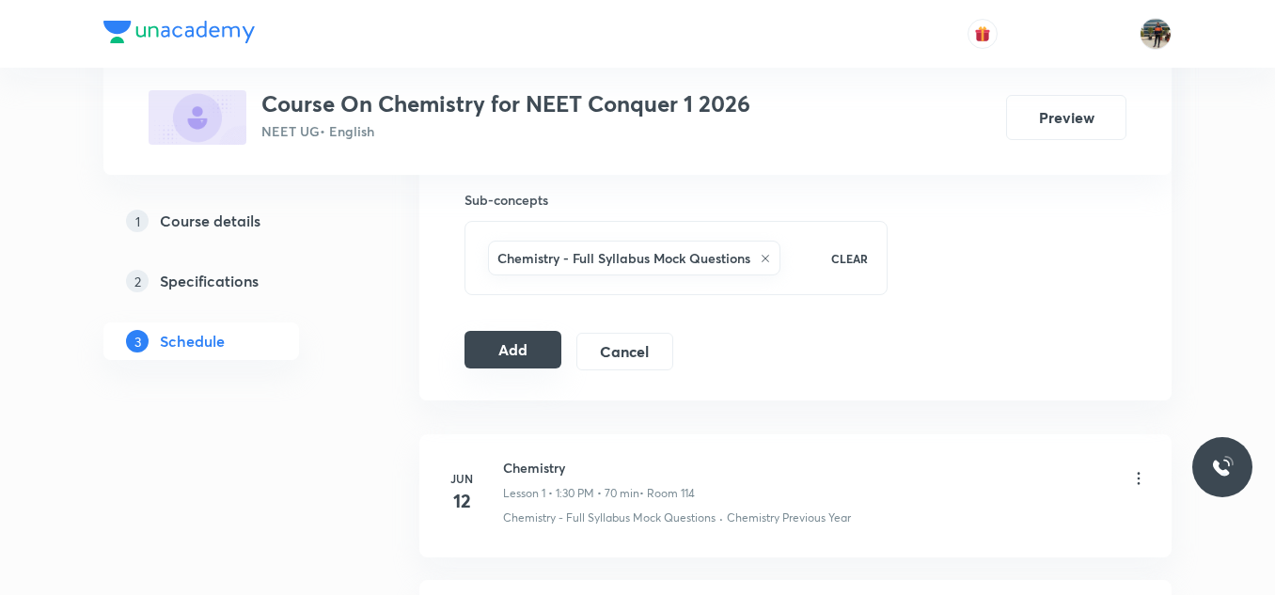
click at [479, 354] on button "Add" at bounding box center [512, 350] width 97 height 38
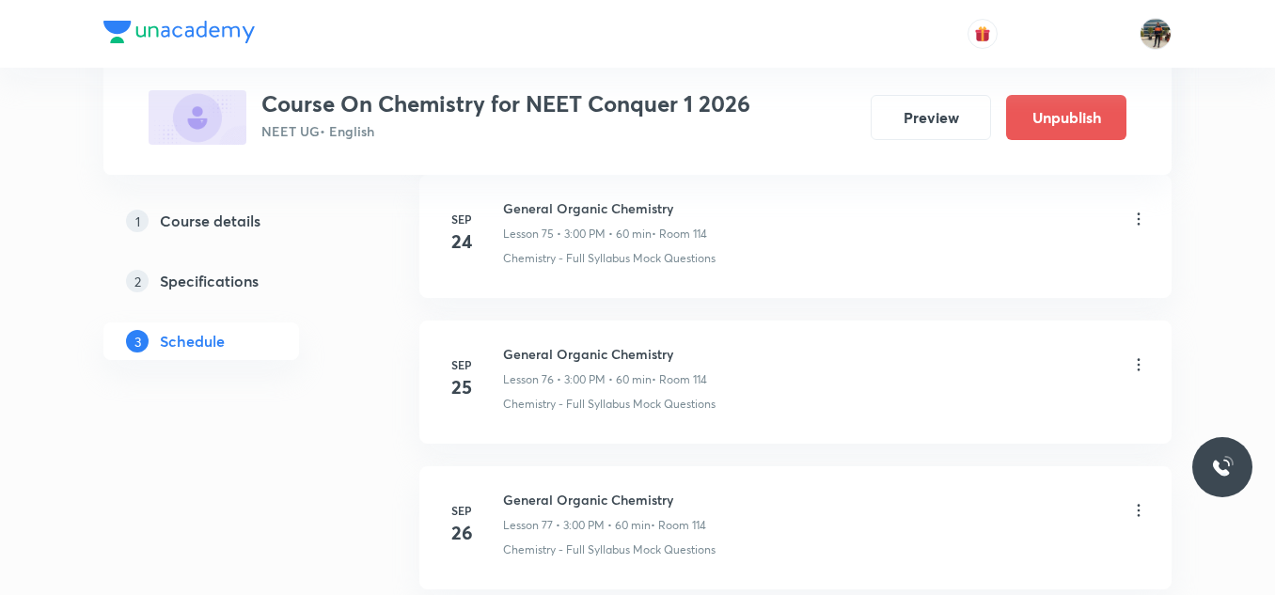
scroll to position [11559, 0]
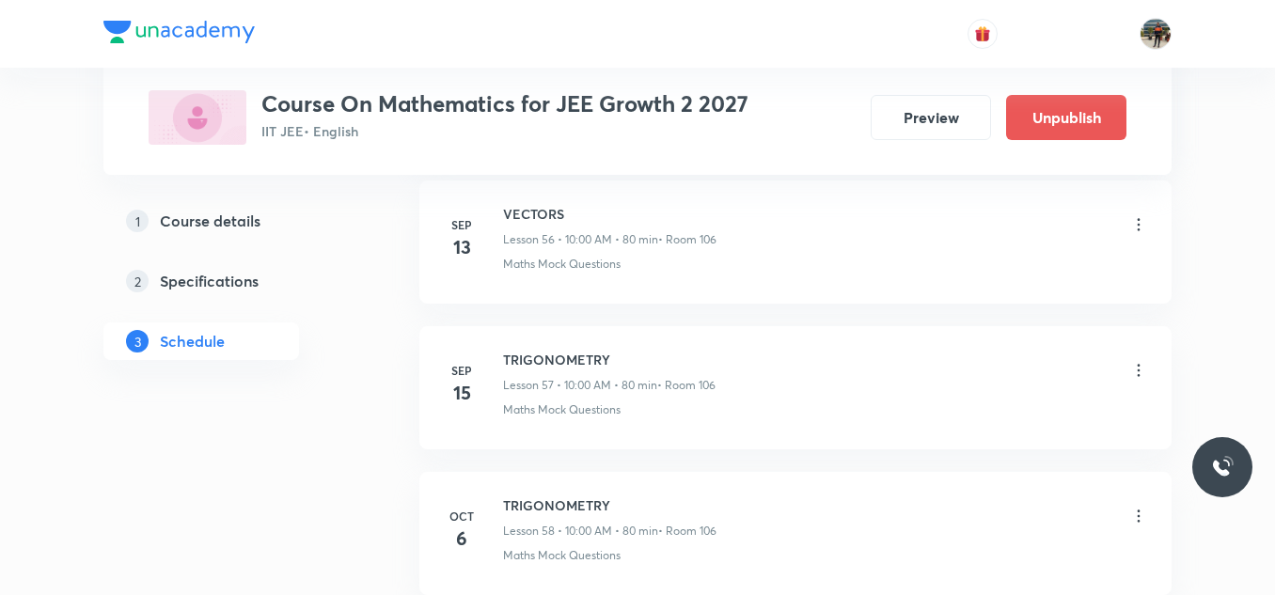
scroll to position [9508, 0]
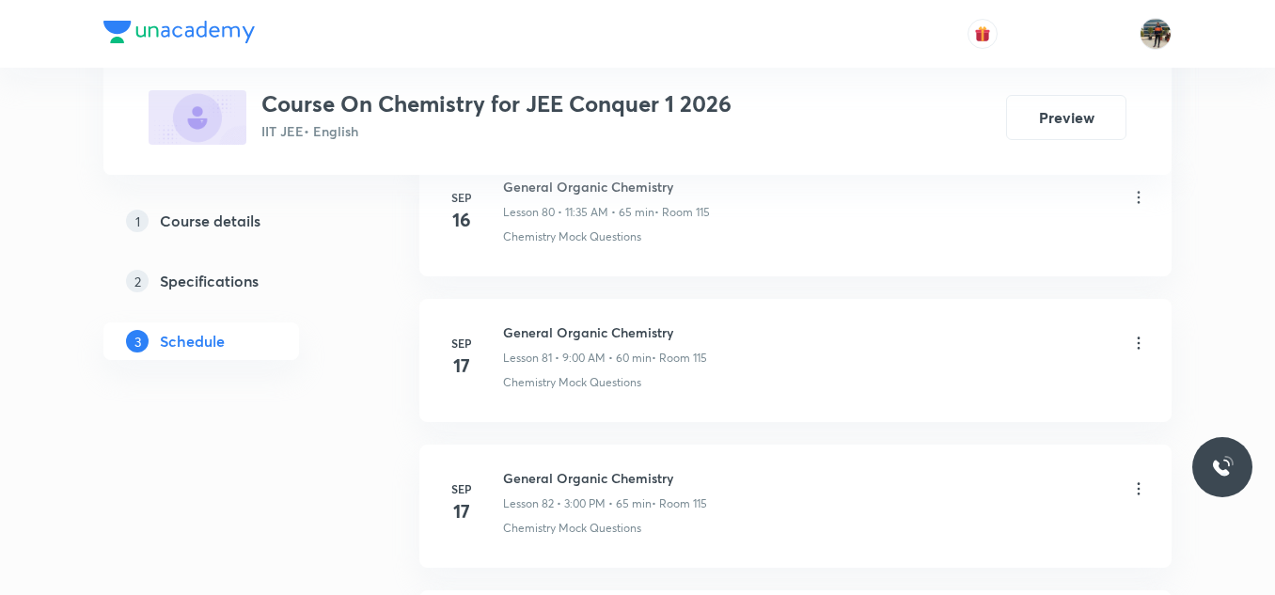
scroll to position [15748, 0]
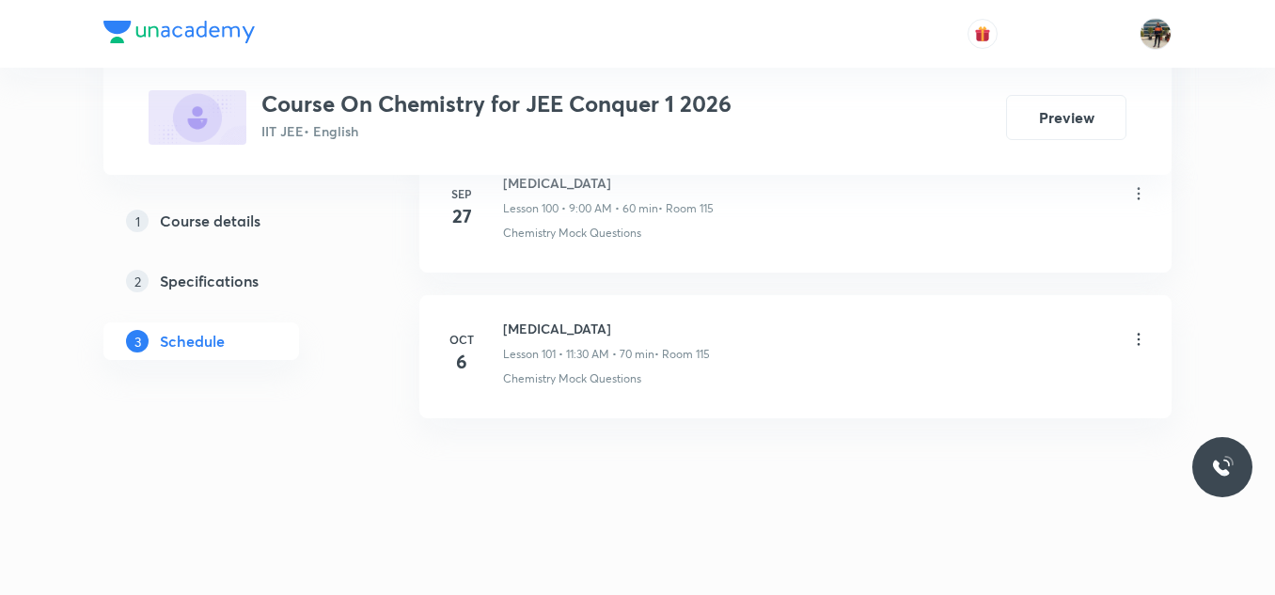
click at [554, 322] on h6 "[MEDICAL_DATA]" at bounding box center [606, 329] width 207 height 20
copy h6 "[MEDICAL_DATA]"
click at [554, 322] on h6 "[MEDICAL_DATA]" at bounding box center [606, 329] width 207 height 20
click at [588, 329] on h6 "[MEDICAL_DATA]" at bounding box center [606, 329] width 207 height 20
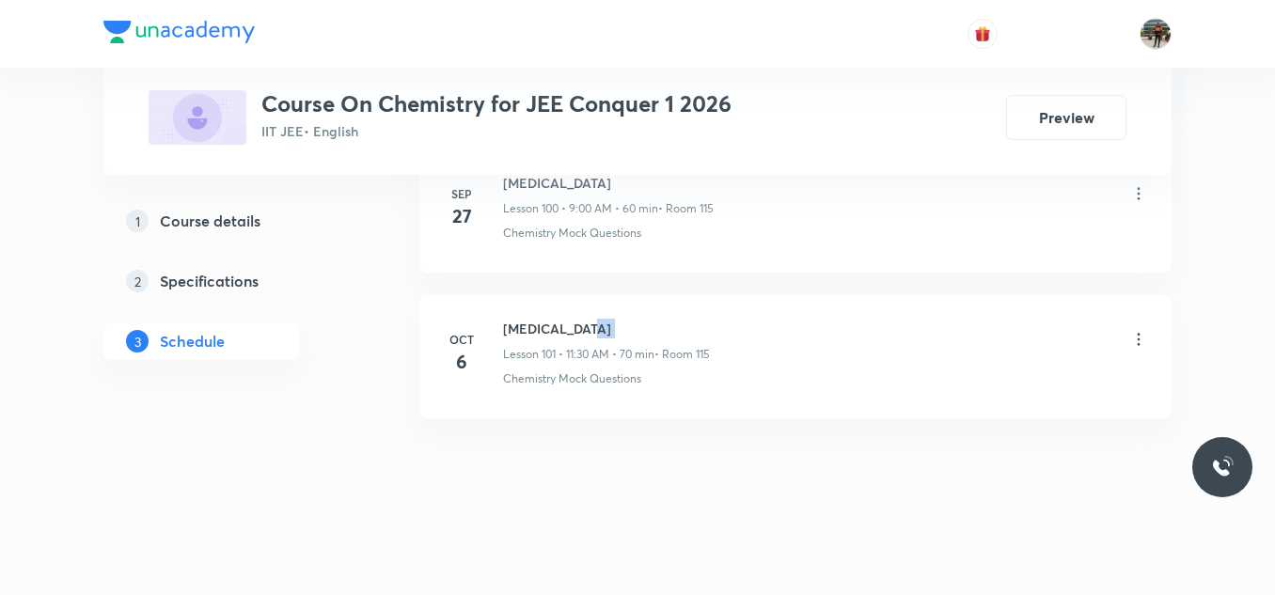
click at [588, 329] on h6 "[MEDICAL_DATA]" at bounding box center [606, 329] width 207 height 20
copy h6 "[MEDICAL_DATA]"
click at [588, 329] on h6 "[MEDICAL_DATA]" at bounding box center [606, 329] width 207 height 20
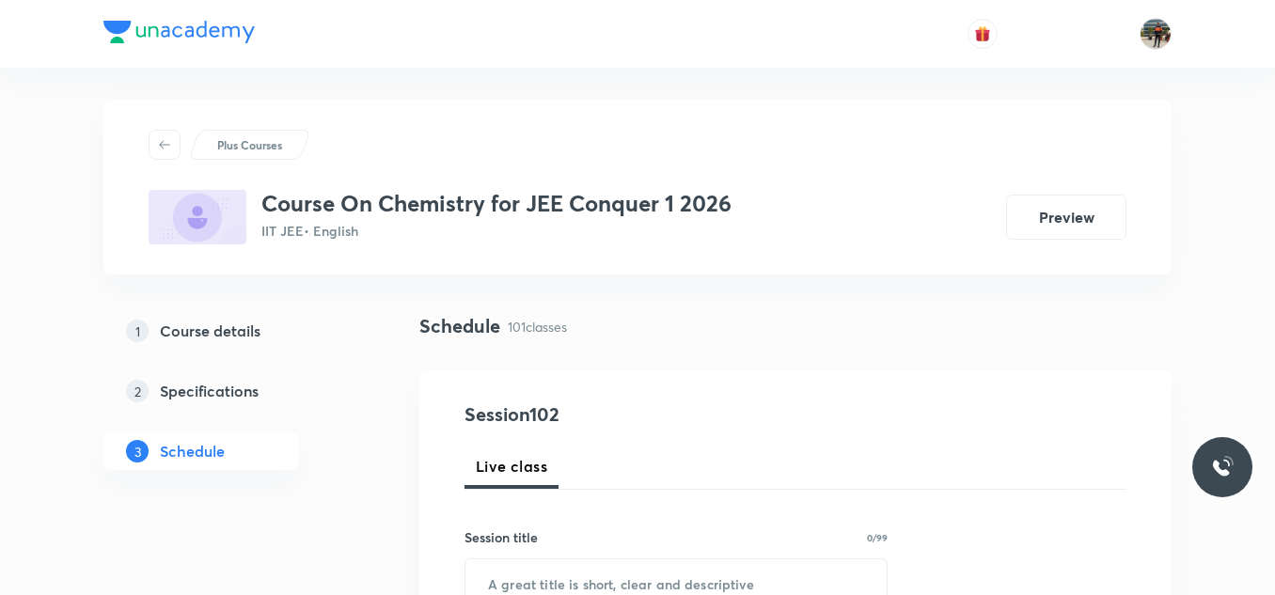
scroll to position [188, 0]
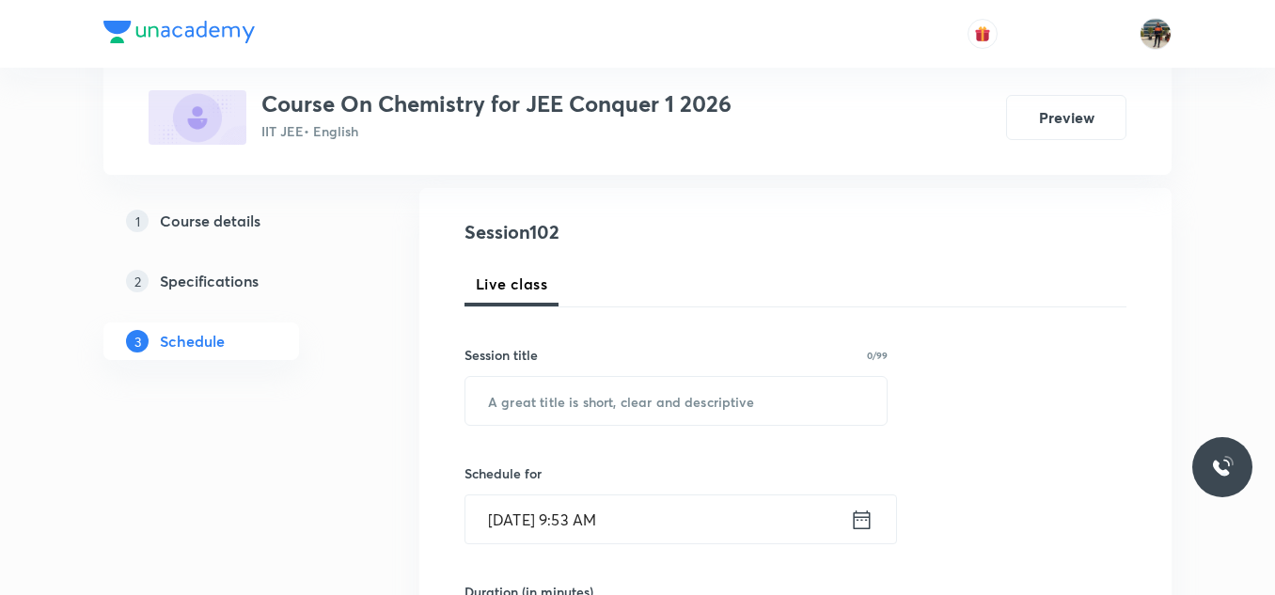
click at [557, 417] on input "text" at bounding box center [675, 401] width 421 height 48
paste input "[MEDICAL_DATA]"
type input "[MEDICAL_DATA]"
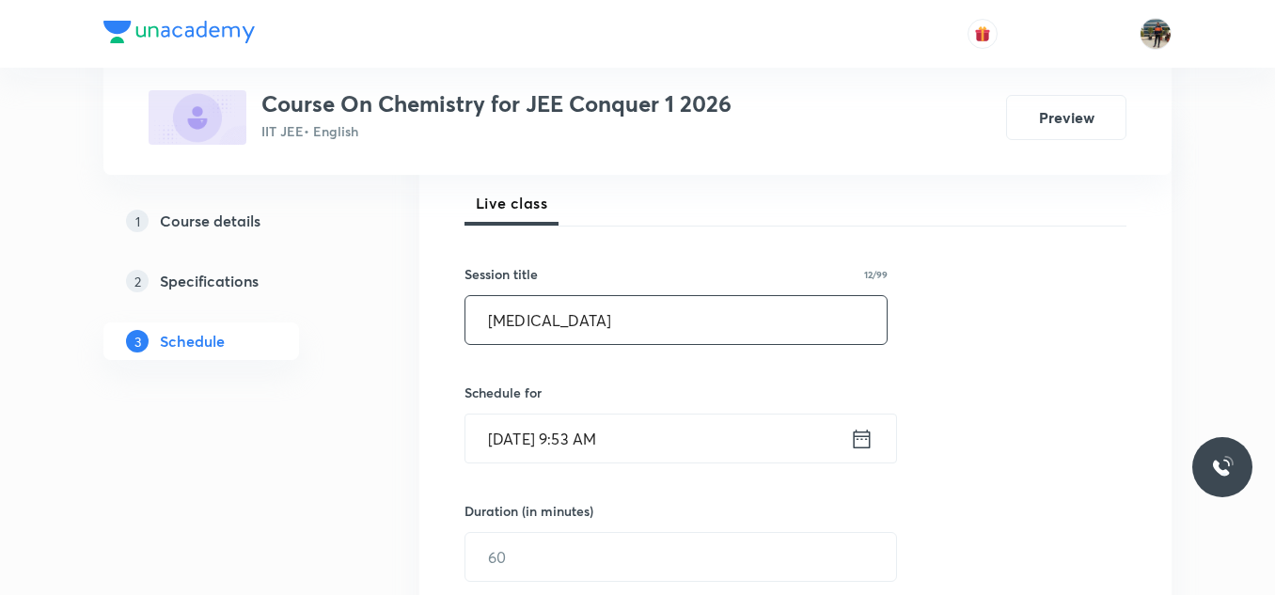
scroll to position [376, 0]
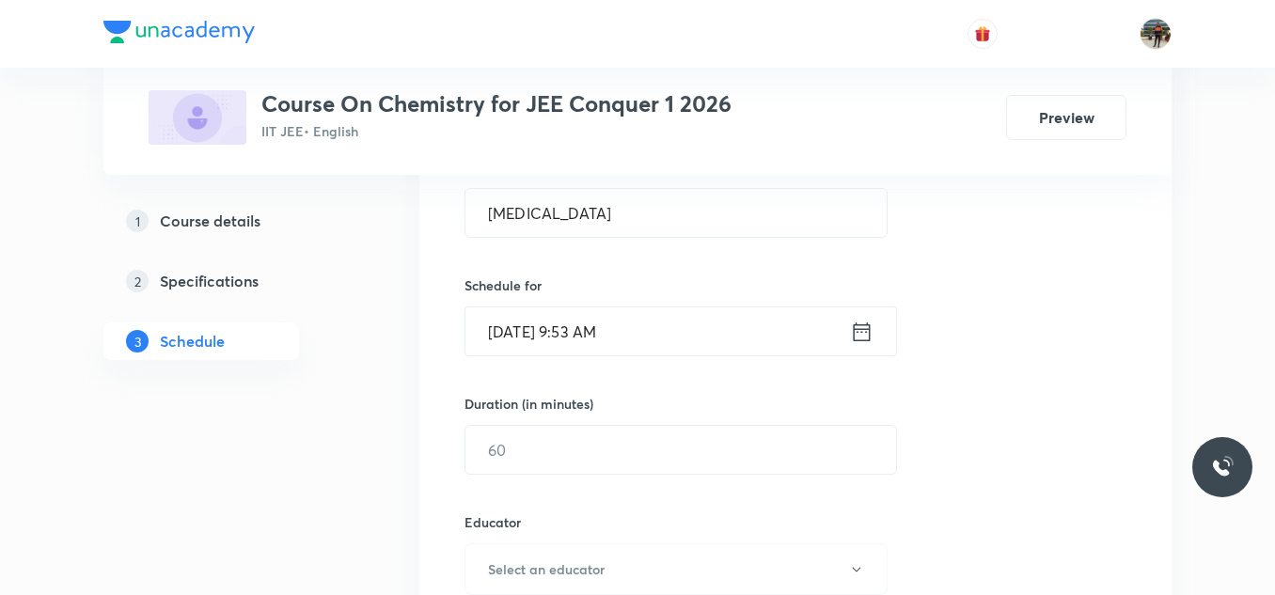
click at [858, 329] on icon at bounding box center [862, 330] width 17 height 19
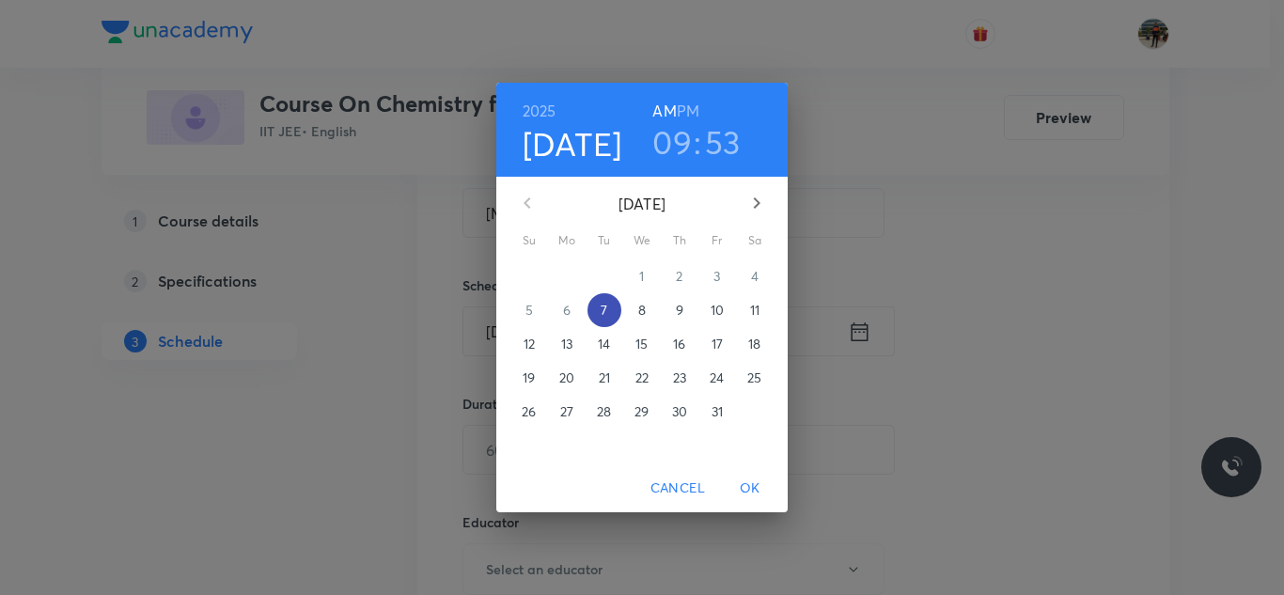
click at [596, 301] on span "7" at bounding box center [605, 310] width 34 height 19
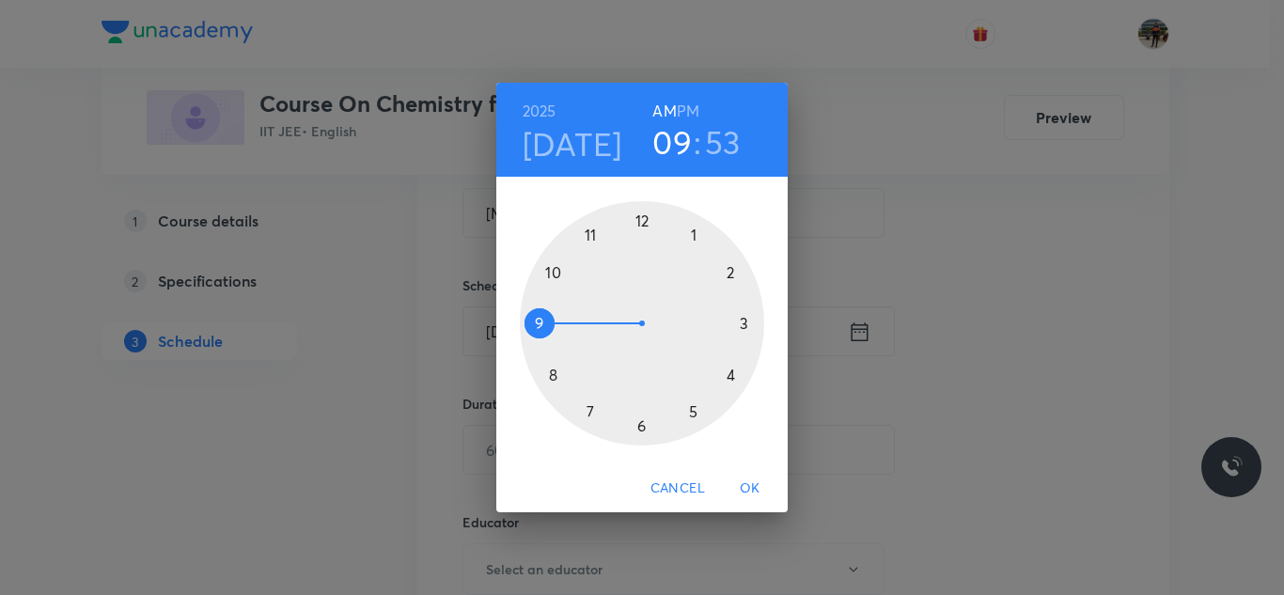
click at [588, 234] on div at bounding box center [642, 323] width 244 height 244
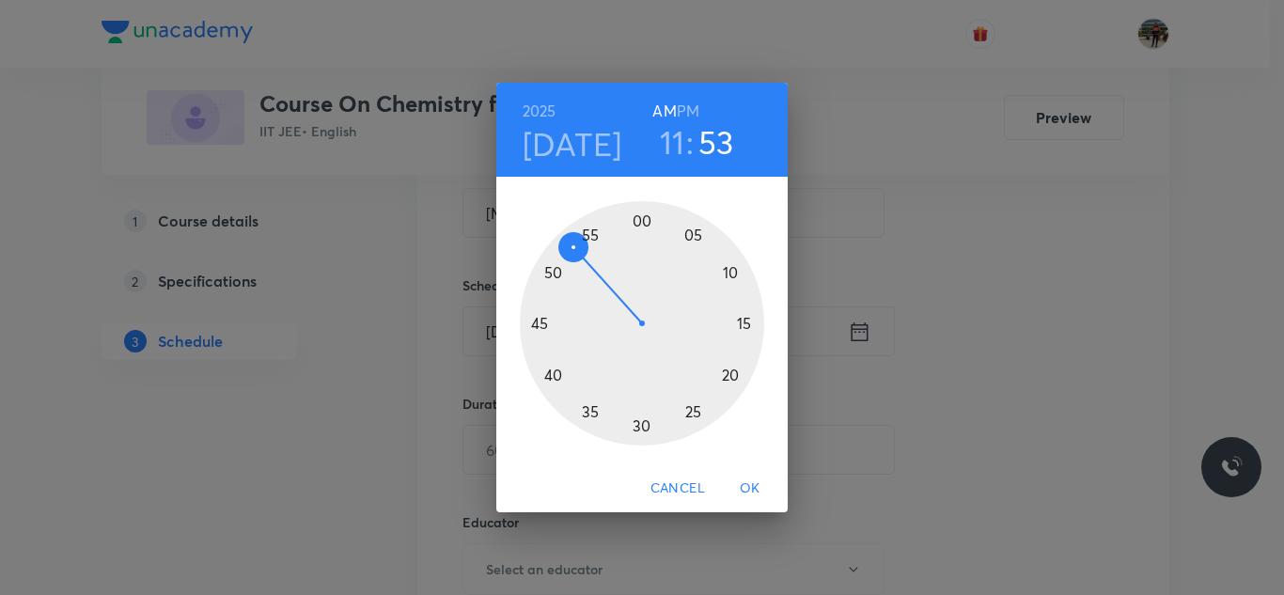
click at [640, 426] on div at bounding box center [642, 323] width 244 height 244
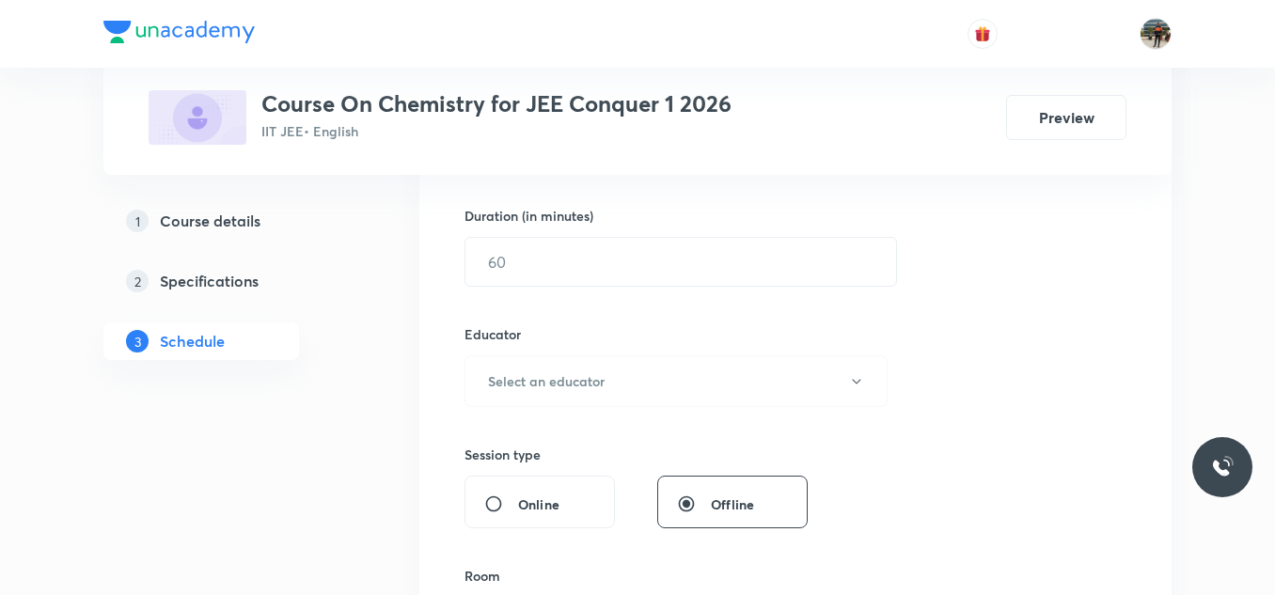
scroll to position [470, 0]
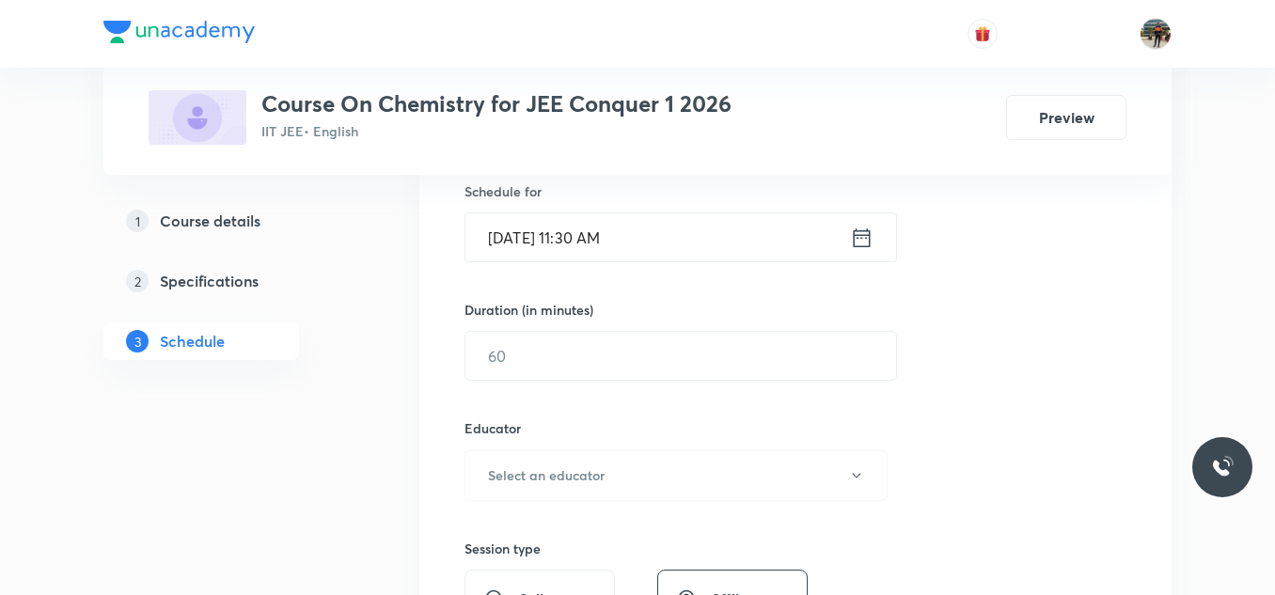
click at [537, 390] on div "Session 102 Live class Session title 12/99 [MEDICAL_DATA] ​ Schedule for [DATE]…" at bounding box center [795, 437] width 662 height 1003
click at [539, 373] on input "text" at bounding box center [680, 356] width 431 height 48
type input "70"
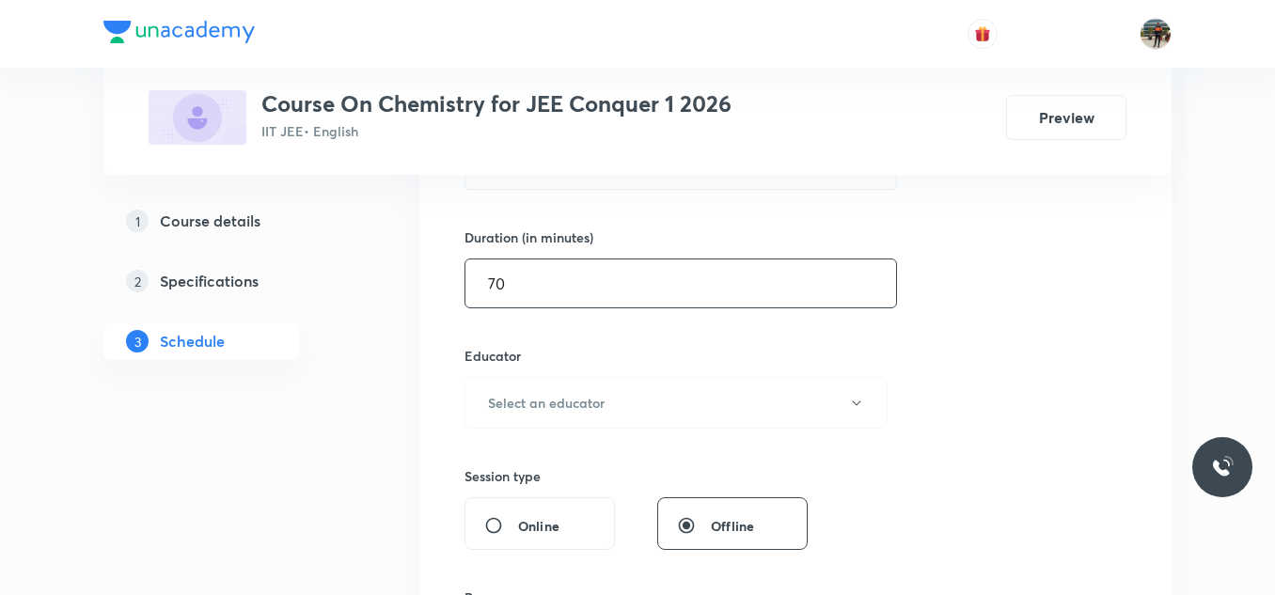
scroll to position [564, 0]
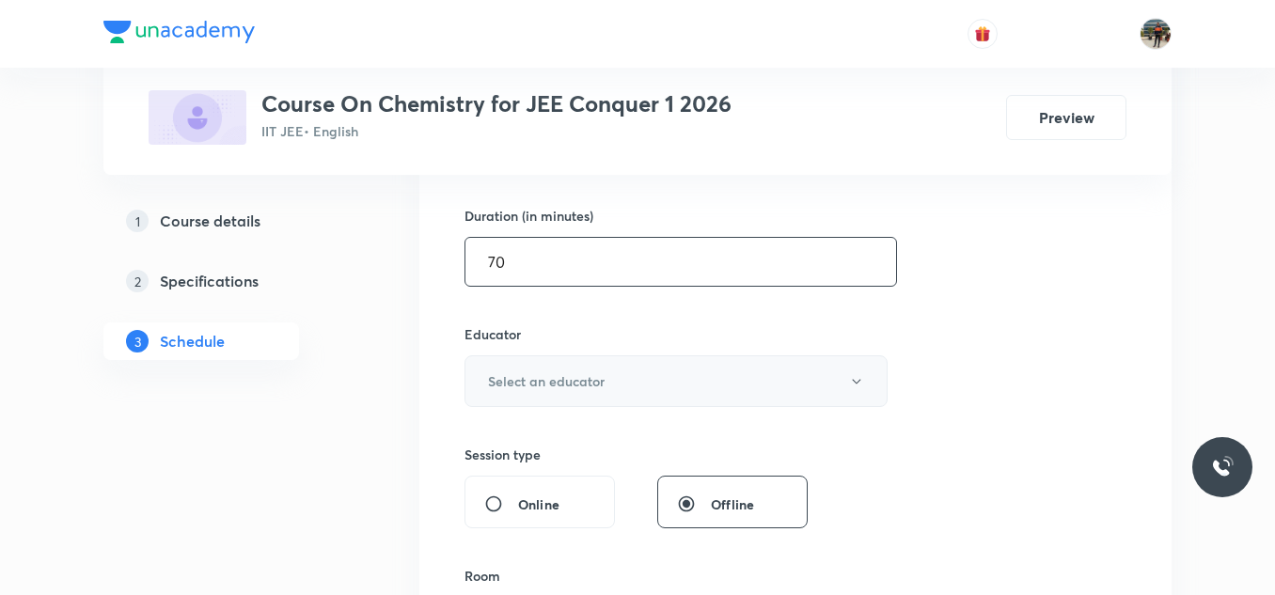
click at [520, 365] on button "Select an educator" at bounding box center [675, 381] width 423 height 52
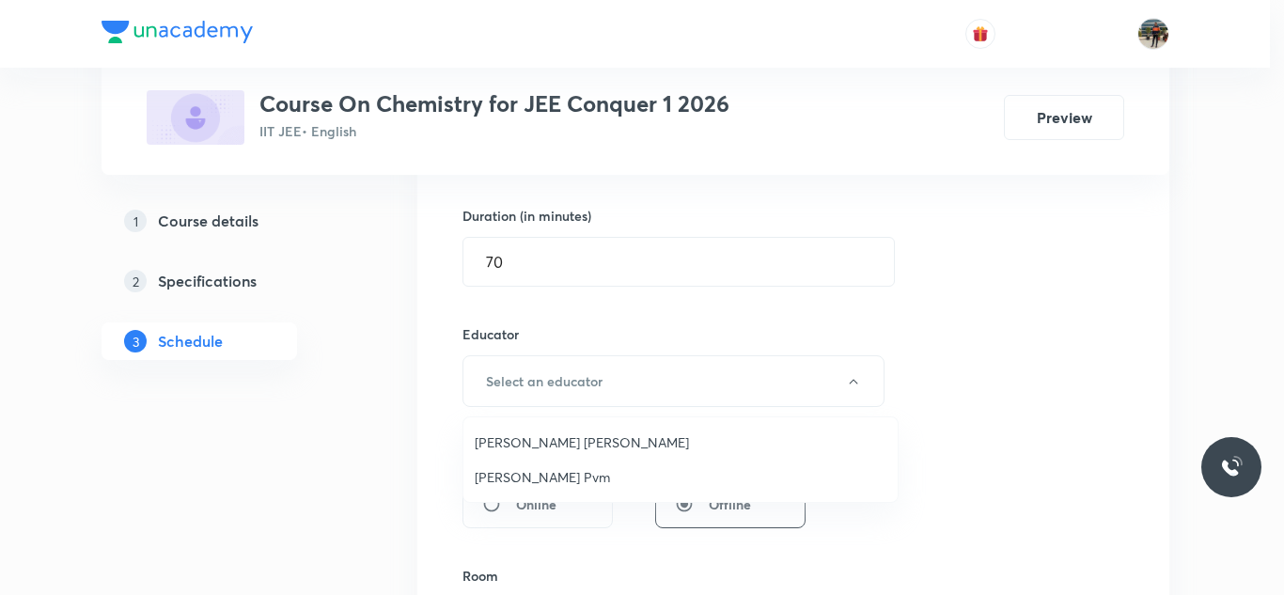
click at [506, 447] on span "[PERSON_NAME] [PERSON_NAME]" at bounding box center [681, 442] width 412 height 20
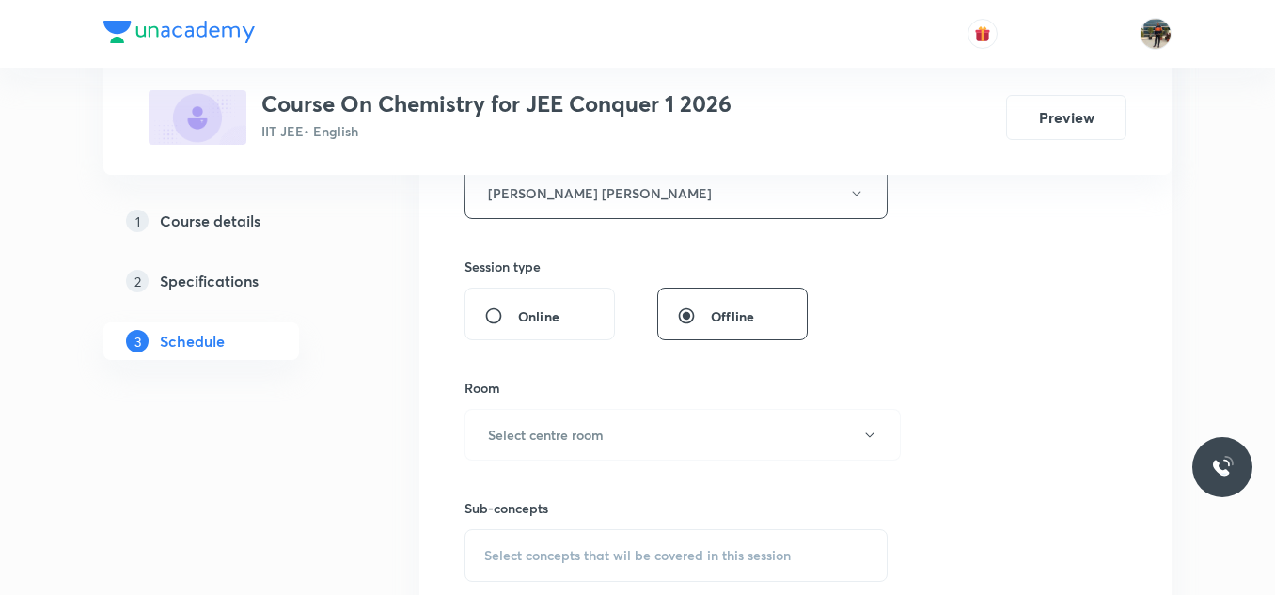
scroll to position [846, 0]
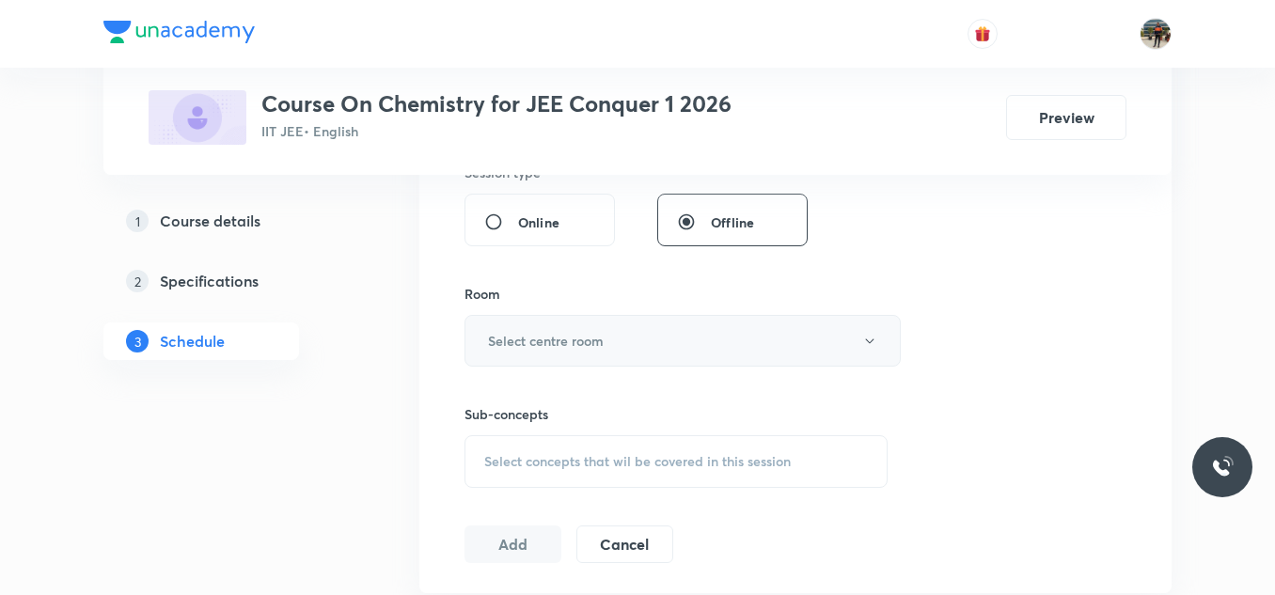
click at [504, 342] on h6 "Select centre room" at bounding box center [546, 341] width 116 height 20
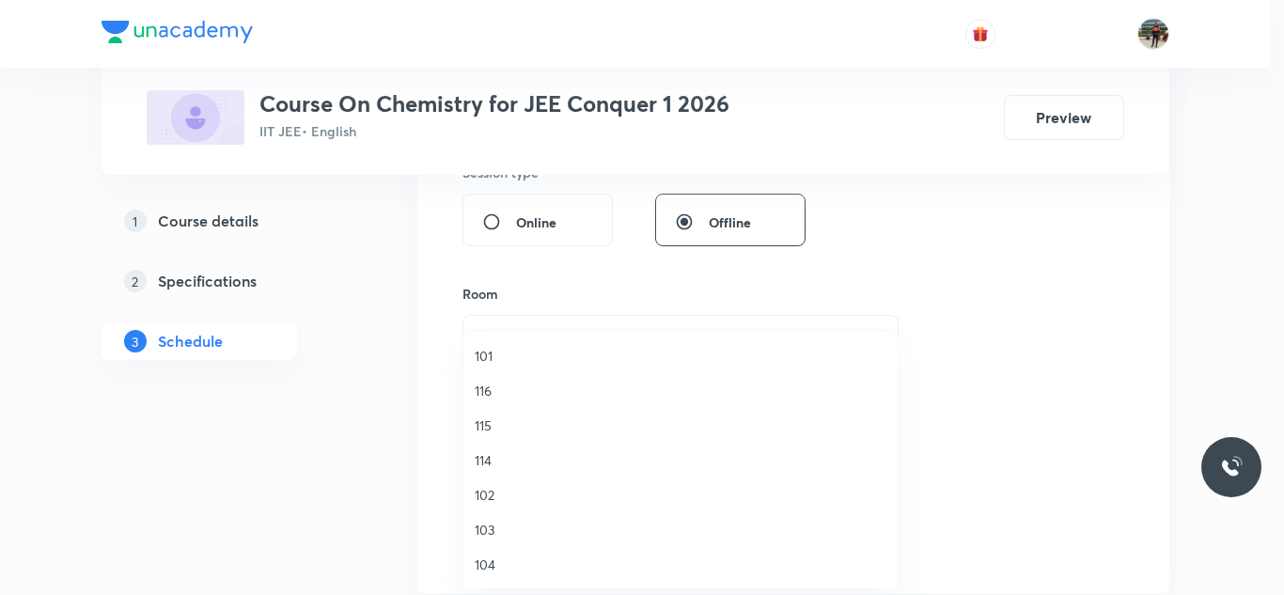
click at [482, 423] on span "115" at bounding box center [681, 425] width 412 height 20
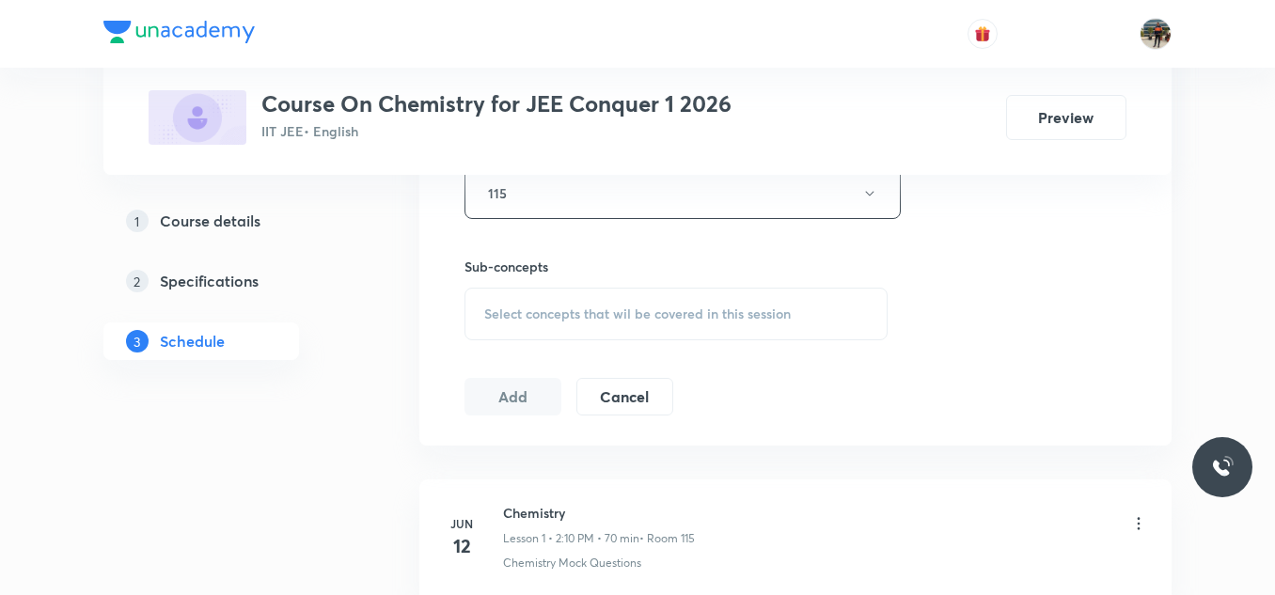
scroll to position [1034, 0]
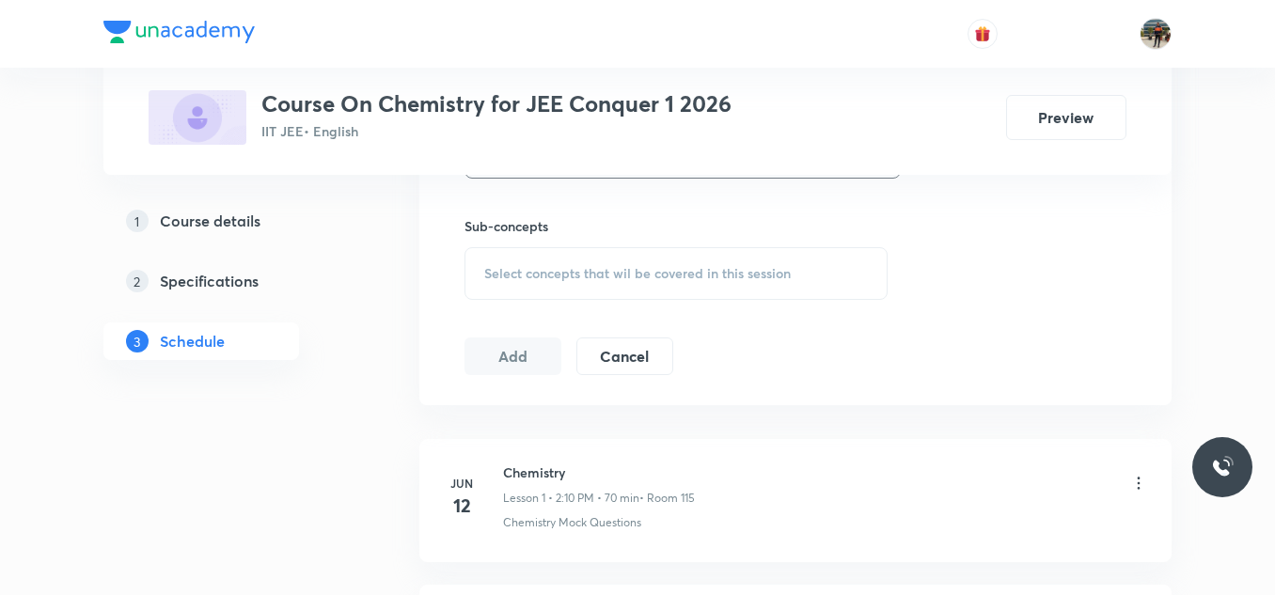
click at [500, 270] on span "Select concepts that wil be covered in this session" at bounding box center [637, 273] width 306 height 15
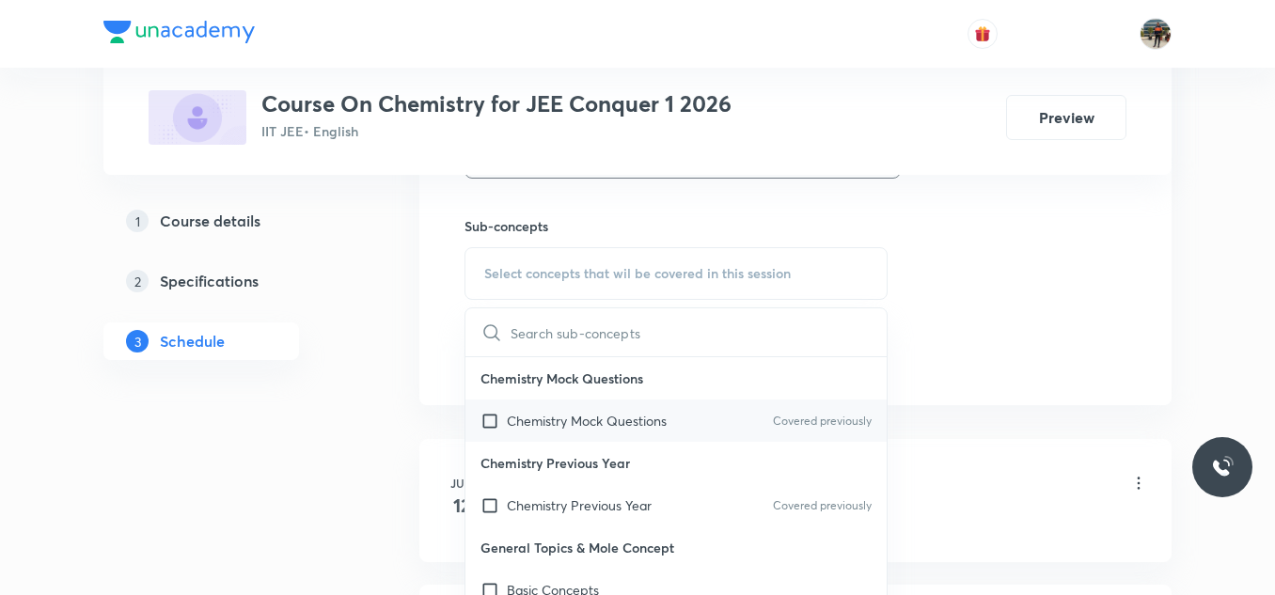
click at [485, 423] on input "checkbox" at bounding box center [493, 421] width 26 height 20
checkbox input "true"
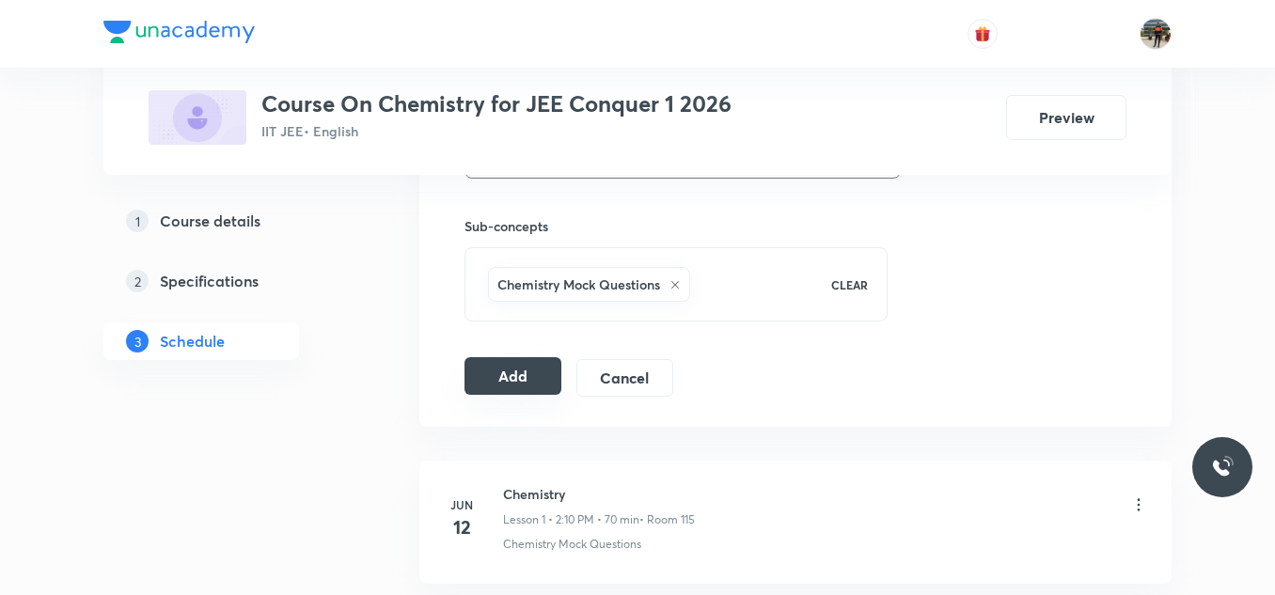
click at [497, 358] on button "Add" at bounding box center [512, 376] width 97 height 38
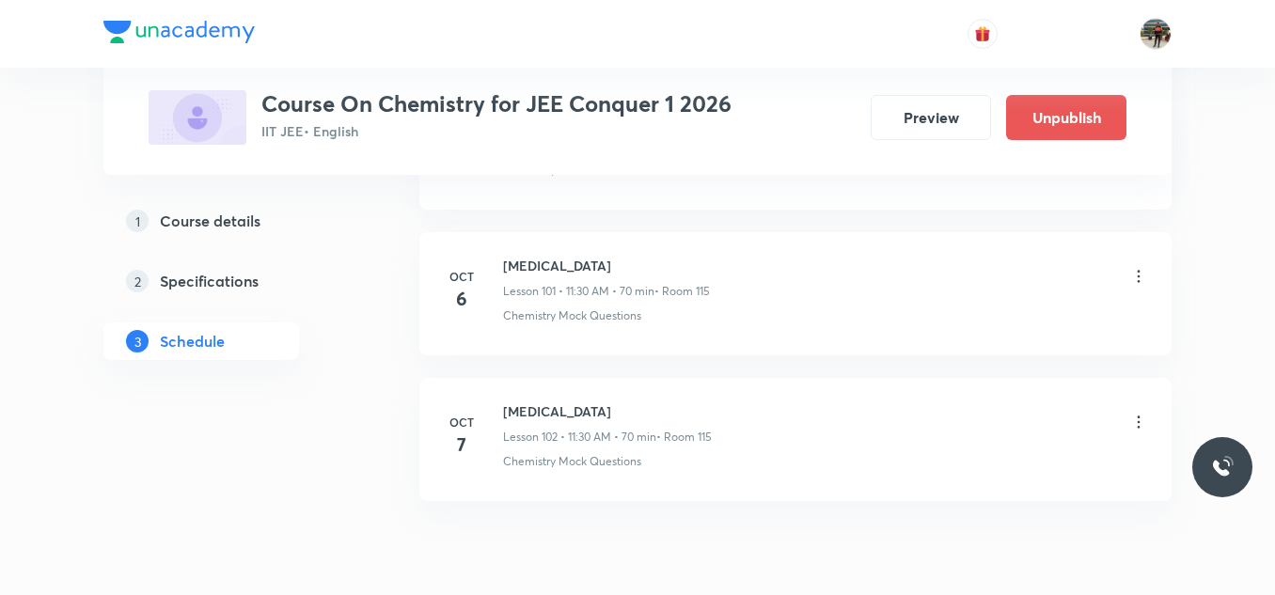
scroll to position [14910, 0]
